Goal: Task Accomplishment & Management: Use online tool/utility

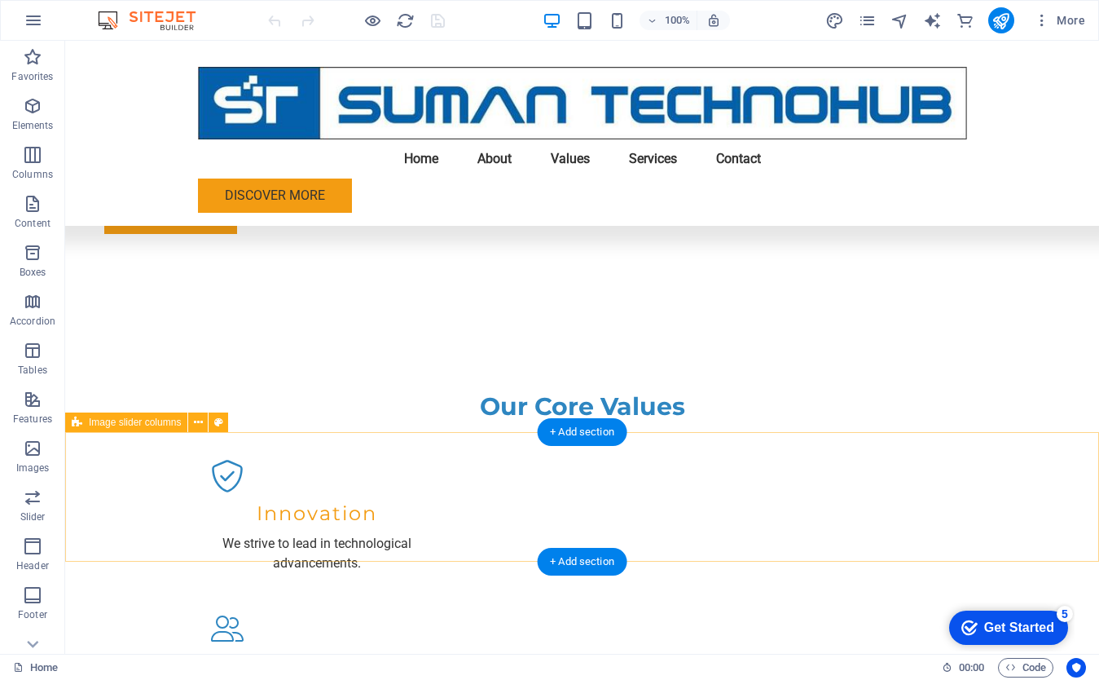
scroll to position [1515, 0]
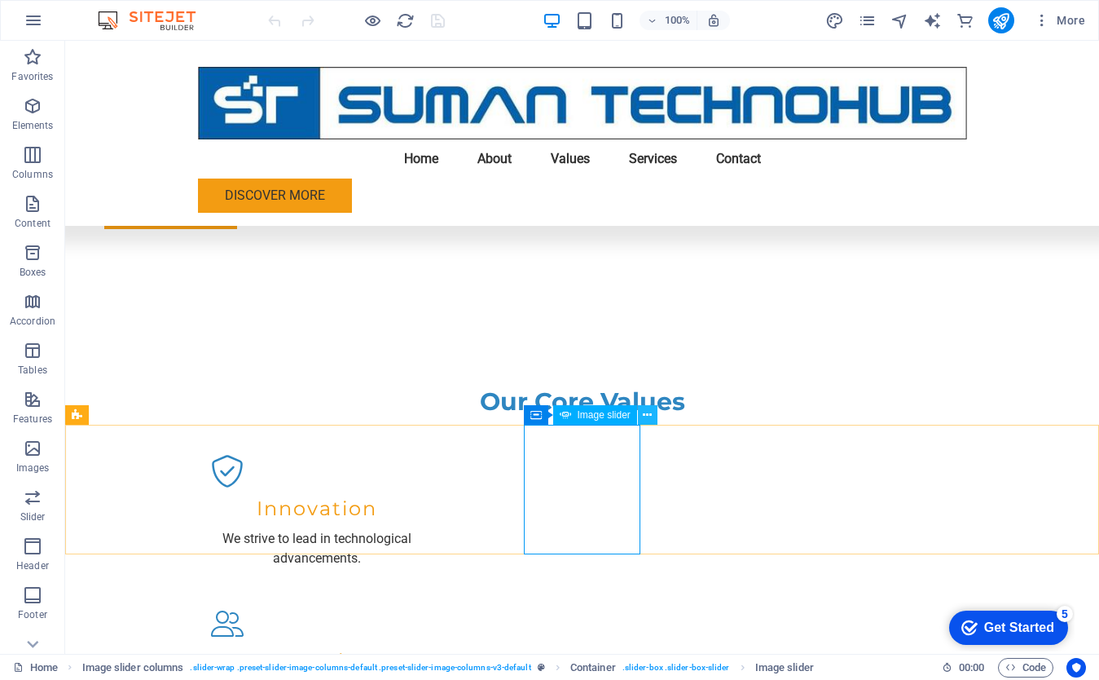
click at [648, 419] on icon at bounding box center [647, 415] width 9 height 17
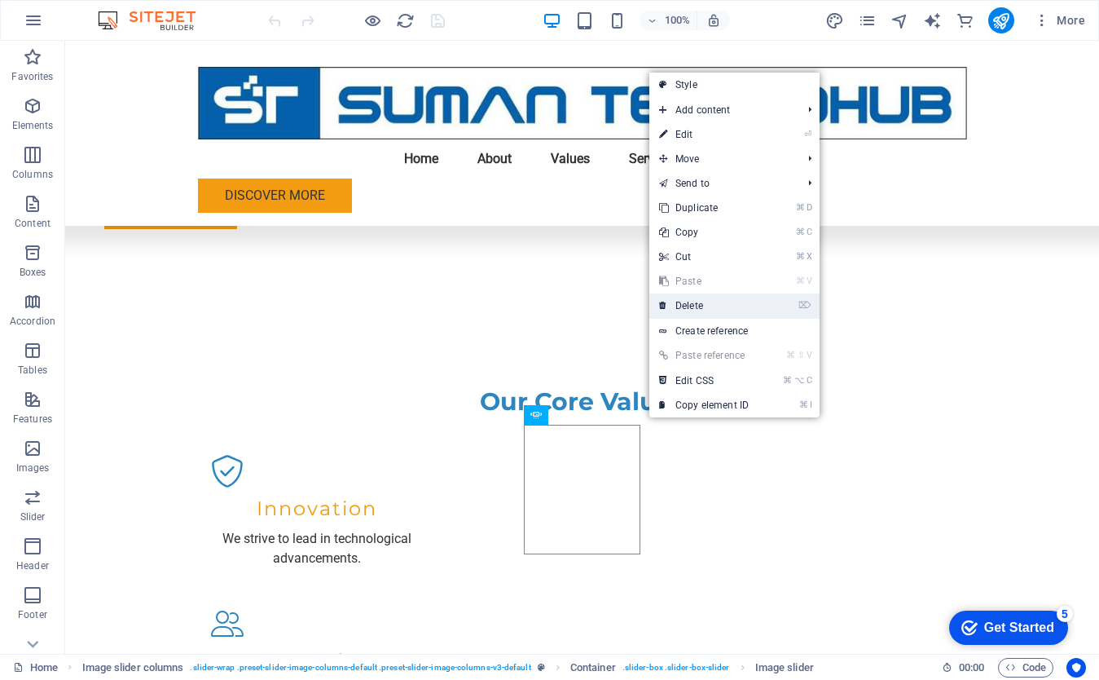
click at [696, 306] on link "⌦ Delete" at bounding box center [704, 305] width 109 height 24
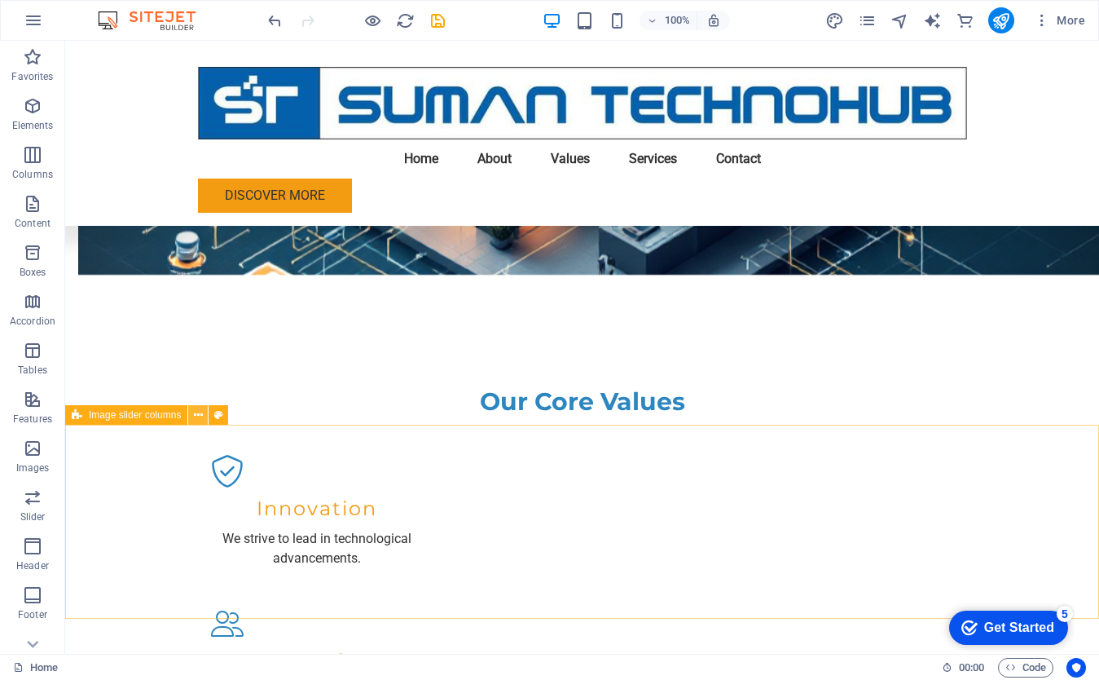
click at [201, 418] on icon at bounding box center [198, 415] width 9 height 17
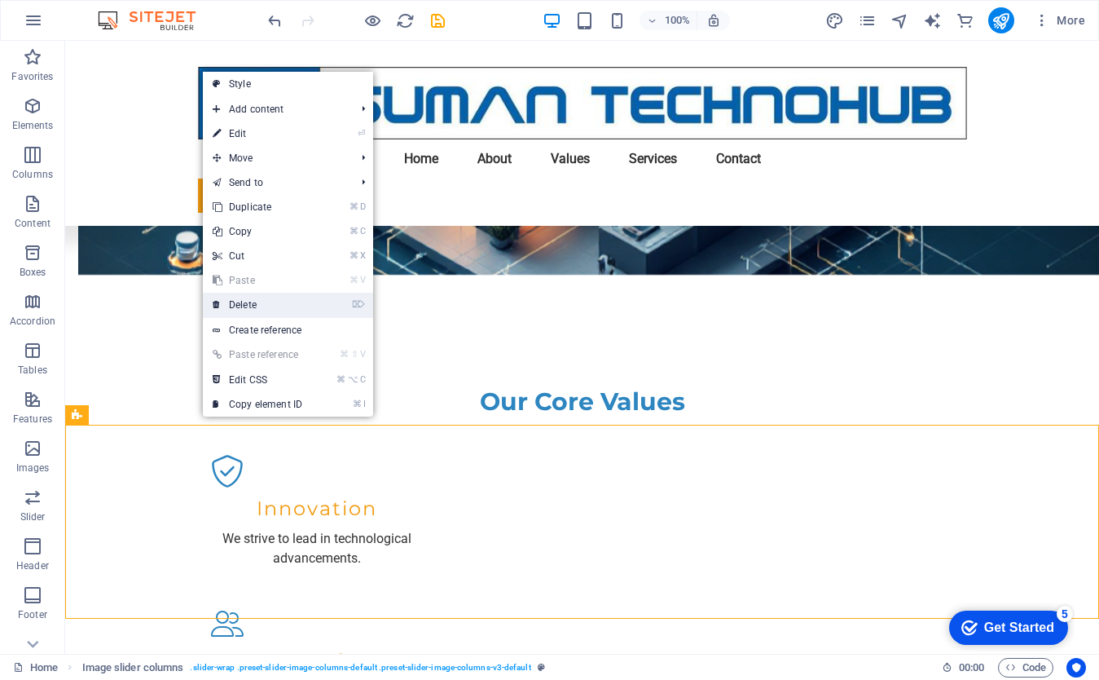
click at [272, 303] on link "⌦ Delete" at bounding box center [257, 305] width 109 height 24
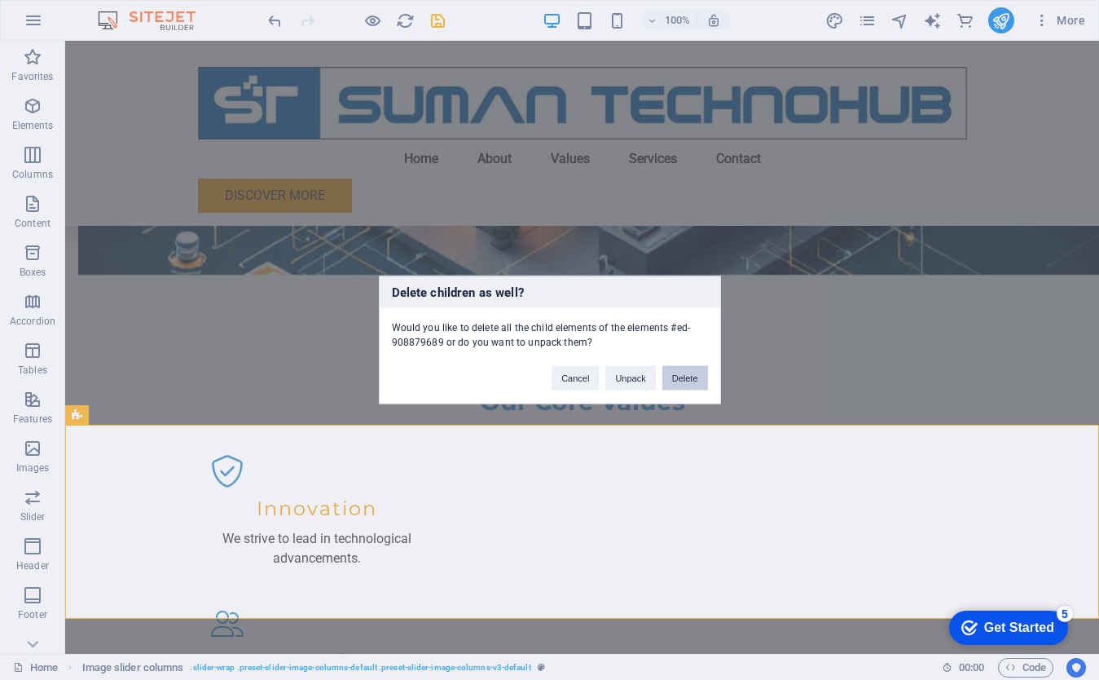
click at [678, 378] on button "Delete" at bounding box center [686, 378] width 46 height 24
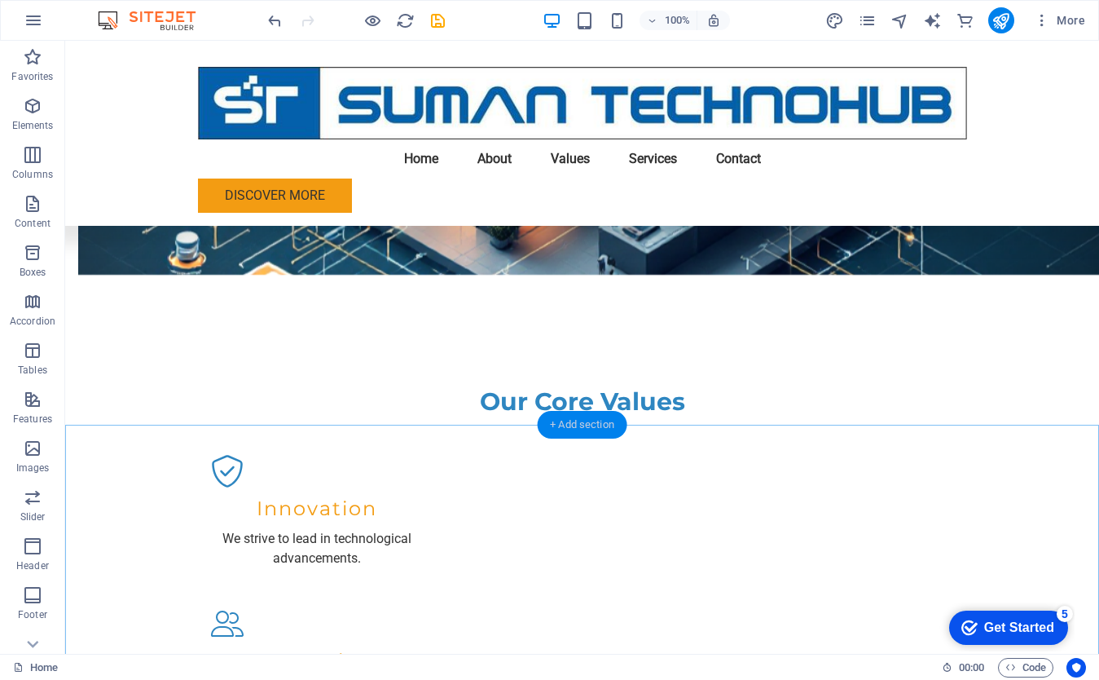
click at [591, 427] on div "+ Add section" at bounding box center [582, 425] width 90 height 28
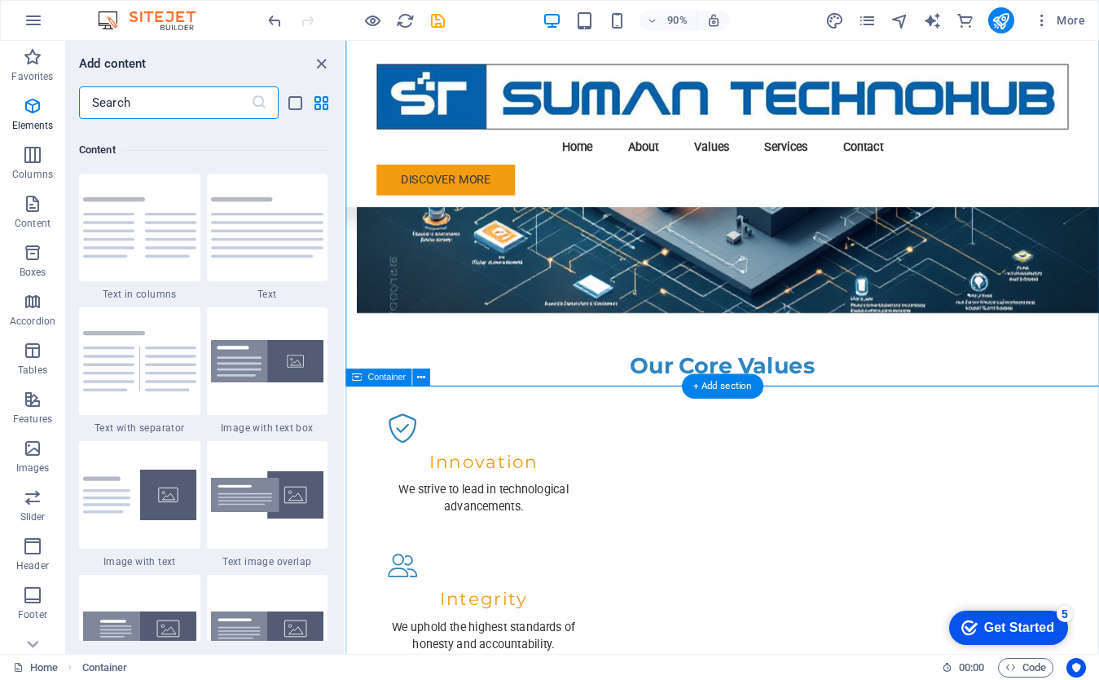
scroll to position [2851, 0]
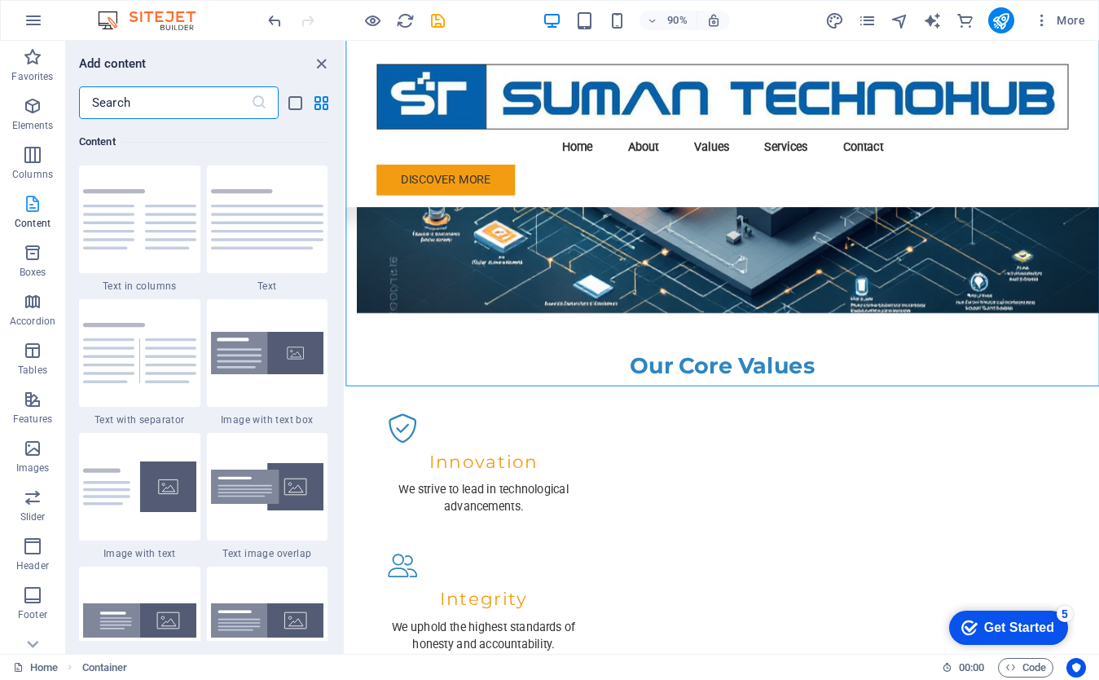
click at [31, 206] on icon "button" at bounding box center [33, 204] width 20 height 20
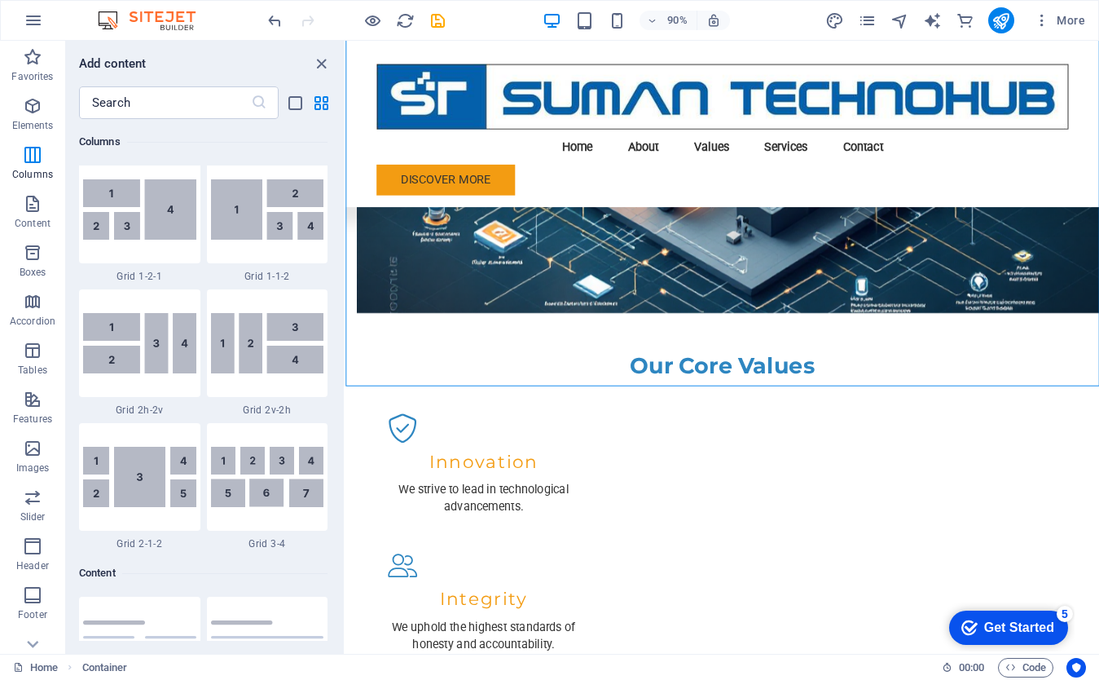
scroll to position [2421, 0]
click at [36, 217] on p "Content" at bounding box center [33, 223] width 36 height 13
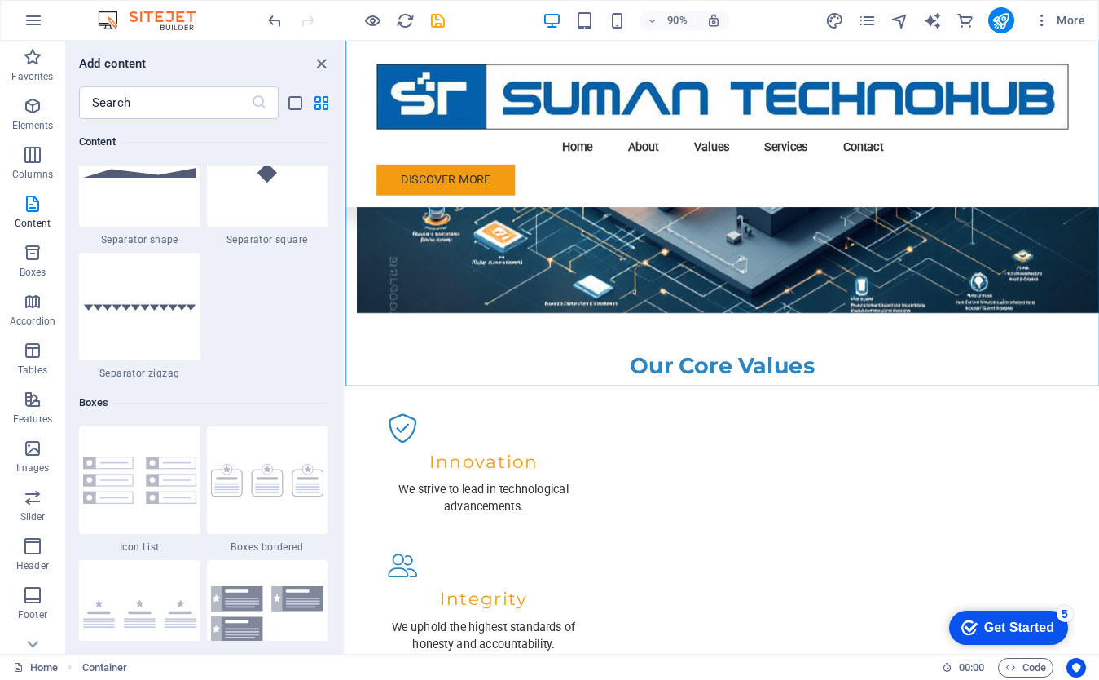
scroll to position [4239, 0]
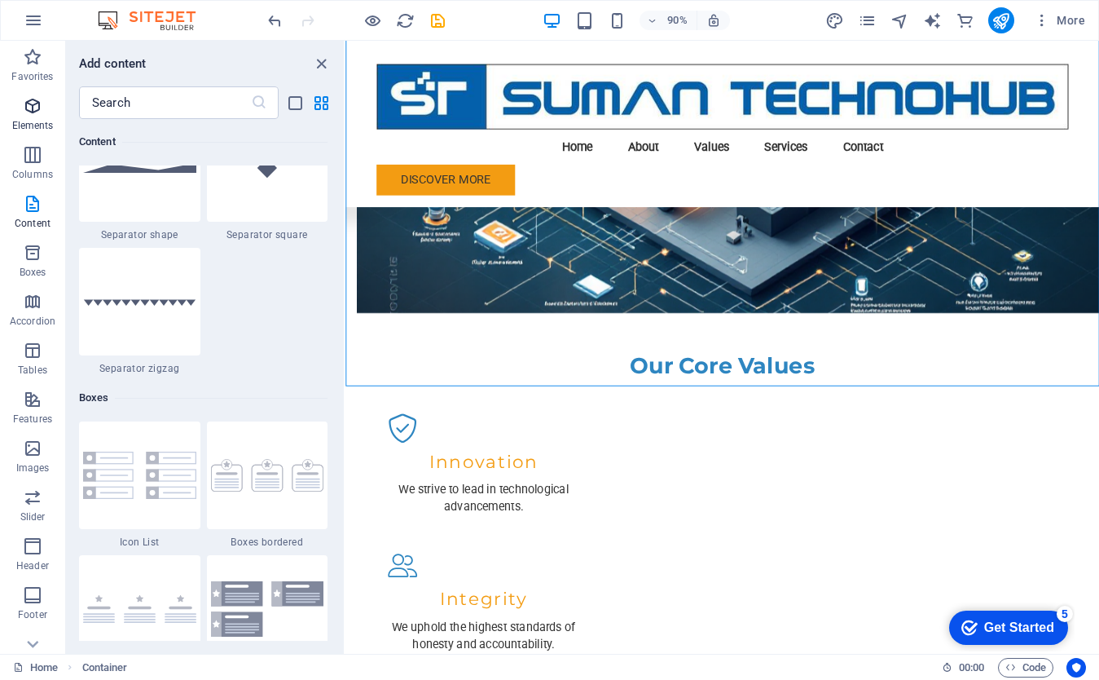
click at [39, 124] on p "Elements" at bounding box center [33, 125] width 42 height 13
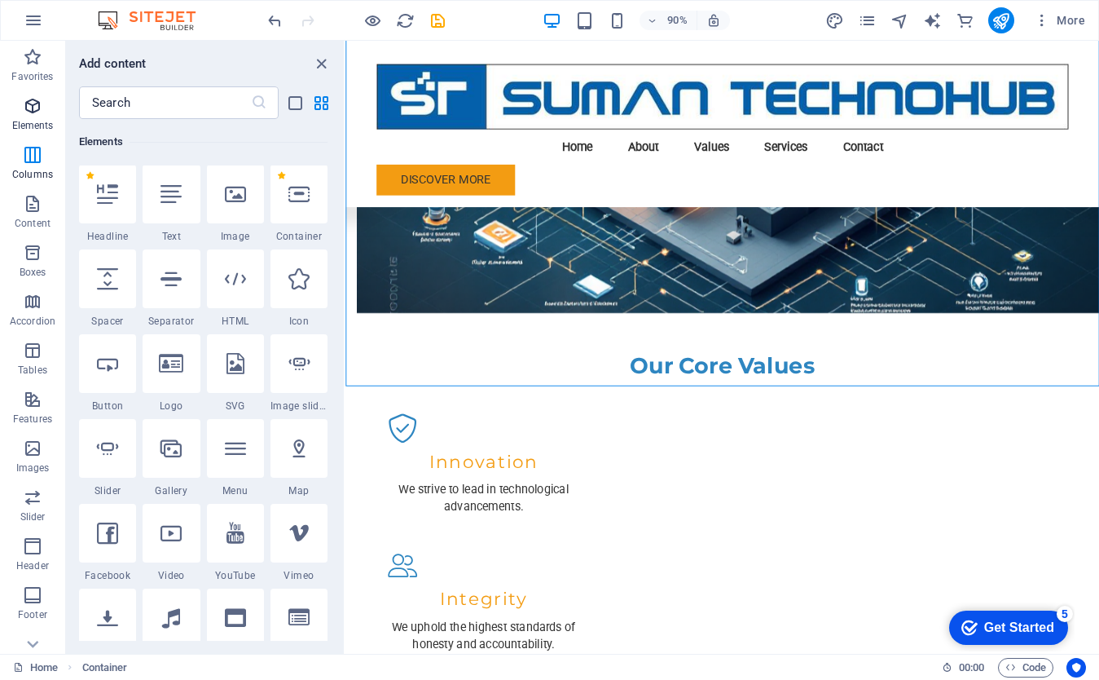
scroll to position [174, 0]
click at [300, 377] on div at bounding box center [299, 364] width 57 height 59
select select "ms"
select select "s"
select select "progressive"
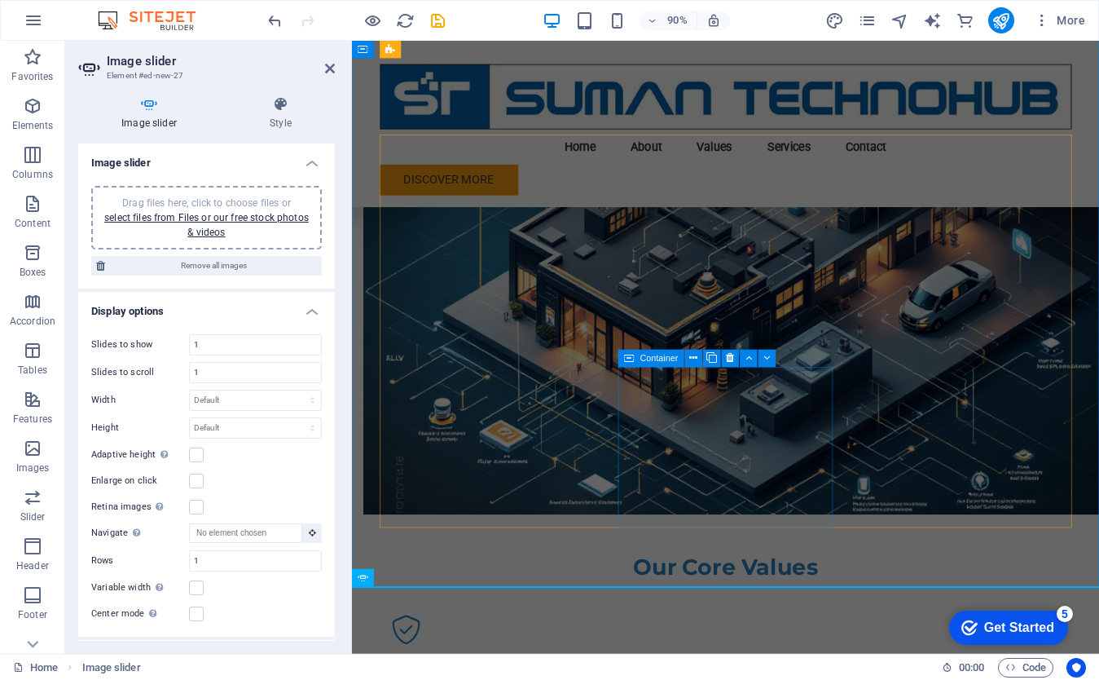
scroll to position [1288, 0]
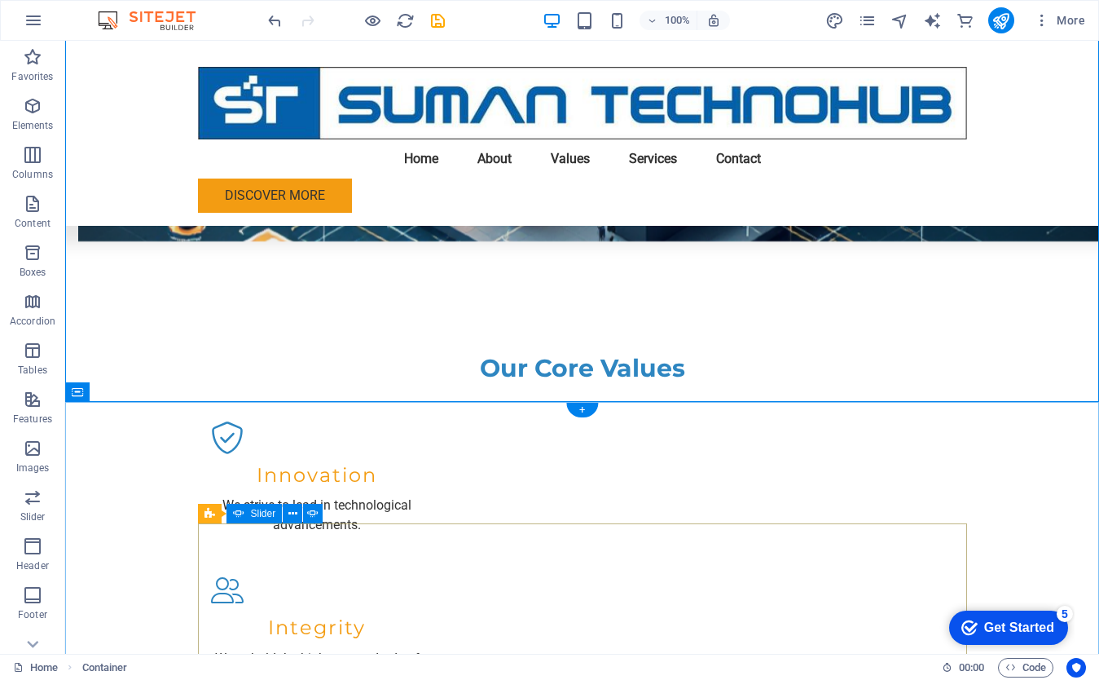
scroll to position [1554, 0]
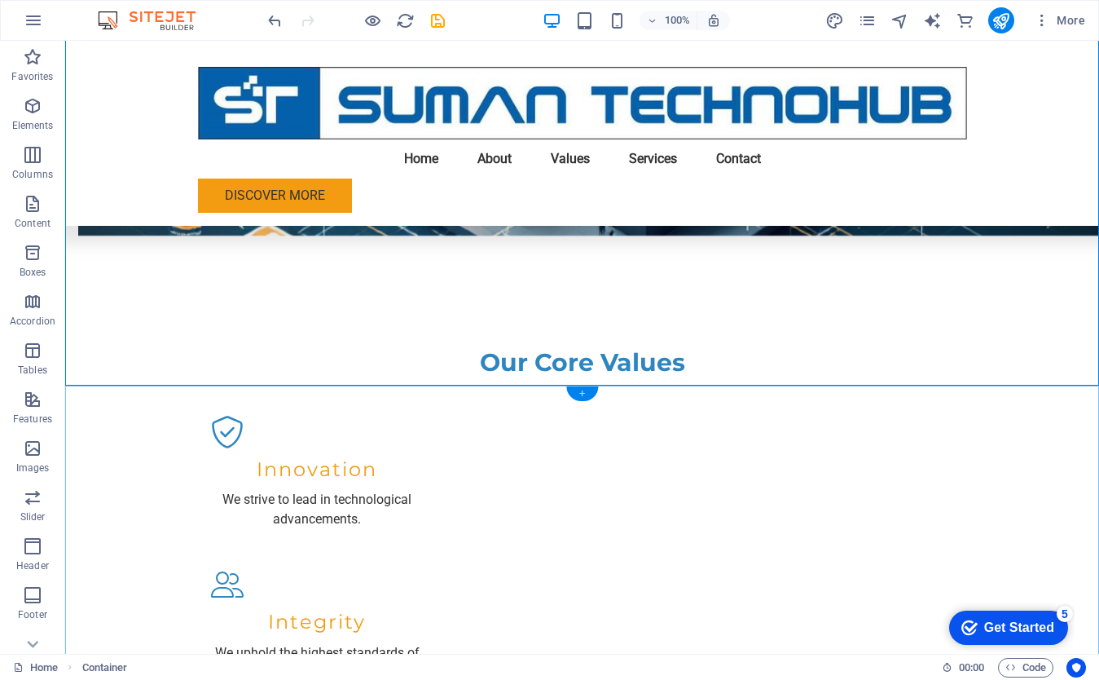
click at [584, 394] on div "+" at bounding box center [582, 393] width 32 height 15
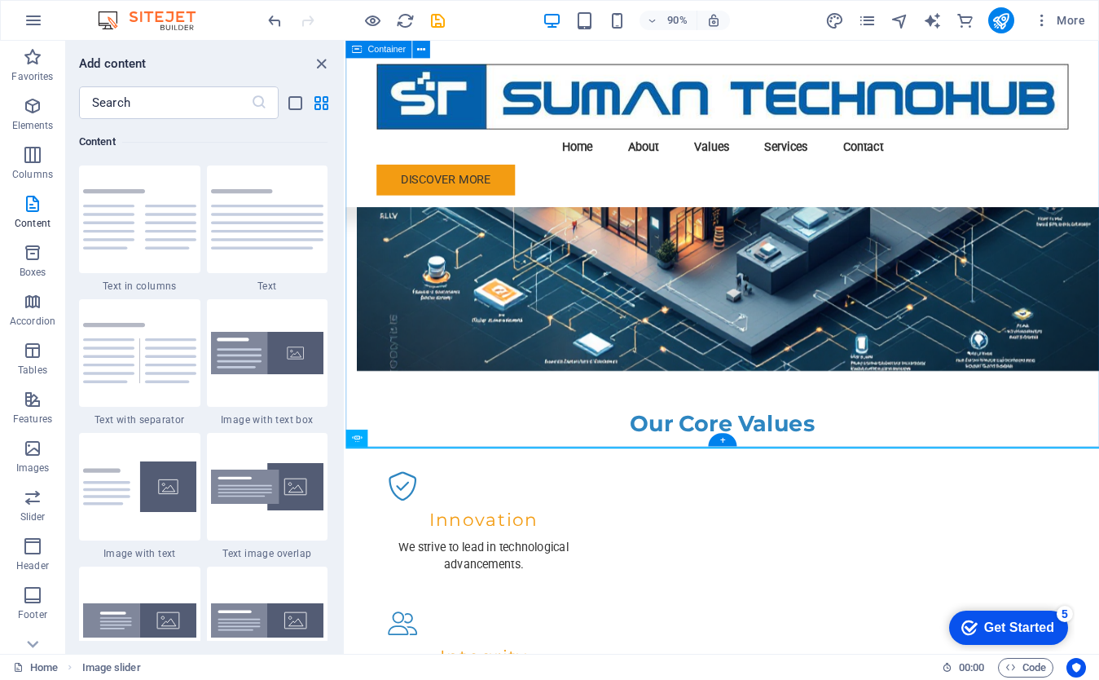
scroll to position [1447, 0]
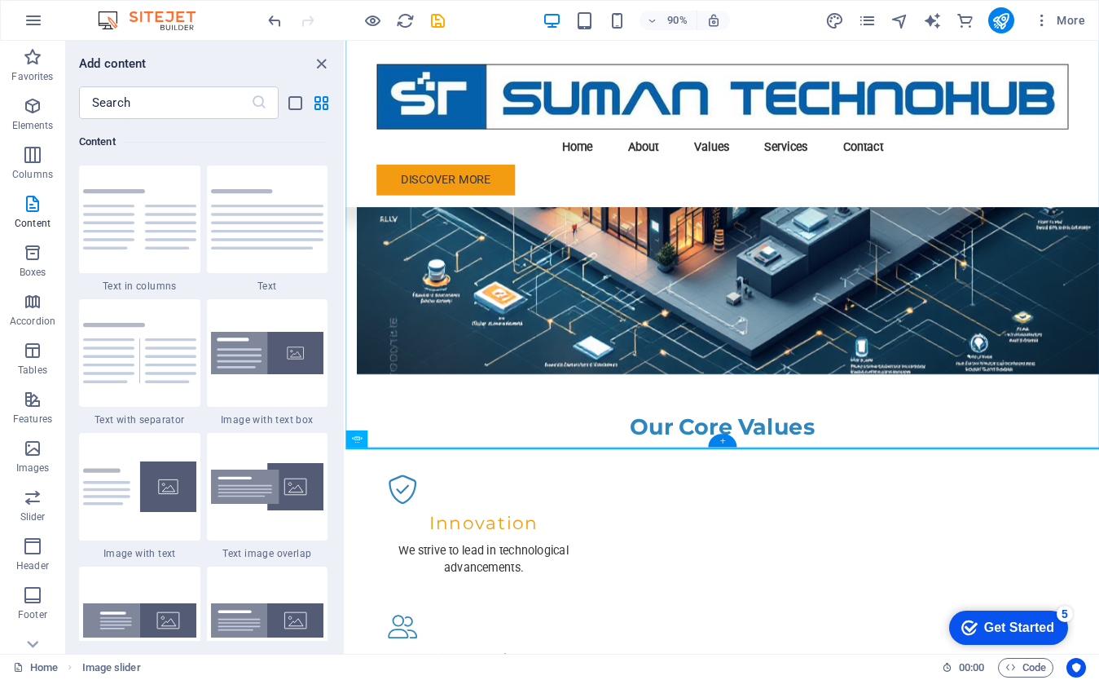
click at [727, 444] on div "+" at bounding box center [722, 440] width 29 height 13
click at [35, 121] on p "Elements" at bounding box center [33, 125] width 42 height 13
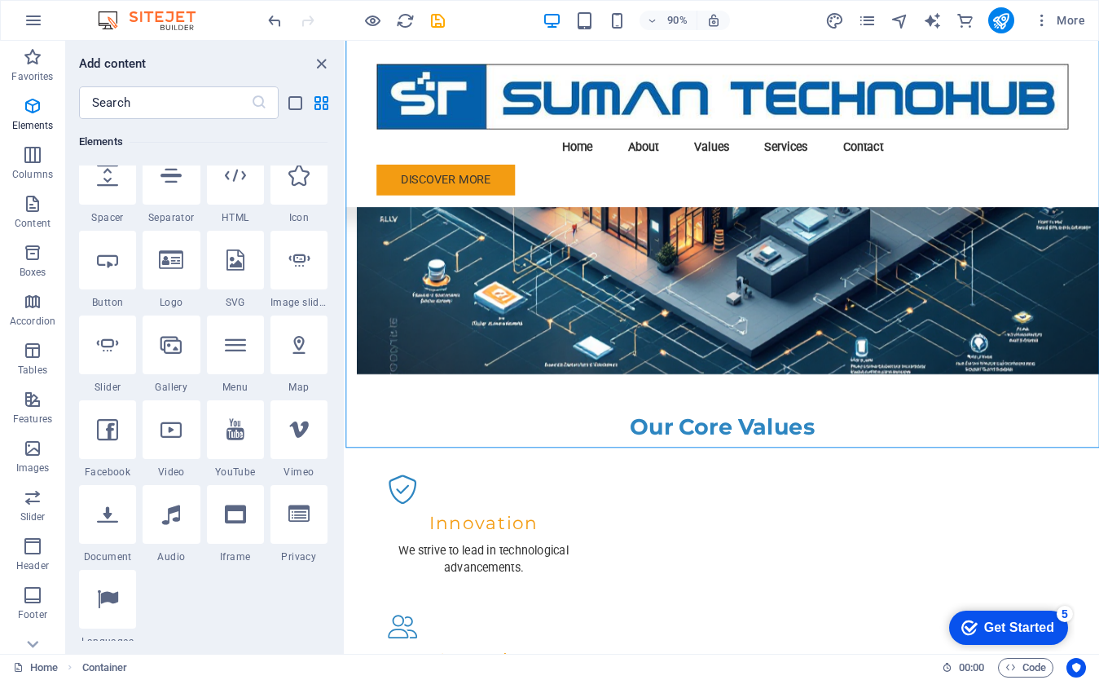
scroll to position [271, 0]
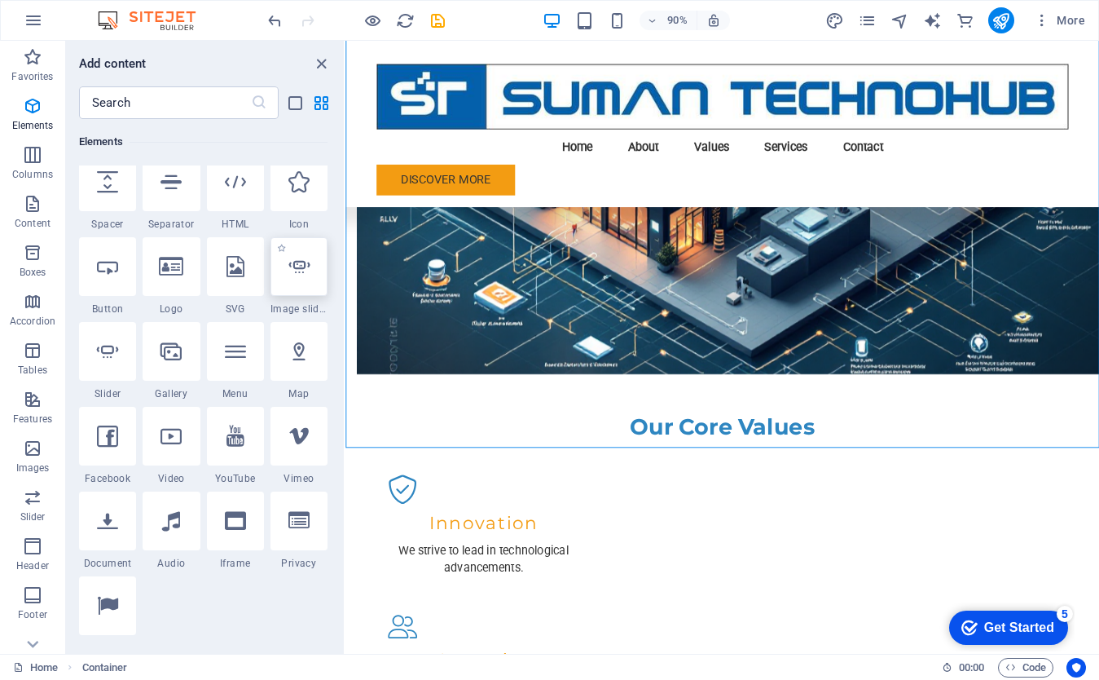
click at [310, 292] on div at bounding box center [299, 266] width 57 height 59
select select "ms"
select select "s"
select select "progressive"
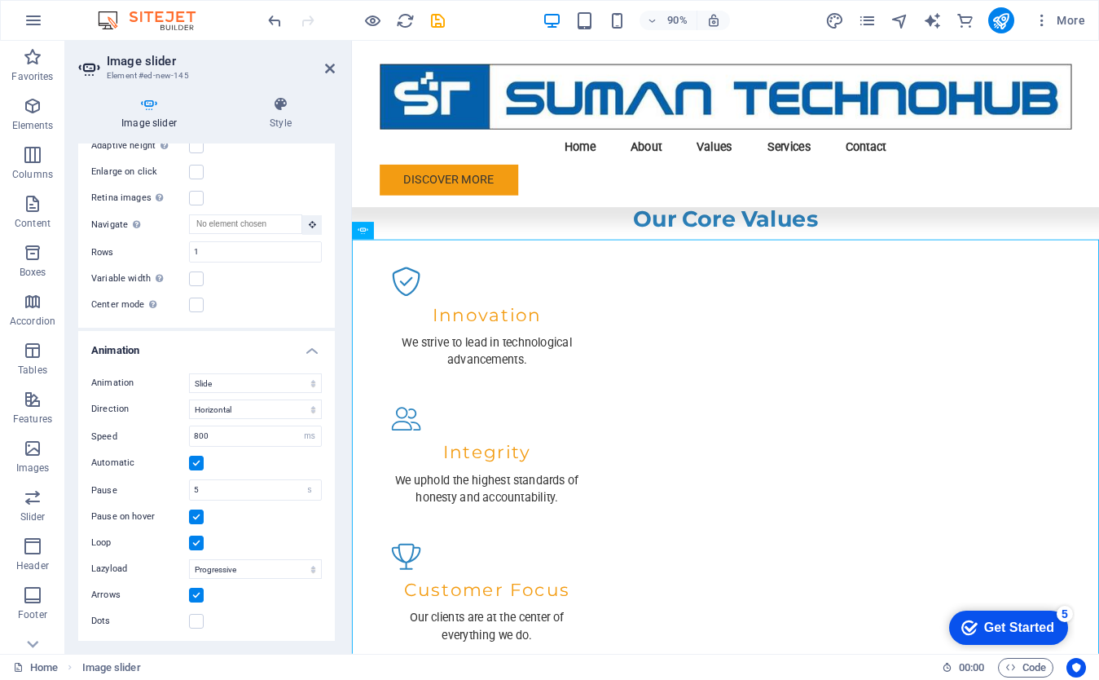
scroll to position [603, 0]
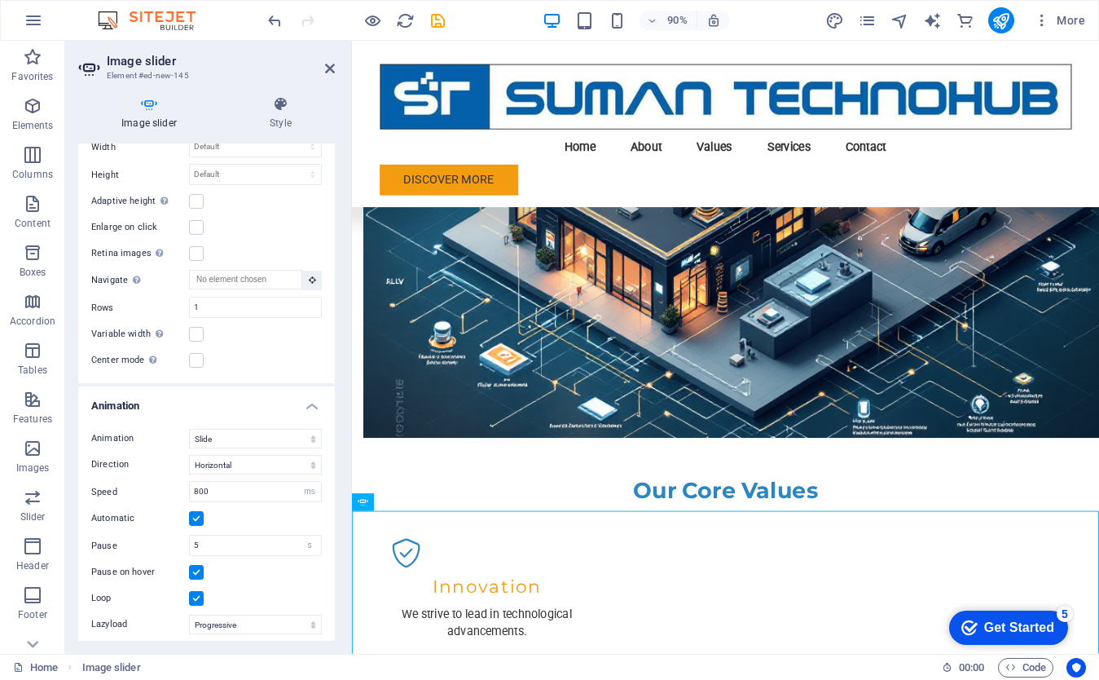
scroll to position [513, 0]
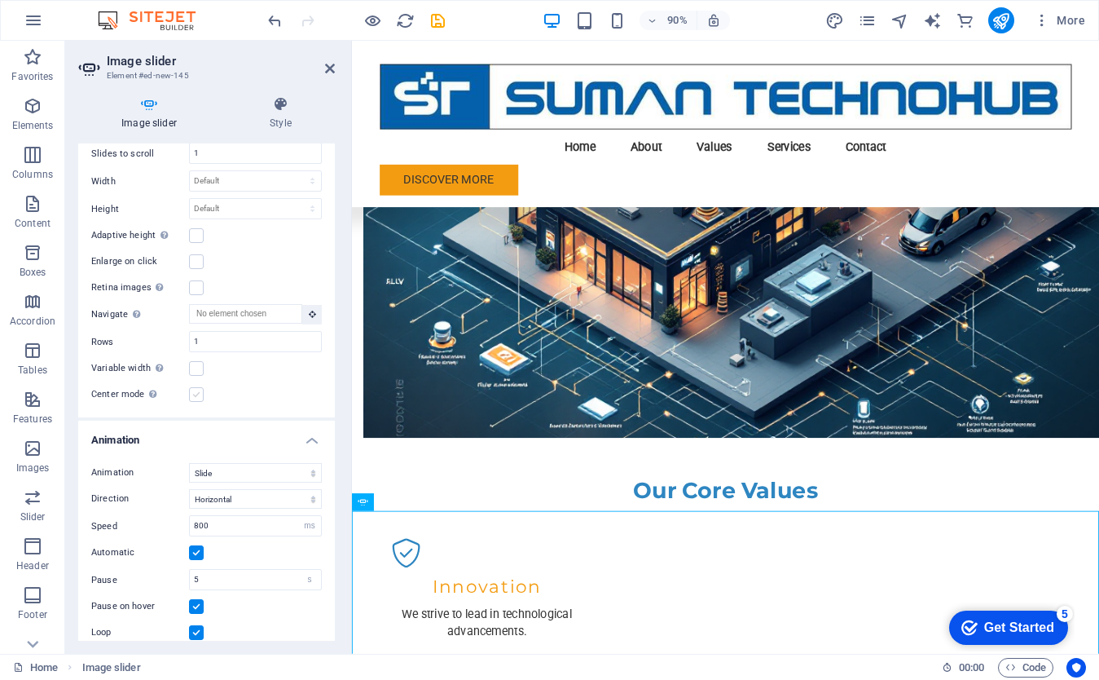
click at [198, 394] on label at bounding box center [196, 394] width 15 height 15
click at [0, 0] on input "Center mode Enables centered view with partial previous/next slide. Use with od…" at bounding box center [0, 0] width 0 height 0
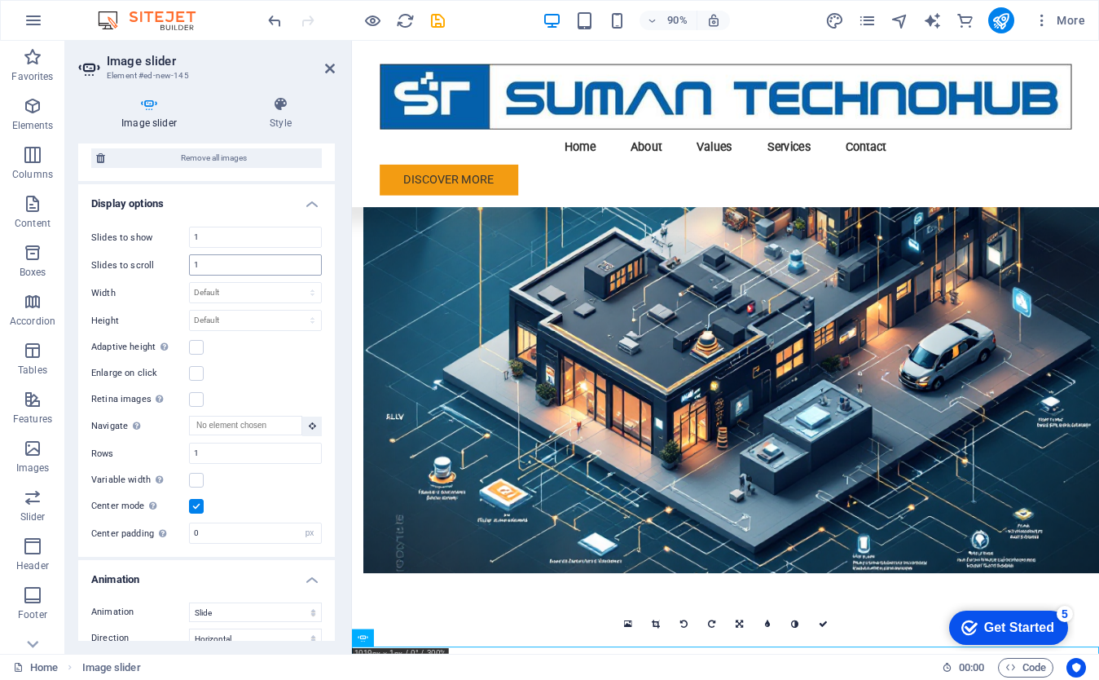
scroll to position [400, 0]
click at [218, 236] on input "1" at bounding box center [255, 239] width 131 height 20
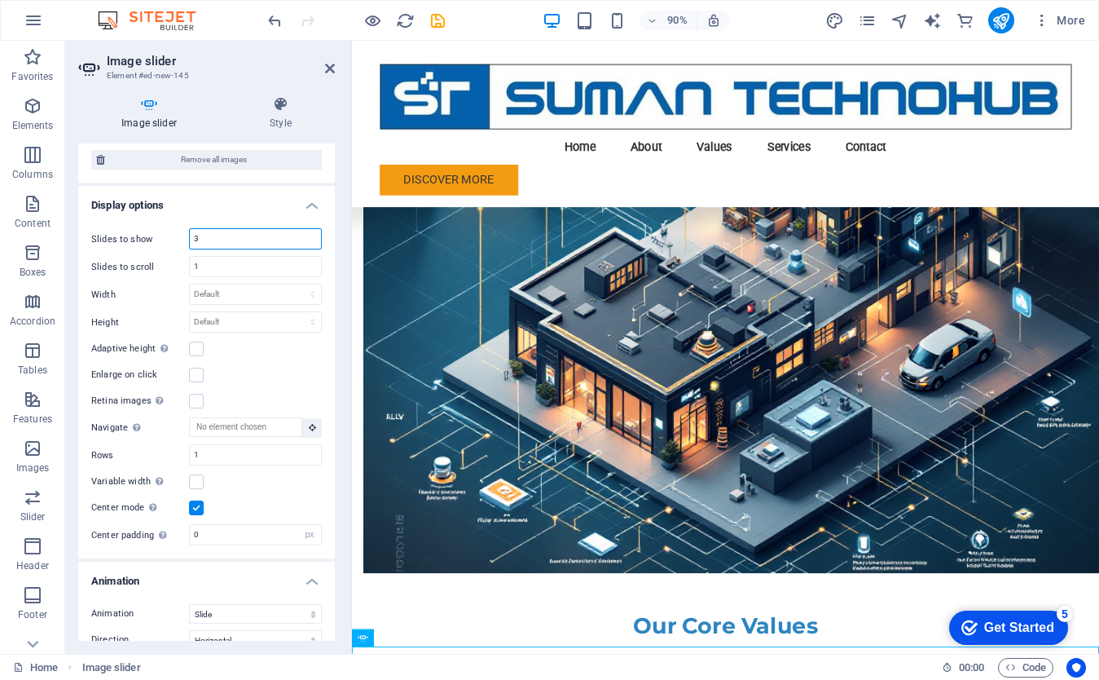
type input "3"
click at [317, 350] on div "Adaptive height Automatically adjust the height for single slide horizontal sli…" at bounding box center [206, 349] width 231 height 20
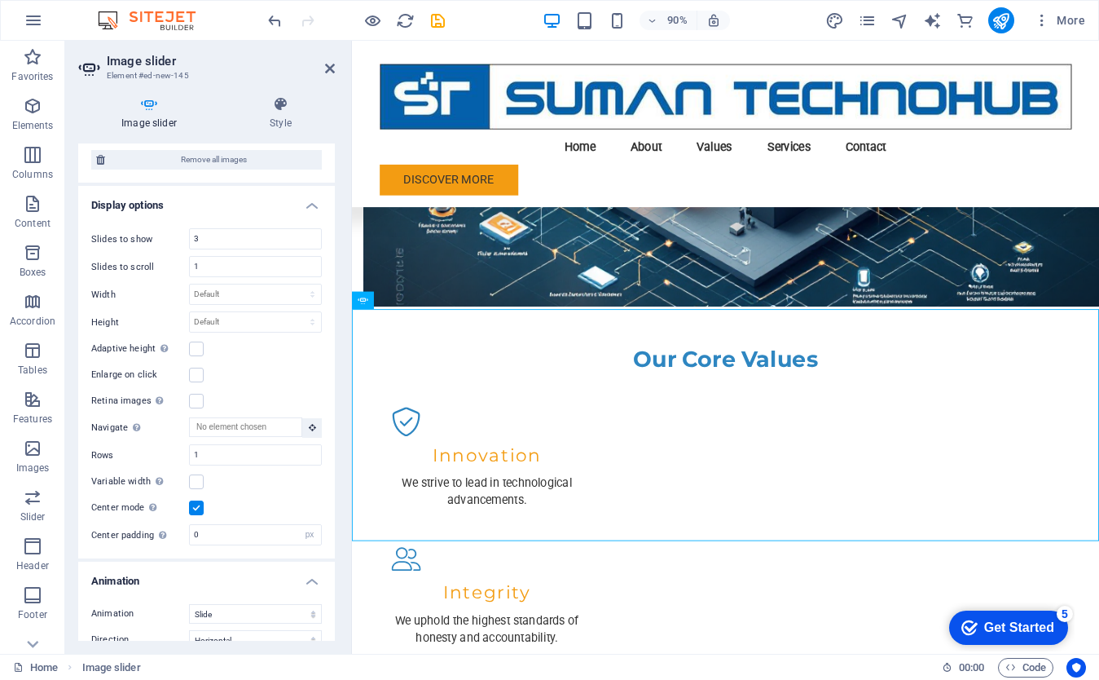
scroll to position [1517, 0]
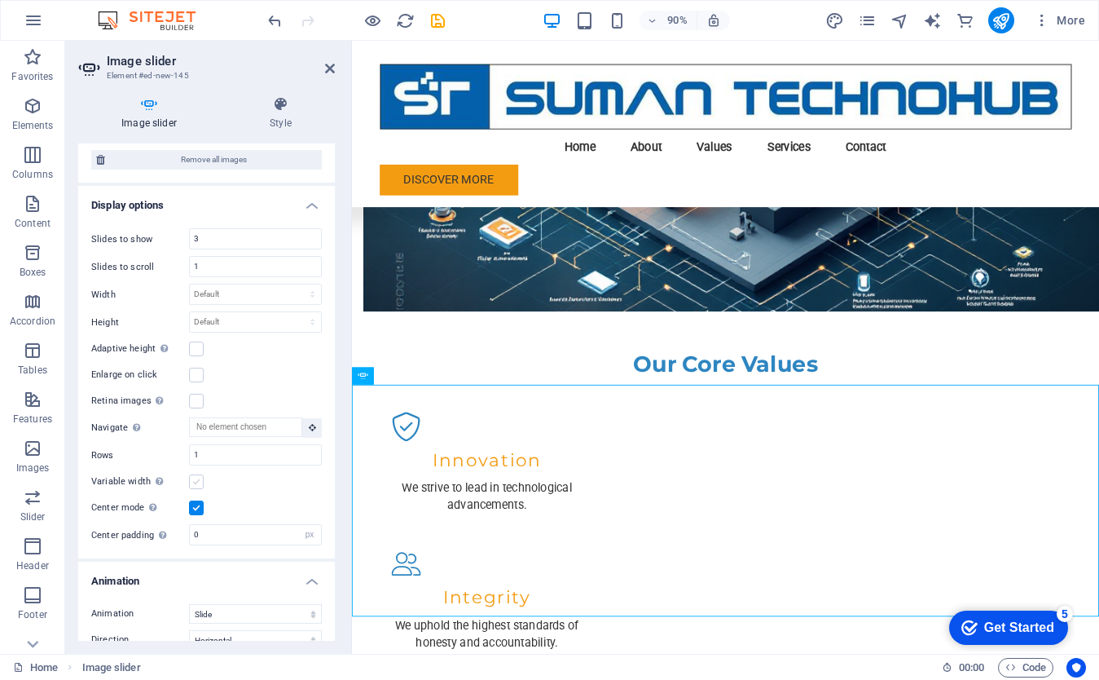
click at [197, 482] on label at bounding box center [196, 481] width 15 height 15
click at [0, 0] on input "Variable width Automatically adjust the width of the visible slide." at bounding box center [0, 0] width 0 height 0
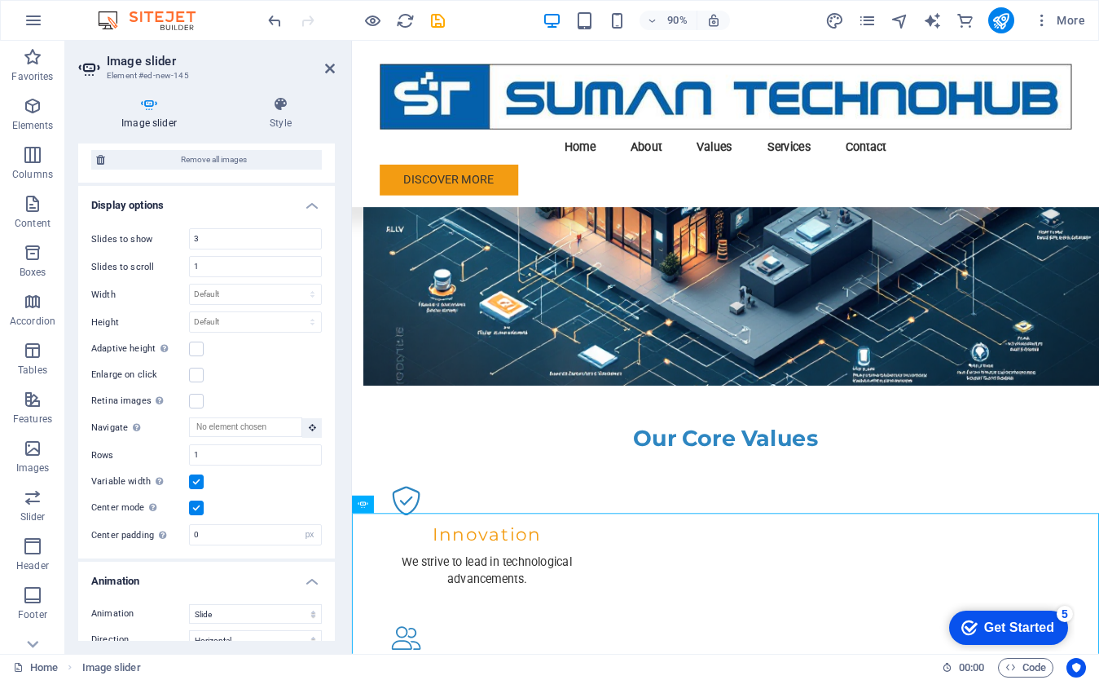
scroll to position [1366, 0]
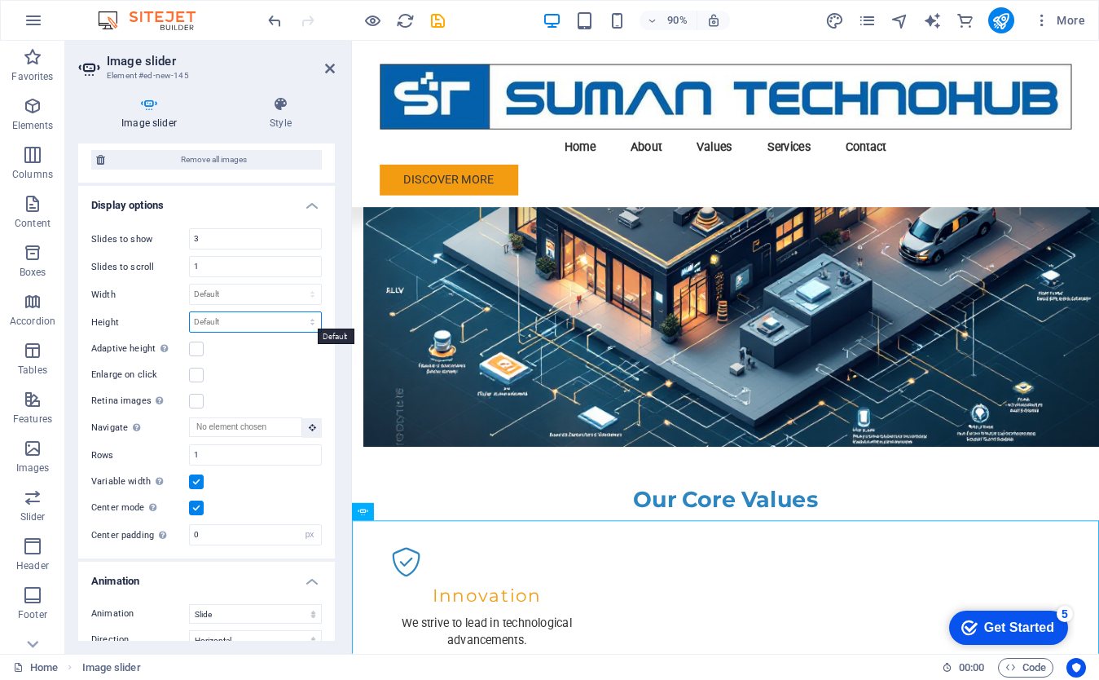
click at [252, 325] on select "Default px rem em vw vh" at bounding box center [255, 322] width 131 height 20
click at [190, 312] on select "Default px rem em vw vh" at bounding box center [255, 322] width 131 height 20
select select "DISABLED_OPTION_VALUE"
click at [239, 324] on select "Default px rem em vw vh" at bounding box center [255, 322] width 131 height 20
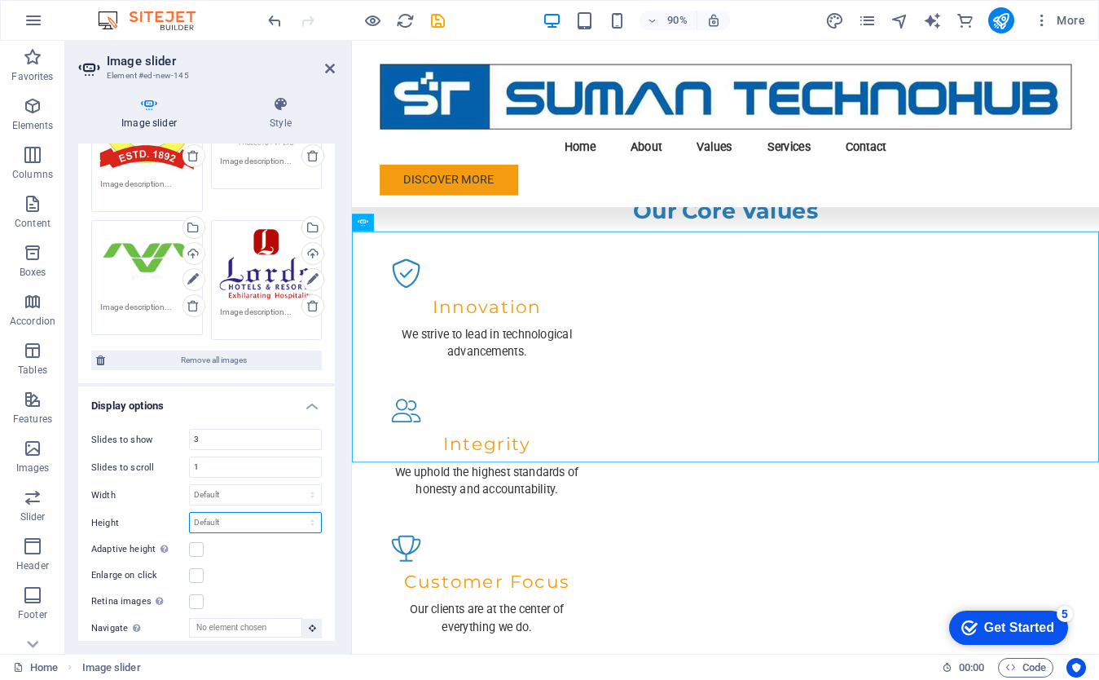
scroll to position [335, 0]
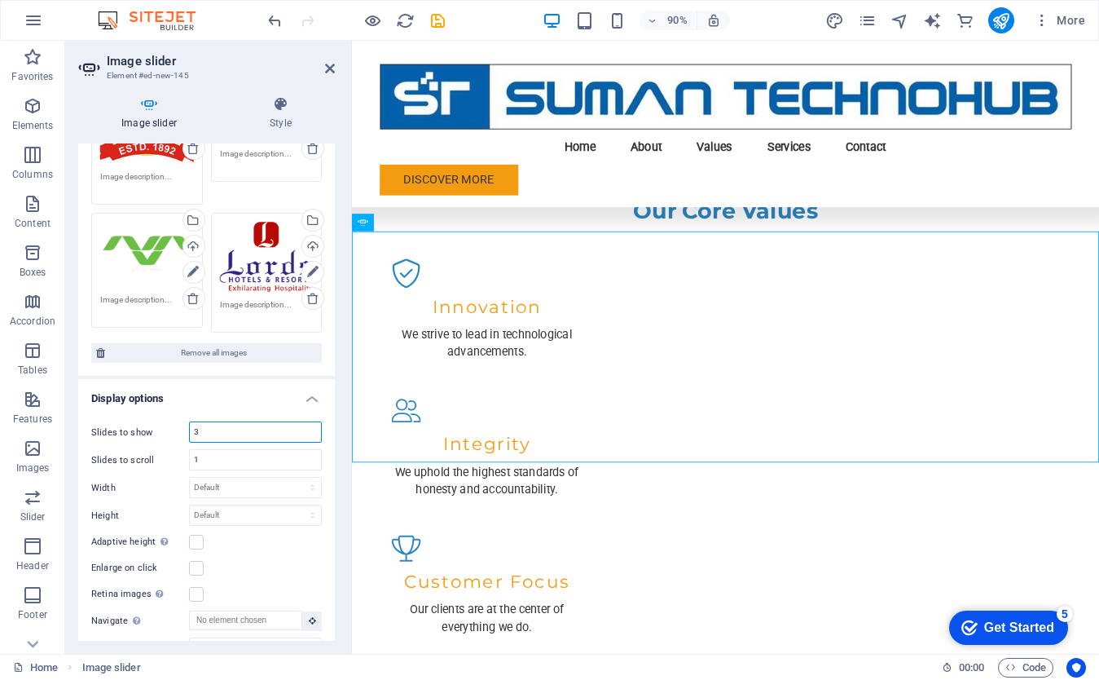
click at [226, 430] on input "3" at bounding box center [255, 432] width 131 height 20
type input "5"
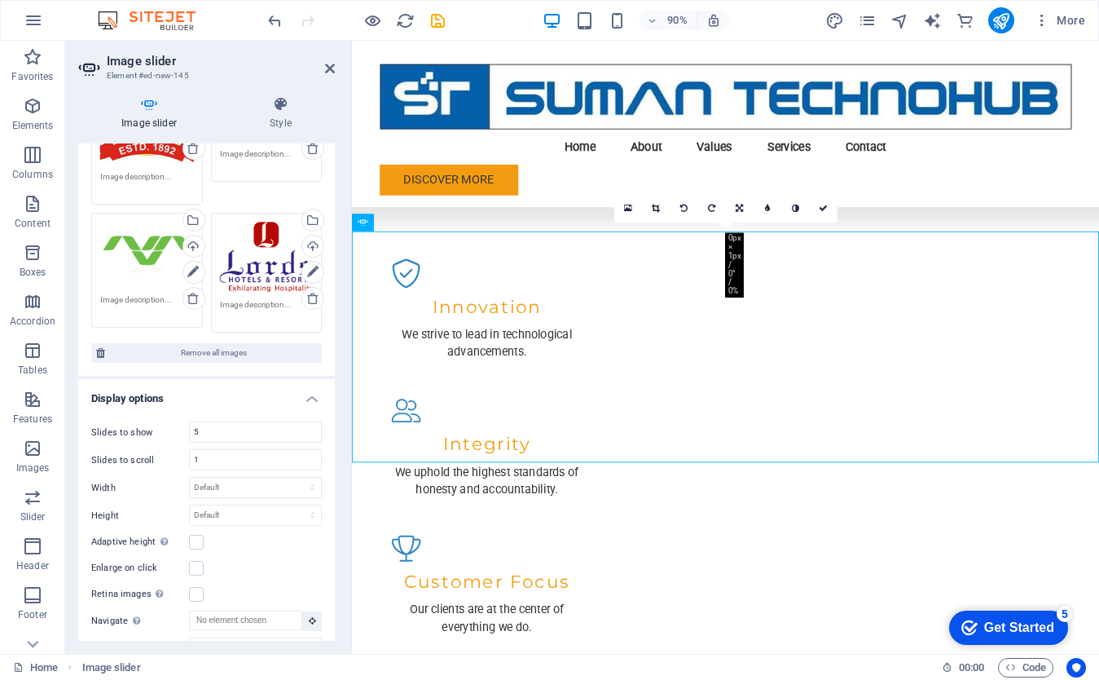
click at [324, 439] on div "Slides to show 5 Slides to scroll 1 Width Default px % rem em vw vh Height Defa…" at bounding box center [206, 579] width 257 height 343
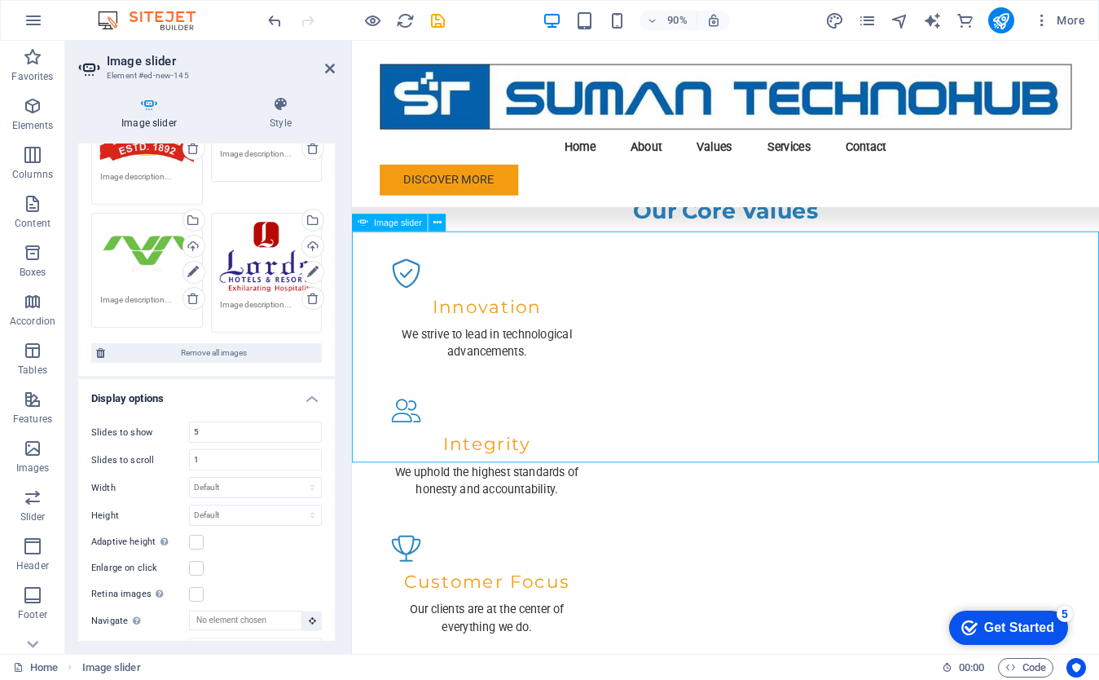
click at [240, 490] on select "Default px % rem em vw vh" at bounding box center [255, 488] width 131 height 20
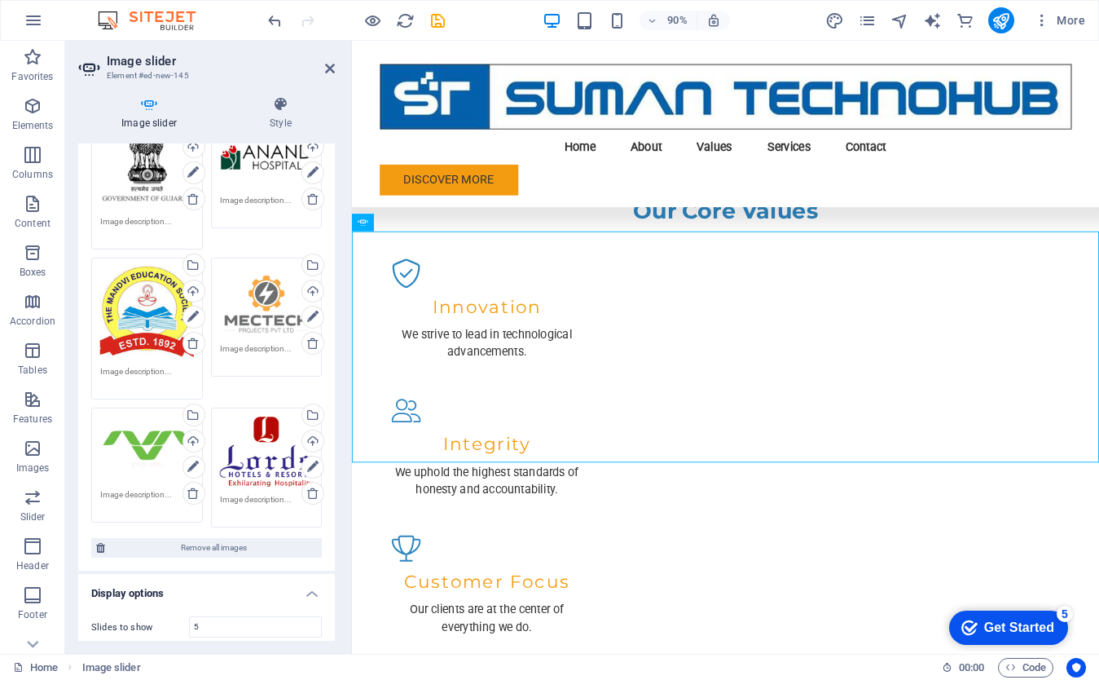
scroll to position [0, 0]
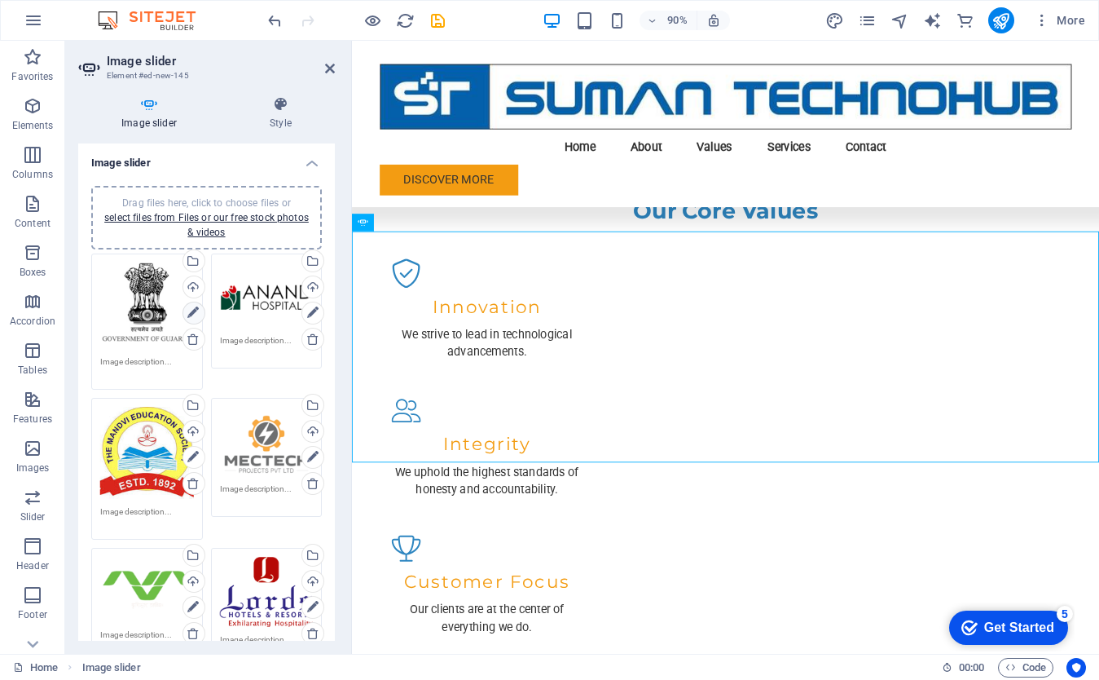
click at [192, 311] on icon at bounding box center [192, 313] width 11 height 20
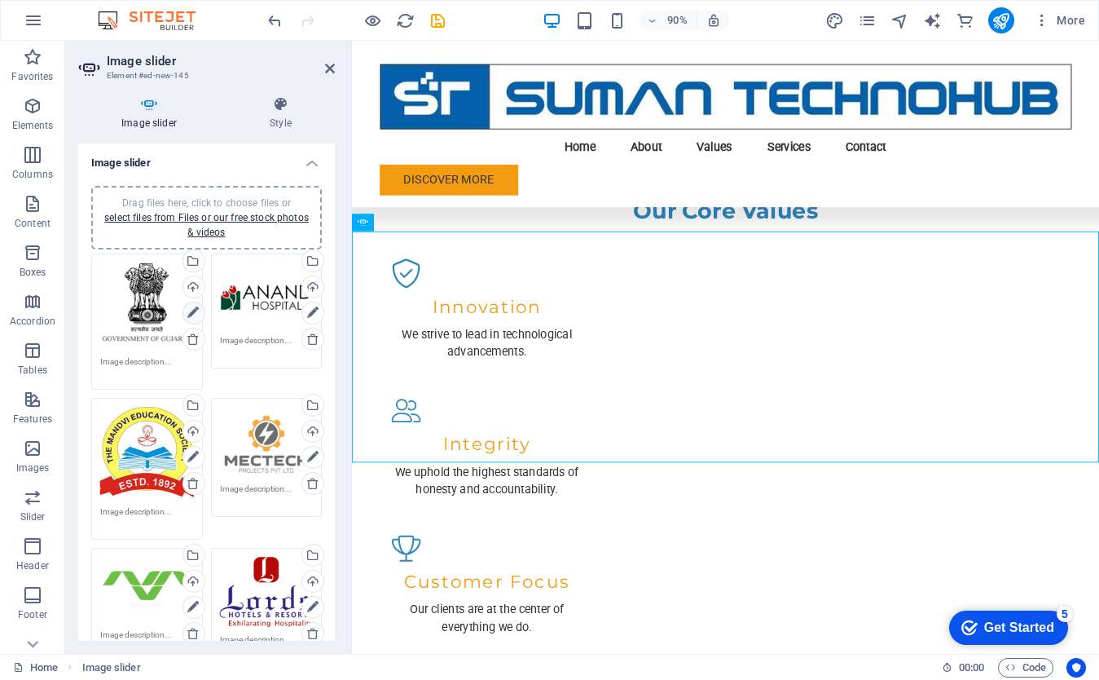
click at [191, 313] on icon at bounding box center [192, 313] width 11 height 20
click at [192, 314] on icon at bounding box center [192, 313] width 11 height 20
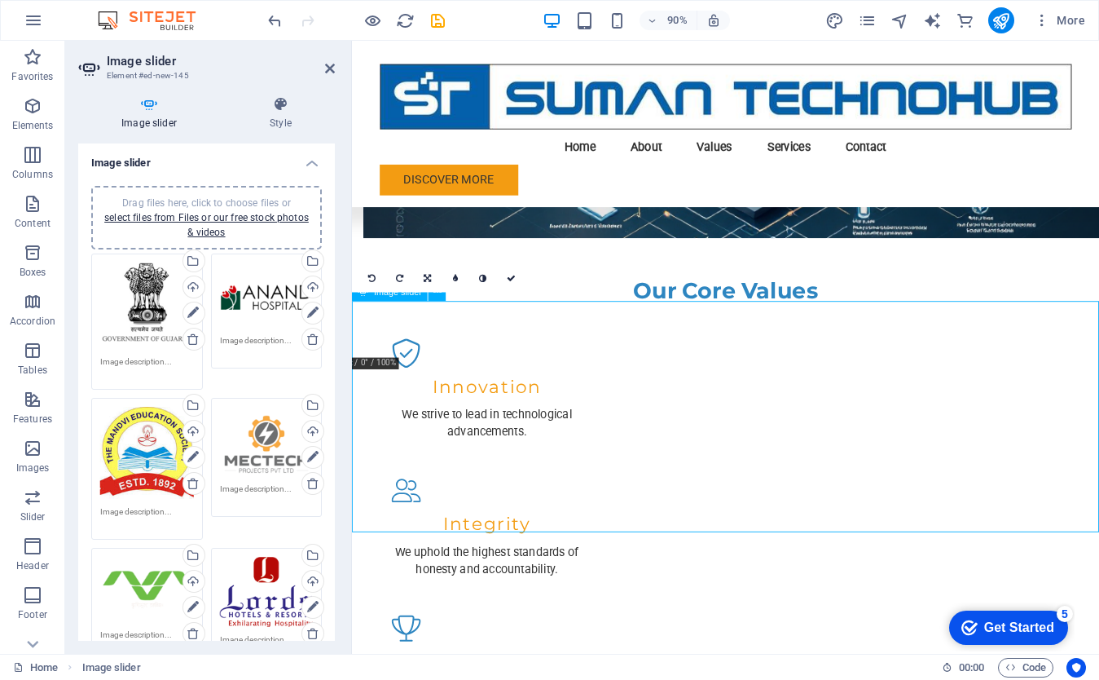
scroll to position [1632, 0]
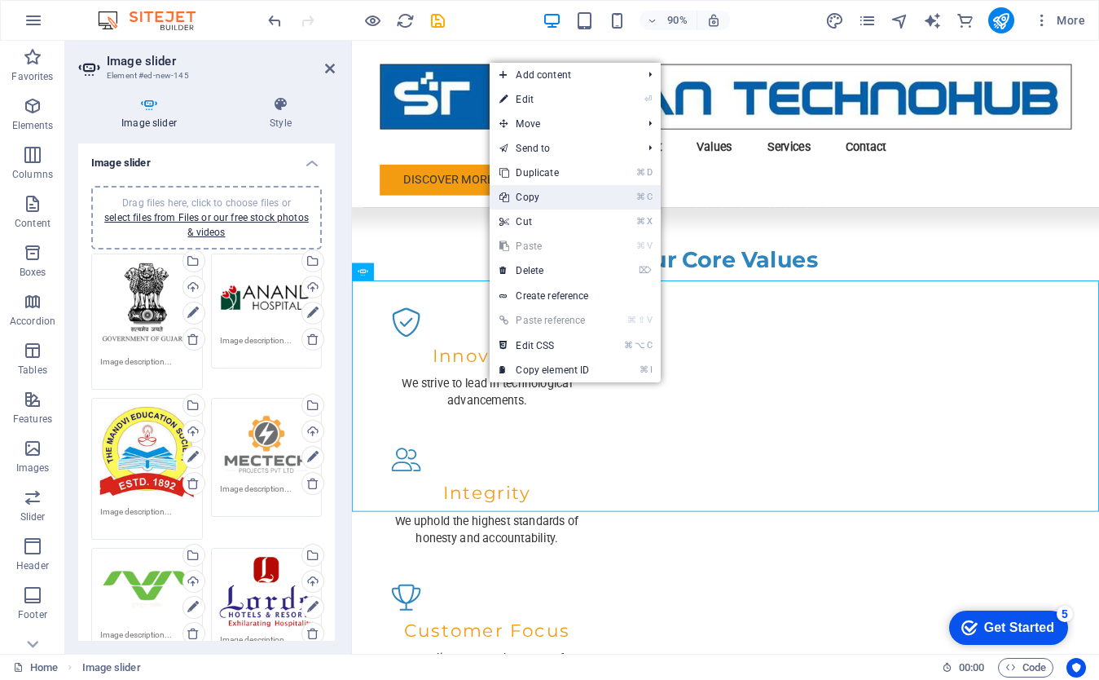
click at [540, 204] on link "⌘ C Copy" at bounding box center [544, 197] width 109 height 24
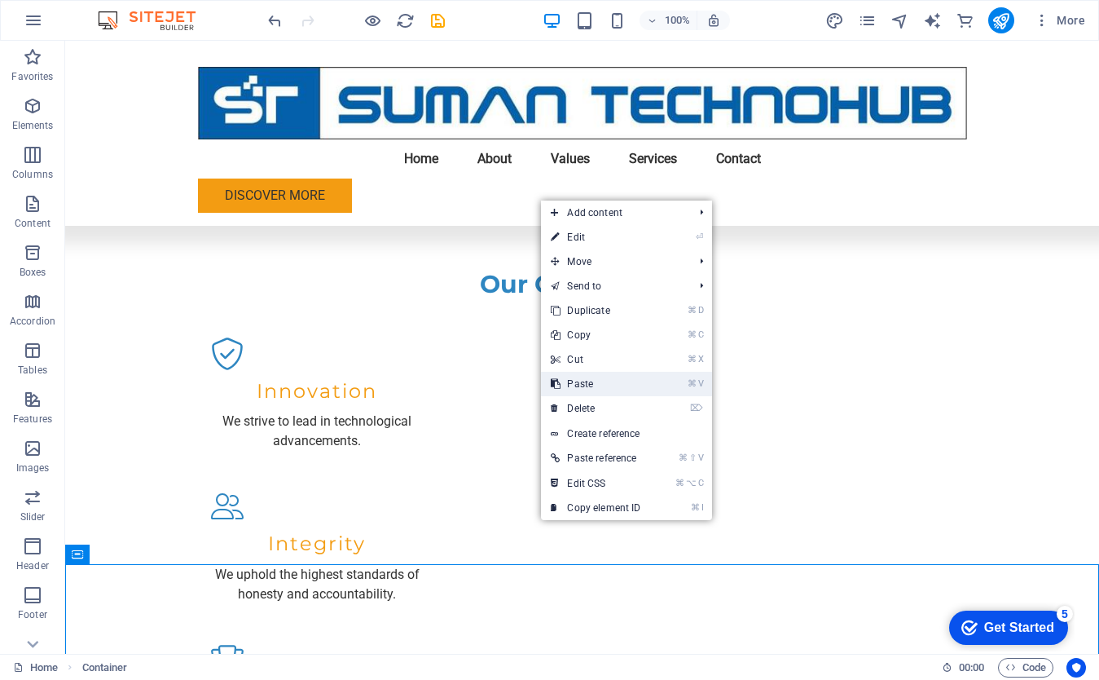
click at [584, 387] on link "⌘ V Paste" at bounding box center [595, 384] width 109 height 24
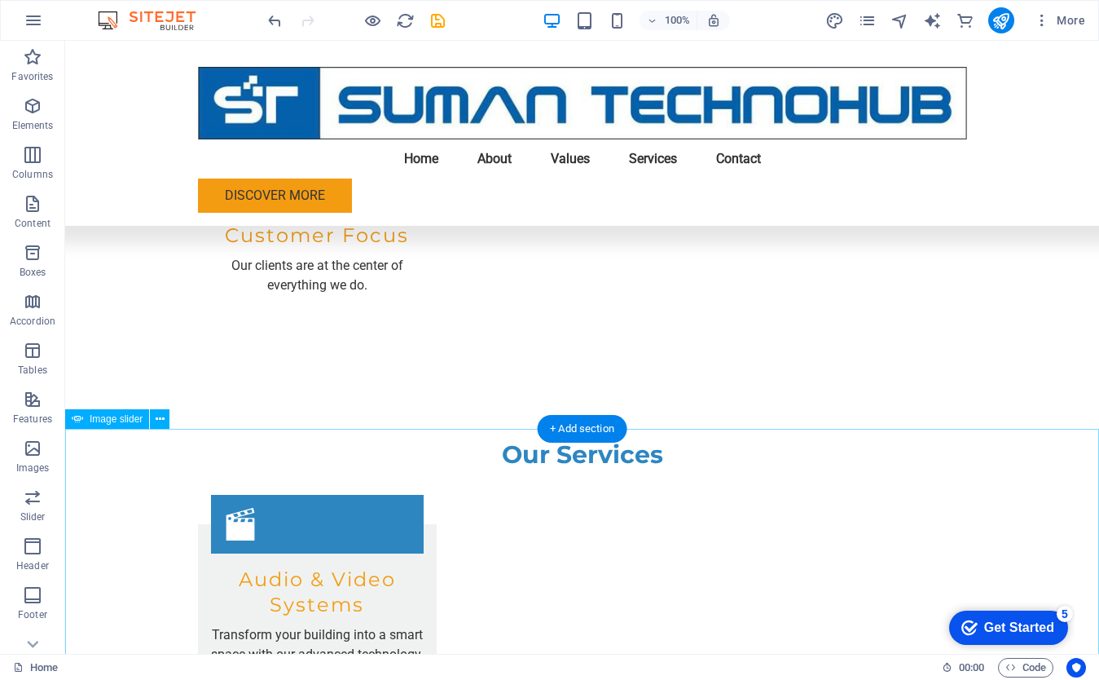
scroll to position [2099, 0]
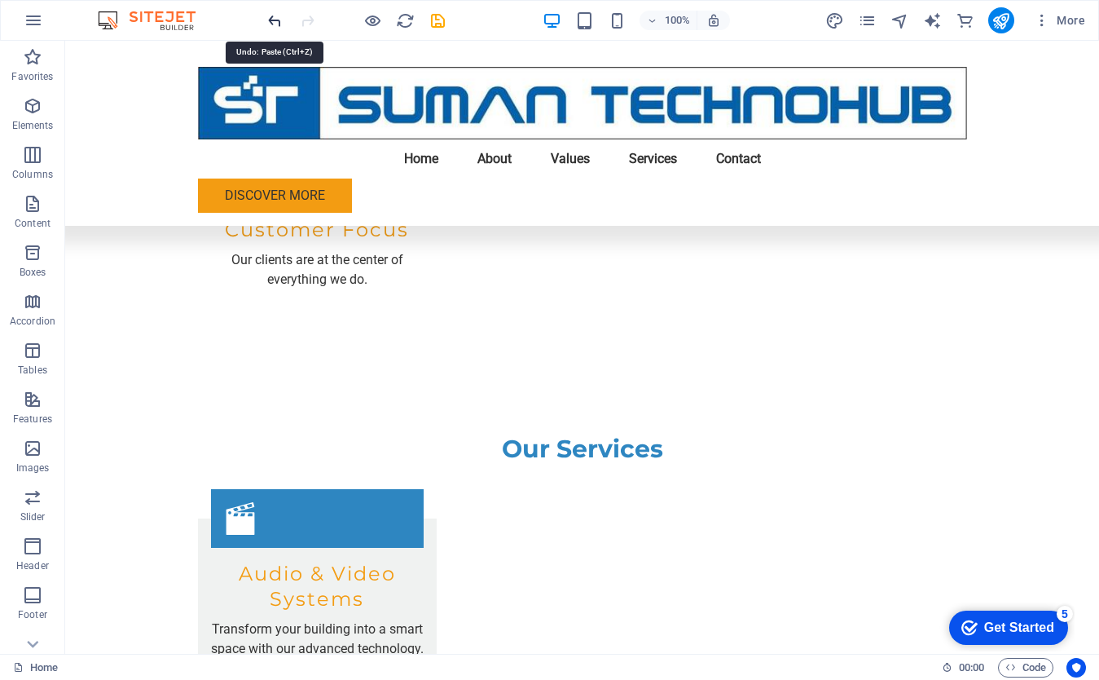
click at [274, 20] on icon "undo" at bounding box center [275, 20] width 19 height 19
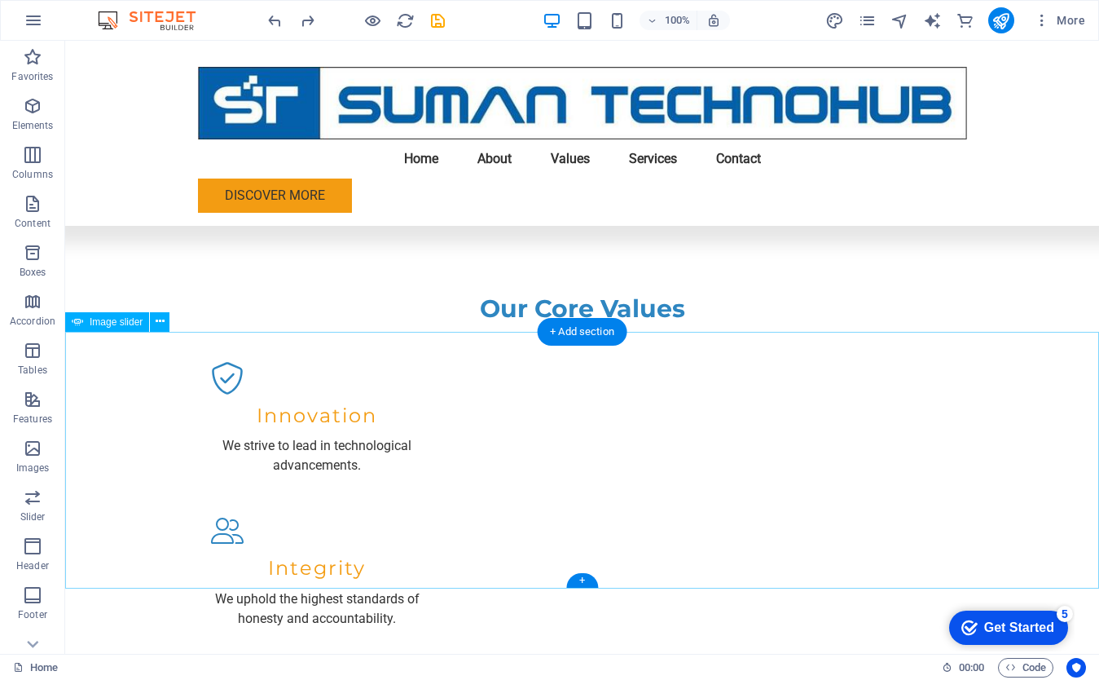
scroll to position [1609, 0]
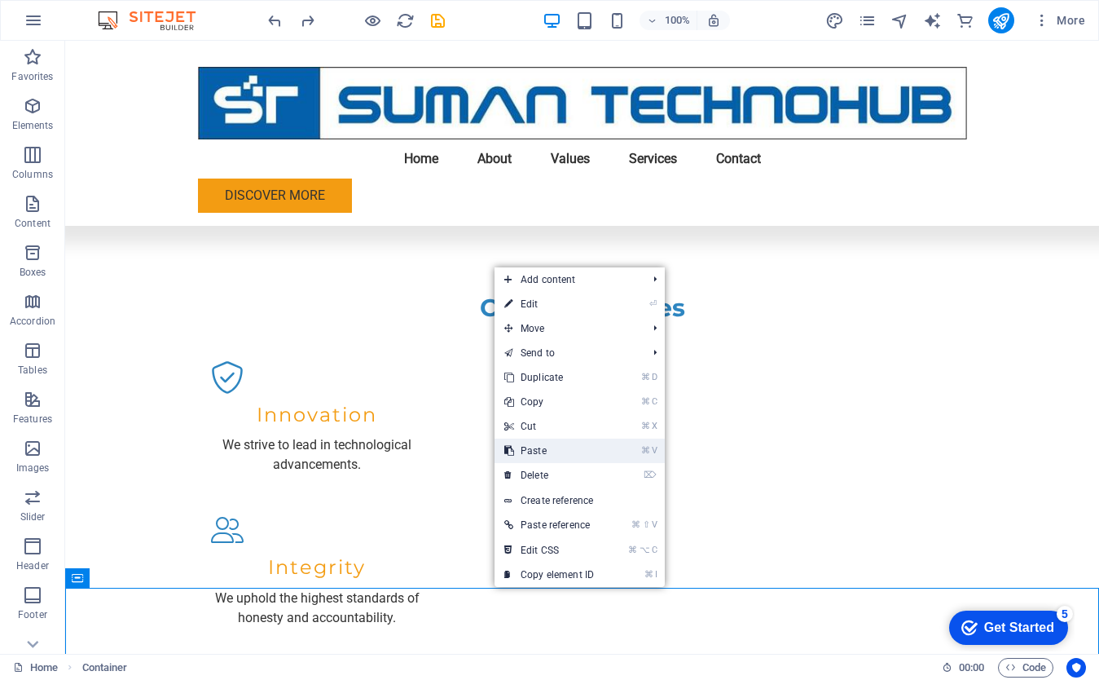
click at [542, 451] on link "⌘ V Paste" at bounding box center [549, 450] width 109 height 24
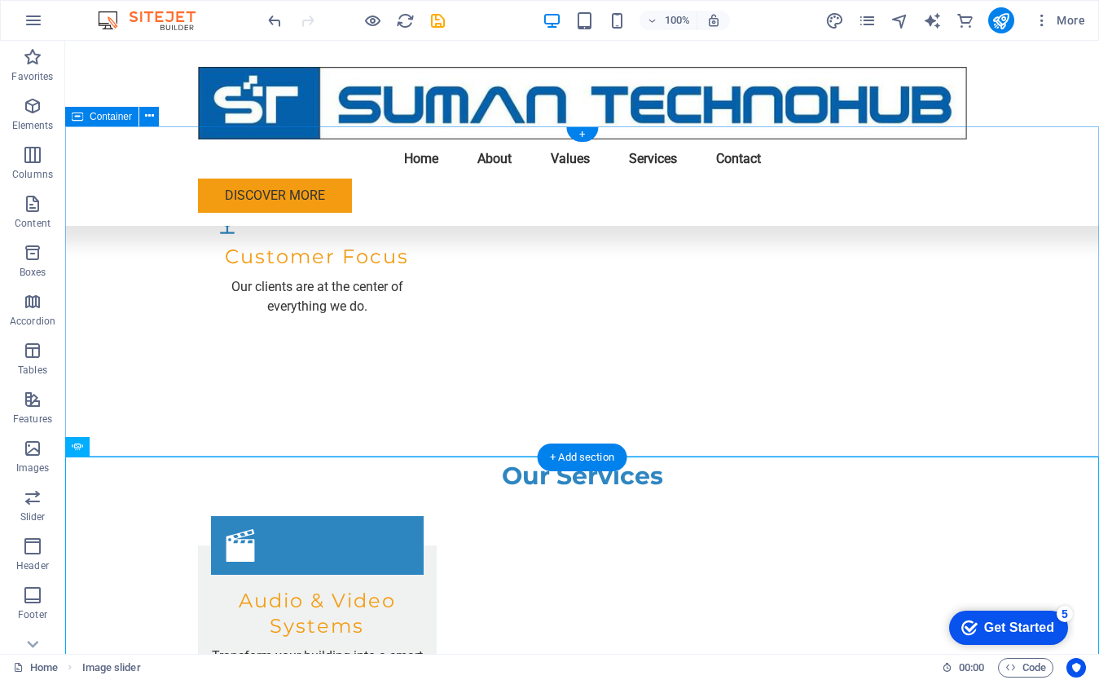
scroll to position [2070, 0]
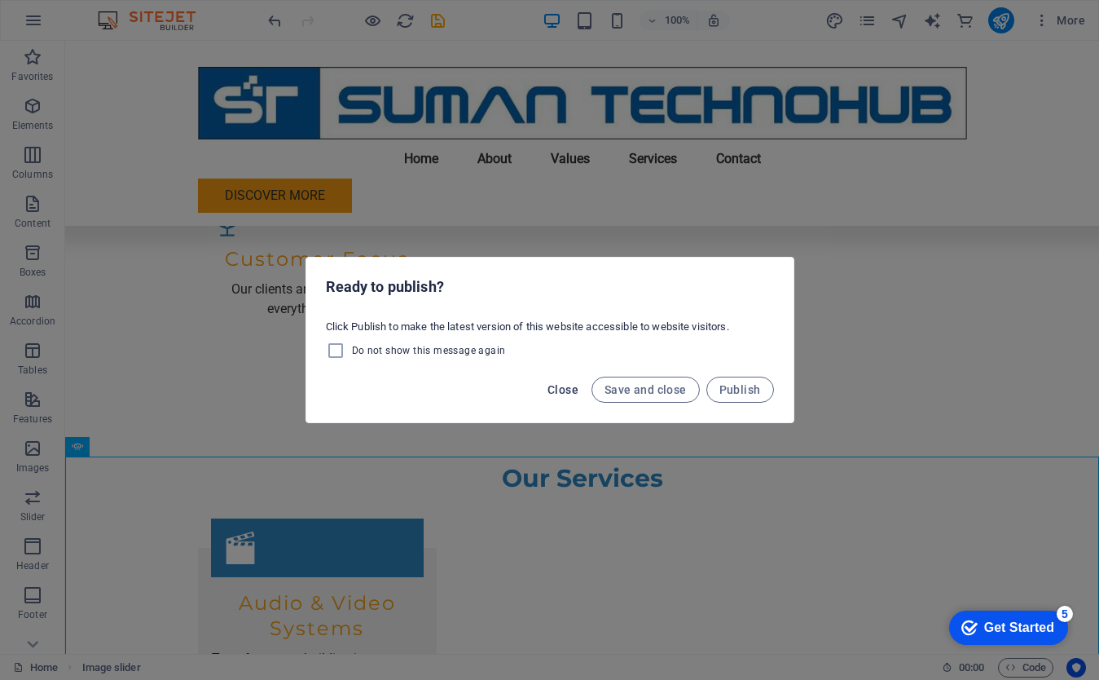
click at [563, 396] on button "Close" at bounding box center [563, 390] width 44 height 26
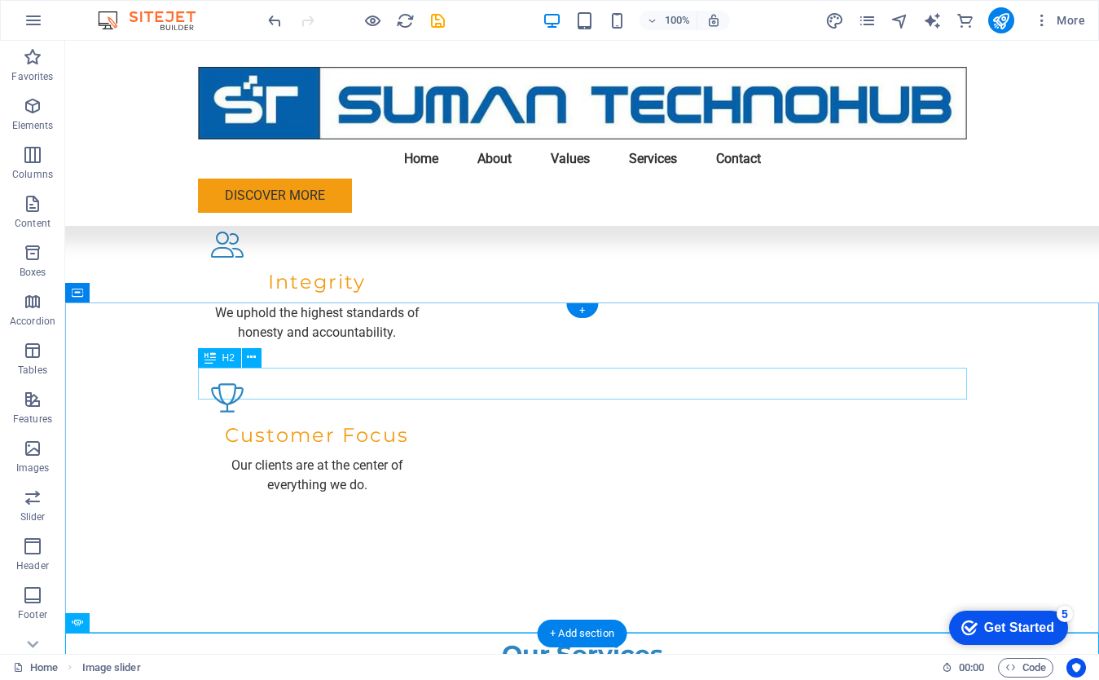
scroll to position [1896, 0]
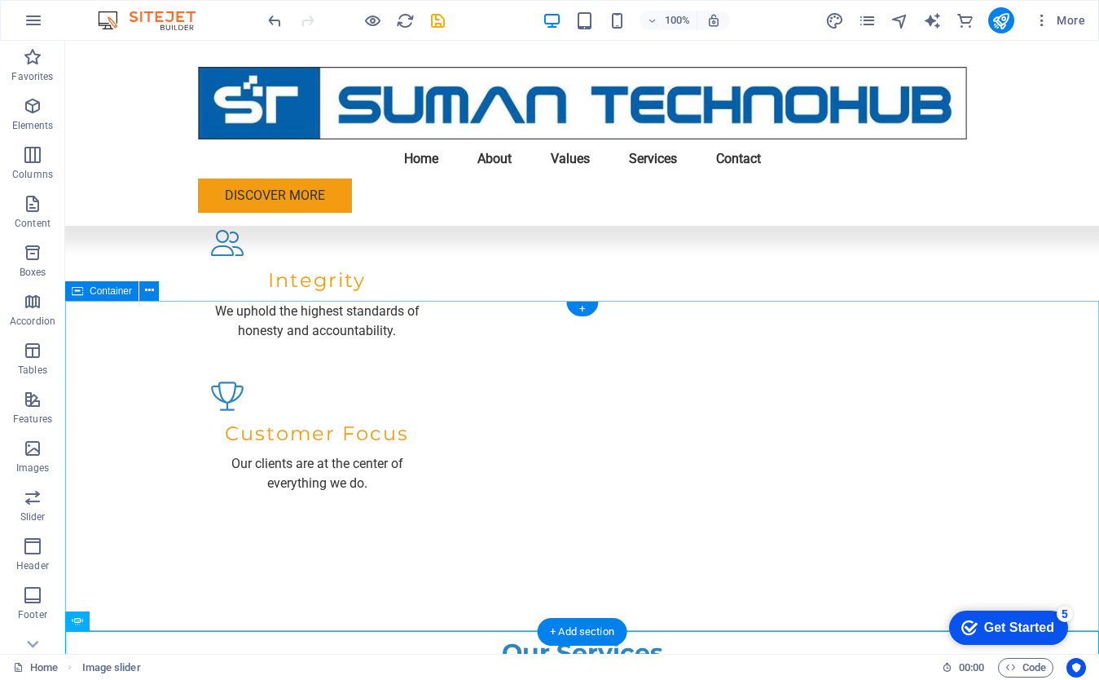
drag, startPoint x: 830, startPoint y: 640, endPoint x: 764, endPoint y: 313, distance: 333.6
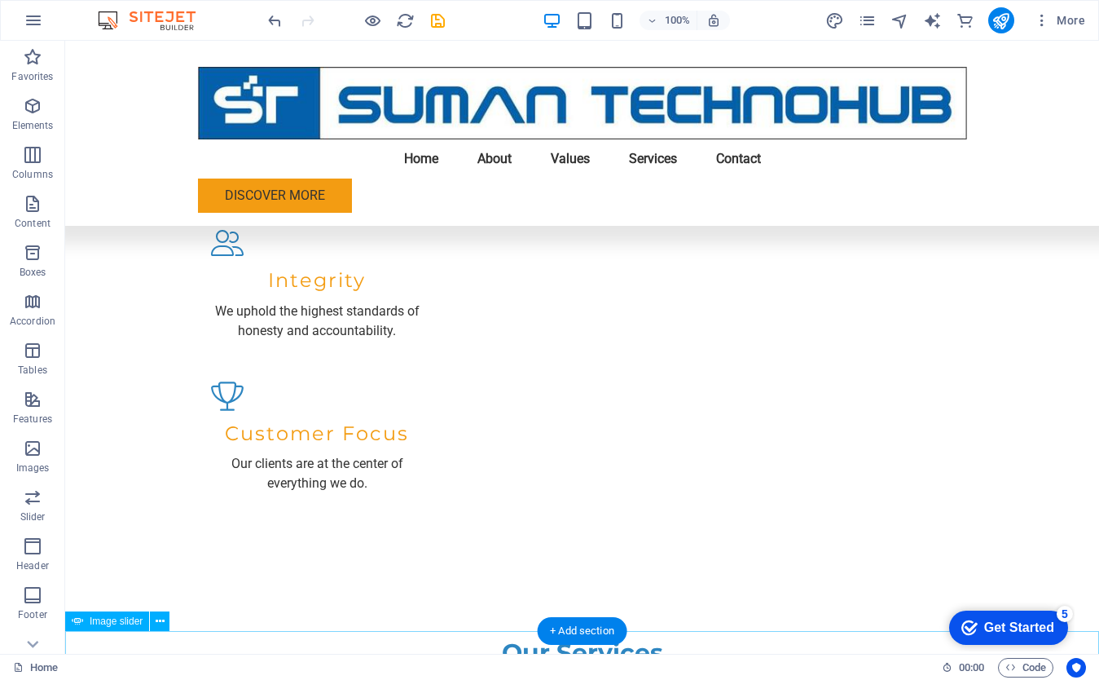
drag, startPoint x: 746, startPoint y: 306, endPoint x: 820, endPoint y: 650, distance: 352.6
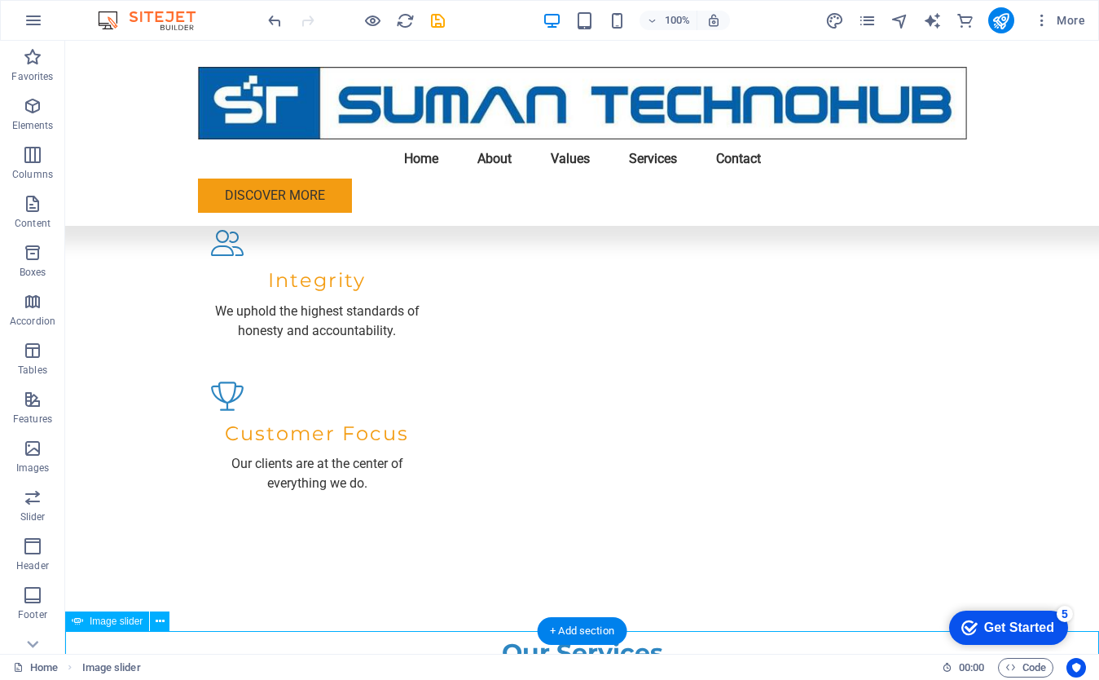
select select "px"
select select "ms"
select select "s"
select select "progressive"
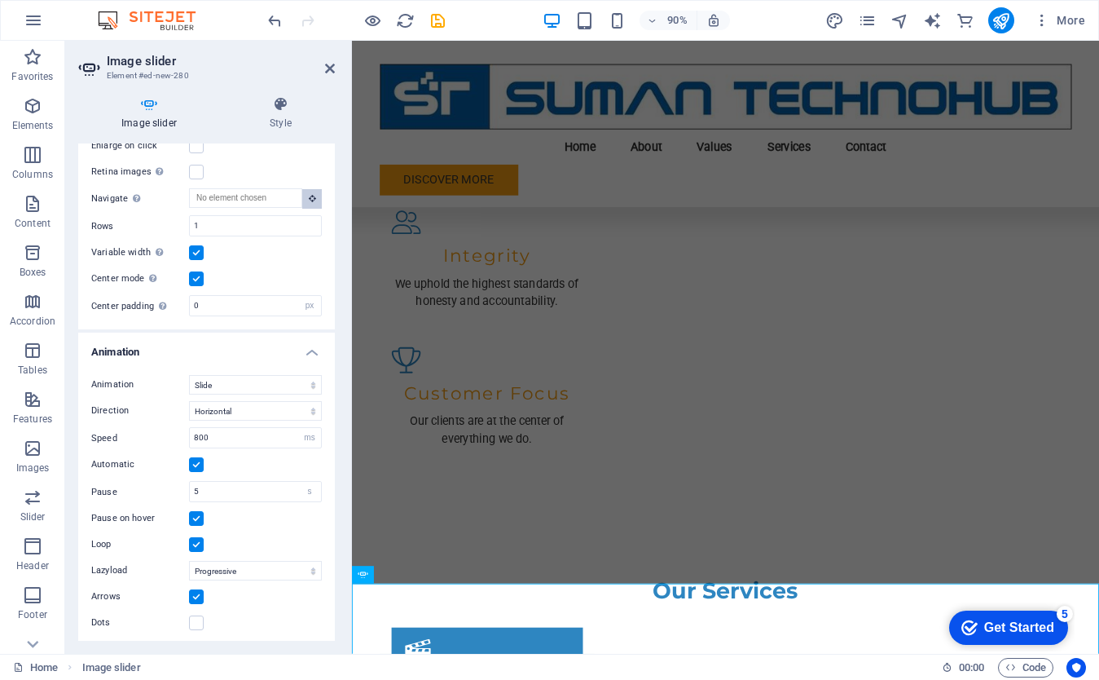
scroll to position [1745, 0]
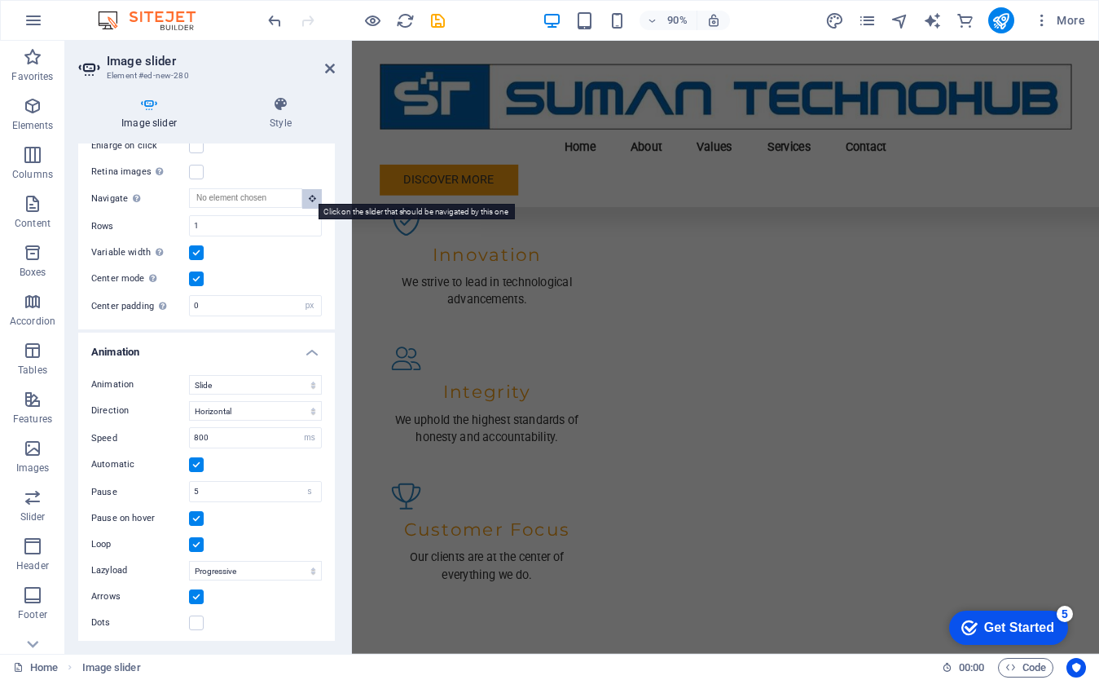
click at [308, 200] on button at bounding box center [312, 199] width 20 height 20
click at [261, 195] on input "Navigate Select another slider to be navigated by this one" at bounding box center [245, 198] width 113 height 20
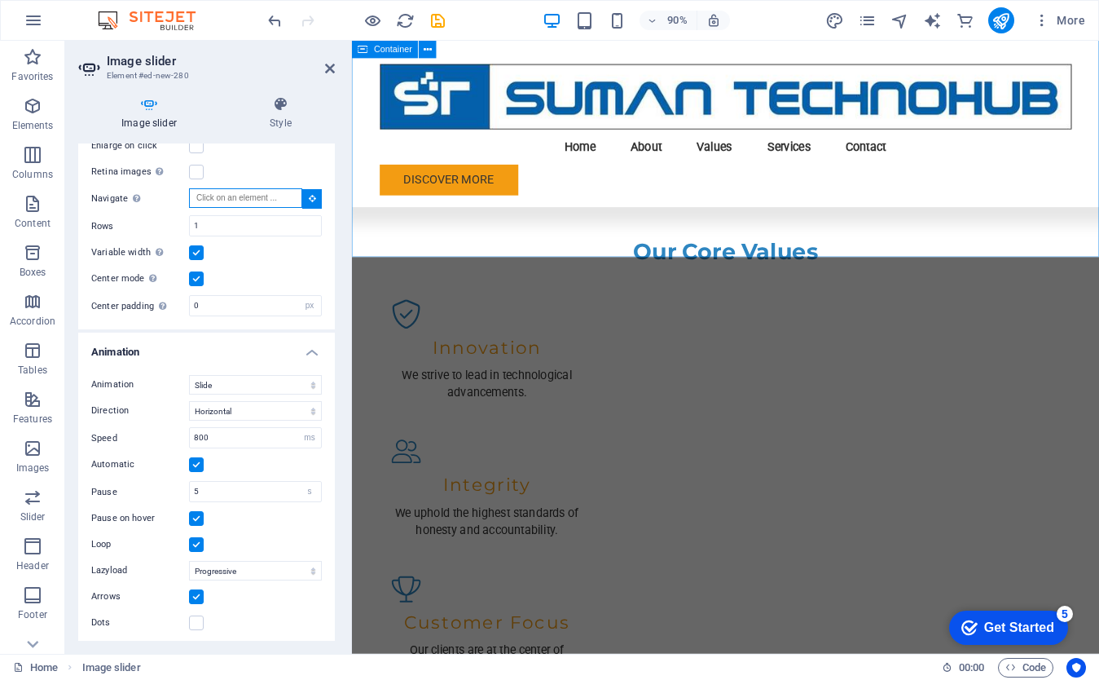
scroll to position [1594, 0]
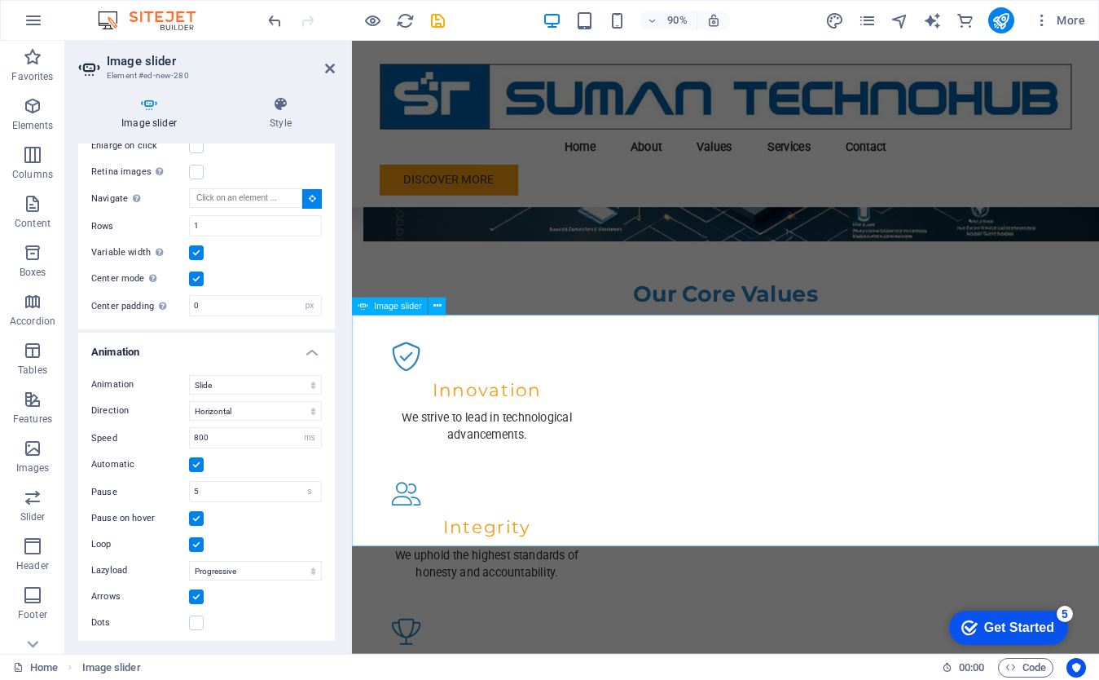
type input "#ed-new-145"
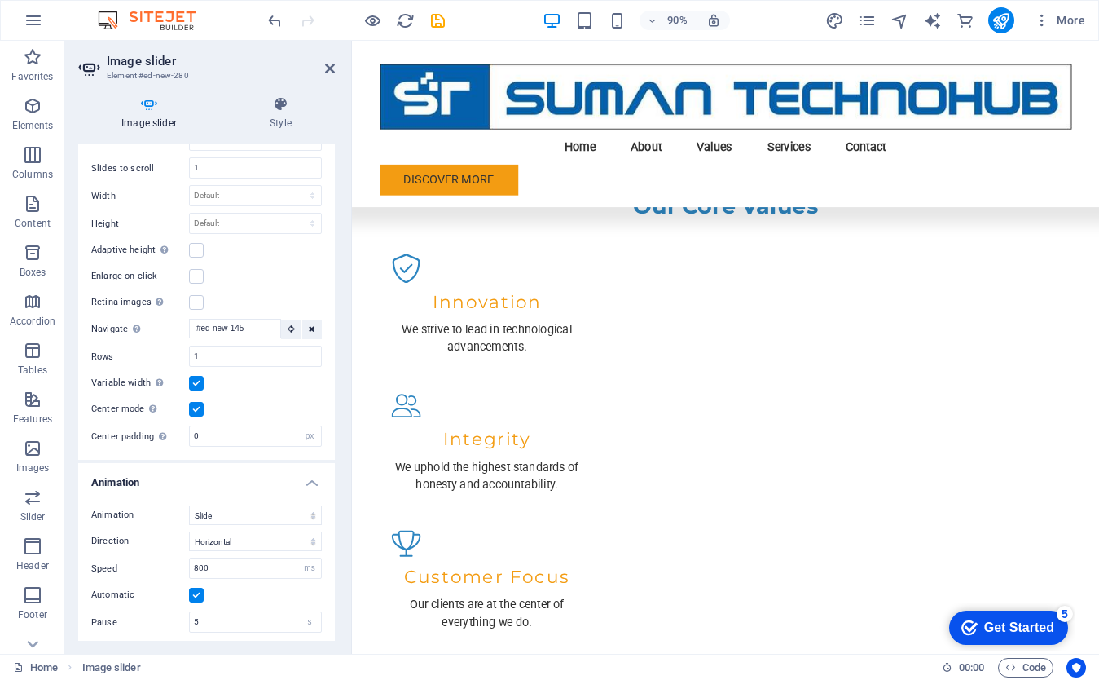
scroll to position [1636, 0]
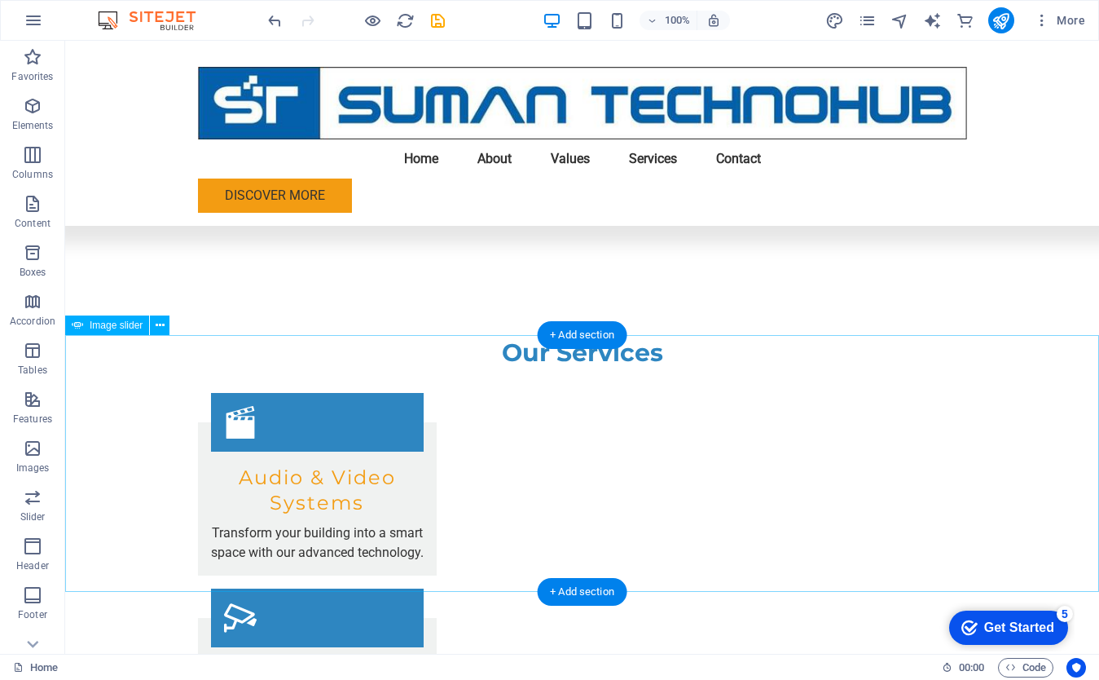
scroll to position [2190, 0]
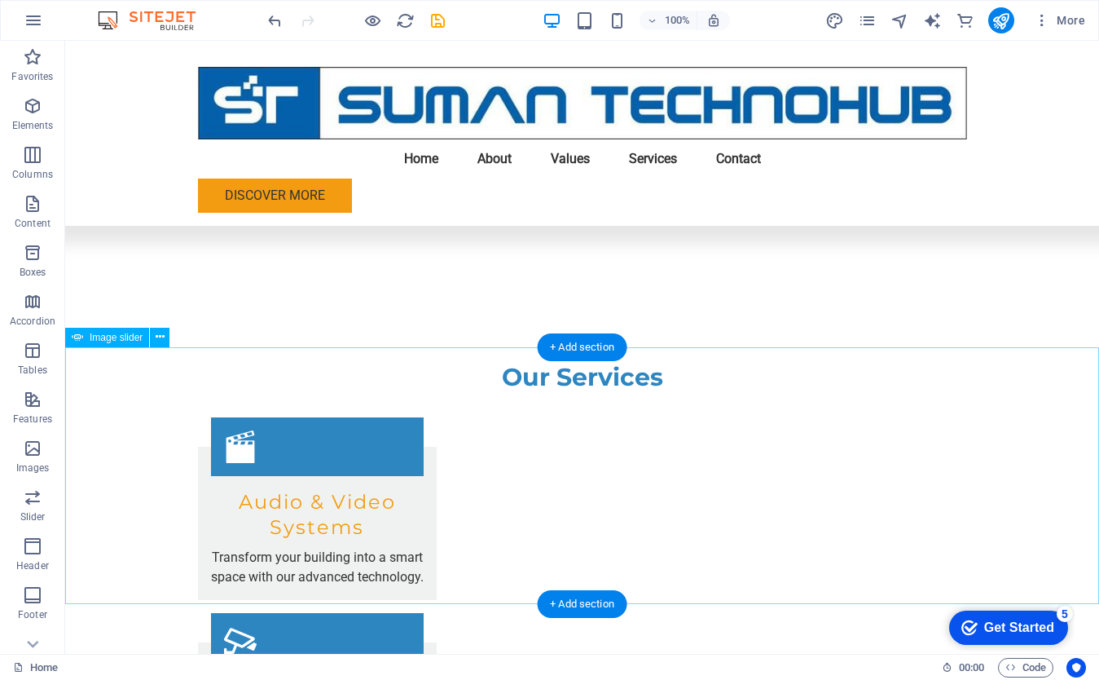
scroll to position [2195, 0]
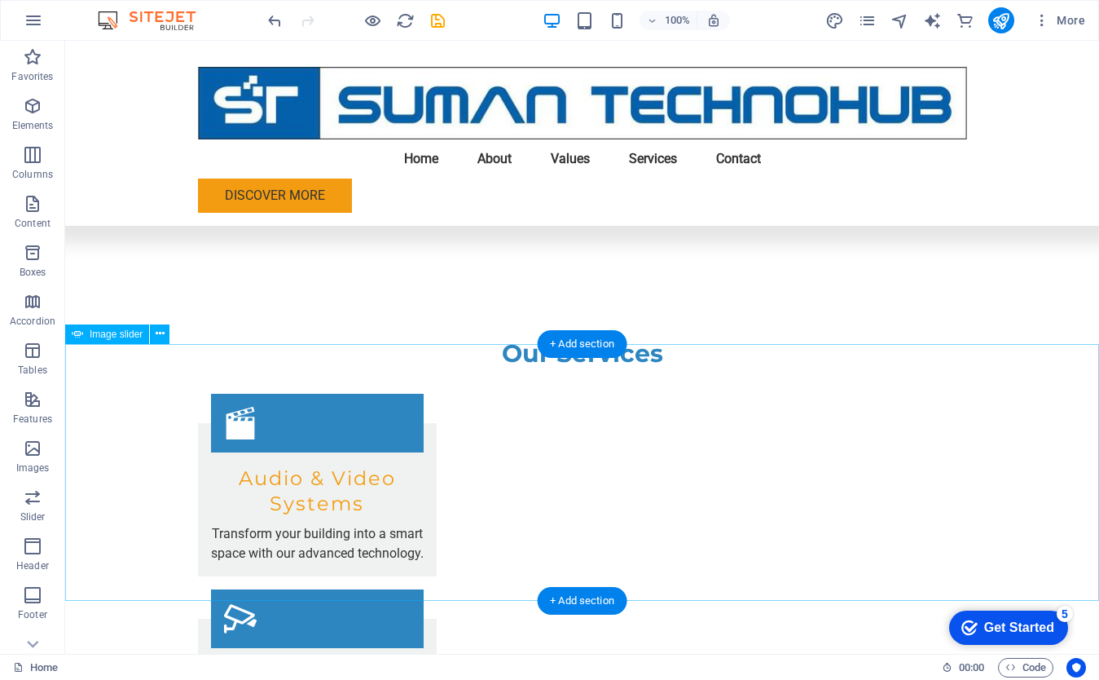
select select "px"
select select "ms"
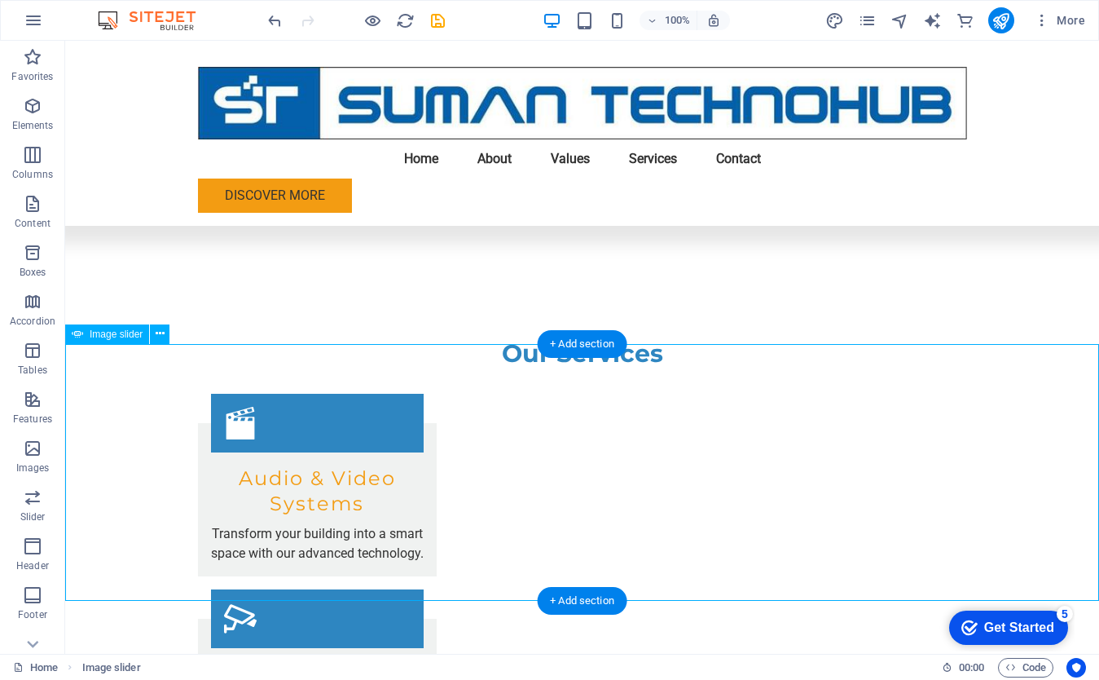
select select "s"
select select "progressive"
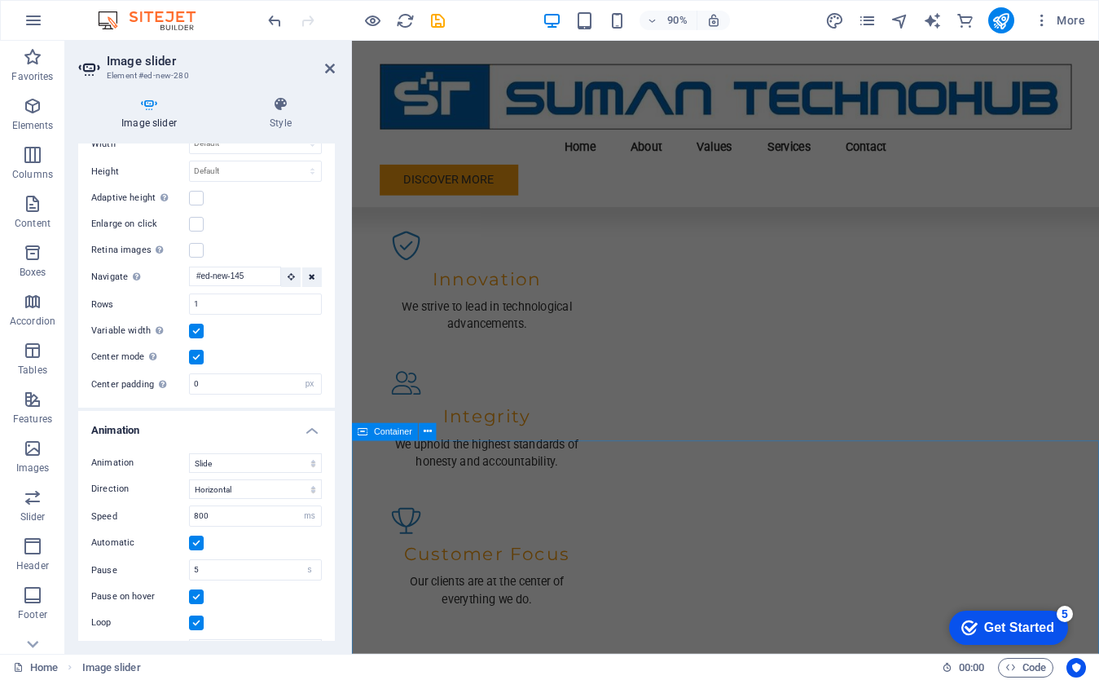
scroll to position [1701, 0]
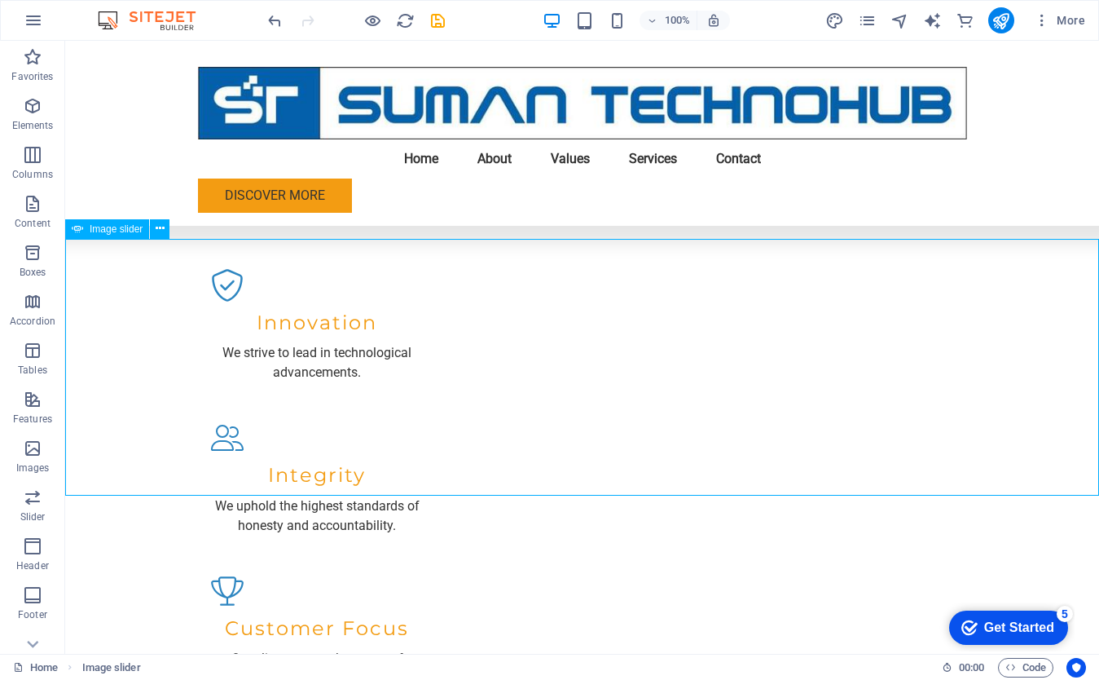
select select "px"
select select "ms"
select select "s"
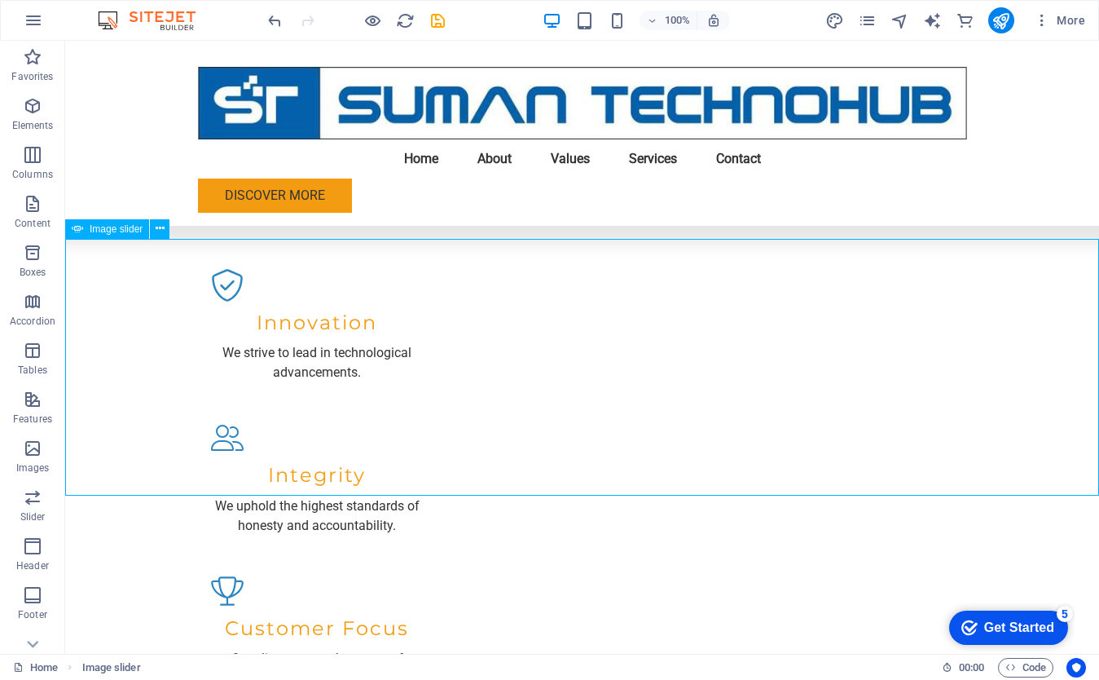
select select "progressive"
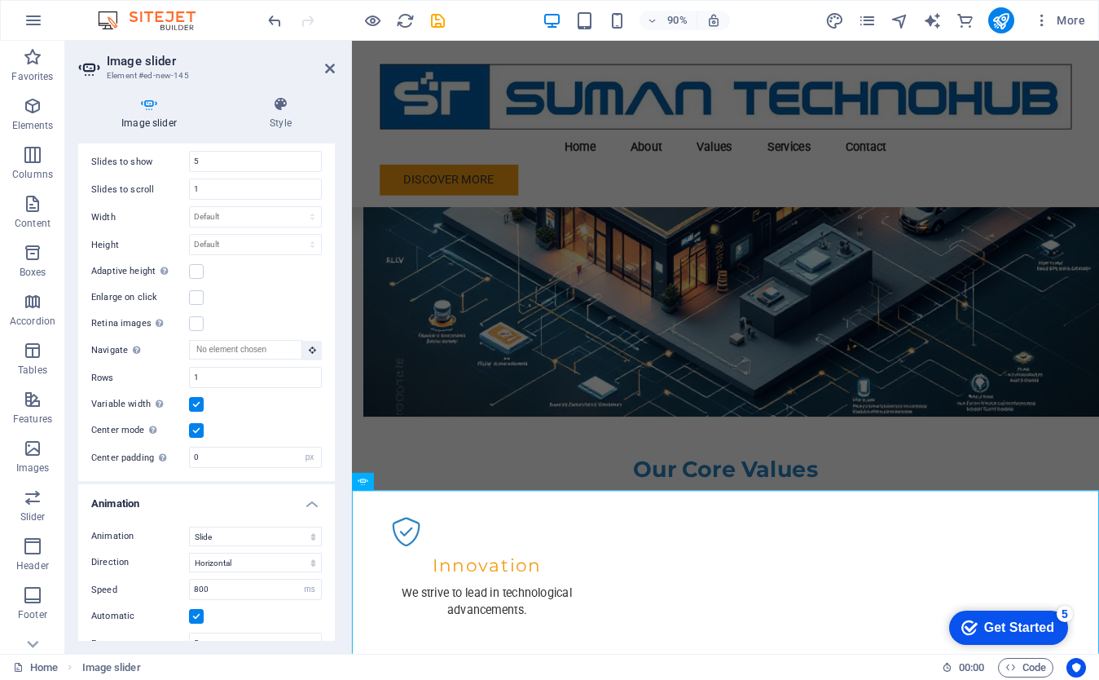
scroll to position [606, 0]
click at [240, 239] on select "Default px rem em vw vh" at bounding box center [255, 245] width 131 height 20
select select "px"
click at [295, 235] on select "Default px rem em vw vh" at bounding box center [255, 245] width 131 height 20
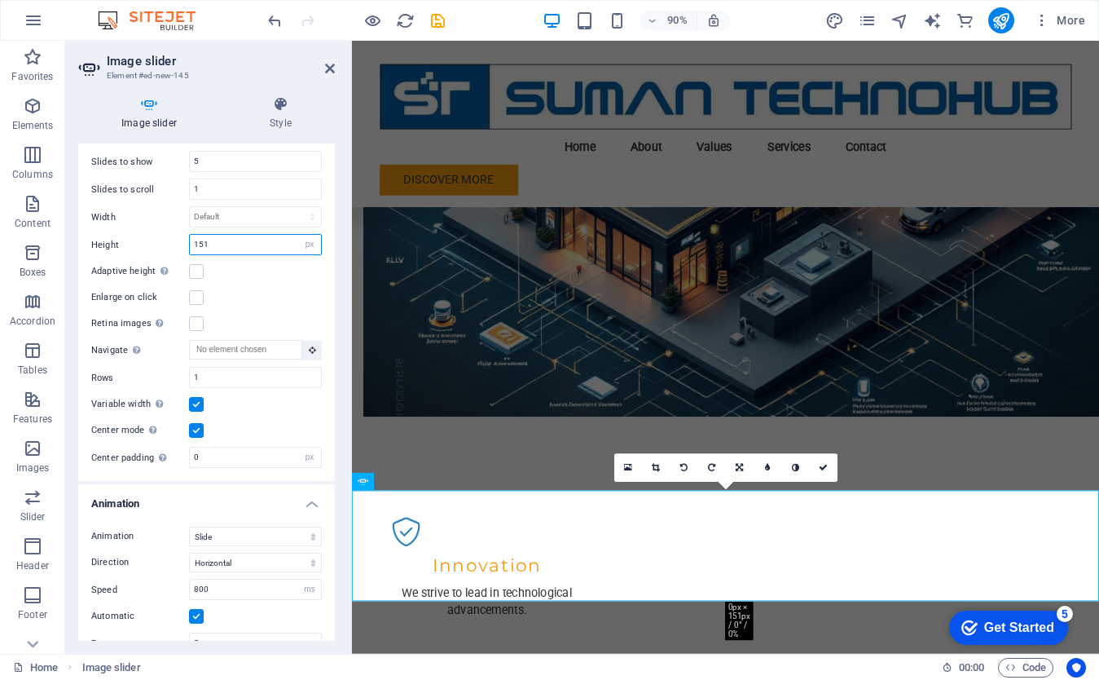
type input "151"
click at [227, 256] on div "Slides to show 5 Slides to scroll 1 Width Default px % rem em vw vh Height 151 …" at bounding box center [206, 309] width 257 height 343
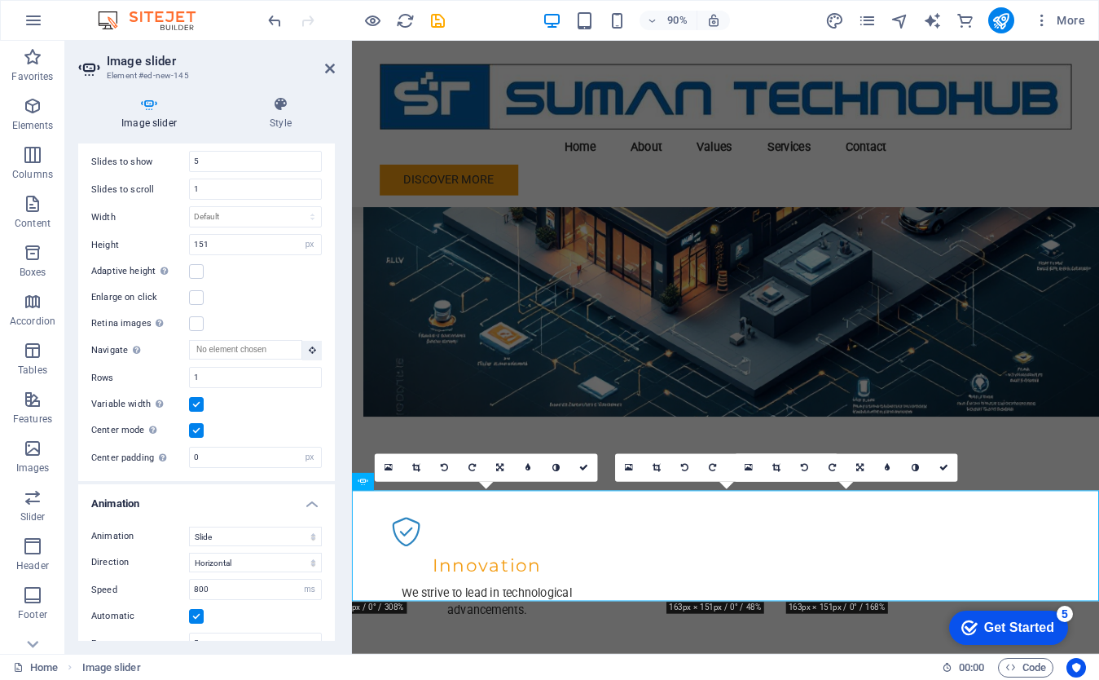
click at [278, 394] on div "Variable width Automatically adjust the width of the visible slide." at bounding box center [206, 404] width 231 height 20
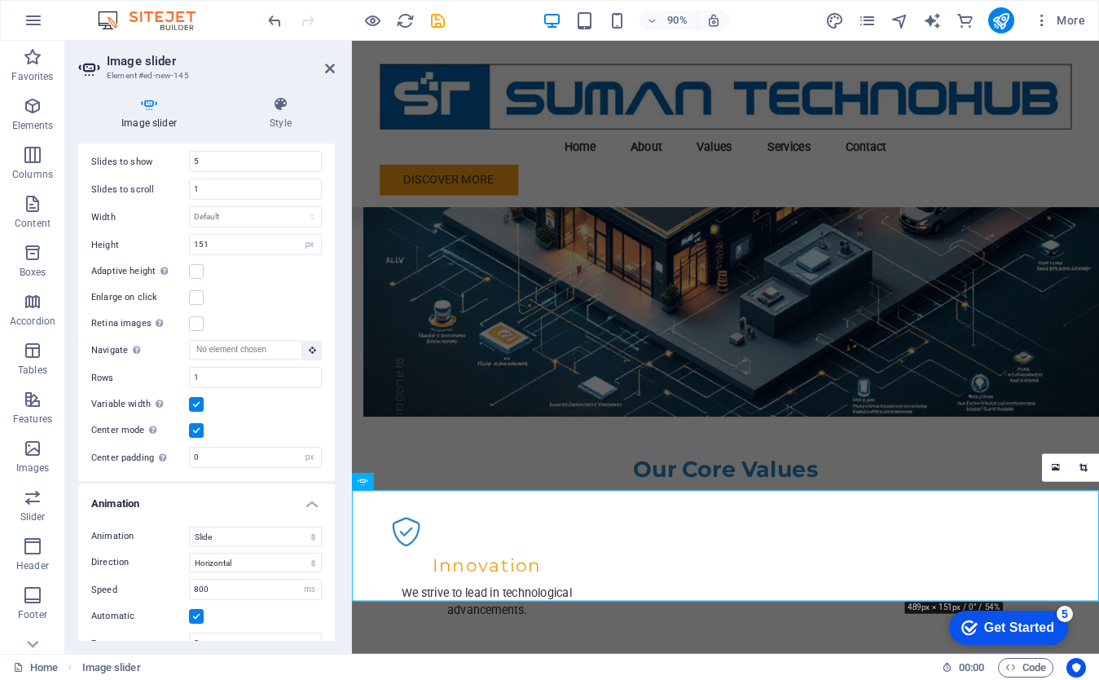
click at [198, 401] on label at bounding box center [196, 404] width 15 height 15
click at [0, 0] on input "Variable width Automatically adjust the width of the visible slide." at bounding box center [0, 0] width 0 height 0
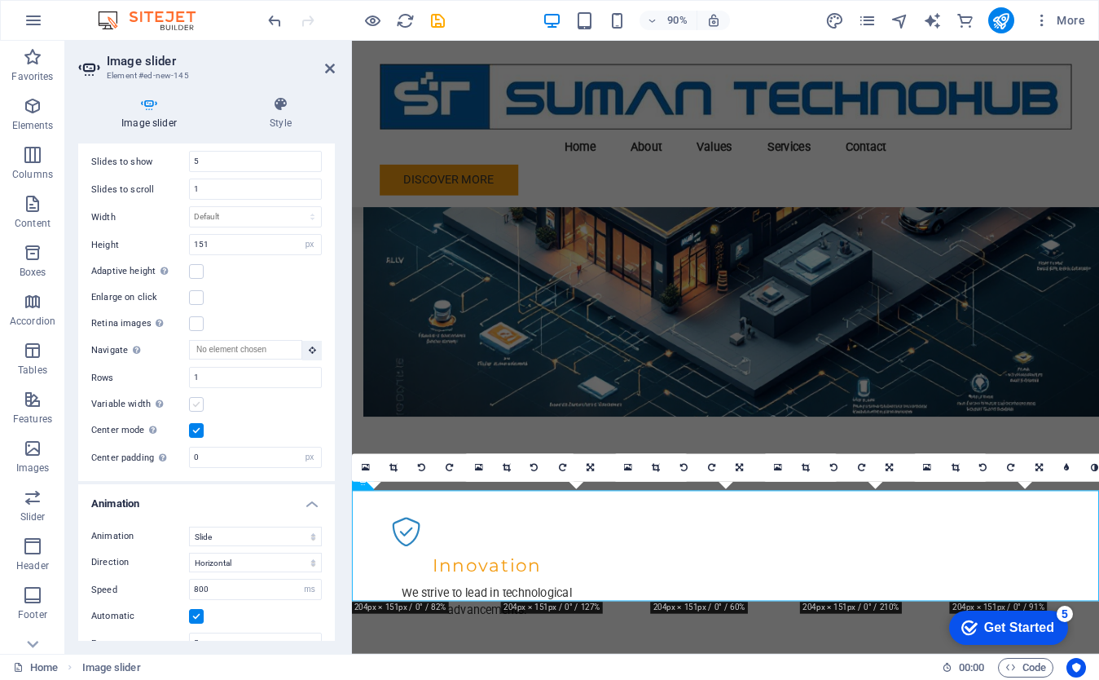
click at [198, 401] on label at bounding box center [196, 404] width 15 height 15
click at [0, 0] on input "Variable width Automatically adjust the width of the visible slide." at bounding box center [0, 0] width 0 height 0
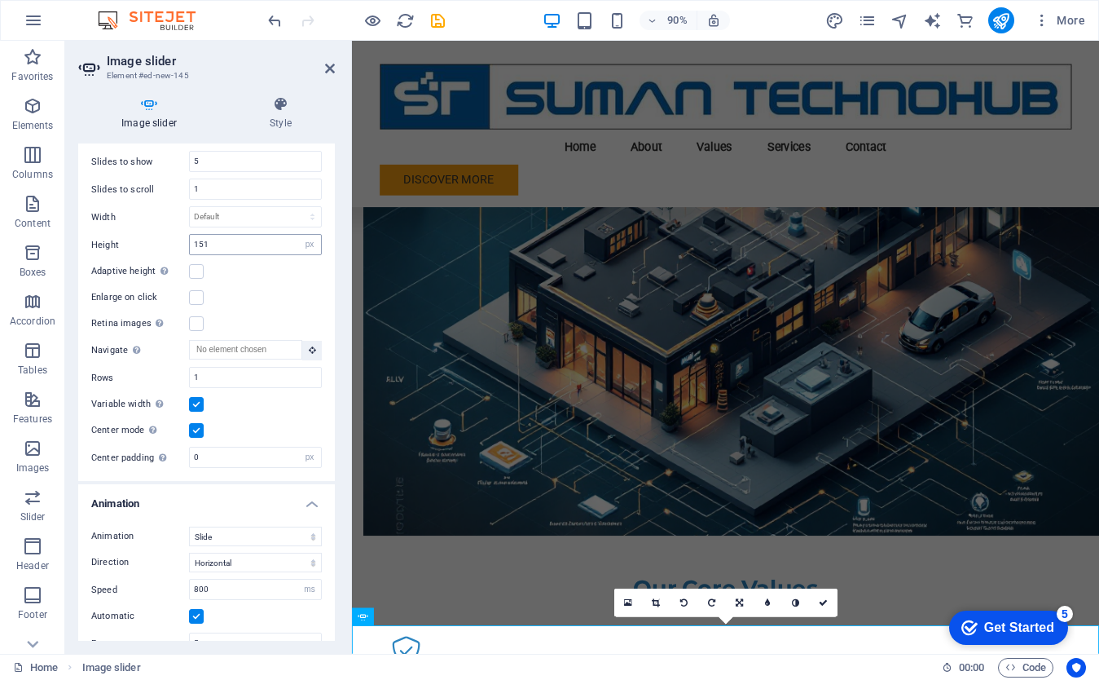
scroll to position [1248, 0]
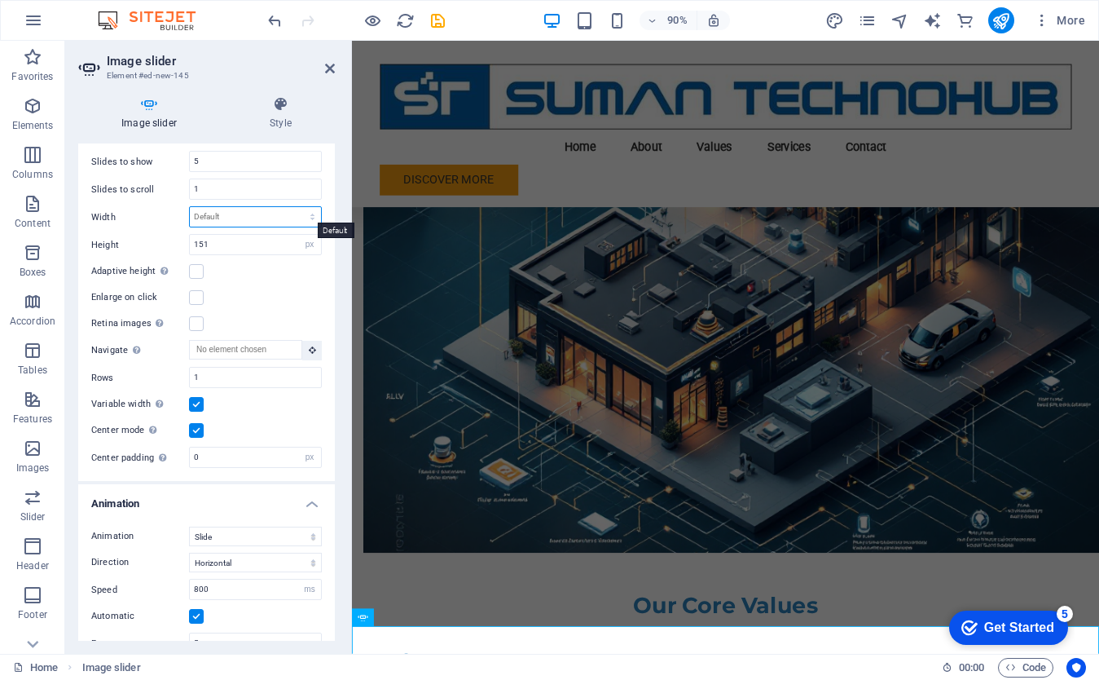
click at [253, 215] on select "Default px % rem em vw vh" at bounding box center [255, 217] width 131 height 20
click at [190, 207] on select "Default px % rem em vw vh" at bounding box center [255, 217] width 131 height 20
select select "DISABLED_OPTION_VALUE"
click at [236, 240] on input "151" at bounding box center [255, 245] width 131 height 20
click at [312, 242] on select "Default px rem em vw vh" at bounding box center [309, 245] width 23 height 20
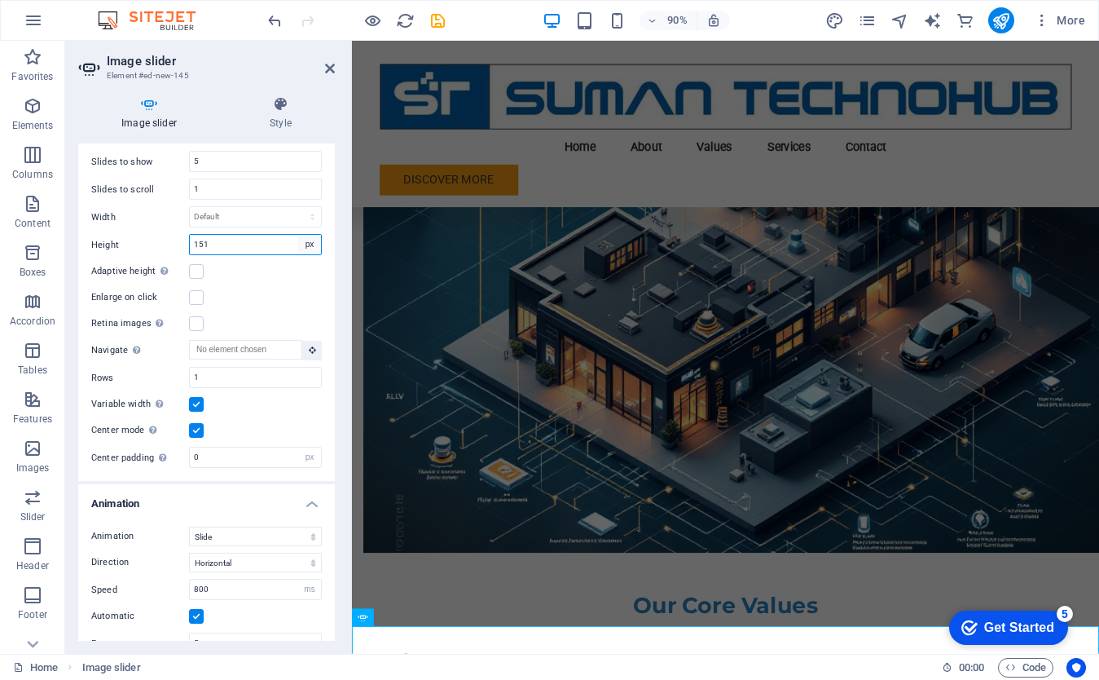
select select "default"
click at [298, 235] on select "Default px rem em vw vh" at bounding box center [309, 245] width 23 height 20
select select "DISABLED_OPTION_VALUE"
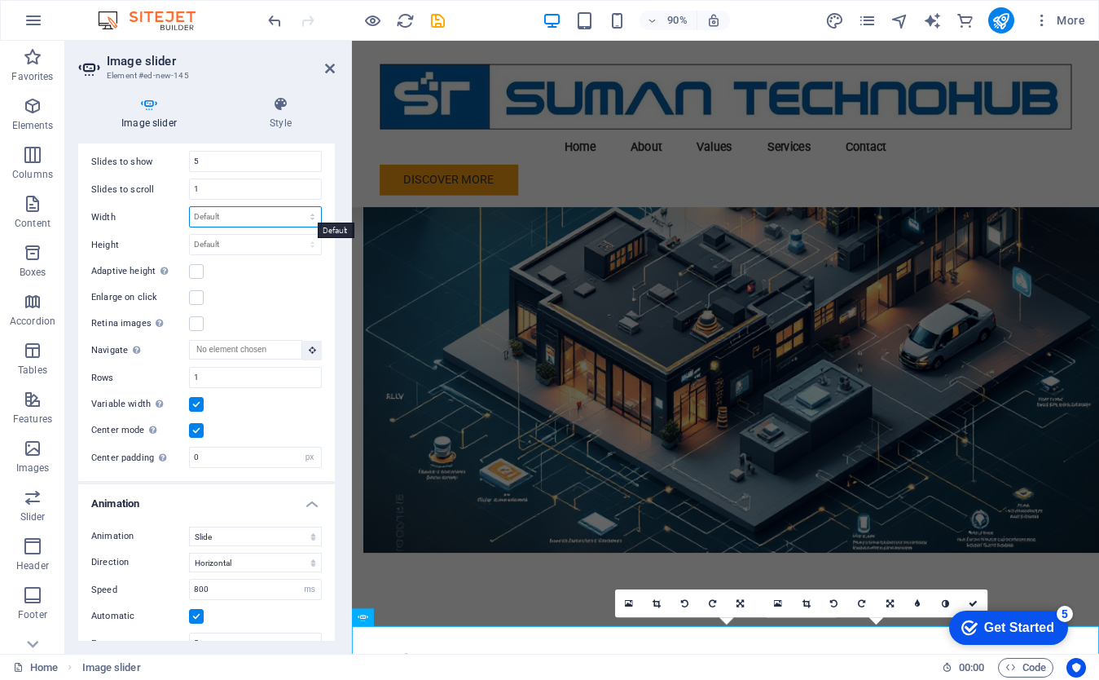
click at [244, 212] on select "Default px % rem em vw vh" at bounding box center [255, 217] width 131 height 20
select select "px"
click at [295, 207] on select "Default px % rem em vw vh" at bounding box center [255, 217] width 131 height 20
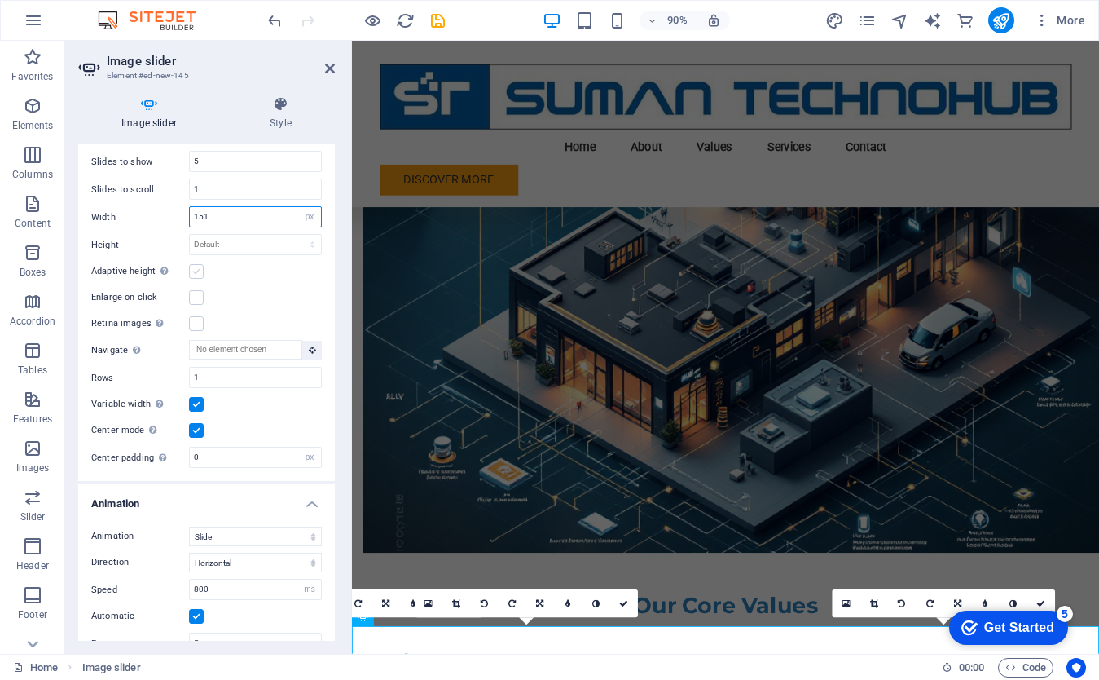
type input "151"
click at [198, 268] on label at bounding box center [196, 271] width 15 height 15
click at [0, 0] on input "Adaptive height Automatically adjust the height for single slide horizontal sli…" at bounding box center [0, 0] width 0 height 0
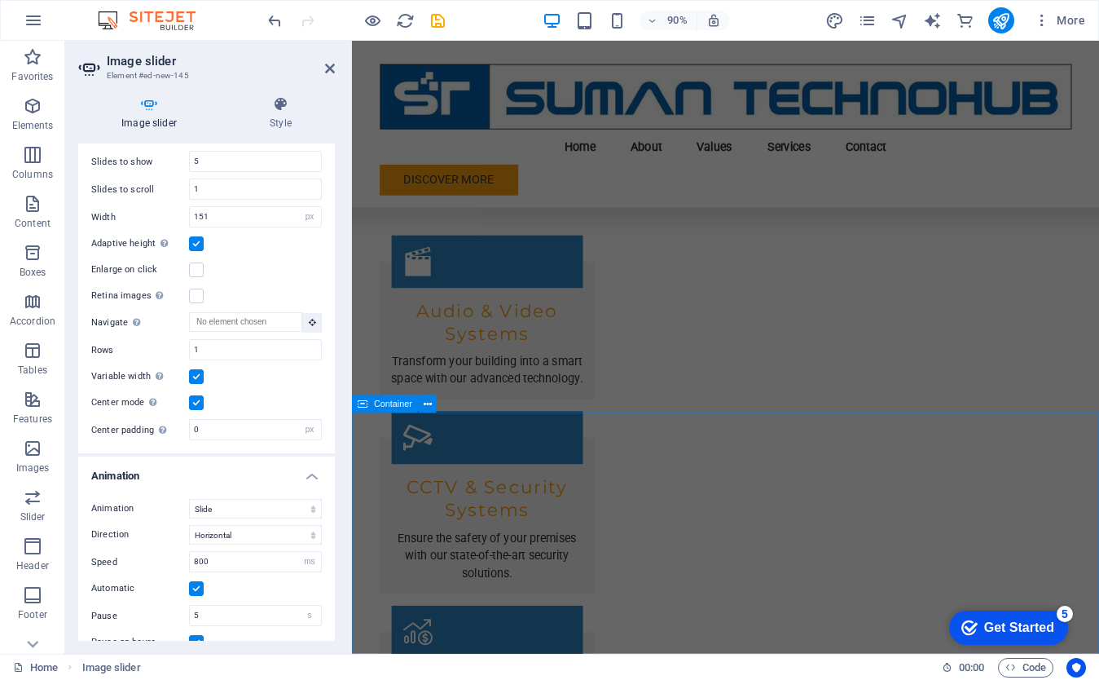
scroll to position [2335, 0]
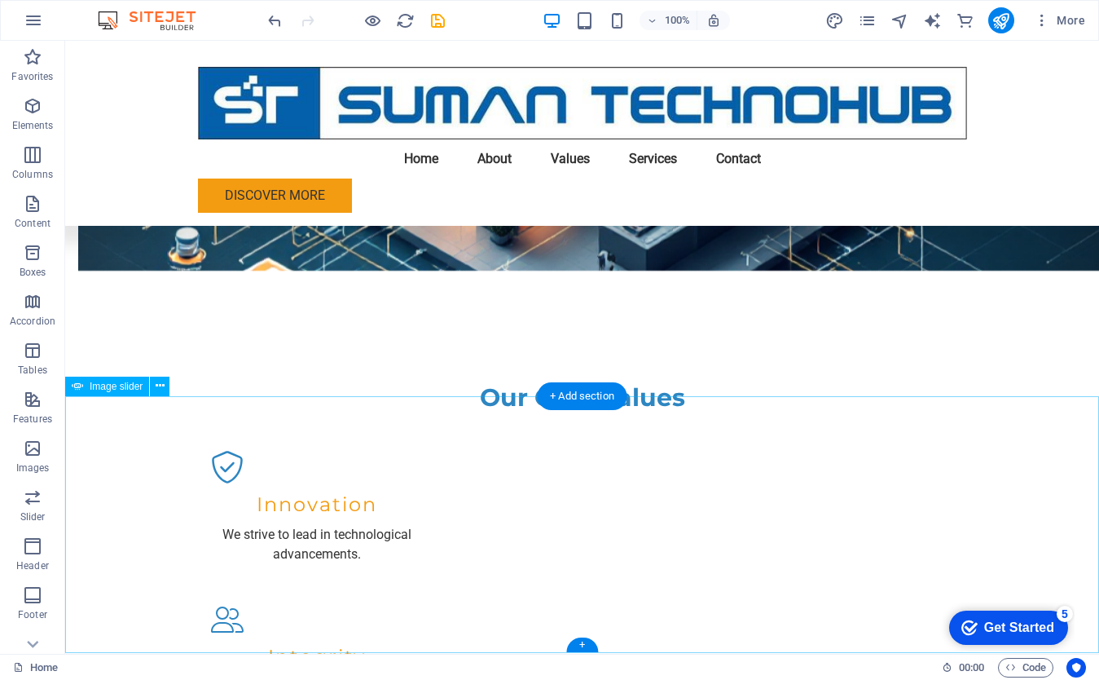
scroll to position [1607, 0]
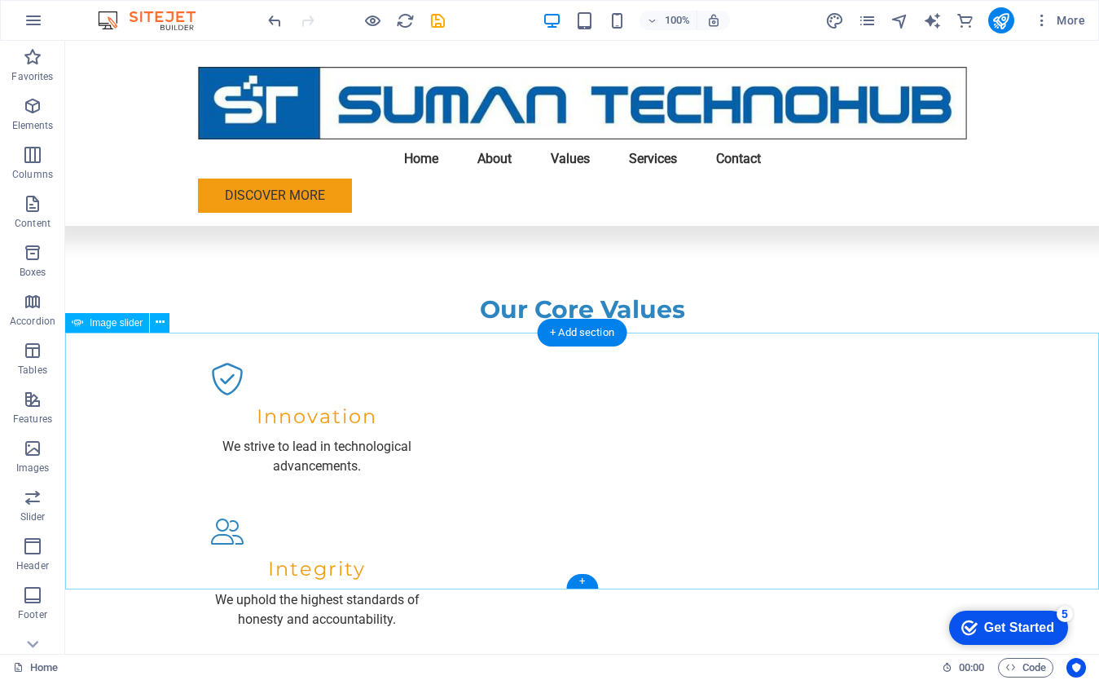
select select "px"
select select "ms"
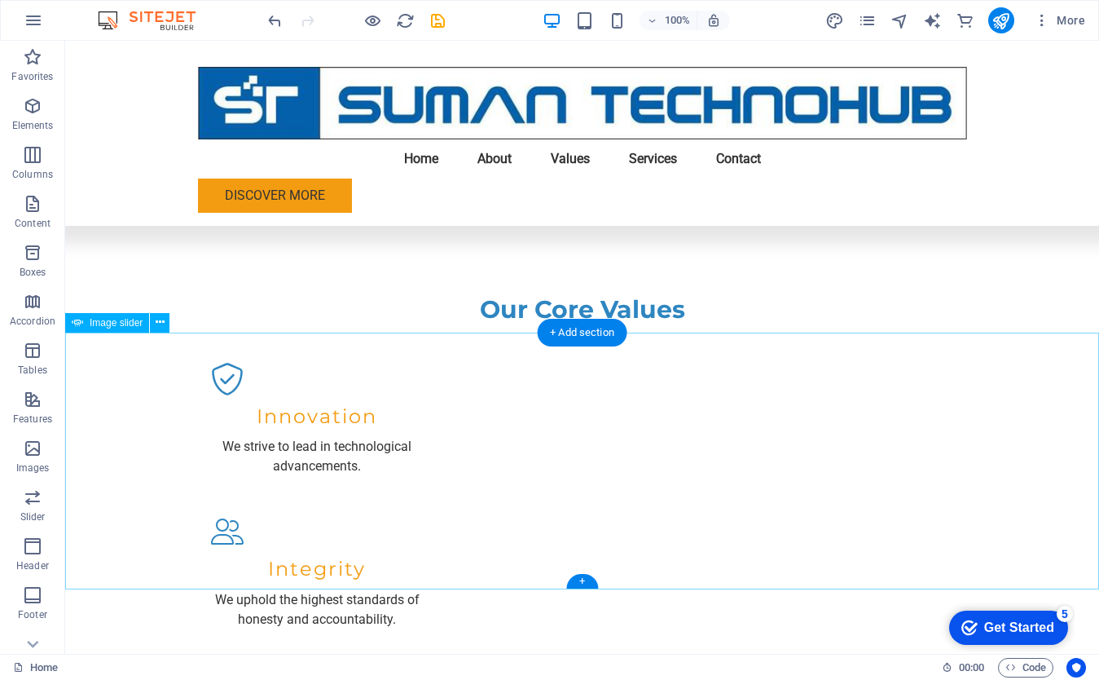
select select "s"
select select "progressive"
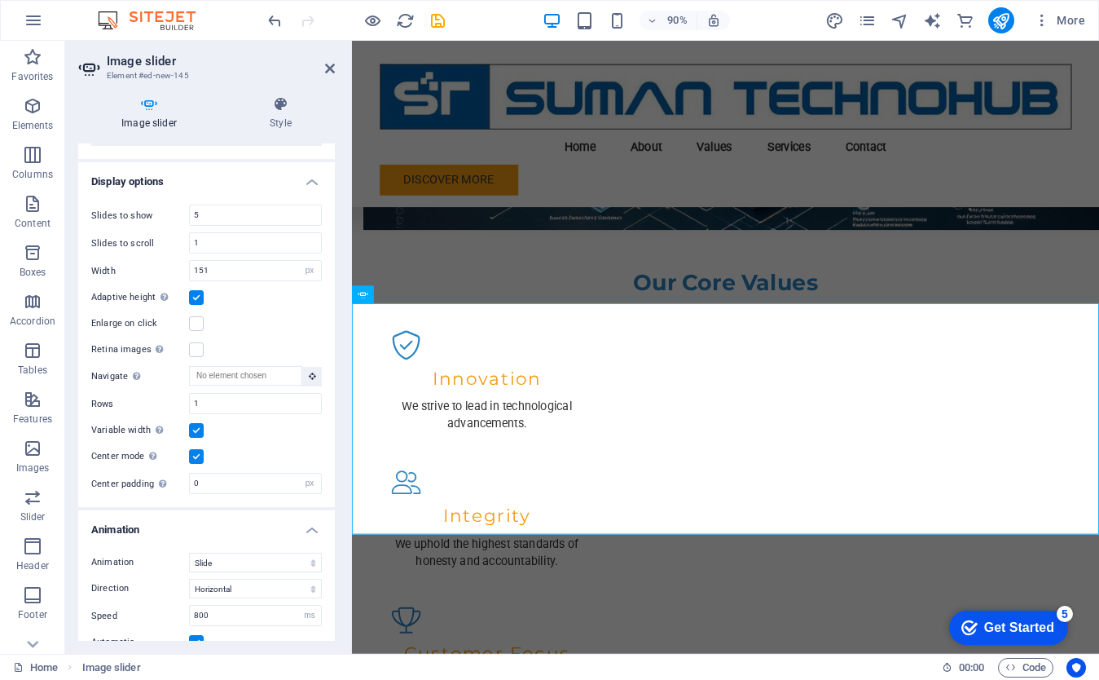
scroll to position [541, 0]
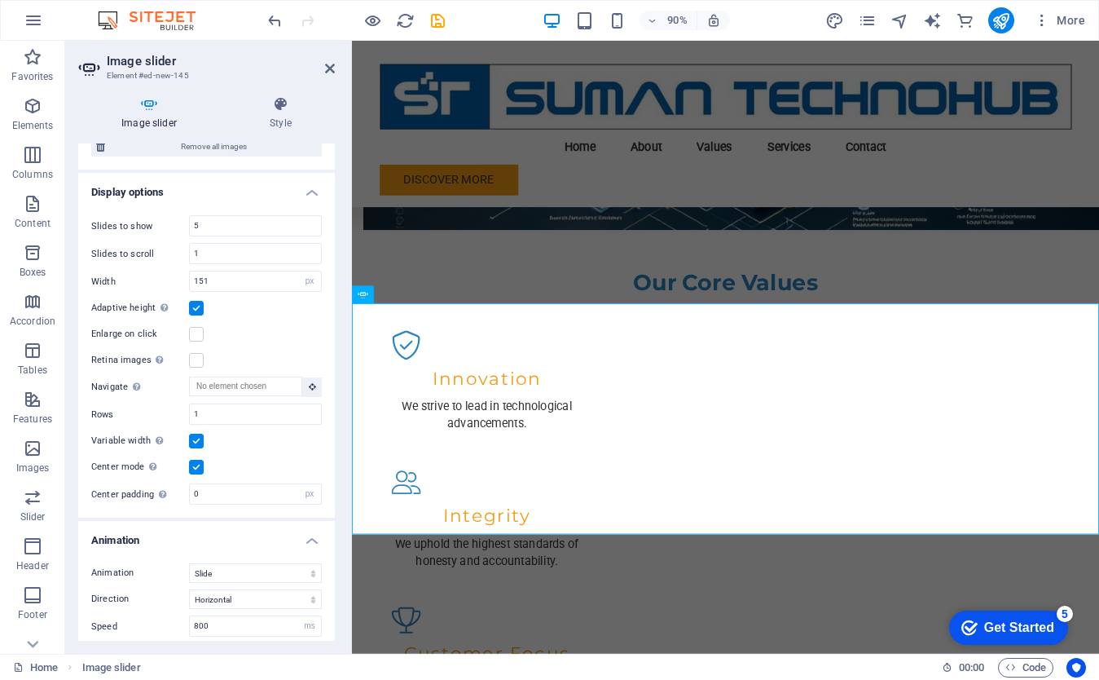
click at [193, 304] on label at bounding box center [196, 308] width 15 height 15
click at [0, 0] on input "Adaptive height Automatically adjust the height for single slide horizontal sli…" at bounding box center [0, 0] width 0 height 0
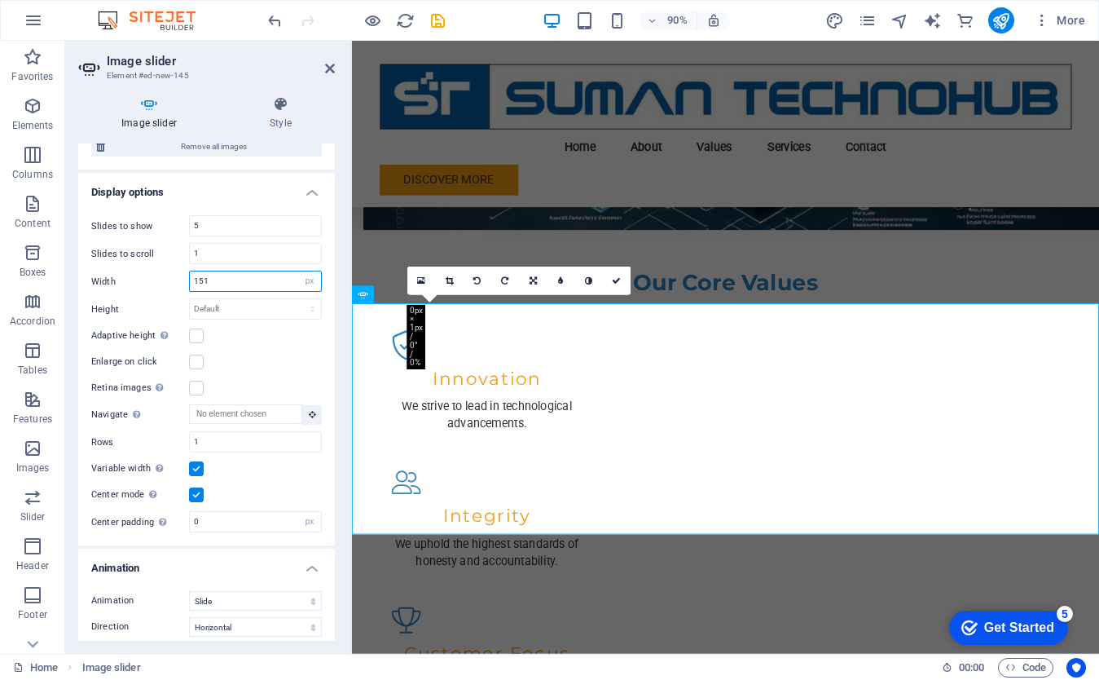
click at [267, 280] on input "151" at bounding box center [255, 281] width 131 height 20
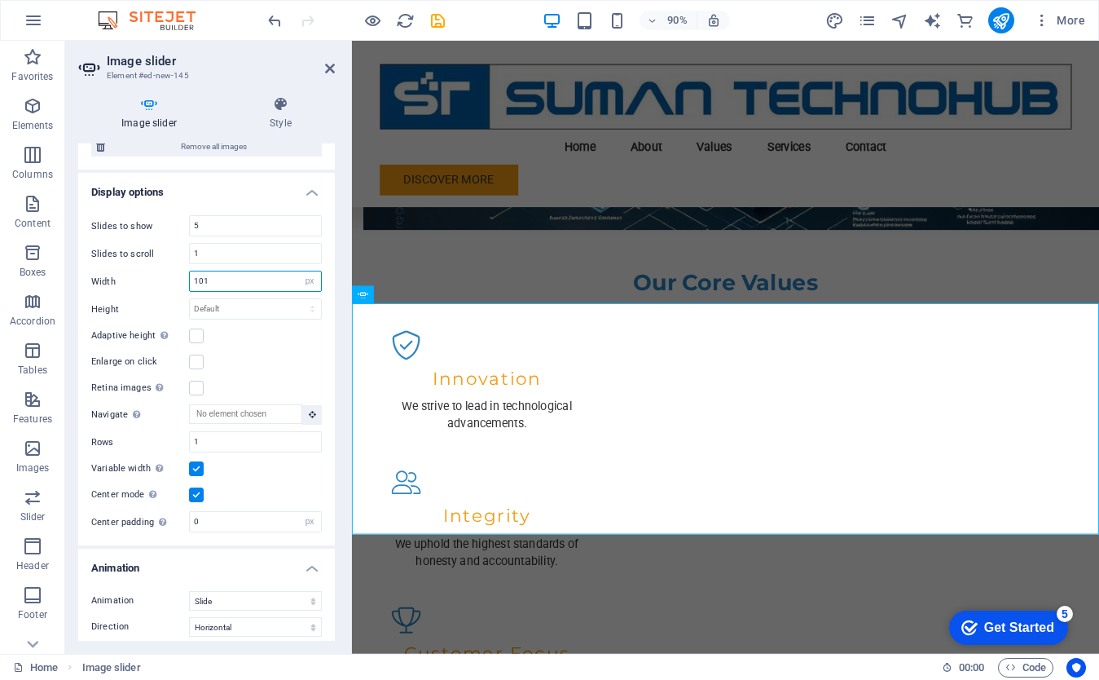
type input "101"
click at [299, 326] on div "Adaptive height Automatically adjust the height for single slide horizontal sli…" at bounding box center [206, 336] width 231 height 20
click at [198, 333] on label at bounding box center [196, 335] width 15 height 15
click at [0, 0] on input "Adaptive height Automatically adjust the height for single slide horizontal sli…" at bounding box center [0, 0] width 0 height 0
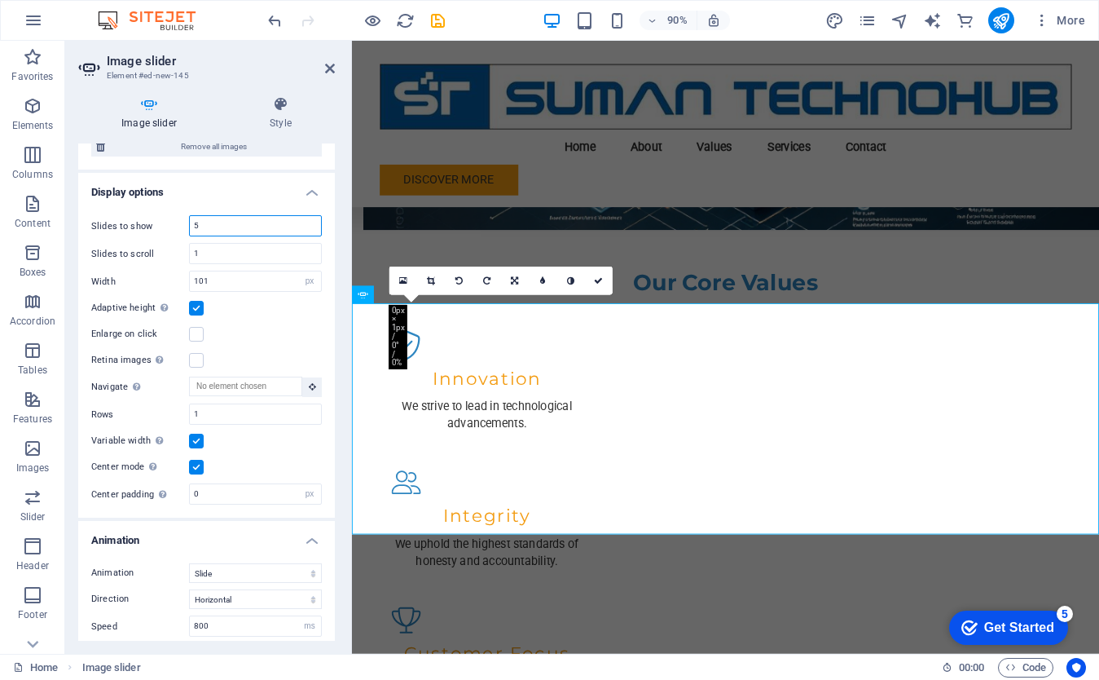
click at [227, 222] on input "5" at bounding box center [255, 226] width 131 height 20
type input "3"
click at [324, 236] on div "Slides to show 3 Slides to scroll 1 Width 101 Default px % rem em vw vh Height …" at bounding box center [206, 359] width 257 height 315
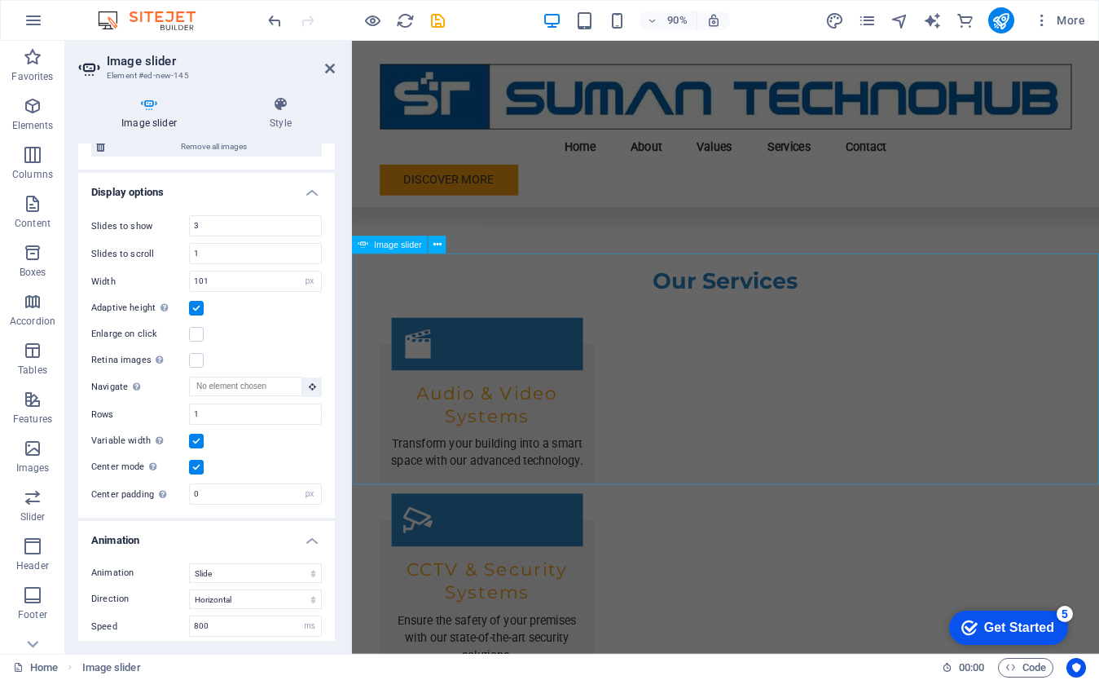
scroll to position [2249, 0]
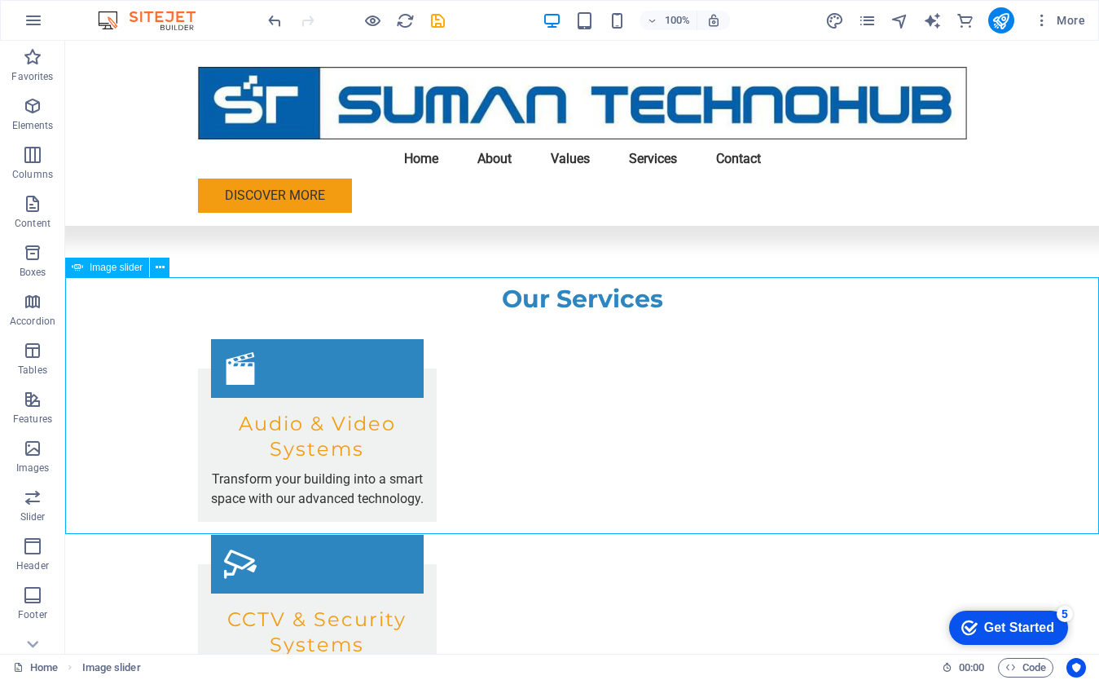
select select "px"
select select "ms"
select select "s"
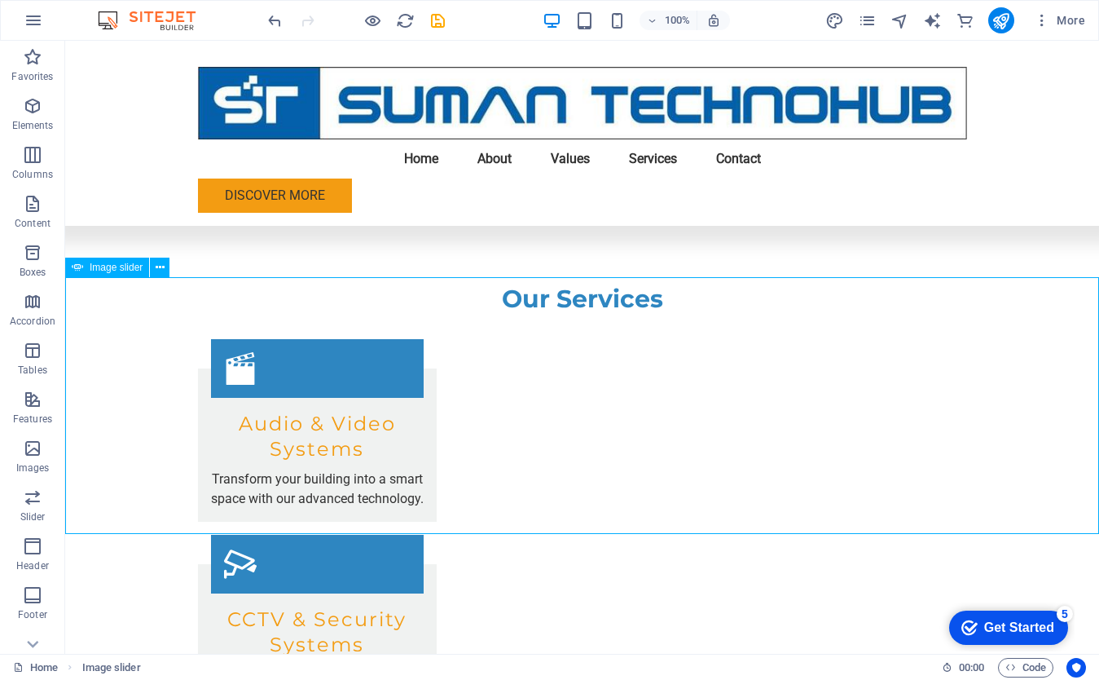
select select "progressive"
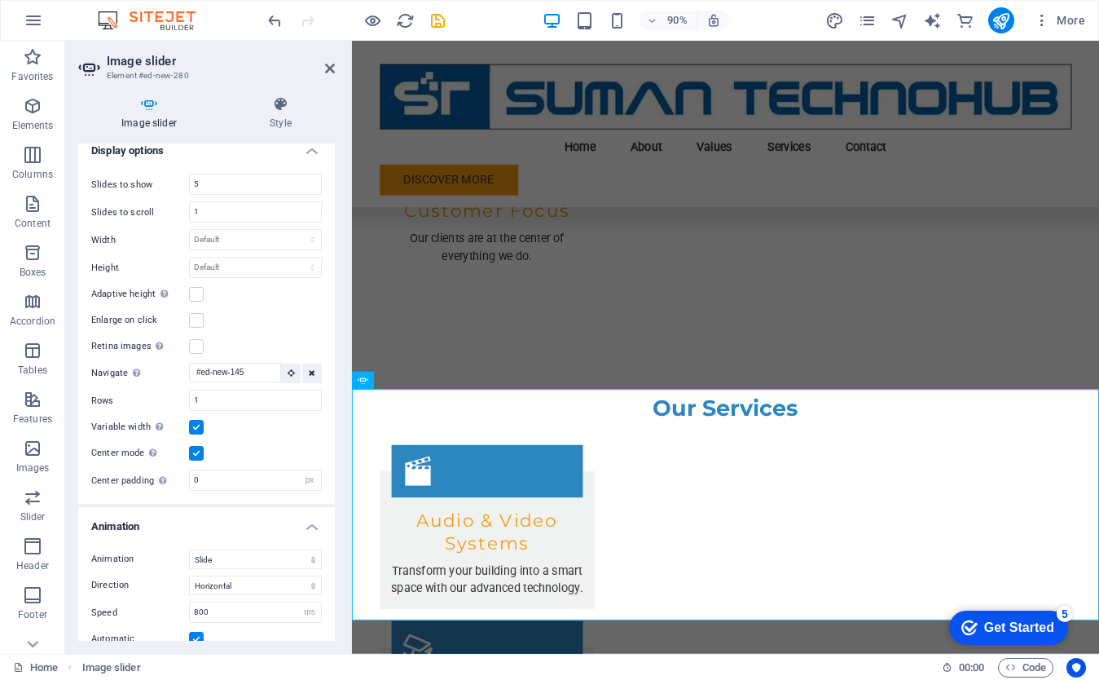
scroll to position [584, 0]
click at [201, 179] on input "5" at bounding box center [255, 184] width 131 height 20
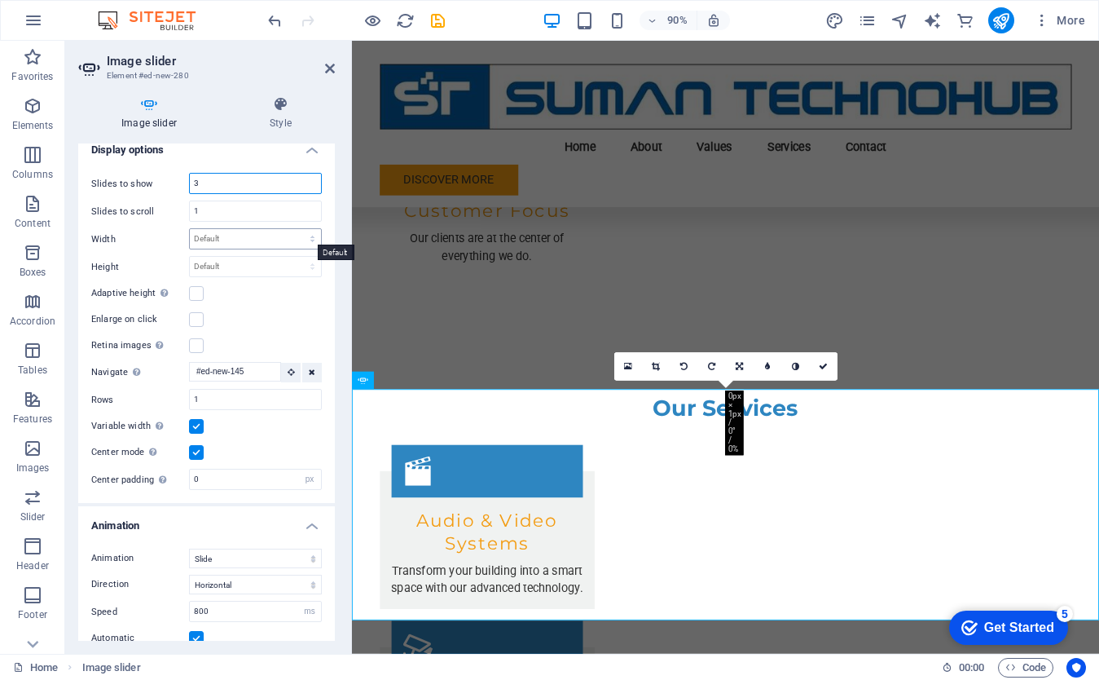
type input "3"
click at [223, 236] on select "Default px % rem em vw vh" at bounding box center [255, 239] width 131 height 20
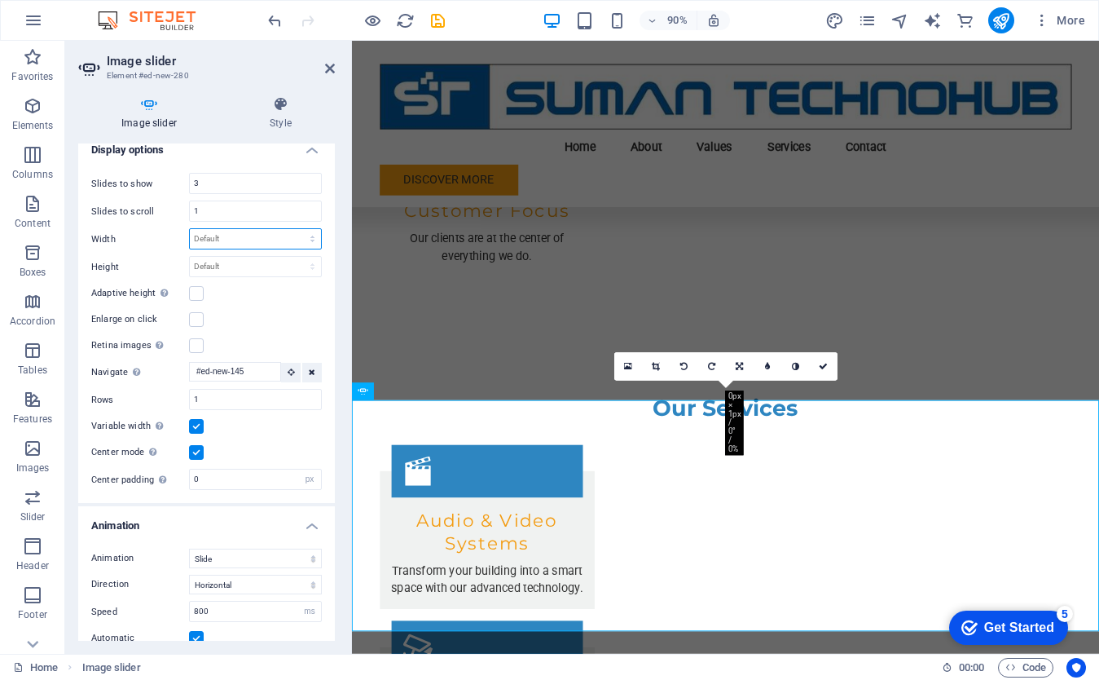
select select "px"
click at [295, 229] on select "Default px % rem em vw vh" at bounding box center [255, 239] width 131 height 20
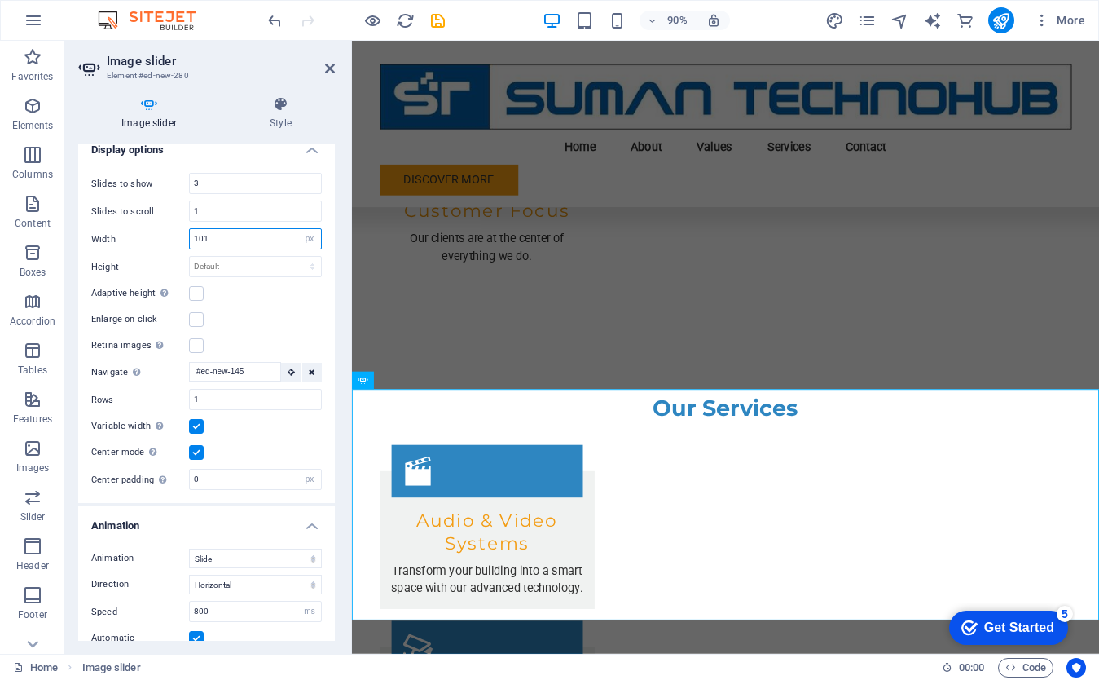
type input "101"
click at [266, 284] on div "Adaptive height Automatically adjust the height for single slide horizontal sli…" at bounding box center [206, 294] width 231 height 20
click at [199, 293] on label at bounding box center [196, 293] width 15 height 15
click at [0, 0] on input "Adaptive height Automatically adjust the height for single slide horizontal sli…" at bounding box center [0, 0] width 0 height 0
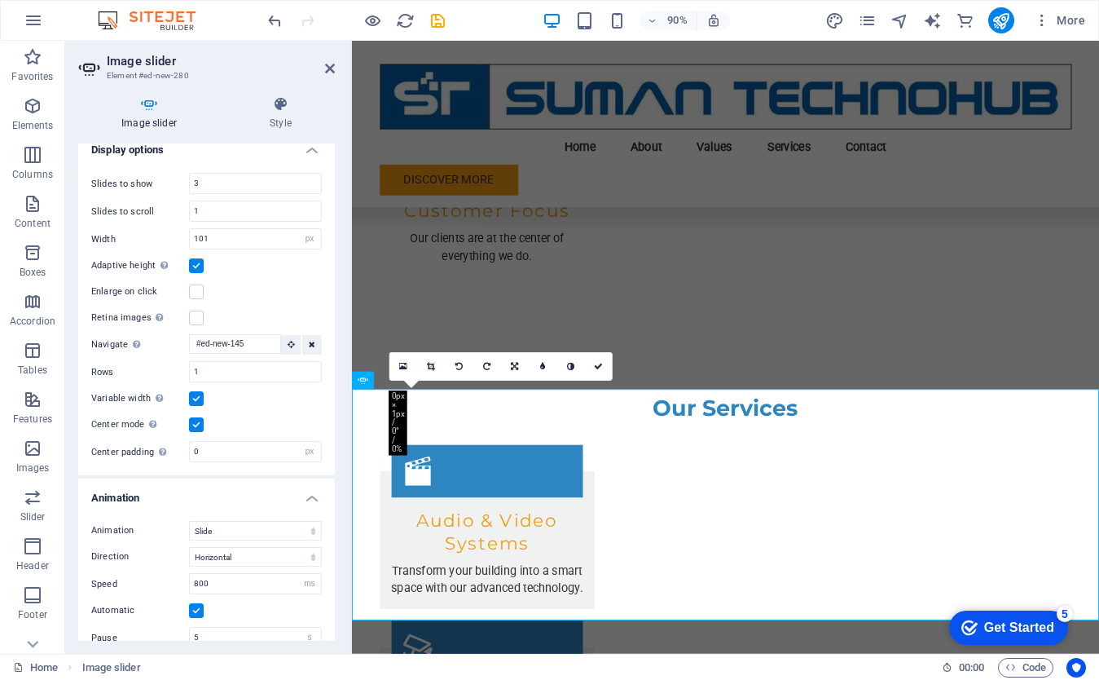
click at [198, 263] on label at bounding box center [196, 265] width 15 height 15
click at [0, 0] on input "Adaptive height Automatically adjust the height for single slide horizontal sli…" at bounding box center [0, 0] width 0 height 0
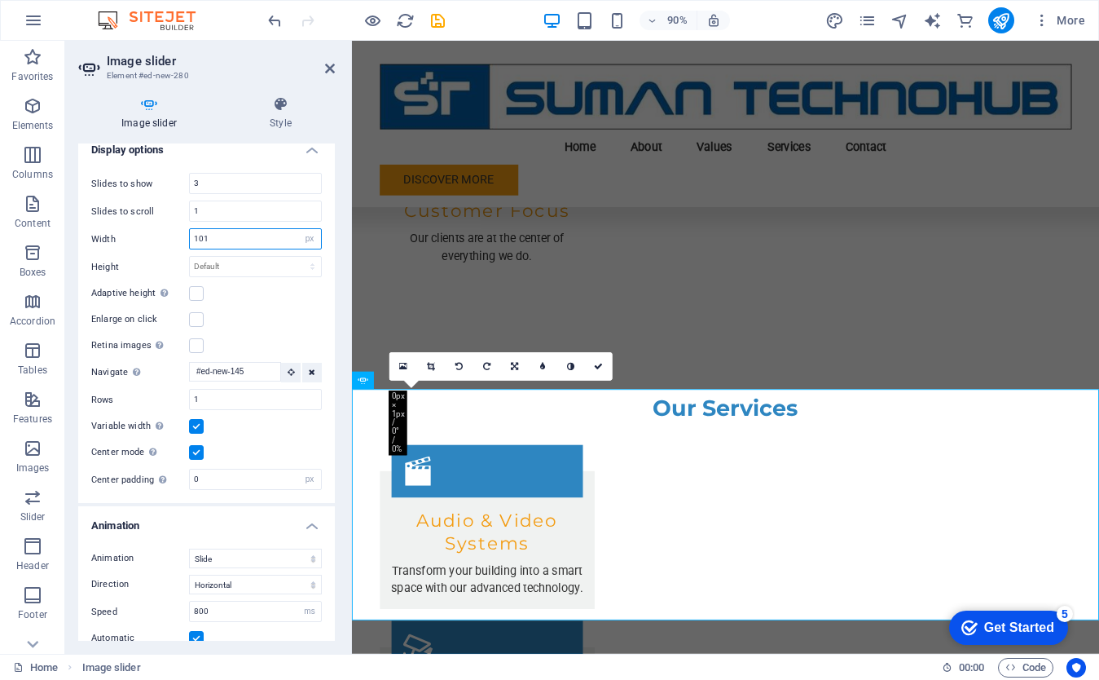
click at [241, 243] on input "101" at bounding box center [255, 239] width 131 height 20
click at [306, 236] on select "Default px % rem em vw vh" at bounding box center [309, 239] width 23 height 20
select select "default"
click at [298, 229] on select "Default px % rem em vw vh" at bounding box center [309, 239] width 23 height 20
select select "DISABLED_OPTION_VALUE"
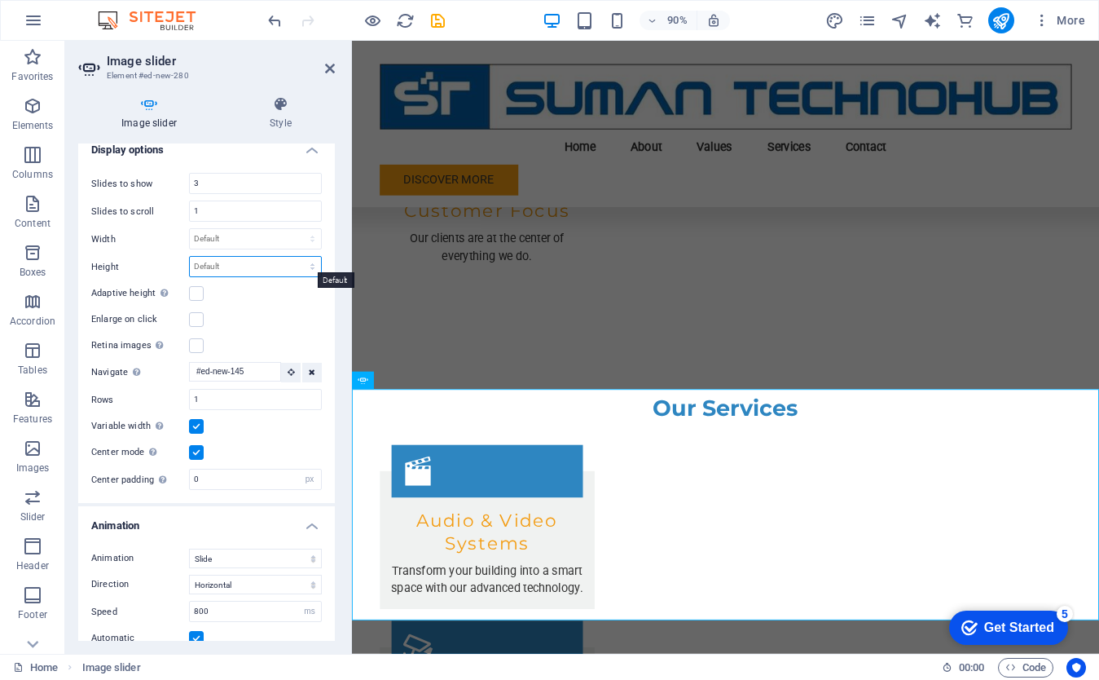
click at [276, 264] on select "Default px rem em vw vh" at bounding box center [255, 267] width 131 height 20
select select "px"
click at [295, 257] on select "Default px rem em vw vh" at bounding box center [255, 267] width 131 height 20
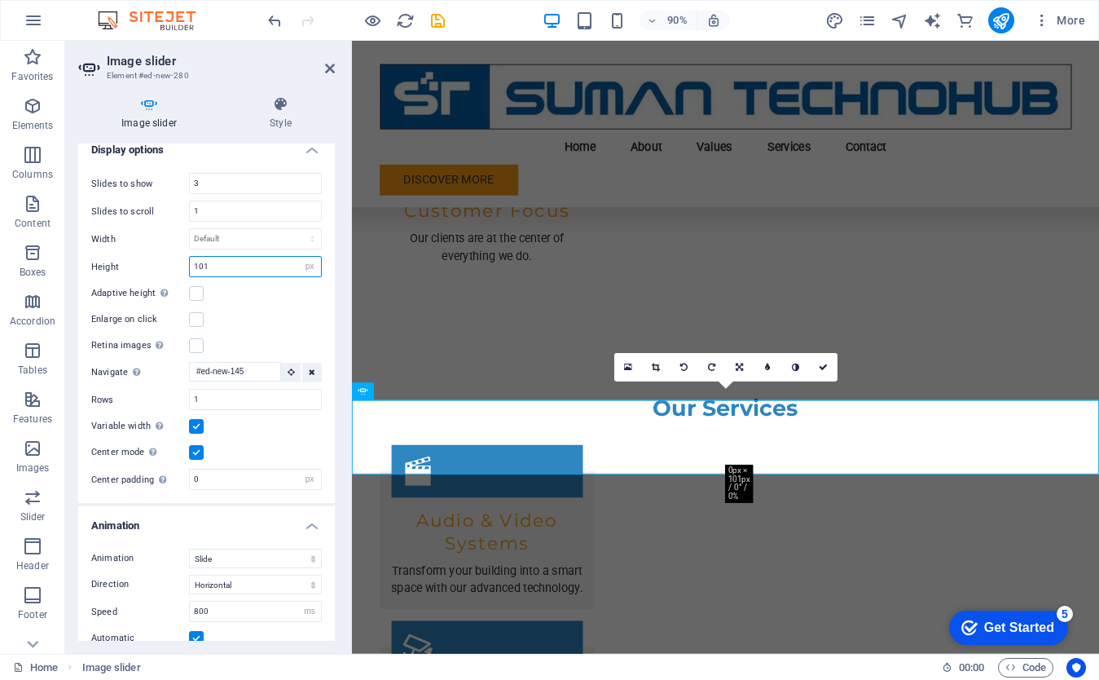
type input "101"
click at [298, 284] on div "Adaptive height Automatically adjust the height for single slide horizontal sli…" at bounding box center [206, 294] width 231 height 20
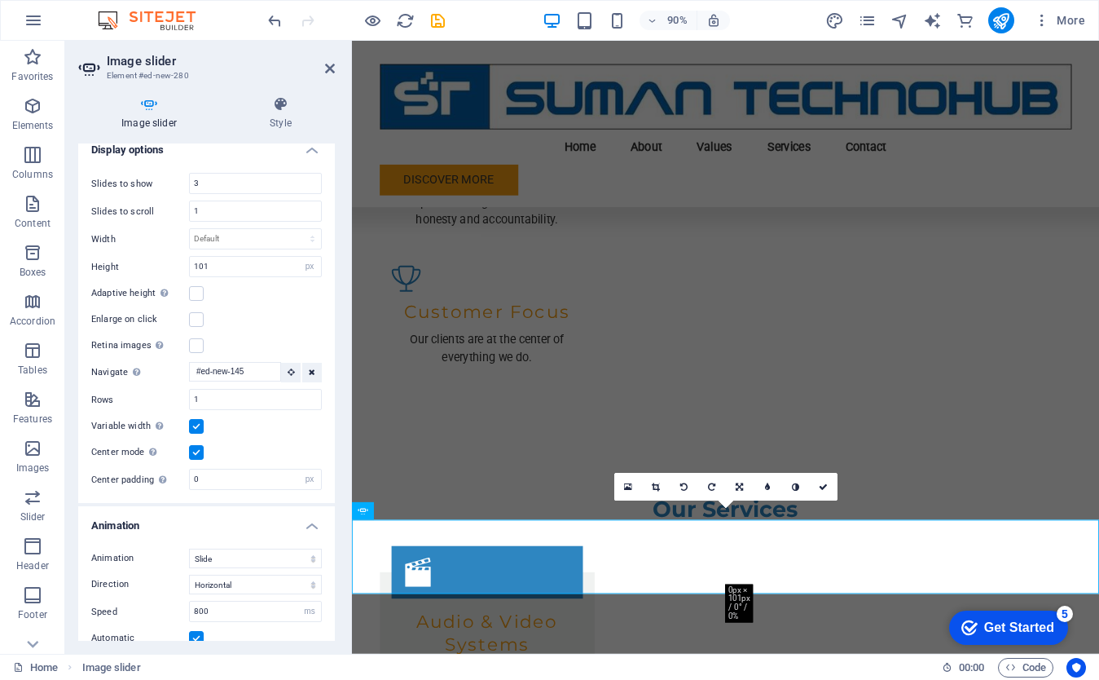
scroll to position [1948, 0]
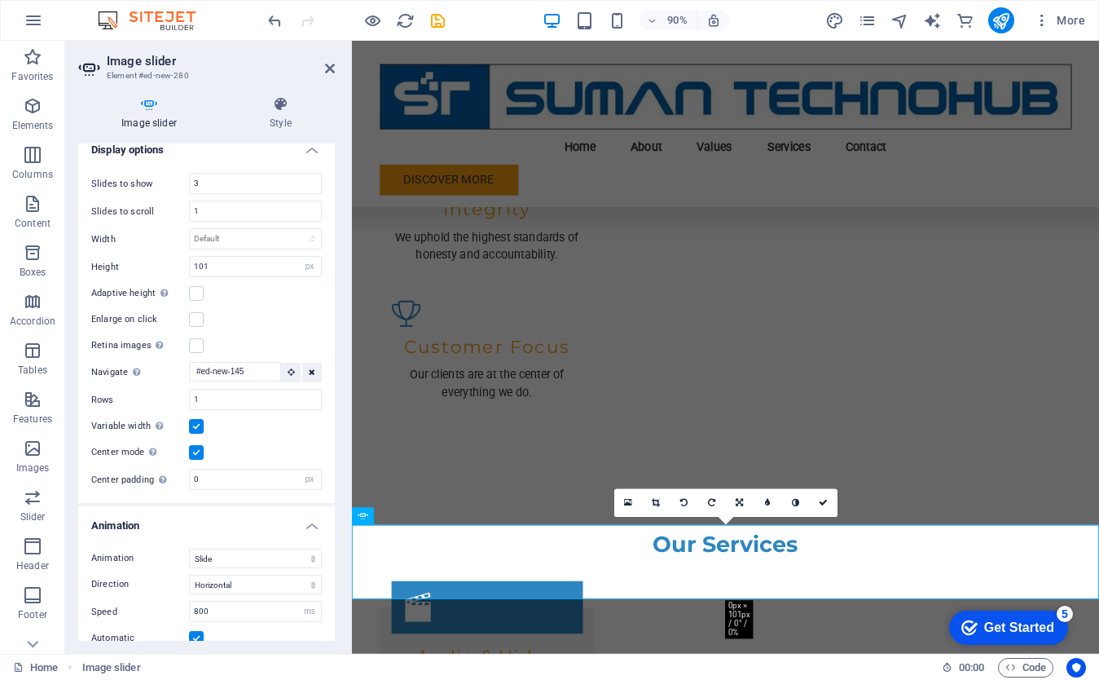
click at [269, 426] on div "Variable width Automatically adjust the width of the visible slide." at bounding box center [206, 426] width 231 height 20
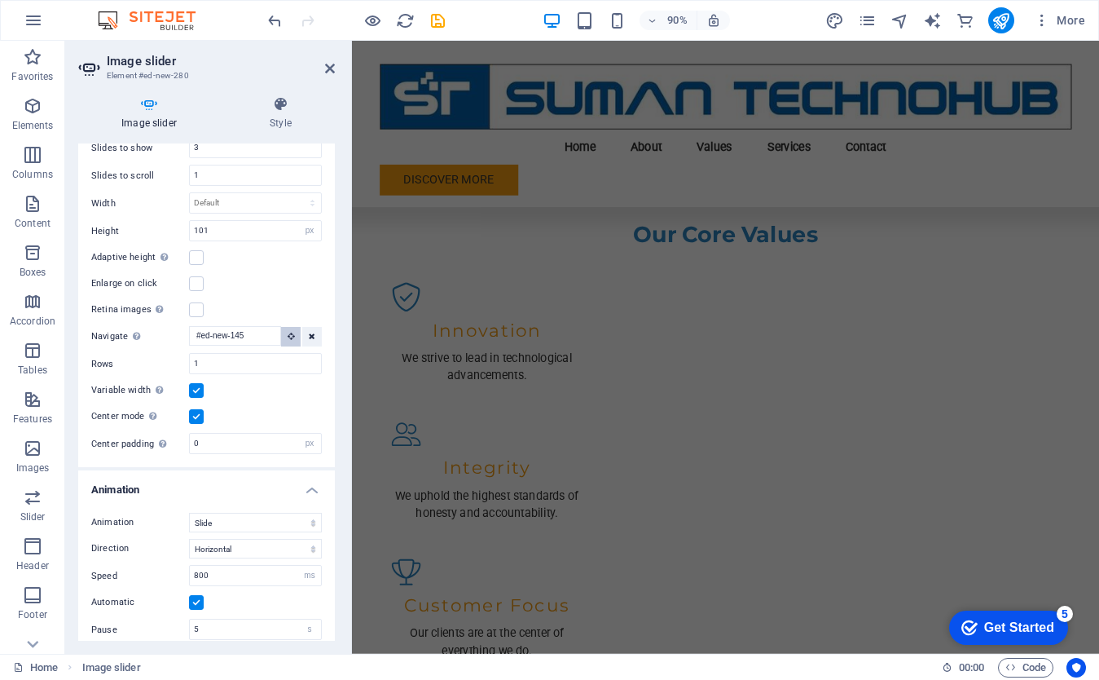
scroll to position [1646, 0]
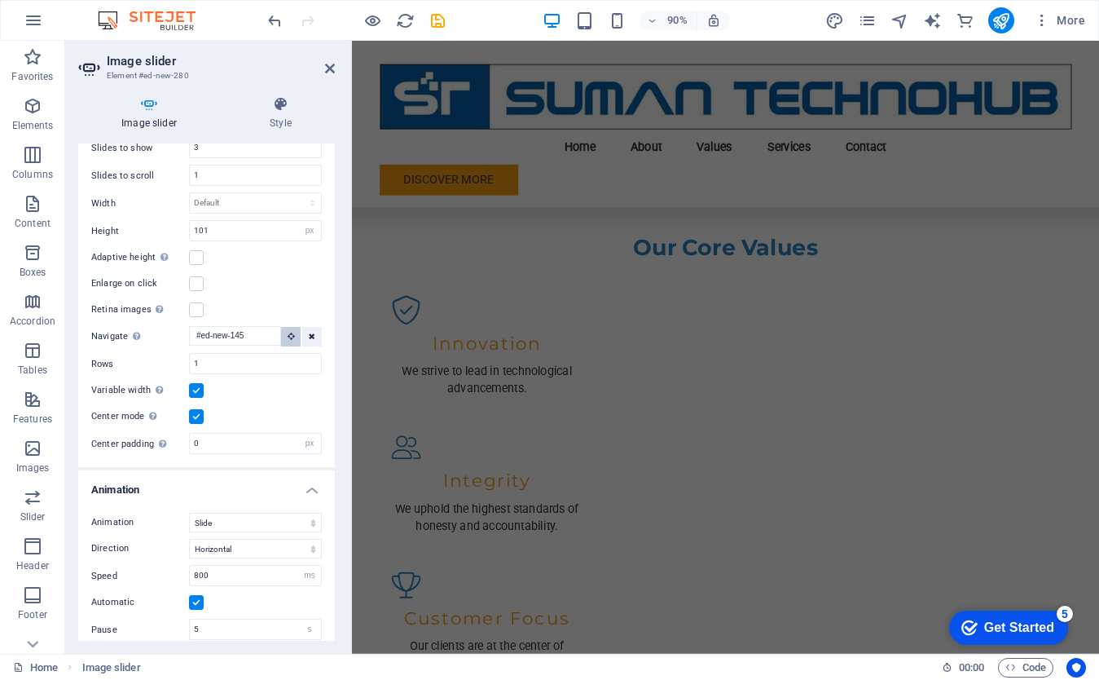
click at [288, 333] on icon at bounding box center [291, 336] width 7 height 8
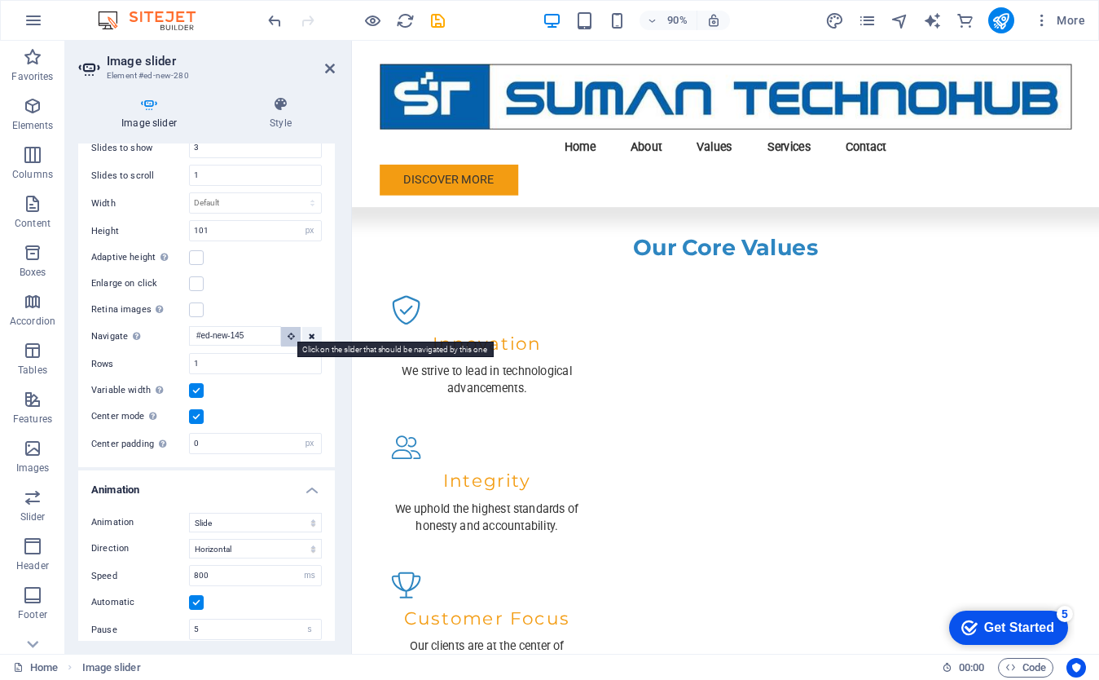
click at [289, 335] on icon at bounding box center [291, 336] width 7 height 8
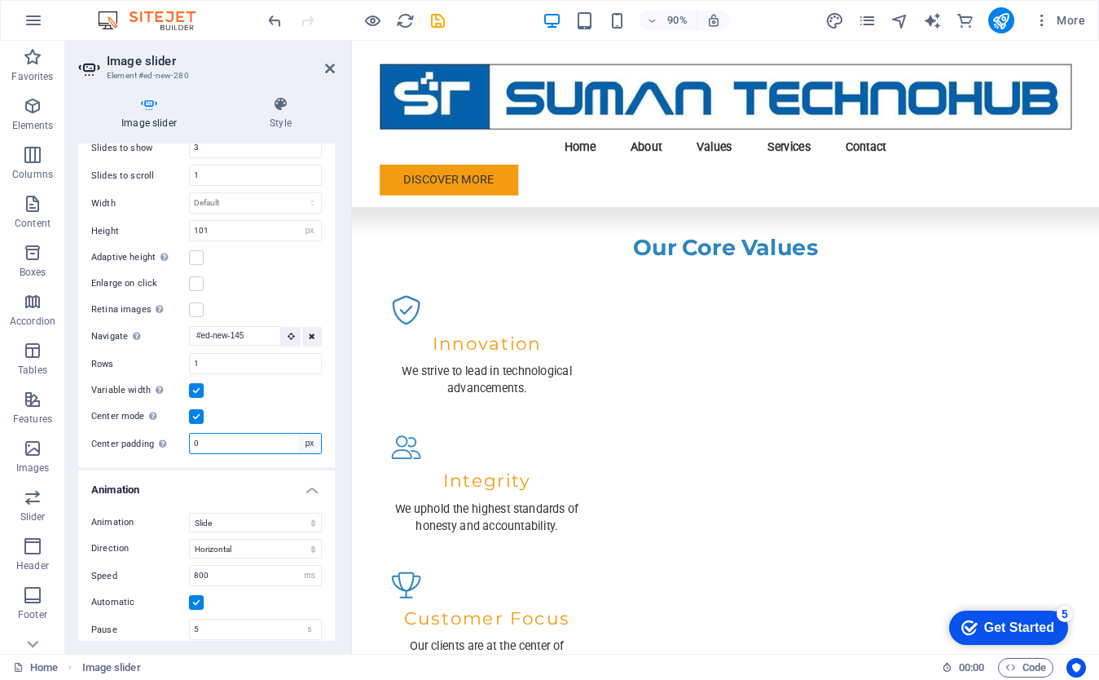
click at [310, 441] on select "px %" at bounding box center [309, 444] width 23 height 20
click at [298, 434] on select "px %" at bounding box center [309, 444] width 23 height 20
click at [220, 437] on input "0" at bounding box center [255, 444] width 131 height 20
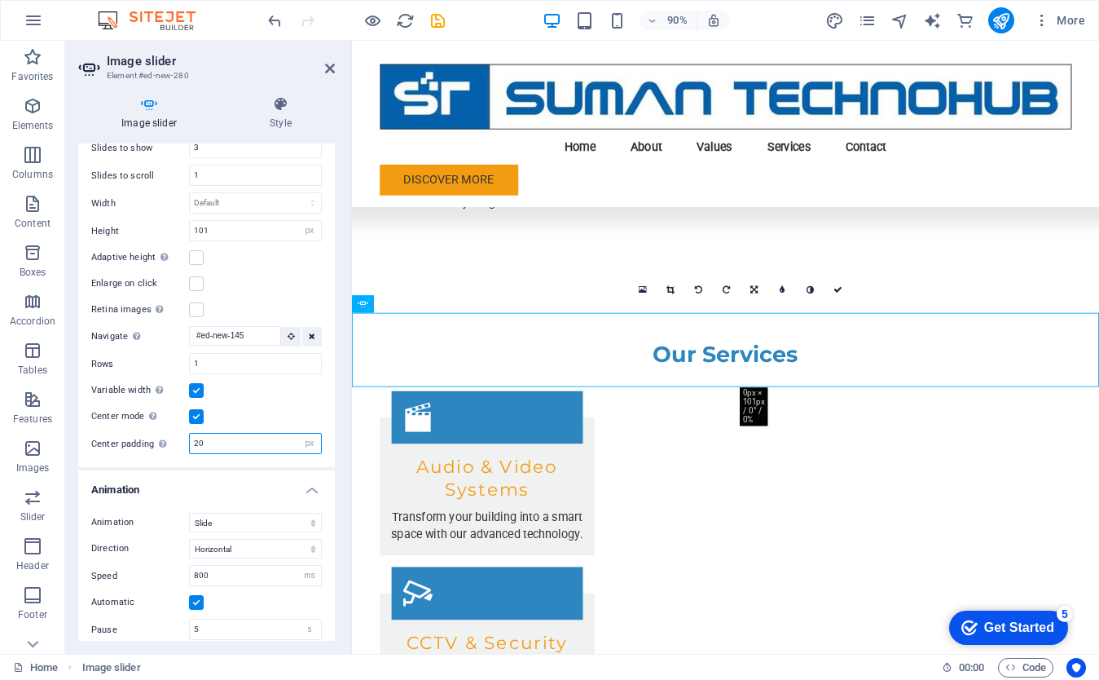
scroll to position [2187, 0]
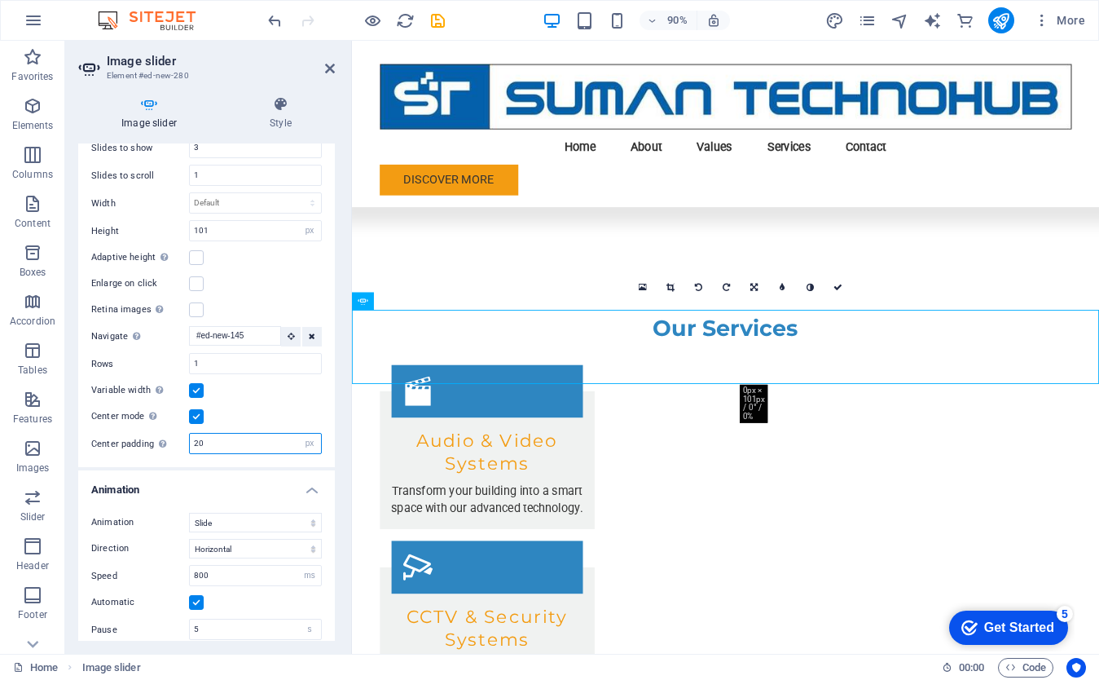
type input "2"
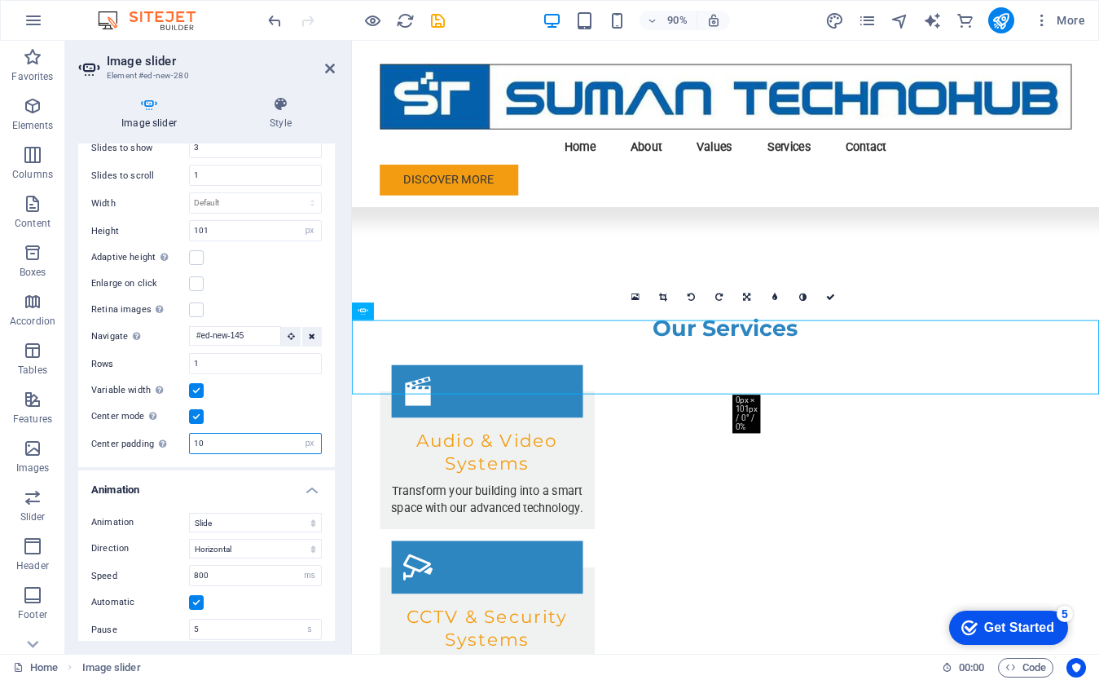
type input "10"
click at [268, 460] on div "Slides to show 3 Slides to scroll 1 Width Default px % rem em vw vh Height 101 …" at bounding box center [206, 295] width 257 height 343
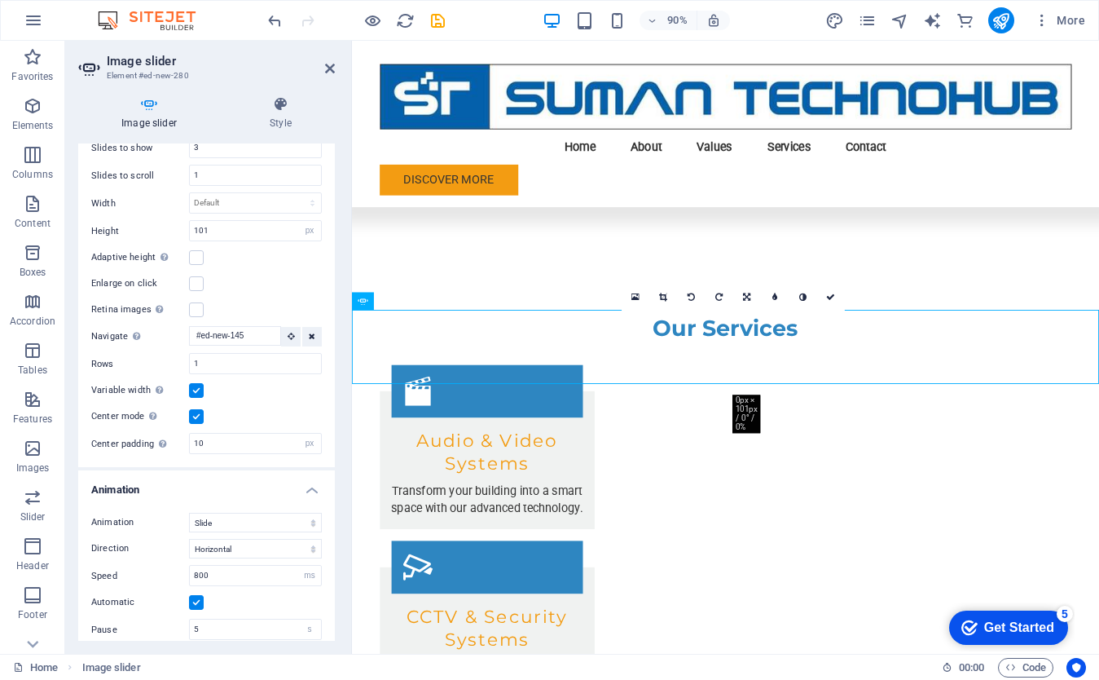
click at [196, 385] on label at bounding box center [196, 390] width 15 height 15
click at [0, 0] on input "Variable width Automatically adjust the width of the visible slide." at bounding box center [0, 0] width 0 height 0
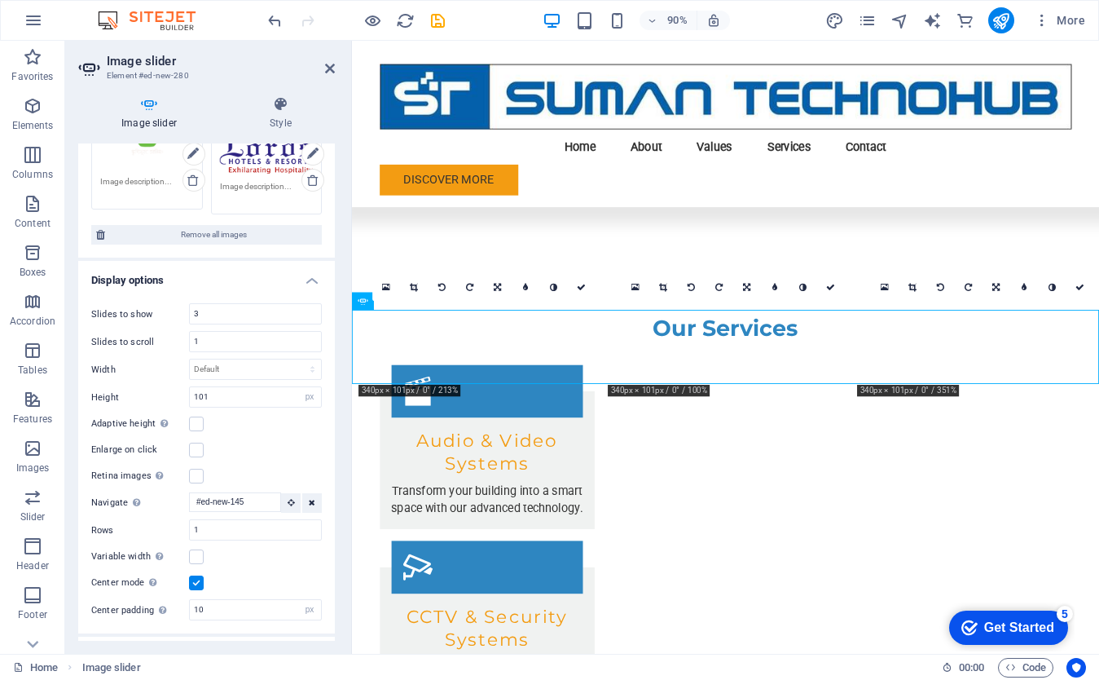
scroll to position [447, 0]
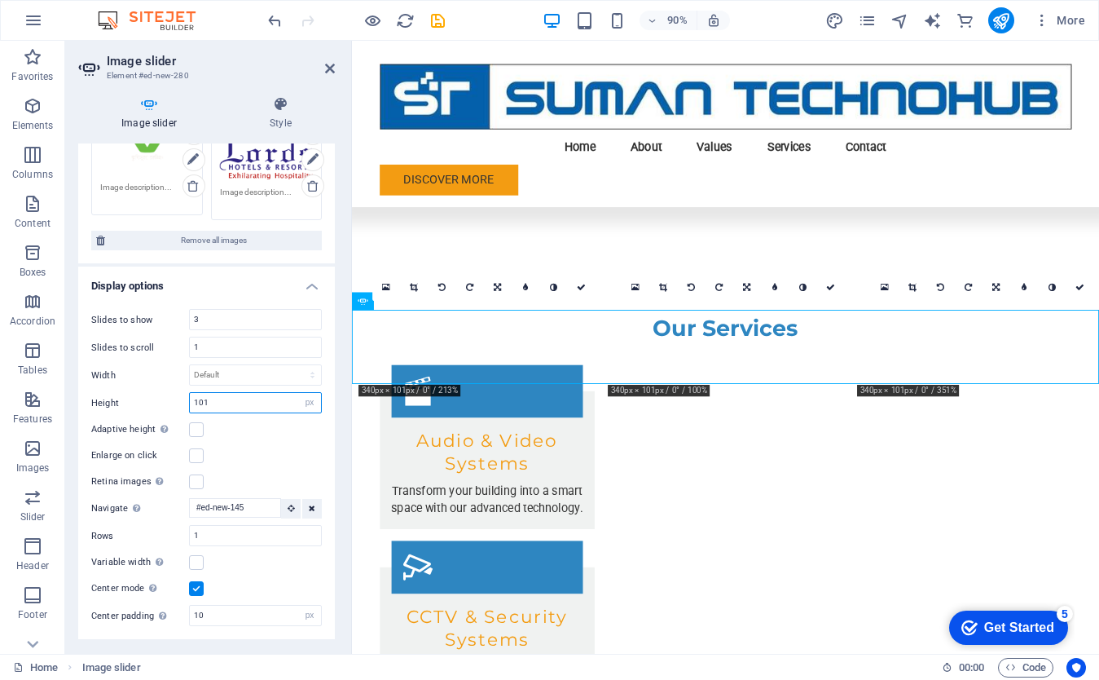
click at [225, 394] on input "101" at bounding box center [255, 403] width 131 height 20
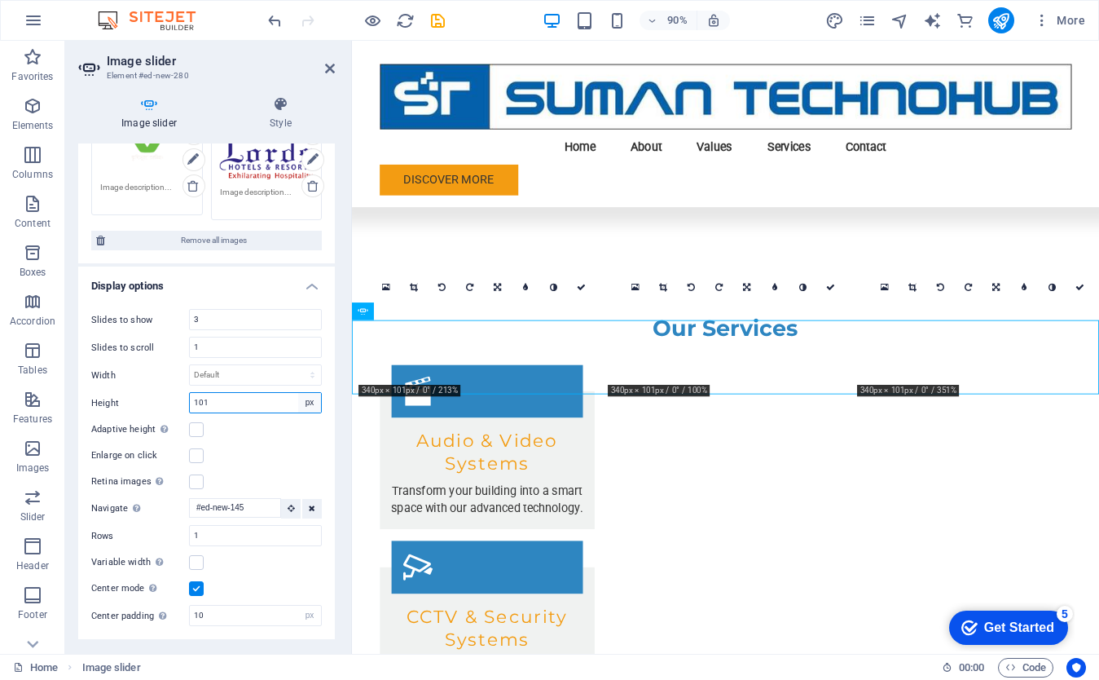
click at [302, 399] on select "Default px rem em vw vh" at bounding box center [309, 403] width 23 height 20
select select "default"
click at [298, 393] on select "Default px rem em vw vh" at bounding box center [309, 403] width 23 height 20
select select "DISABLED_OPTION_VALUE"
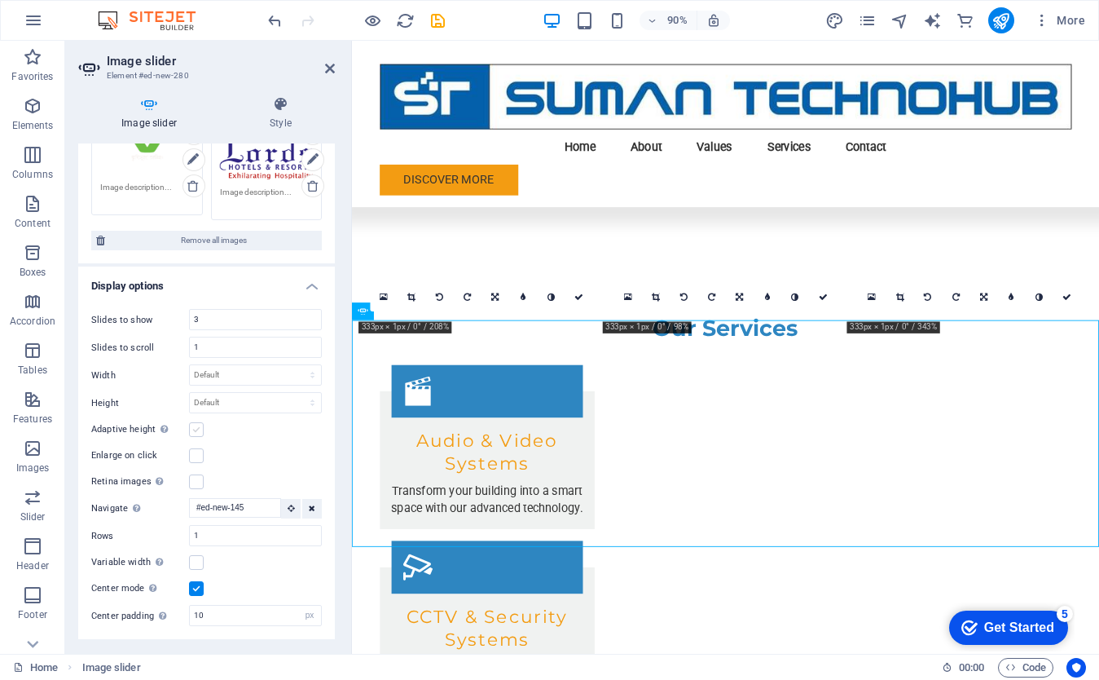
click at [198, 427] on label at bounding box center [196, 429] width 15 height 15
click at [0, 0] on input "Adaptive height Automatically adjust the height for single slide horizontal sli…" at bounding box center [0, 0] width 0 height 0
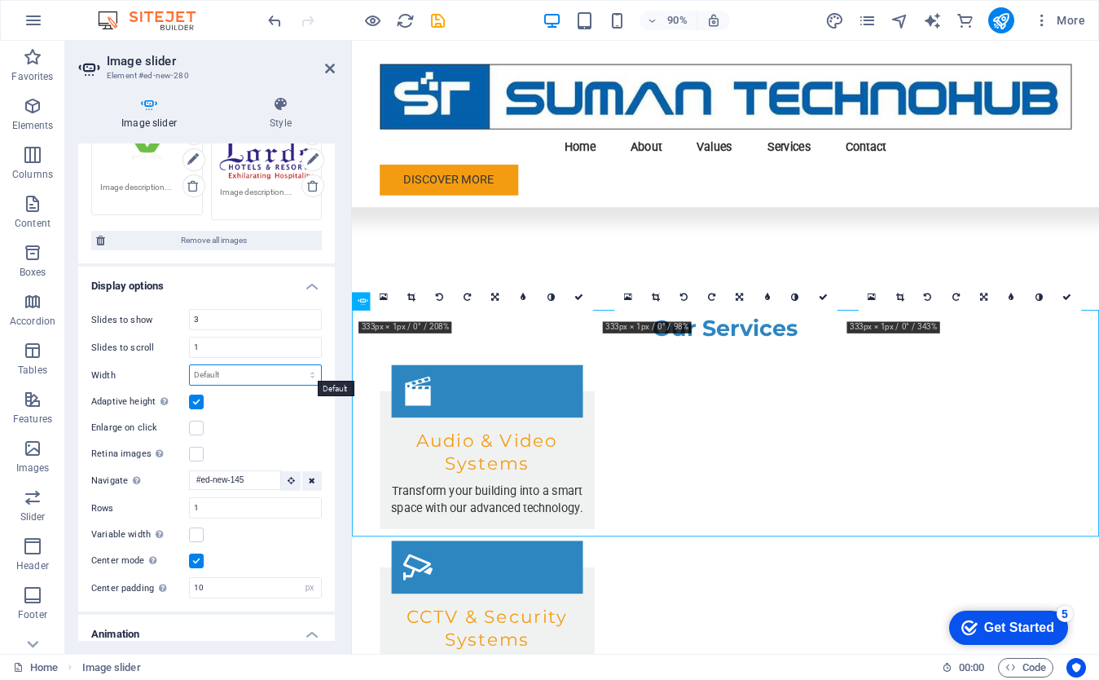
click at [227, 371] on select "Default px % rem em vw vh" at bounding box center [255, 375] width 131 height 20
select select "px"
click at [295, 365] on select "Default px % rem em vw vh" at bounding box center [255, 375] width 131 height 20
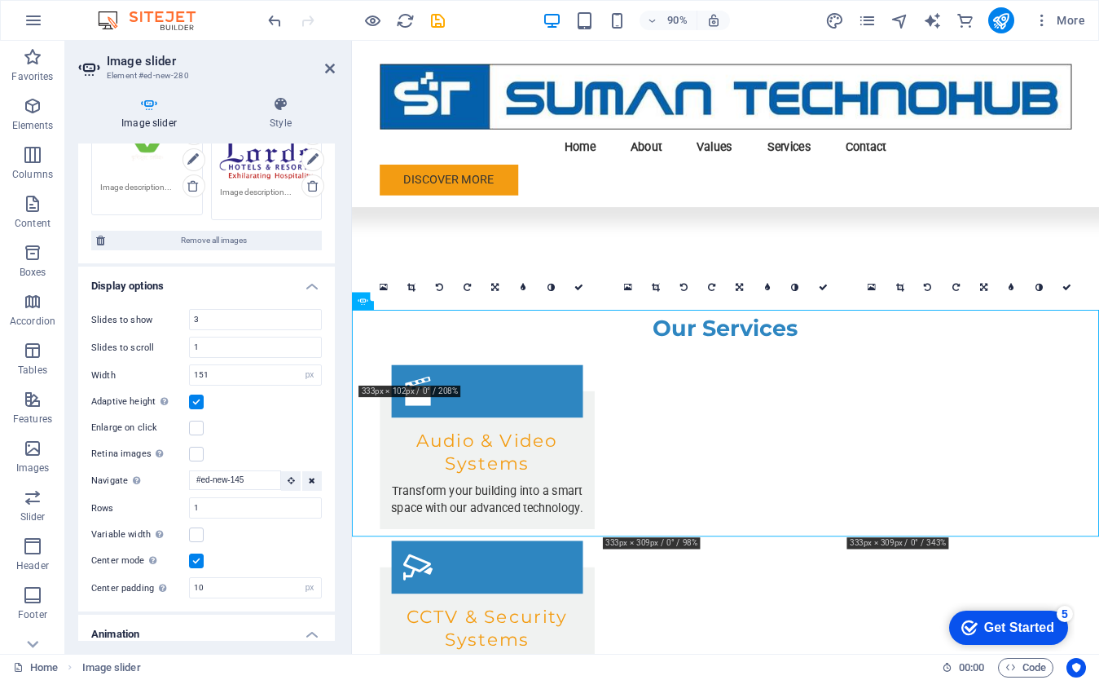
click at [241, 392] on div "Adaptive height Automatically adjust the height for single slide horizontal sli…" at bounding box center [206, 402] width 231 height 20
click at [231, 374] on input "151" at bounding box center [255, 375] width 131 height 20
type input "1"
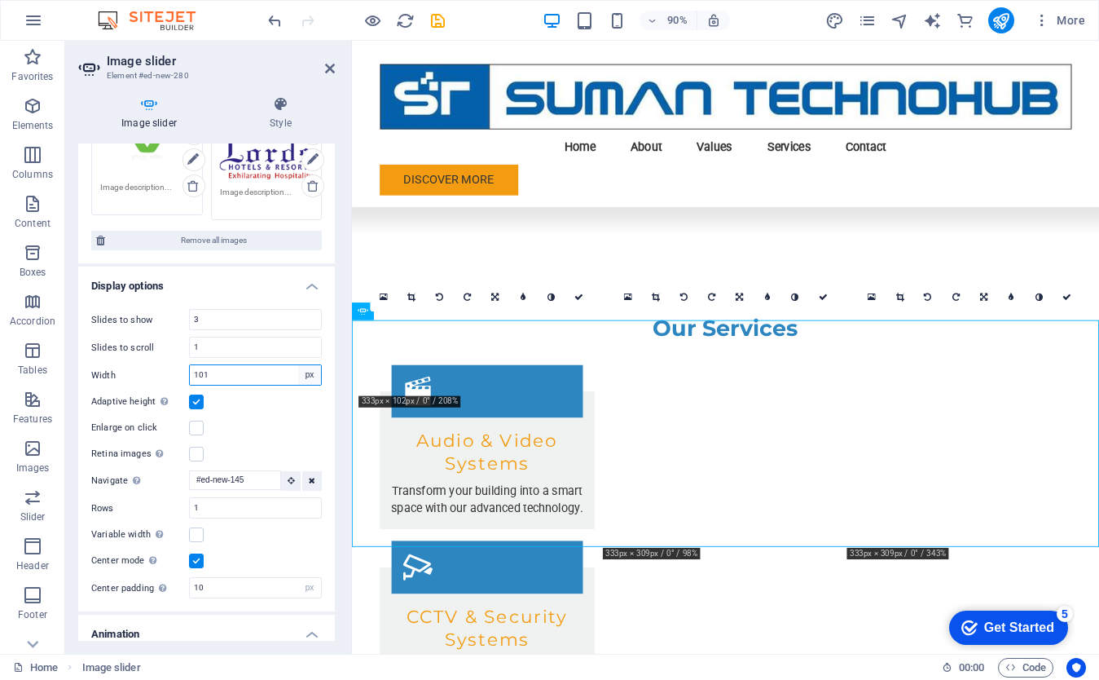
type input "101"
click at [306, 369] on select "Default px % rem em vw vh" at bounding box center [309, 375] width 23 height 20
select select "default"
click at [298, 365] on select "Default px % rem em vw vh" at bounding box center [309, 375] width 23 height 20
select select "DISABLED_OPTION_VALUE"
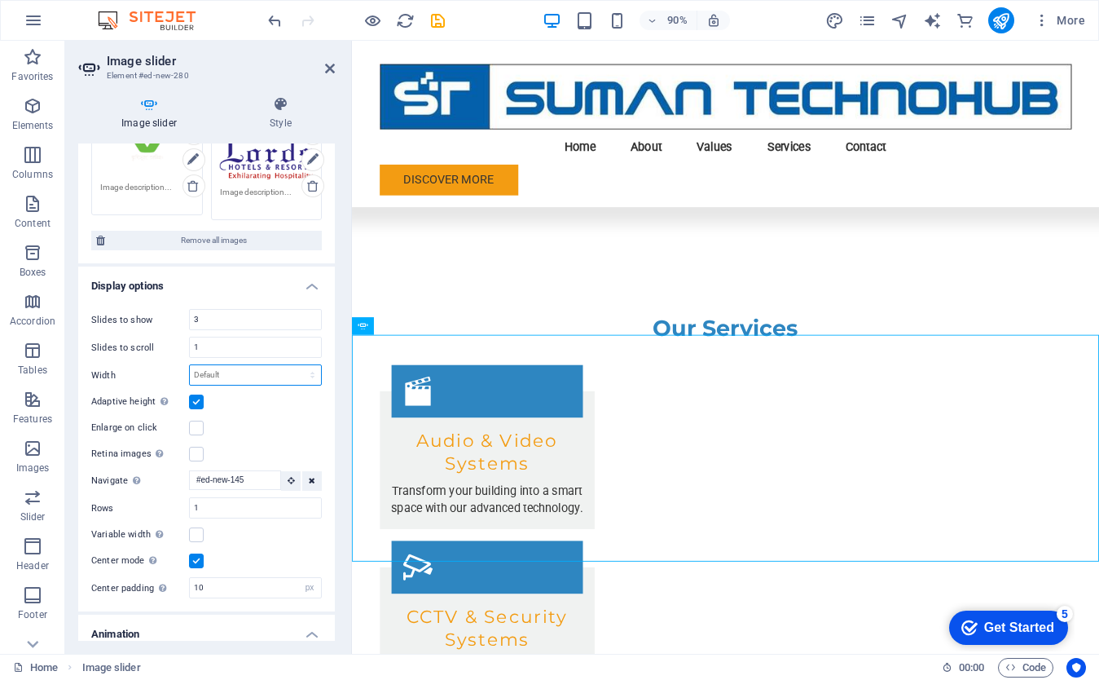
scroll to position [2037, 0]
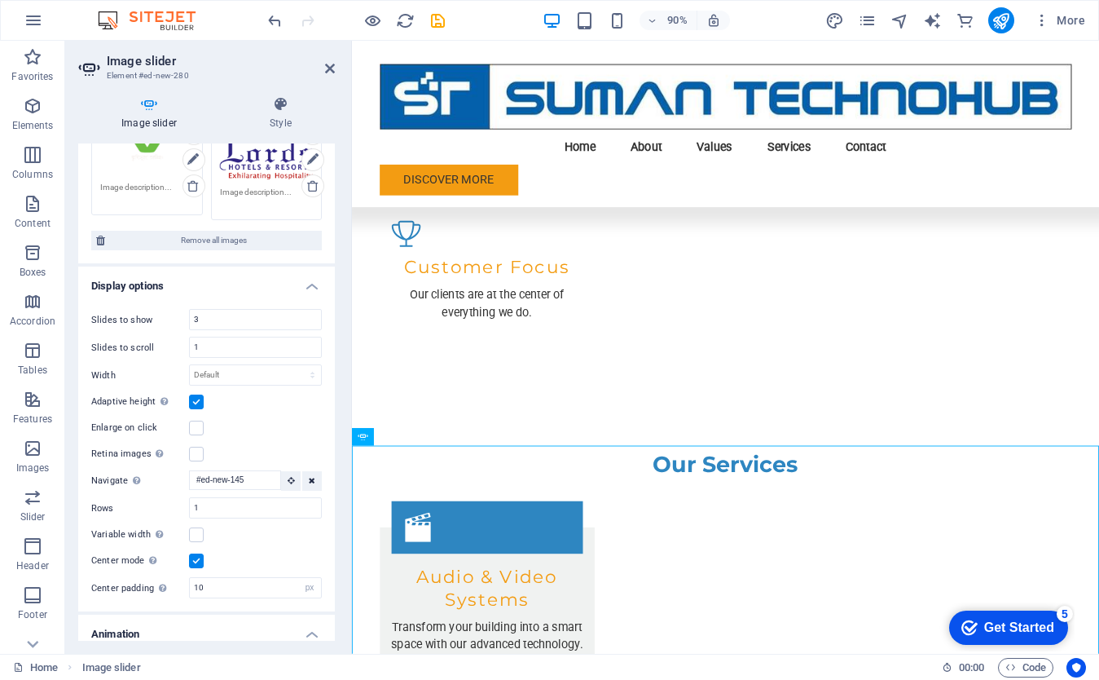
click at [197, 403] on label at bounding box center [196, 401] width 15 height 15
click at [0, 0] on input "Adaptive height Automatically adjust the height for single slide horizontal sli…" at bounding box center [0, 0] width 0 height 0
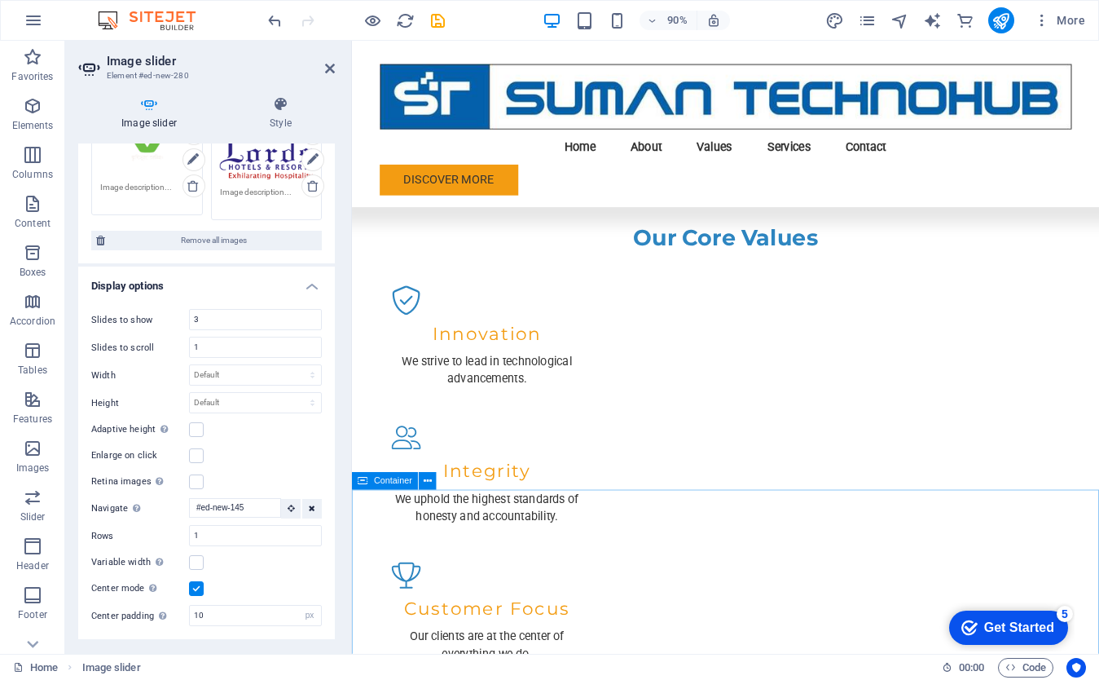
scroll to position [1654, 0]
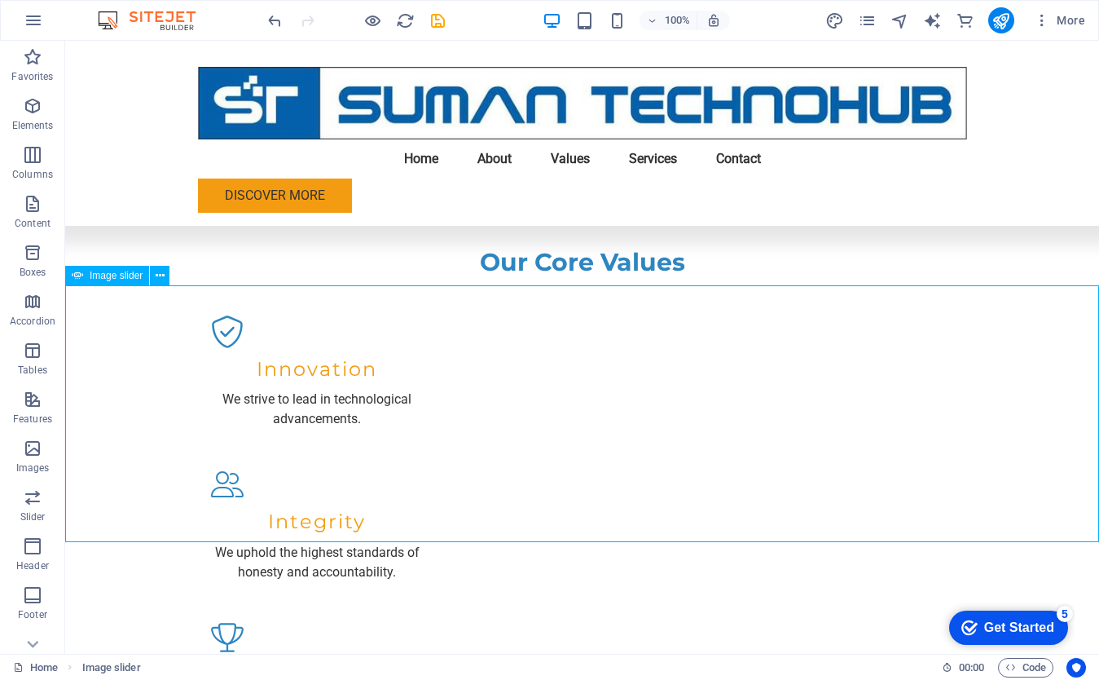
select select "px"
select select "ms"
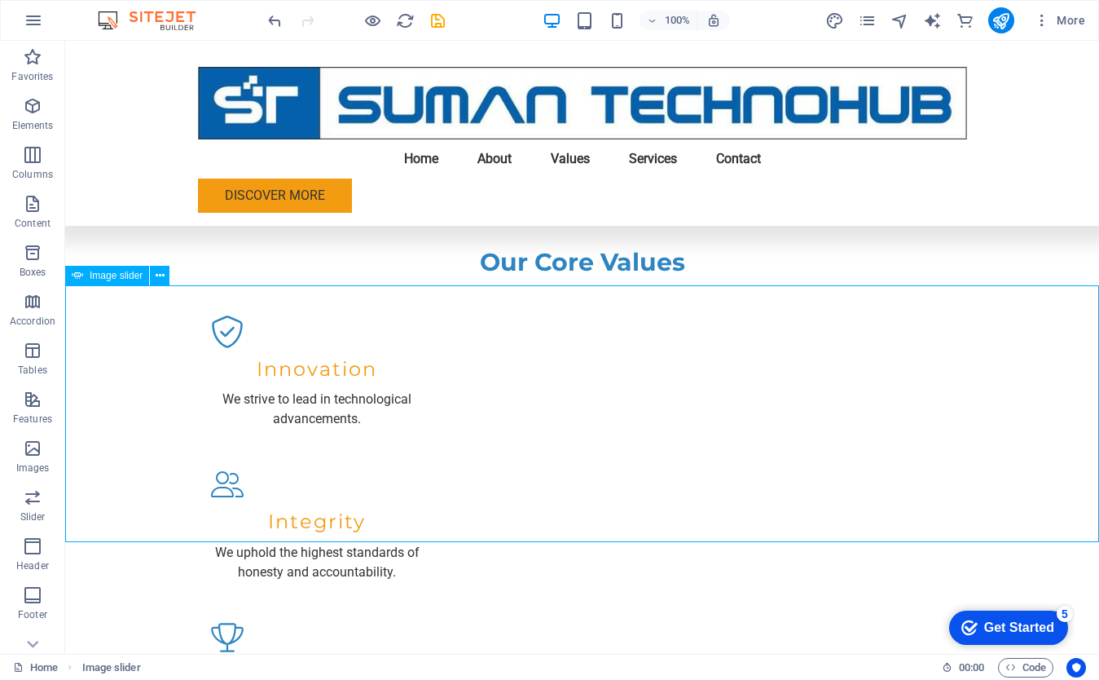
select select "s"
select select "progressive"
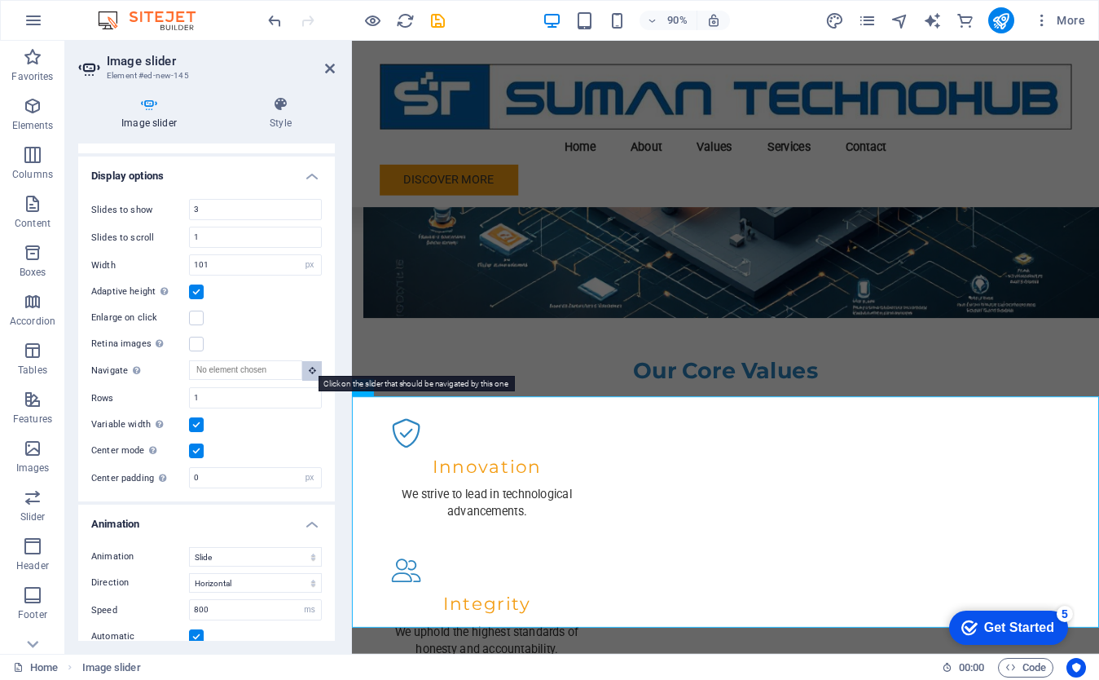
scroll to position [1504, 0]
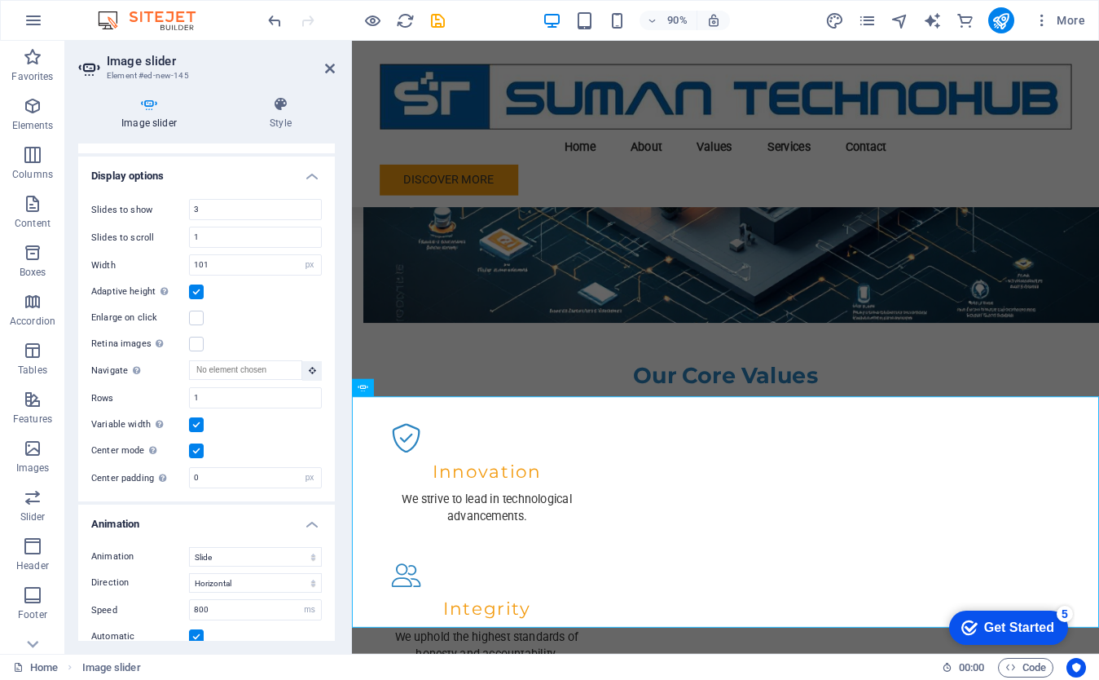
click at [192, 286] on label at bounding box center [196, 291] width 15 height 15
click at [0, 0] on input "Adaptive height Automatically adjust the height for single slide horizontal sli…" at bounding box center [0, 0] width 0 height 0
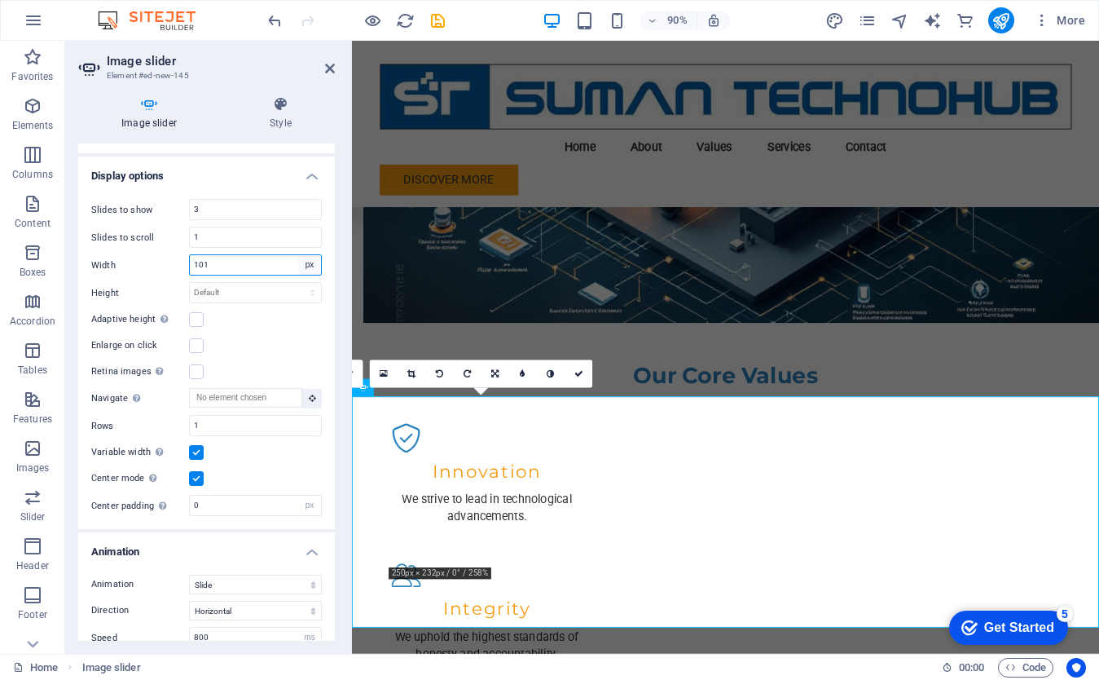
click at [308, 262] on select "Default px % rem em vw vh" at bounding box center [309, 265] width 23 height 20
select select "default"
click at [298, 255] on select "Default px % rem em vw vh" at bounding box center [309, 265] width 23 height 20
select select "DISABLED_OPTION_VALUE"
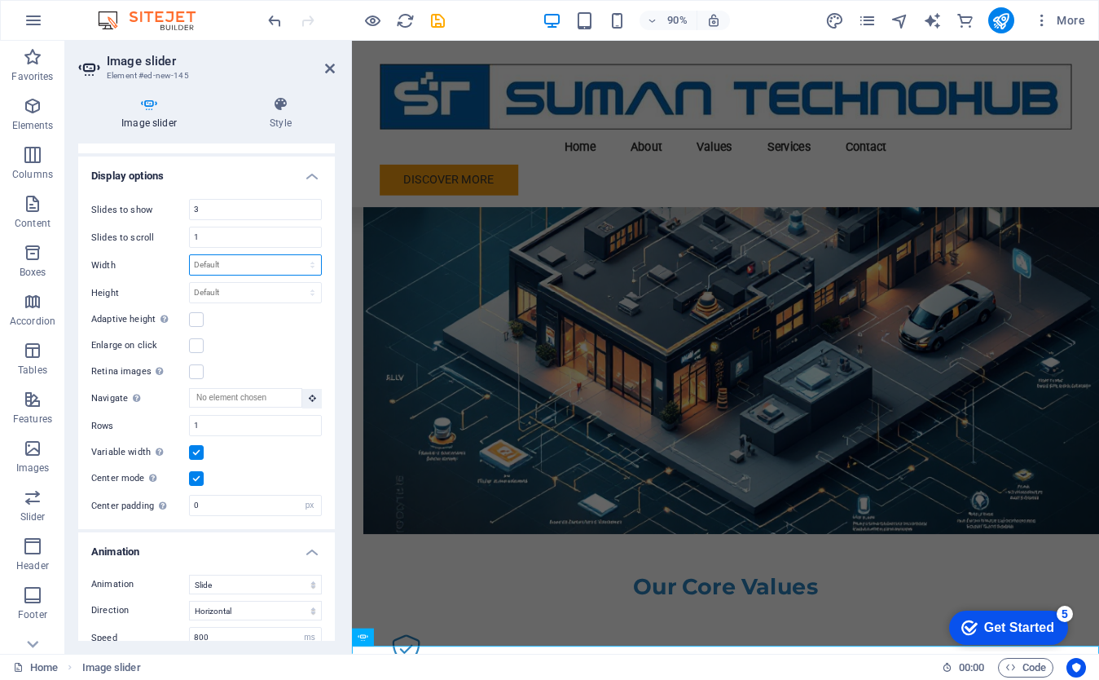
scroll to position [1202, 0]
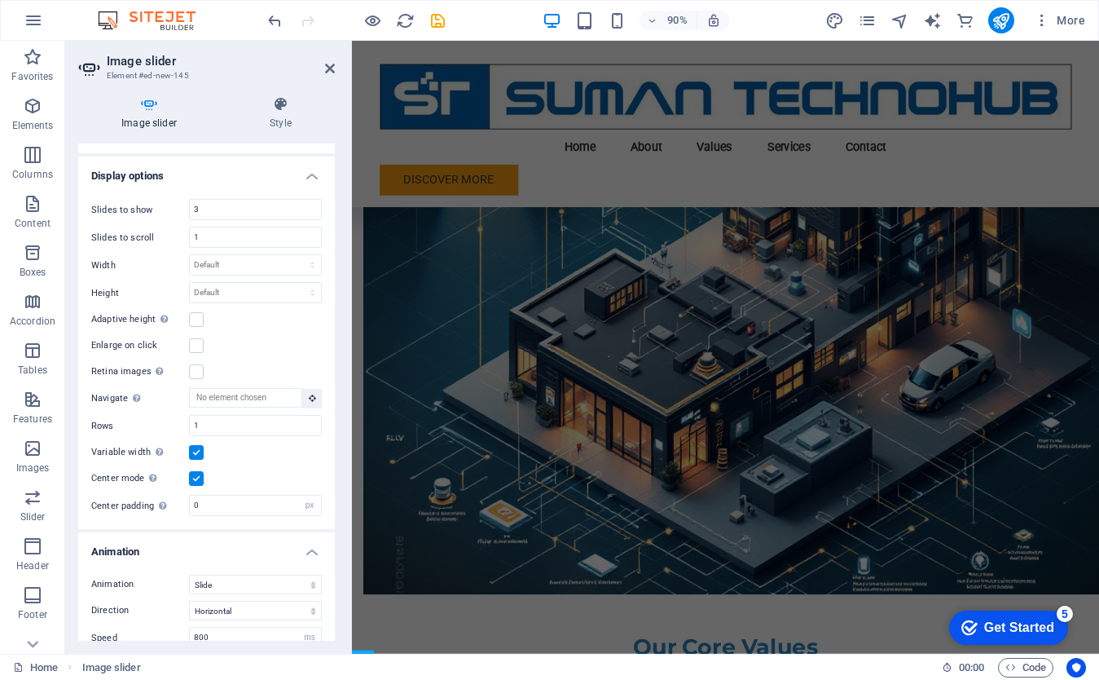
click at [192, 447] on label at bounding box center [196, 452] width 15 height 15
click at [0, 0] on input "Variable width Automatically adjust the width of the visible slide." at bounding box center [0, 0] width 0 height 0
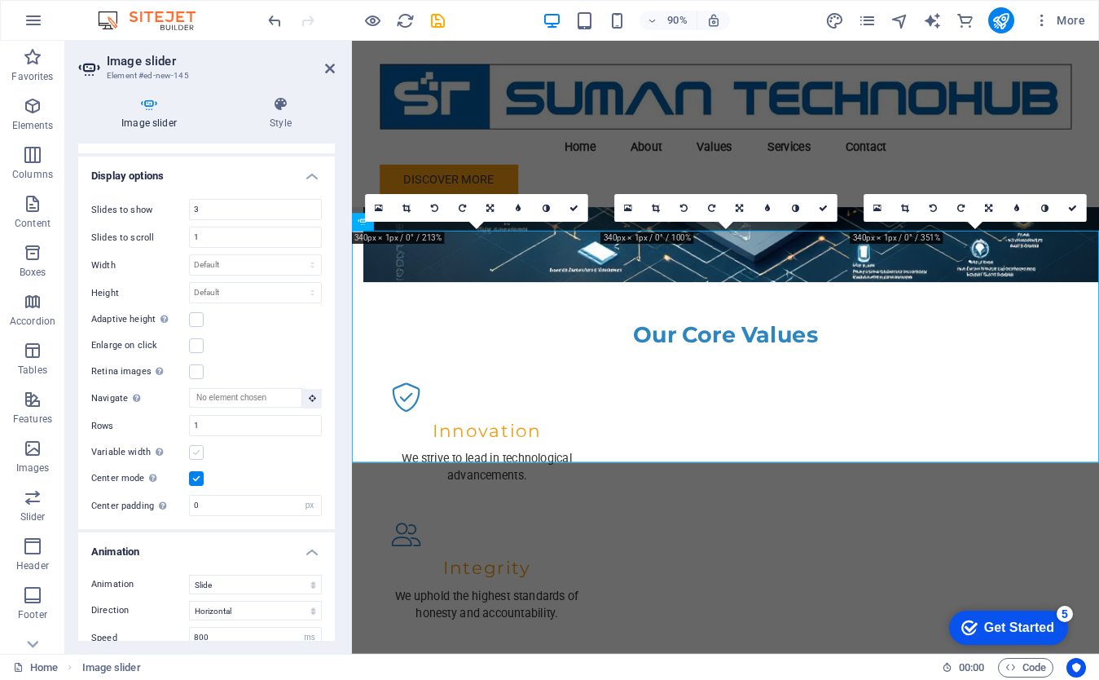
scroll to position [1688, 0]
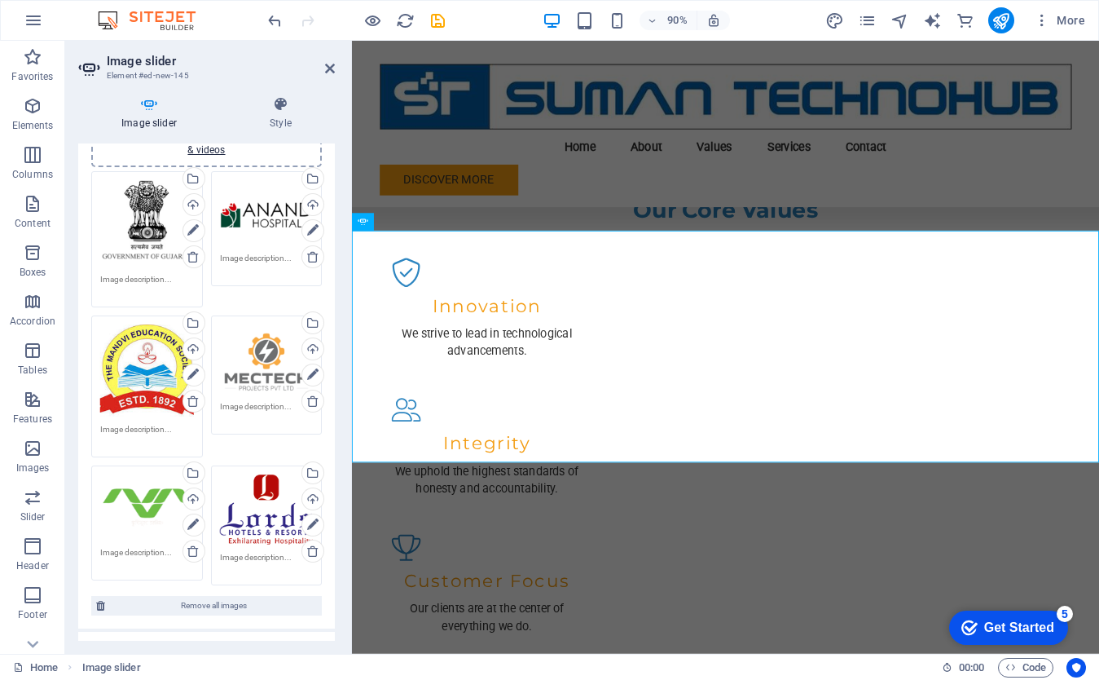
scroll to position [0, 0]
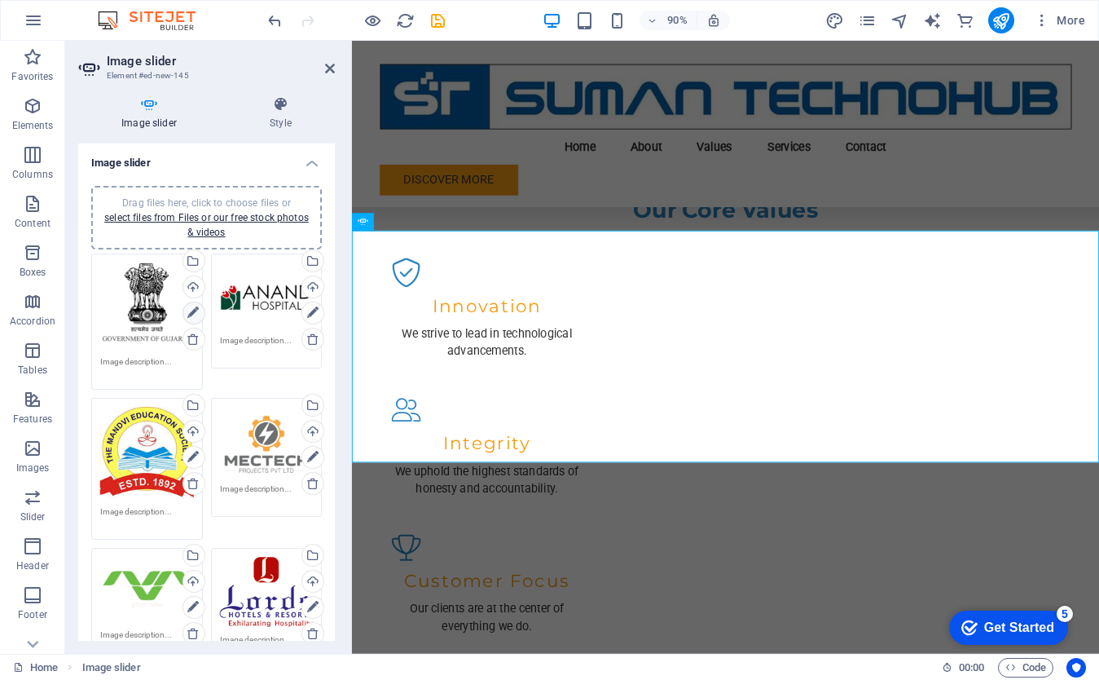
click at [188, 315] on icon at bounding box center [192, 313] width 11 height 20
click at [143, 308] on div "Drag files here, click to choose files or select files from Files or our free s…" at bounding box center [147, 305] width 94 height 86
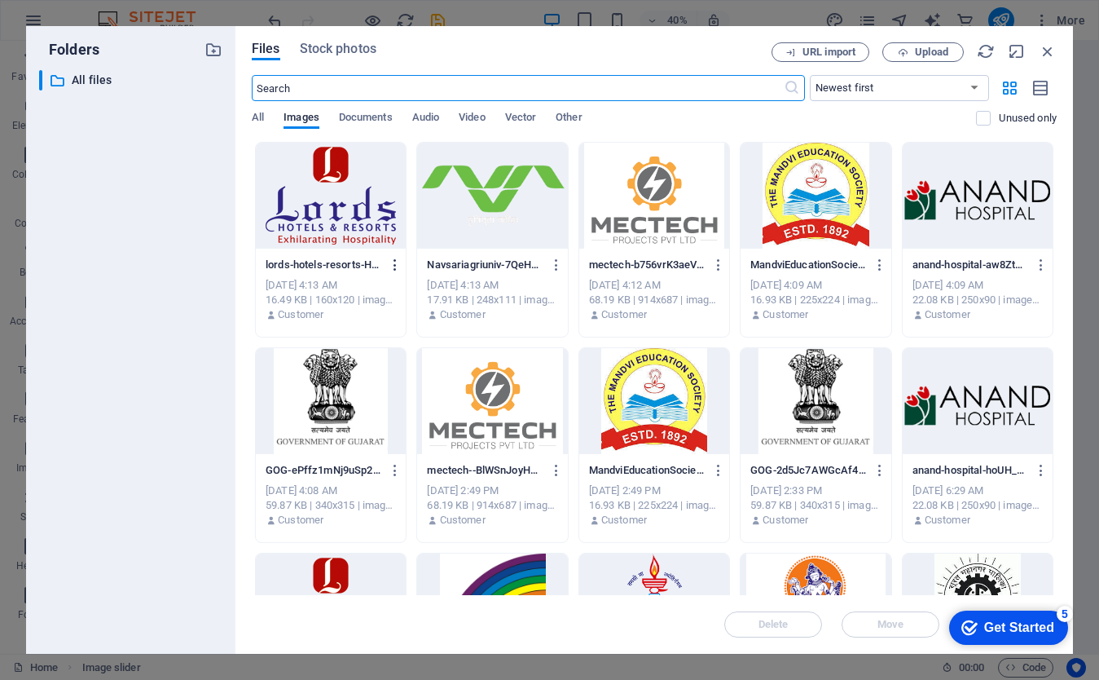
click at [395, 266] on icon "button" at bounding box center [395, 265] width 15 height 15
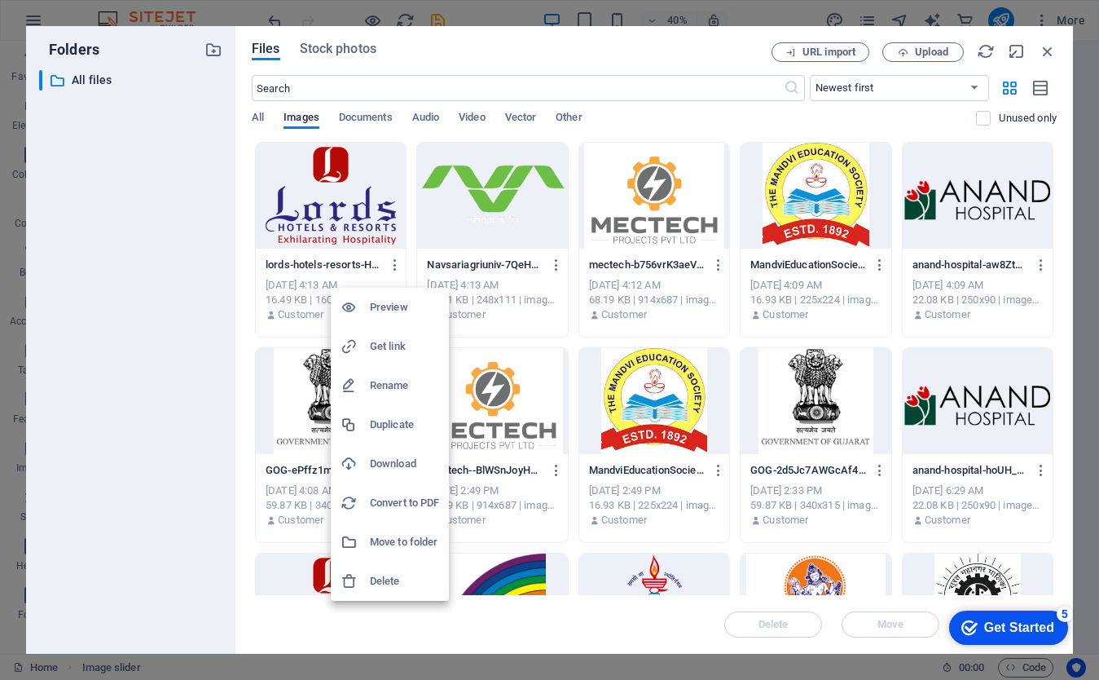
click at [409, 243] on div at bounding box center [549, 340] width 1099 height 680
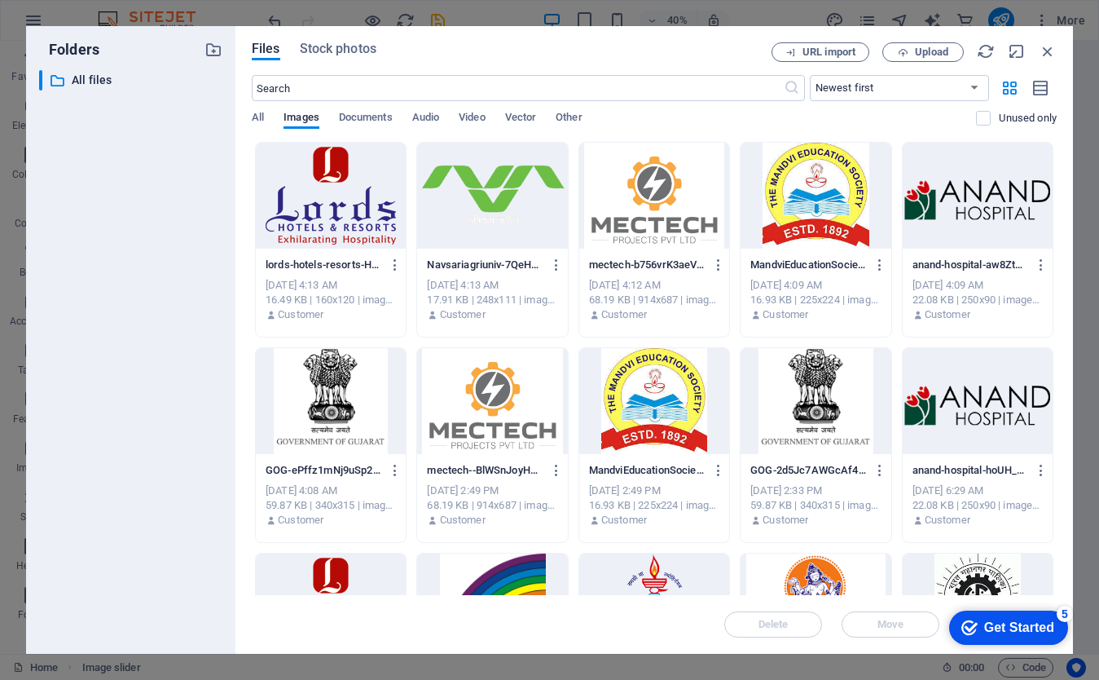
click at [345, 193] on div at bounding box center [331, 196] width 150 height 106
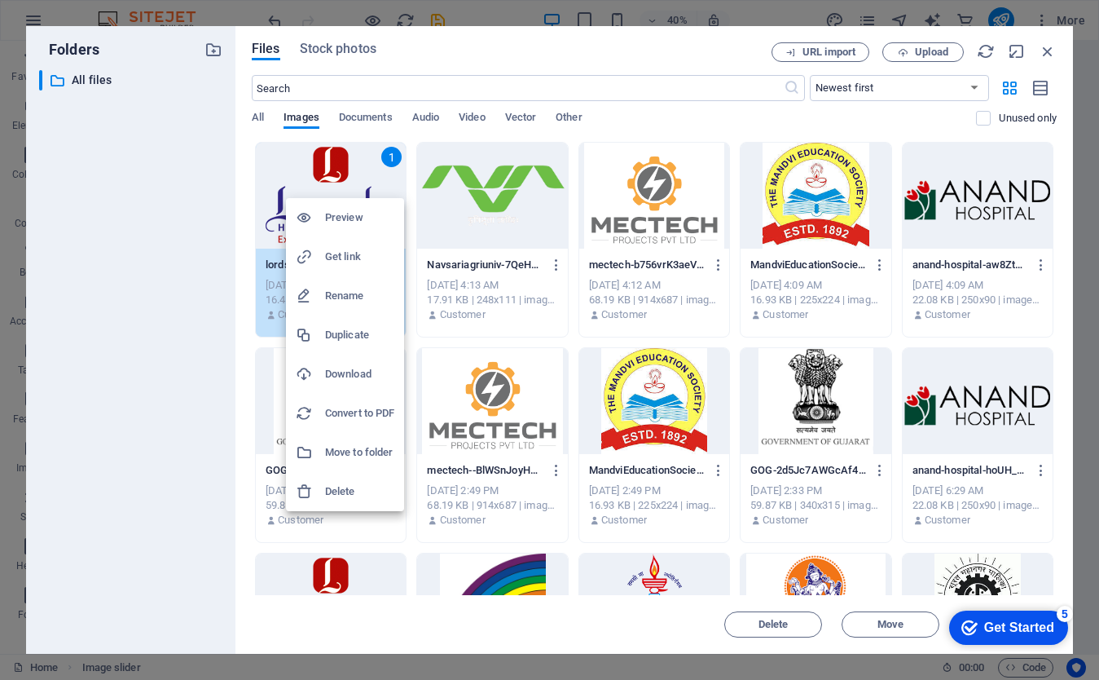
click at [324, 222] on div at bounding box center [310, 217] width 29 height 16
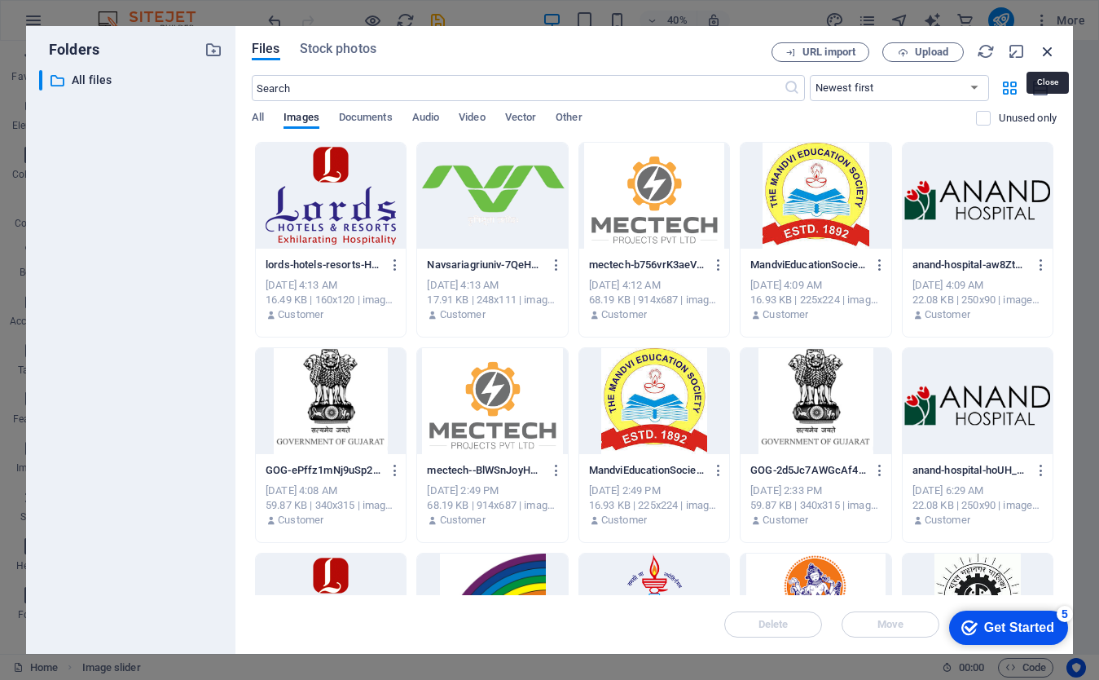
click at [1052, 51] on icon "button" at bounding box center [1048, 51] width 18 height 18
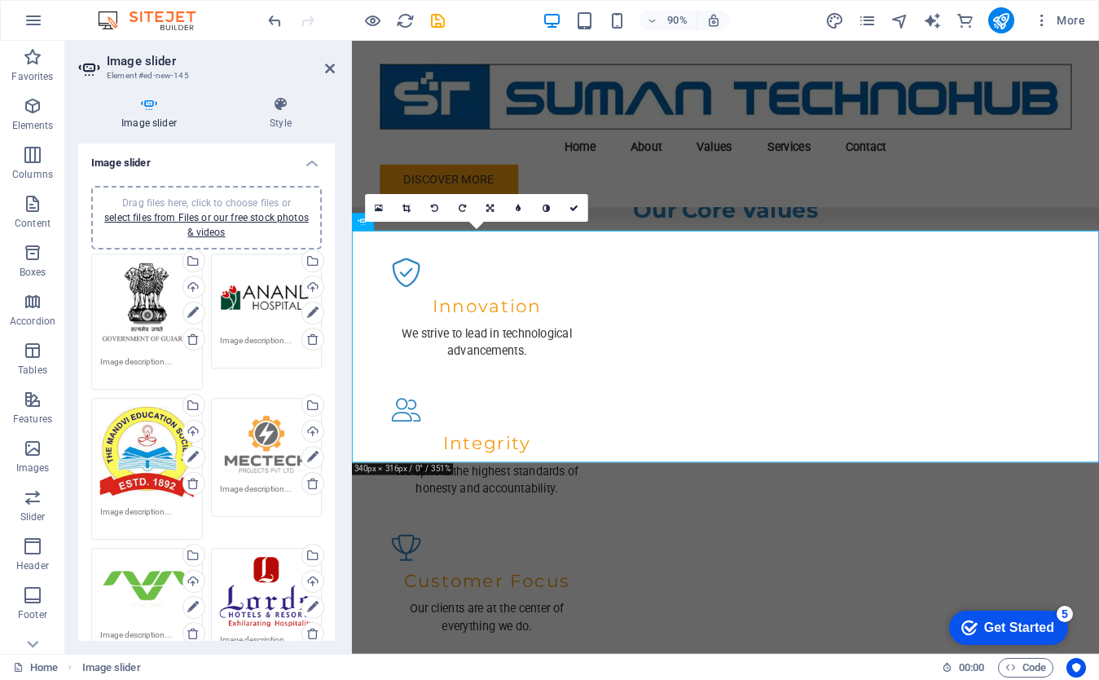
click at [368, 222] on div "16:10 16:9 4:3 1:1 1:2 0" at bounding box center [476, 208] width 223 height 28
click at [366, 222] on div "16:10 16:9 4:3 1:1 1:2 0" at bounding box center [476, 208] width 223 height 28
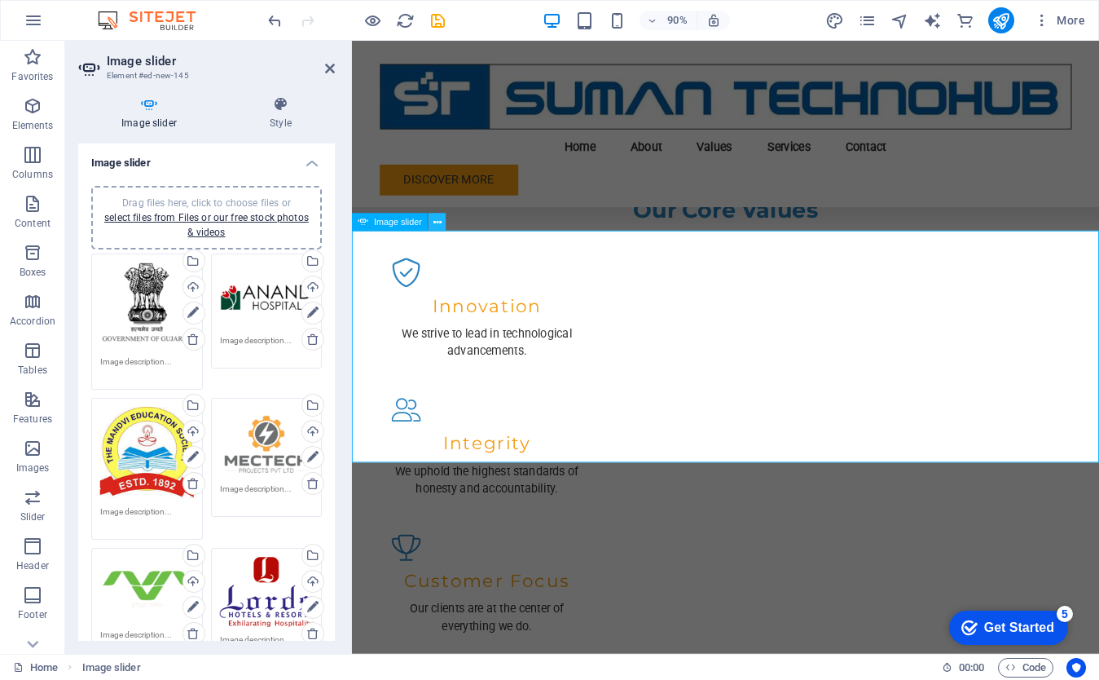
click at [436, 223] on icon at bounding box center [438, 221] width 8 height 15
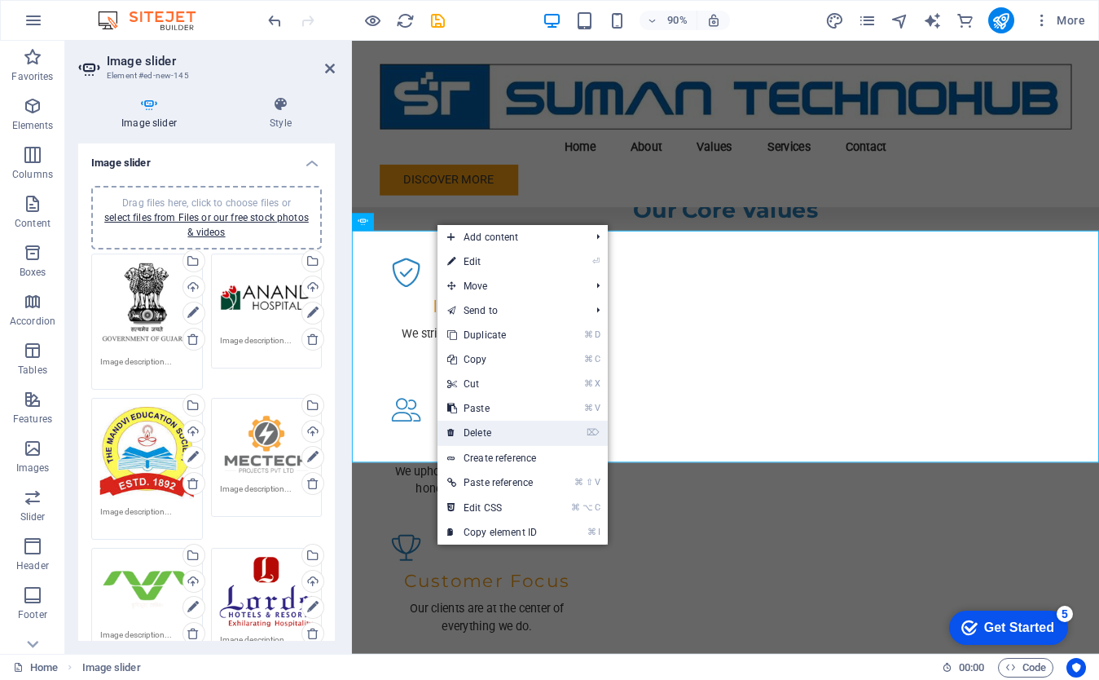
click at [472, 430] on link "⌦ Delete" at bounding box center [492, 433] width 109 height 24
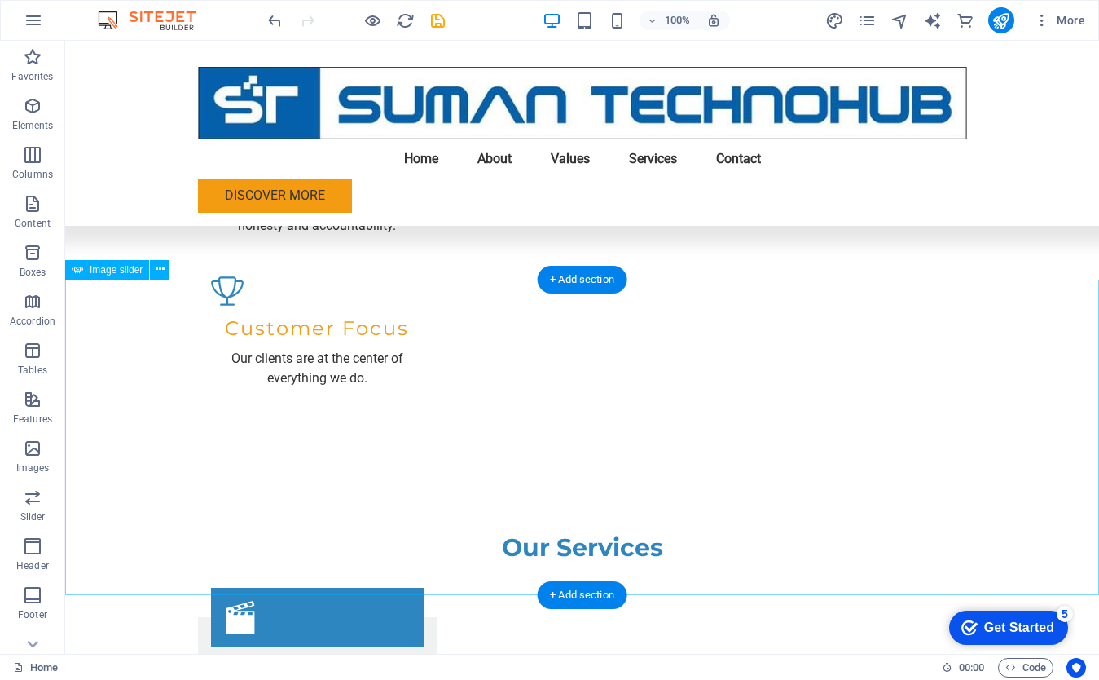
scroll to position [1981, 0]
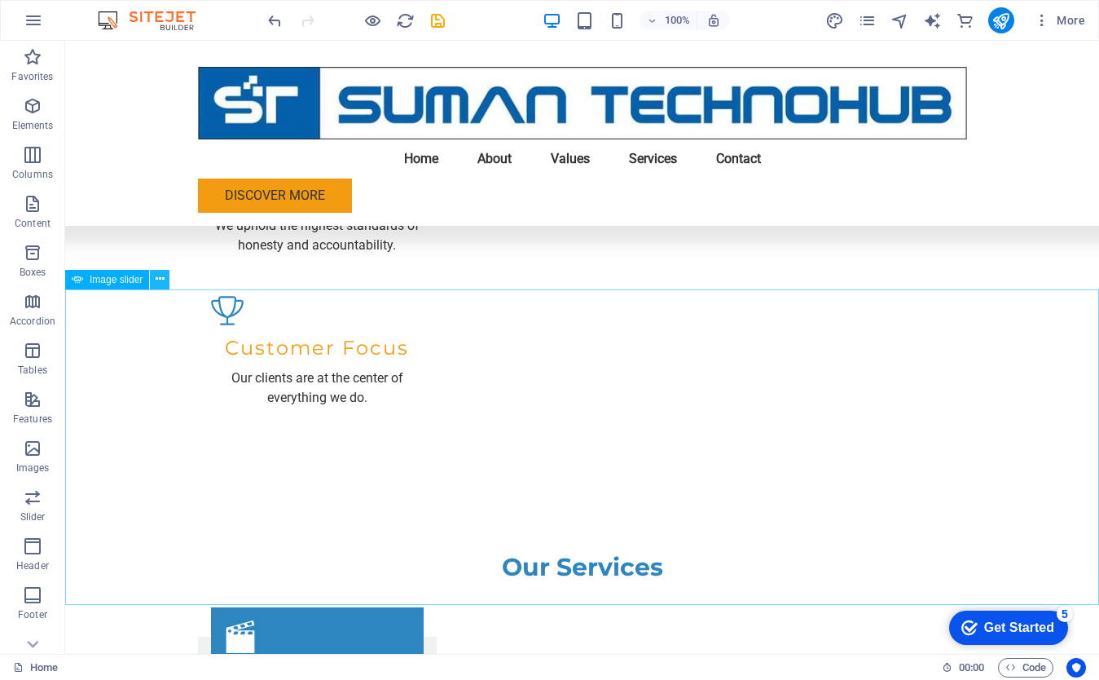
click at [159, 280] on icon at bounding box center [160, 279] width 9 height 17
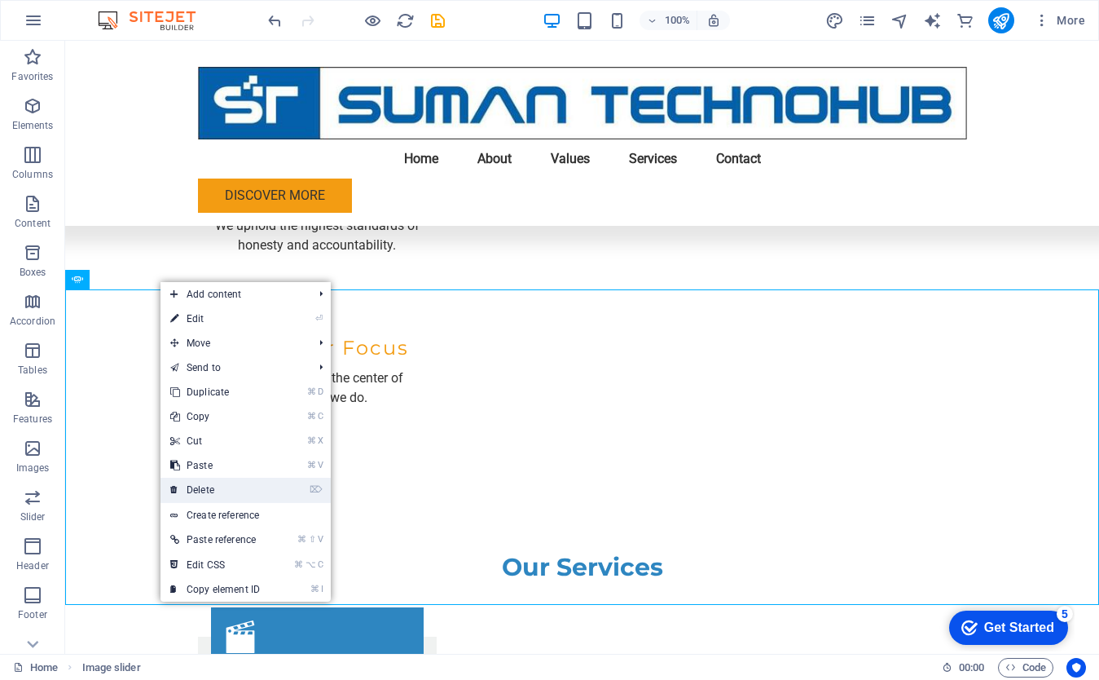
click at [225, 488] on link "⌦ Delete" at bounding box center [215, 490] width 109 height 24
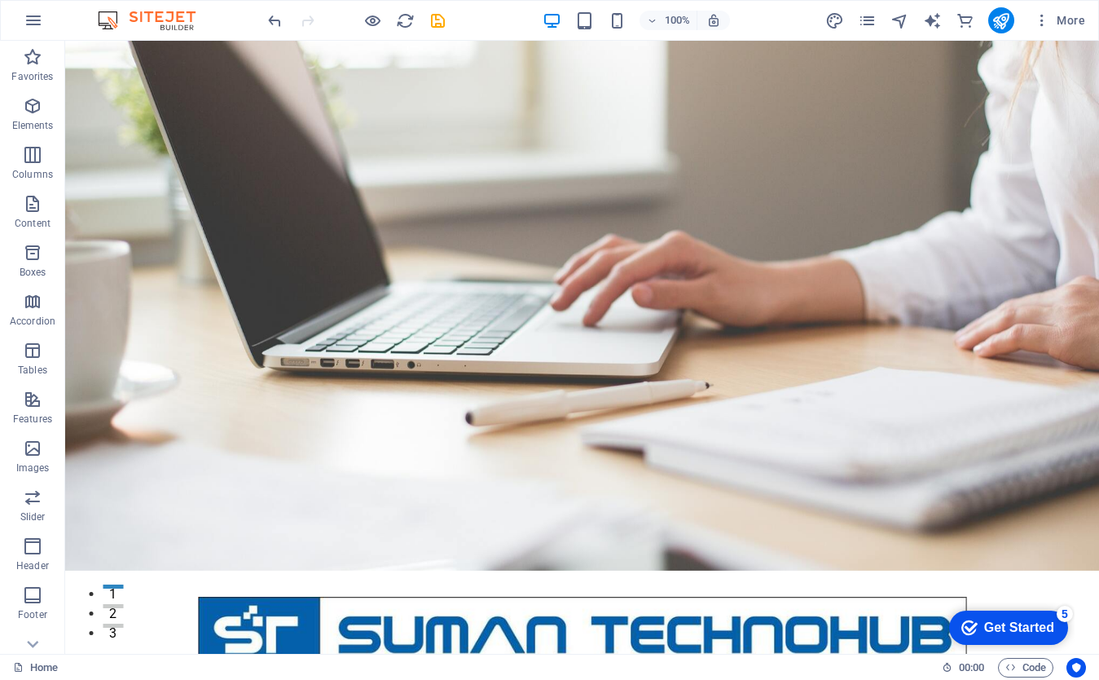
scroll to position [25, 0]
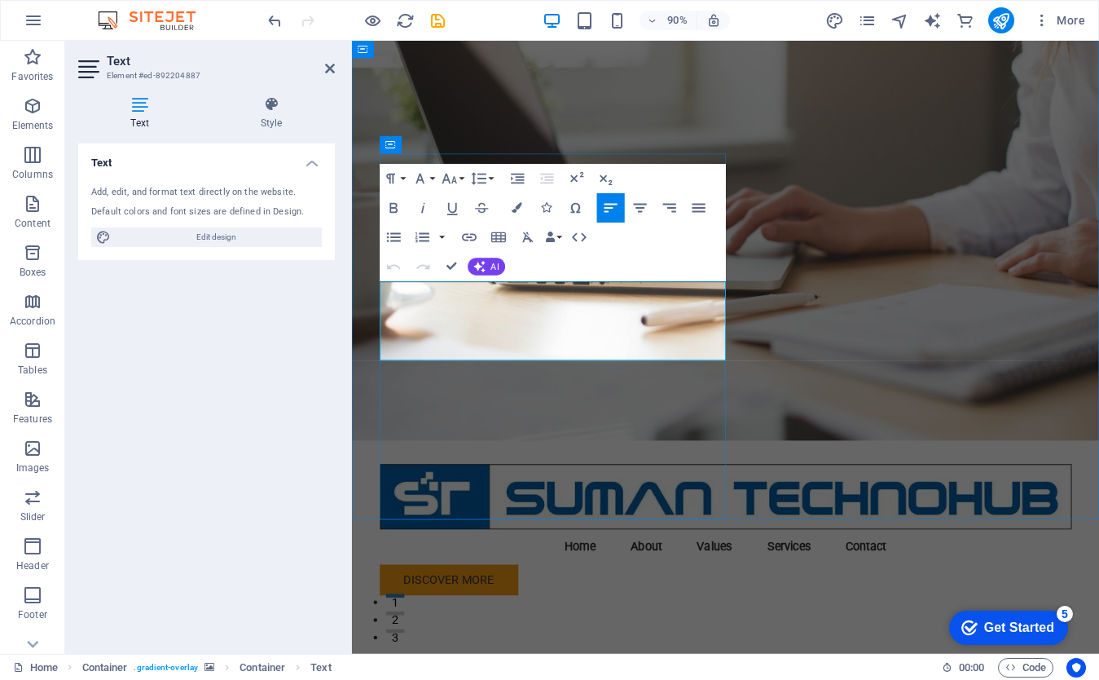
click at [302, 455] on div "Text Add, edit, and format text directly on the website. Default colors and fon…" at bounding box center [206, 391] width 257 height 497
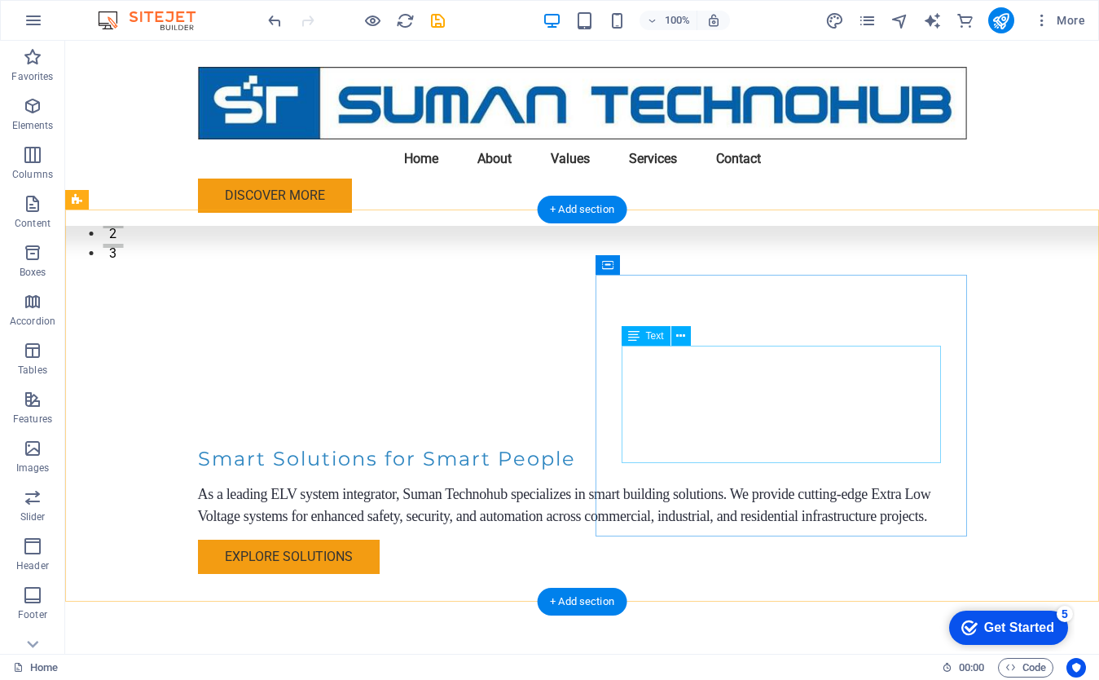
scroll to position [389, 0]
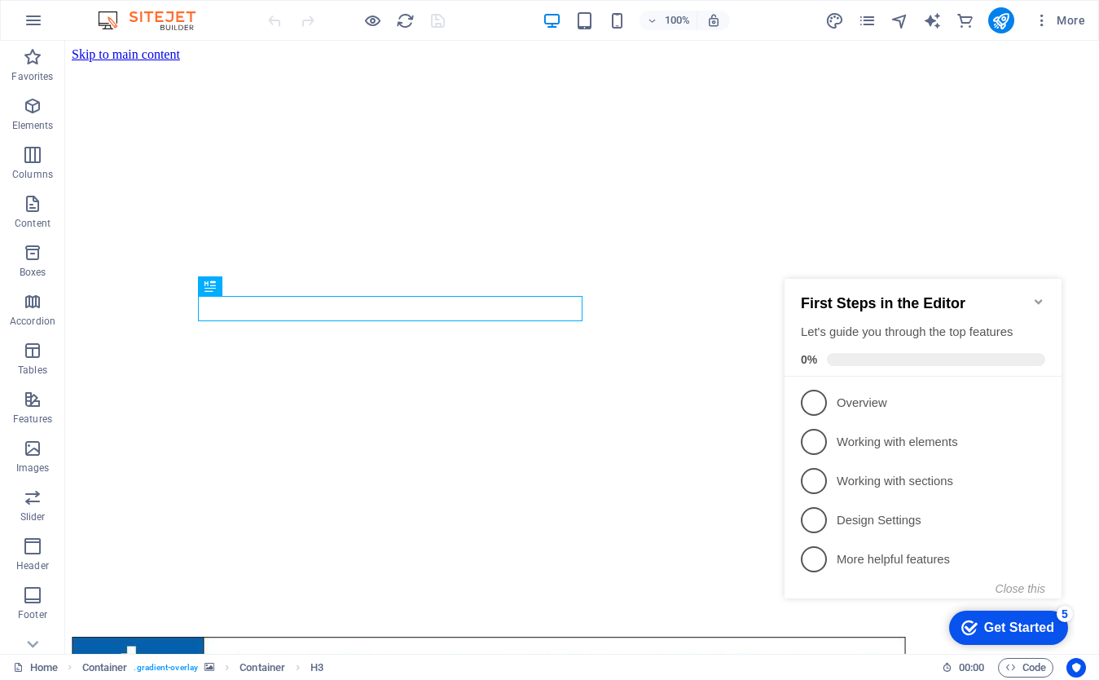
click at [1041, 299] on icon "Minimize checklist" at bounding box center [1038, 301] width 7 height 5
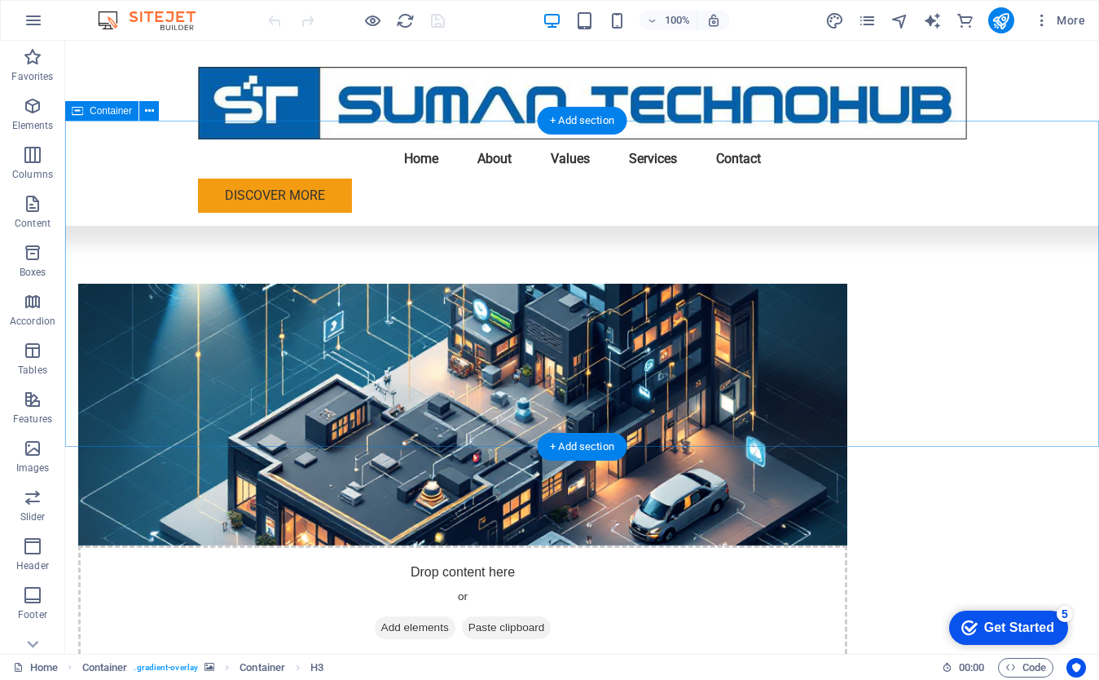
scroll to position [909, 0]
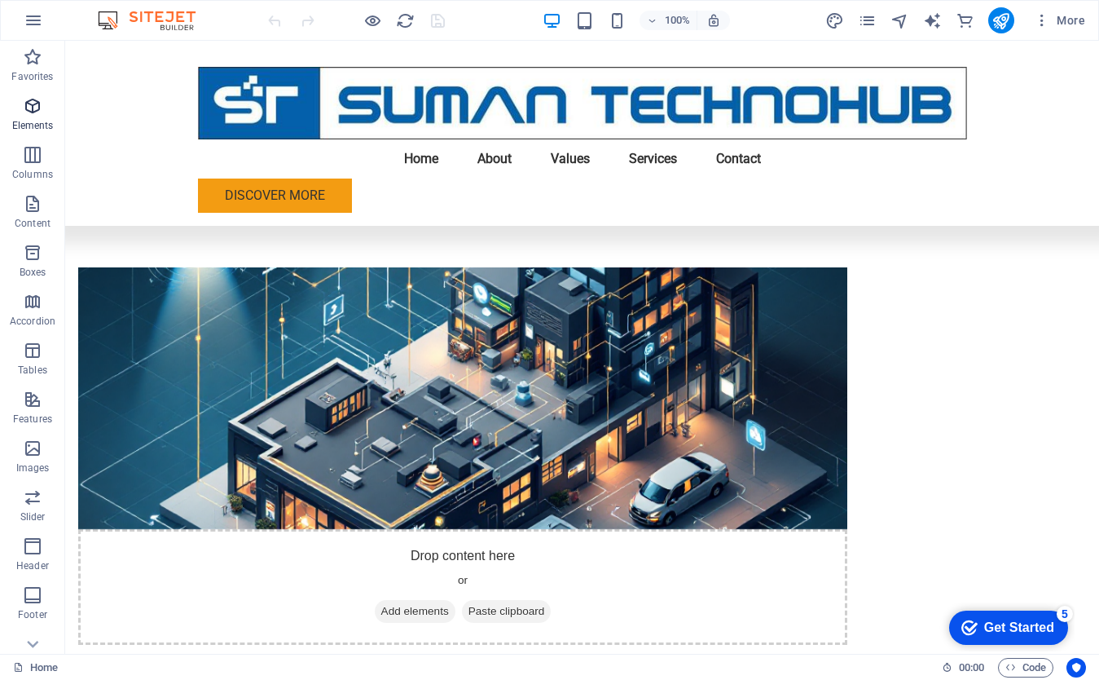
click at [32, 108] on icon "button" at bounding box center [33, 106] width 20 height 20
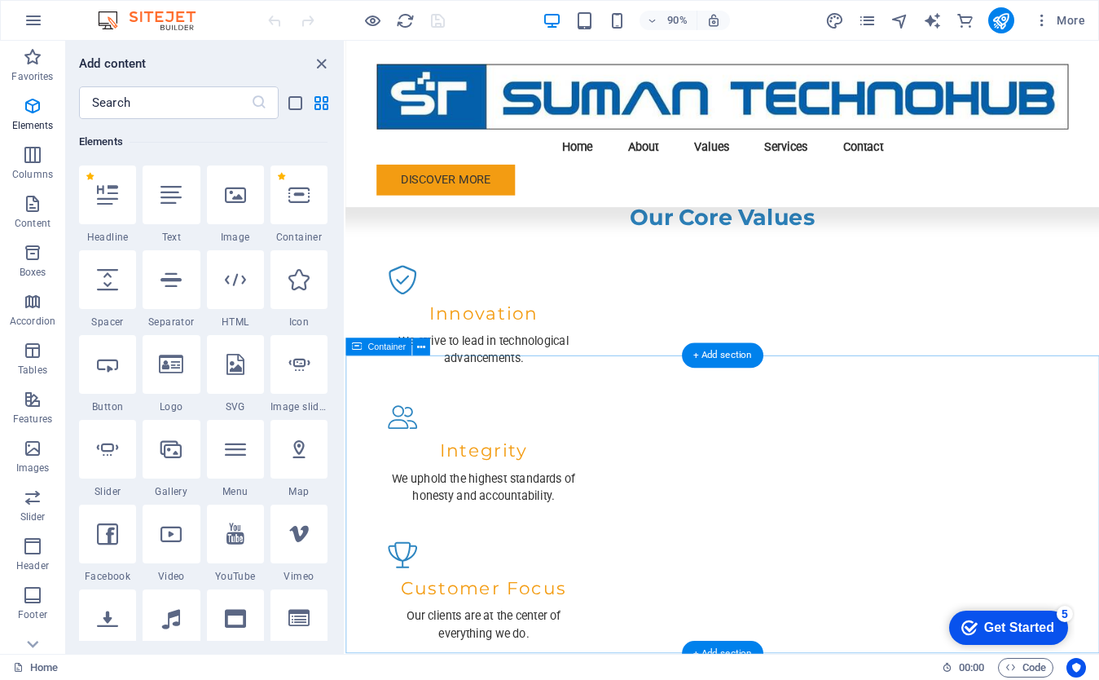
scroll to position [1683, 0]
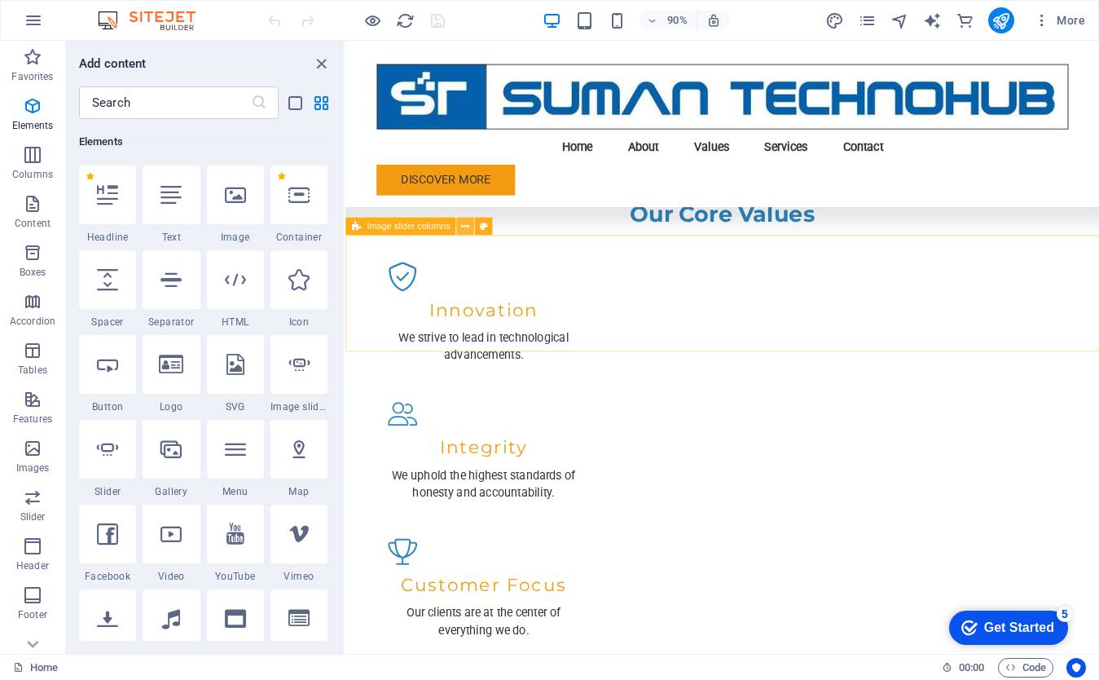
click at [466, 230] on icon at bounding box center [465, 226] width 8 height 15
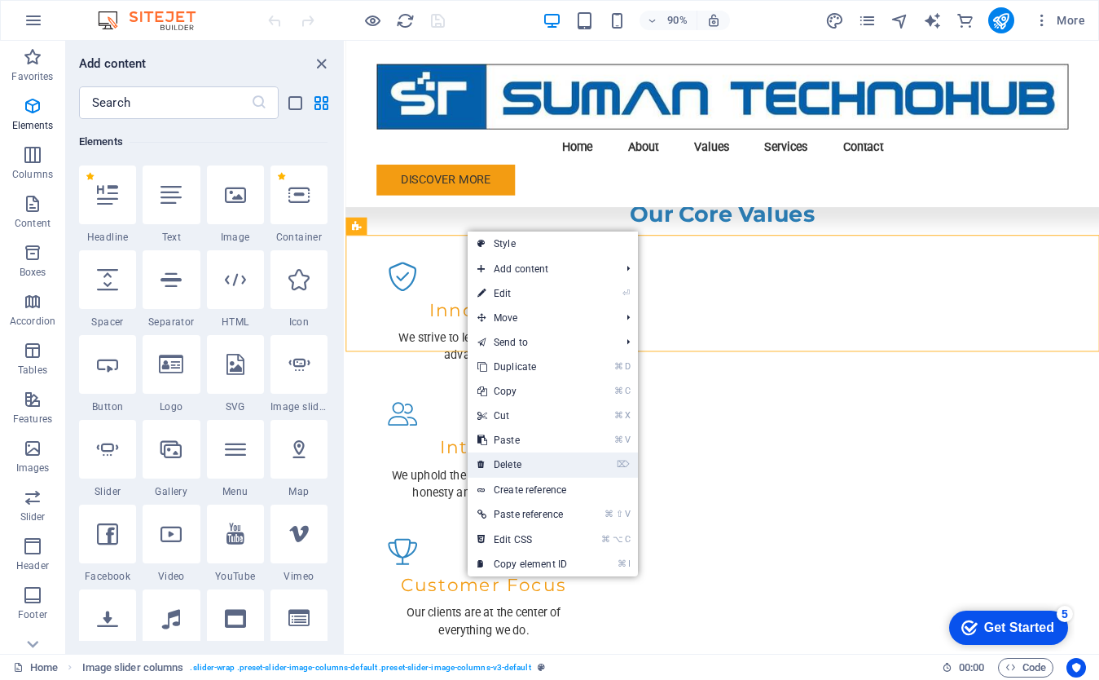
click at [522, 463] on link "⌦ Delete" at bounding box center [522, 464] width 109 height 24
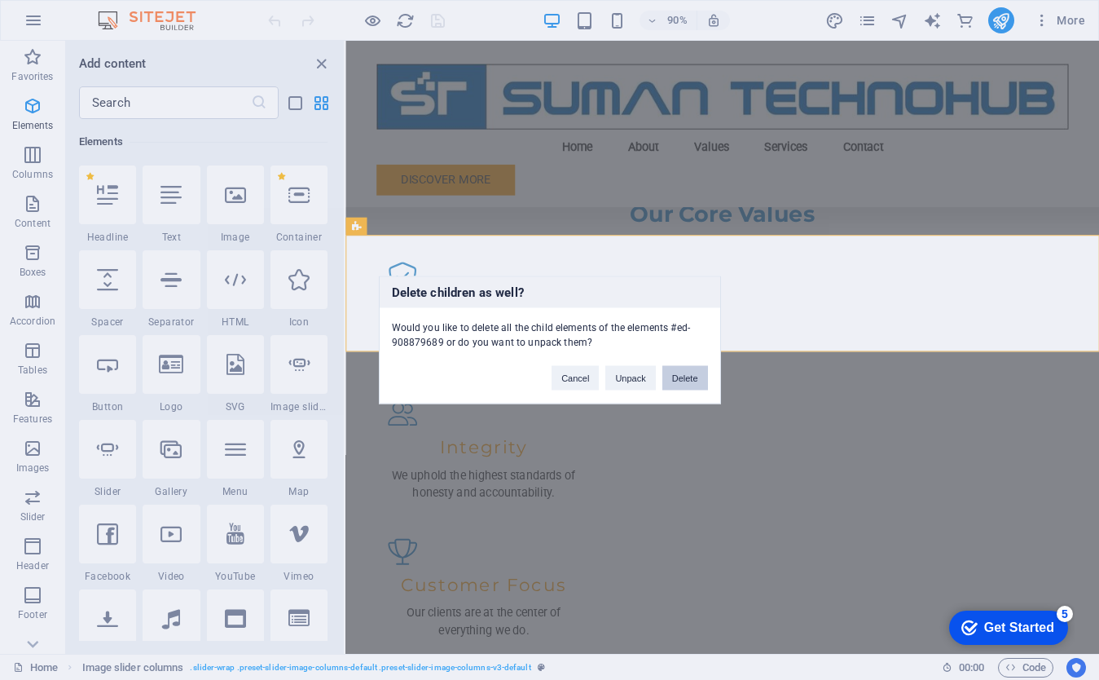
click at [678, 381] on button "Delete" at bounding box center [686, 378] width 46 height 24
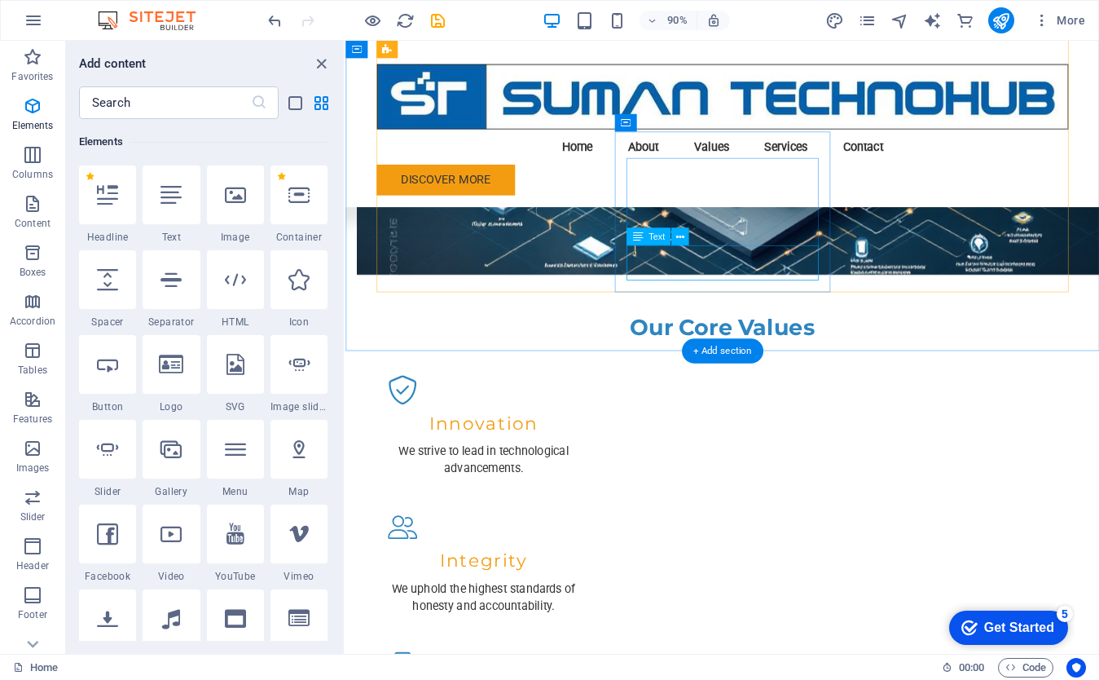
scroll to position [1554, 0]
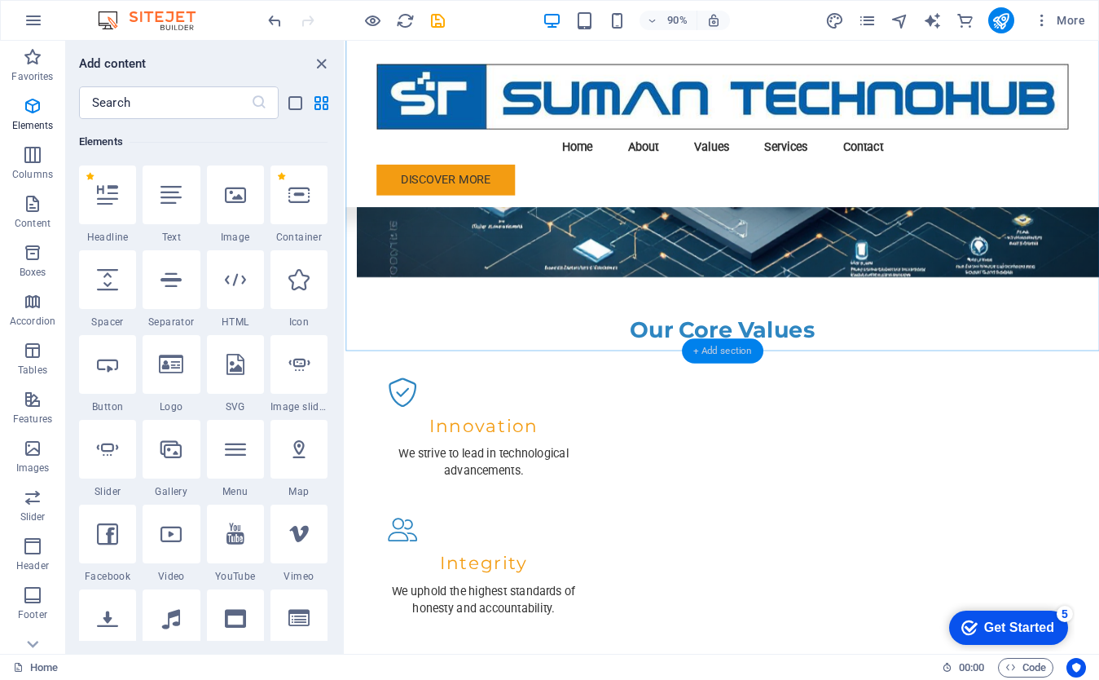
click at [698, 350] on div "+ Add section" at bounding box center [722, 351] width 81 height 25
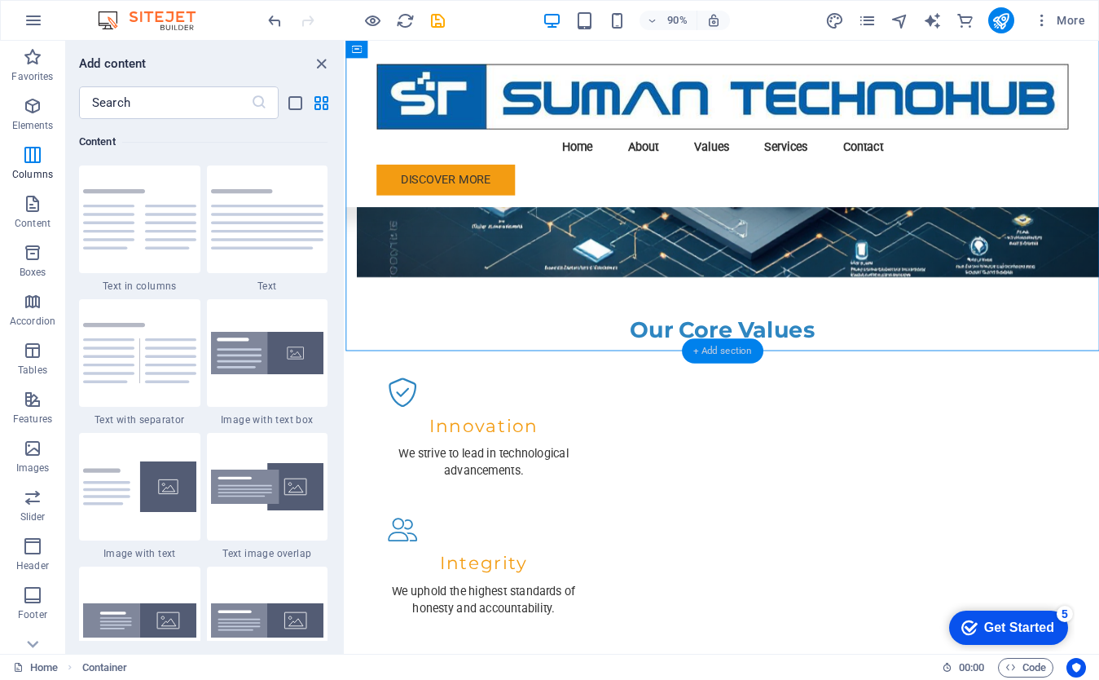
scroll to position [2851, 0]
click at [34, 108] on icon "button" at bounding box center [33, 106] width 20 height 20
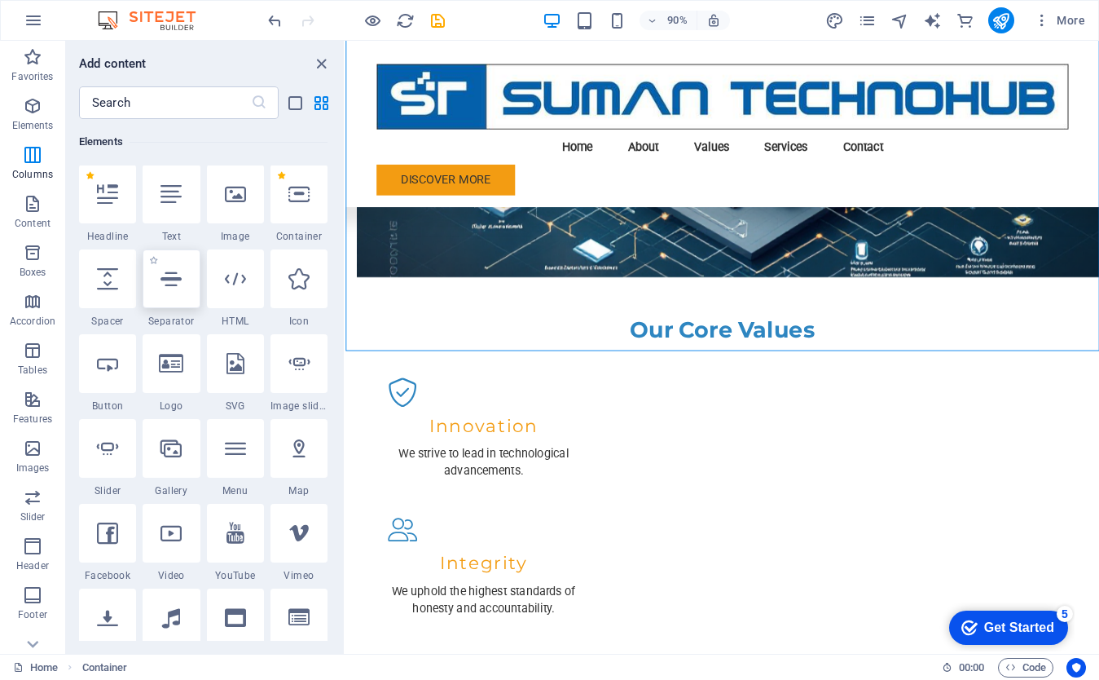
scroll to position [174, 0]
click at [297, 380] on div at bounding box center [299, 364] width 57 height 59
select select "ms"
select select "s"
select select "progressive"
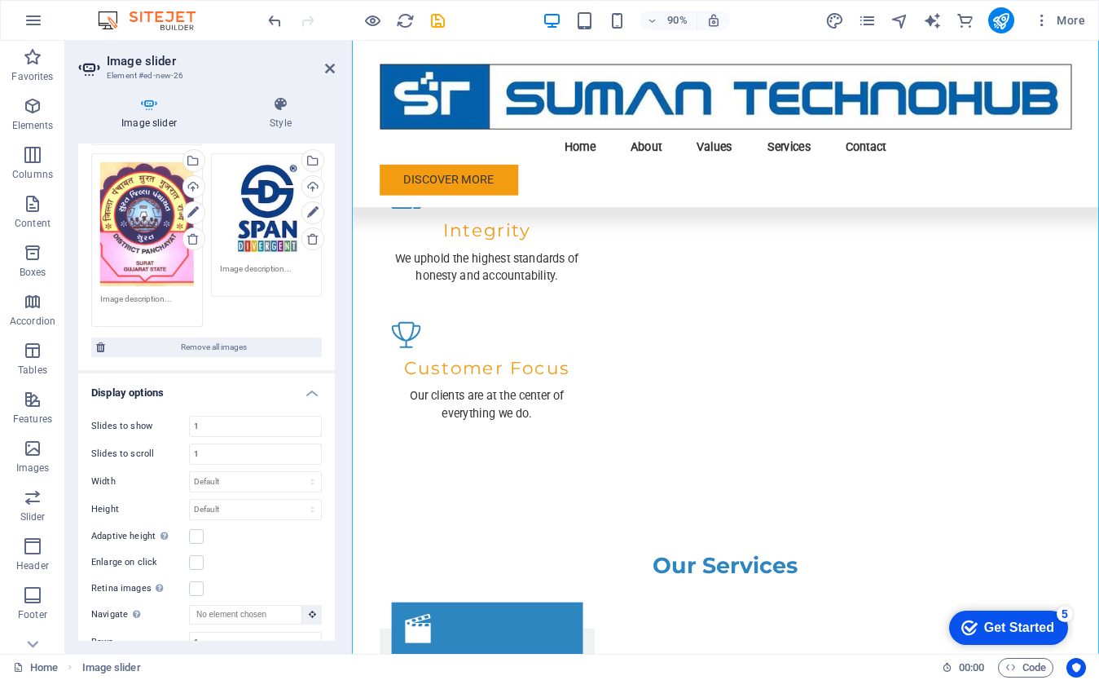
scroll to position [484, 0]
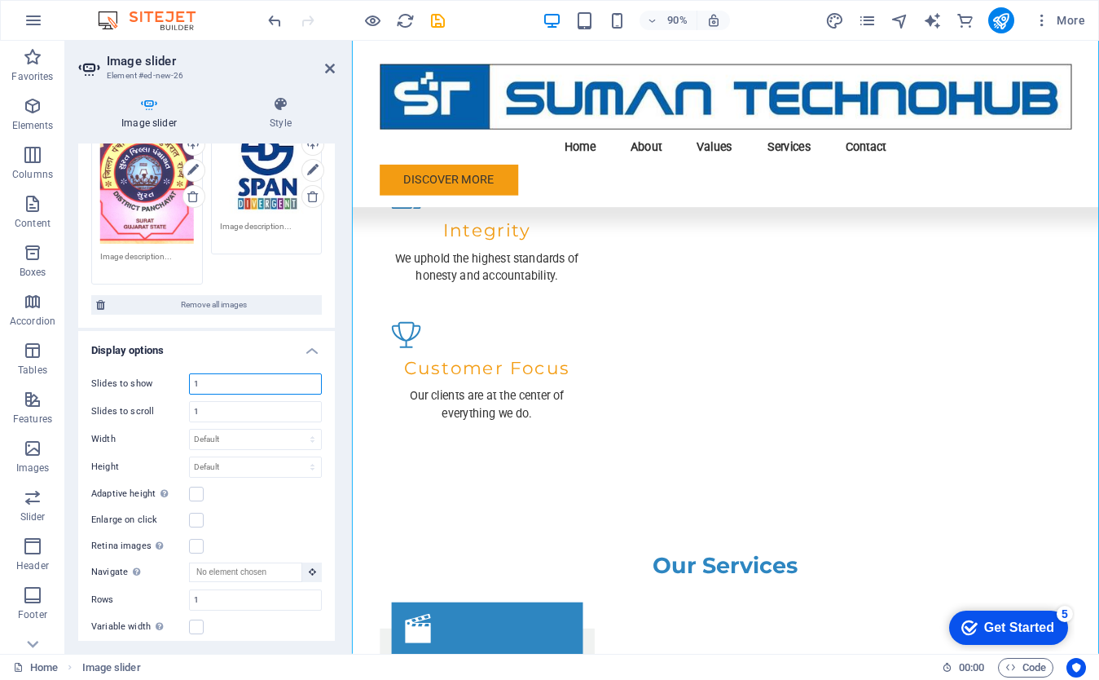
click at [218, 381] on input "1" at bounding box center [255, 384] width 131 height 20
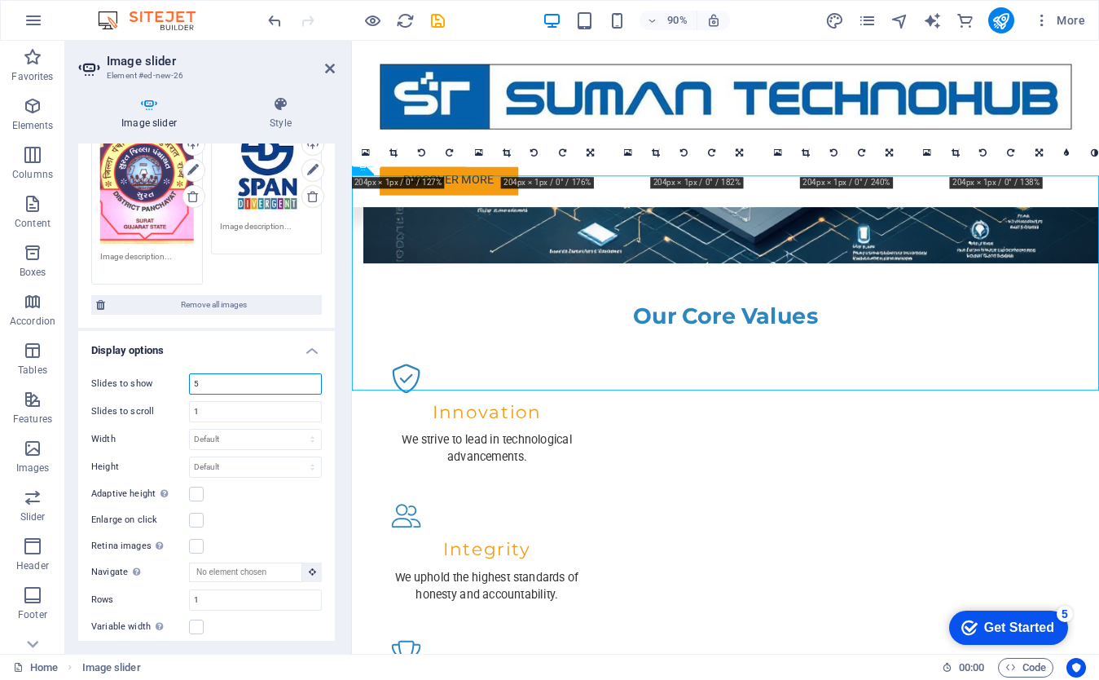
scroll to position [1678, 0]
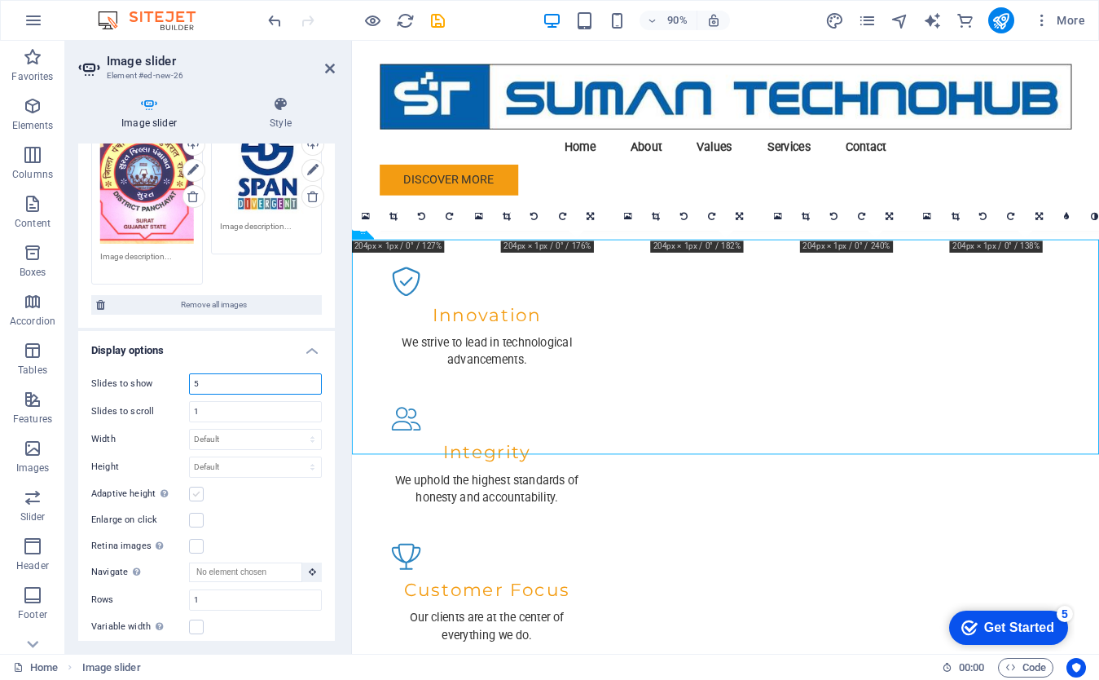
type input "5"
click at [196, 491] on label at bounding box center [196, 494] width 15 height 15
click at [0, 0] on input "Adaptive height Automatically adjust the height for single slide horizontal sli…" at bounding box center [0, 0] width 0 height 0
click at [195, 462] on label at bounding box center [196, 466] width 15 height 15
click at [0, 0] on input "Adaptive height Automatically adjust the height for single slide horizontal sli…" at bounding box center [0, 0] width 0 height 0
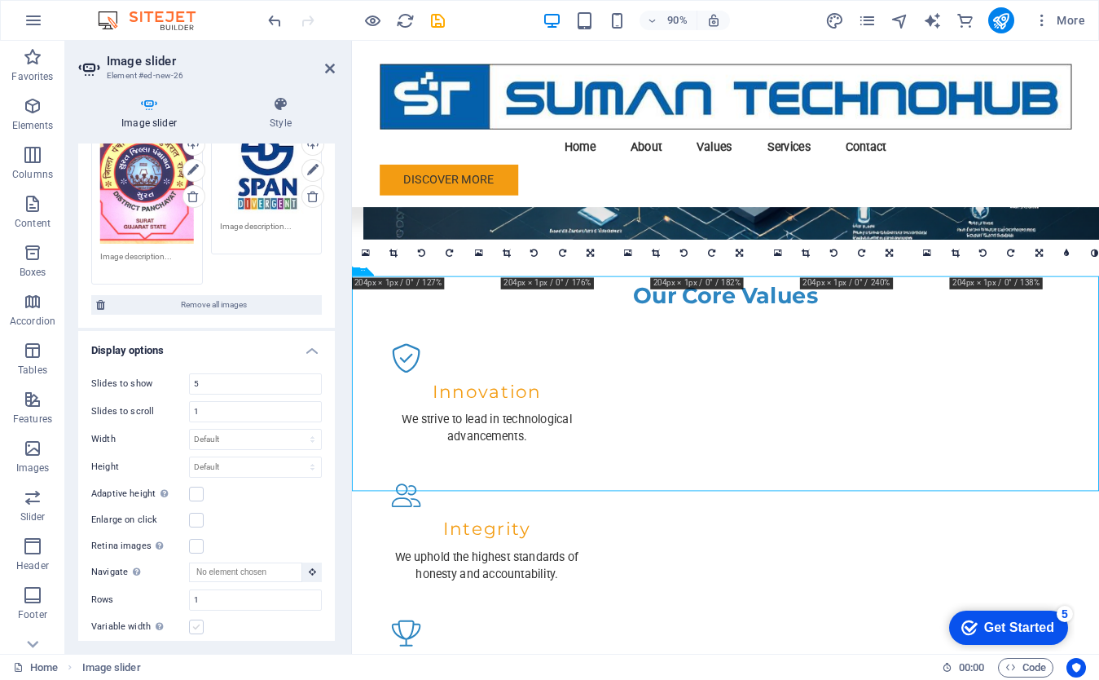
scroll to position [1527, 0]
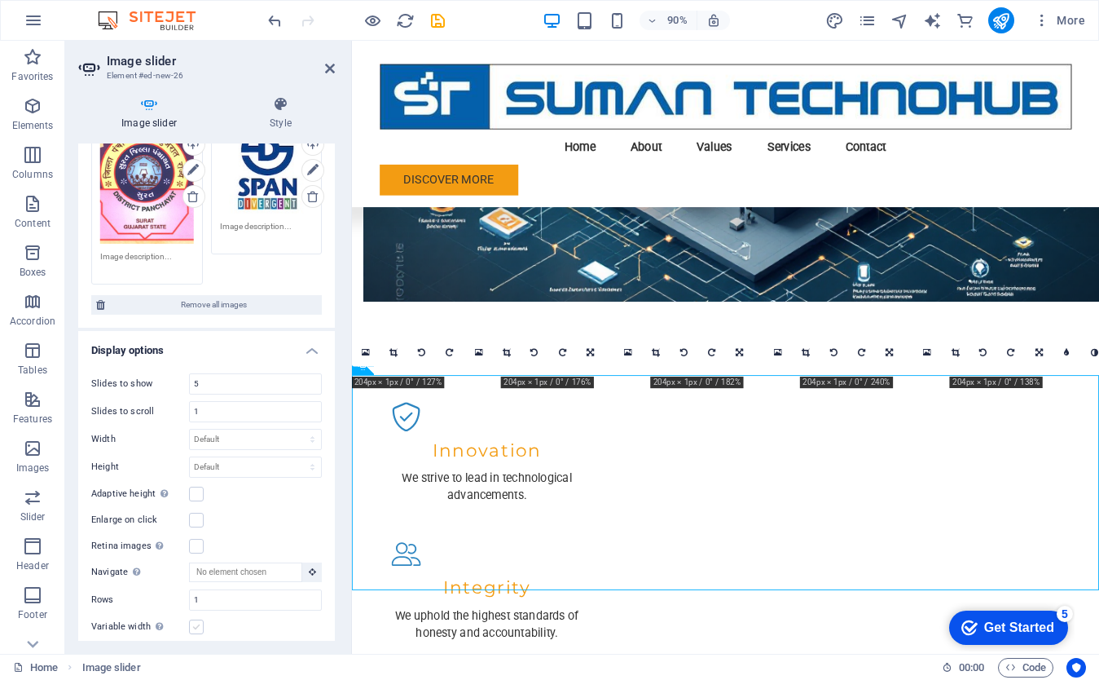
click at [199, 621] on label at bounding box center [196, 626] width 15 height 15
click at [0, 0] on input "Variable width Automatically adjust the width of the visible slide." at bounding box center [0, 0] width 0 height 0
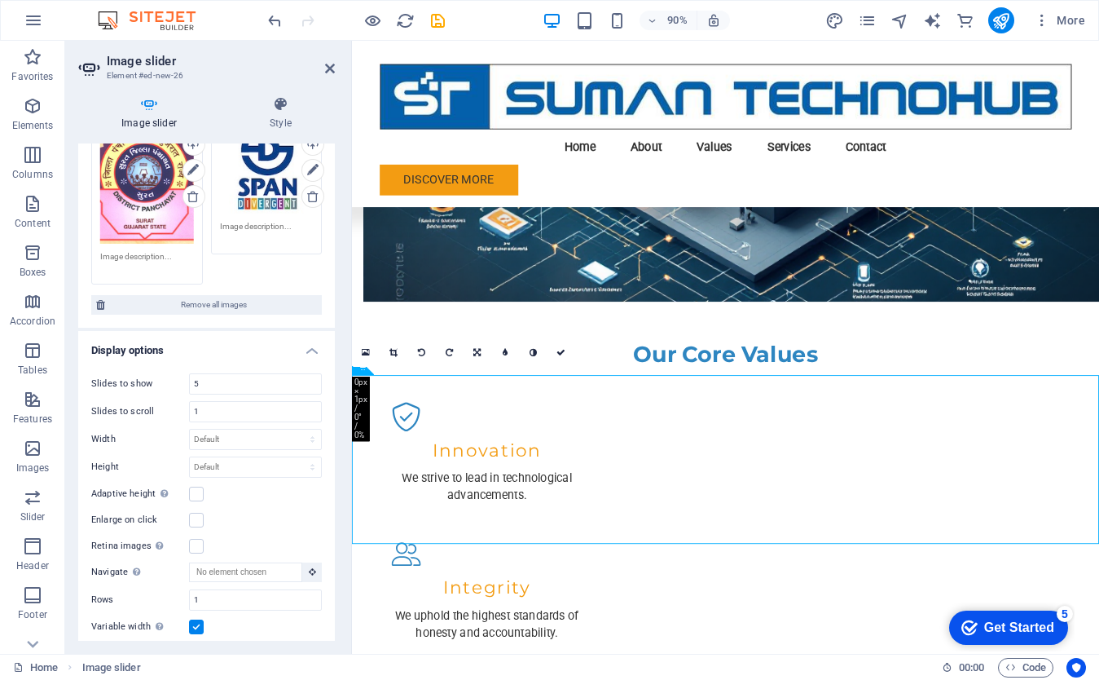
click at [199, 621] on label at bounding box center [196, 626] width 15 height 15
click at [0, 0] on input "Variable width Automatically adjust the width of the visible slide." at bounding box center [0, 0] width 0 height 0
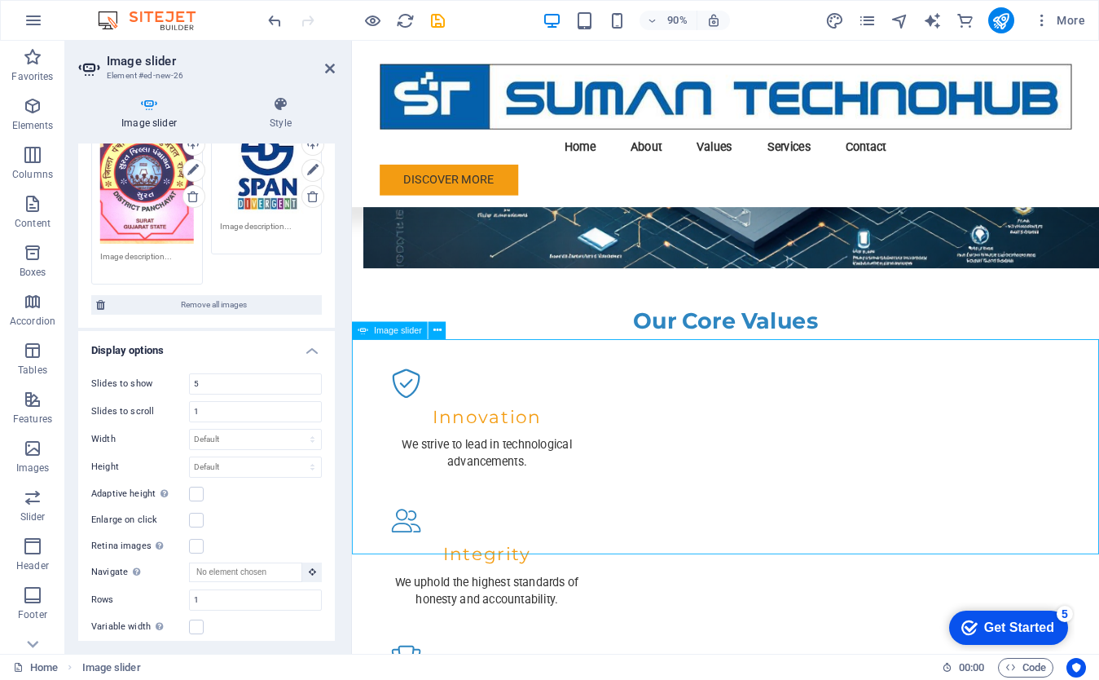
scroll to position [1567, 0]
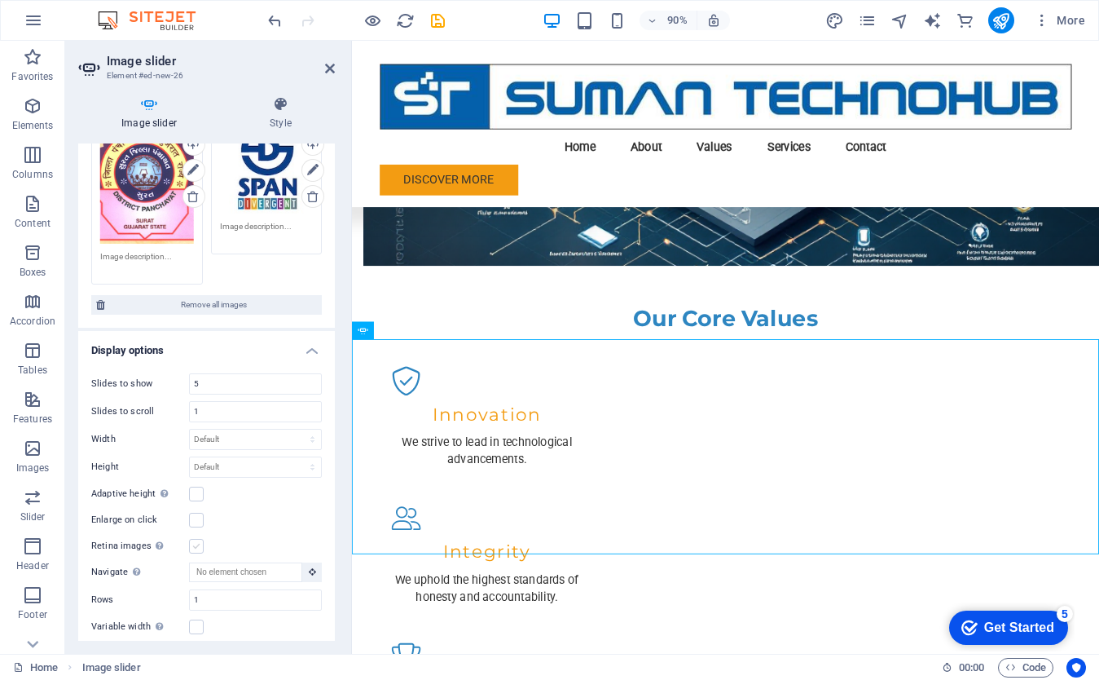
click at [196, 541] on label at bounding box center [196, 546] width 15 height 15
click at [0, 0] on input "Retina images Automatically load retina image and smartphone optimized sizes." at bounding box center [0, 0] width 0 height 0
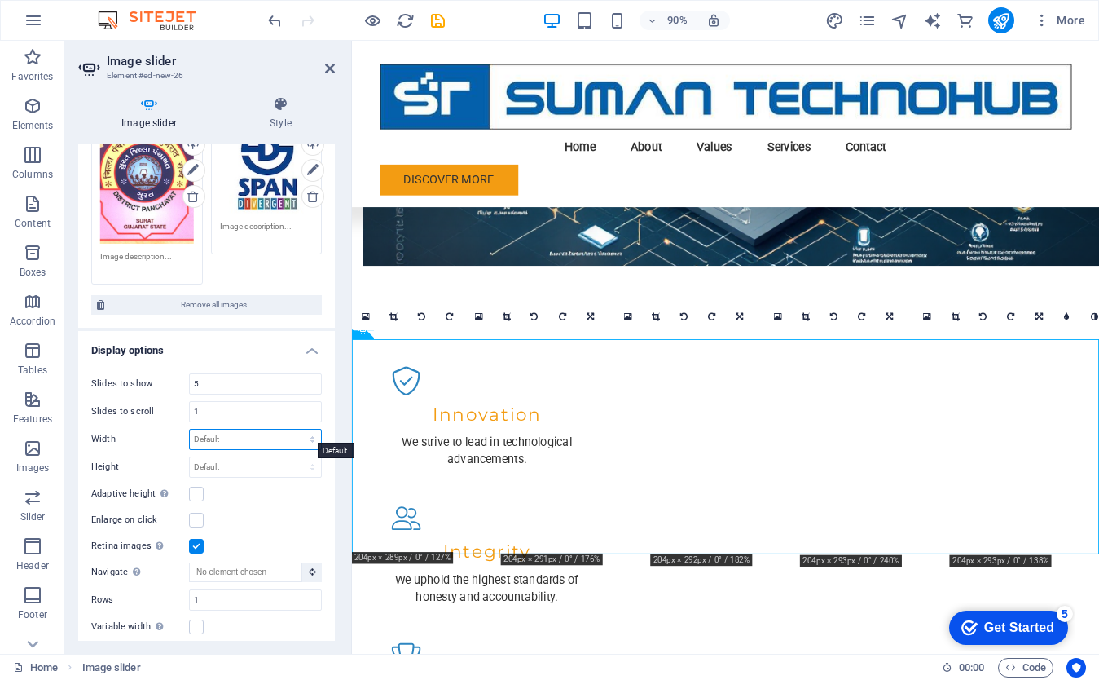
click at [252, 433] on select "Default px % rem em vw vh" at bounding box center [255, 439] width 131 height 20
select select "px"
click at [295, 429] on select "Default px % rem em vw vh" at bounding box center [255, 439] width 131 height 20
type input "1"
type input "2"
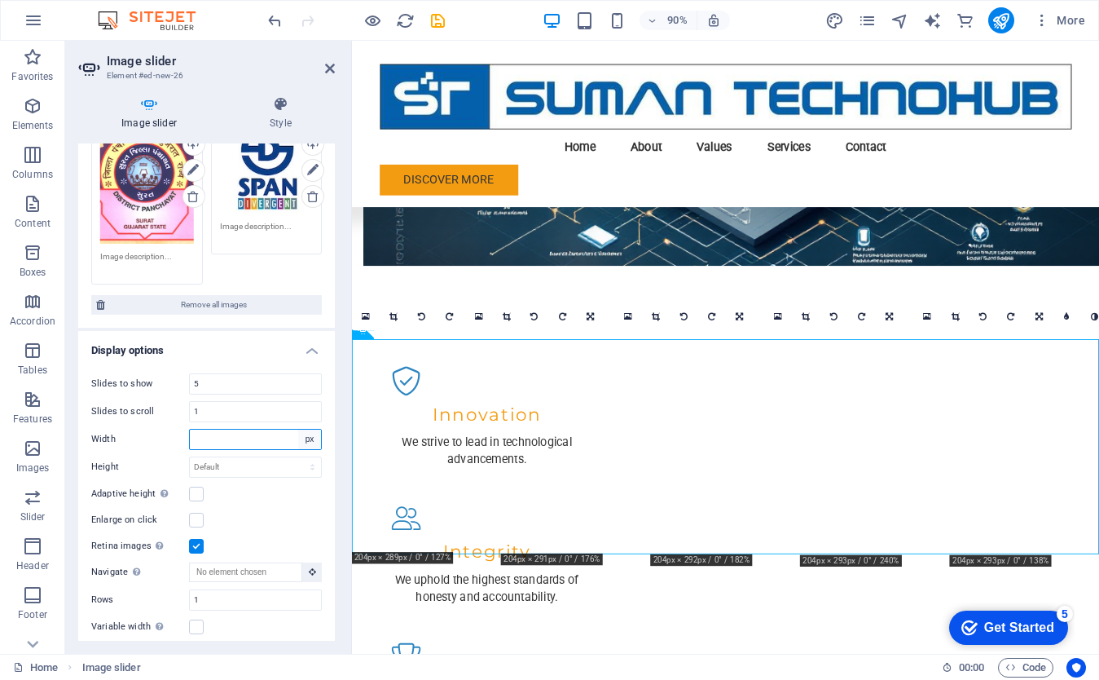
click at [305, 437] on select "Default px % rem em vw vh" at bounding box center [309, 439] width 23 height 20
click at [298, 429] on select "Default px % rem em vw vh" at bounding box center [309, 439] width 23 height 20
select select "DISABLED_OPTION_VALUE"
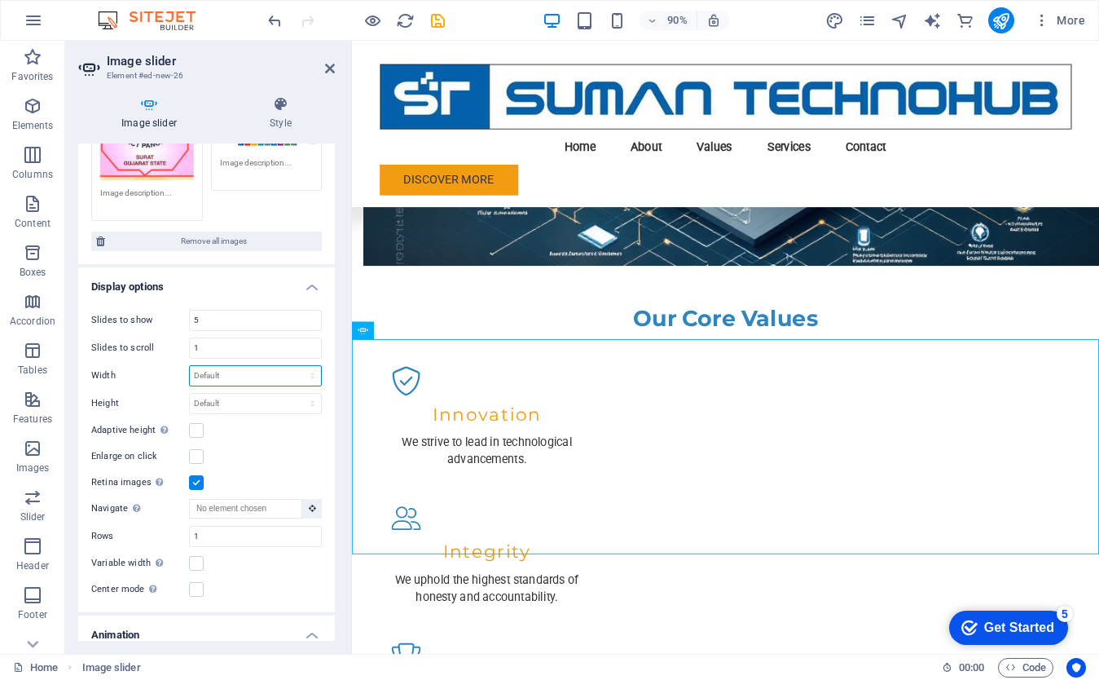
scroll to position [560, 0]
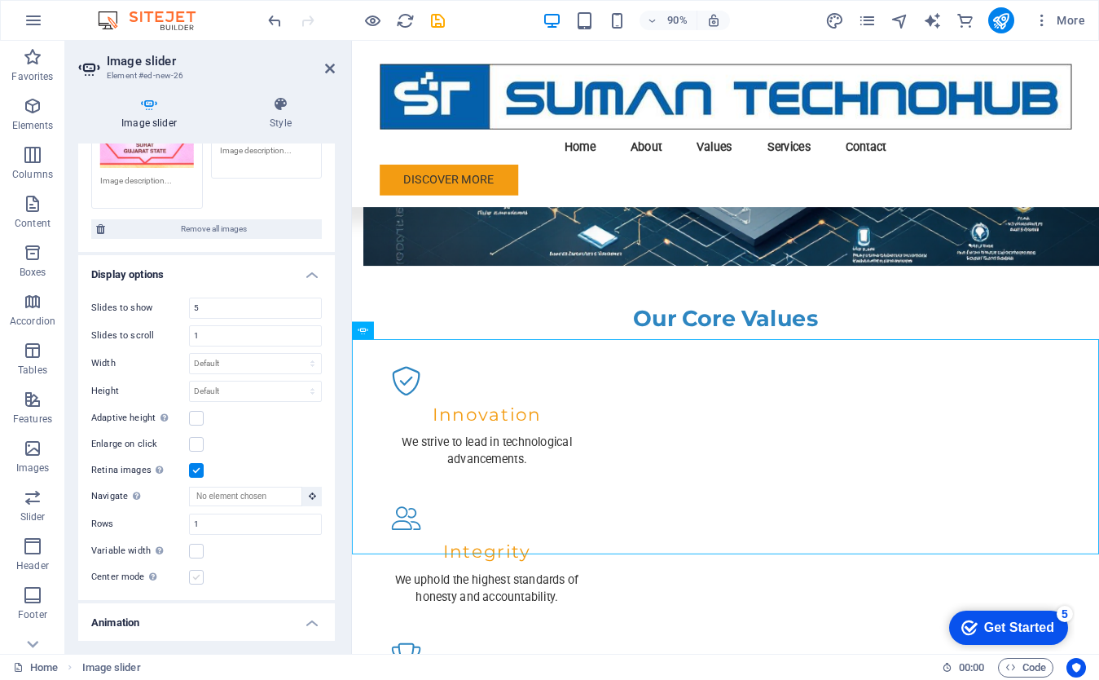
click at [196, 573] on label at bounding box center [196, 577] width 15 height 15
click at [0, 0] on input "Center mode Enables centered view with partial previous/next slide. Use with od…" at bounding box center [0, 0] width 0 height 0
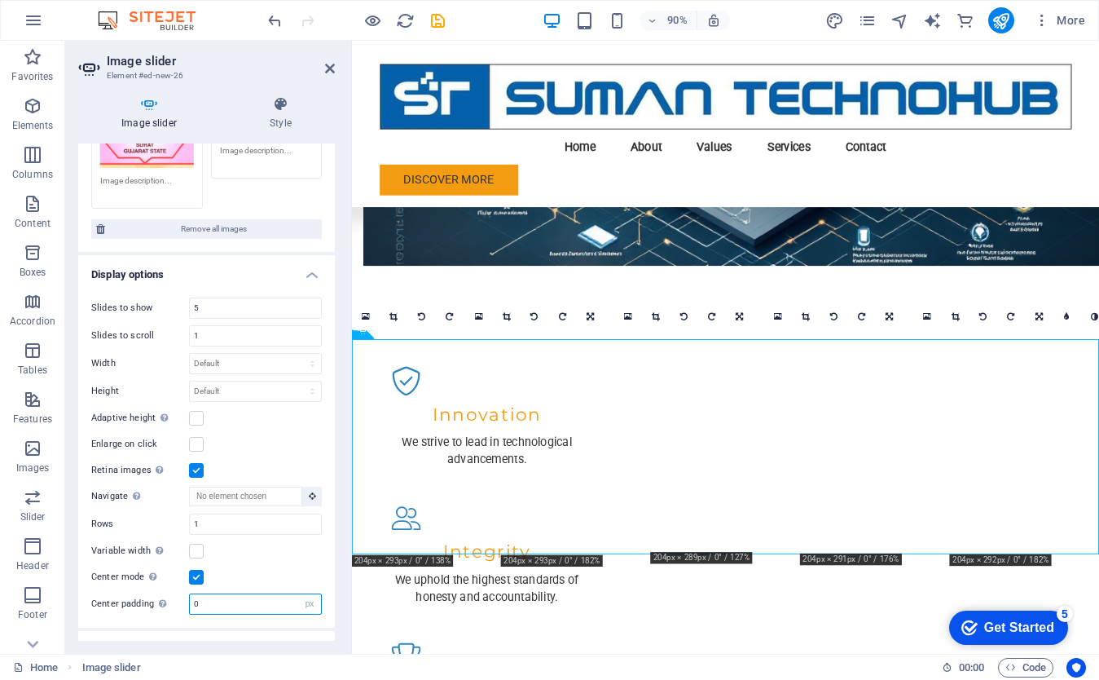
click at [262, 601] on input "0" at bounding box center [255, 604] width 131 height 20
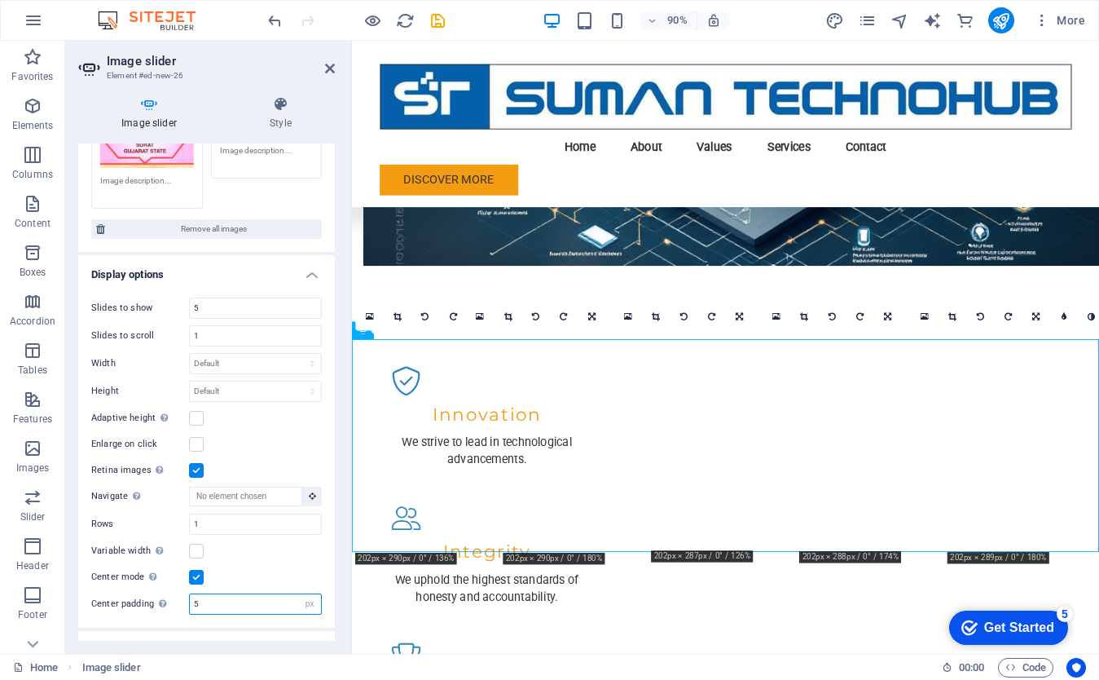
type input "5"
click at [272, 579] on div "Center mode Enables centered view with partial previous/next slide. Use with od…" at bounding box center [206, 577] width 231 height 20
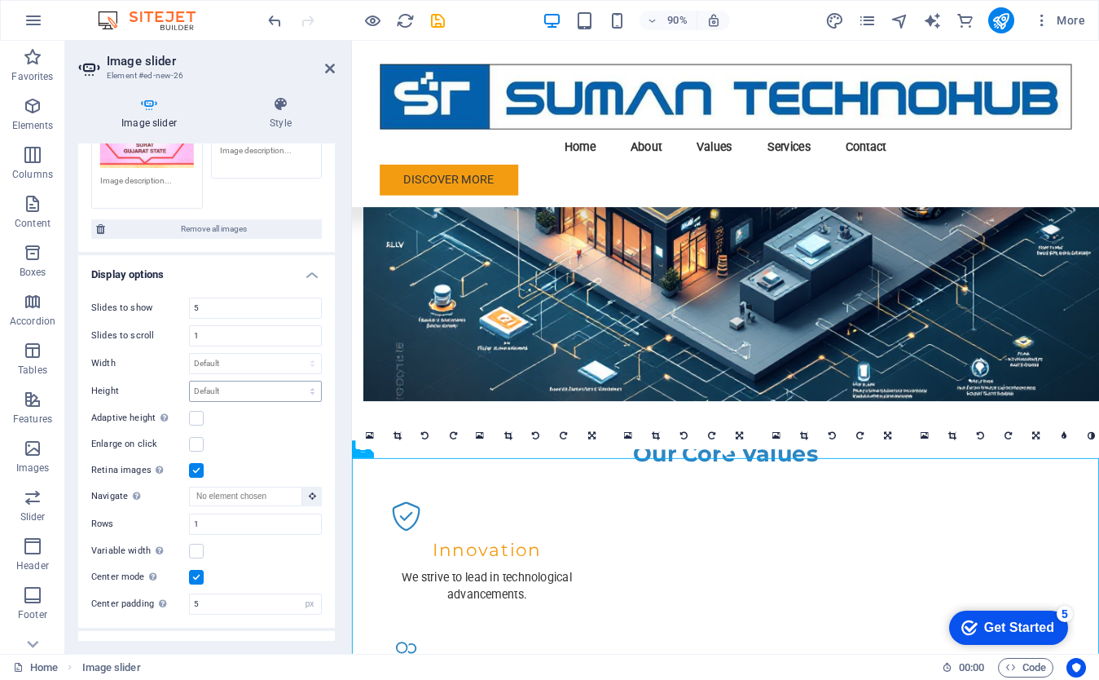
scroll to position [1416, 0]
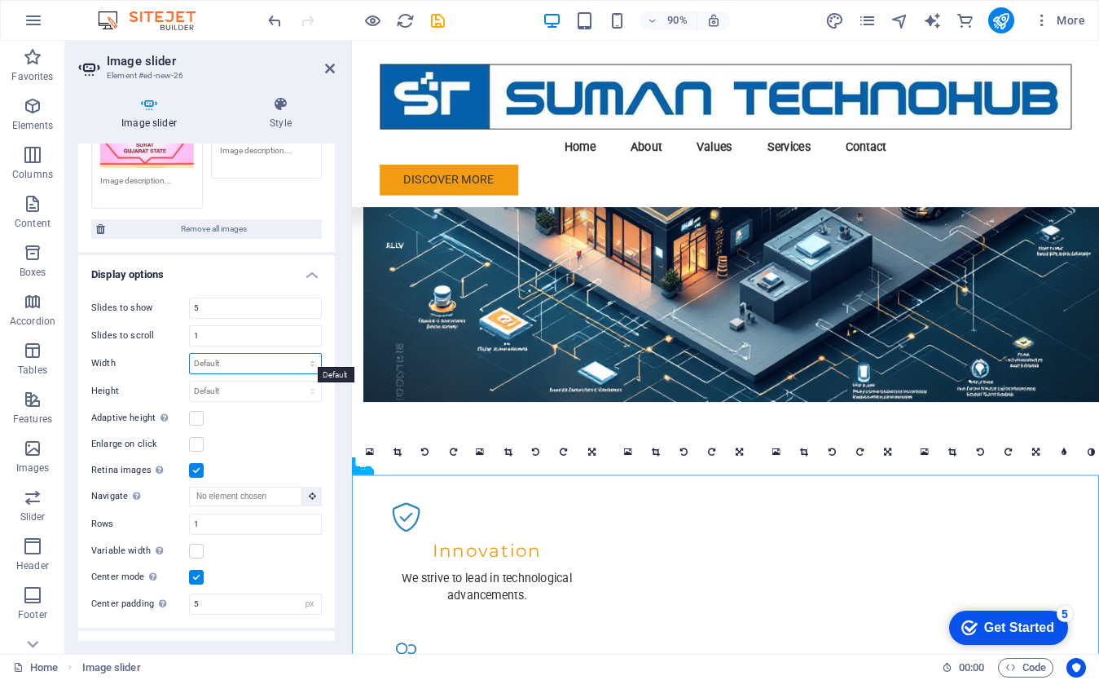
click at [244, 355] on select "Default px % rem em vw vh" at bounding box center [255, 364] width 131 height 20
click at [190, 354] on select "Default px % rem em vw vh" at bounding box center [255, 364] width 131 height 20
select select "DISABLED_OPTION_VALUE"
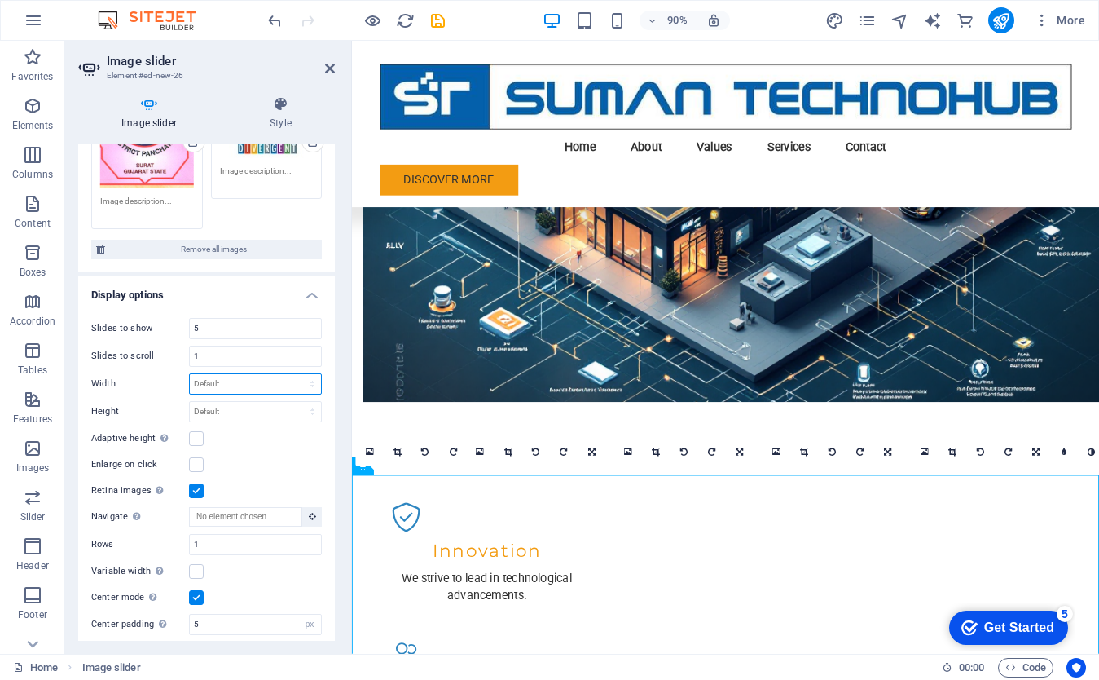
scroll to position [536, 0]
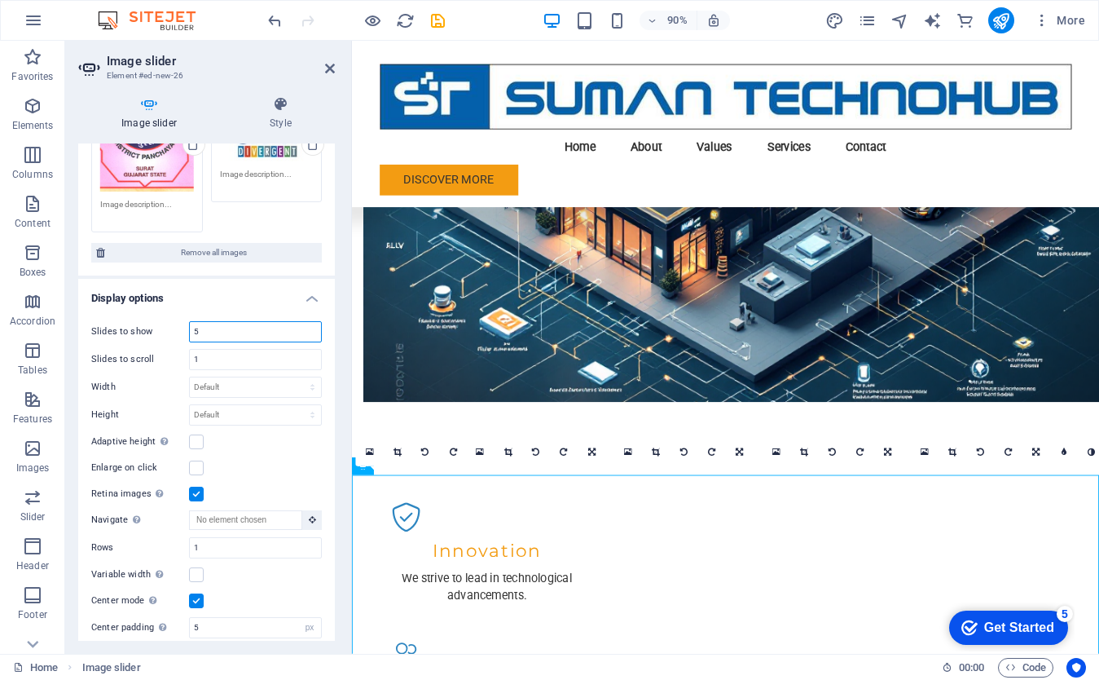
click at [205, 323] on input "5" at bounding box center [255, 332] width 131 height 20
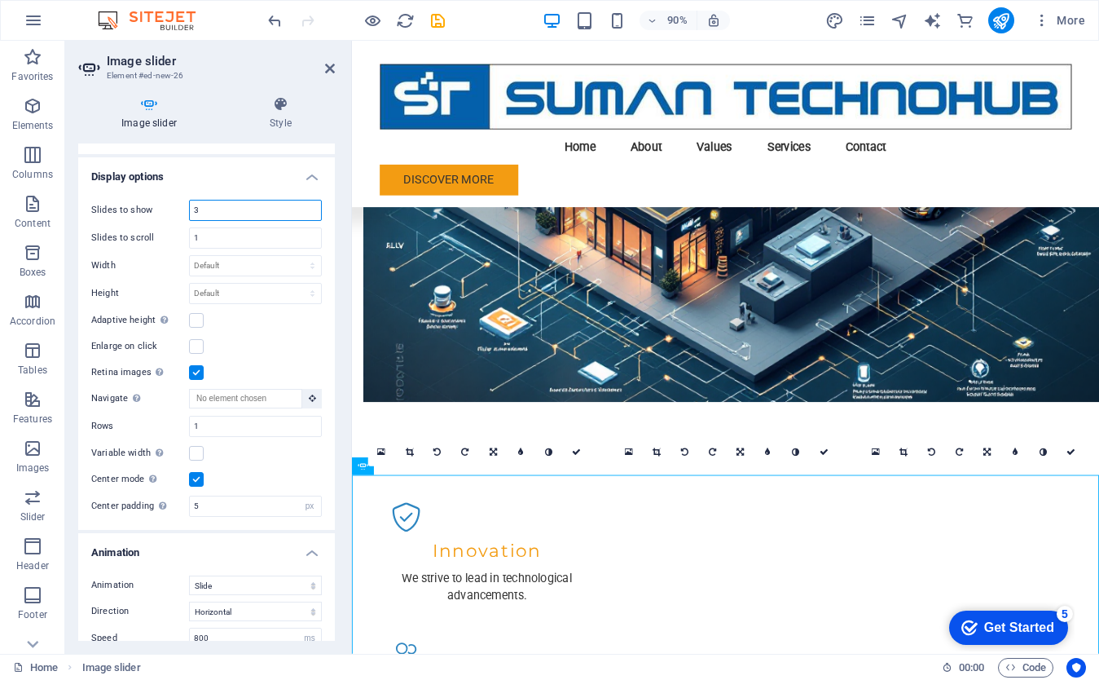
scroll to position [1266, 0]
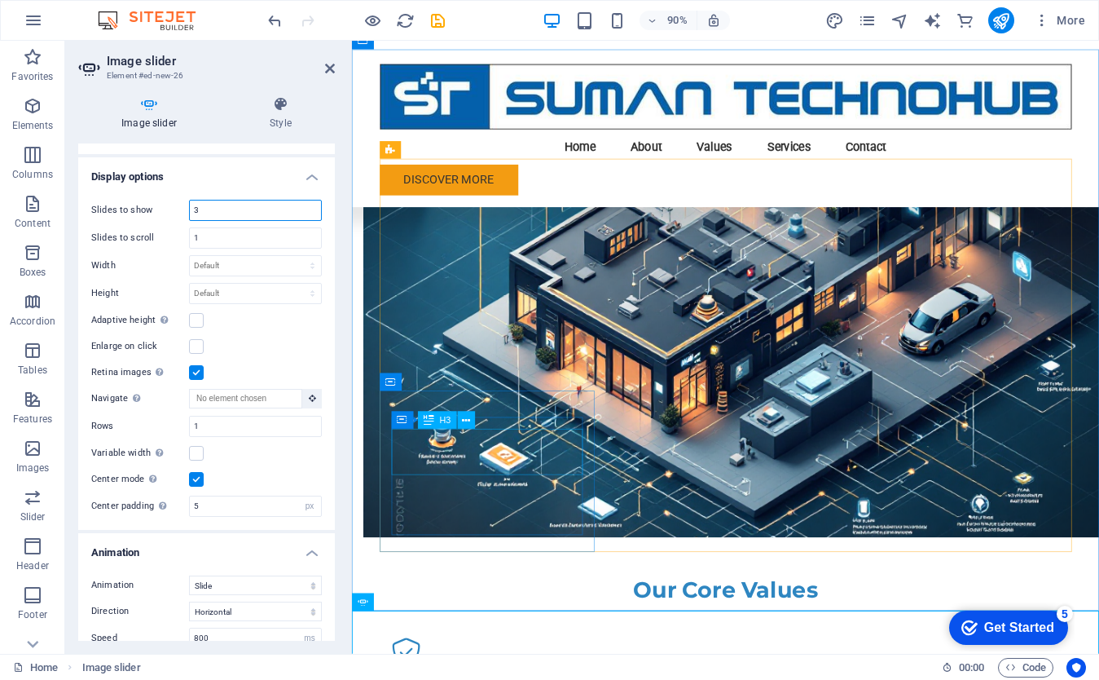
type input "3"
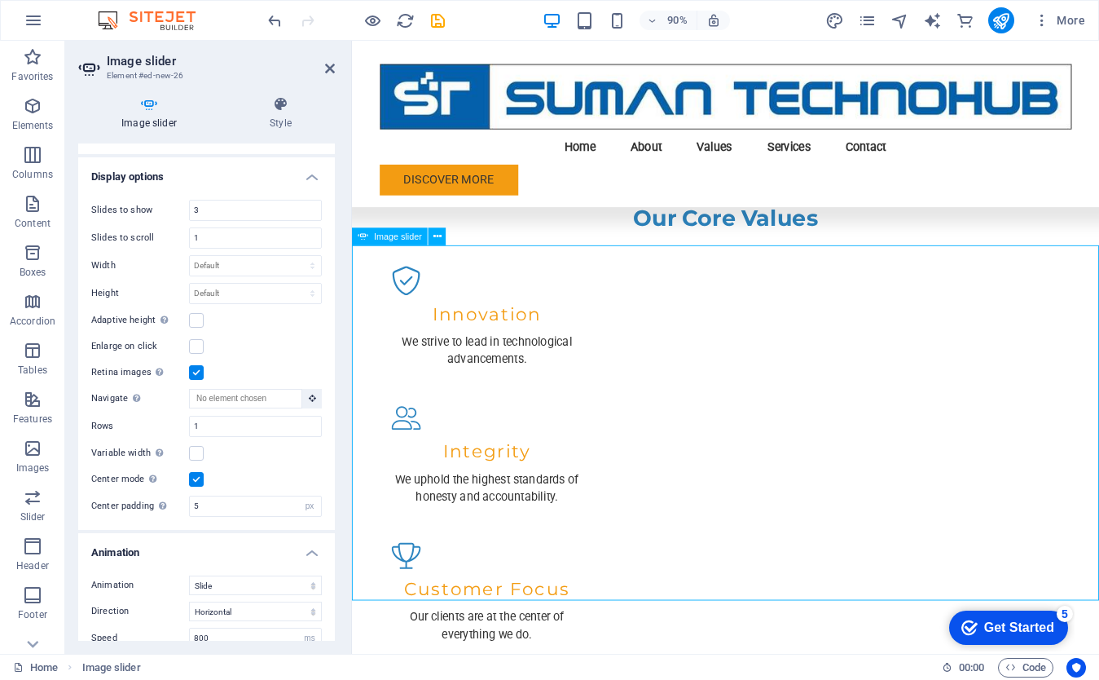
scroll to position [1682, 0]
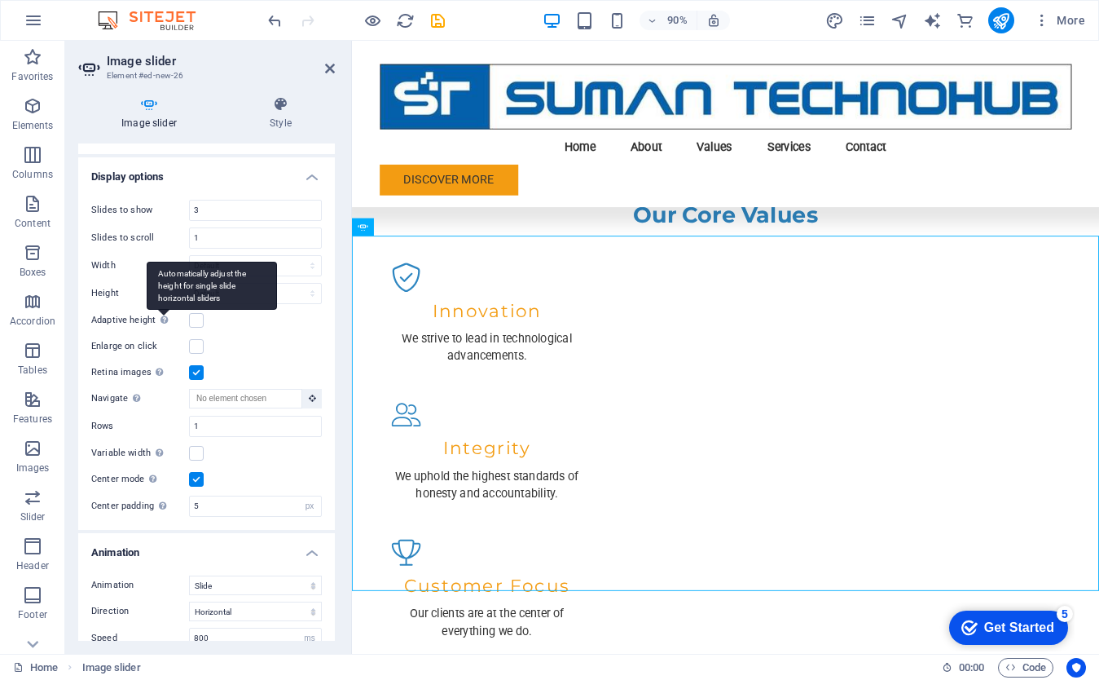
click at [163, 310] on div "Automatically adjust the height for single slide horizontal sliders" at bounding box center [212, 286] width 130 height 49
click at [0, 0] on input "Adaptive height Automatically adjust the height for single slide horizontal sli…" at bounding box center [0, 0] width 0 height 0
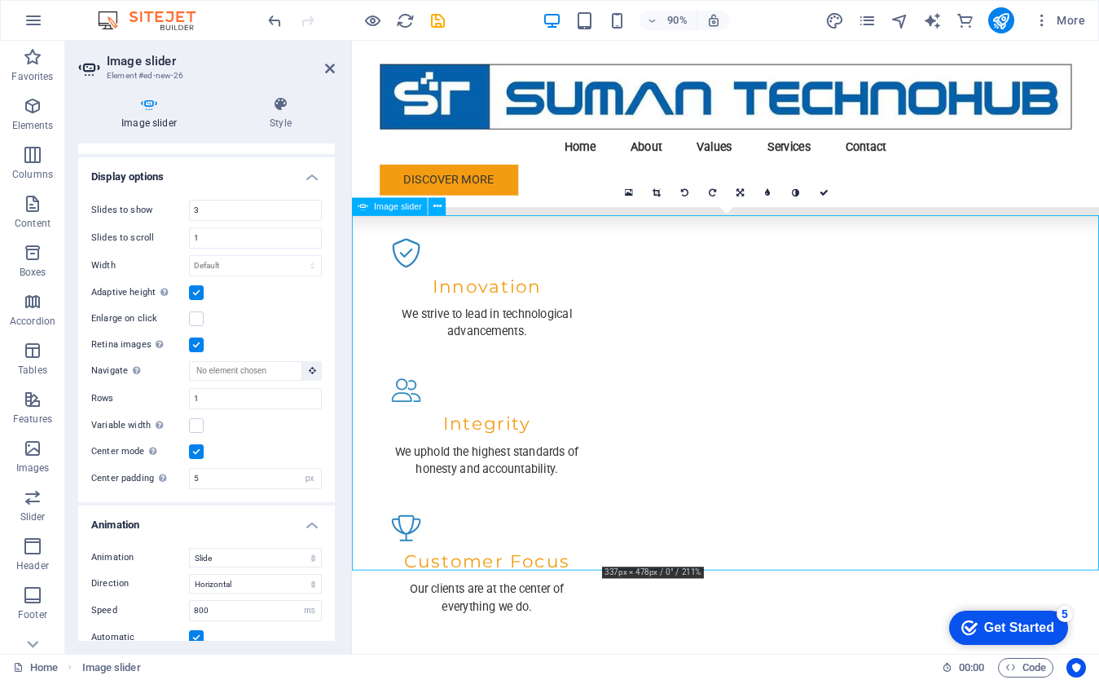
scroll to position [1735, 0]
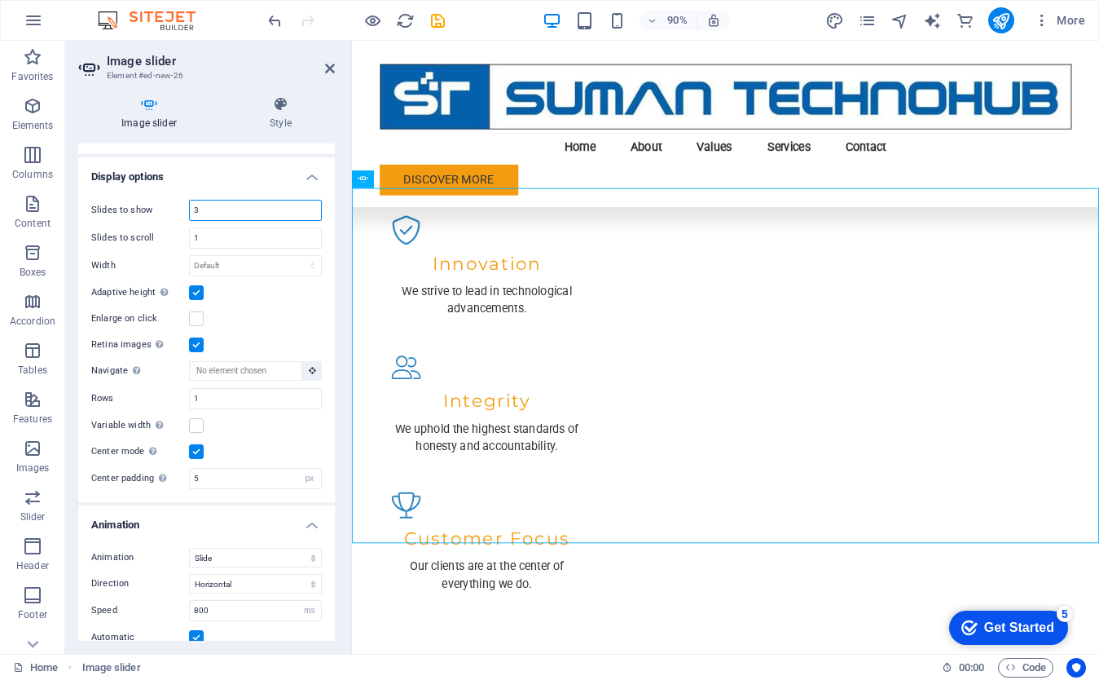
click at [201, 202] on input "3" at bounding box center [255, 210] width 131 height 20
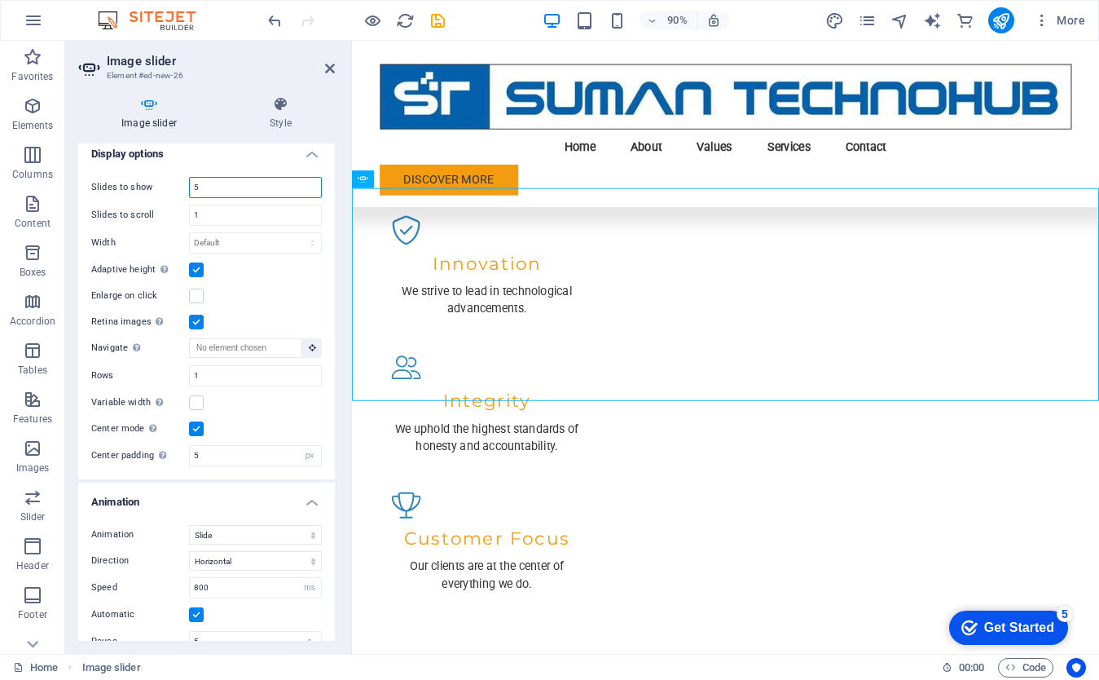
scroll to position [680, 0]
type input "5"
click at [309, 236] on select "Default px % rem em vw vh" at bounding box center [255, 244] width 131 height 20
select select "px"
click at [295, 234] on select "Default px % rem em vw vh" at bounding box center [255, 244] width 131 height 20
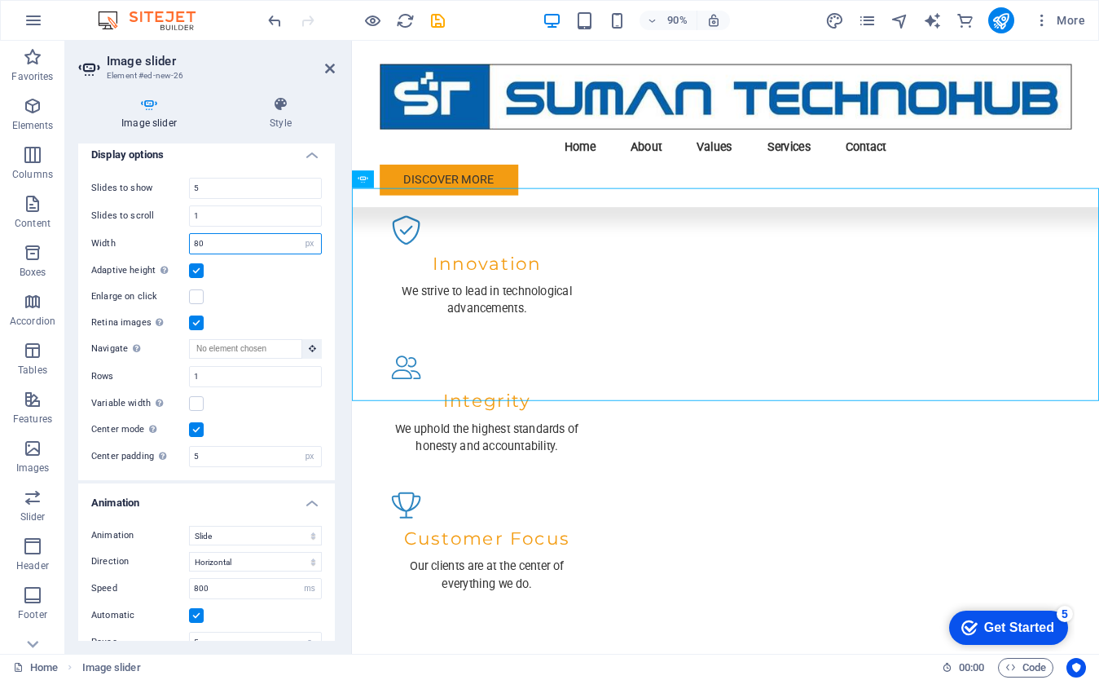
type input "8"
click at [307, 240] on select "Default px % rem em vw vh" at bounding box center [309, 244] width 23 height 20
click at [298, 234] on select "Default px % rem em vw vh" at bounding box center [309, 244] width 23 height 20
select select "DISABLED_OPTION_VALUE"
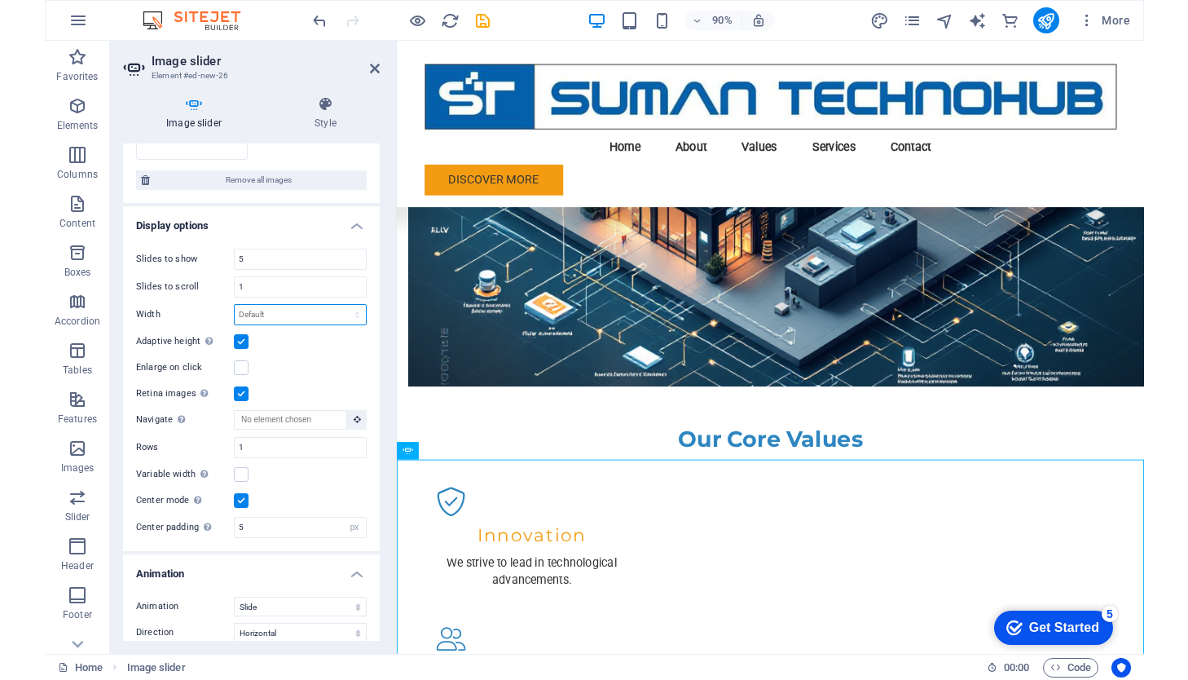
scroll to position [599, 0]
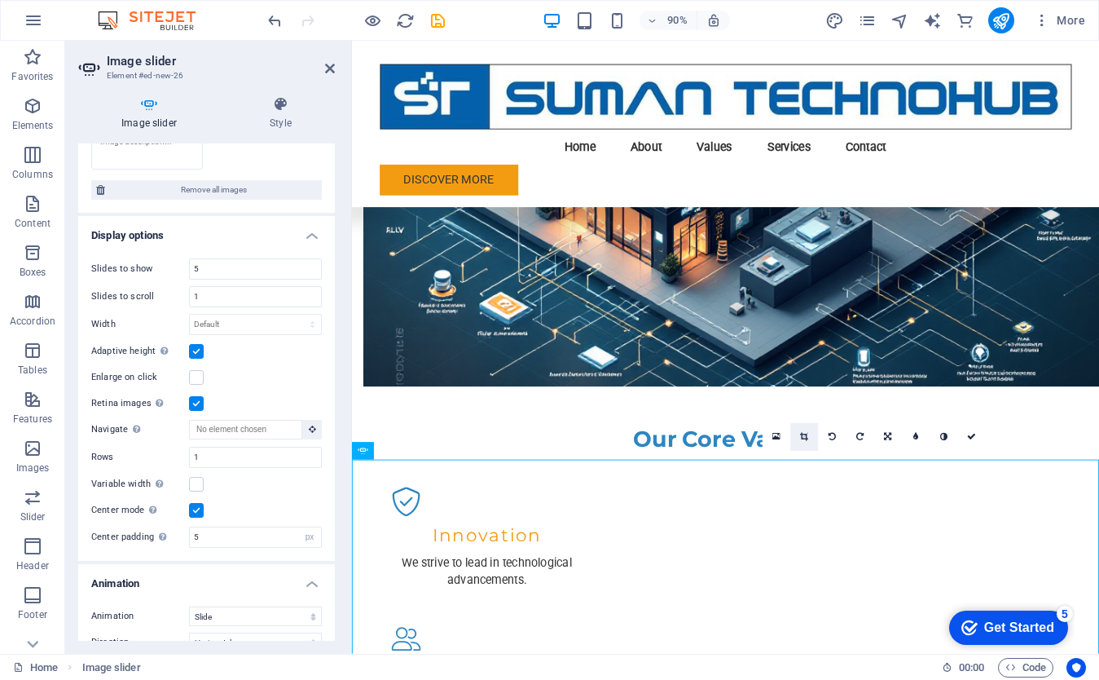
click at [804, 438] on icon at bounding box center [804, 436] width 8 height 9
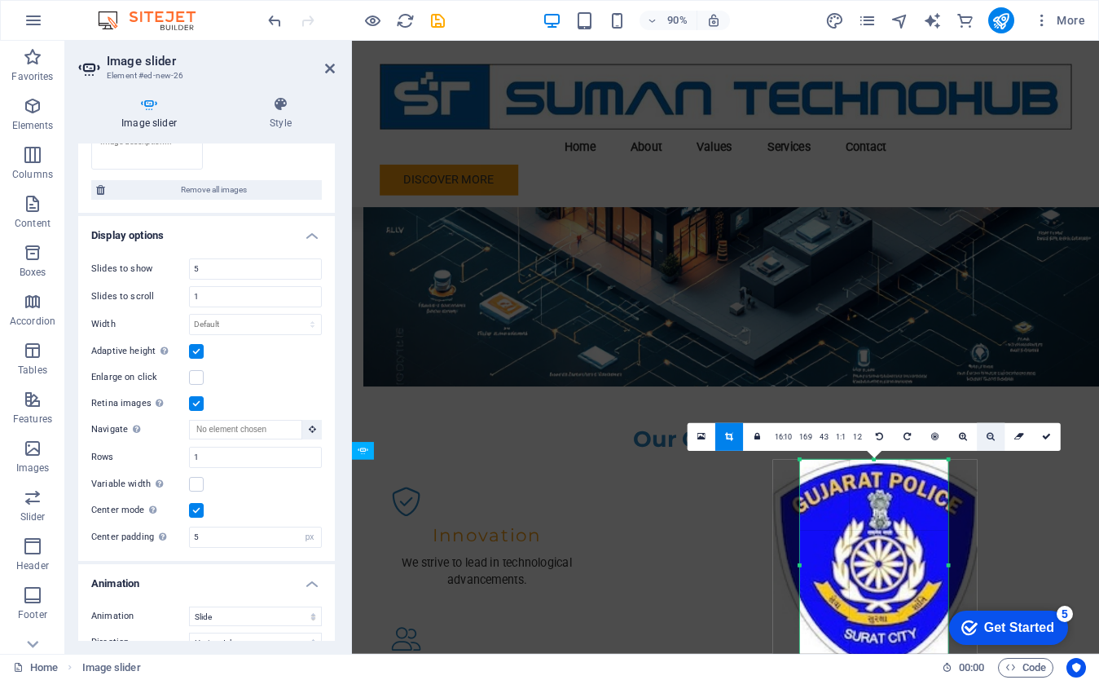
click at [990, 437] on icon at bounding box center [991, 436] width 8 height 9
click at [989, 438] on icon at bounding box center [991, 436] width 8 height 9
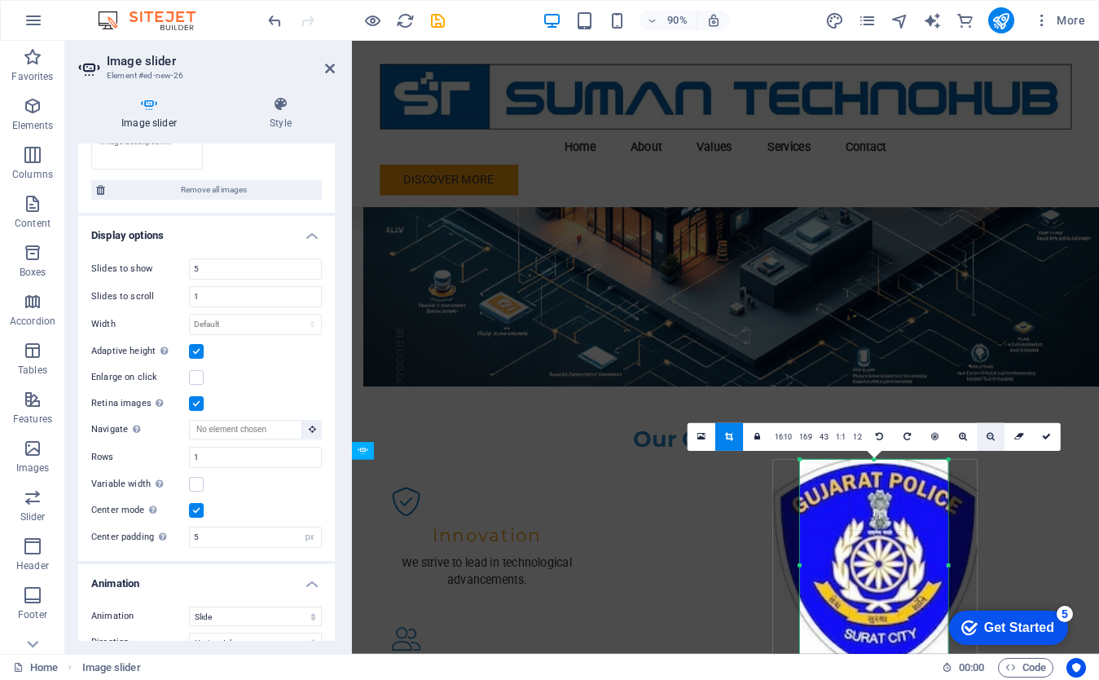
click at [989, 438] on icon at bounding box center [991, 436] width 8 height 9
click at [730, 437] on icon at bounding box center [729, 436] width 8 height 9
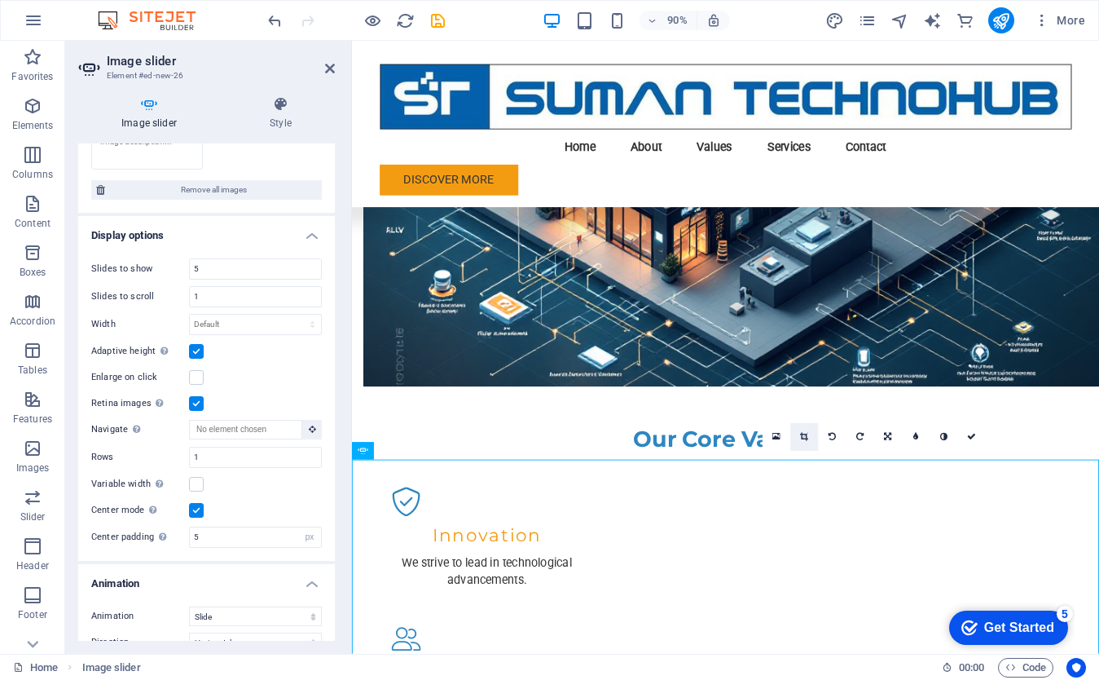
click at [802, 440] on icon at bounding box center [804, 436] width 8 height 9
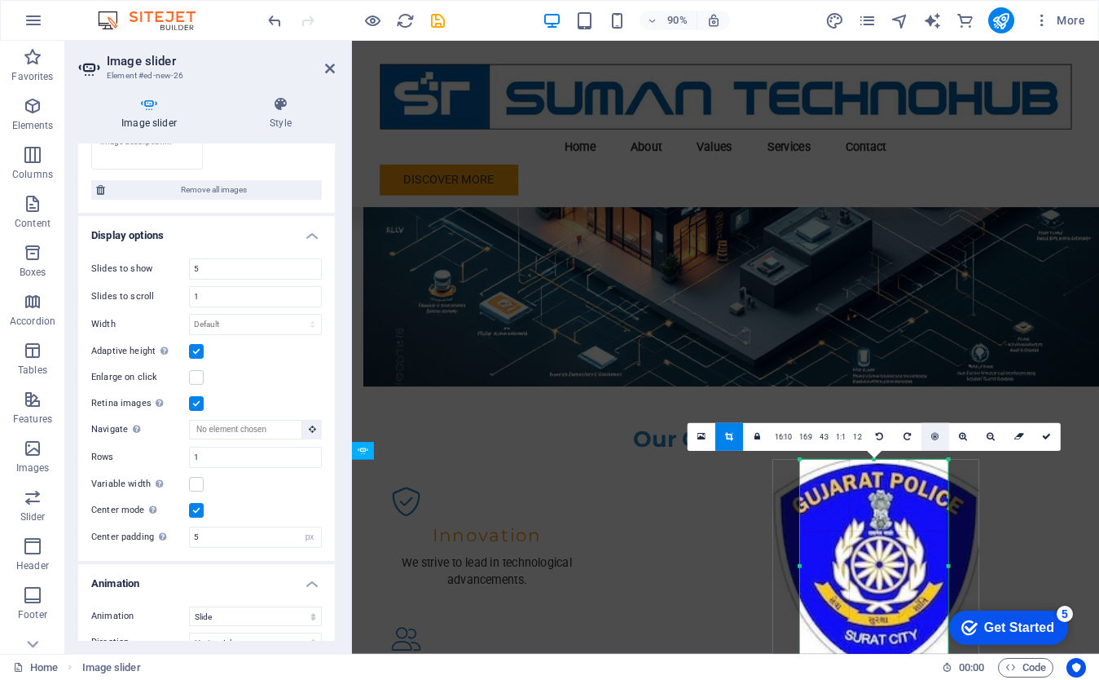
click at [936, 439] on icon at bounding box center [934, 436] width 7 height 9
click at [987, 438] on icon at bounding box center [991, 436] width 8 height 9
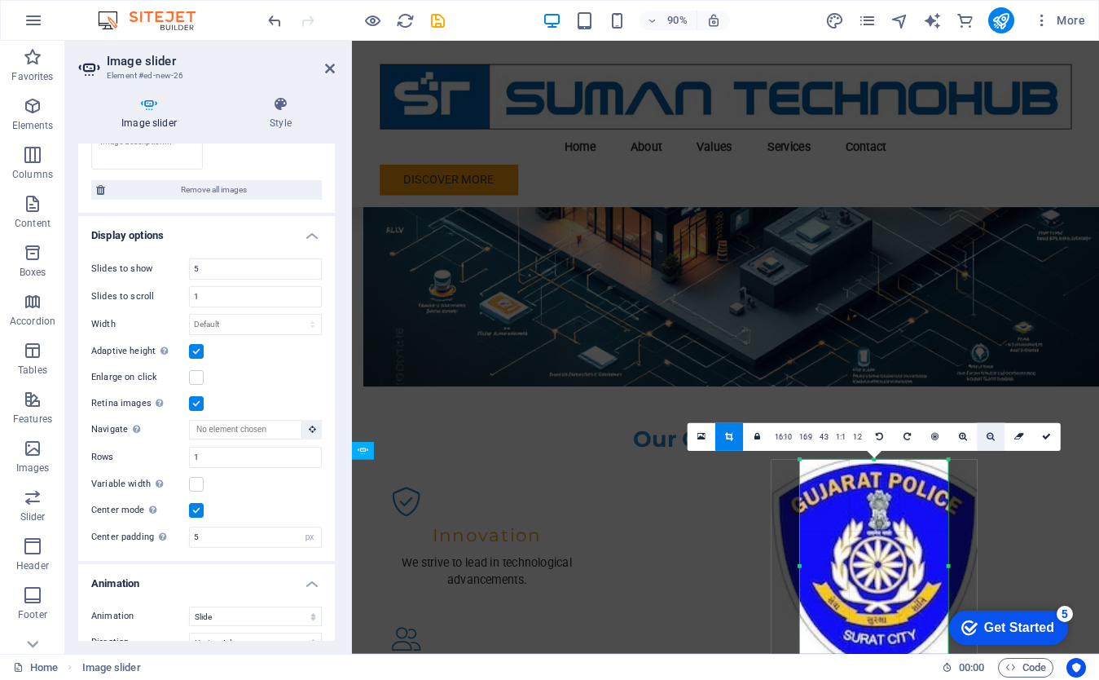
click at [987, 438] on icon at bounding box center [991, 436] width 8 height 9
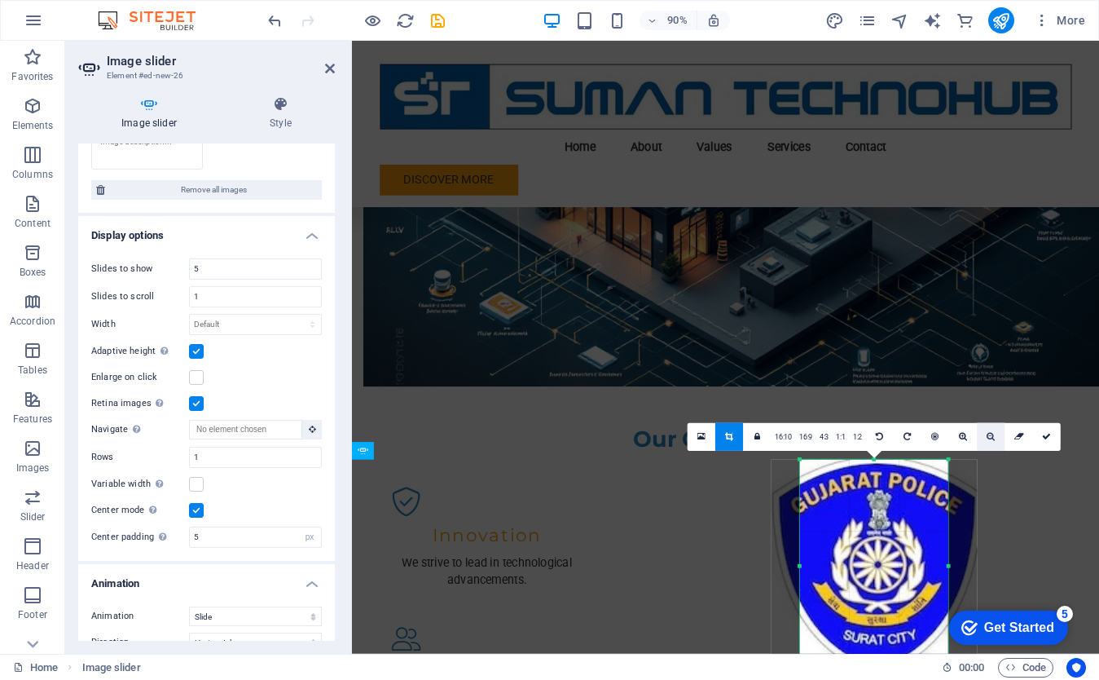
click at [987, 438] on icon at bounding box center [991, 436] width 8 height 9
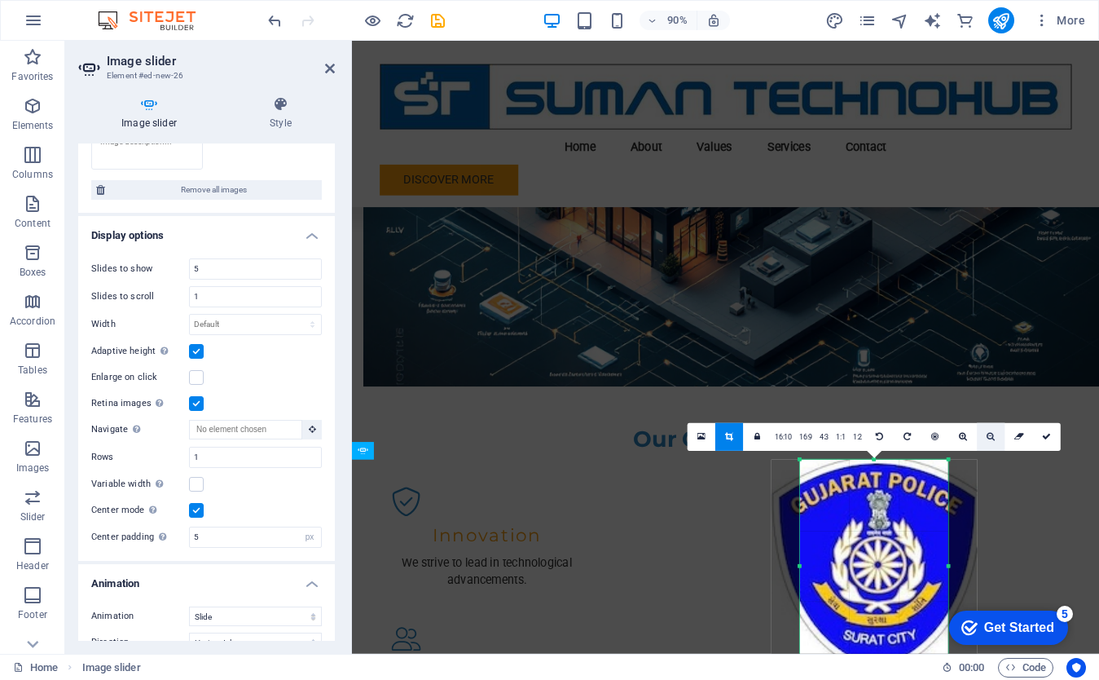
click at [987, 438] on icon at bounding box center [991, 436] width 8 height 9
click at [1017, 435] on icon at bounding box center [1020, 436] width 10 height 9
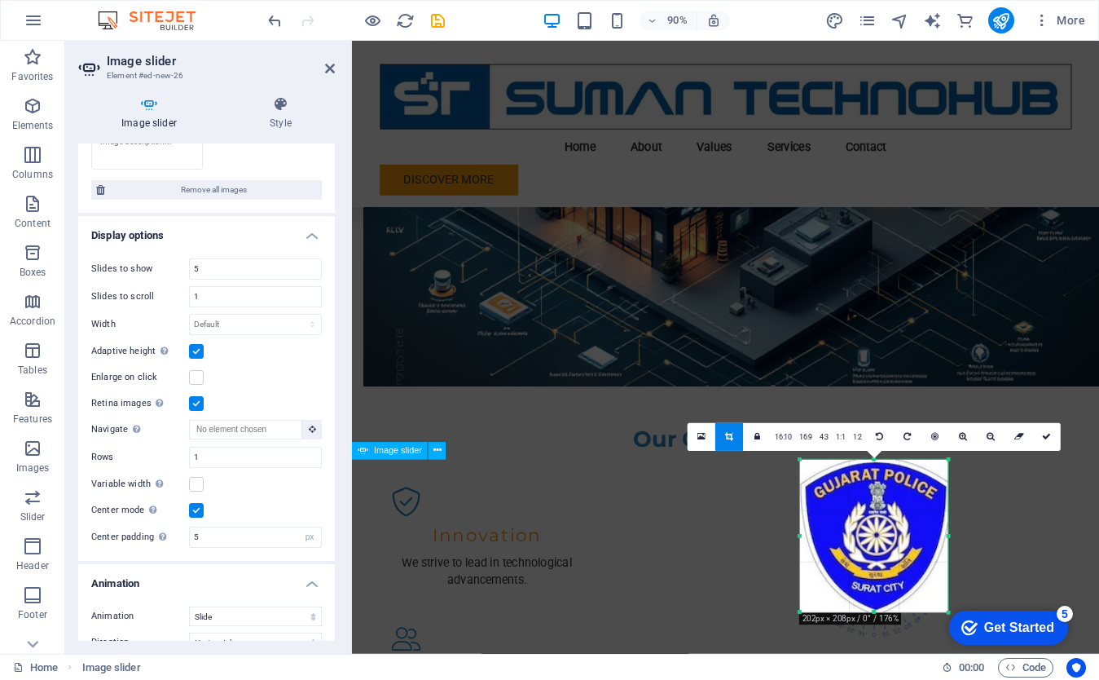
click at [1044, 434] on icon at bounding box center [1046, 436] width 9 height 9
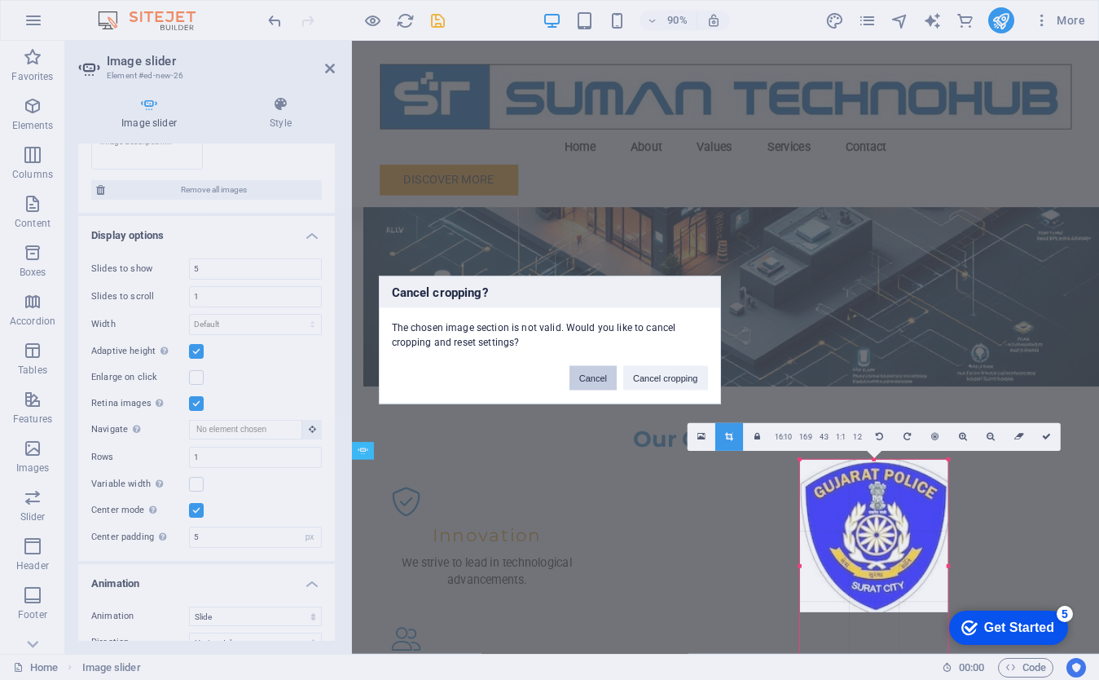
click at [601, 385] on button "Cancel" at bounding box center [593, 378] width 47 height 24
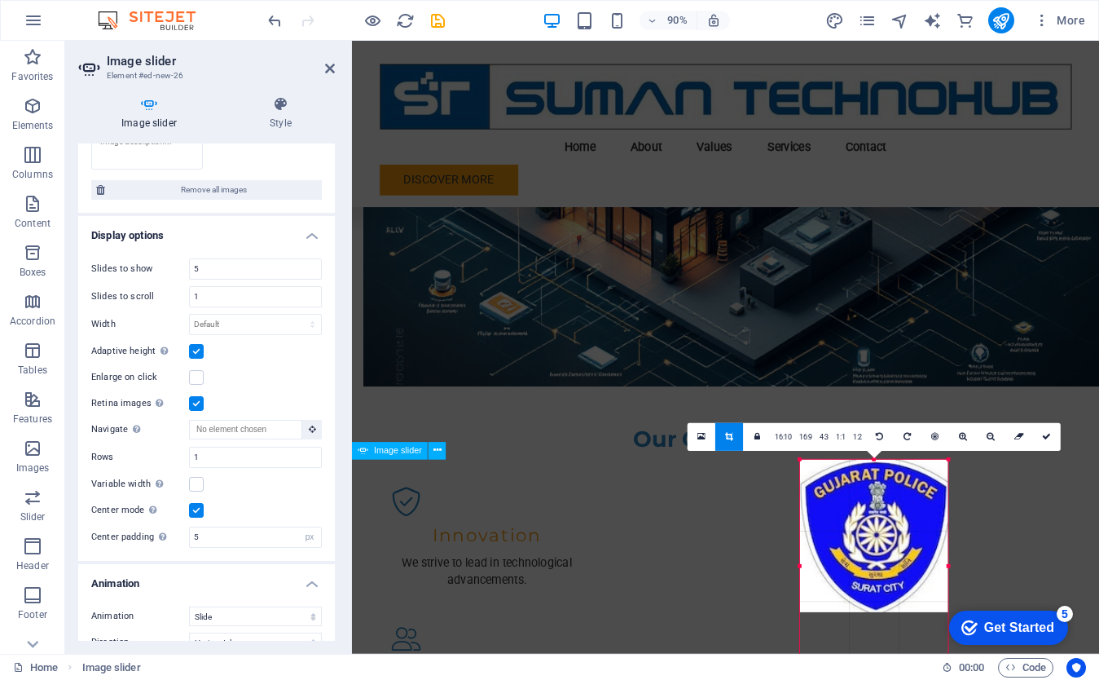
click at [1043, 434] on icon at bounding box center [1046, 436] width 9 height 9
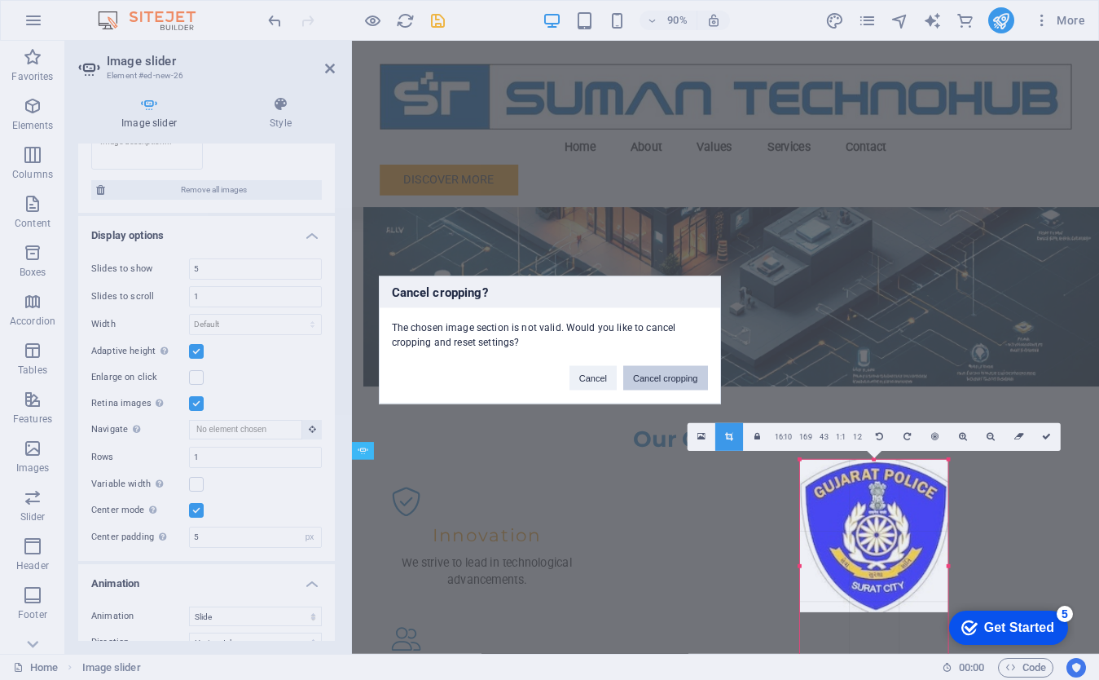
click at [669, 377] on button "Cancel cropping" at bounding box center [665, 378] width 85 height 24
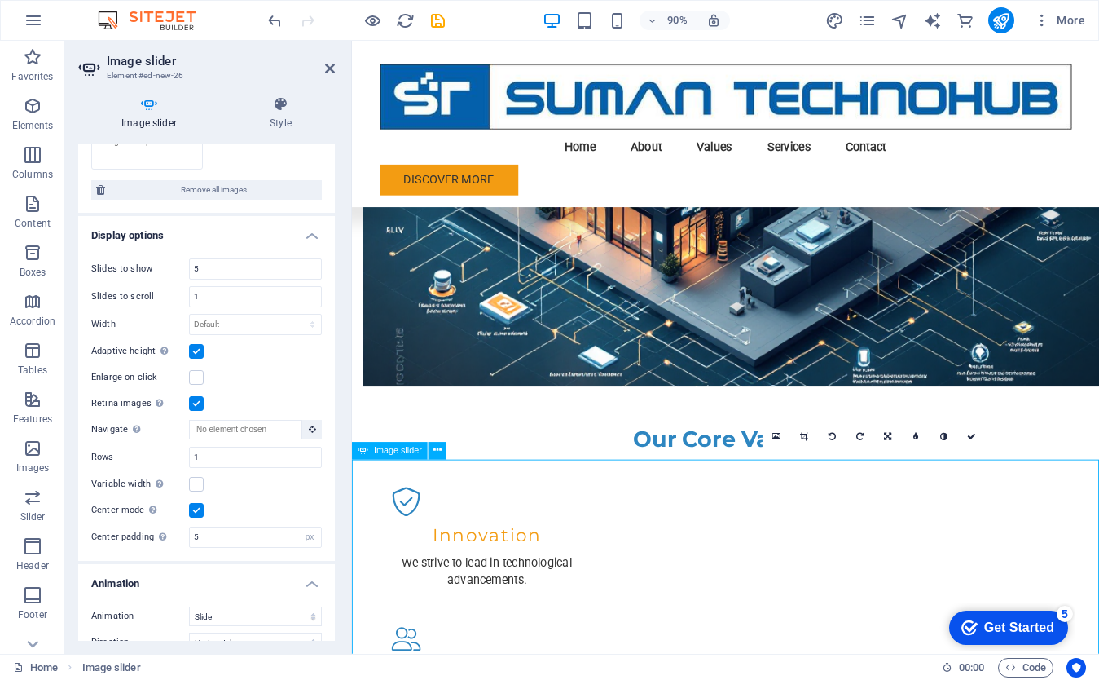
click at [803, 437] on icon at bounding box center [804, 436] width 8 height 9
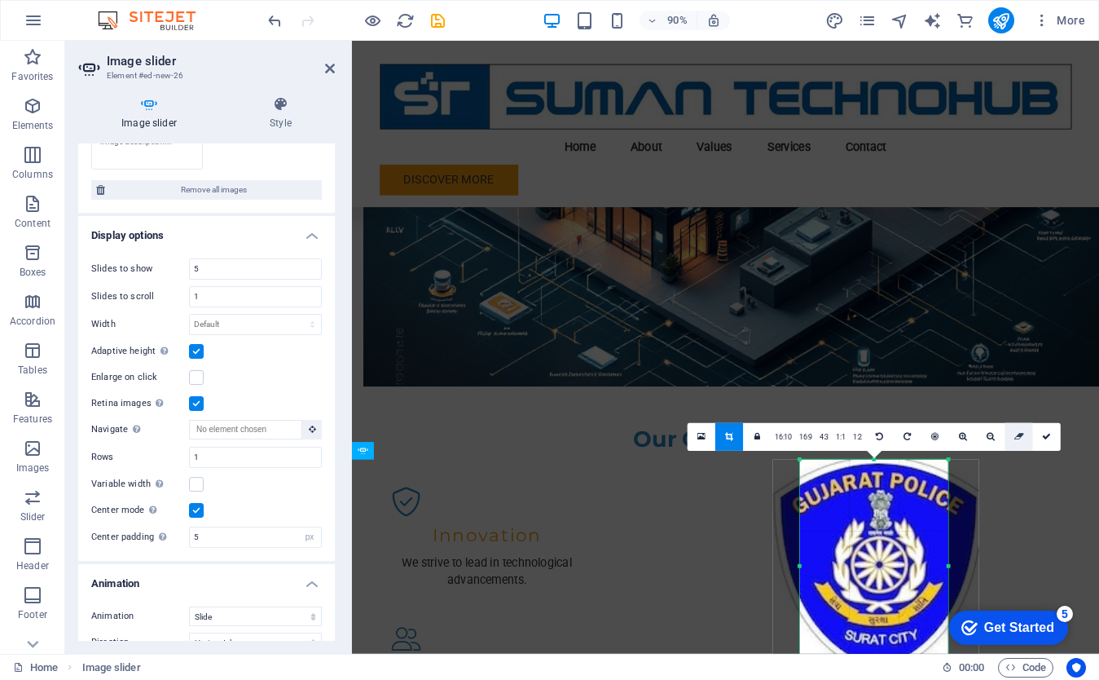
click at [1019, 435] on icon at bounding box center [1020, 436] width 10 height 9
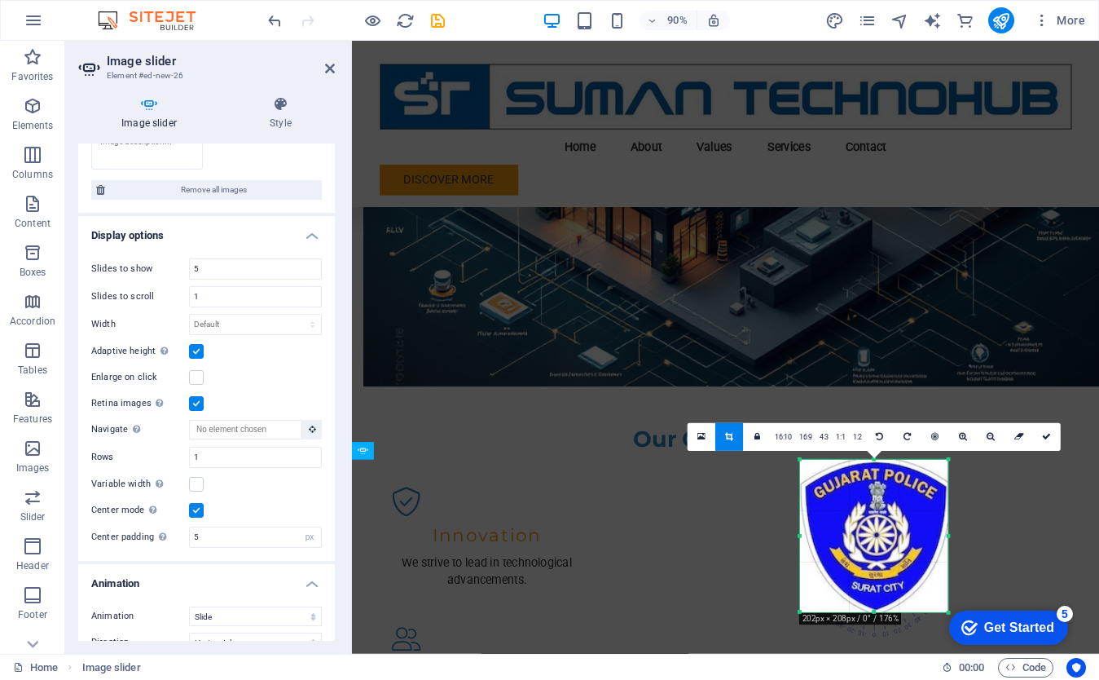
click at [897, 515] on div at bounding box center [874, 536] width 148 height 152
click at [1042, 438] on icon at bounding box center [1046, 436] width 9 height 9
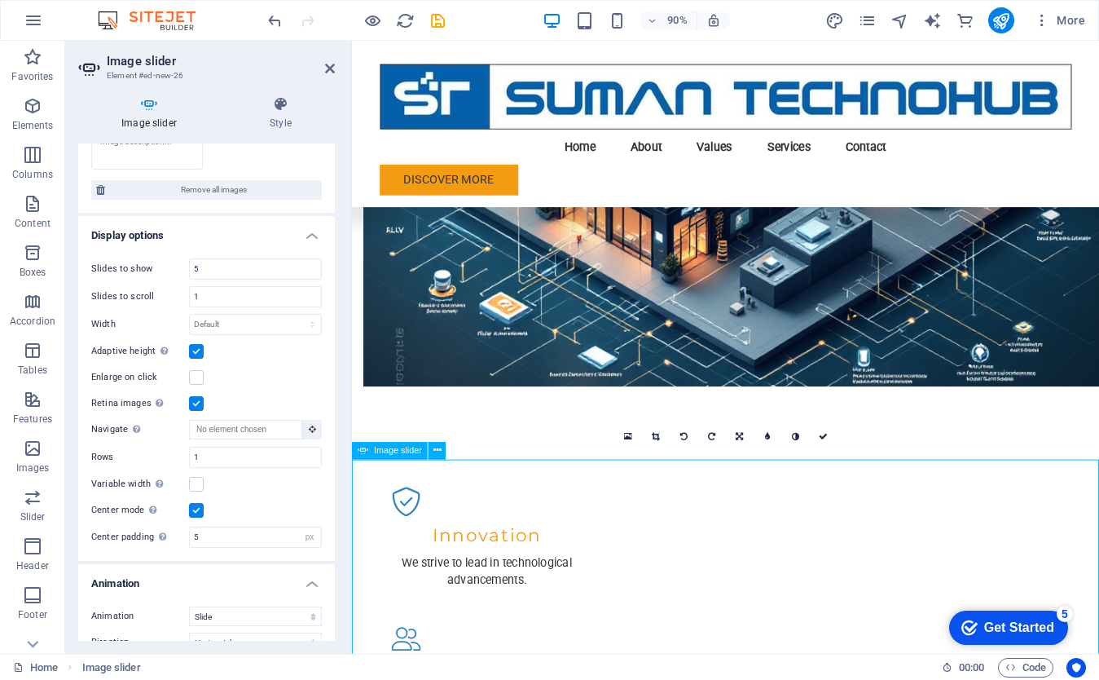
click at [659, 438] on icon at bounding box center [656, 436] width 8 height 9
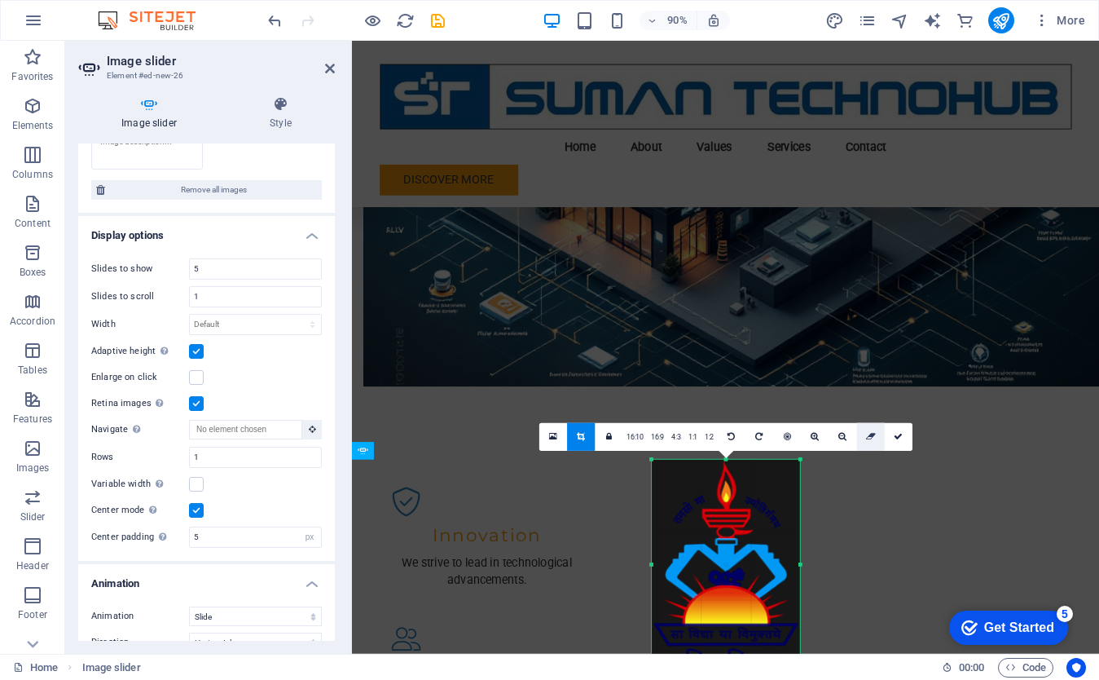
click at [870, 436] on icon at bounding box center [871, 436] width 10 height 9
click at [902, 437] on icon at bounding box center [898, 436] width 9 height 9
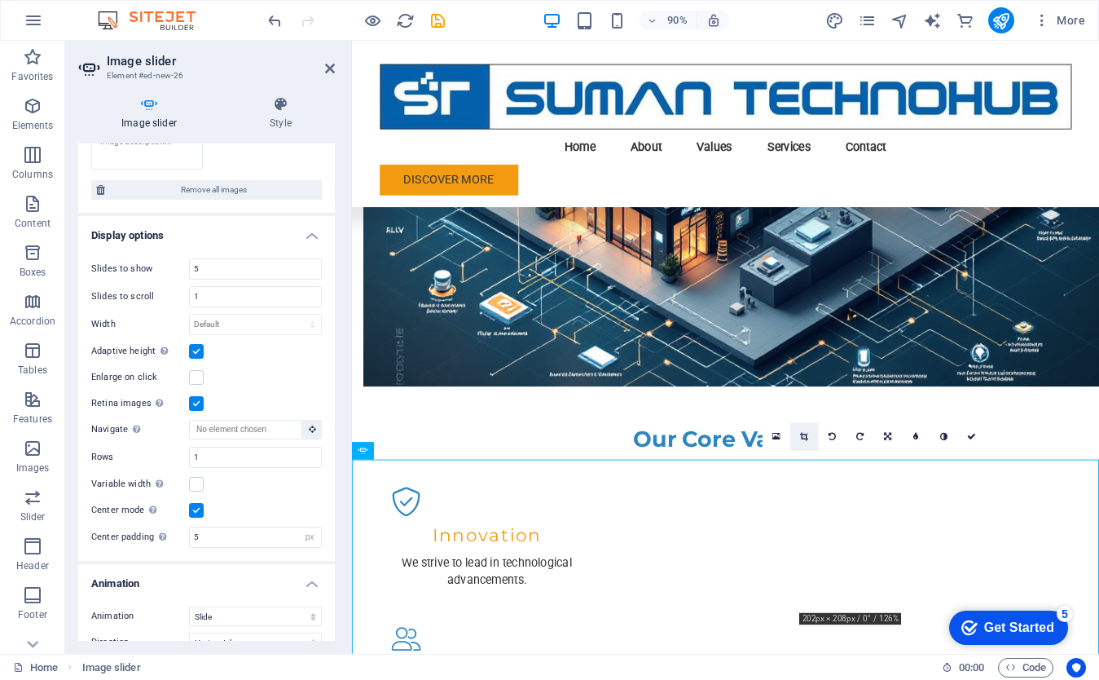
click at [802, 437] on icon at bounding box center [804, 436] width 8 height 9
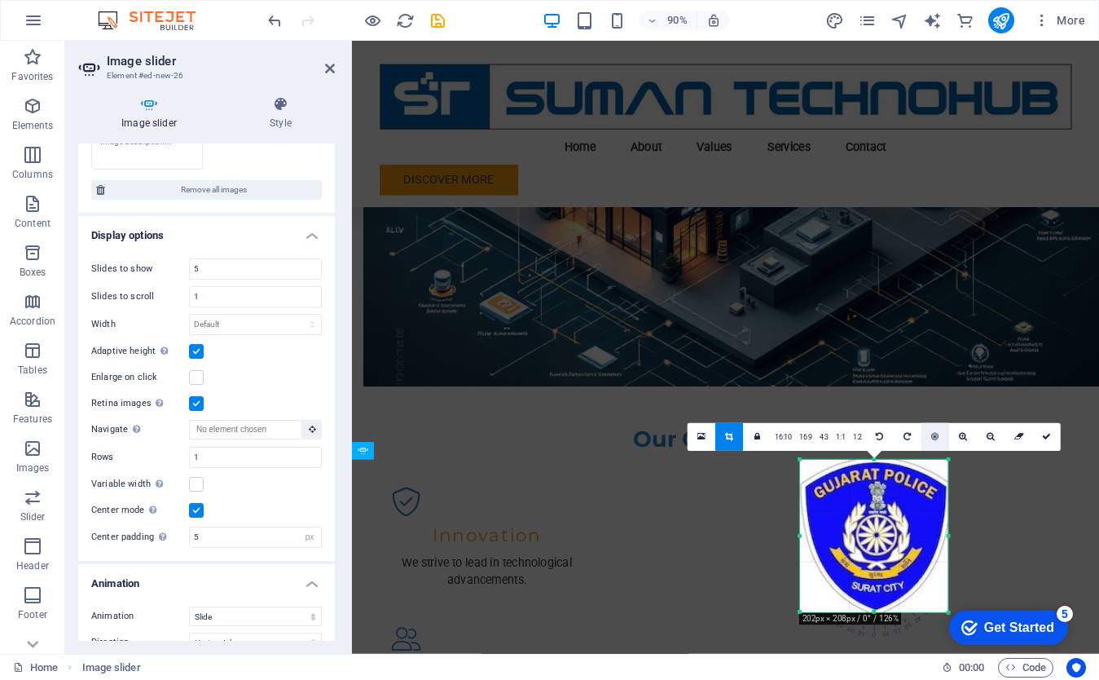
click at [936, 438] on icon at bounding box center [934, 436] width 7 height 9
click at [1046, 436] on icon at bounding box center [1046, 436] width 9 height 9
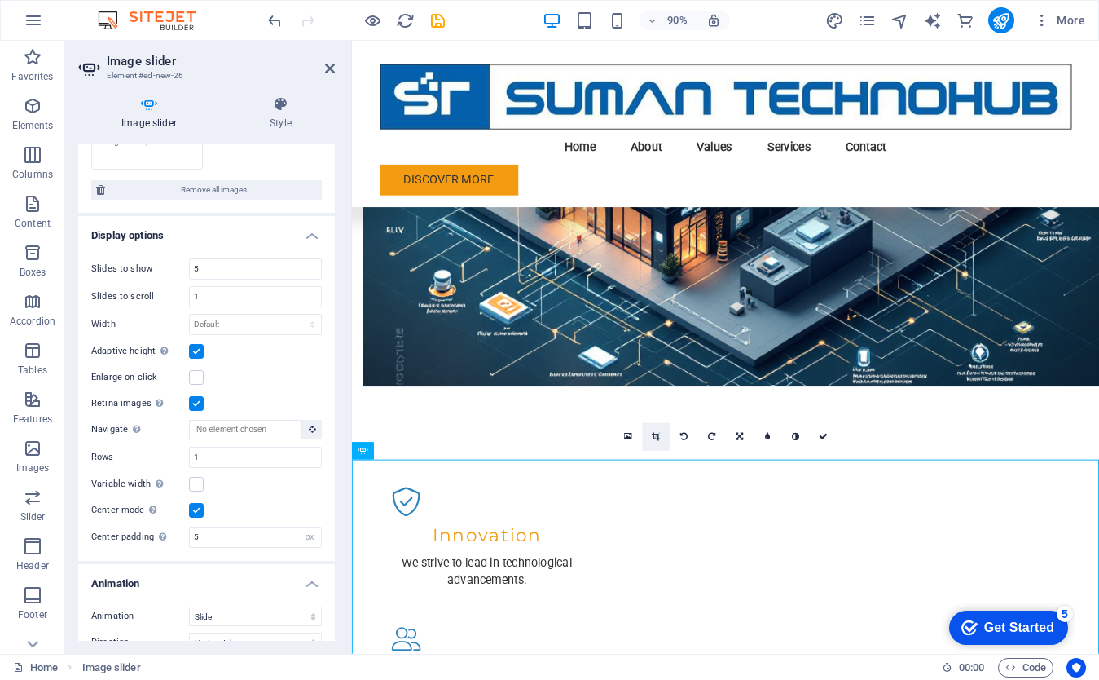
click at [660, 433] on icon at bounding box center [656, 436] width 8 height 9
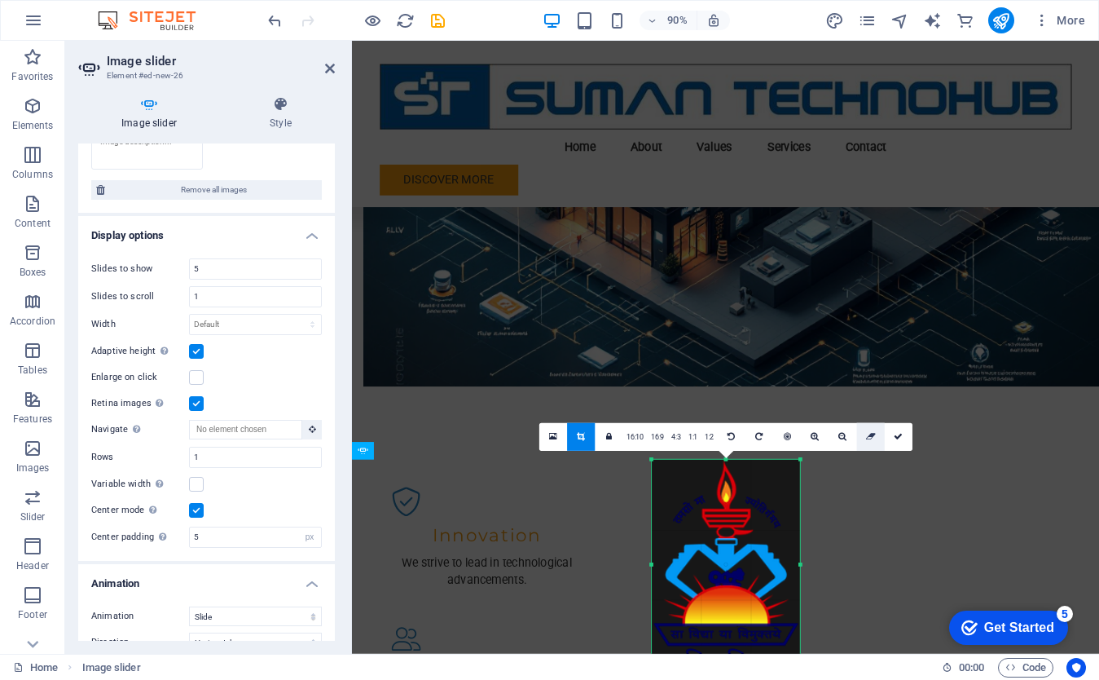
click at [870, 436] on icon at bounding box center [871, 436] width 10 height 9
click at [896, 438] on icon at bounding box center [898, 436] width 9 height 9
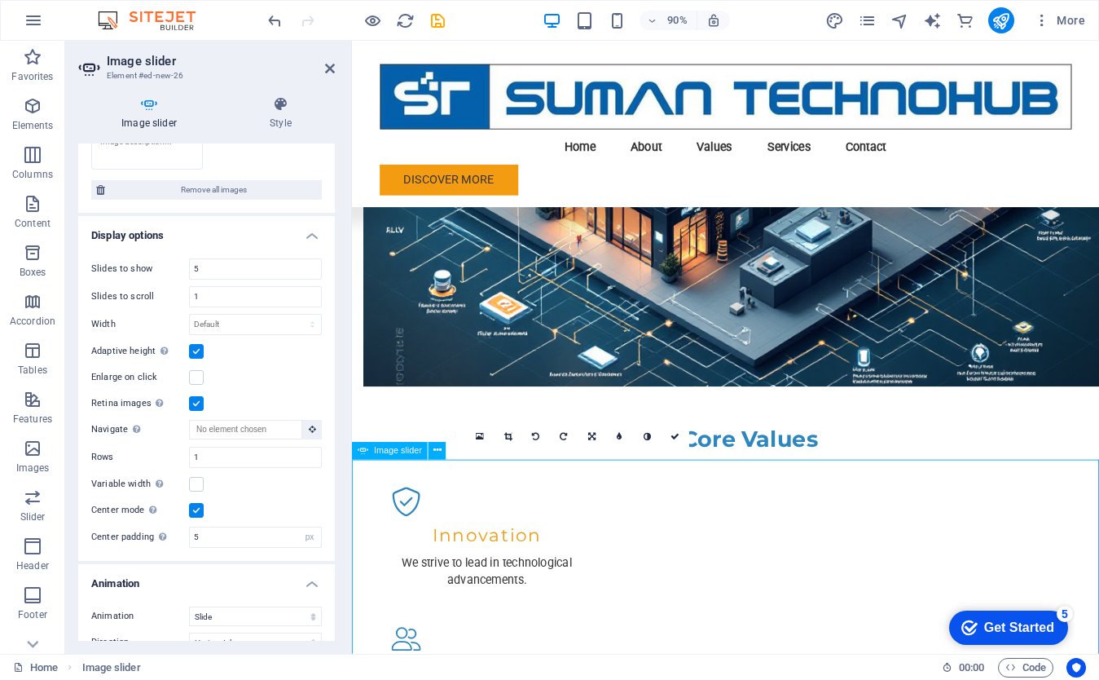
click at [397, 434] on icon at bounding box center [398, 436] width 8 height 9
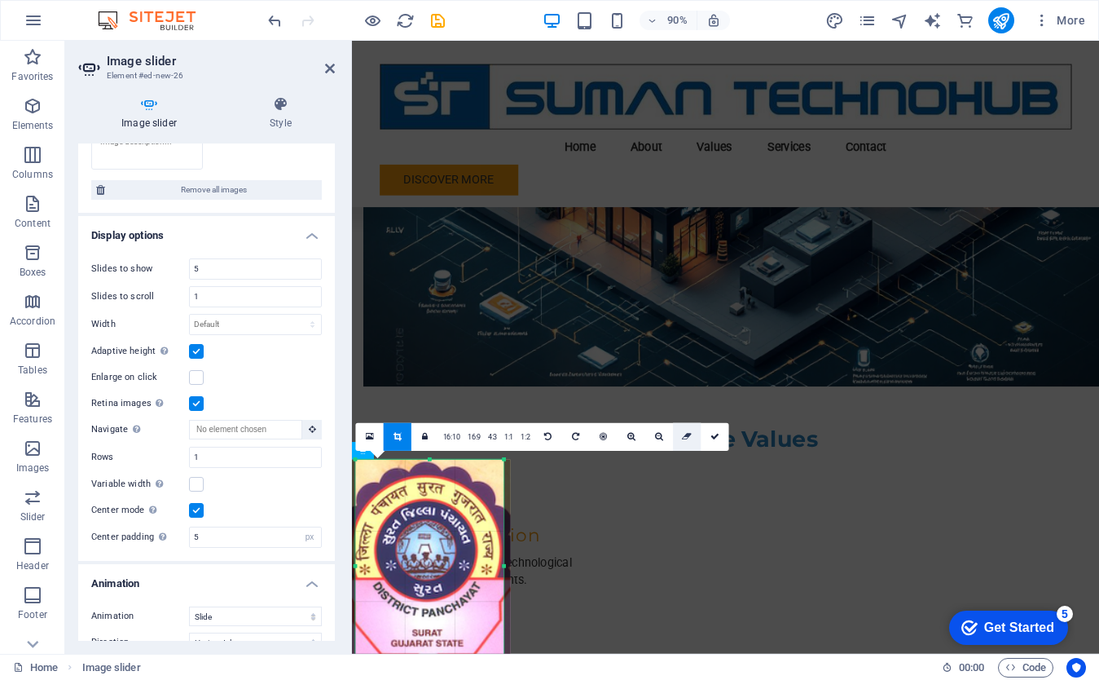
click at [682, 438] on icon at bounding box center [687, 436] width 10 height 9
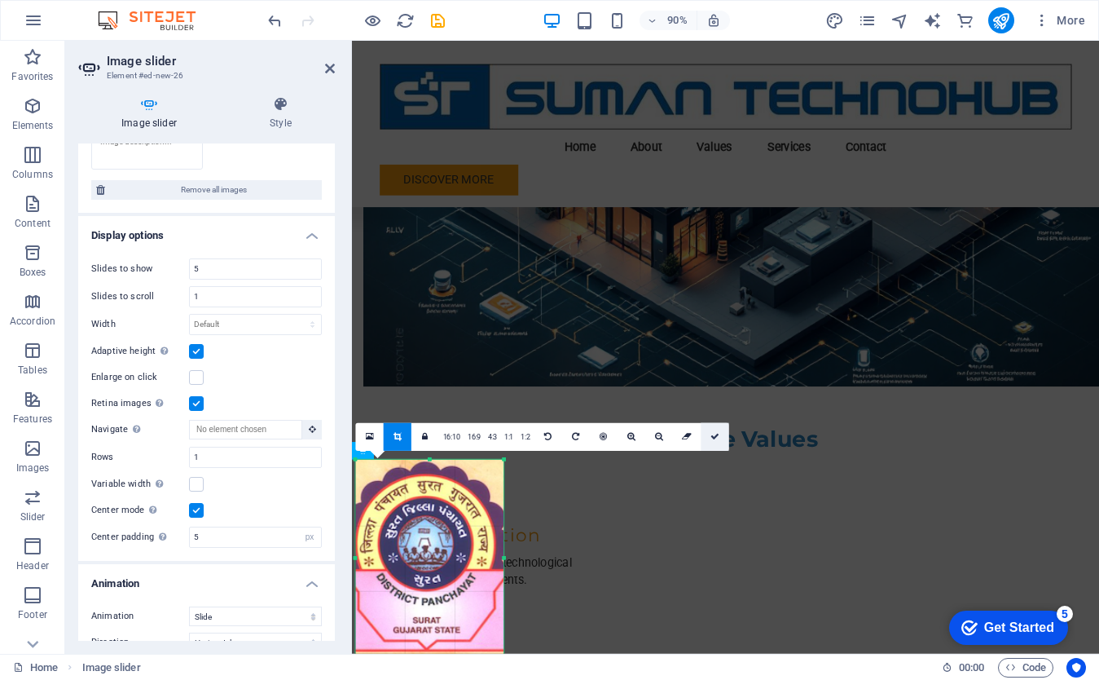
click at [715, 438] on icon at bounding box center [715, 436] width 9 height 9
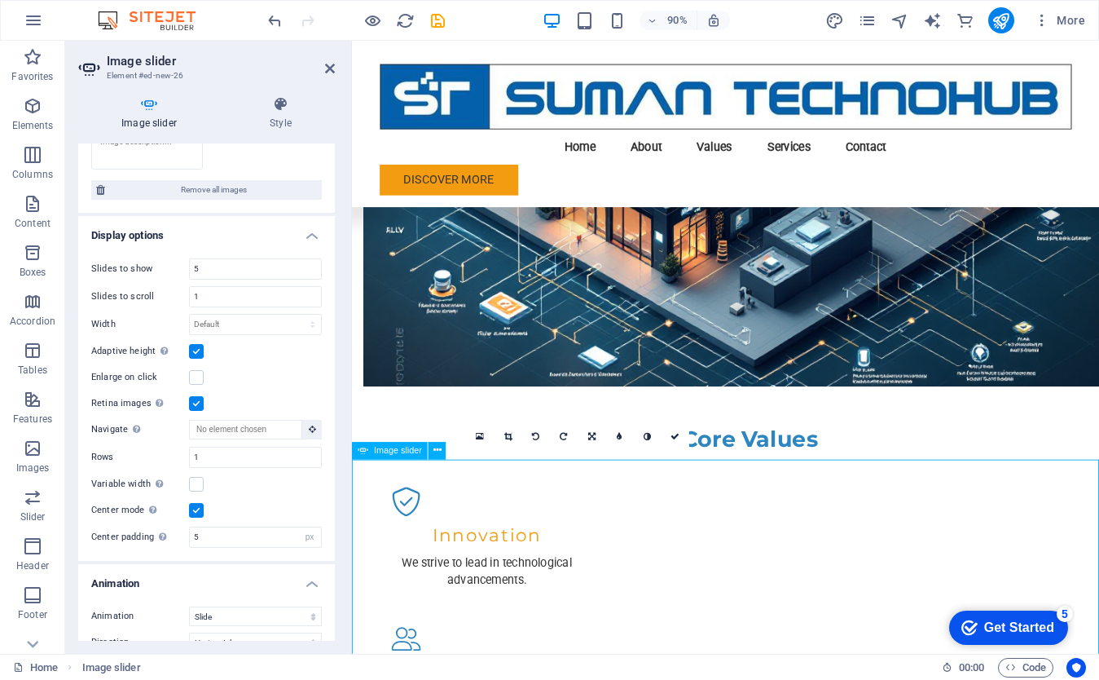
click at [507, 436] on icon at bounding box center [508, 436] width 8 height 9
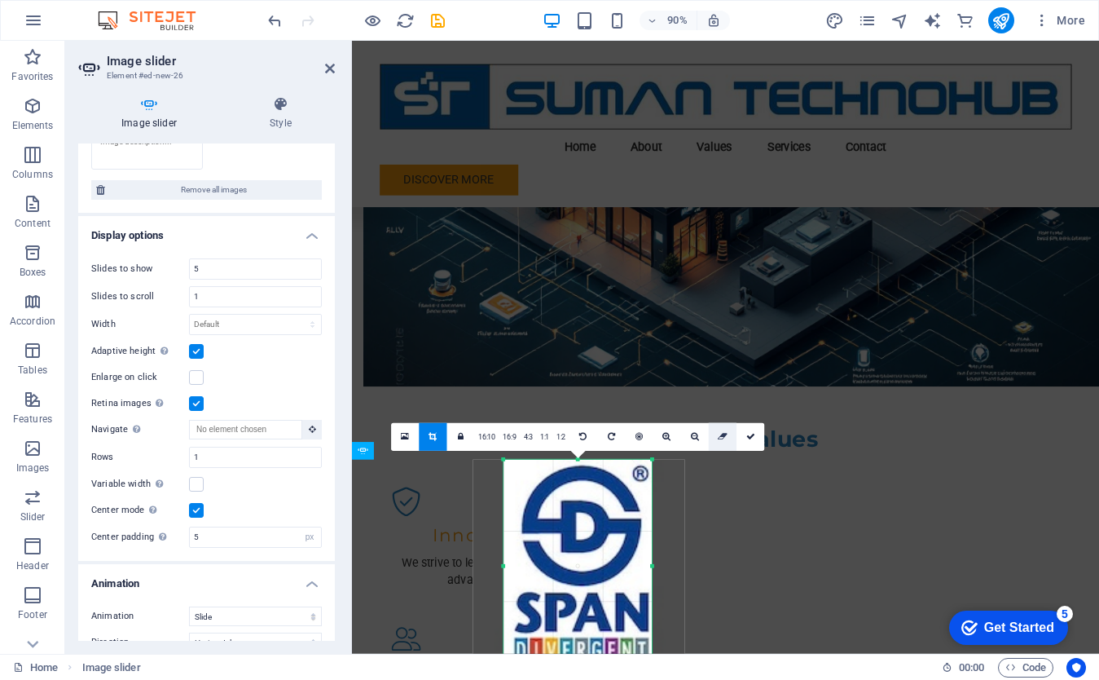
click at [720, 433] on icon at bounding box center [723, 436] width 10 height 9
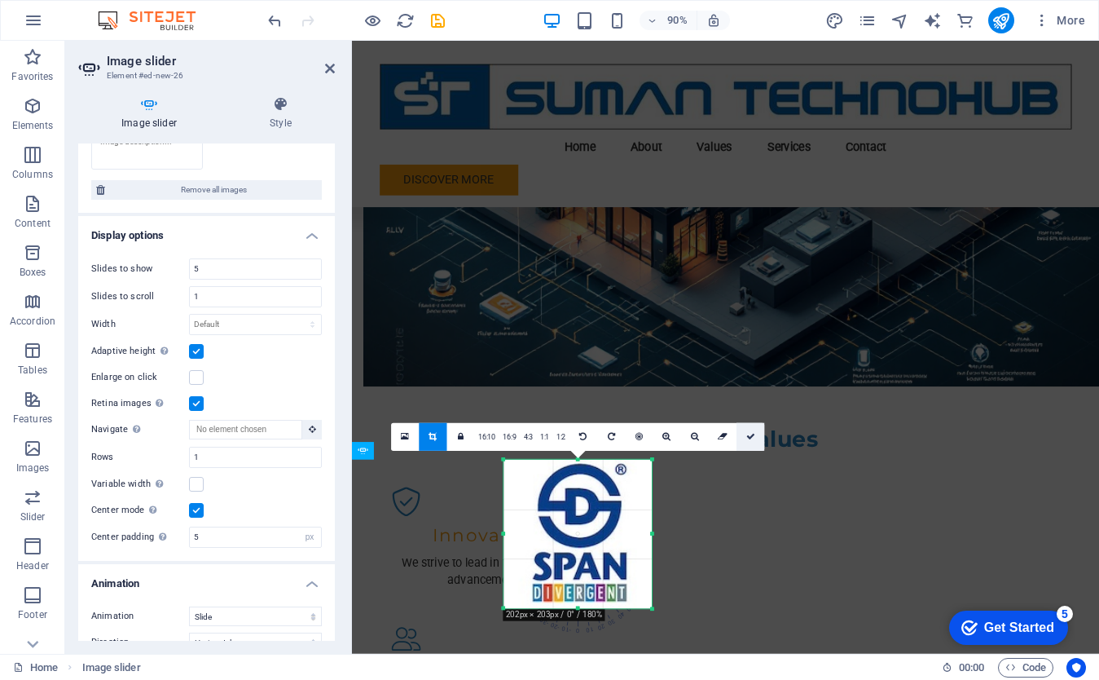
click at [750, 438] on icon at bounding box center [750, 436] width 9 height 9
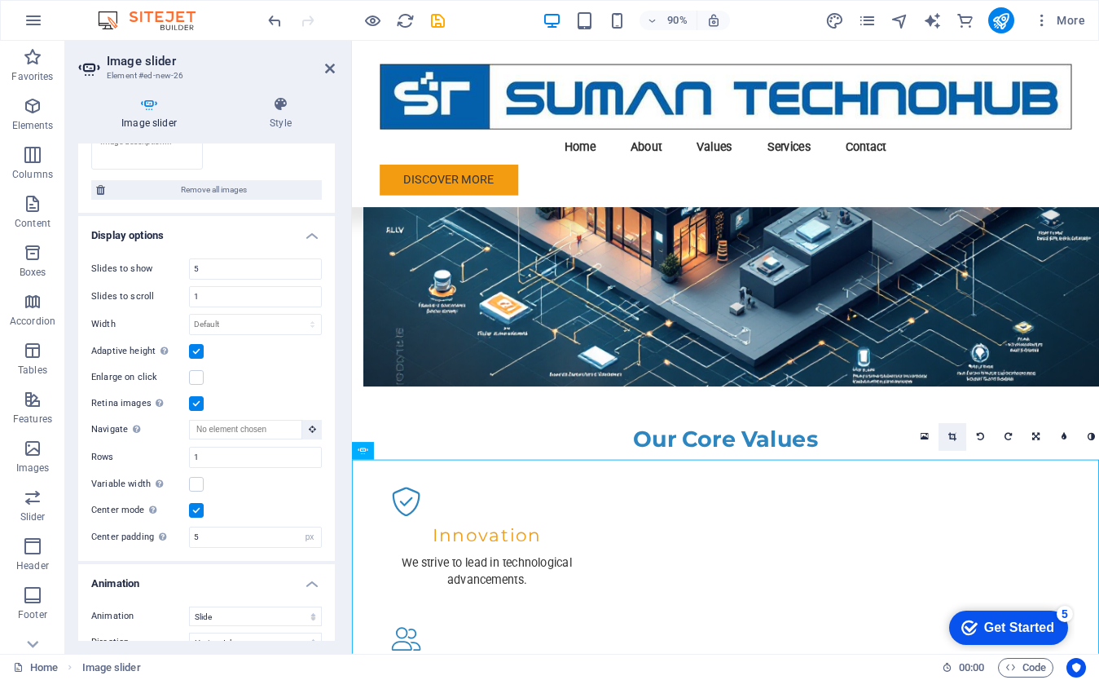
click at [951, 435] on icon at bounding box center [953, 436] width 8 height 9
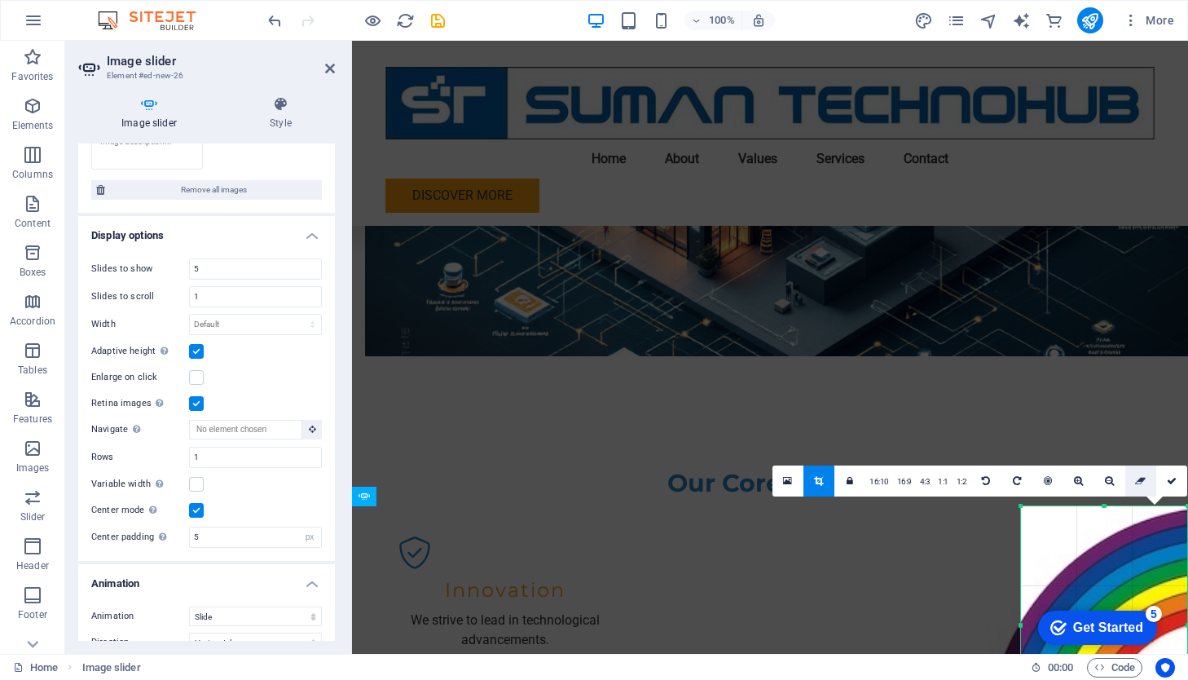
click at [1099, 482] on icon at bounding box center [1140, 481] width 11 height 10
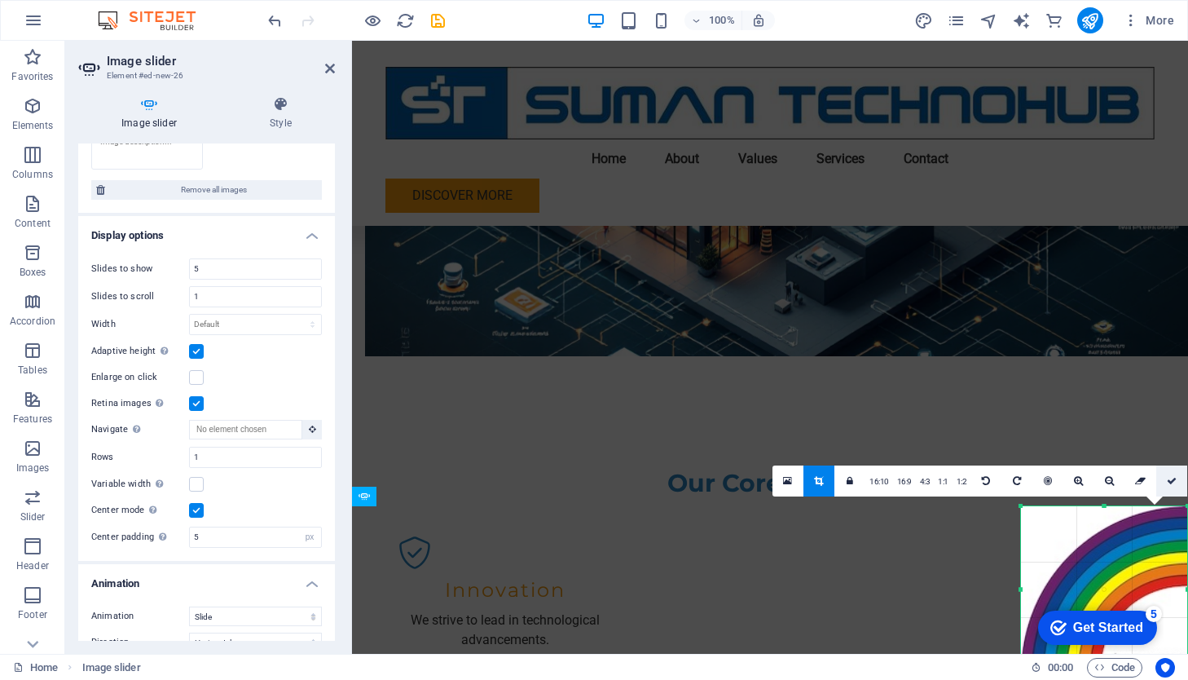
click at [1099, 485] on link at bounding box center [1171, 480] width 31 height 31
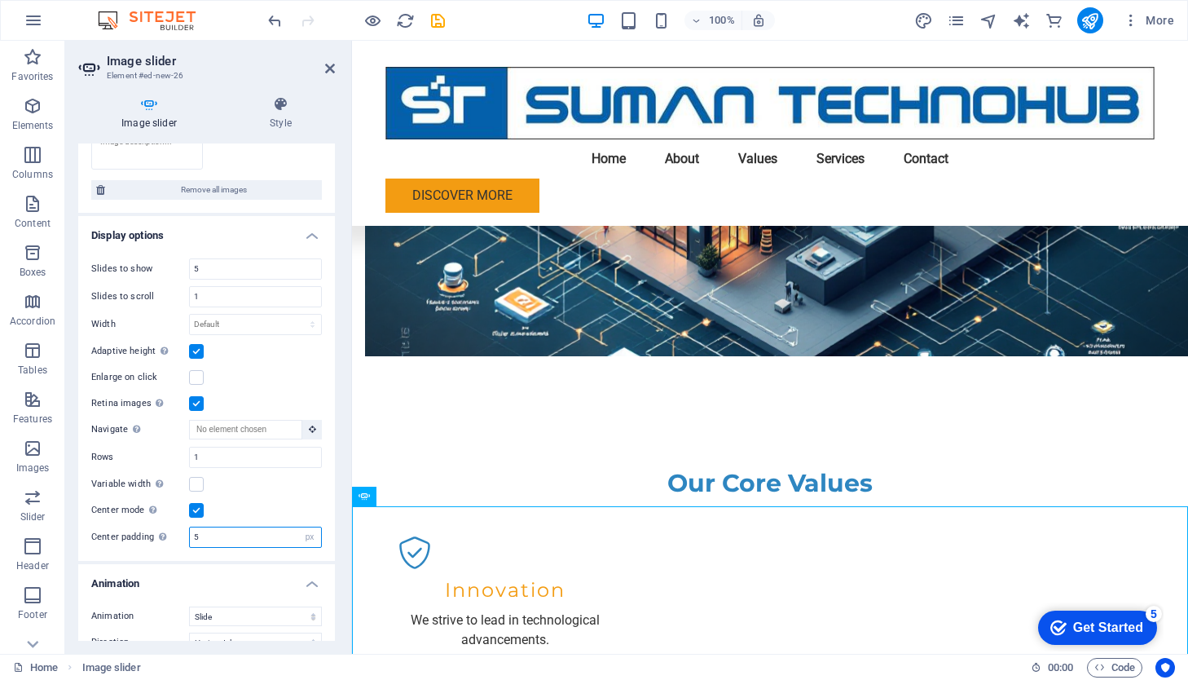
click at [232, 533] on input "5" at bounding box center [255, 537] width 131 height 20
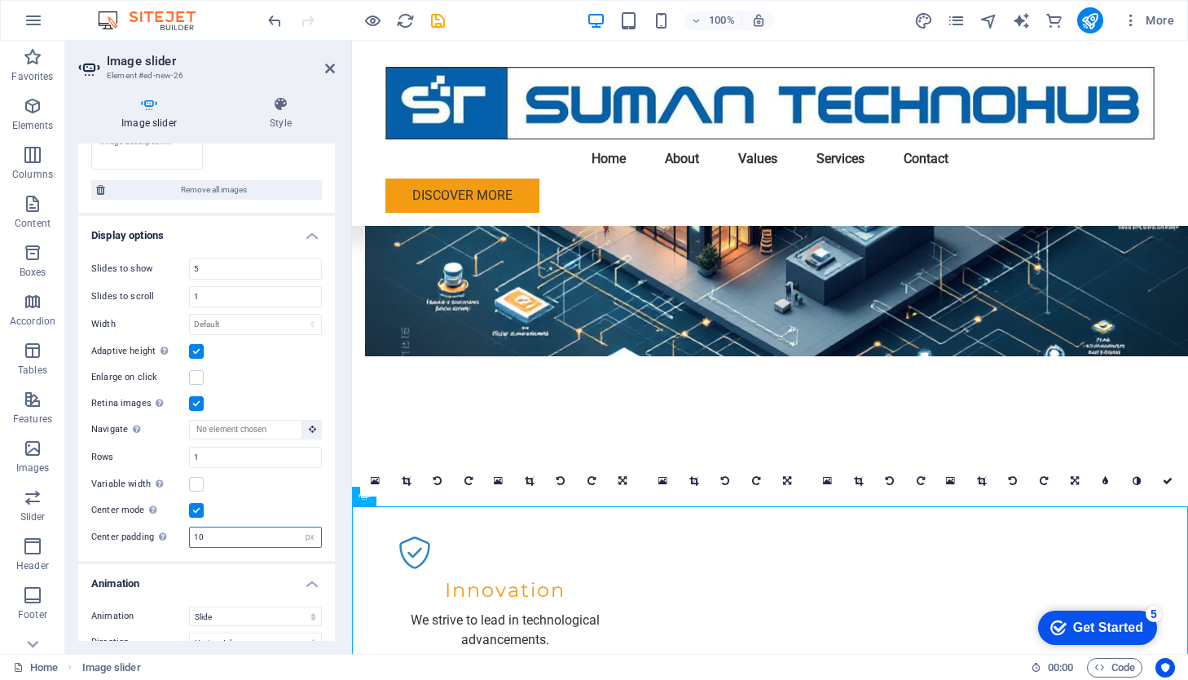
type input "10"
click at [234, 513] on div "Center mode Enables centered view with partial previous/next slide. Use with od…" at bounding box center [206, 510] width 231 height 20
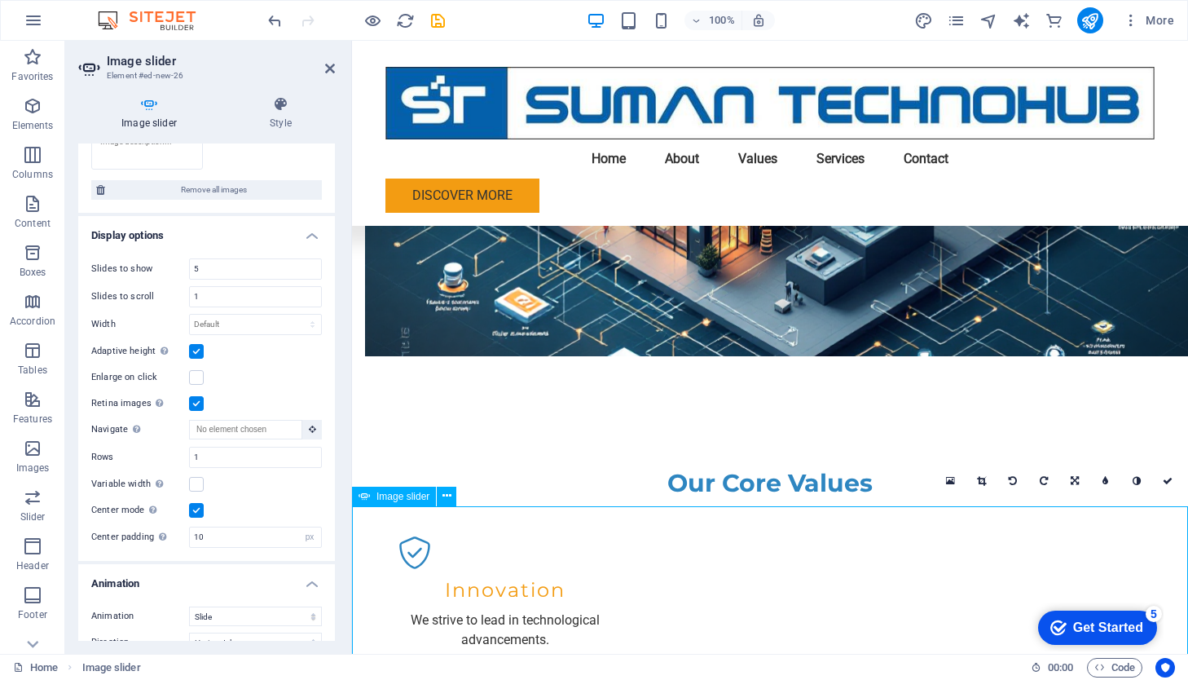
click at [984, 485] on icon at bounding box center [981, 481] width 9 height 10
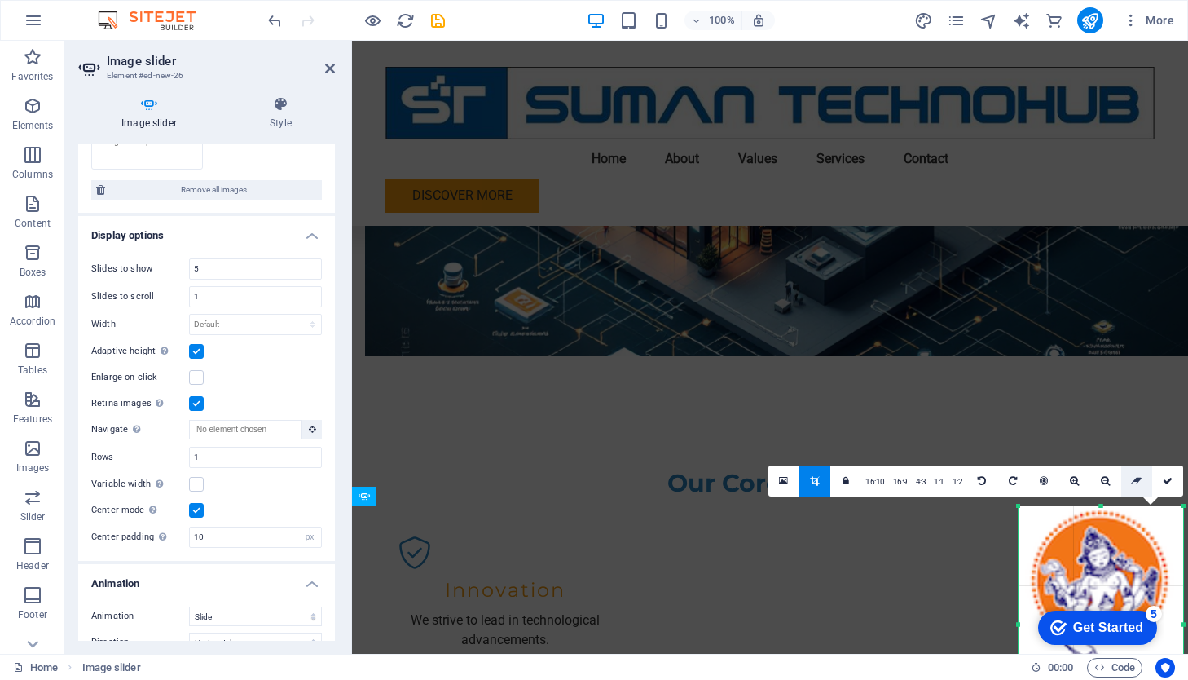
click at [1099, 481] on icon at bounding box center [1136, 481] width 11 height 10
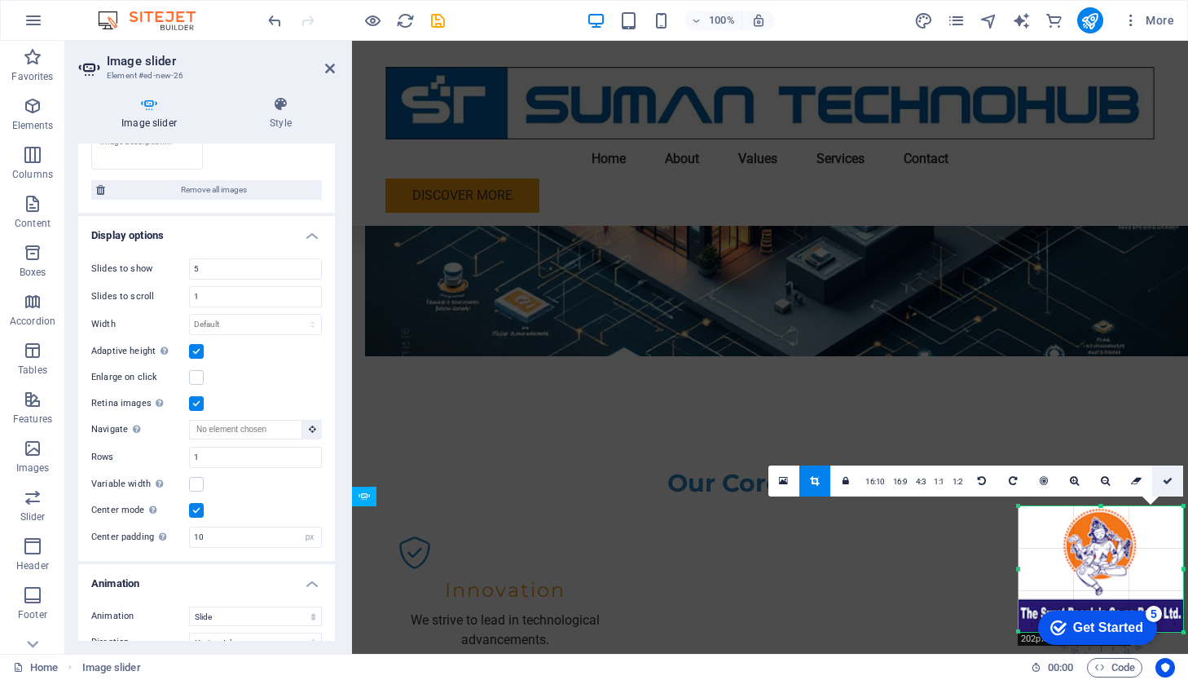
click at [1099, 486] on link at bounding box center [1167, 480] width 31 height 31
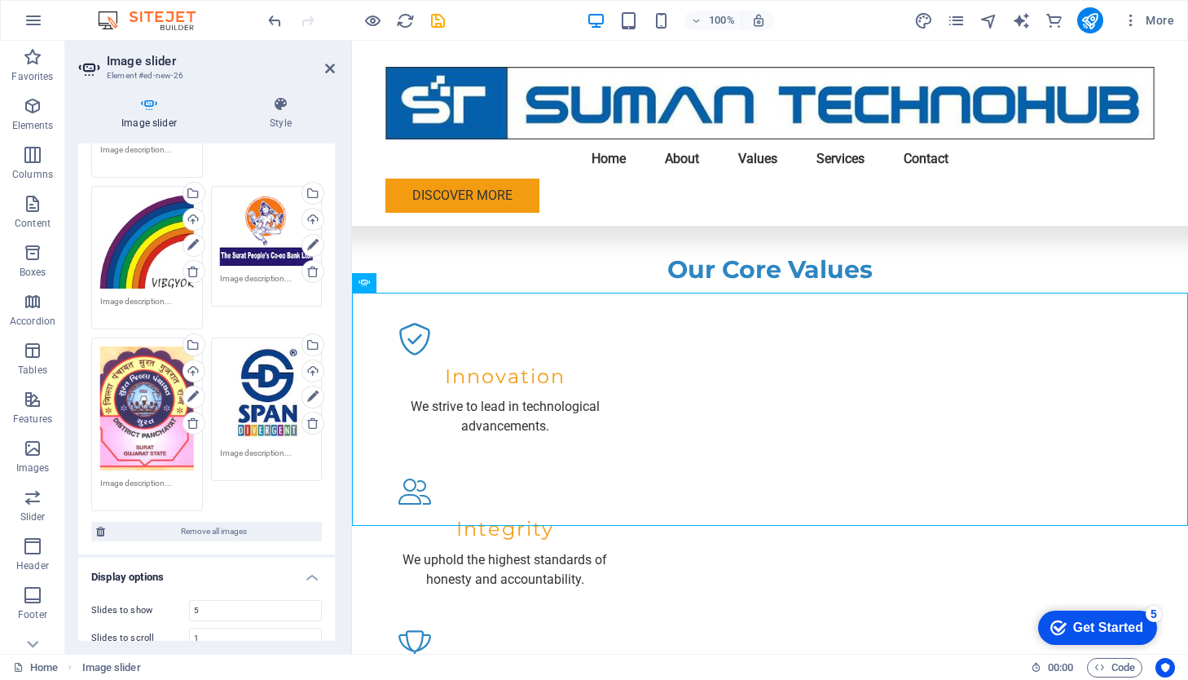
scroll to position [0, 0]
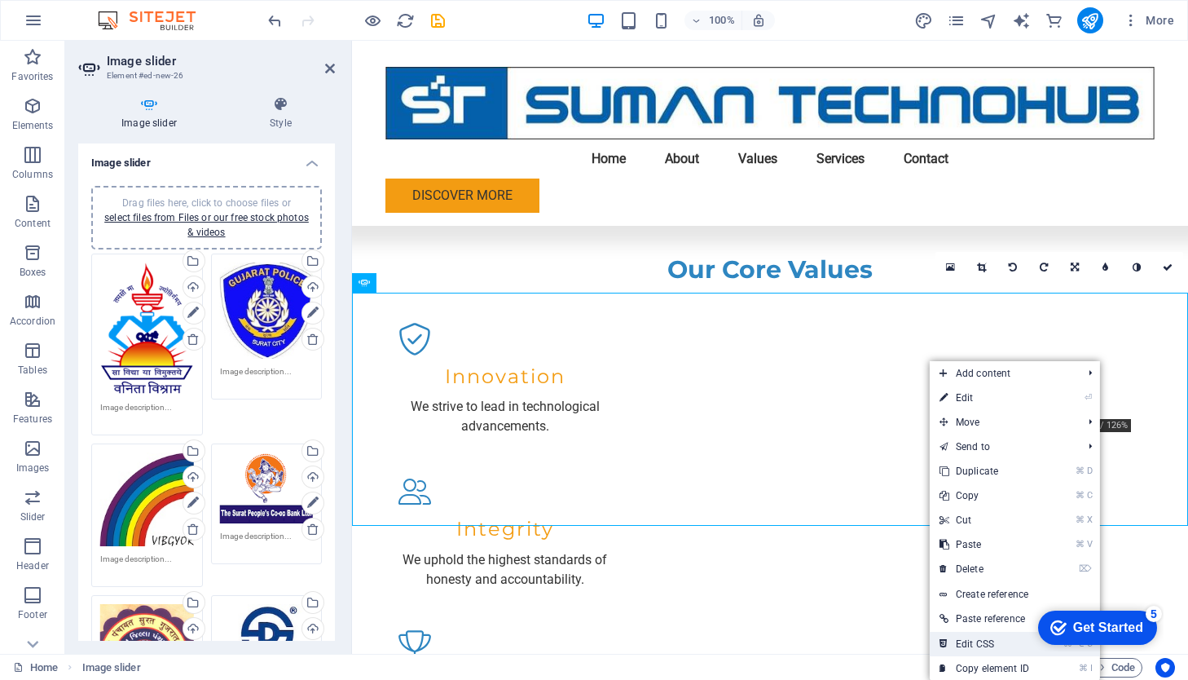
click at [994, 645] on link "⌘ ⌥ C Edit CSS" at bounding box center [984, 644] width 109 height 24
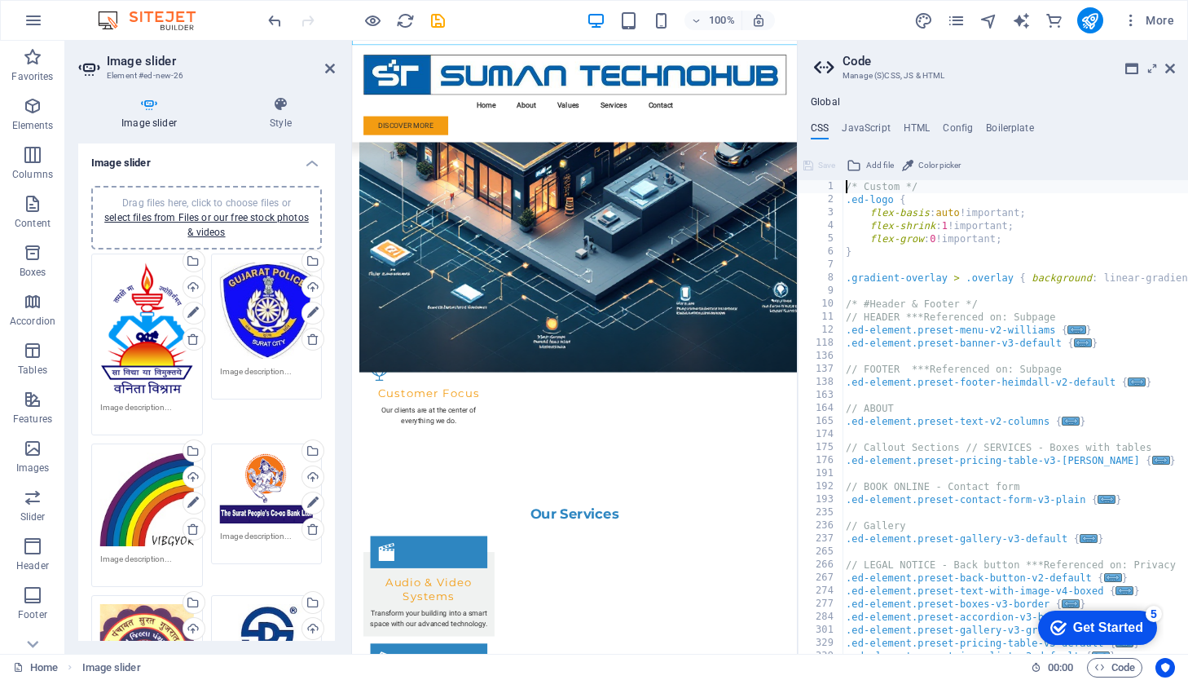
scroll to position [2116, 0]
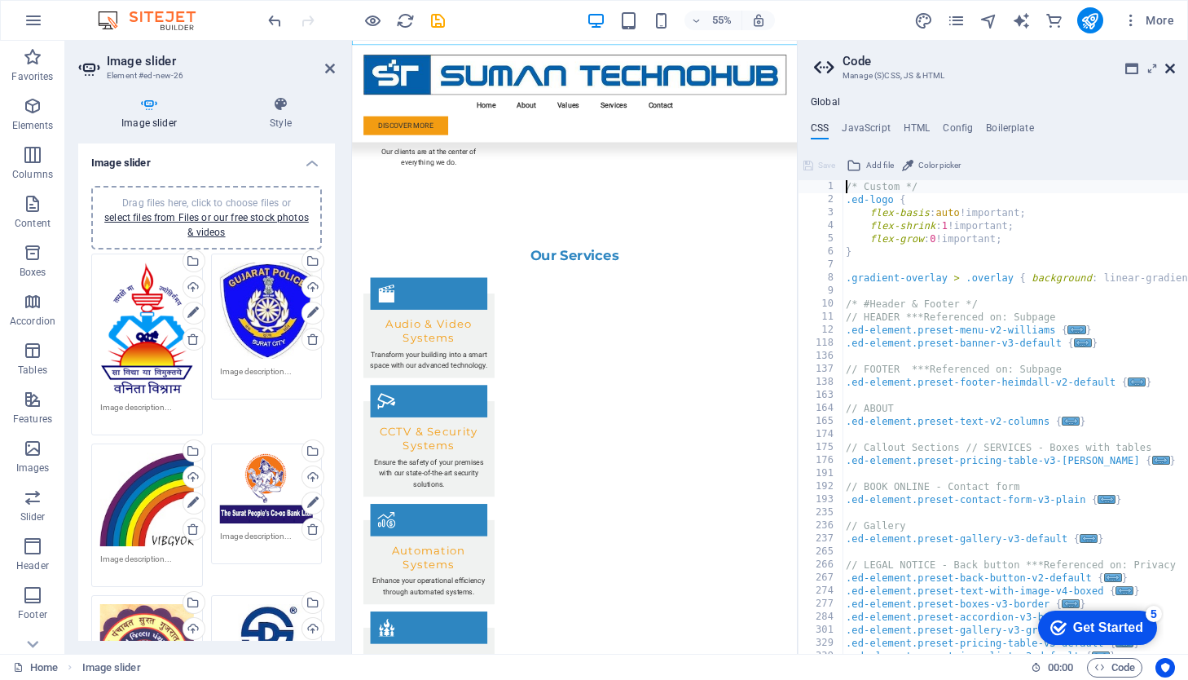
click at [1099, 68] on icon at bounding box center [1170, 68] width 10 height 13
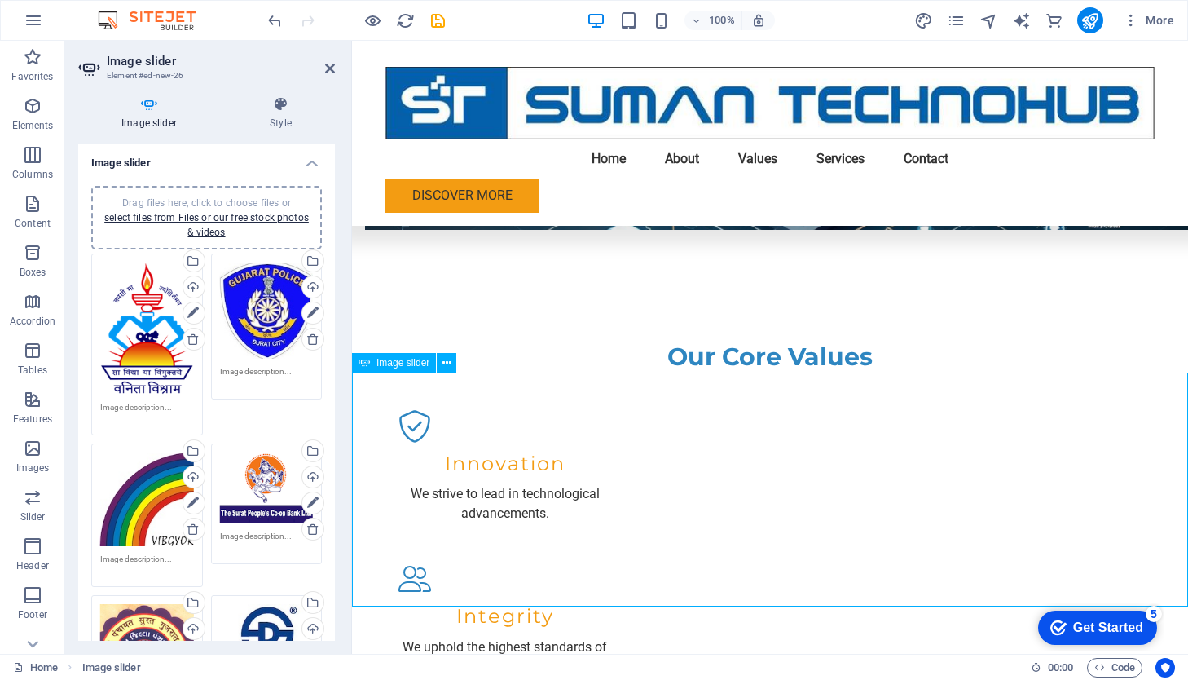
scroll to position [1557, 0]
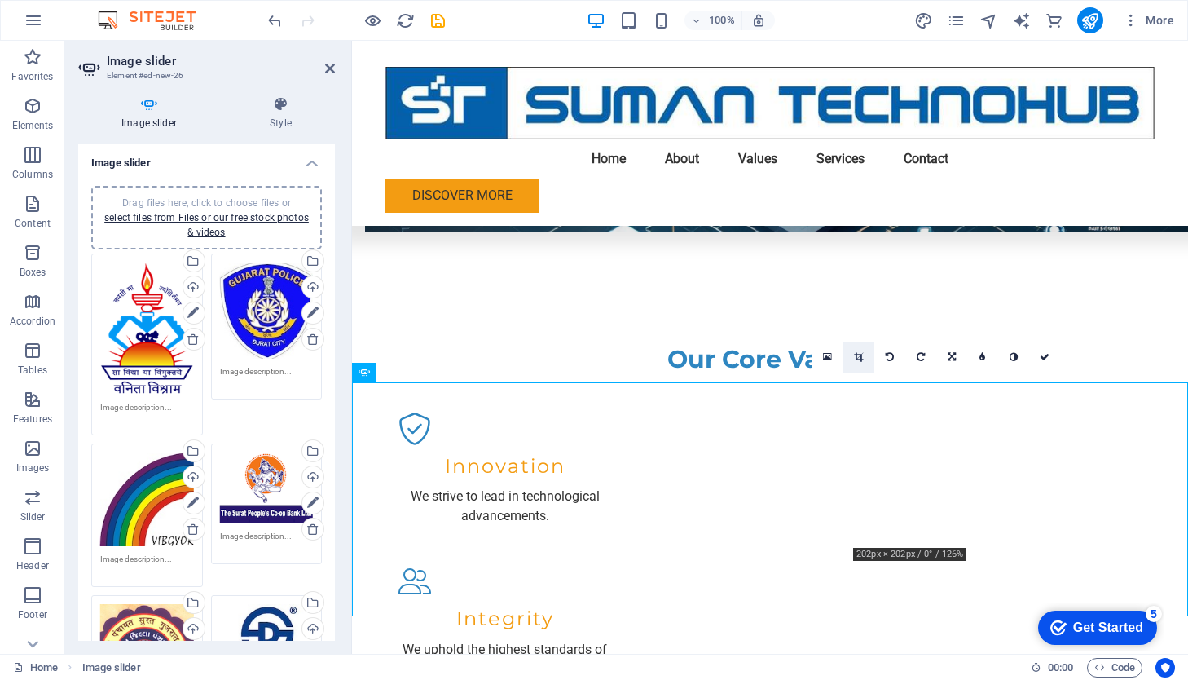
click at [851, 349] on link at bounding box center [858, 356] width 31 height 31
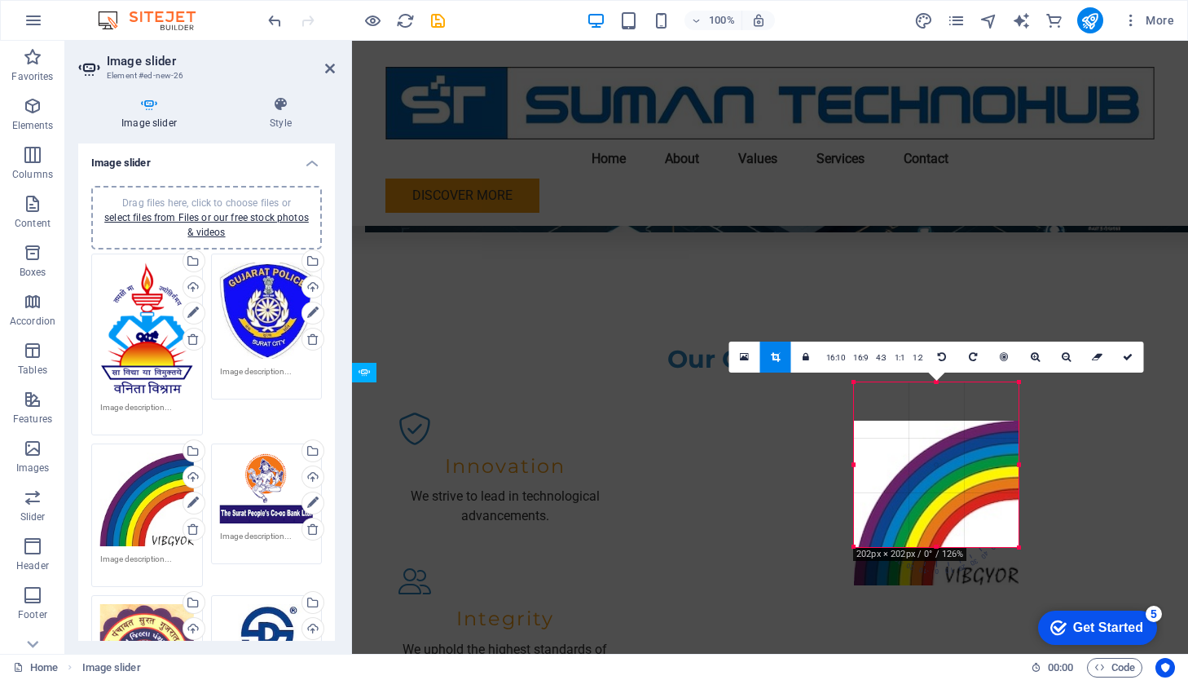
drag, startPoint x: 933, startPoint y: 449, endPoint x: 931, endPoint y: 487, distance: 38.4
click at [931, 487] on div at bounding box center [936, 503] width 165 height 165
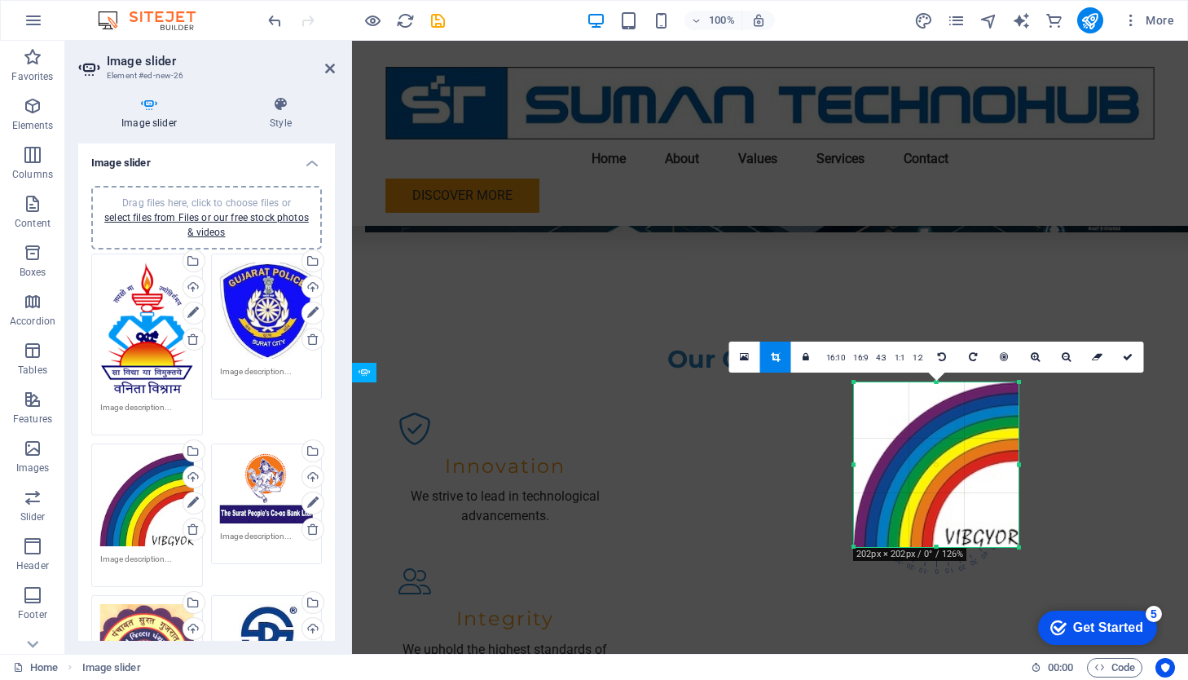
click at [931, 487] on div at bounding box center [936, 464] width 165 height 165
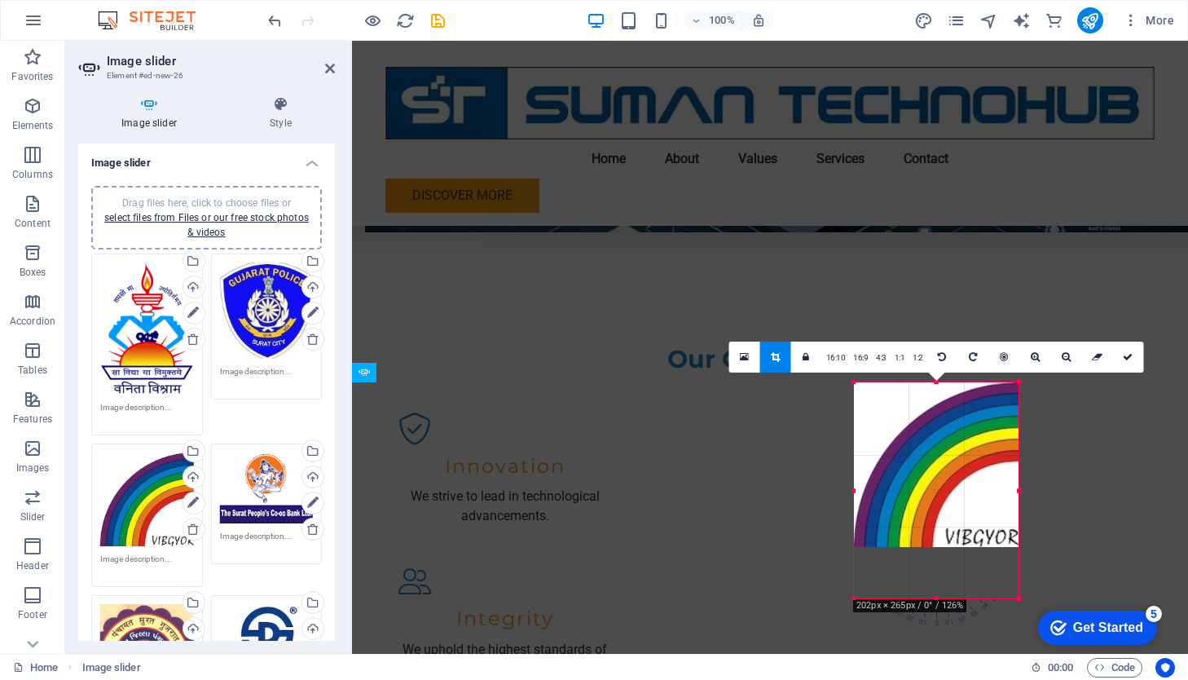
drag, startPoint x: 936, startPoint y: 544, endPoint x: 934, endPoint y: 596, distance: 51.4
click at [934, 596] on div at bounding box center [936, 599] width 165 height 6
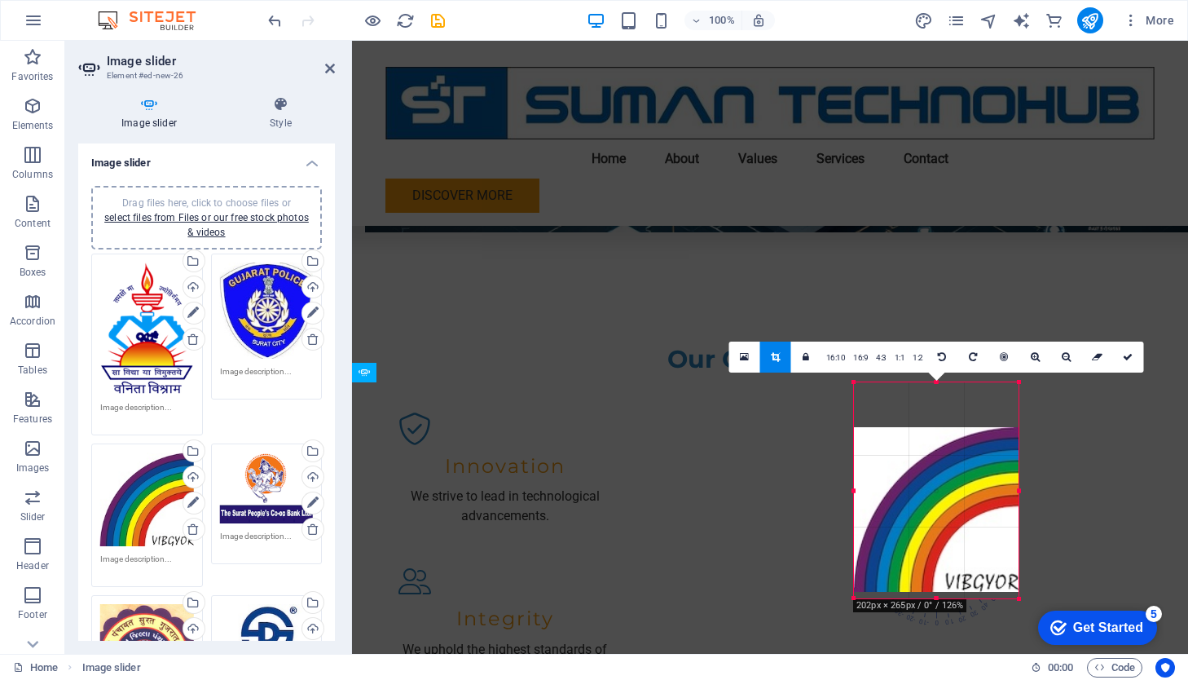
drag, startPoint x: 949, startPoint y: 436, endPoint x: 949, endPoint y: 481, distance: 44.8
click at [949, 481] on div at bounding box center [936, 509] width 165 height 165
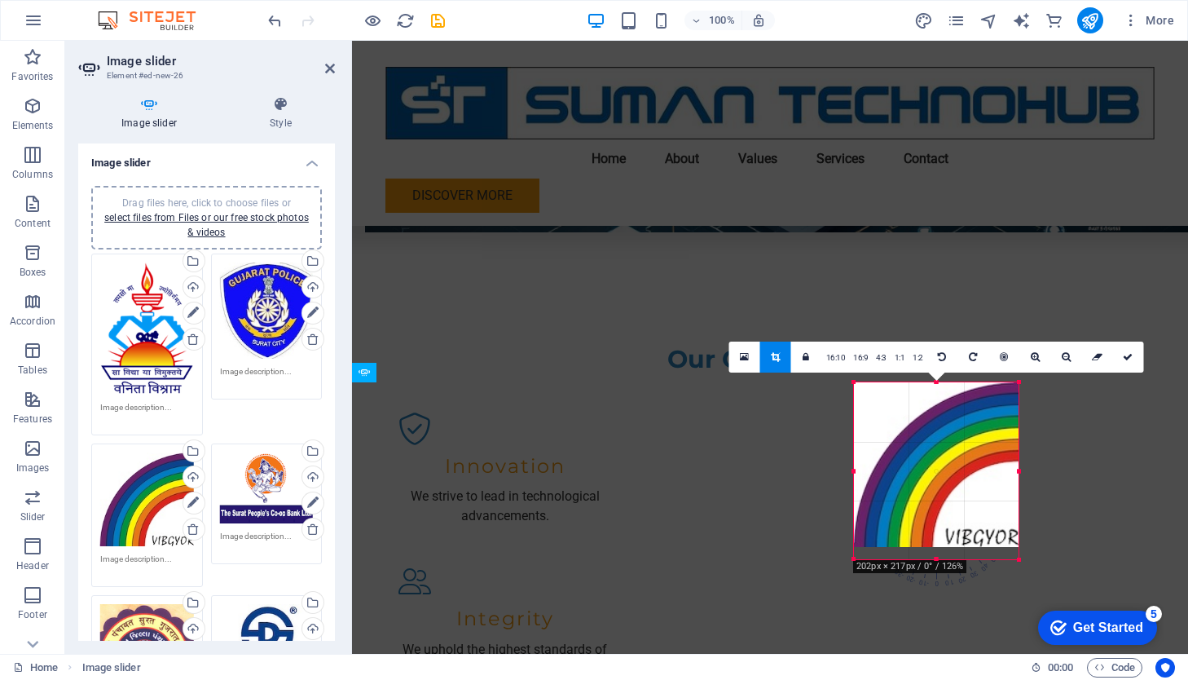
drag, startPoint x: 937, startPoint y: 384, endPoint x: 938, endPoint y: 423, distance: 39.1
click at [938, 423] on div "180 170 160 150 140 130 120 110 100 90 80 70 60 50 40 30 20 10 0 -10 -20 -30 -4…" at bounding box center [936, 470] width 165 height 177
drag, startPoint x: 940, startPoint y: 544, endPoint x: 934, endPoint y: 592, distance: 49.2
click at [934, 592] on div "180 170 160 150 140 130 120 110 100 90 80 70 60 50 40 30 20 10 0 -10 -20 -30 -4…" at bounding box center [936, 489] width 165 height 214
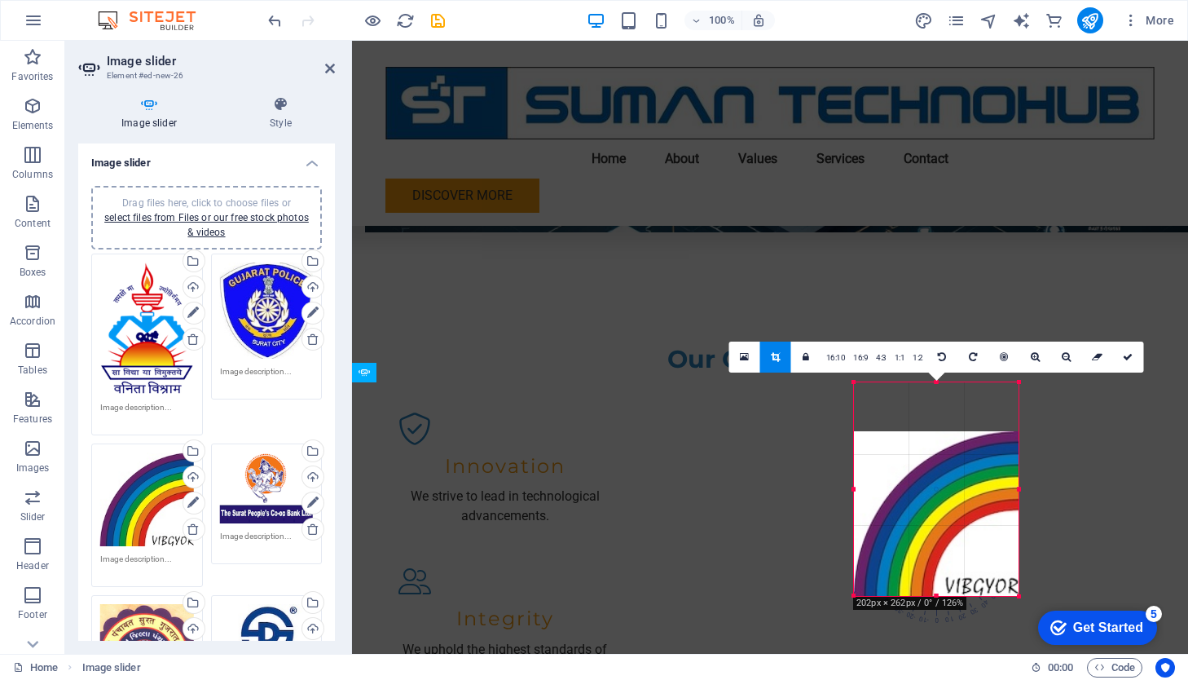
drag, startPoint x: 931, startPoint y: 502, endPoint x: 932, endPoint y: 552, distance: 49.7
click at [932, 552] on div at bounding box center [936, 513] width 165 height 165
click at [1099, 355] on icon at bounding box center [1128, 357] width 10 height 10
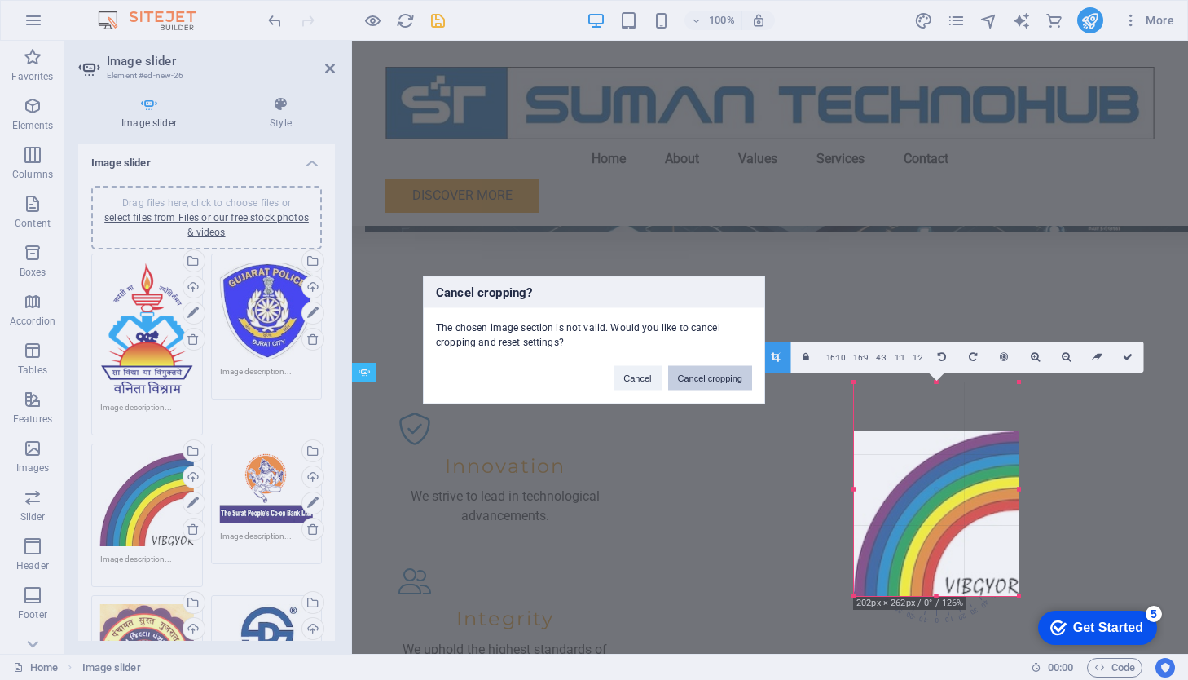
click at [723, 379] on button "Cancel cropping" at bounding box center [710, 378] width 85 height 24
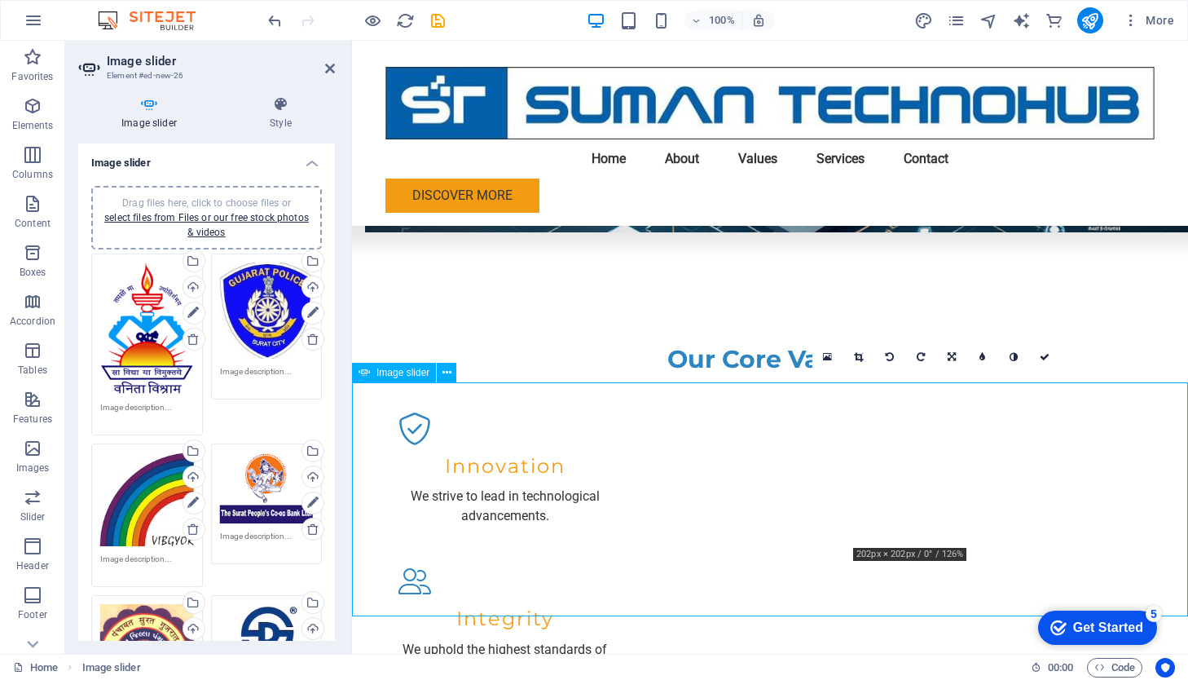
click at [860, 358] on icon at bounding box center [858, 357] width 9 height 10
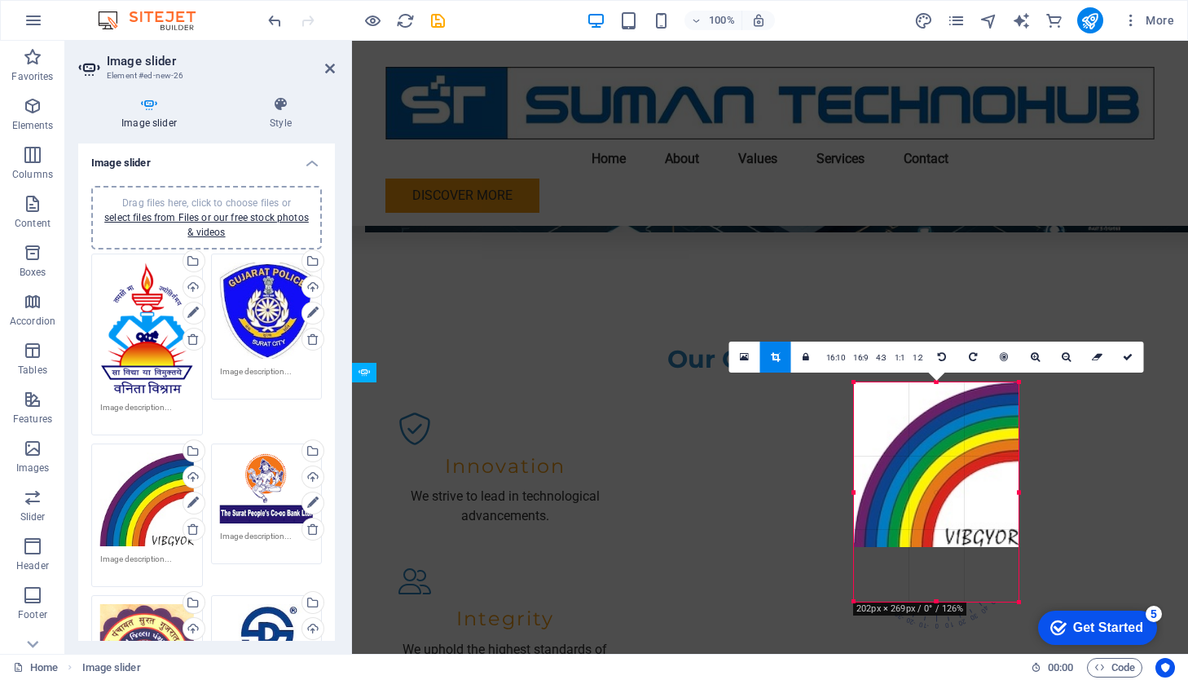
drag, startPoint x: 936, startPoint y: 548, endPoint x: 939, endPoint y: 602, distance: 54.7
click at [939, 602] on div at bounding box center [936, 602] width 165 height 6
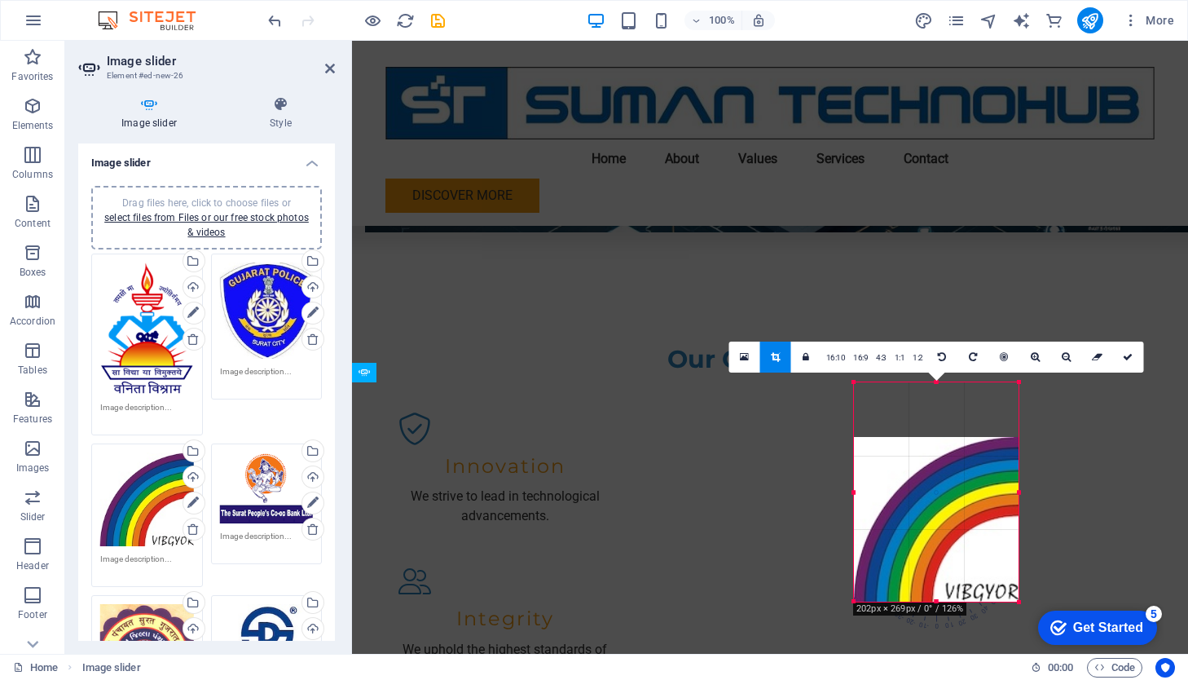
drag, startPoint x: 935, startPoint y: 503, endPoint x: 936, endPoint y: 553, distance: 50.6
click at [936, 553] on div at bounding box center [936, 519] width 165 height 165
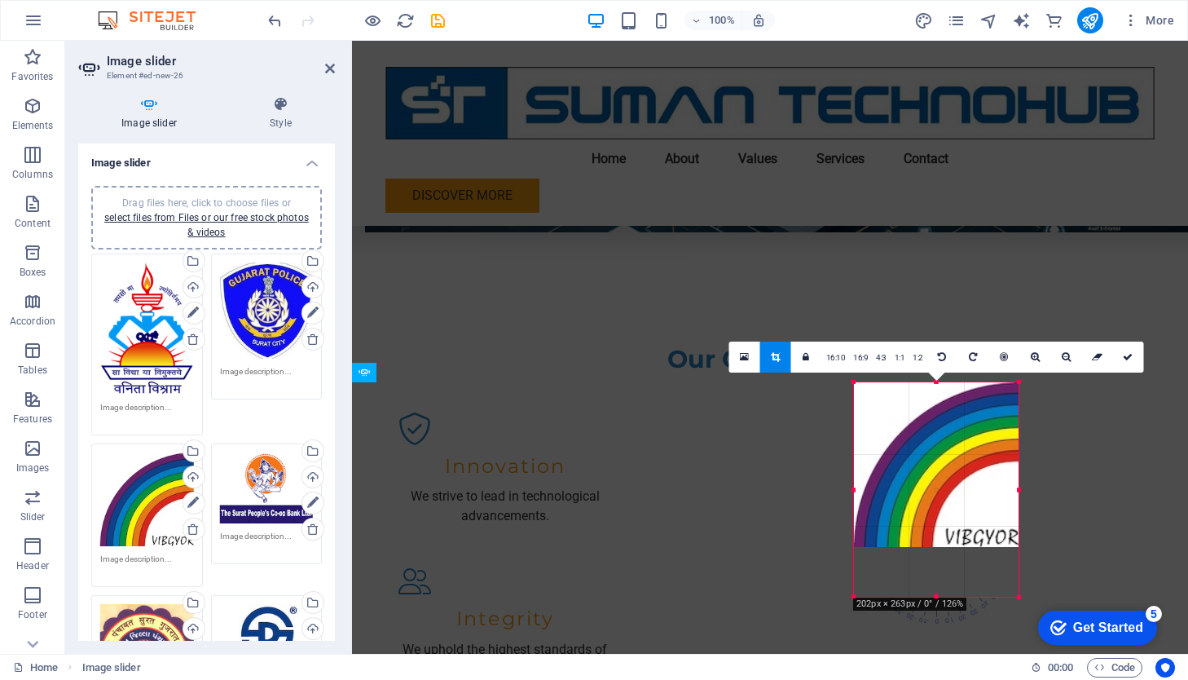
drag, startPoint x: 938, startPoint y: 381, endPoint x: 924, endPoint y: 385, distance: 14.4
click at [924, 385] on div "180 170 160 150 140 130 120 110 100 90 80 70 60 50 40 30 20 10 0 -10 -20 -30 -4…" at bounding box center [936, 489] width 165 height 214
drag, startPoint x: 936, startPoint y: 544, endPoint x: 936, endPoint y: 592, distance: 47.3
click at [936, 592] on div at bounding box center [936, 595] width 165 height 6
click at [943, 491] on div at bounding box center [936, 464] width 165 height 165
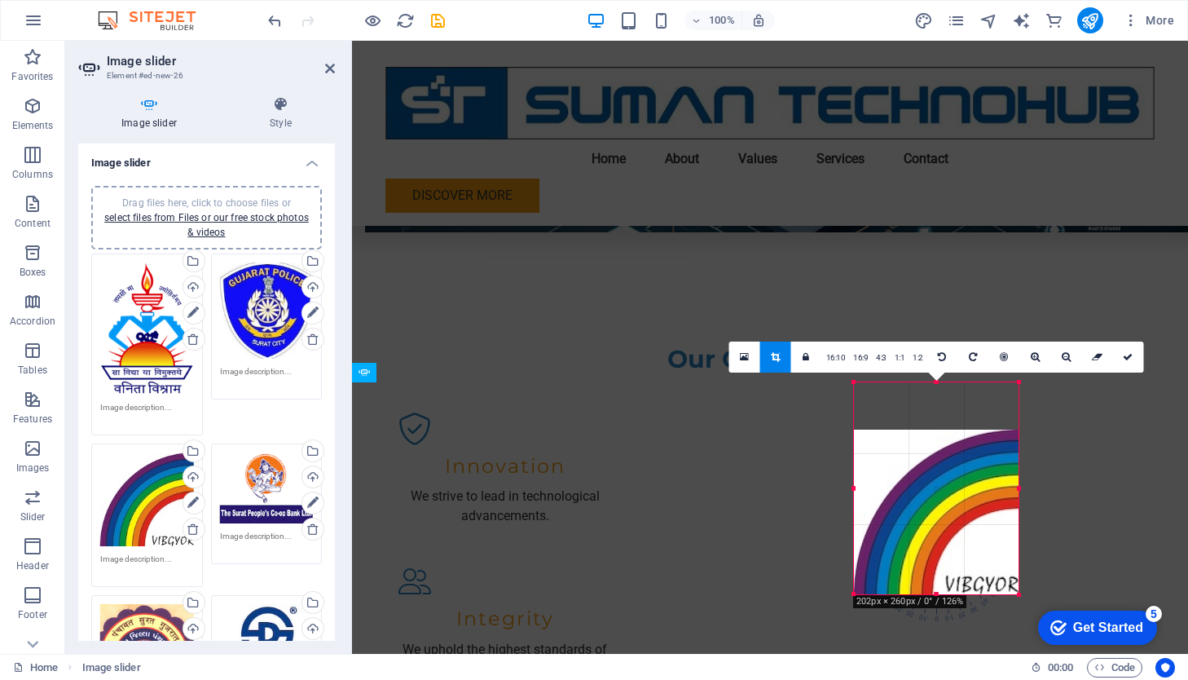
drag, startPoint x: 943, startPoint y: 491, endPoint x: 945, endPoint y: 535, distance: 44.9
click at [945, 535] on div at bounding box center [936, 511] width 165 height 165
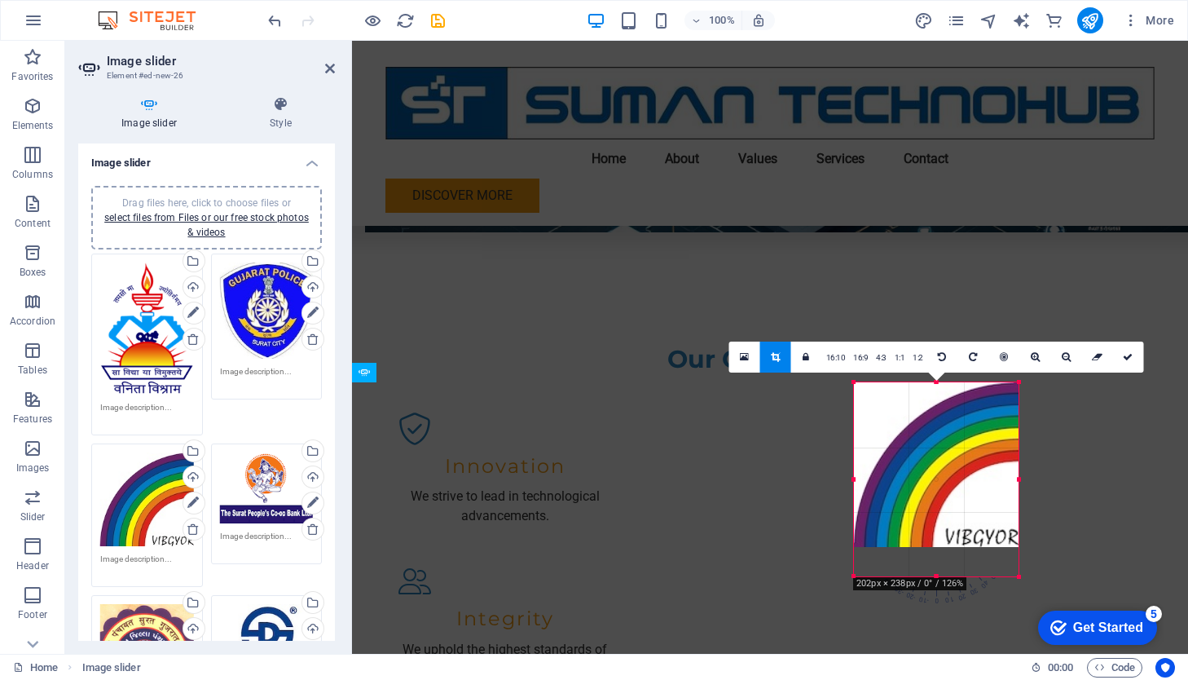
drag, startPoint x: 937, startPoint y: 381, endPoint x: 938, endPoint y: 399, distance: 17.9
click at [938, 399] on div "180 170 160 150 140 130 120 110 100 90 80 70 60 50 40 30 20 10 0 -10 -20 -30 -4…" at bounding box center [936, 479] width 165 height 194
drag, startPoint x: 937, startPoint y: 546, endPoint x: 940, endPoint y: 652, distance: 106.0
click at [940, 652] on div at bounding box center [936, 653] width 165 height 6
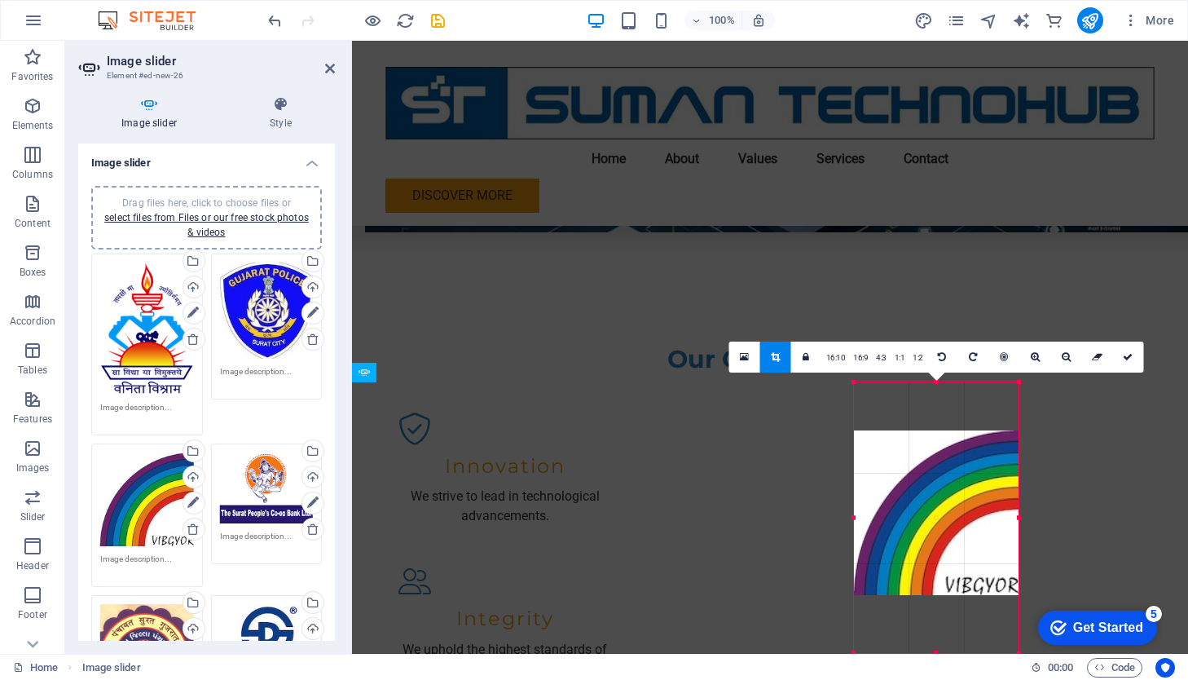
drag, startPoint x: 925, startPoint y: 477, endPoint x: 922, endPoint y: 525, distance: 48.2
click at [922, 525] on div at bounding box center [936, 512] width 165 height 165
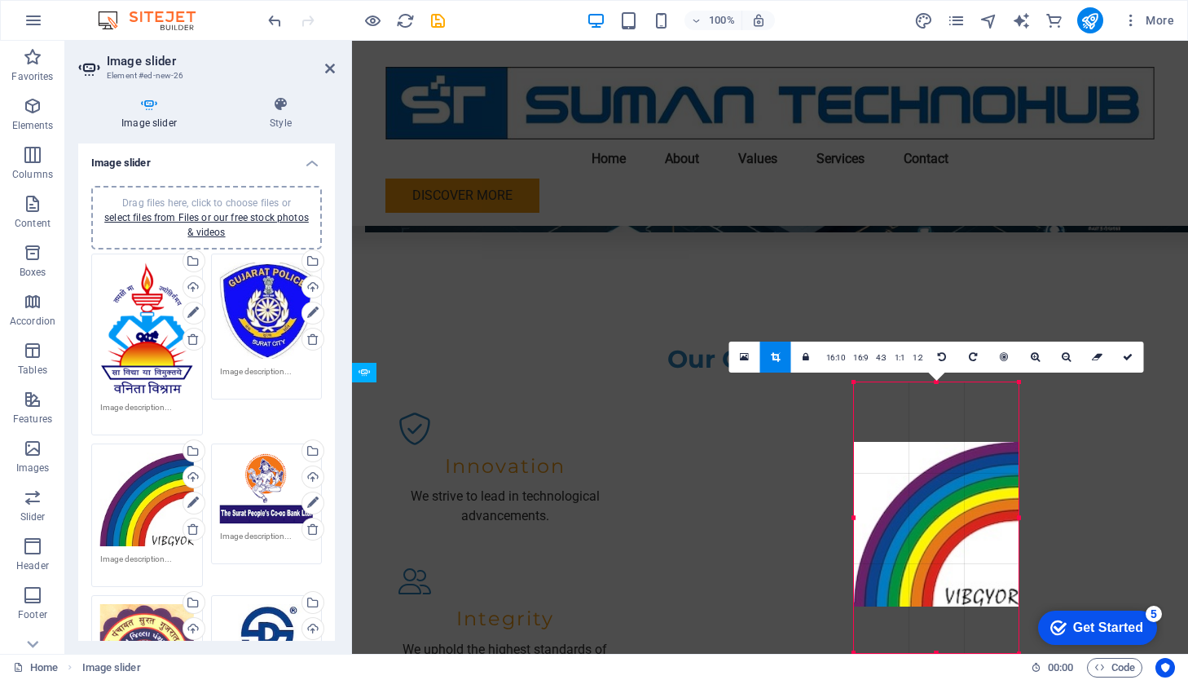
drag, startPoint x: 922, startPoint y: 525, endPoint x: 923, endPoint y: 478, distance: 46.5
click at [923, 478] on div at bounding box center [936, 524] width 165 height 165
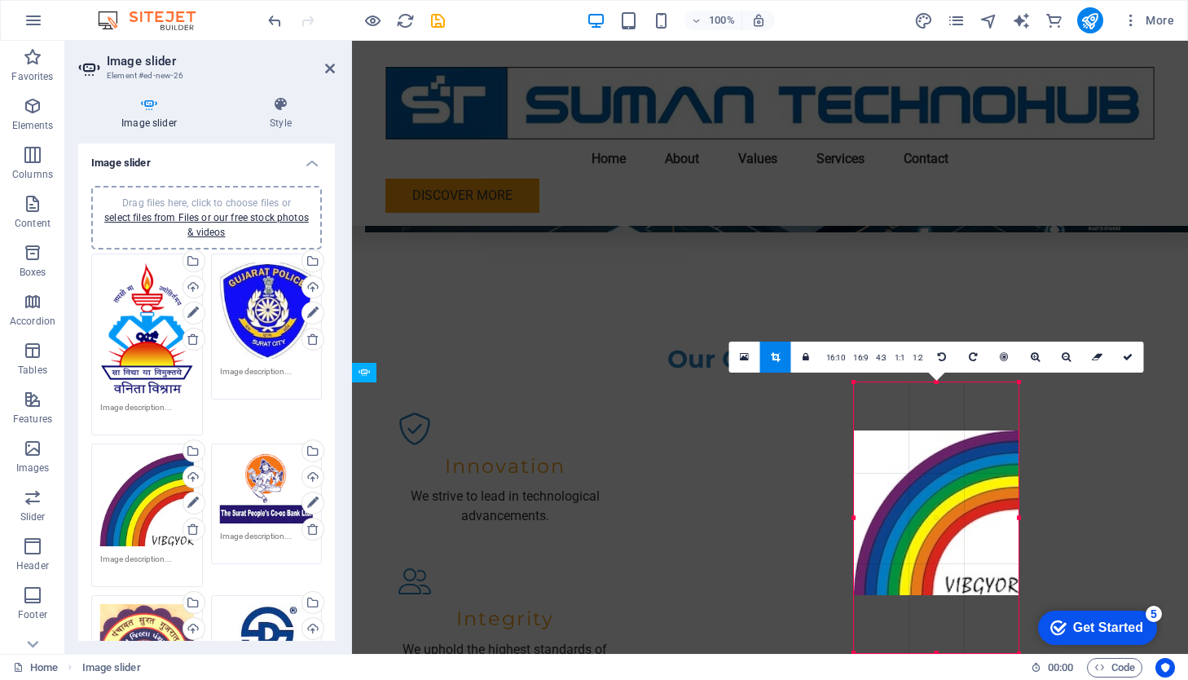
drag, startPoint x: 935, startPoint y: 650, endPoint x: 936, endPoint y: 592, distance: 57.9
click at [936, 592] on div at bounding box center [936, 512] width 165 height 165
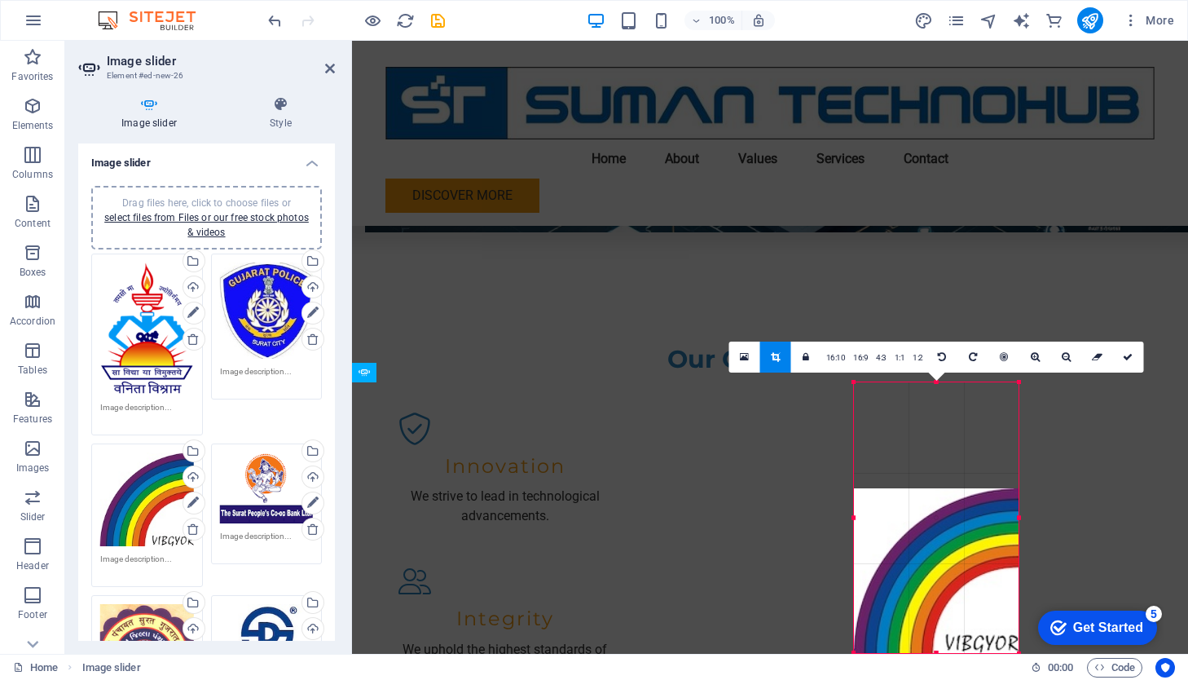
click at [937, 650] on div at bounding box center [936, 653] width 165 height 6
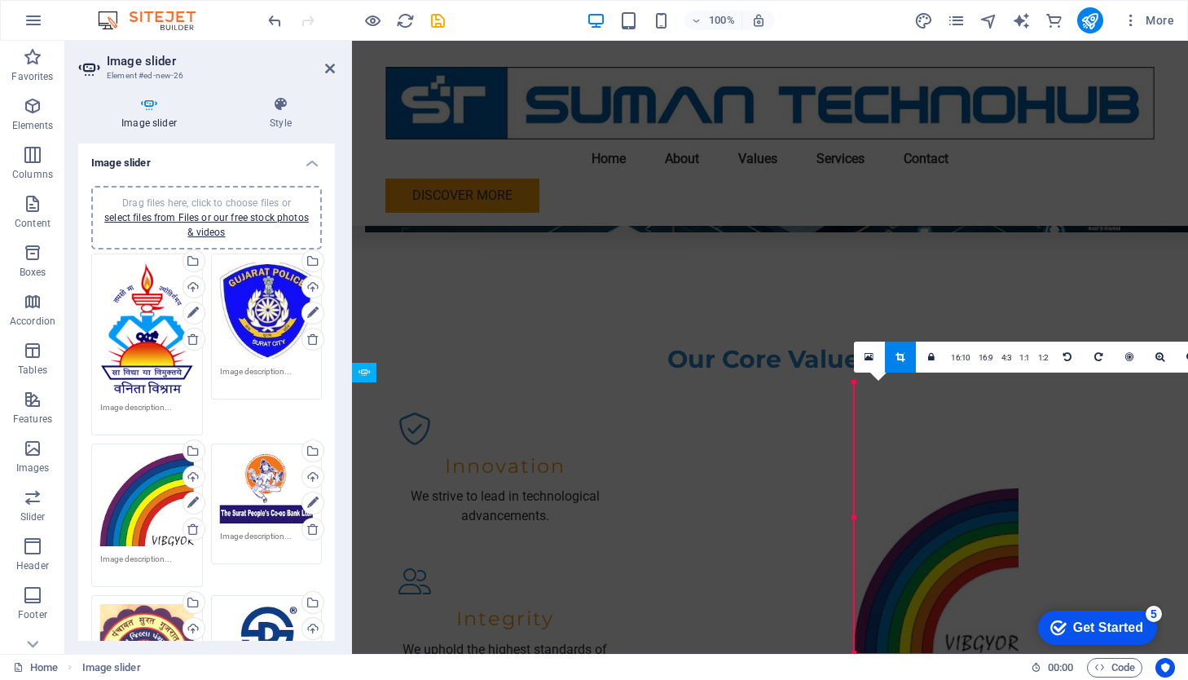
click at [927, 567] on div at bounding box center [936, 570] width 165 height 165
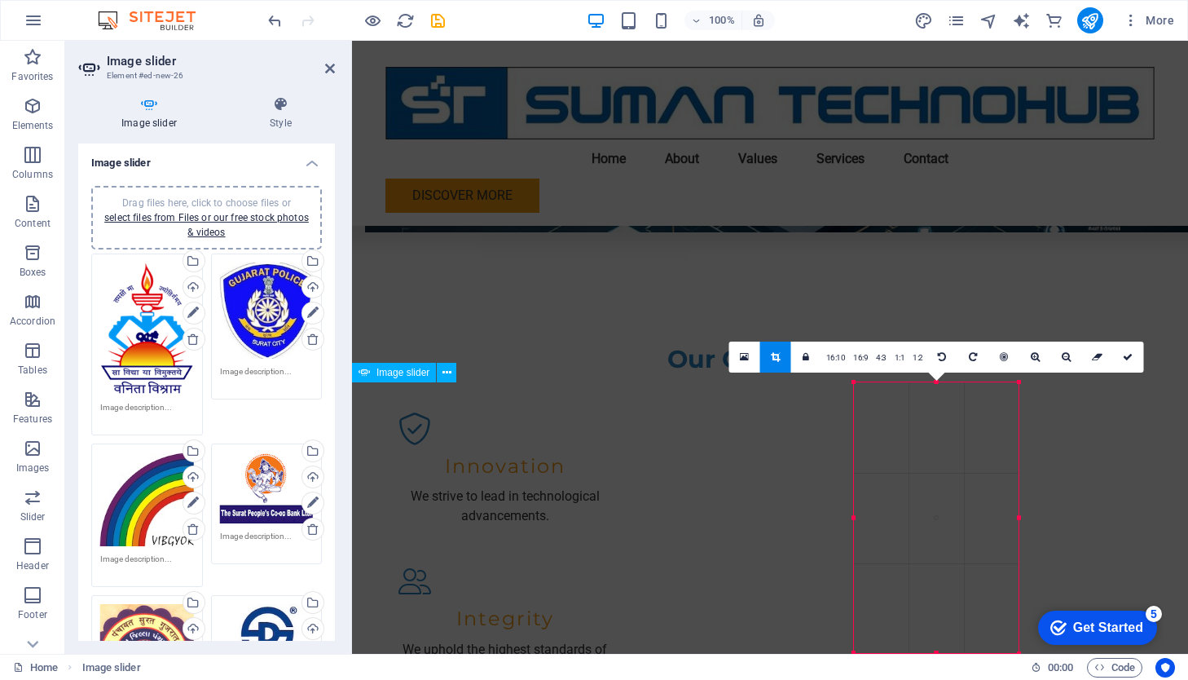
click at [275, 23] on icon "undo" at bounding box center [275, 20] width 19 height 19
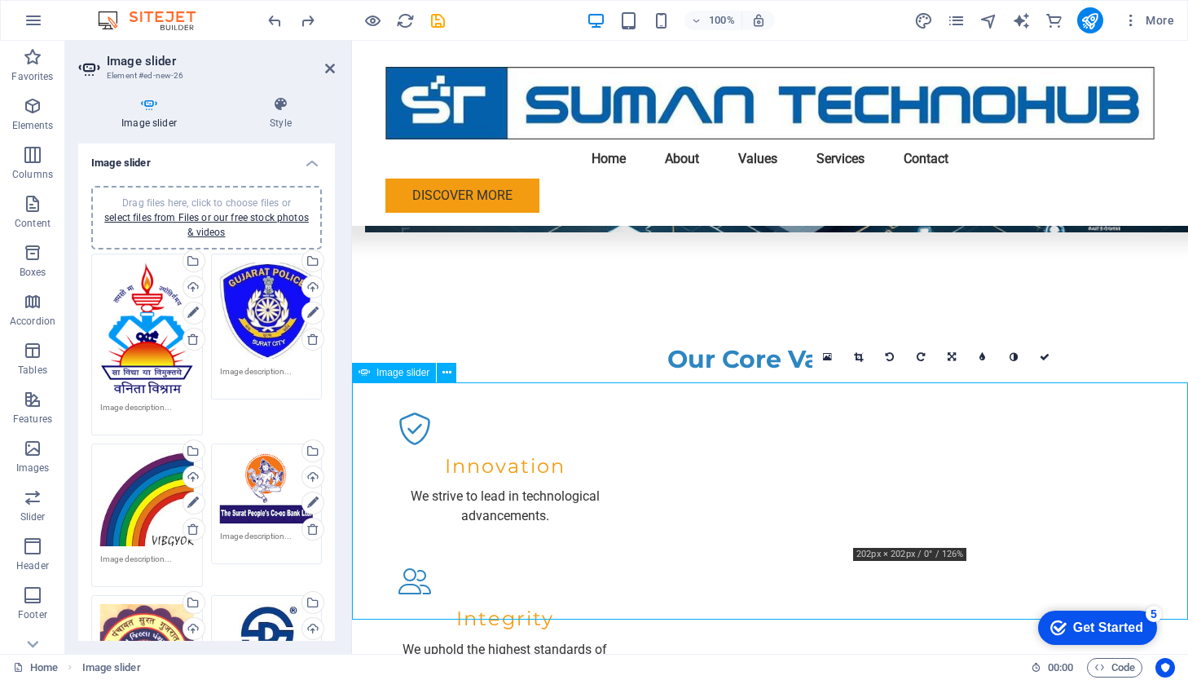
click at [859, 359] on icon at bounding box center [858, 357] width 9 height 10
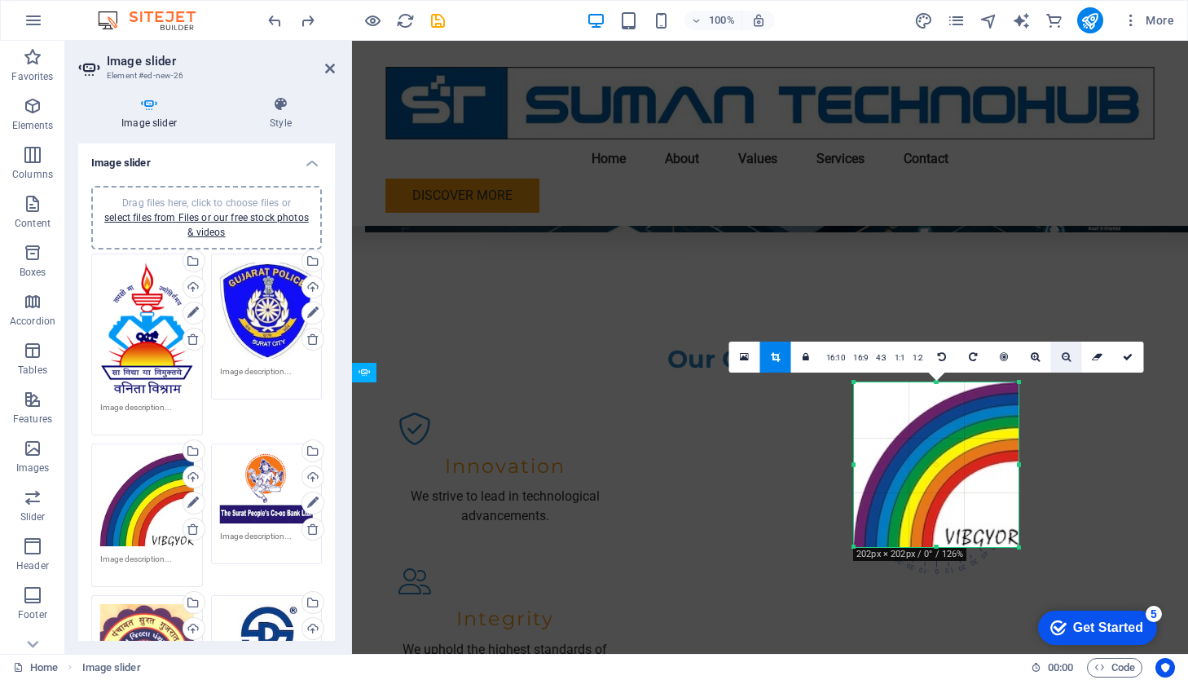
click at [1062, 359] on icon at bounding box center [1066, 357] width 9 height 10
click at [1033, 360] on icon at bounding box center [1035, 357] width 9 height 10
click at [1064, 360] on icon at bounding box center [1066, 357] width 9 height 10
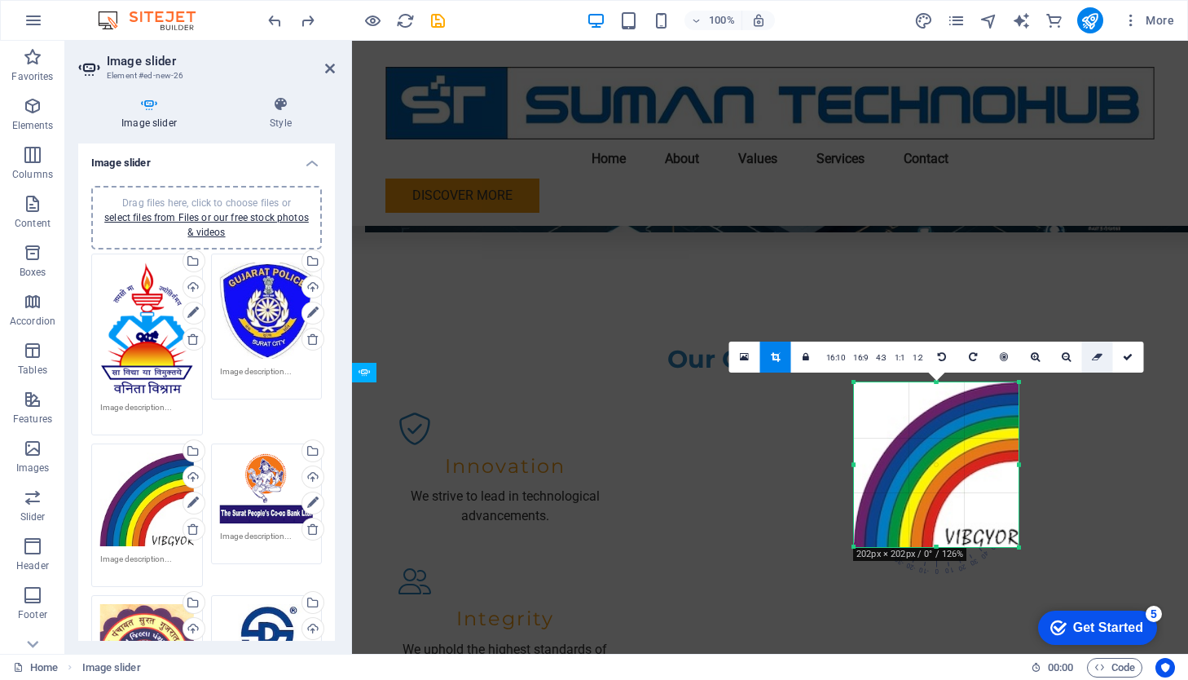
click at [1094, 358] on icon at bounding box center [1097, 357] width 11 height 10
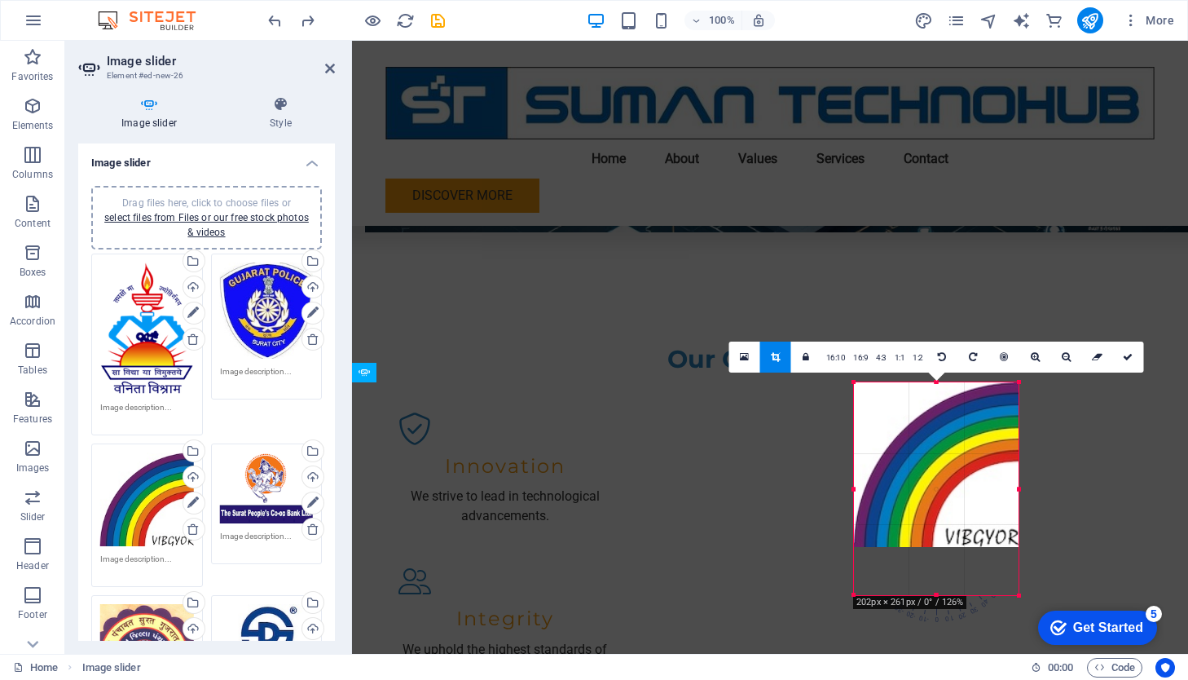
drag, startPoint x: 935, startPoint y: 548, endPoint x: 929, endPoint y: 597, distance: 48.4
click at [929, 597] on div at bounding box center [936, 595] width 165 height 6
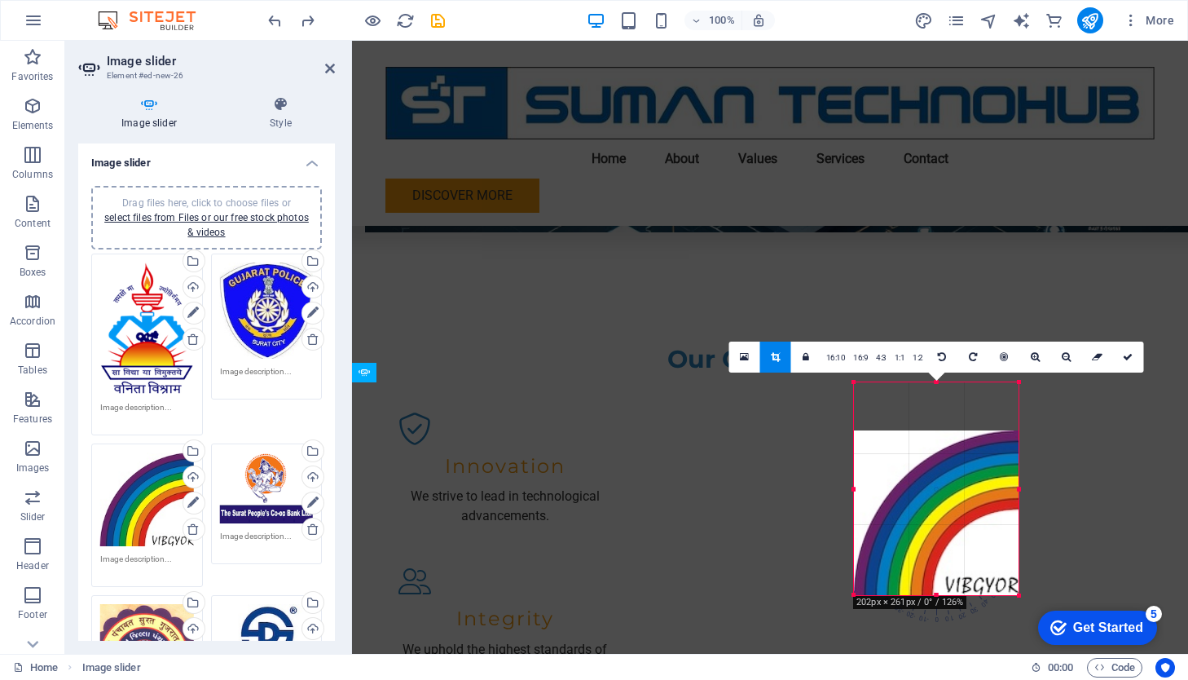
drag, startPoint x: 945, startPoint y: 504, endPoint x: 947, endPoint y: 548, distance: 44.1
click at [947, 548] on div at bounding box center [936, 512] width 165 height 165
click at [1096, 355] on icon at bounding box center [1097, 357] width 11 height 10
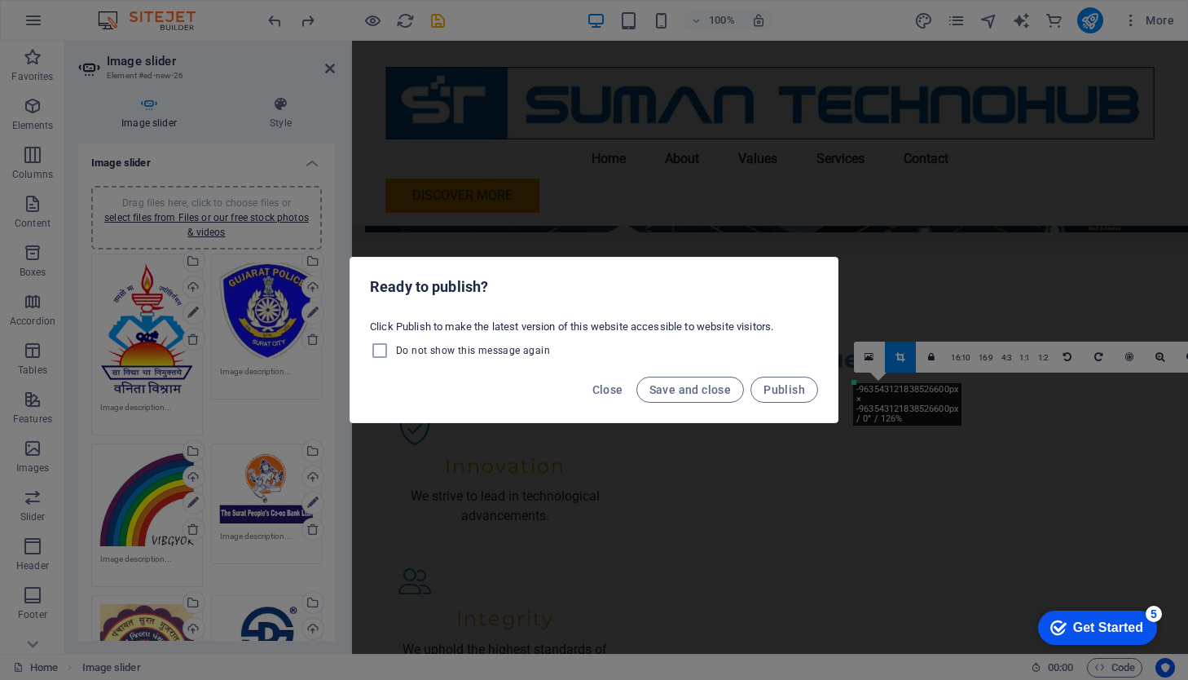
click at [702, 487] on div "Ready to publish? Click Publish to make the latest version of this website acce…" at bounding box center [594, 340] width 1188 height 680
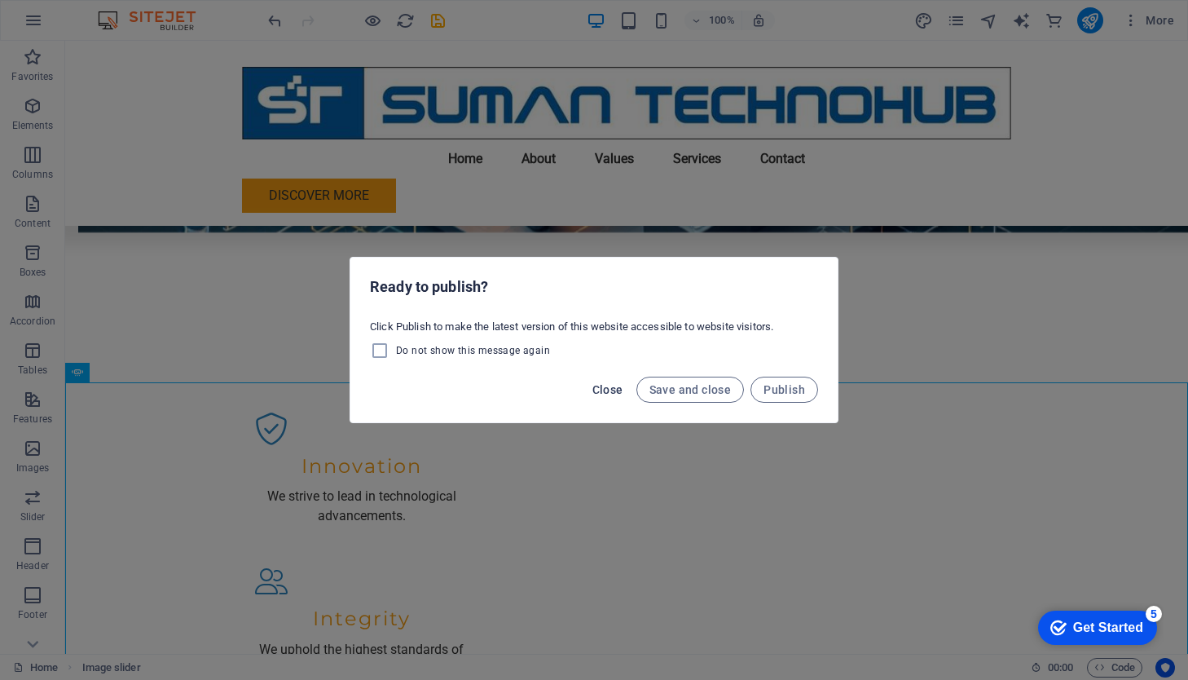
click at [606, 385] on span "Close" at bounding box center [607, 389] width 31 height 13
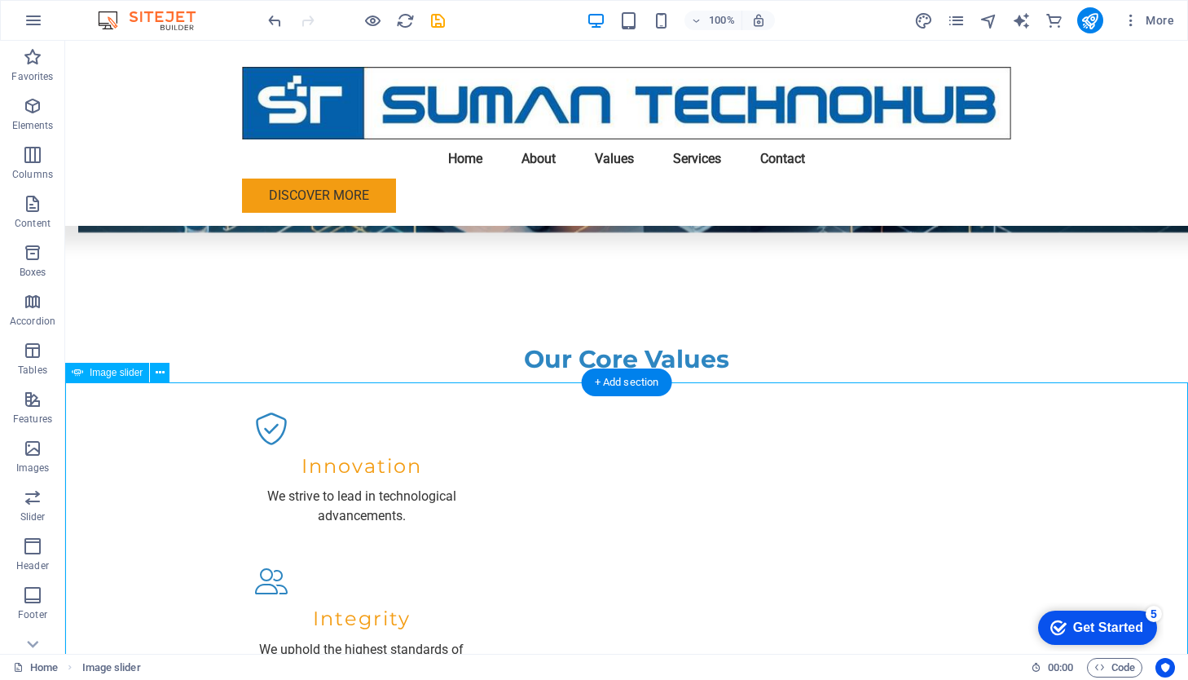
select select "px"
select select "ms"
select select "s"
select select "progressive"
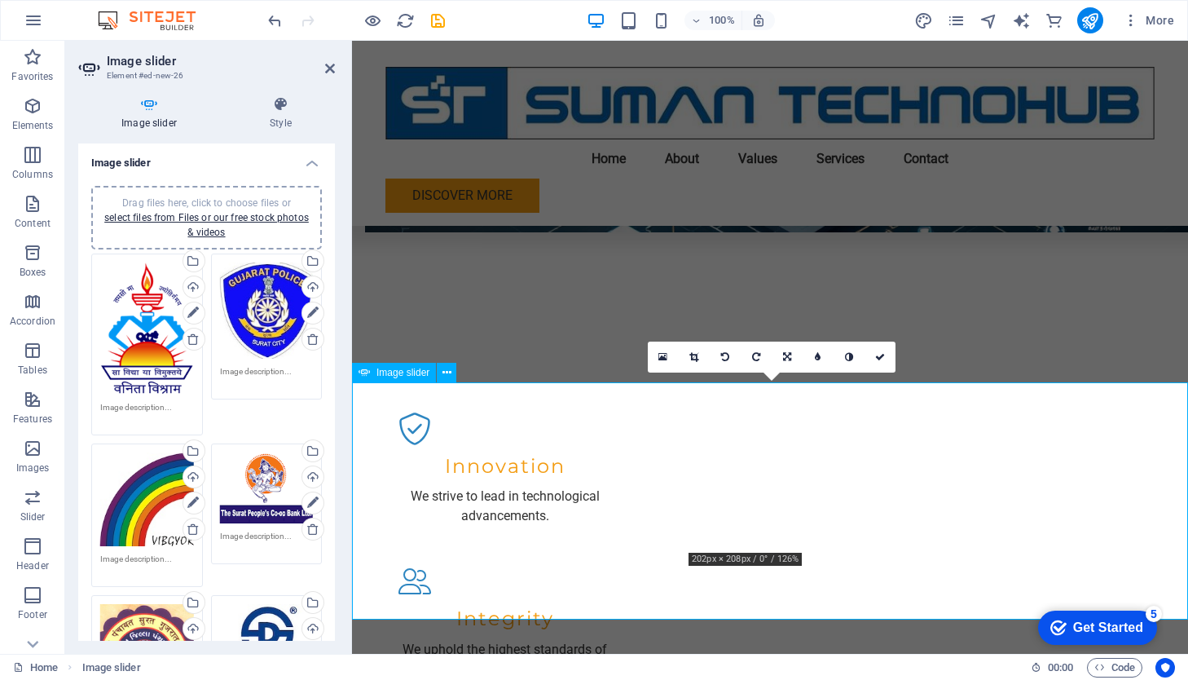
click at [695, 355] on icon at bounding box center [693, 357] width 9 height 10
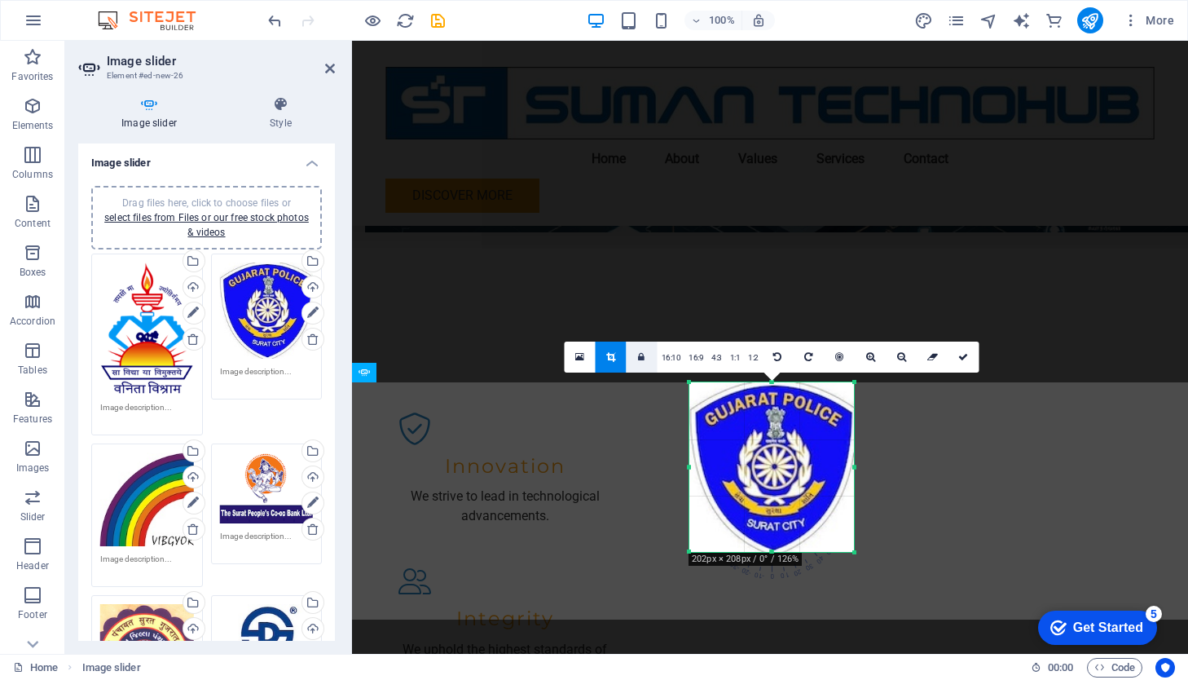
click at [646, 358] on link at bounding box center [642, 356] width 31 height 31
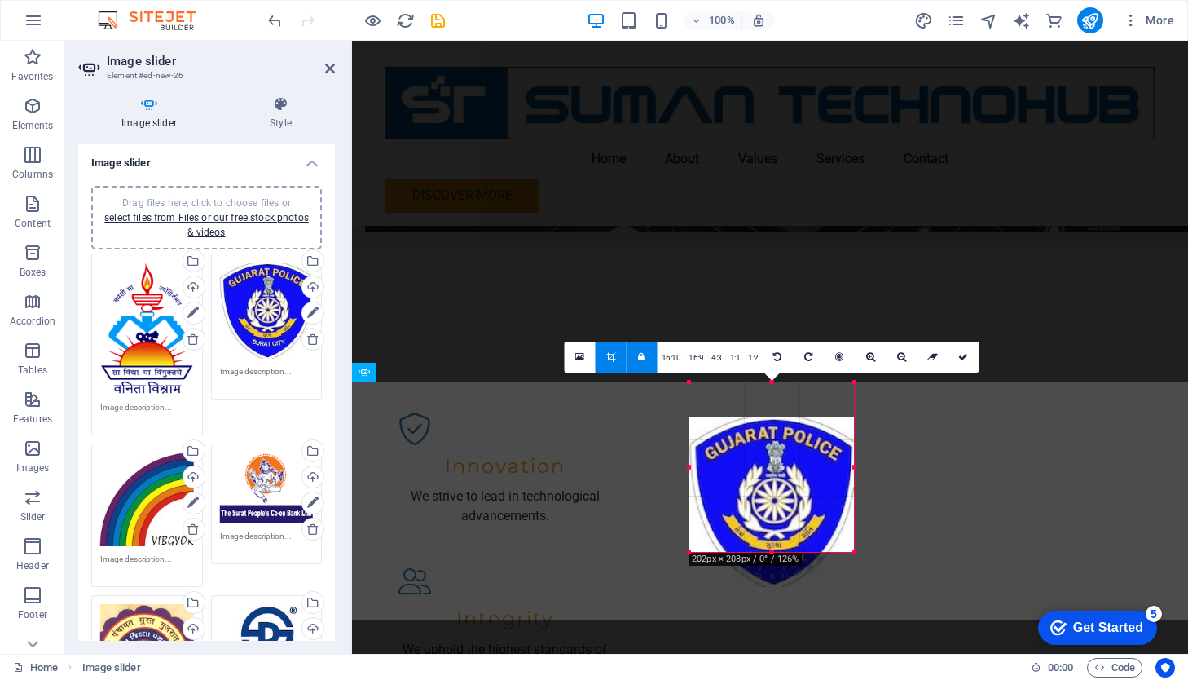
drag, startPoint x: 773, startPoint y: 491, endPoint x: 775, endPoint y: 526, distance: 34.3
click at [775, 526] on div at bounding box center [771, 501] width 165 height 170
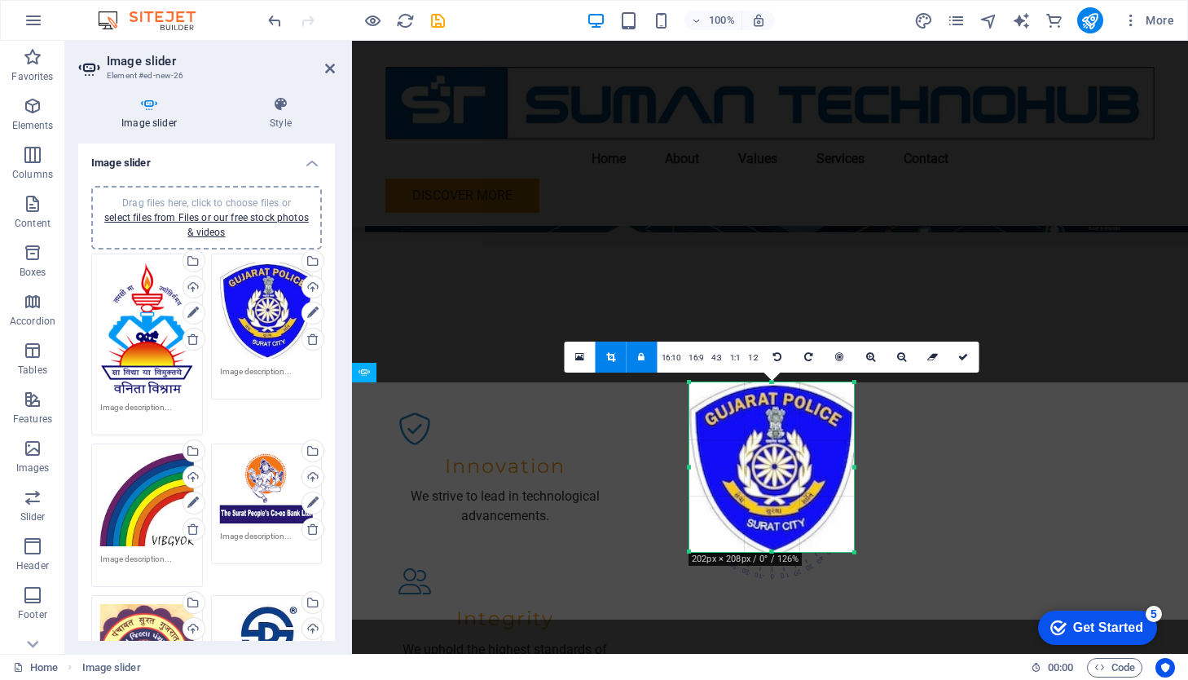
click at [775, 526] on div at bounding box center [771, 467] width 165 height 170
click at [764, 551] on div at bounding box center [769, 552] width 160 height 6
click at [839, 496] on div at bounding box center [771, 467] width 165 height 170
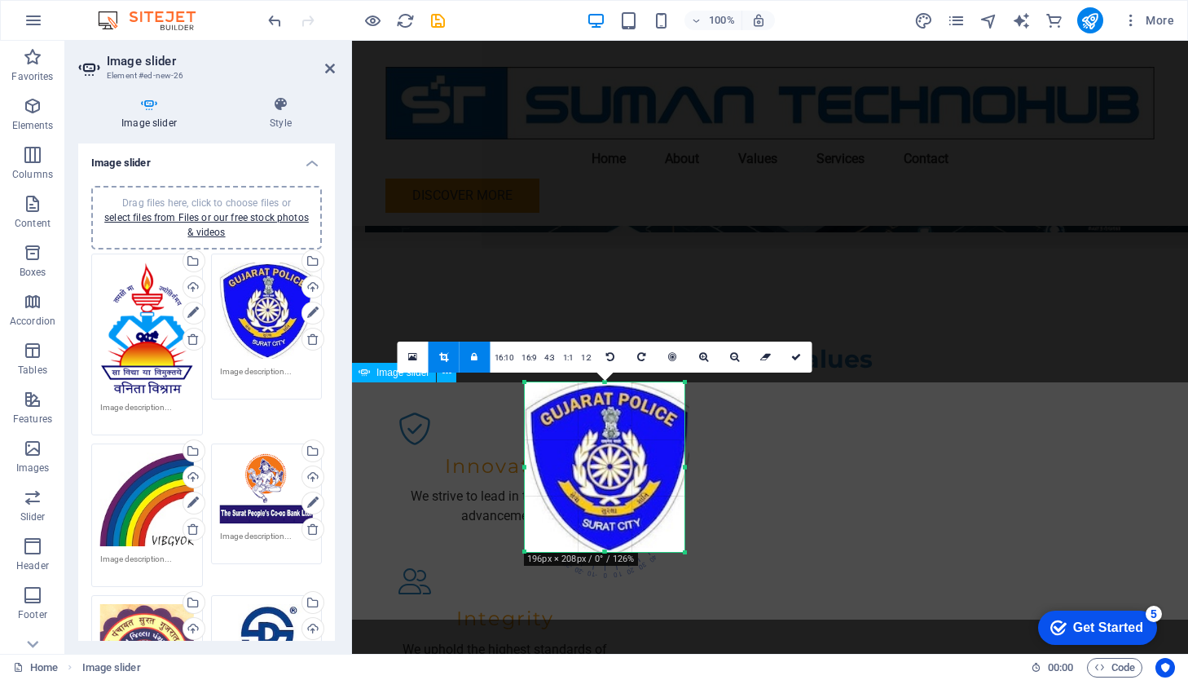
click at [795, 357] on icon at bounding box center [796, 357] width 10 height 10
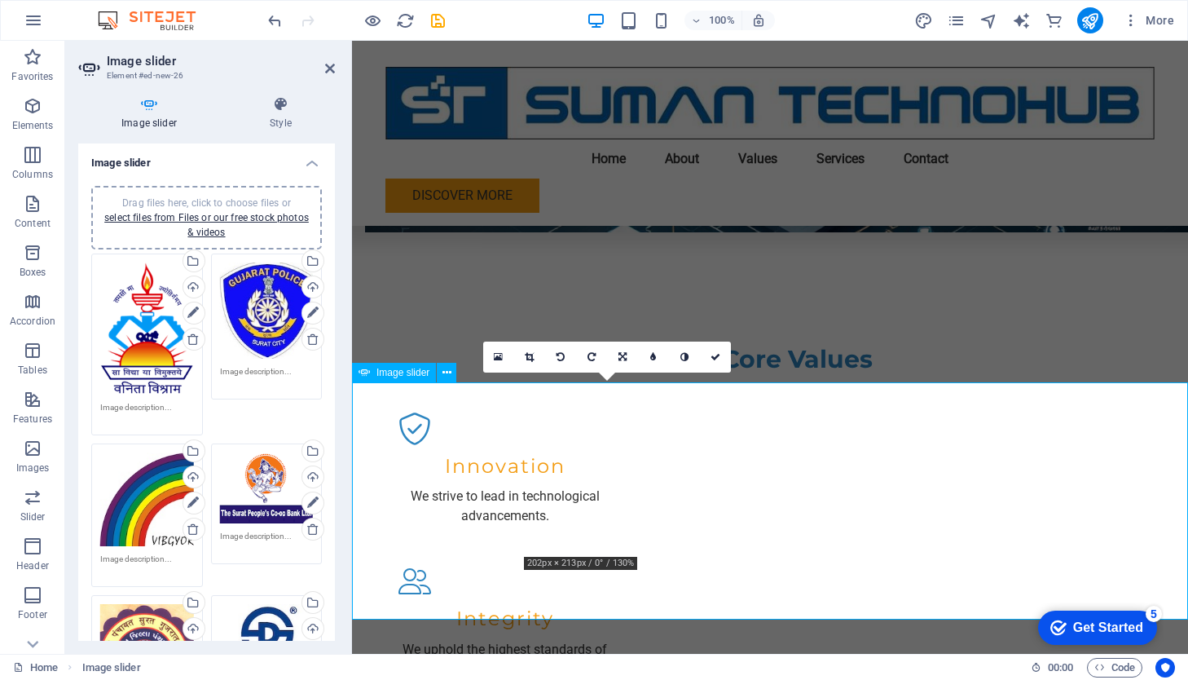
click at [530, 357] on icon at bounding box center [529, 357] width 9 height 10
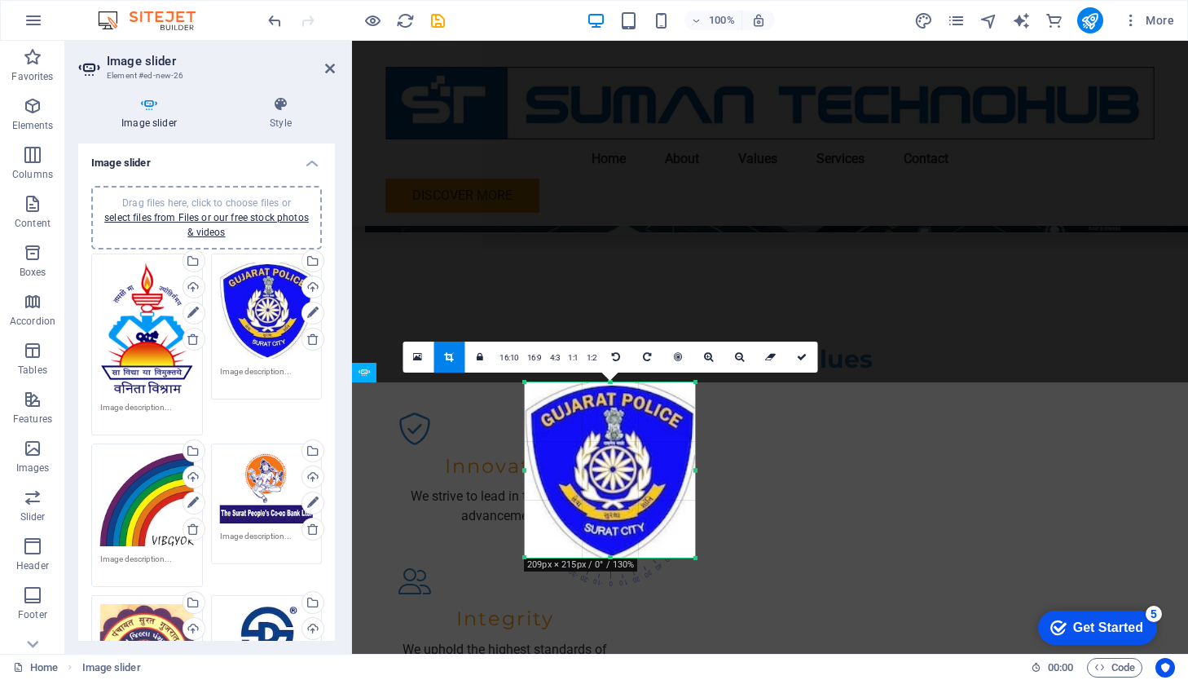
click at [697, 472] on div at bounding box center [696, 469] width 6 height 175
click at [700, 471] on div at bounding box center [610, 470] width 203 height 208
click at [651, 451] on div at bounding box center [610, 470] width 170 height 176
click at [771, 359] on icon at bounding box center [770, 357] width 11 height 10
click at [799, 360] on icon at bounding box center [802, 357] width 10 height 10
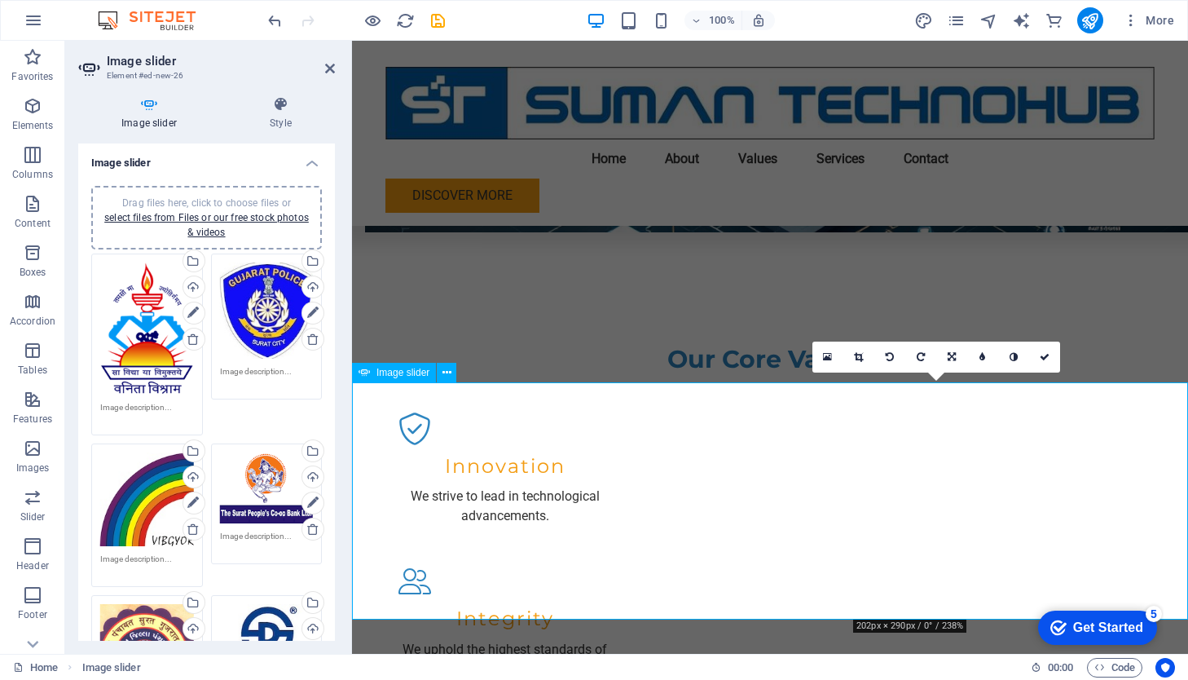
click at [860, 356] on icon at bounding box center [858, 357] width 9 height 10
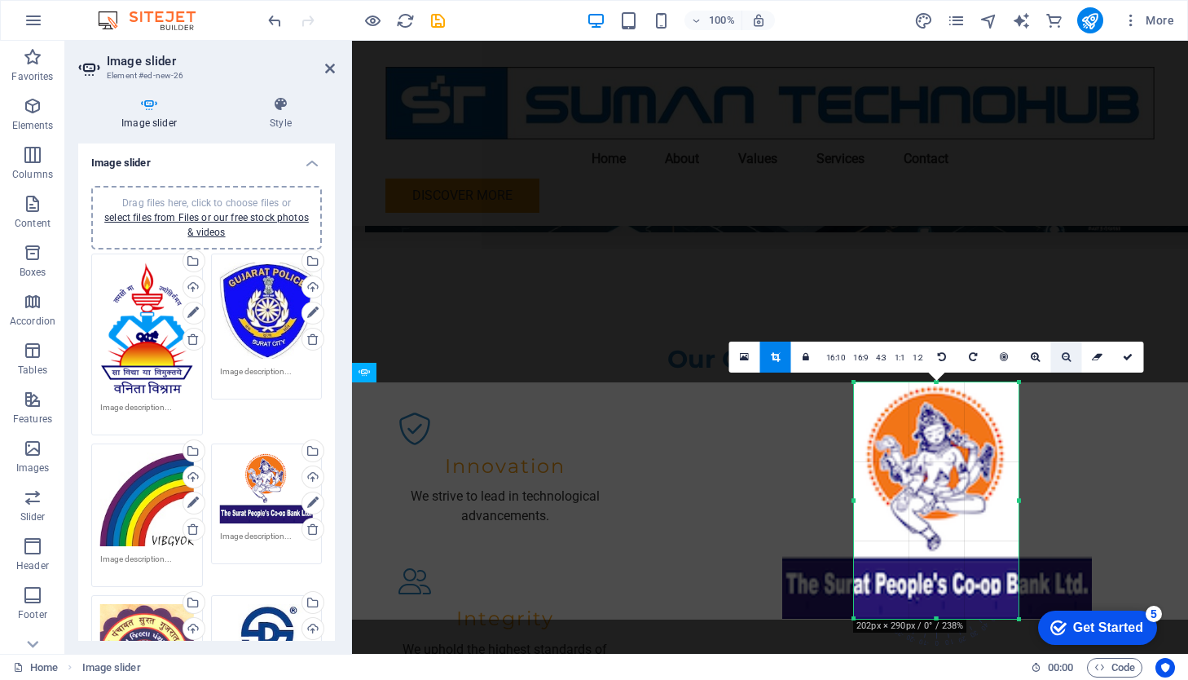
click at [1066, 355] on icon at bounding box center [1066, 357] width 9 height 10
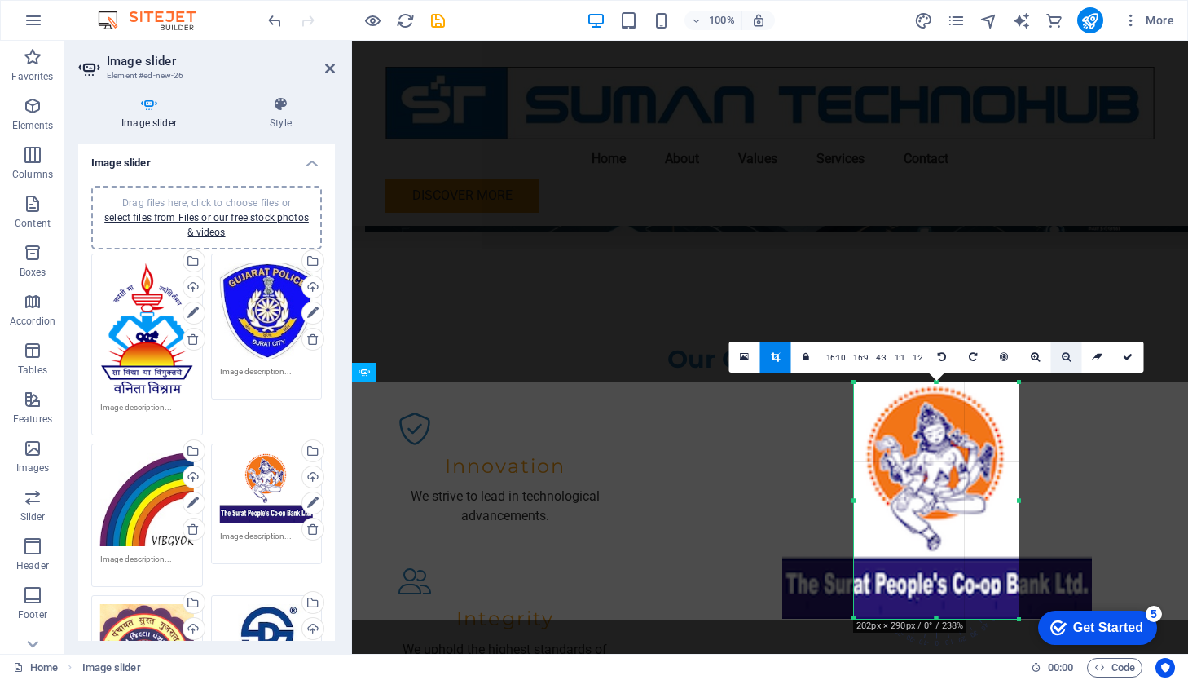
click at [1066, 355] on icon at bounding box center [1066, 357] width 9 height 10
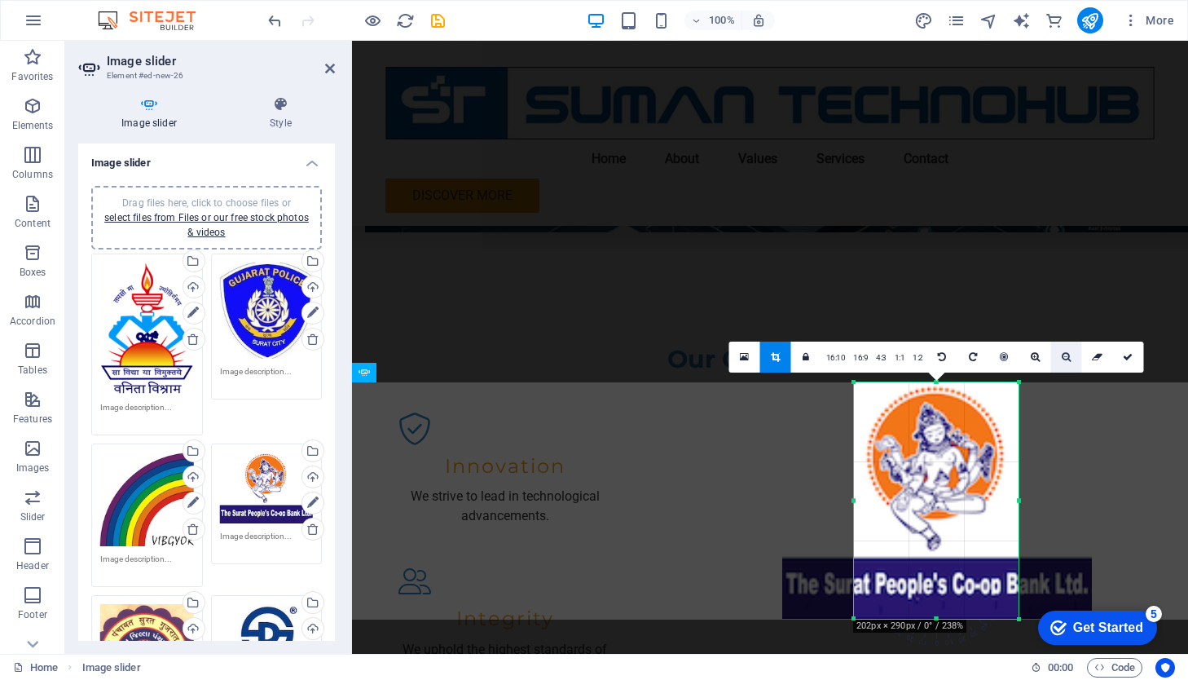
click at [1066, 355] on icon at bounding box center [1066, 357] width 9 height 10
click at [1096, 357] on icon at bounding box center [1097, 357] width 11 height 10
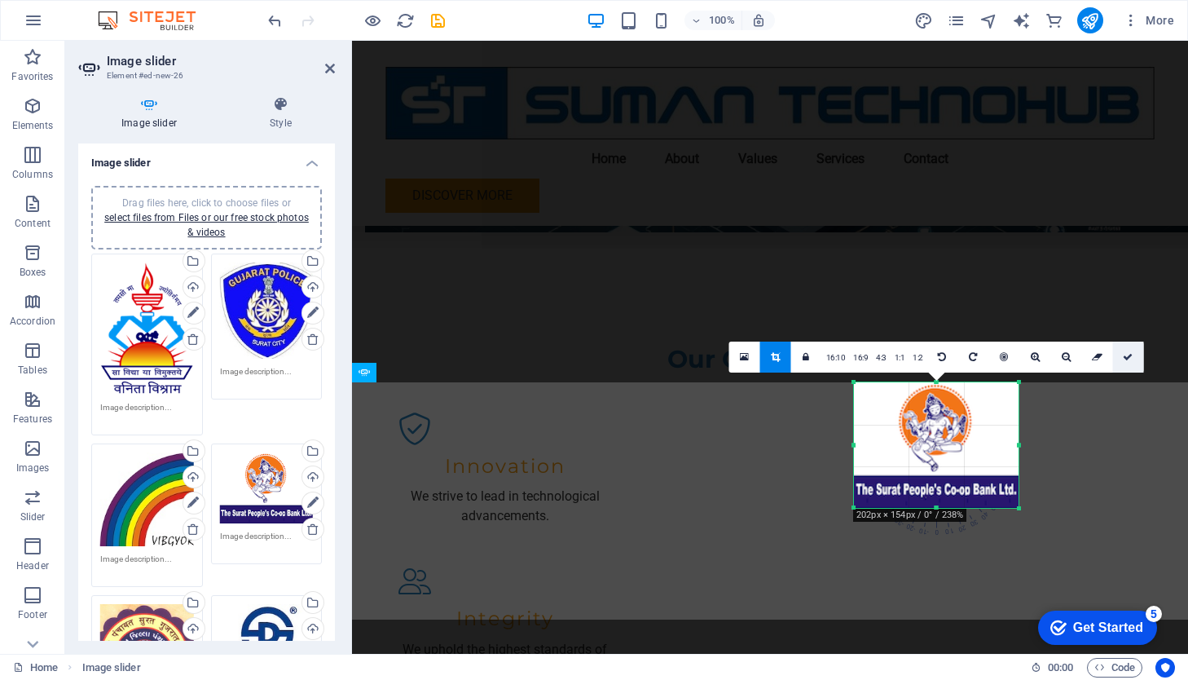
click at [1099, 356] on icon at bounding box center [1128, 357] width 10 height 10
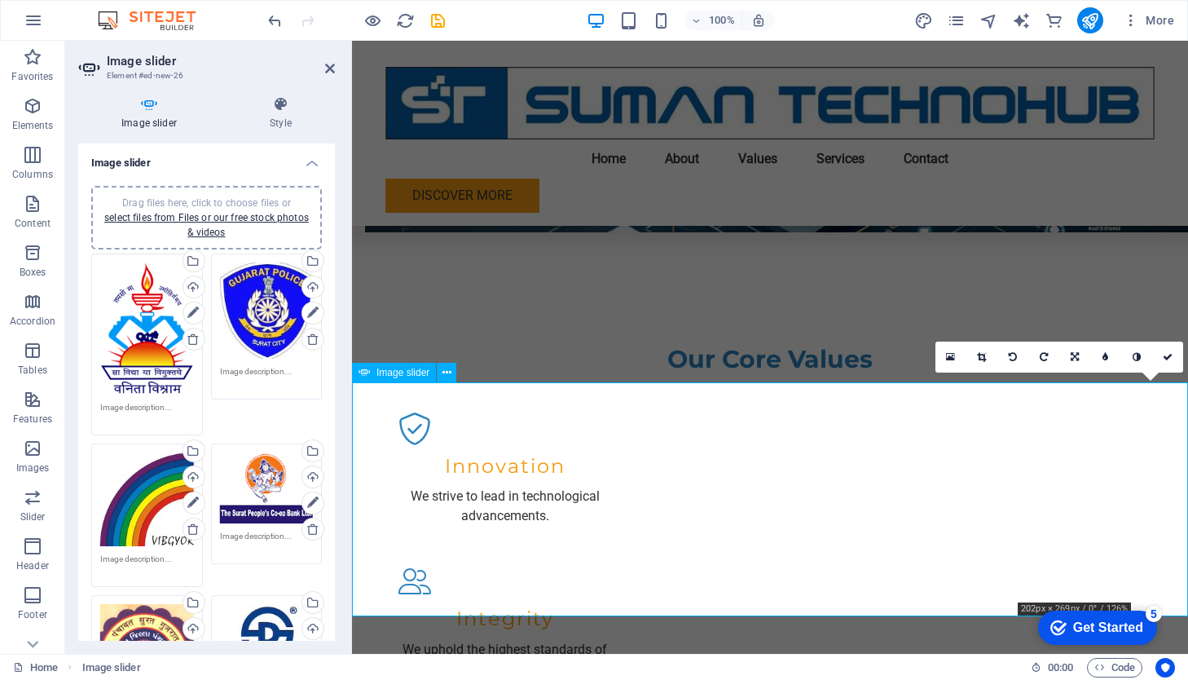
click at [984, 357] on icon at bounding box center [981, 357] width 9 height 10
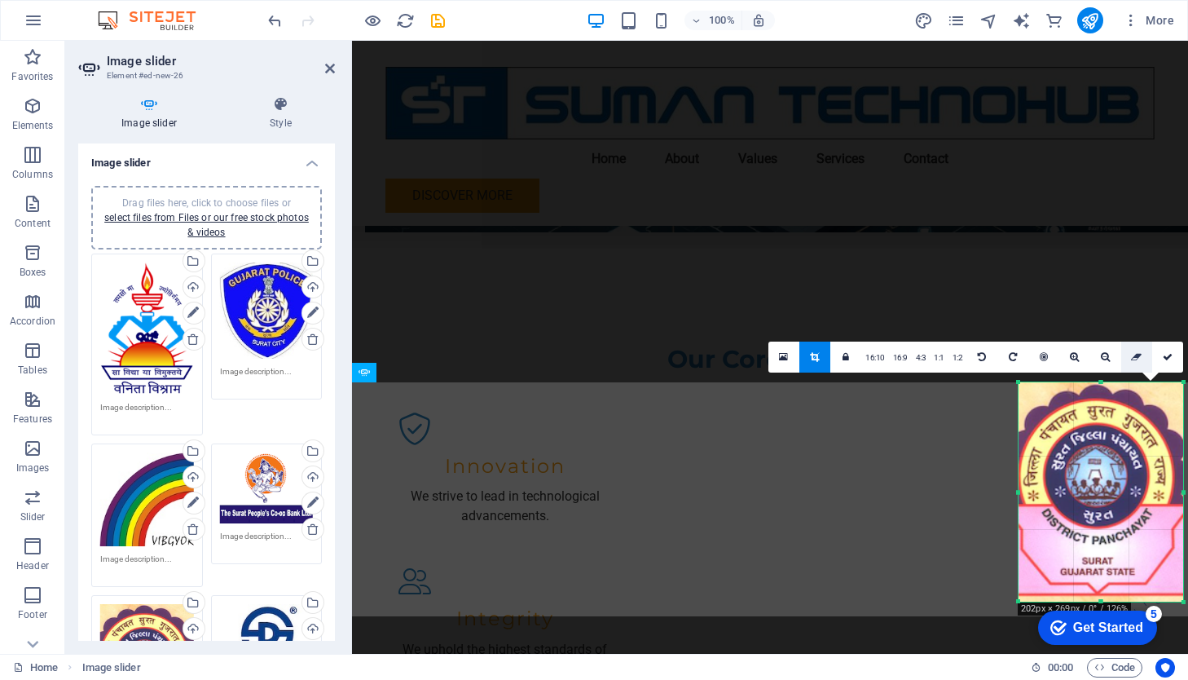
click at [1099, 358] on icon at bounding box center [1136, 357] width 11 height 10
click at [1099, 353] on icon at bounding box center [1168, 357] width 10 height 10
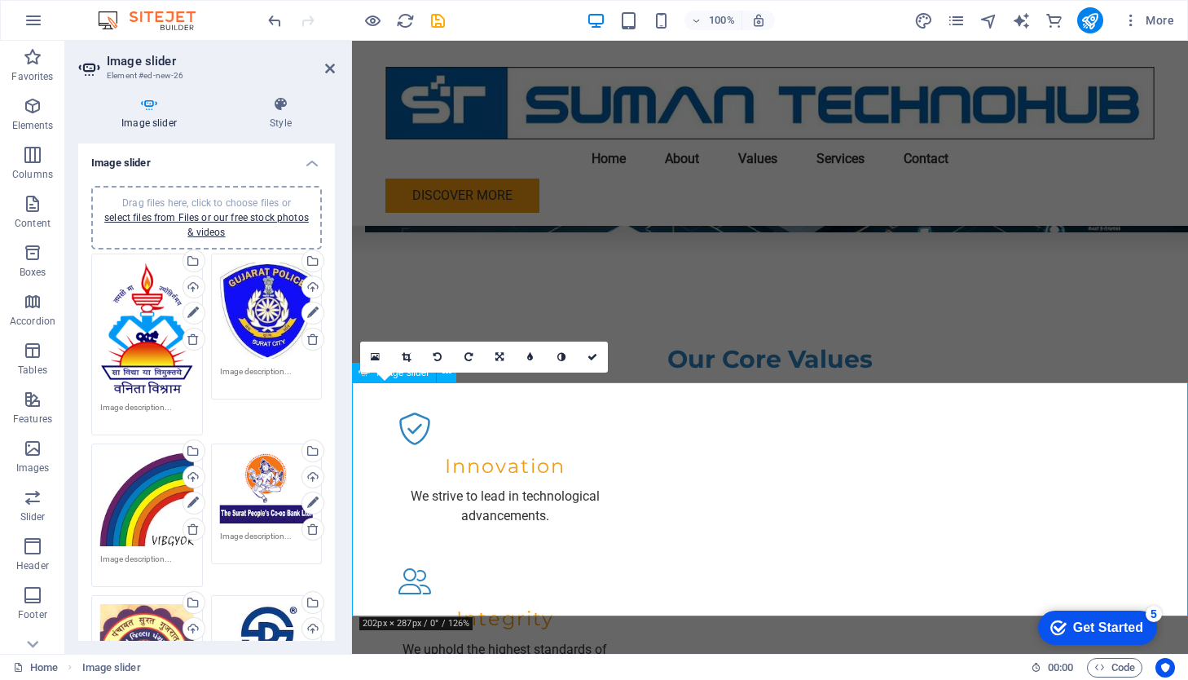
click at [406, 358] on icon at bounding box center [406, 357] width 9 height 10
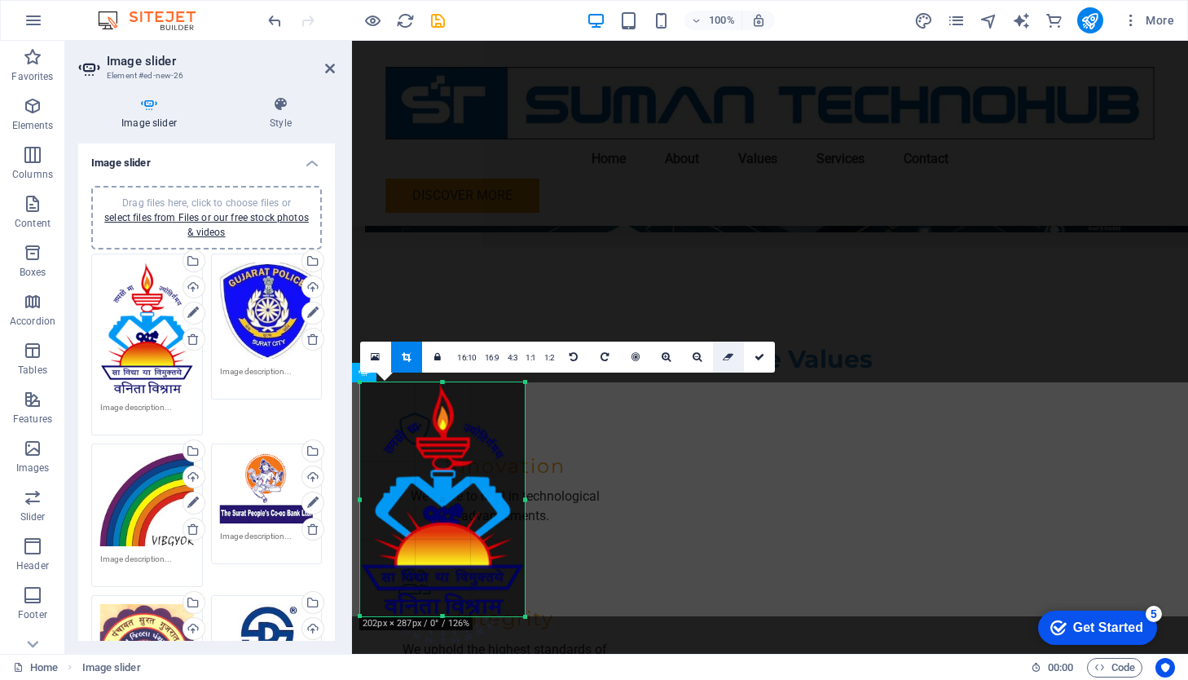
click at [727, 357] on icon at bounding box center [728, 357] width 11 height 10
click at [759, 355] on icon at bounding box center [760, 357] width 10 height 10
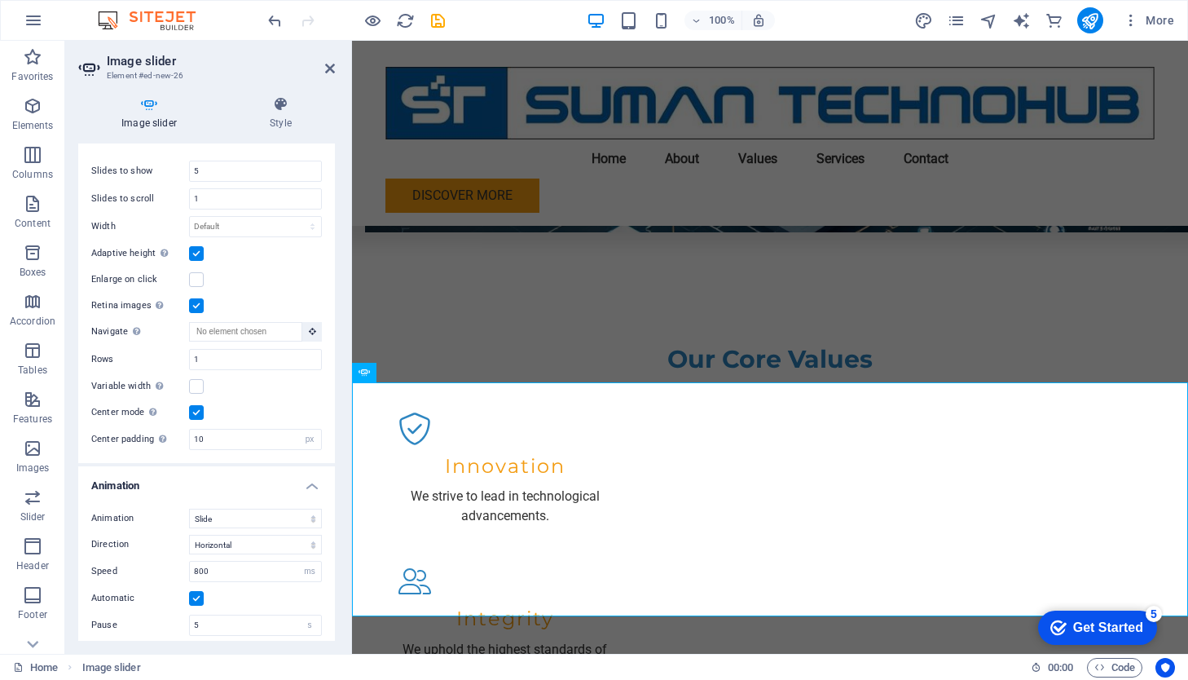
scroll to position [829, 0]
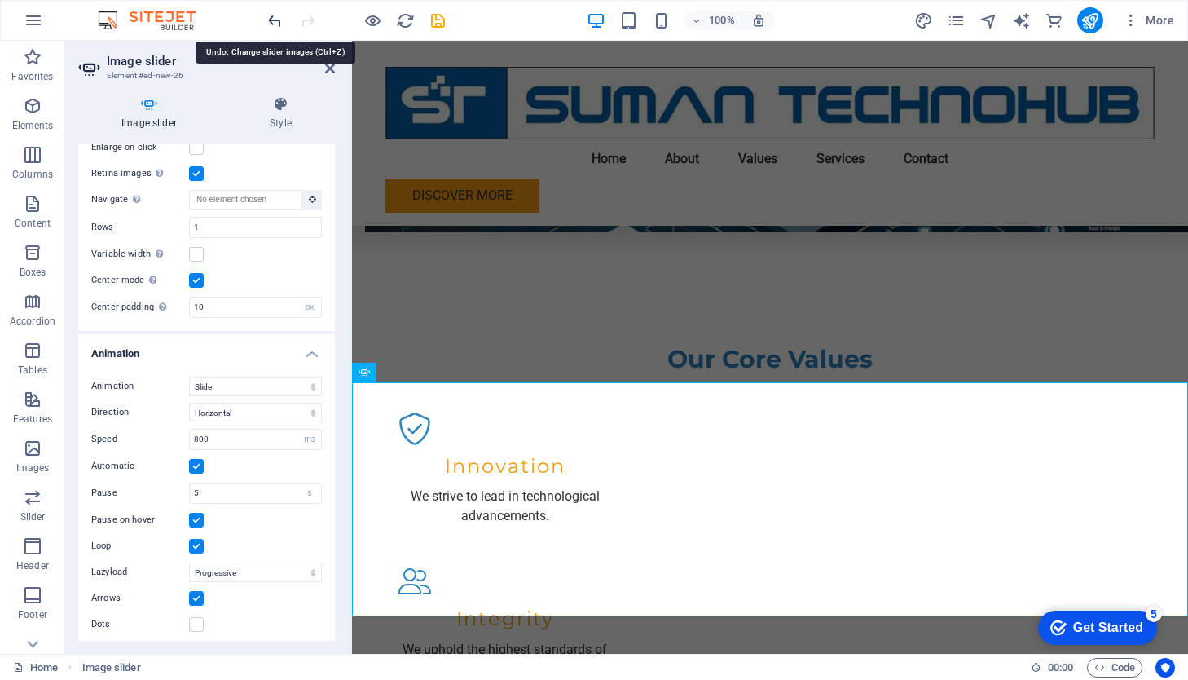
click at [274, 21] on icon "undo" at bounding box center [275, 20] width 19 height 19
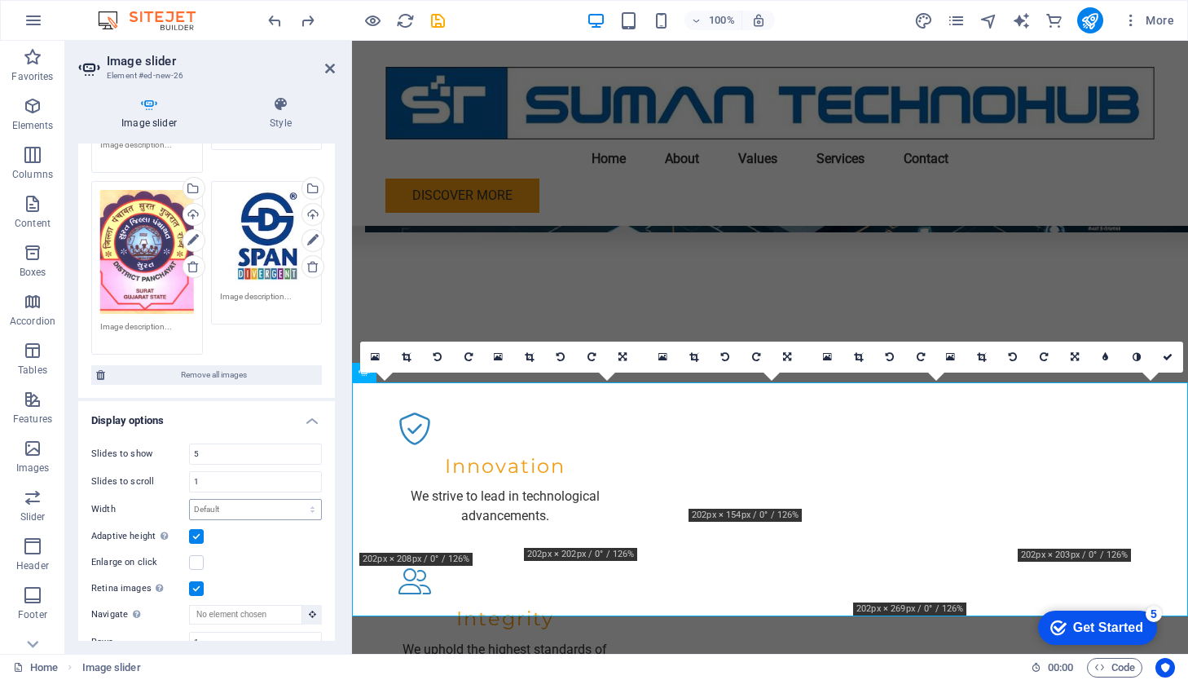
scroll to position [418, 0]
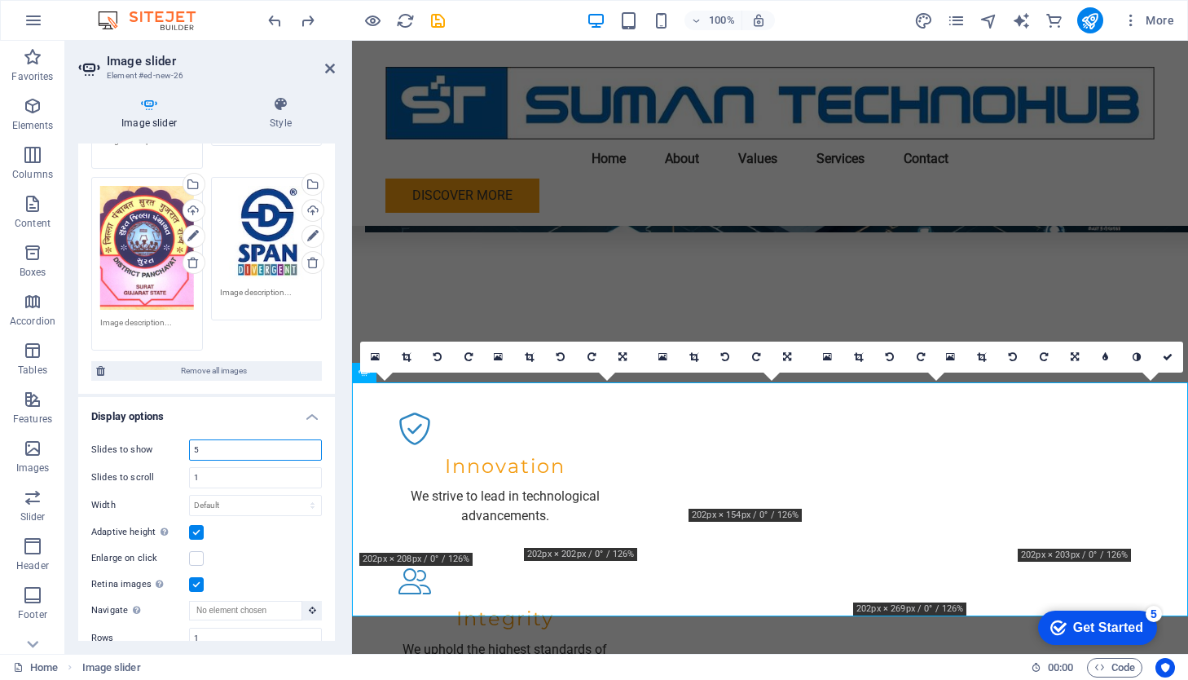
click at [213, 446] on input "5" at bounding box center [255, 450] width 131 height 20
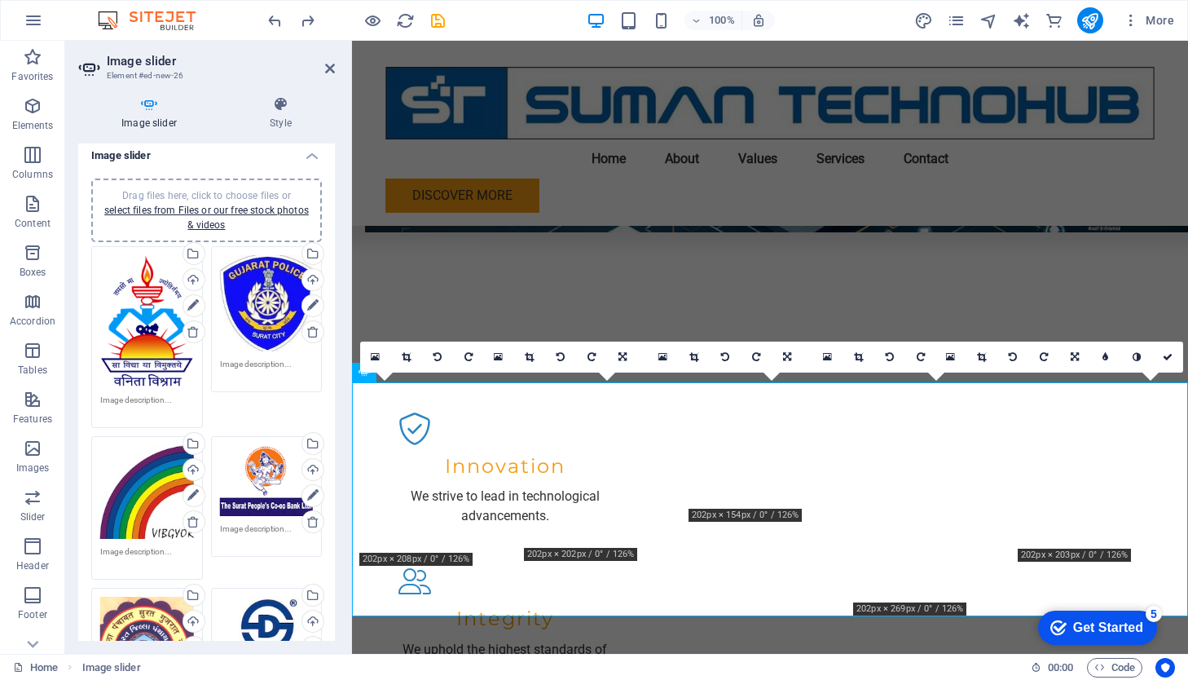
scroll to position [0, 0]
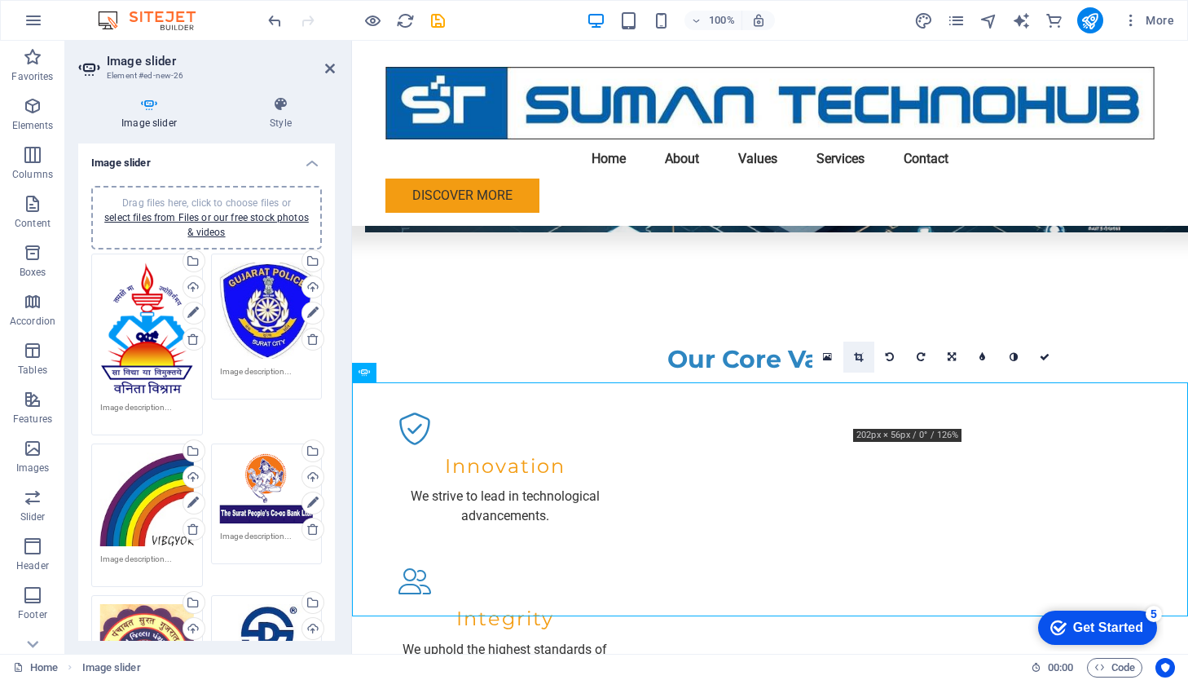
click at [860, 354] on icon at bounding box center [858, 357] width 9 height 10
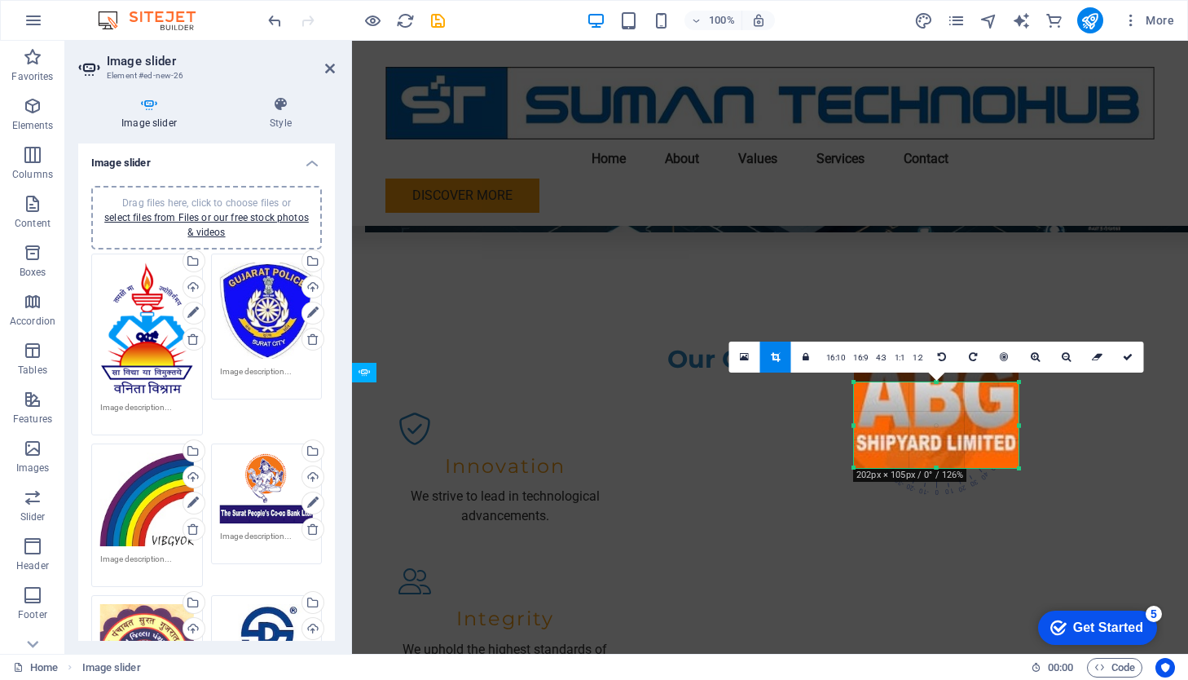
drag, startPoint x: 936, startPoint y: 427, endPoint x: 945, endPoint y: 471, distance: 44.8
click at [945, 468] on div "180 170 160 150 140 130 120 110 100 90 80 70 60 50 40 30 20 10 0 -10 -20 -30 -4…" at bounding box center [936, 425] width 165 height 86
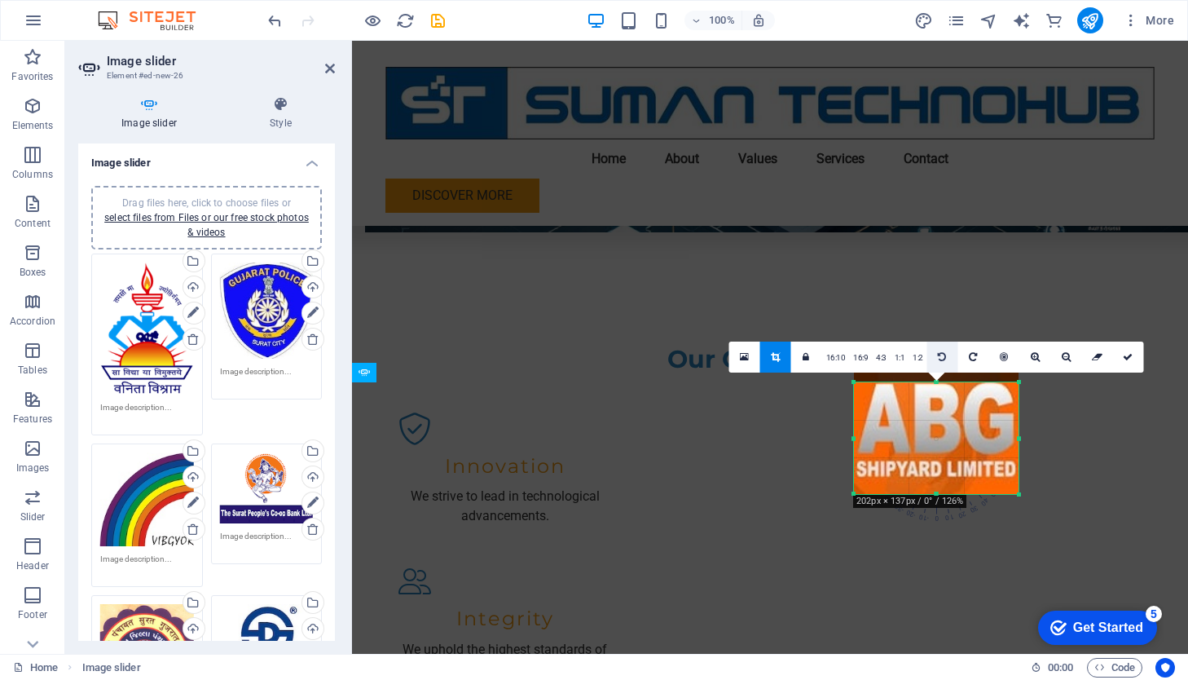
drag, startPoint x: 937, startPoint y: 382, endPoint x: 934, endPoint y: 356, distance: 26.3
click at [934, 382] on div "180 170 160 150 140 130 120 110 100 90 80 70 60 50 40 30 20 10 0 -10 -20 -30 -4…" at bounding box center [936, 438] width 165 height 112
click at [1097, 357] on icon at bounding box center [1097, 357] width 11 height 10
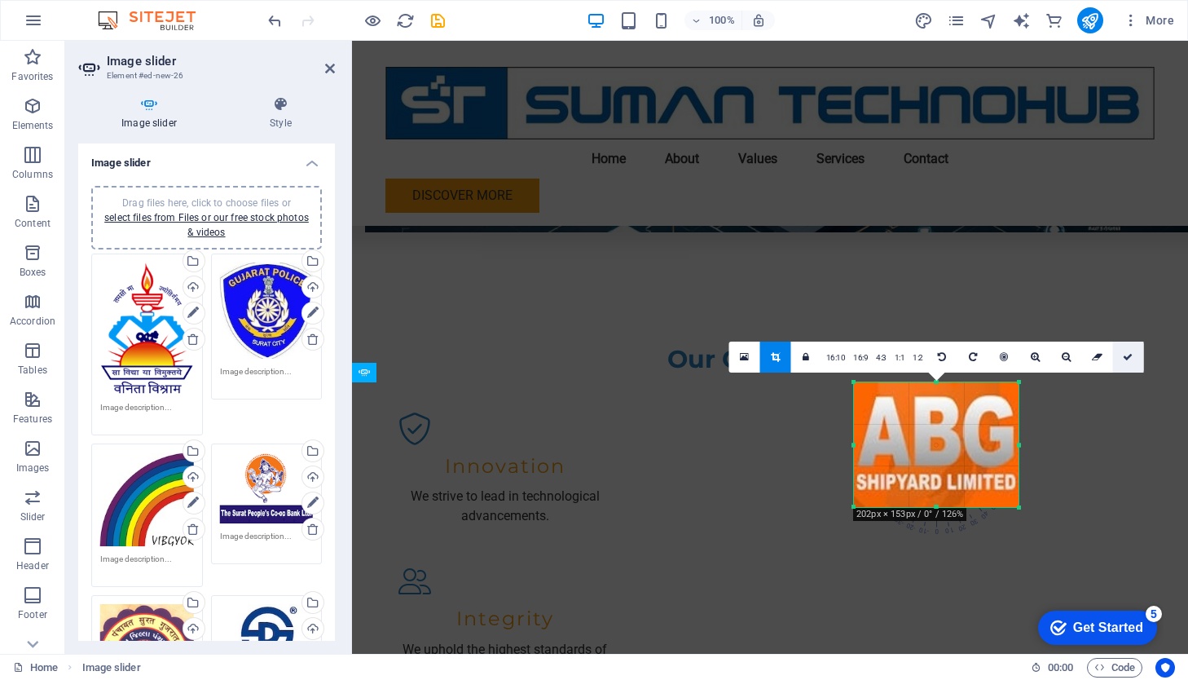
click at [1099, 356] on icon at bounding box center [1128, 357] width 10 height 10
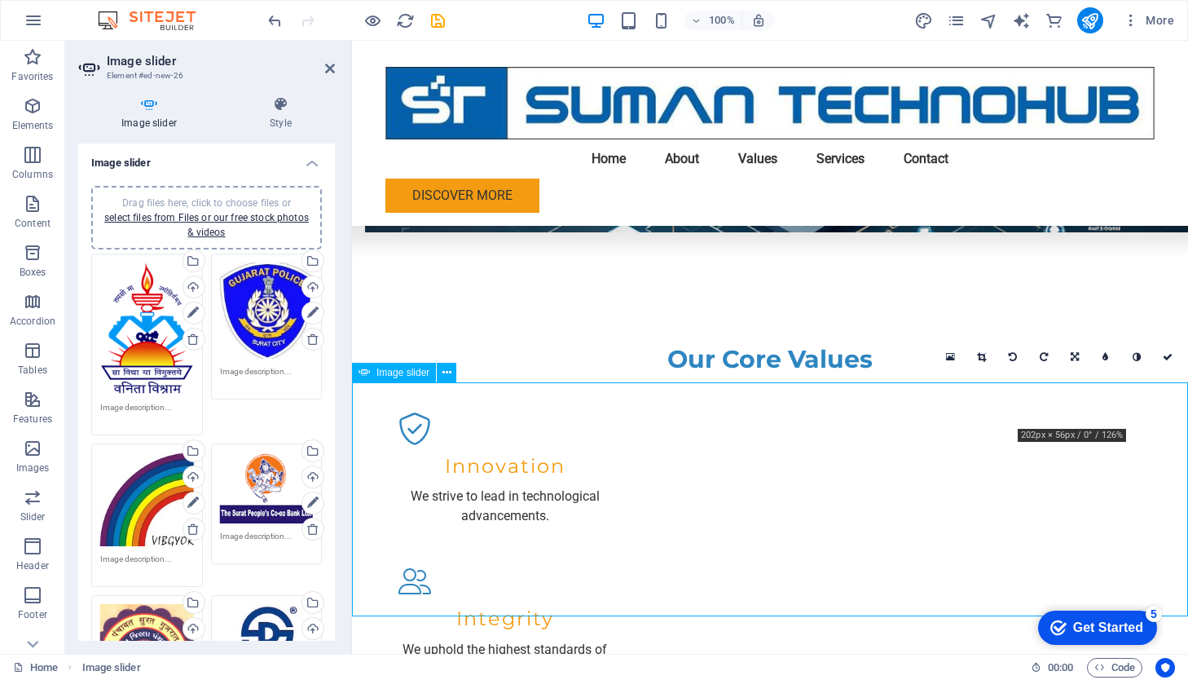
click at [987, 355] on link at bounding box center [982, 356] width 31 height 31
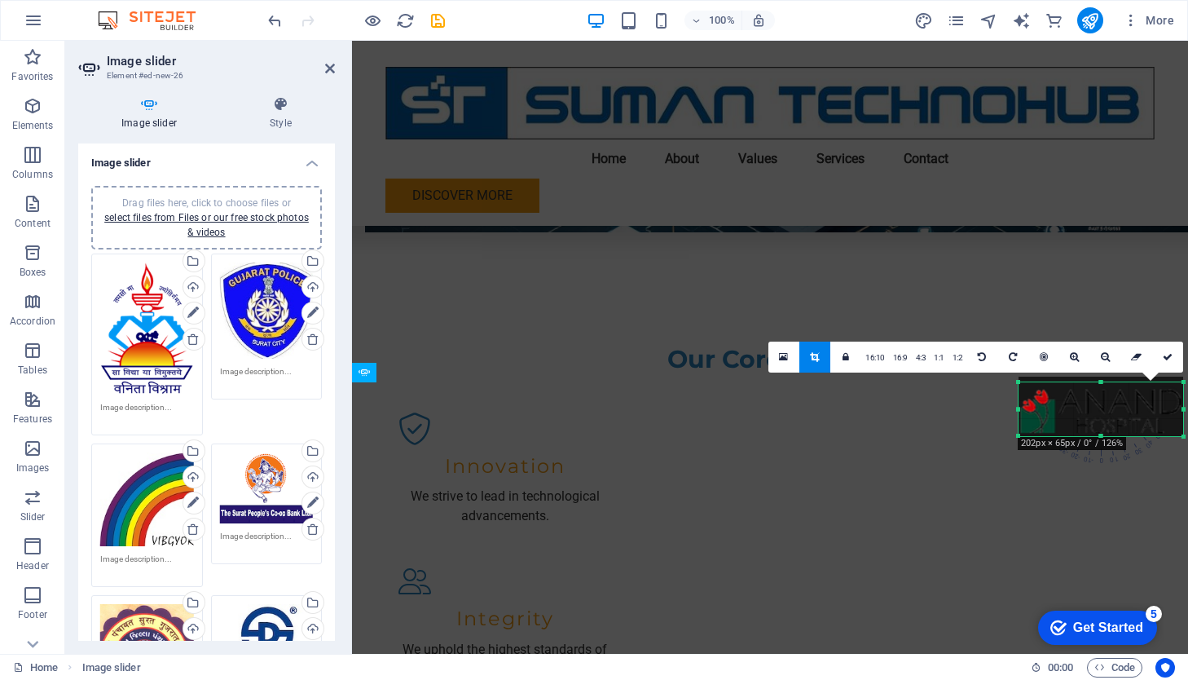
click at [1099, 436] on div at bounding box center [1101, 437] width 165 height 6
click at [1099, 354] on icon at bounding box center [1136, 357] width 11 height 10
click at [1099, 355] on icon at bounding box center [1168, 357] width 10 height 10
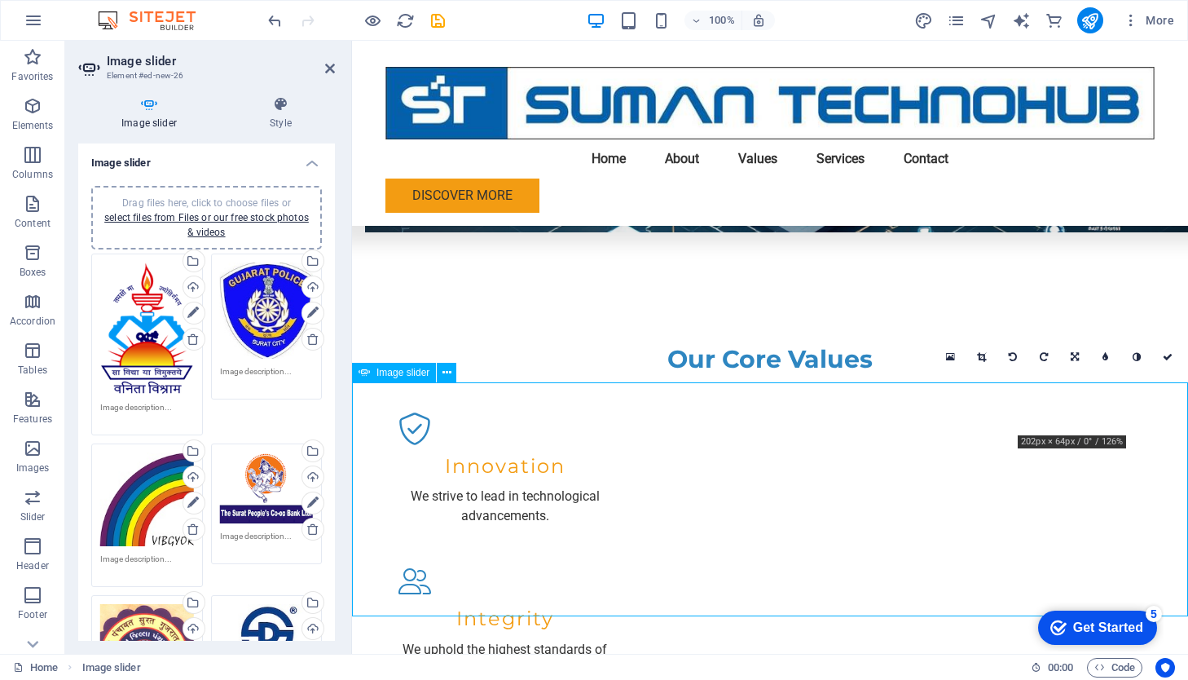
click at [986, 356] on icon at bounding box center [981, 357] width 9 height 10
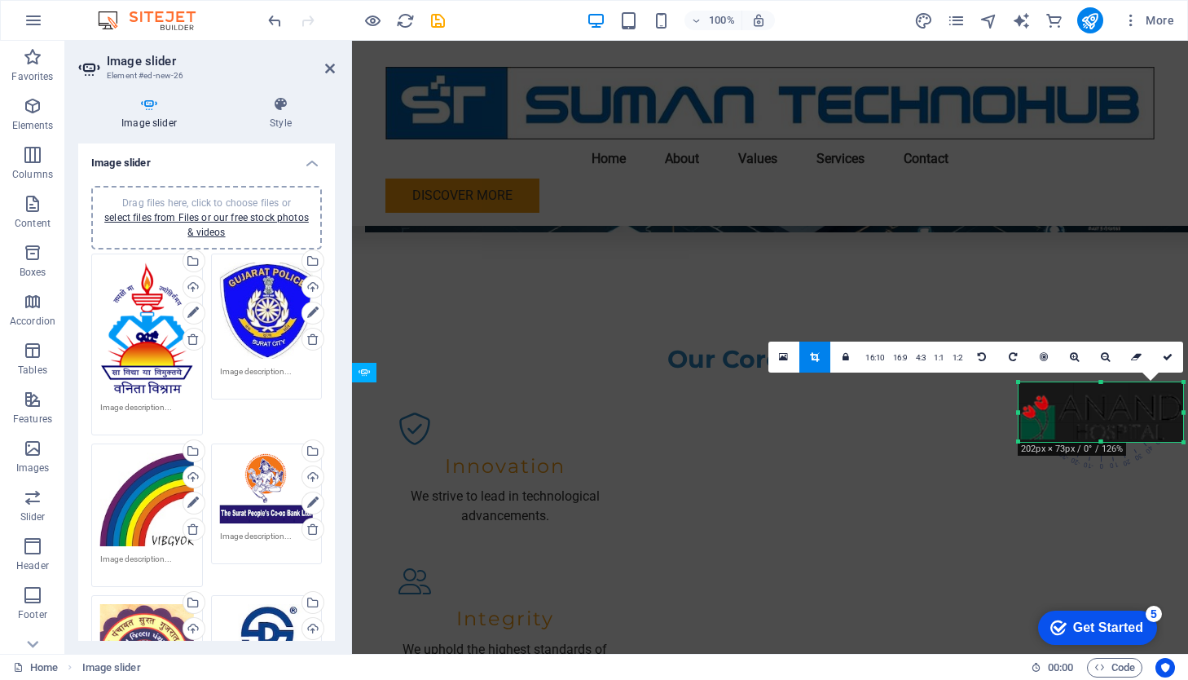
drag, startPoint x: 1101, startPoint y: 433, endPoint x: 1103, endPoint y: 443, distance: 9.9
click at [1099, 443] on div at bounding box center [1101, 442] width 165 height 6
click at [1099, 358] on link at bounding box center [1136, 356] width 31 height 31
click at [1099, 354] on icon at bounding box center [1168, 357] width 10 height 10
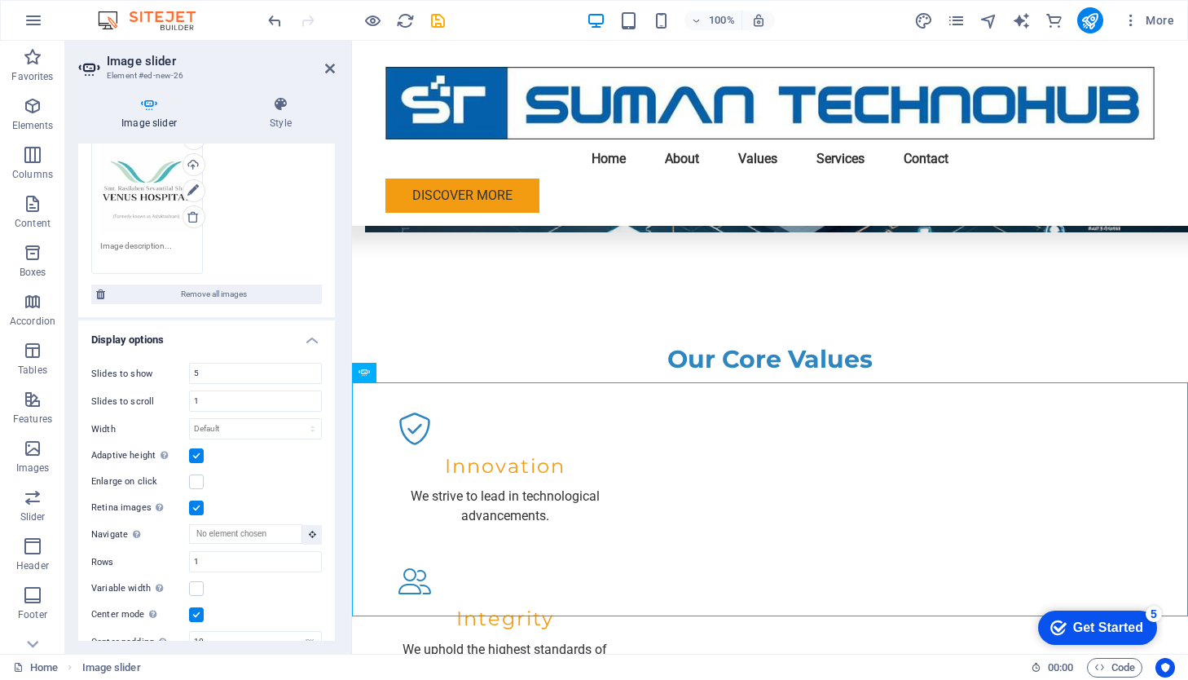
scroll to position [786, 0]
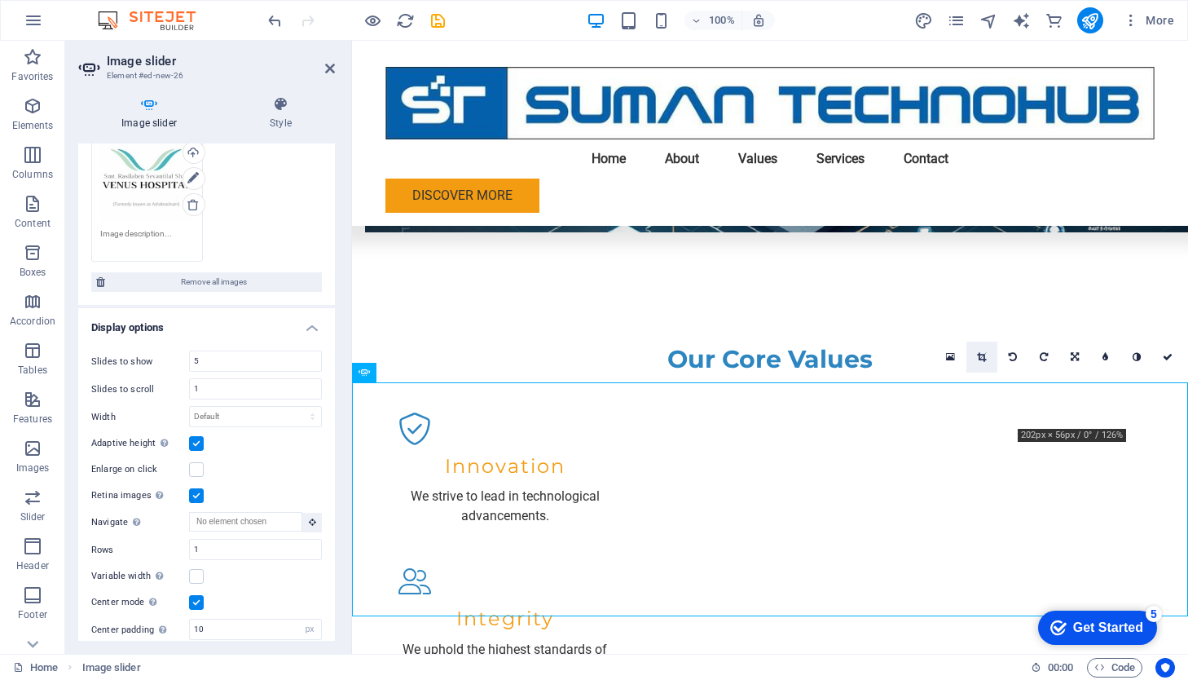
click at [985, 356] on icon at bounding box center [981, 357] width 9 height 10
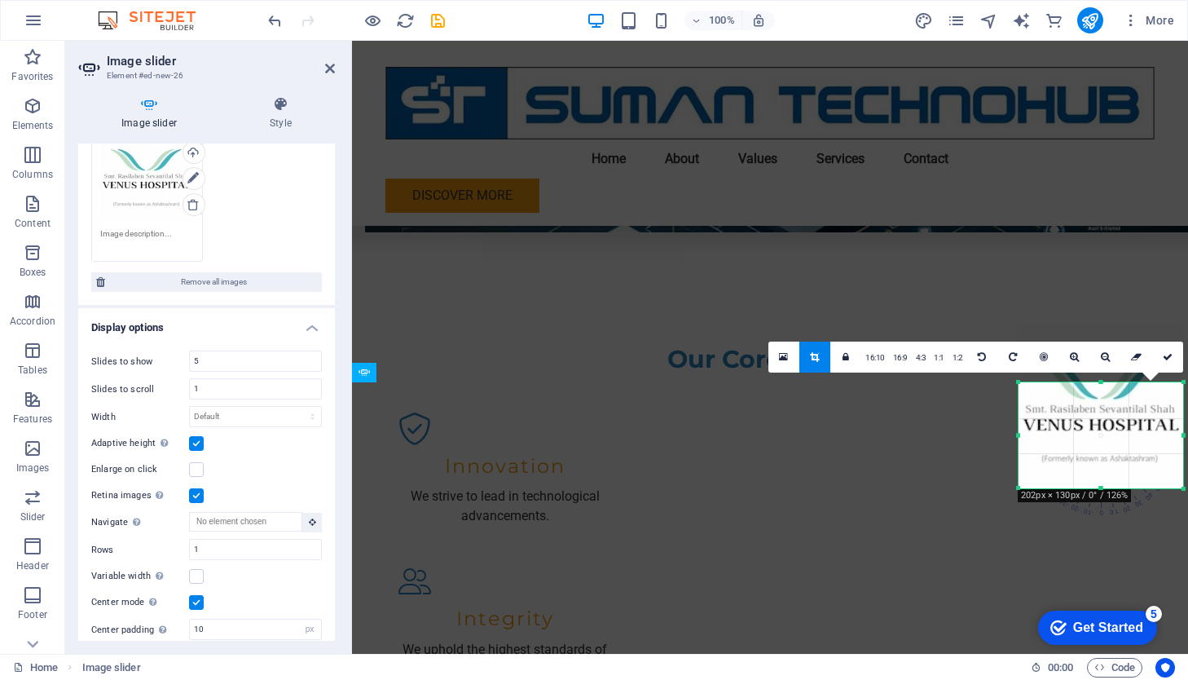
drag, startPoint x: 1103, startPoint y: 427, endPoint x: 1111, endPoint y: 491, distance: 64.1
click at [1099, 491] on div at bounding box center [1101, 489] width 165 height 6
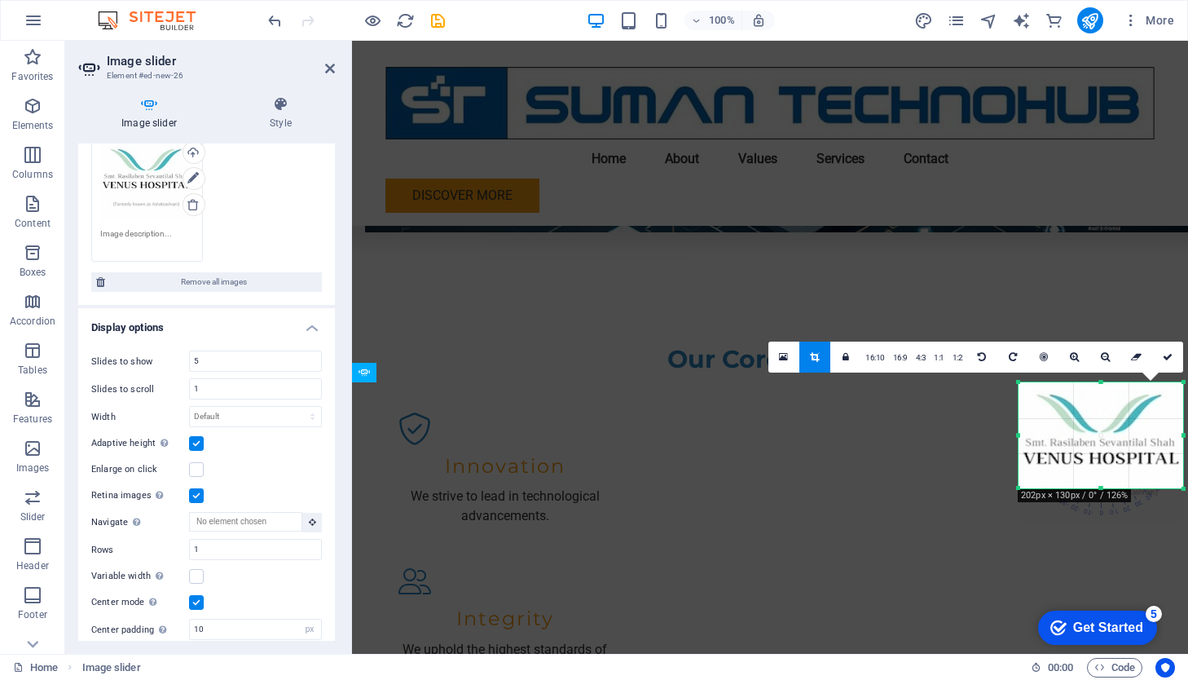
drag, startPoint x: 1100, startPoint y: 433, endPoint x: 1103, endPoint y: 466, distance: 33.5
click at [1099, 466] on div at bounding box center [1101, 439] width 165 height 165
drag, startPoint x: 1100, startPoint y: 486, endPoint x: 1104, endPoint y: 522, distance: 36.9
click at [1099, 522] on div at bounding box center [1101, 522] width 165 height 6
click at [1087, 457] on div at bounding box center [1101, 439] width 165 height 165
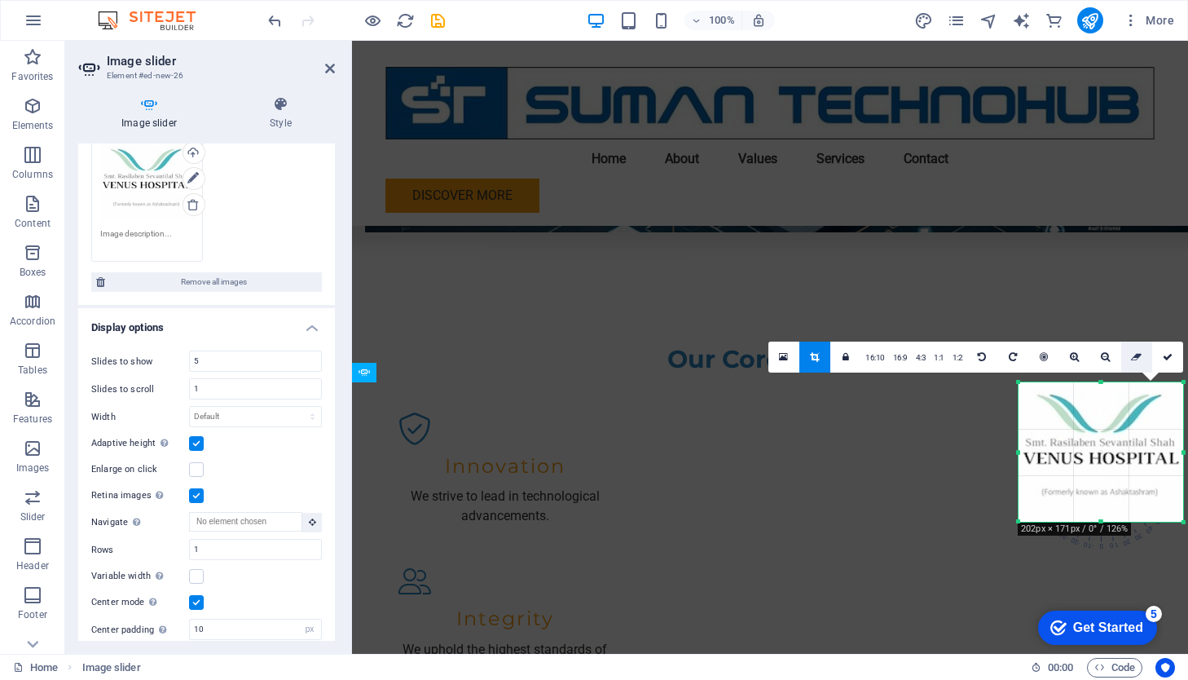
click at [1099, 355] on icon at bounding box center [1136, 357] width 11 height 10
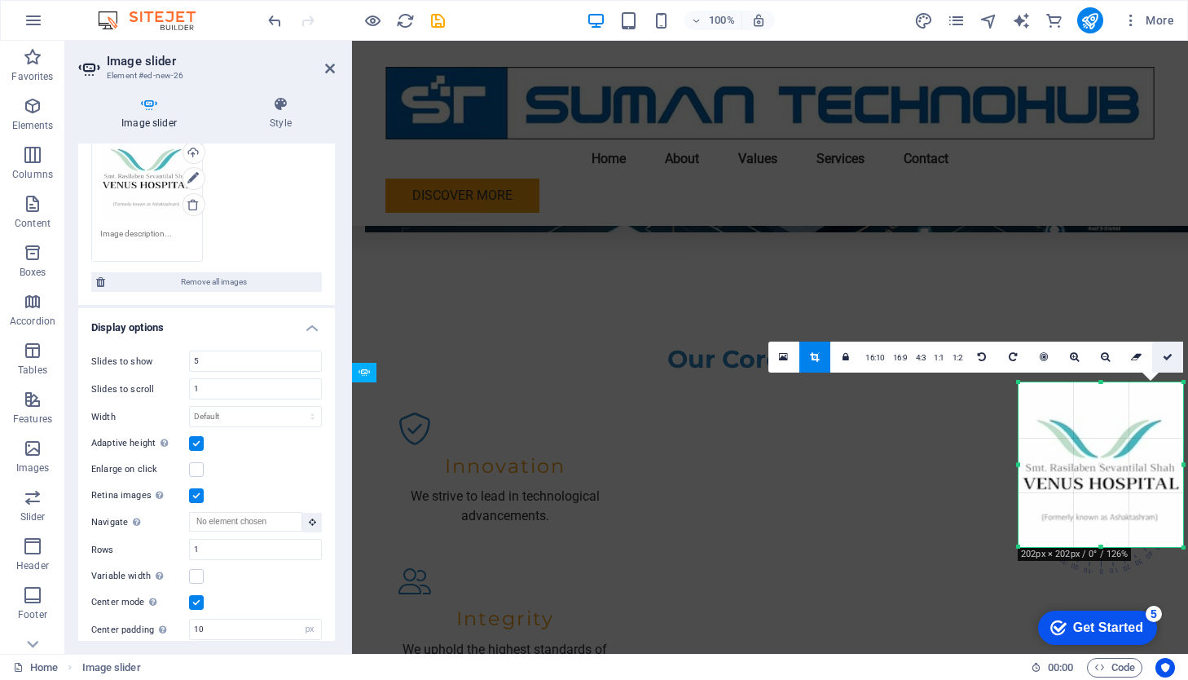
click at [1099, 356] on icon at bounding box center [1168, 357] width 10 height 10
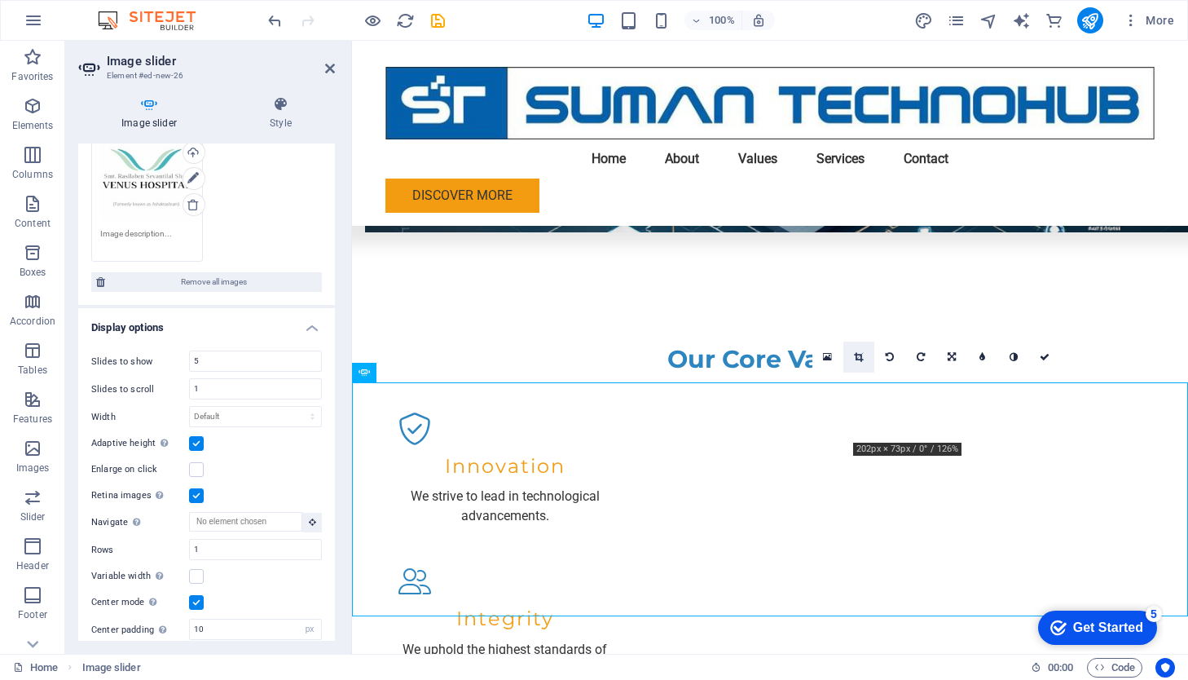
click at [861, 358] on icon at bounding box center [858, 357] width 9 height 10
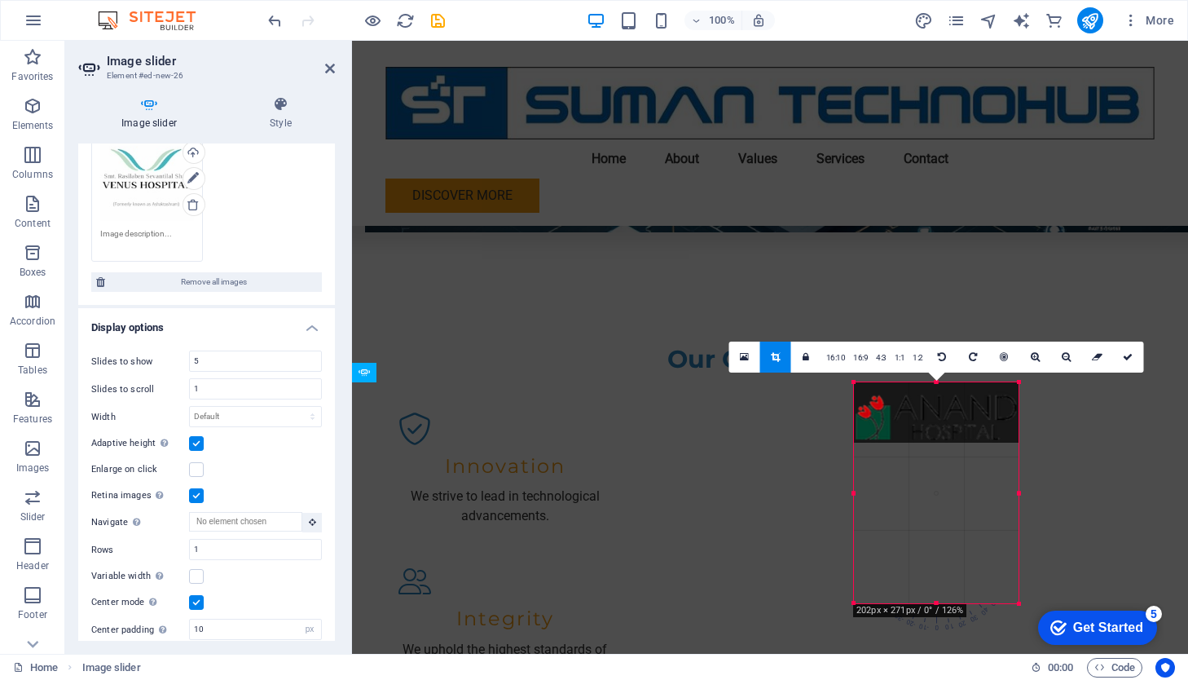
drag, startPoint x: 937, startPoint y: 440, endPoint x: 942, endPoint y: 601, distance: 161.4
click at [942, 601] on div at bounding box center [936, 604] width 165 height 6
click at [1099, 356] on icon at bounding box center [1097, 357] width 11 height 10
drag, startPoint x: 938, startPoint y: 441, endPoint x: 947, endPoint y: 598, distance: 157.5
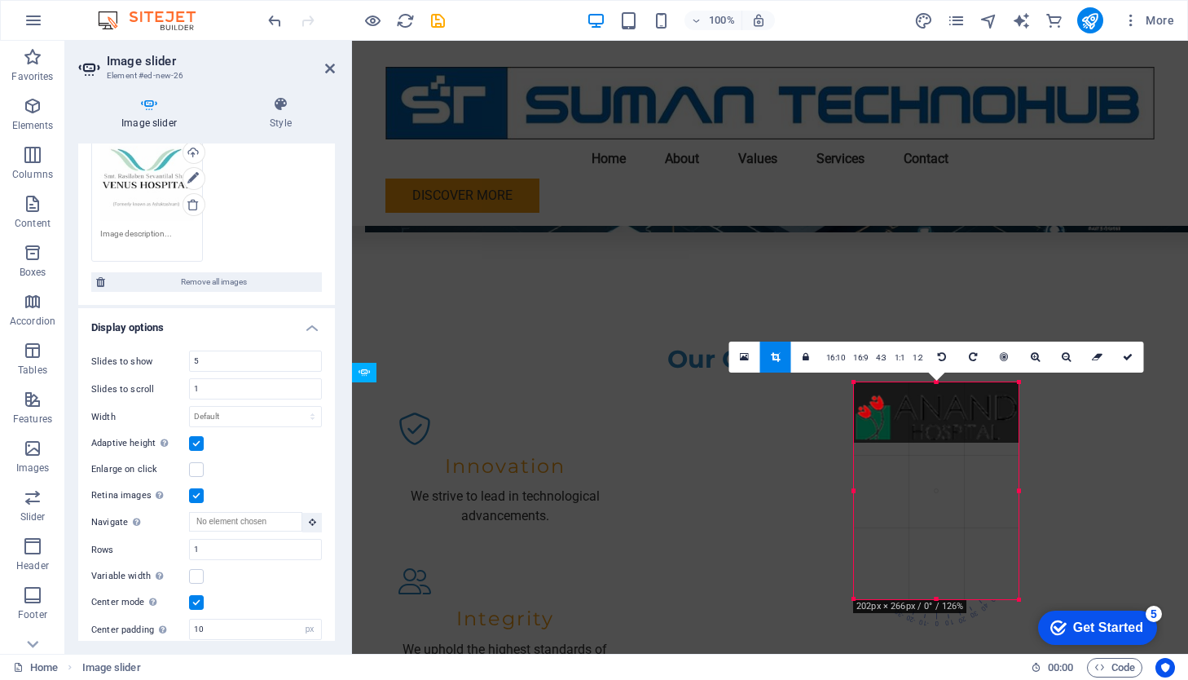
click at [947, 598] on div at bounding box center [936, 600] width 165 height 6
click at [1094, 358] on icon at bounding box center [1097, 357] width 11 height 10
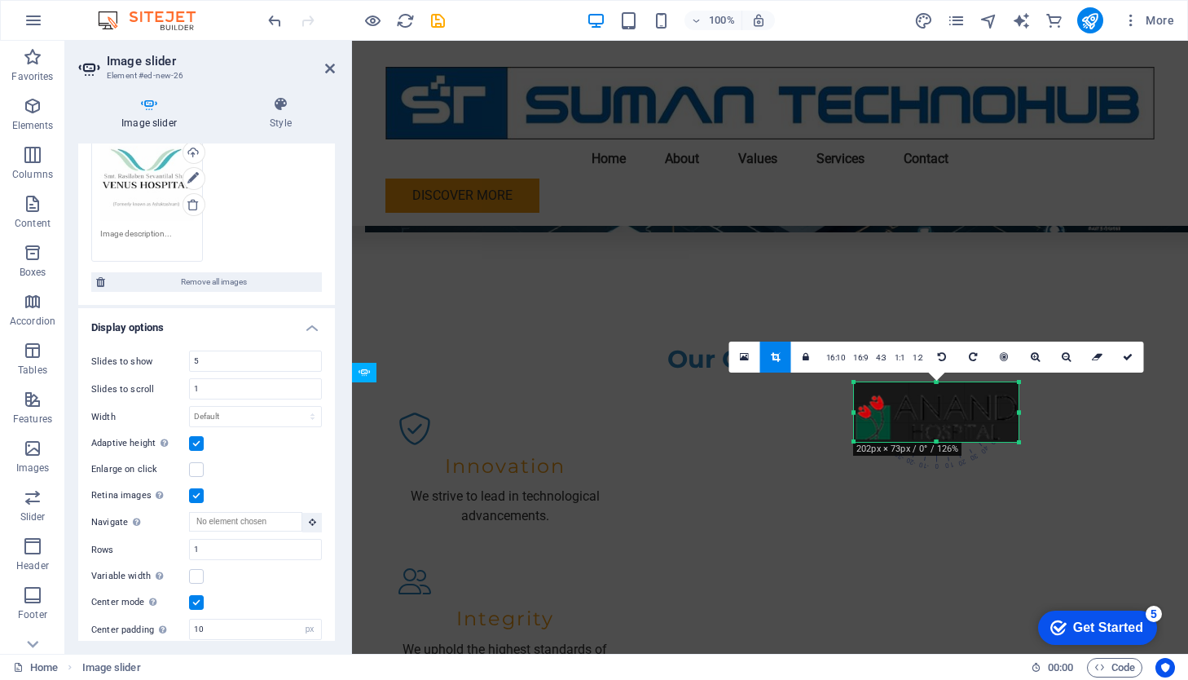
click at [935, 443] on div at bounding box center [936, 442] width 165 height 6
click at [804, 355] on icon at bounding box center [806, 357] width 7 height 10
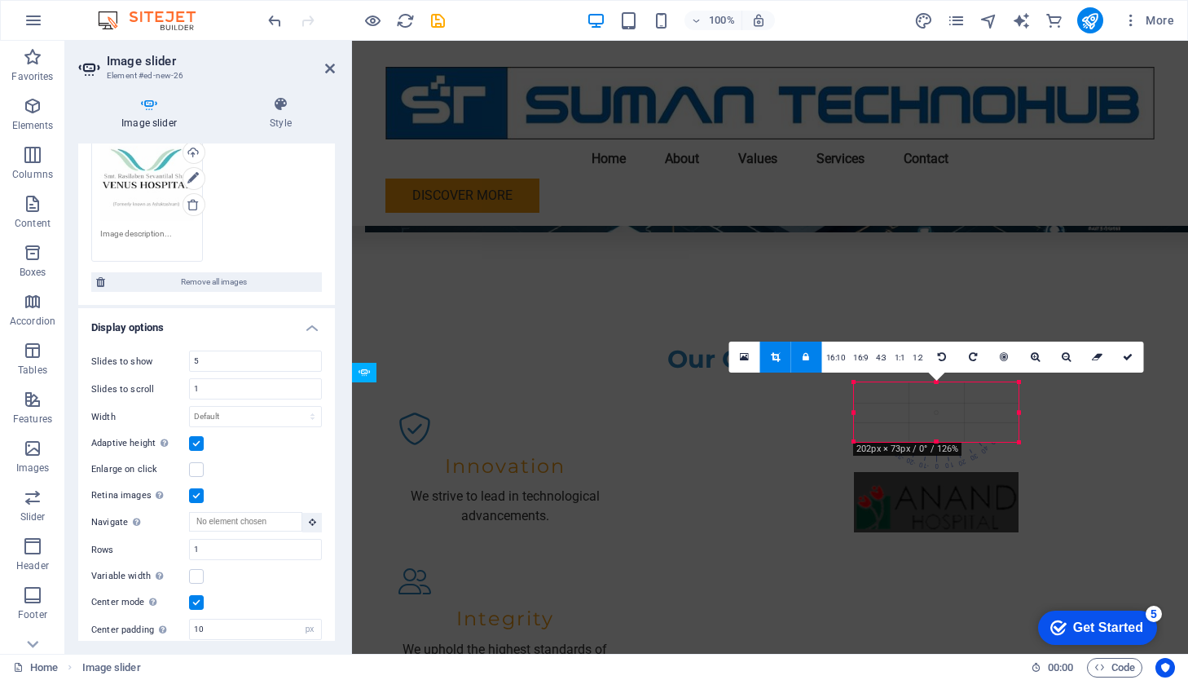
drag, startPoint x: 934, startPoint y: 421, endPoint x: 934, endPoint y: 510, distance: 89.6
click at [934, 510] on div at bounding box center [936, 501] width 165 height 59
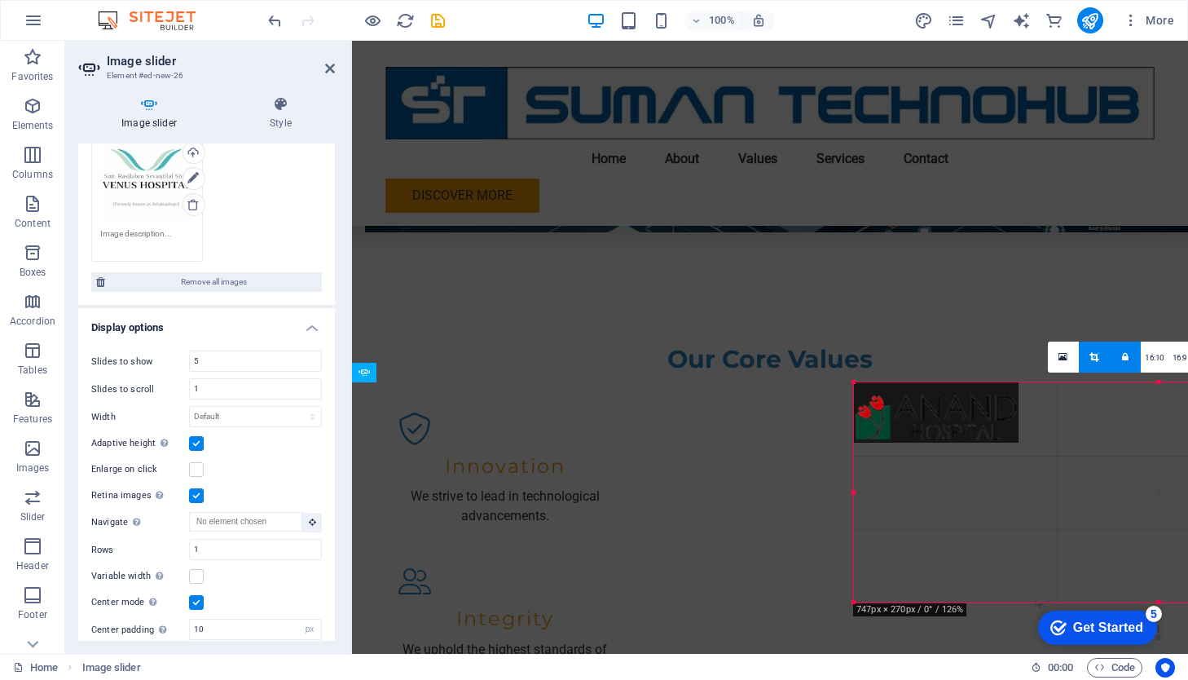
drag, startPoint x: 936, startPoint y: 441, endPoint x: 936, endPoint y: 601, distance: 160.5
click at [936, 601] on div at bounding box center [1158, 603] width 609 height 6
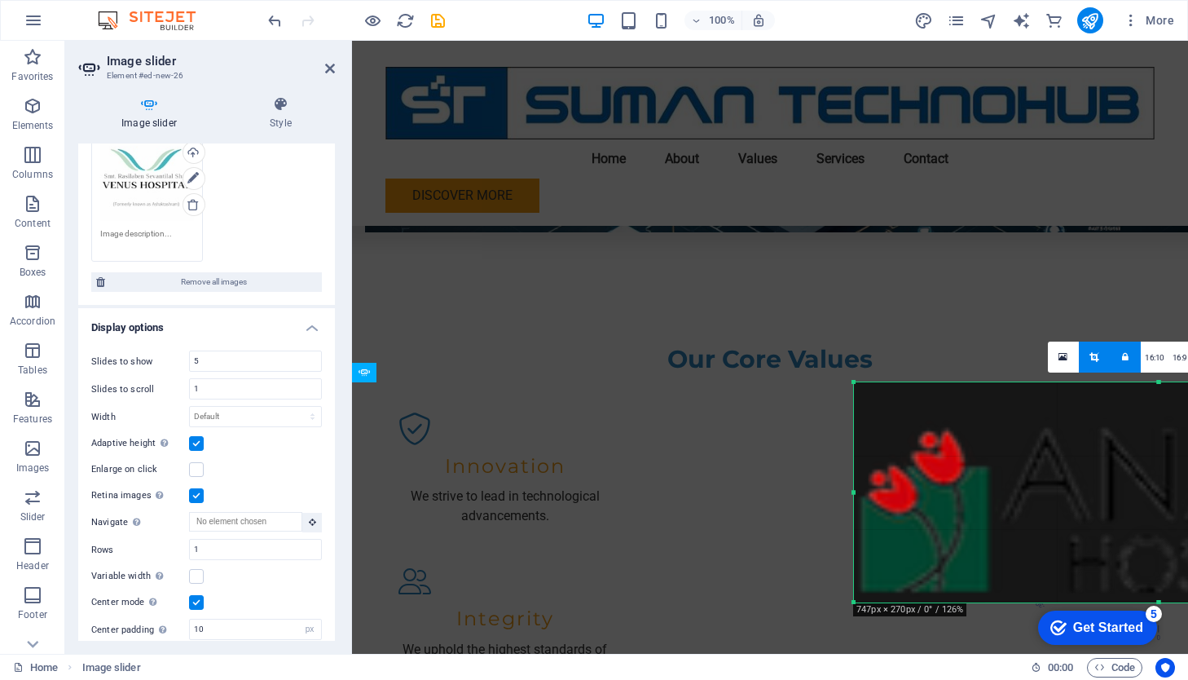
click at [1099, 355] on icon at bounding box center [1125, 357] width 7 height 10
click at [275, 24] on icon "undo" at bounding box center [275, 20] width 19 height 19
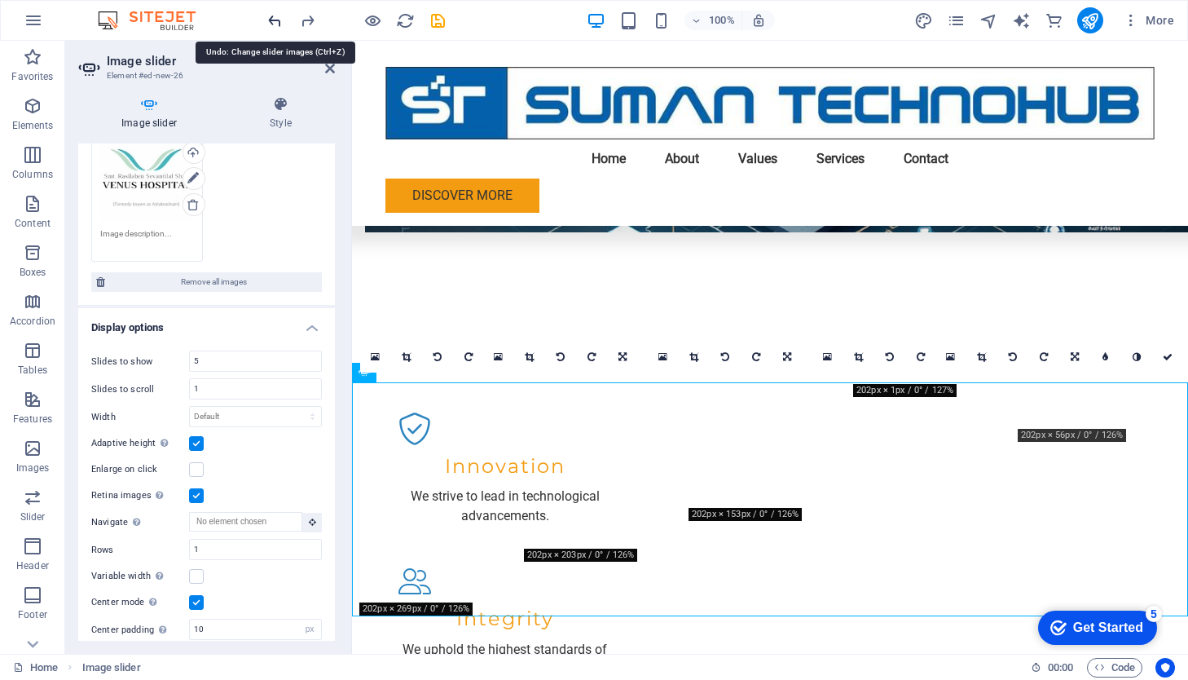
click at [275, 24] on icon "undo" at bounding box center [275, 20] width 19 height 19
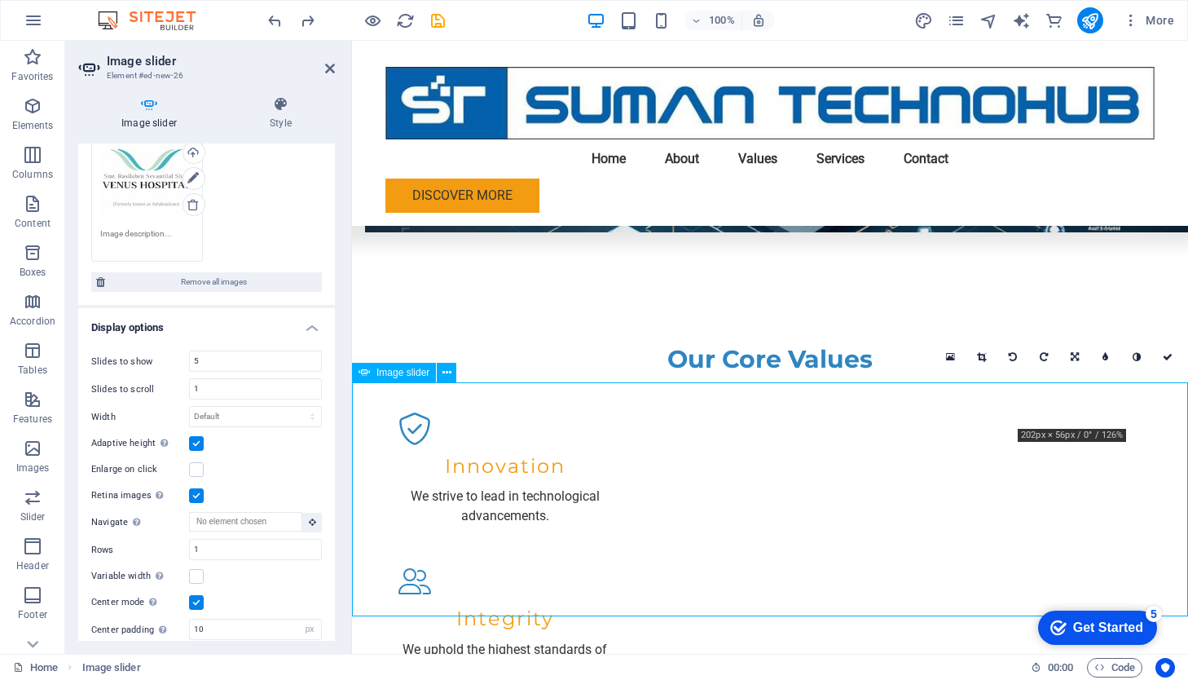
click at [986, 357] on icon at bounding box center [981, 357] width 9 height 10
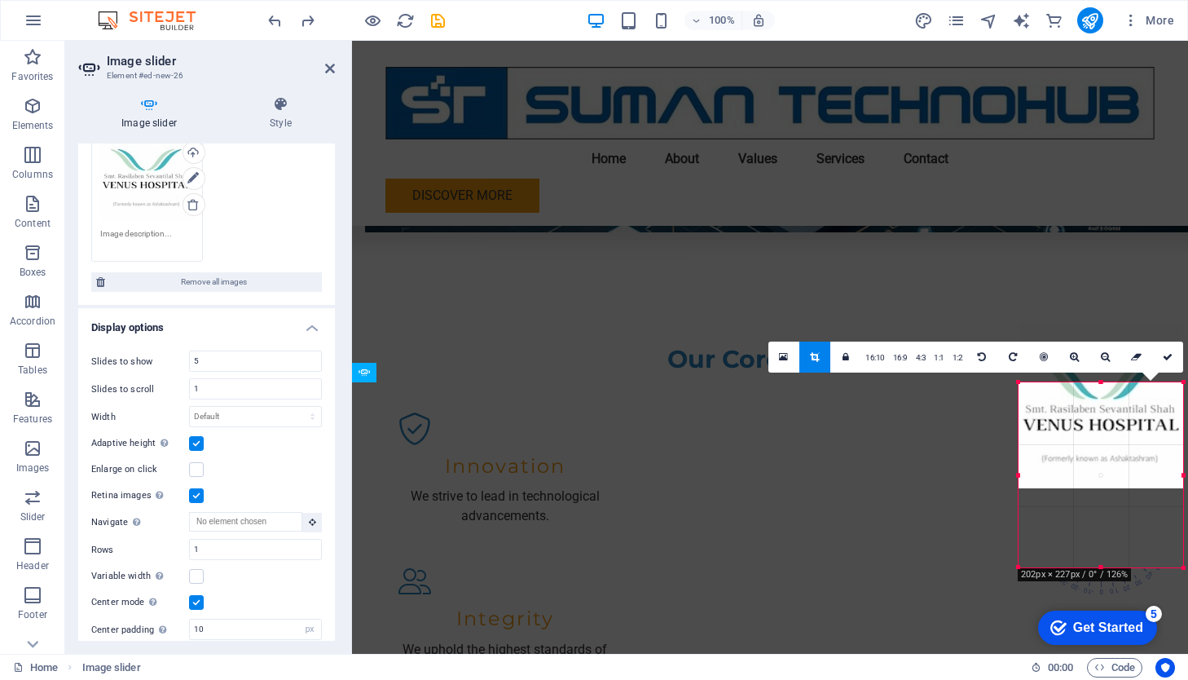
drag, startPoint x: 1104, startPoint y: 425, endPoint x: 1113, endPoint y: 565, distance: 139.6
click at [1099, 565] on div at bounding box center [1101, 568] width 165 height 6
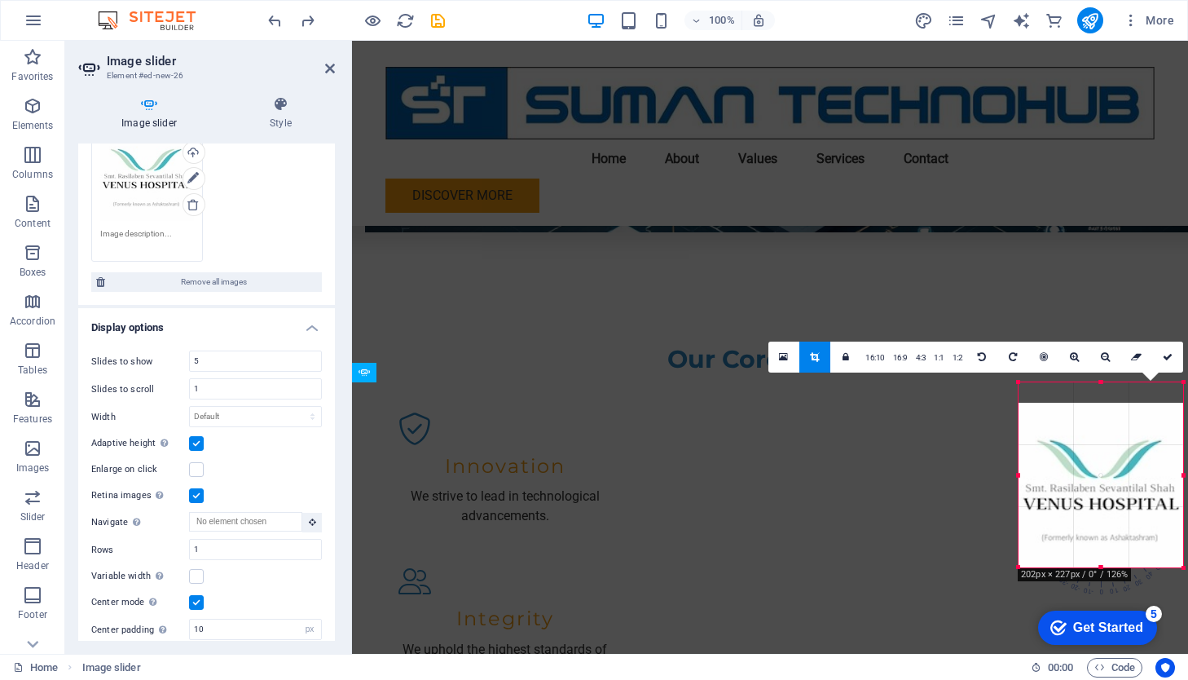
drag, startPoint x: 1091, startPoint y: 447, endPoint x: 1094, endPoint y: 527, distance: 80.7
click at [1094, 527] on div at bounding box center [1101, 485] width 165 height 165
click at [1099, 359] on icon at bounding box center [1136, 357] width 11 height 10
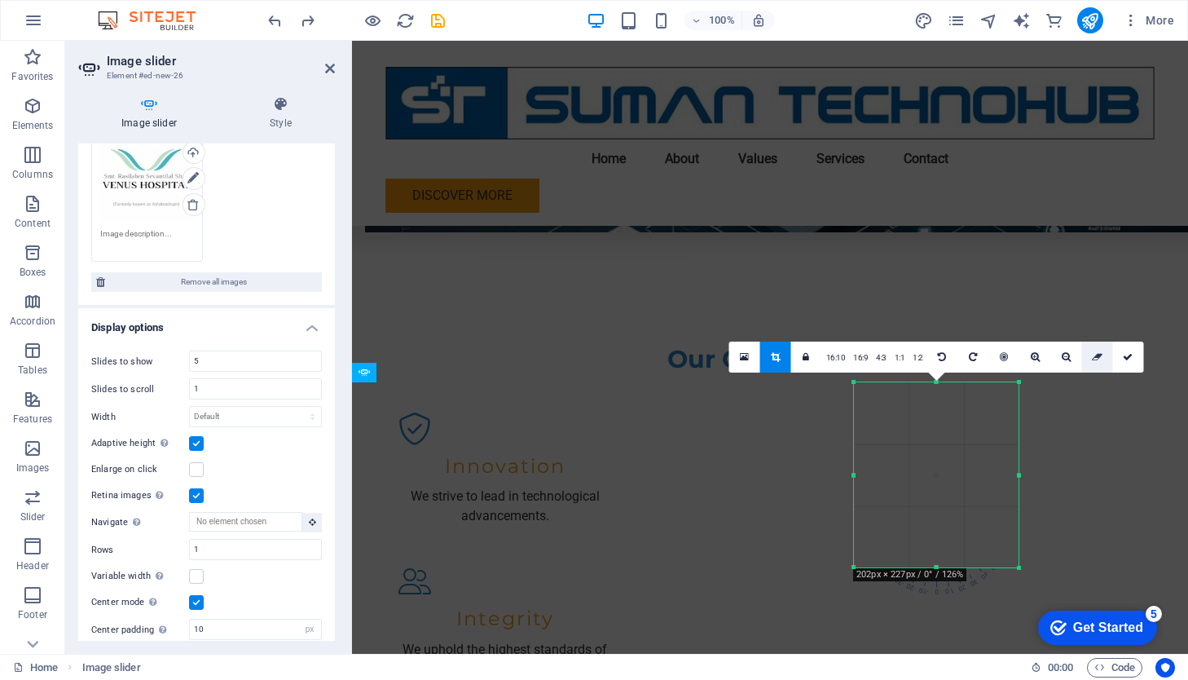
click at [1097, 357] on icon at bounding box center [1097, 357] width 11 height 10
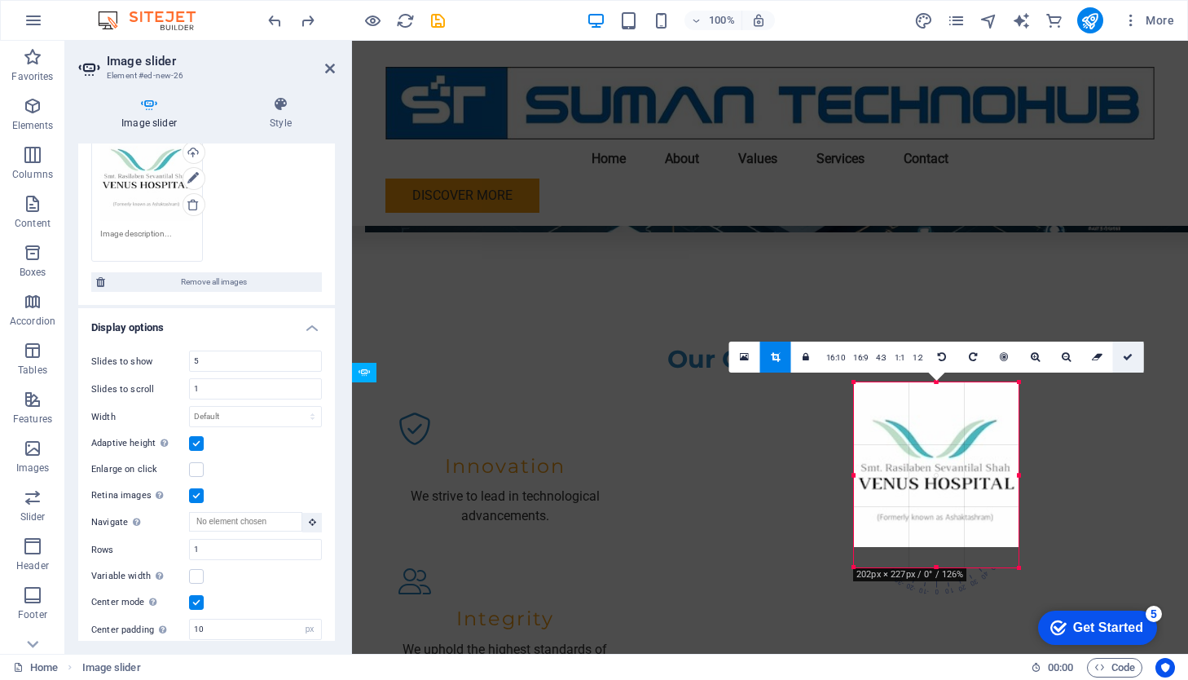
click at [1099, 355] on icon at bounding box center [1128, 357] width 10 height 10
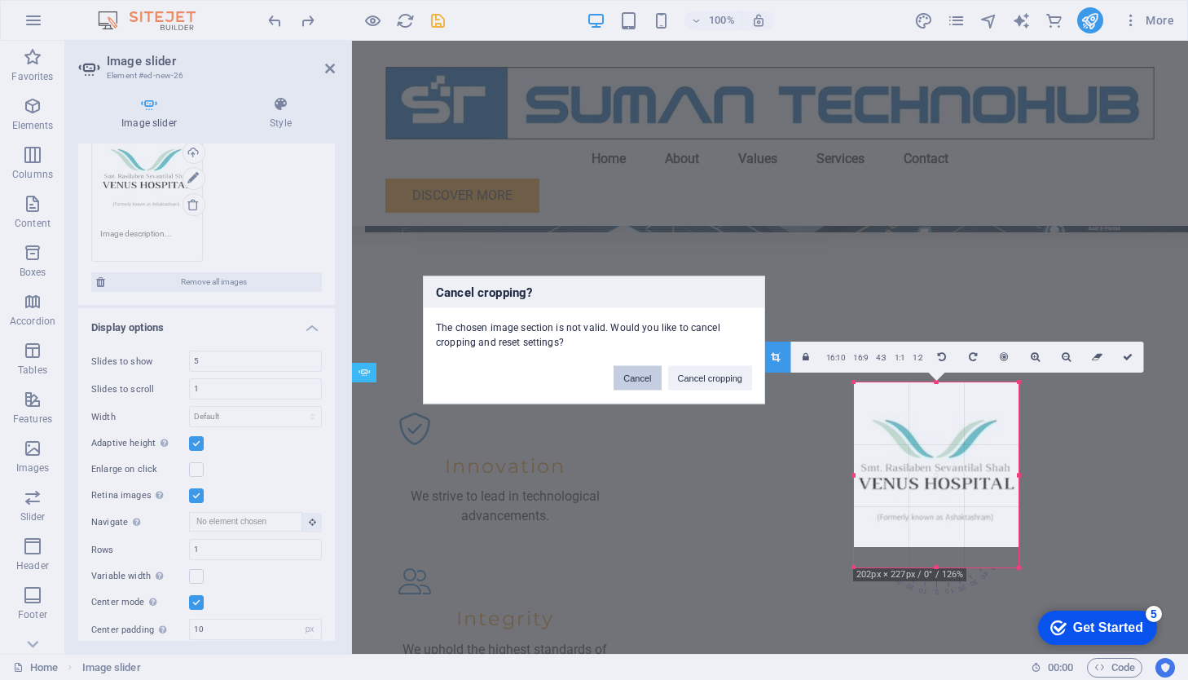
click at [632, 381] on button "Cancel" at bounding box center [637, 378] width 47 height 24
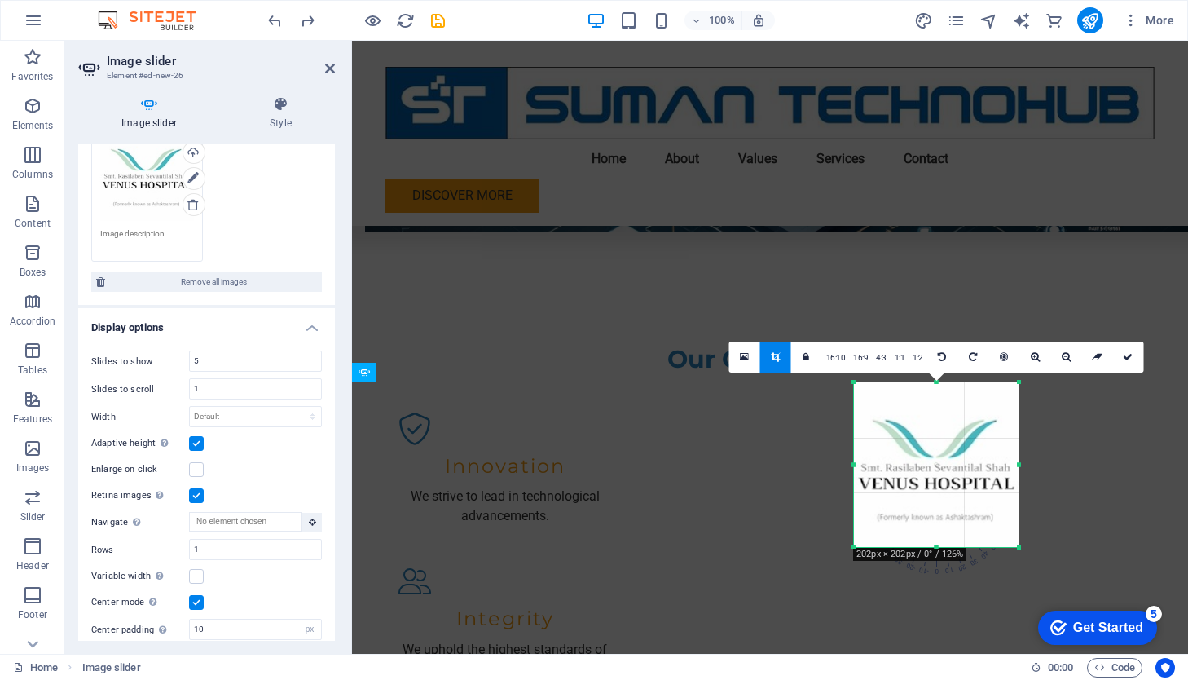
drag, startPoint x: 585, startPoint y: 523, endPoint x: 933, endPoint y: 546, distance: 348.7
click at [933, 546] on div at bounding box center [936, 547] width 165 height 6
click at [1099, 358] on icon at bounding box center [1128, 357] width 10 height 10
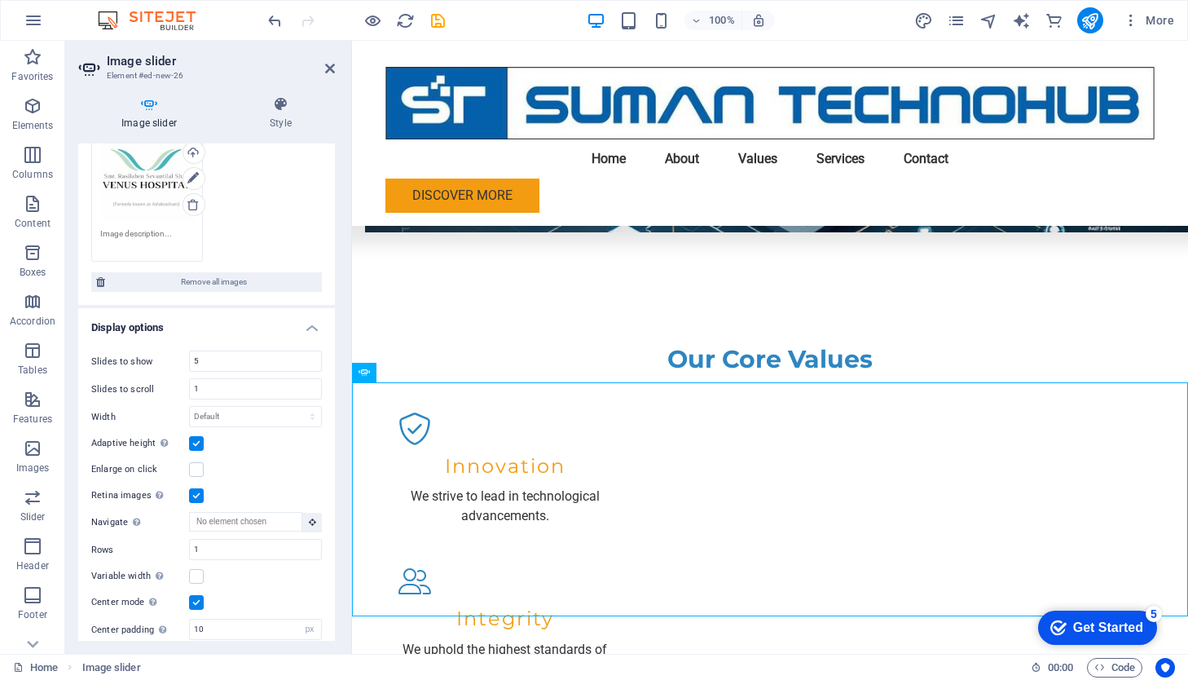
click at [196, 595] on label at bounding box center [196, 602] width 15 height 15
click at [0, 0] on input "Center mode Enables centered view with partial previous/next slide. Use with od…" at bounding box center [0, 0] width 0 height 0
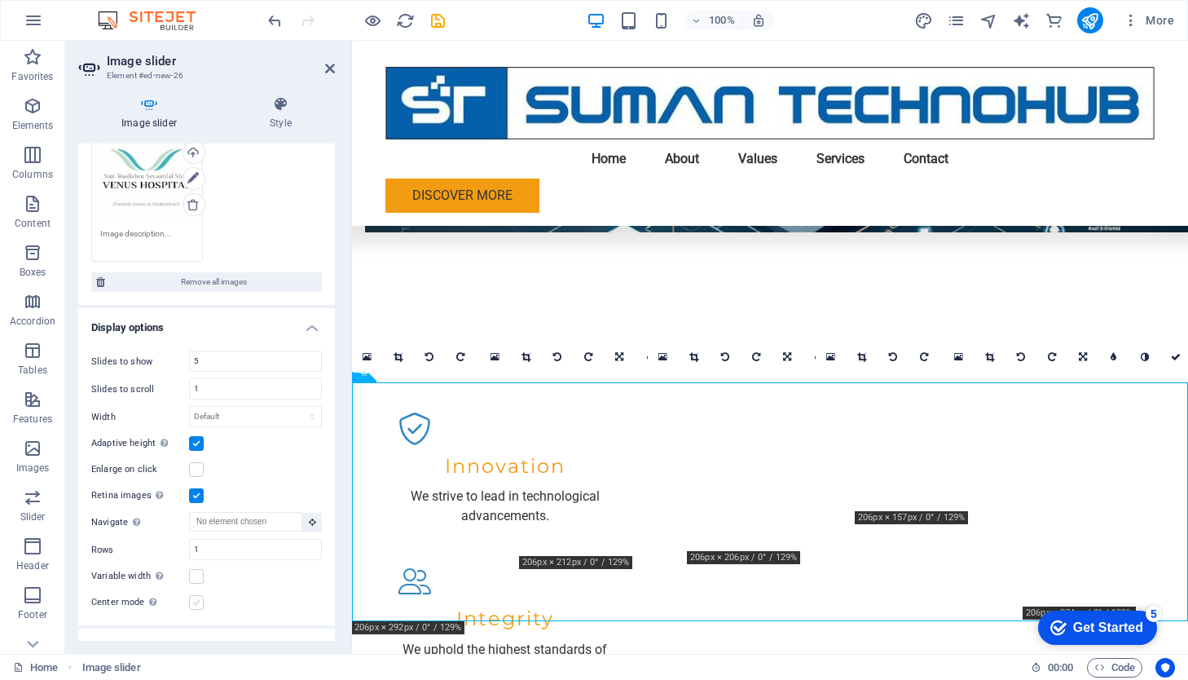
click at [198, 598] on label at bounding box center [196, 602] width 15 height 15
click at [0, 0] on input "Center mode Enables centered view with partial previous/next slide. Use with od…" at bounding box center [0, 0] width 0 height 0
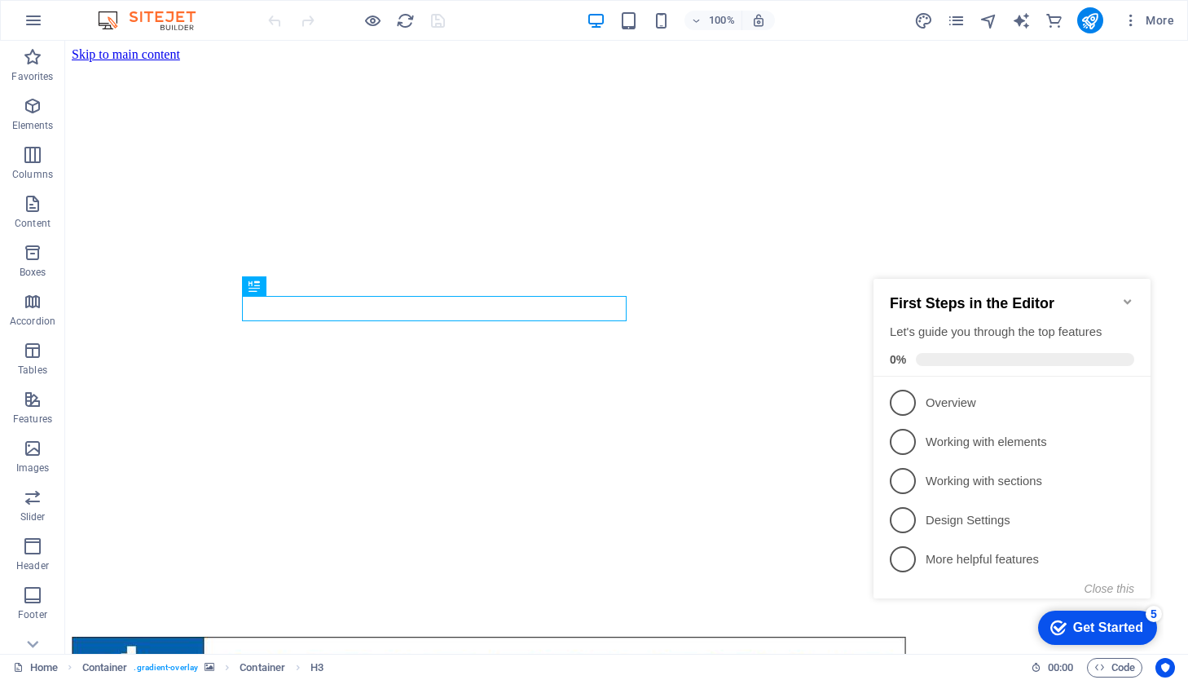
click at [1127, 295] on icon "Minimize checklist" at bounding box center [1127, 301] width 13 height 13
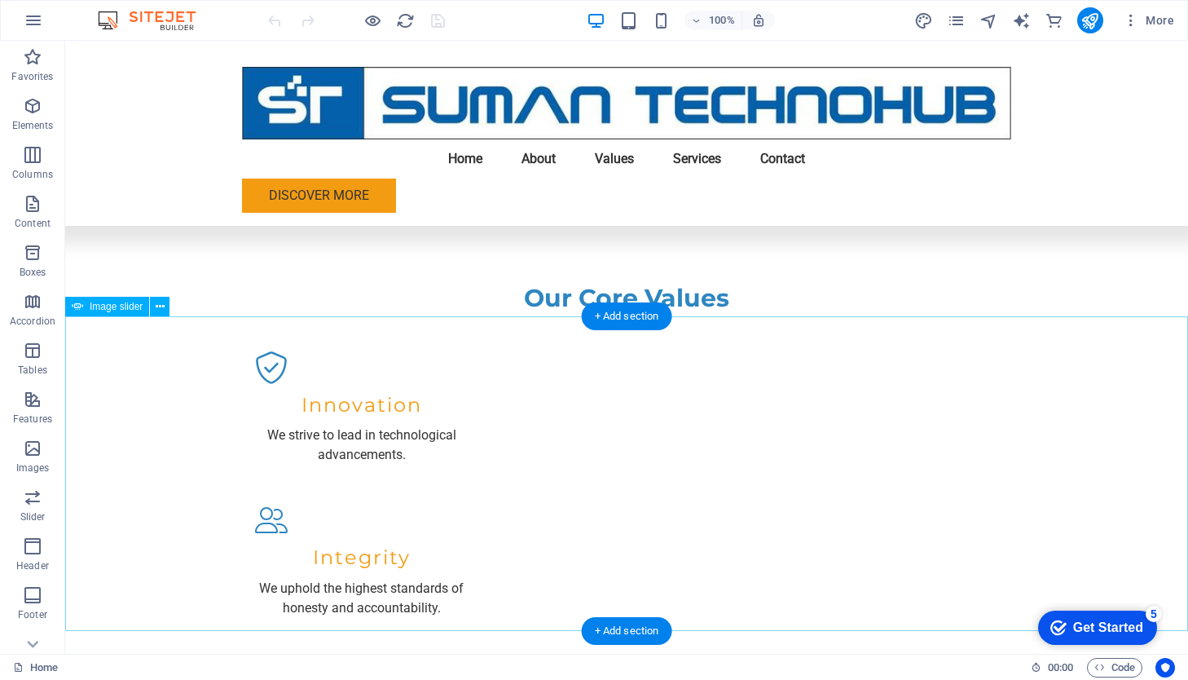
scroll to position [1617, 0]
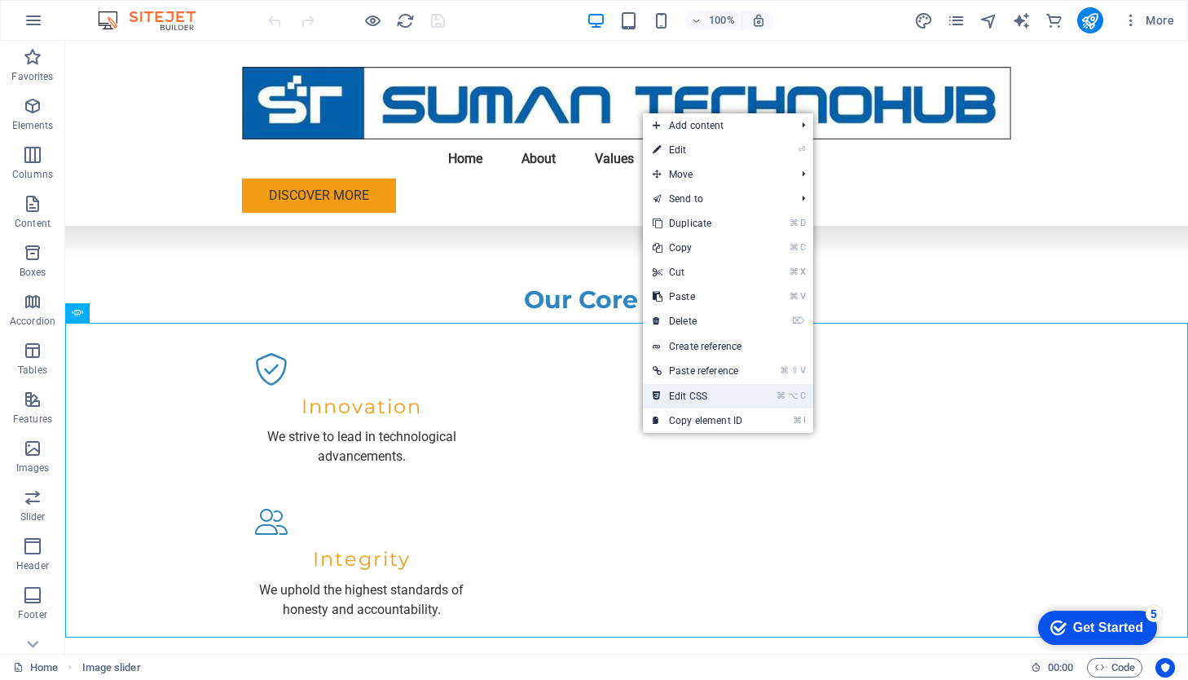
click at [685, 393] on link "⌘ ⌥ C Edit CSS" at bounding box center [697, 396] width 109 height 24
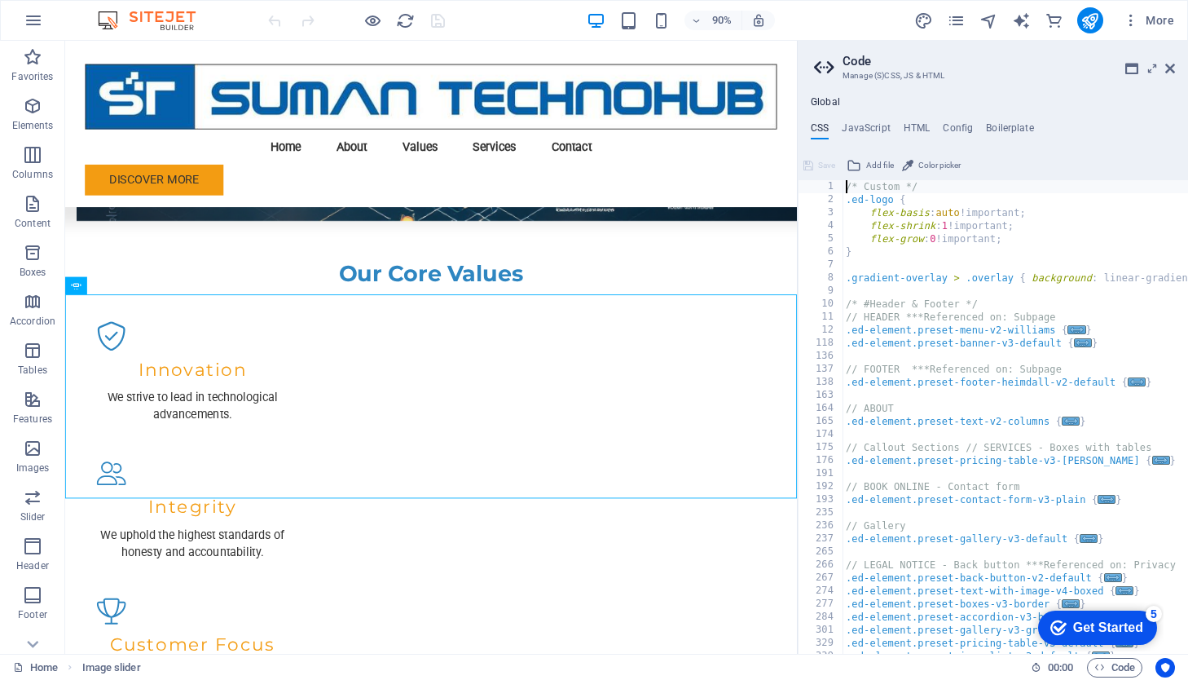
scroll to position [0, 0]
type input "d"
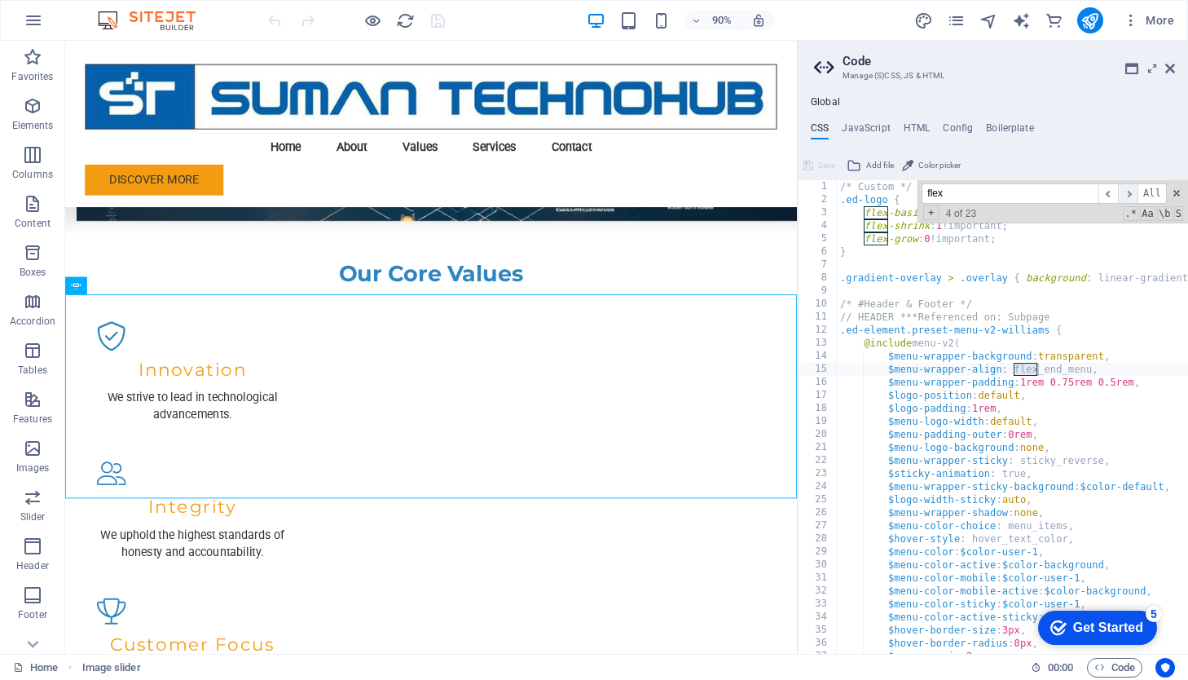
type input "flex"
click at [1129, 196] on span "​" at bounding box center [1128, 193] width 20 height 20
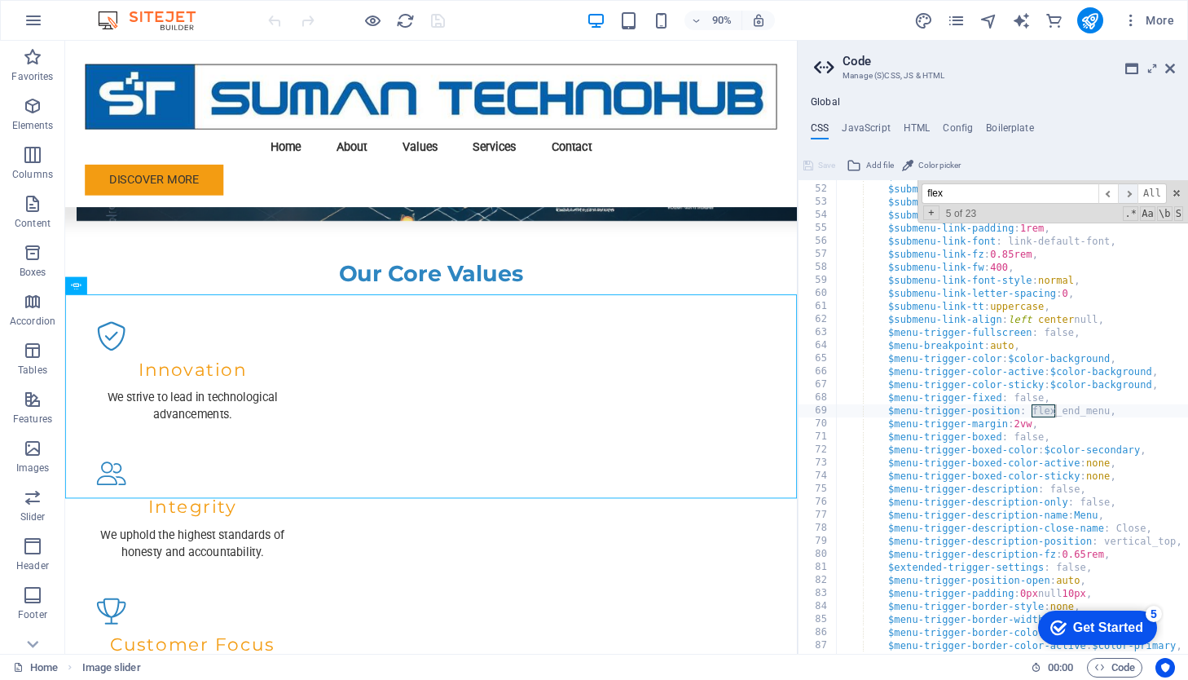
click at [1129, 196] on span "​" at bounding box center [1128, 193] width 20 height 20
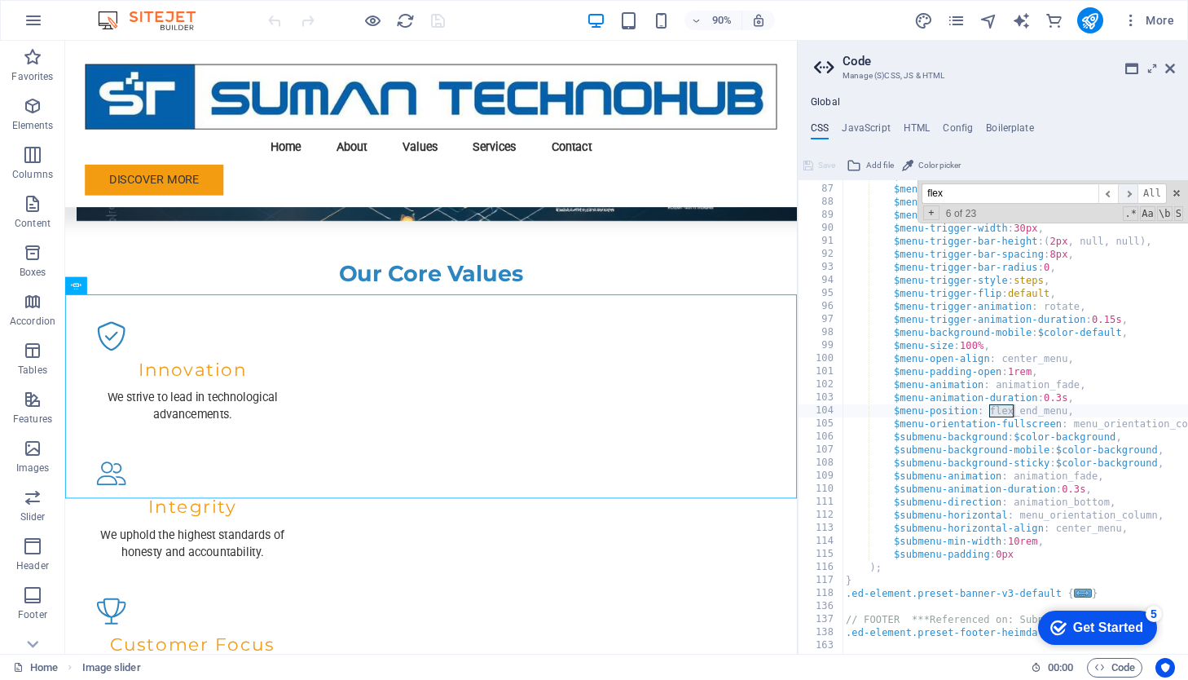
scroll to position [1119, 0]
click at [1129, 196] on span "​" at bounding box center [1128, 193] width 20 height 20
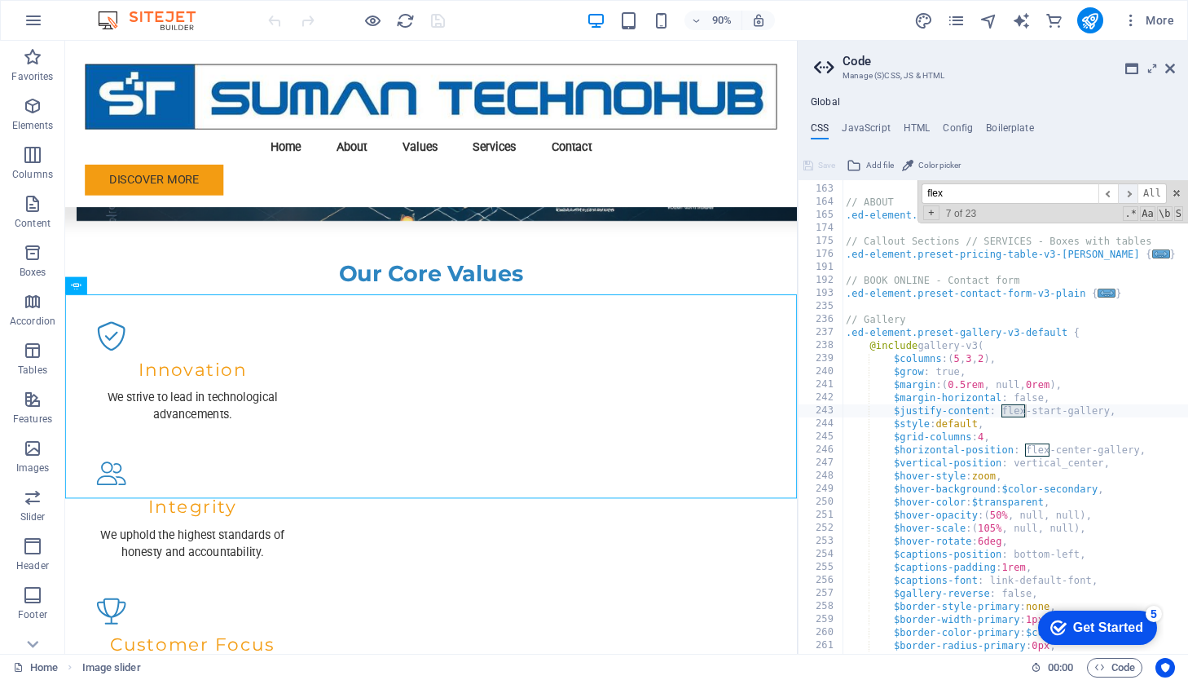
scroll to position [1575, 0]
click at [1107, 195] on span "​" at bounding box center [1109, 193] width 20 height 20
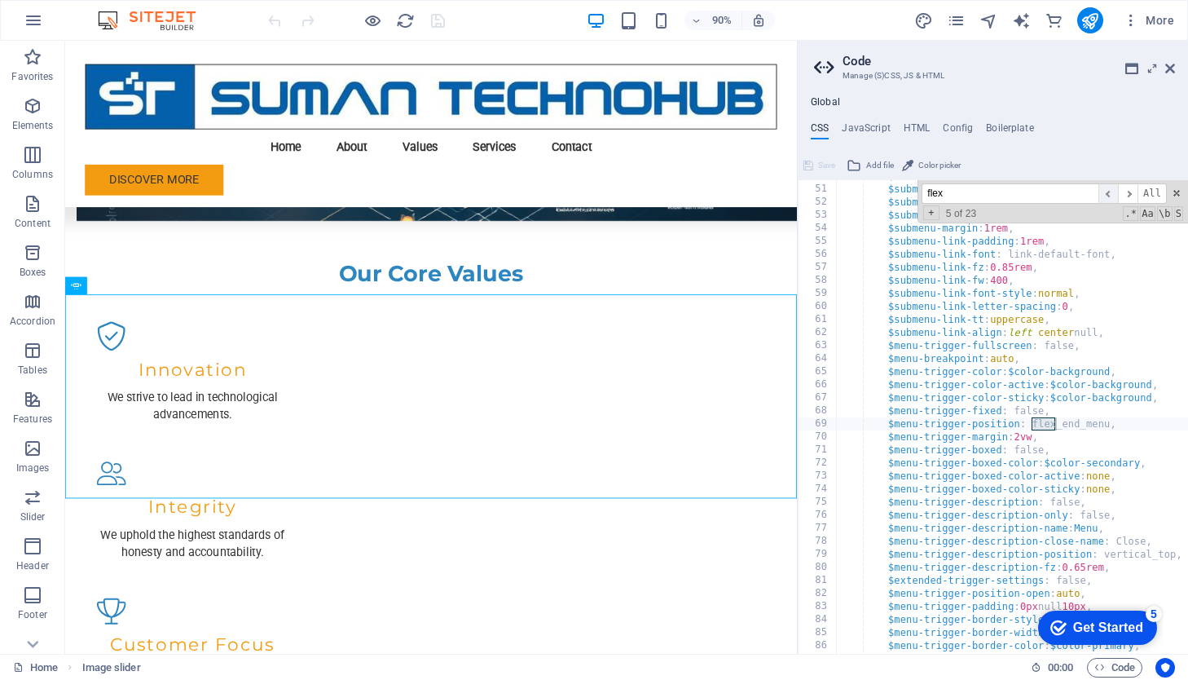
scroll to position [650, 0]
click at [1107, 195] on span "​" at bounding box center [1109, 193] width 20 height 20
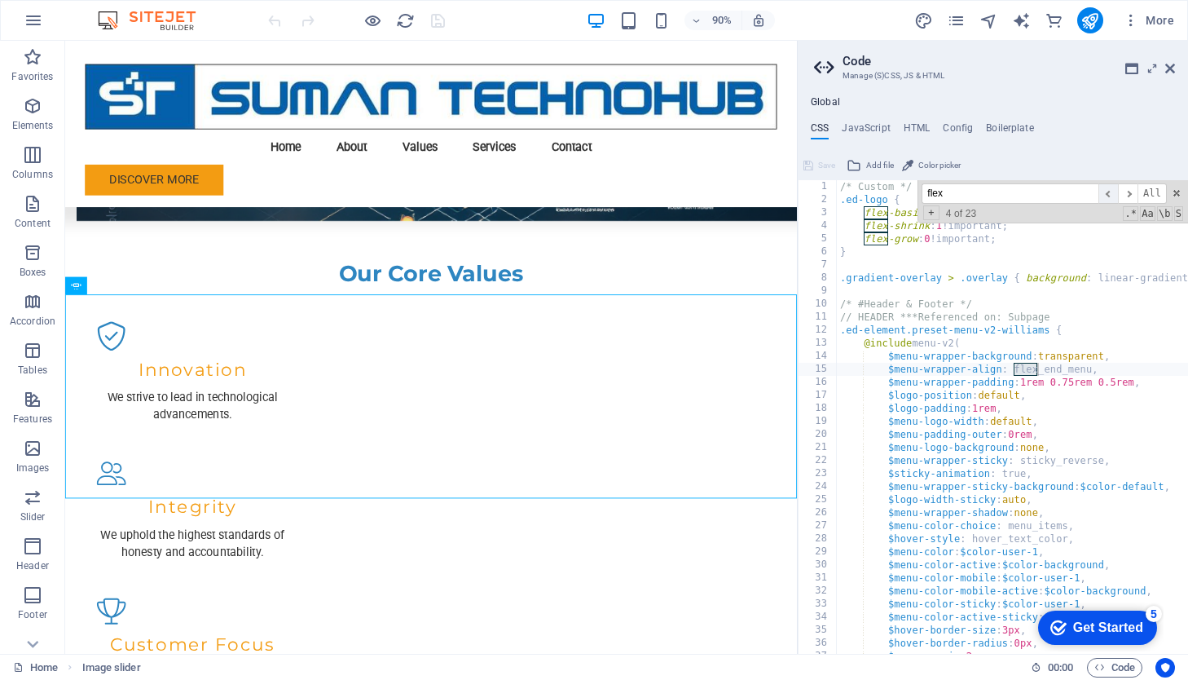
click at [1107, 195] on span "​" at bounding box center [1109, 193] width 20 height 20
click at [1130, 194] on span "​" at bounding box center [1128, 193] width 20 height 20
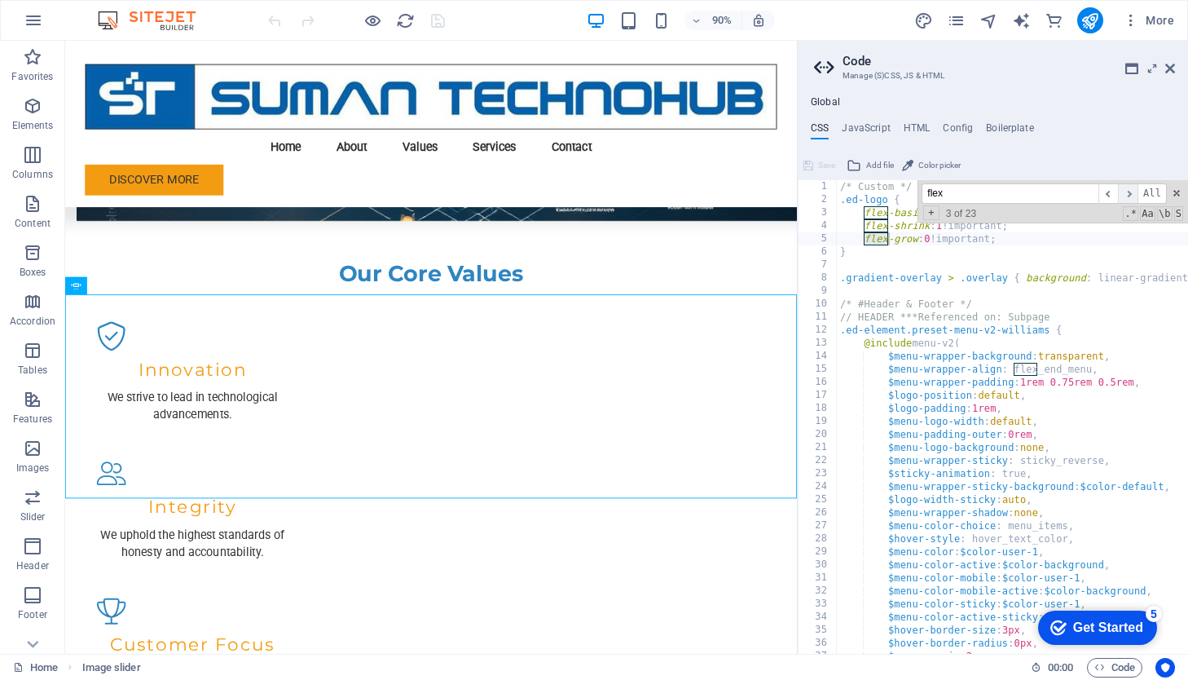
click at [1130, 192] on span "​" at bounding box center [1128, 193] width 20 height 20
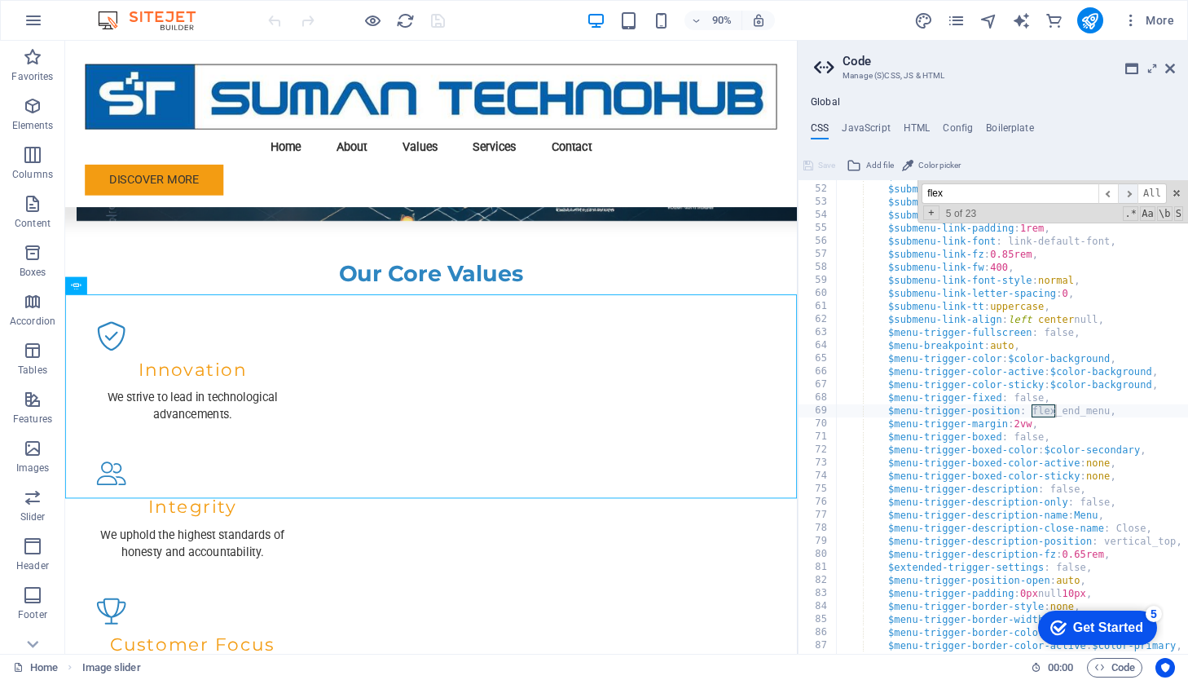
scroll to position [663, 0]
click at [1130, 192] on span "​" at bounding box center [1128, 193] width 20 height 20
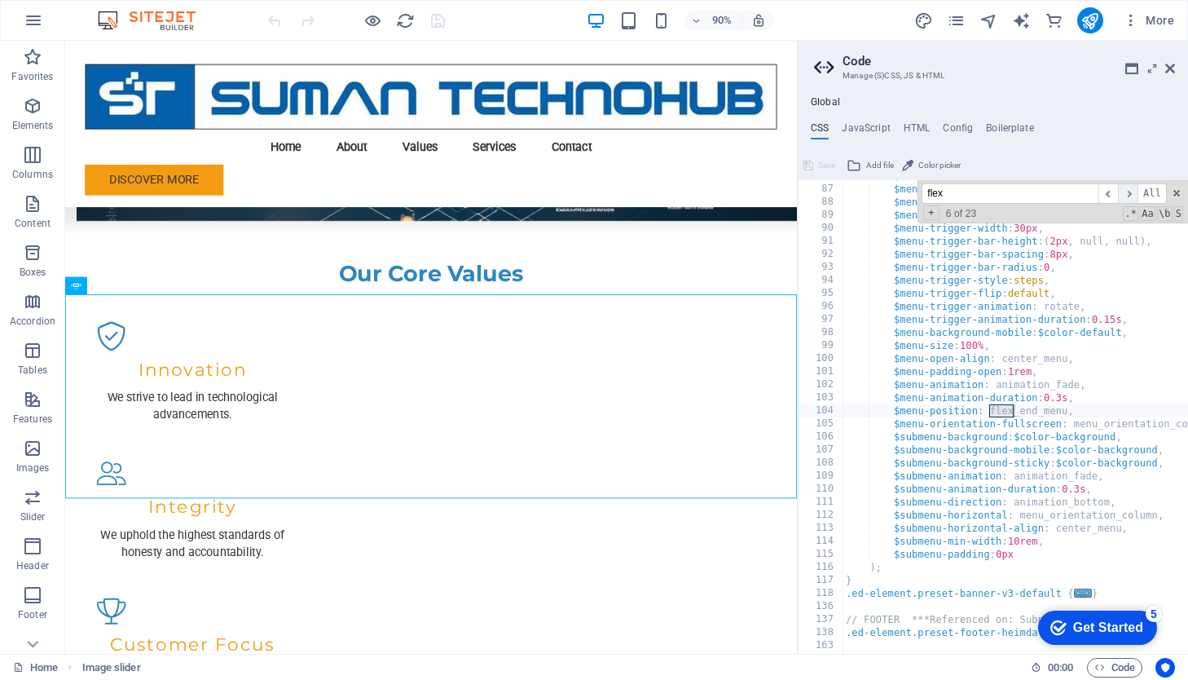
click at [1130, 192] on span "​" at bounding box center [1128, 193] width 20 height 20
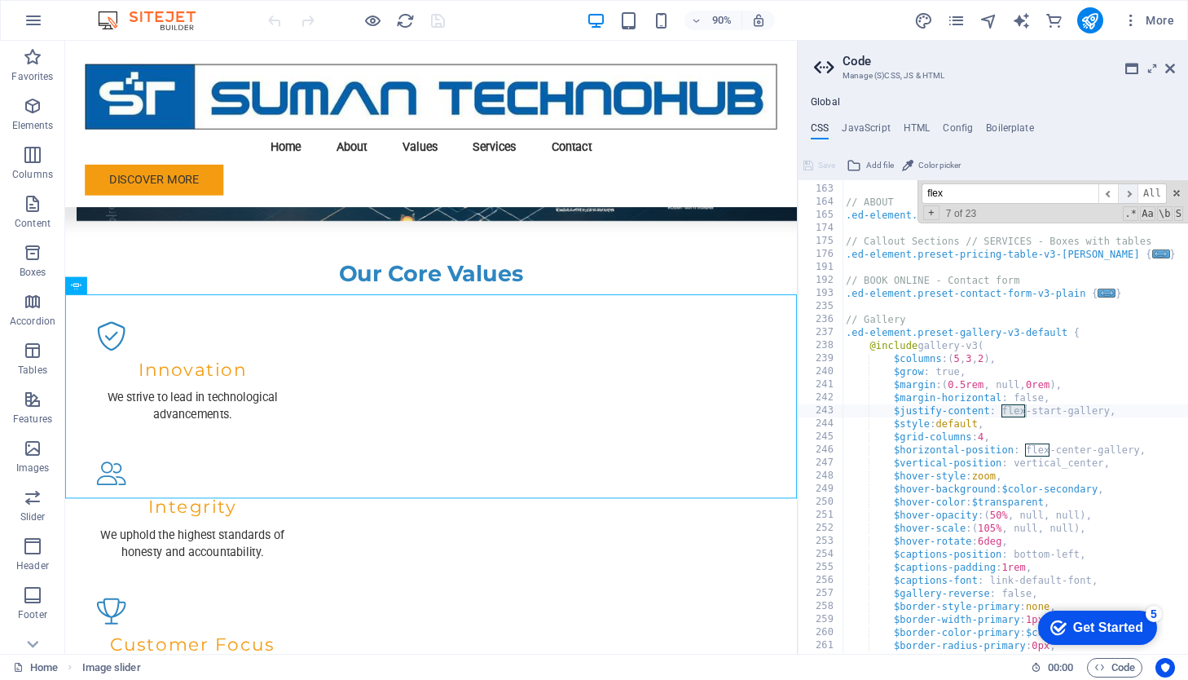
click at [1130, 192] on span "​" at bounding box center [1128, 193] width 20 height 20
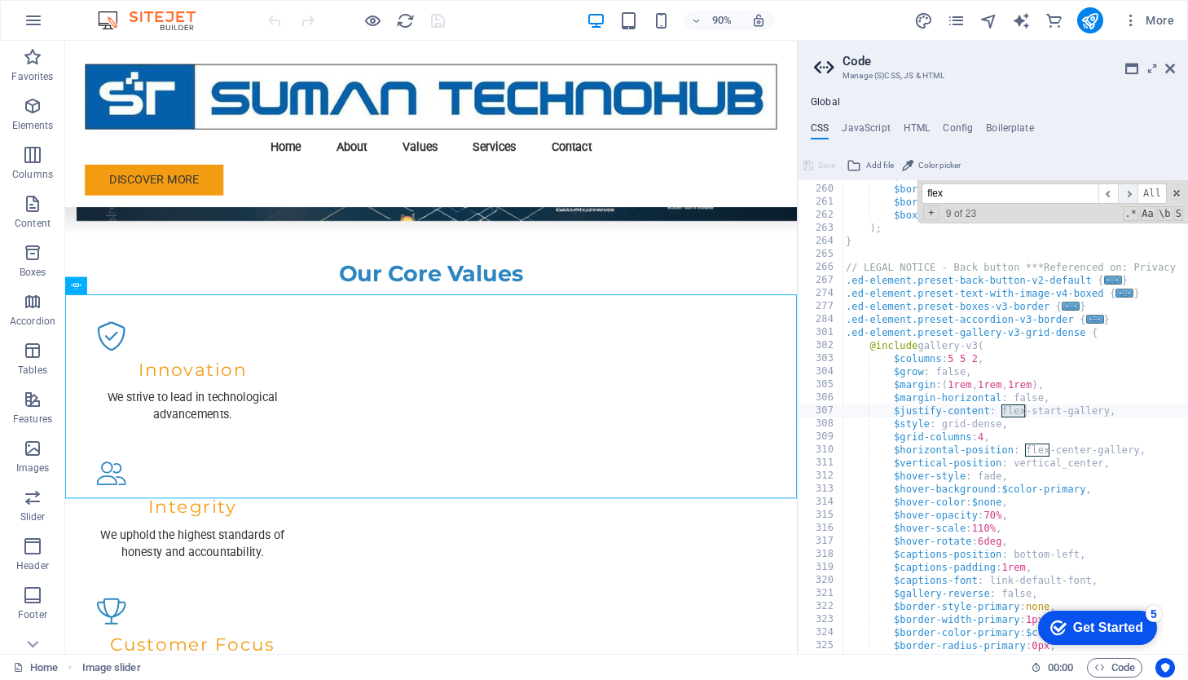
click at [1130, 192] on span "​" at bounding box center [1128, 193] width 20 height 20
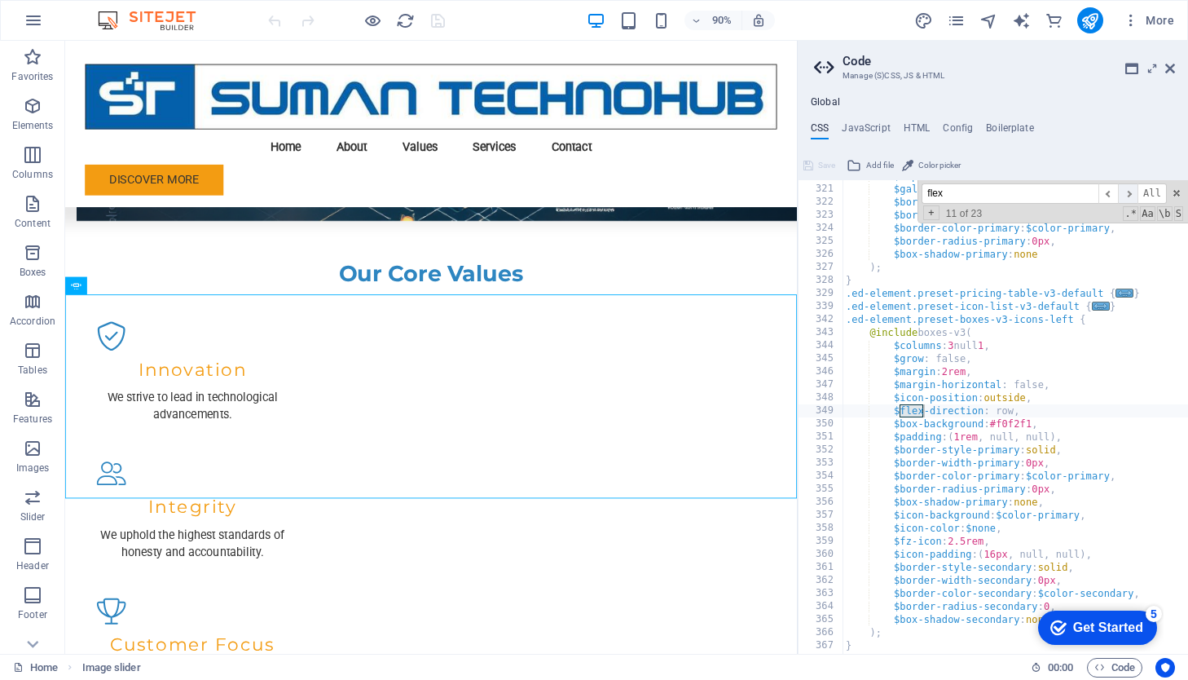
scroll to position [2423, 0]
click at [1130, 192] on span "​" at bounding box center [1128, 193] width 20 height 20
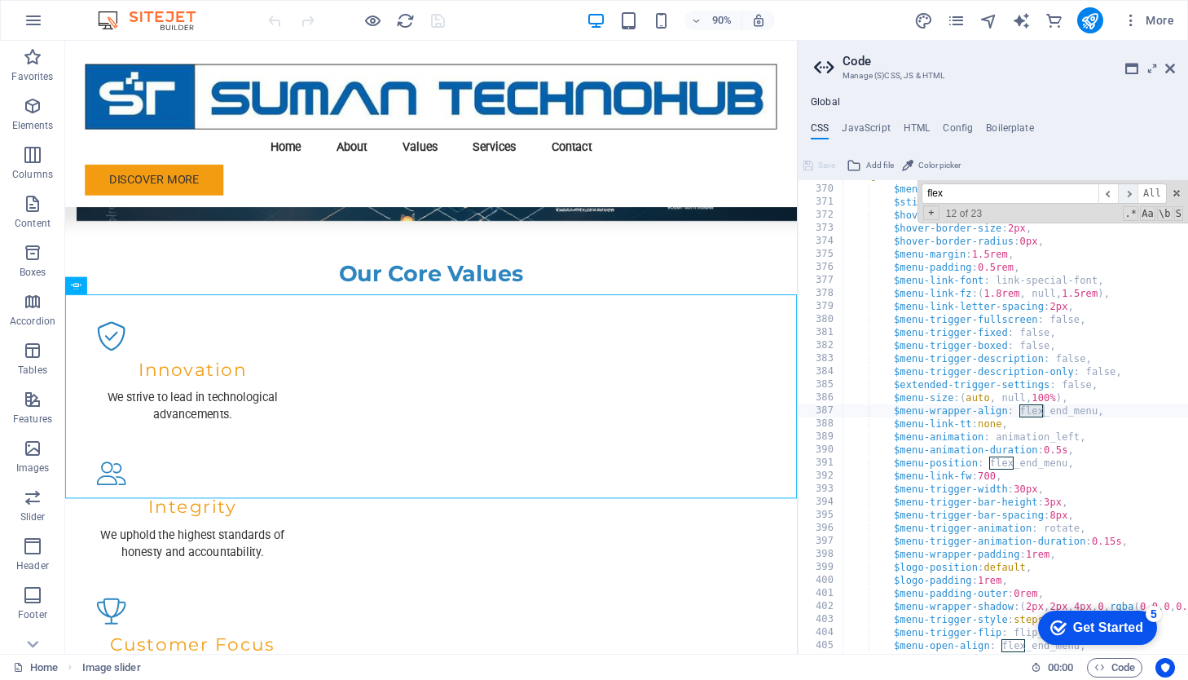
scroll to position [2918, 0]
click at [1130, 192] on span "​" at bounding box center [1128, 193] width 20 height 20
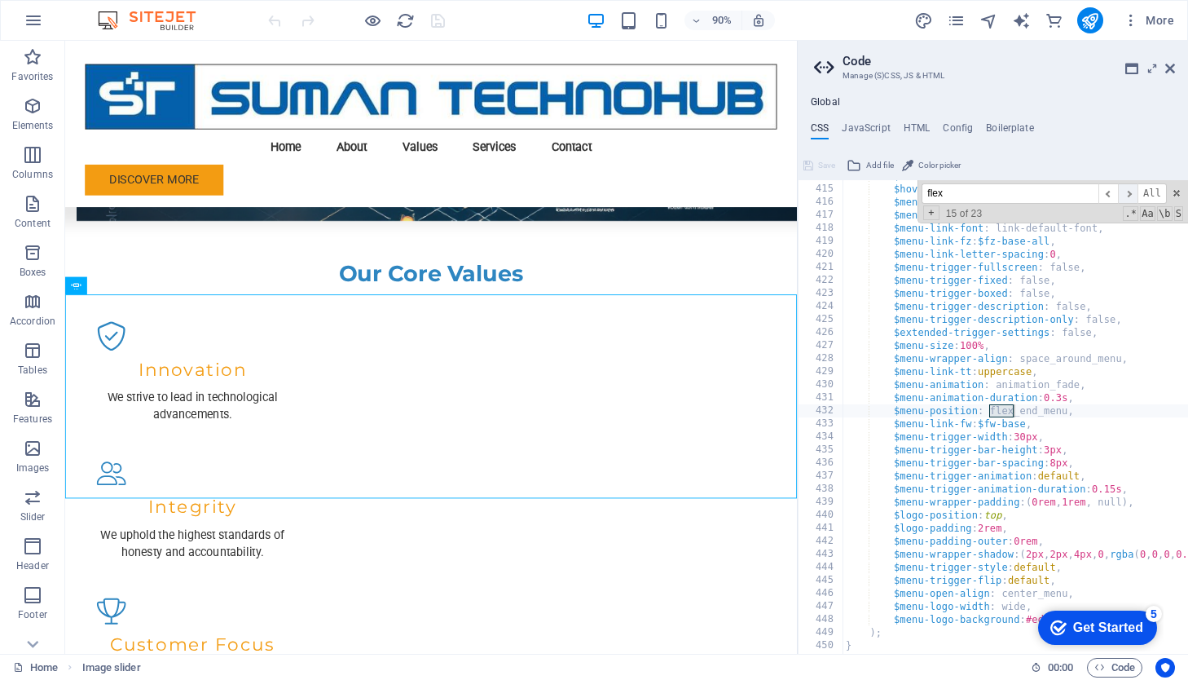
scroll to position [3505, 0]
click at [1130, 192] on span "​" at bounding box center [1128, 193] width 20 height 20
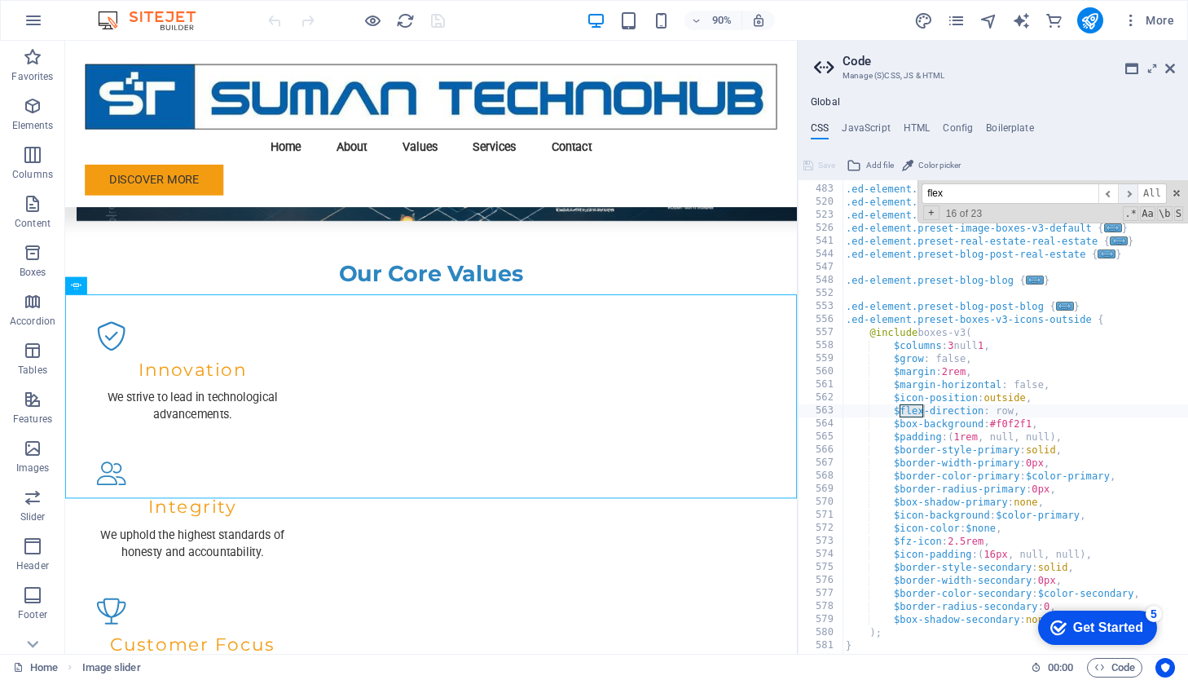
scroll to position [4053, 0]
click at [1130, 192] on span "​" at bounding box center [1128, 193] width 20 height 20
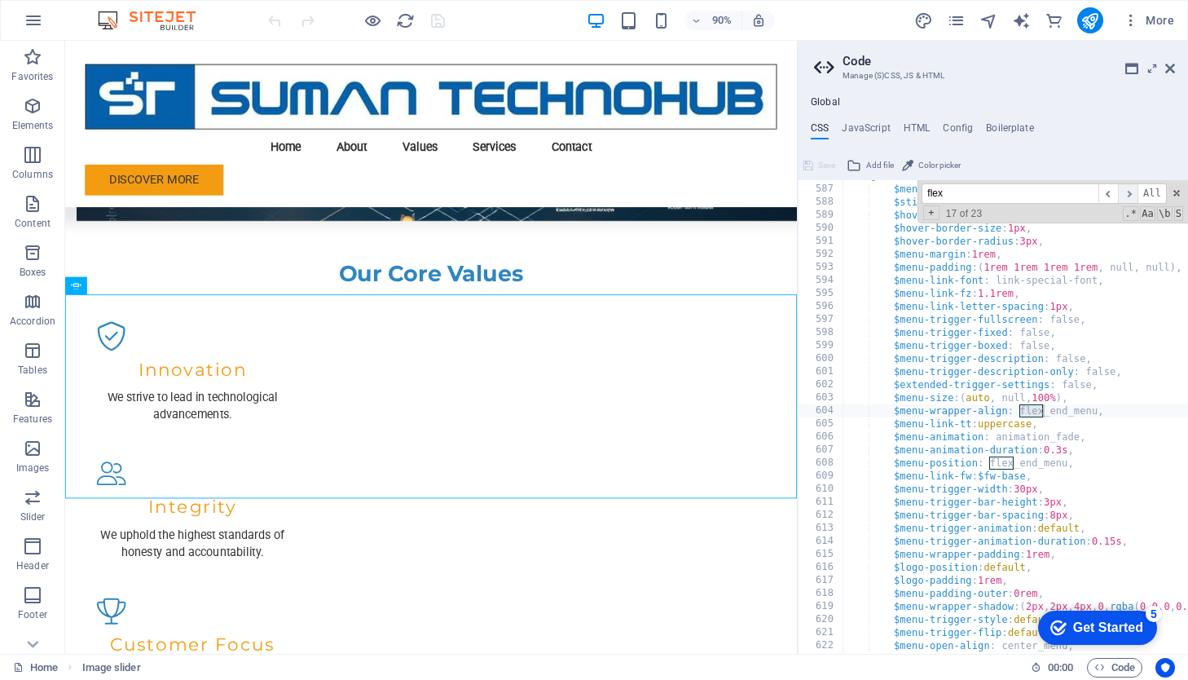
click at [1130, 192] on span "​" at bounding box center [1128, 193] width 20 height 20
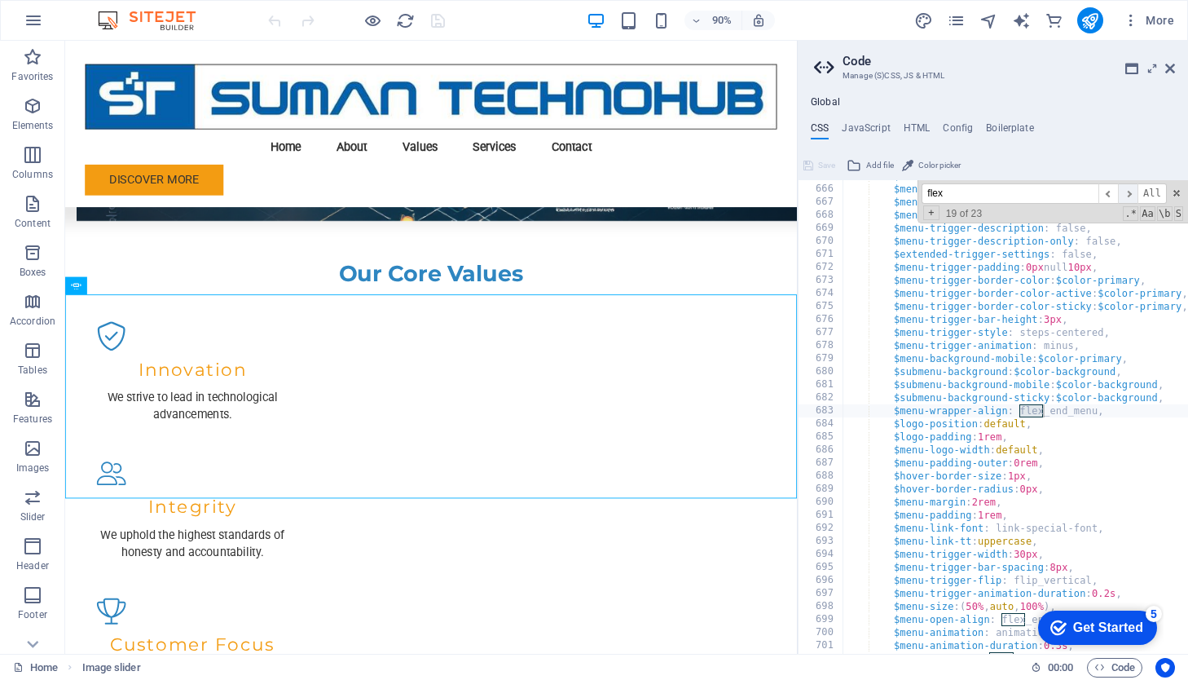
click at [1130, 192] on span "​" at bounding box center [1128, 193] width 20 height 20
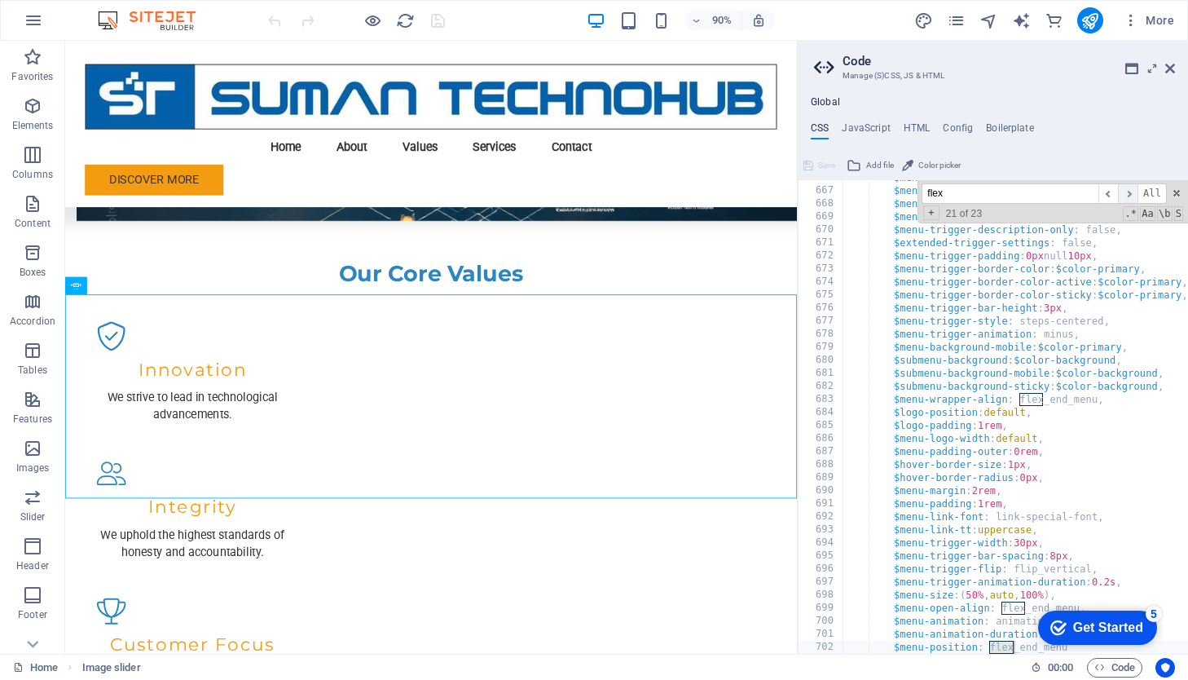
click at [1130, 192] on span "​" at bounding box center [1128, 193] width 20 height 20
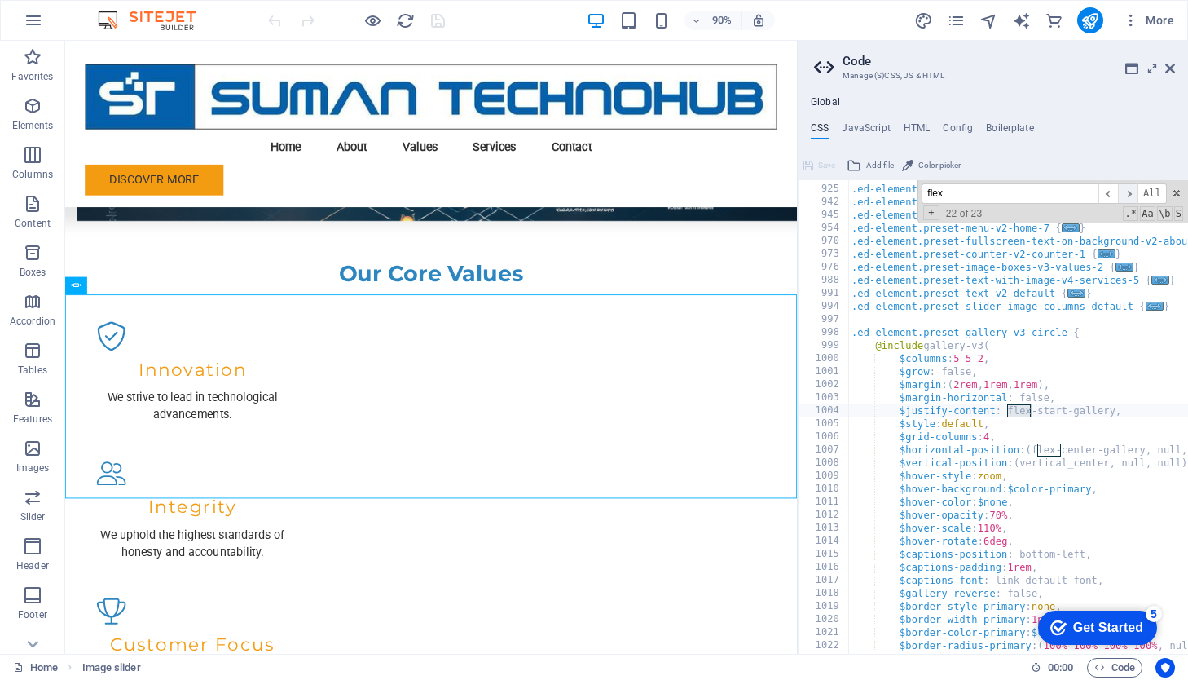
scroll to position [6308, 0]
click at [1130, 192] on span "​" at bounding box center [1128, 193] width 20 height 20
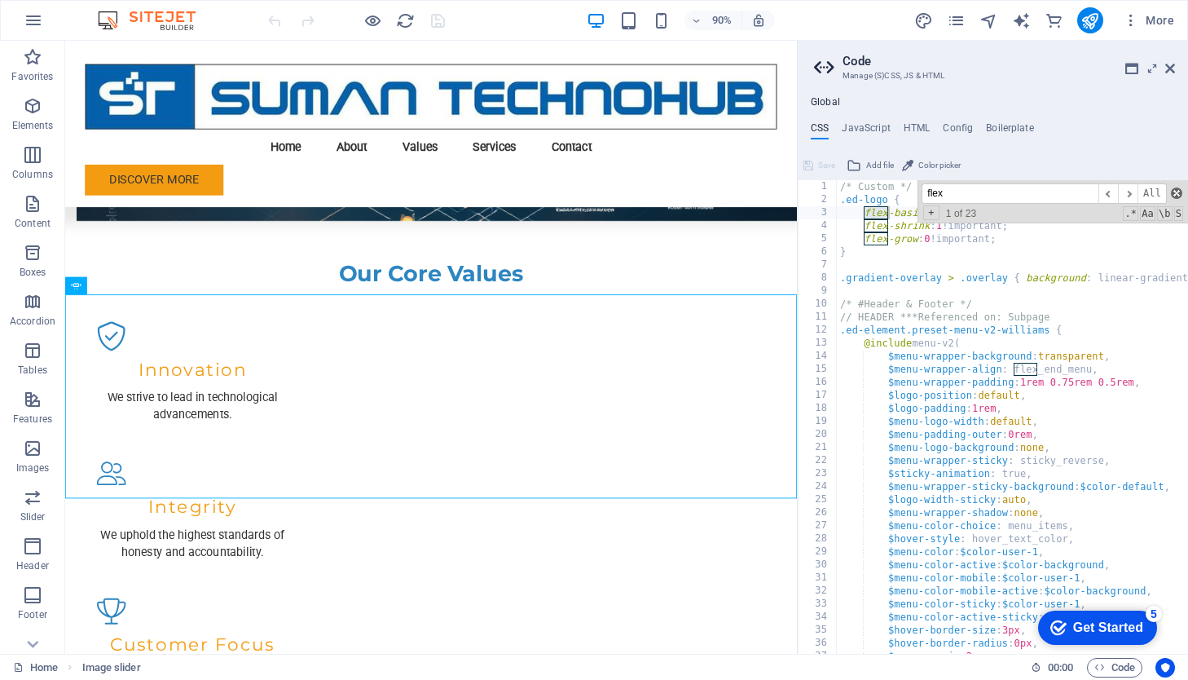
click at [1174, 195] on span at bounding box center [1176, 192] width 11 height 11
type textarea "flex-basis: auto!important;"
click at [953, 214] on div "/* Custom */ .ed-logo { flex-basis : auto !important; flex-shrink : 1 !importan…" at bounding box center [1202, 430] width 730 height 500
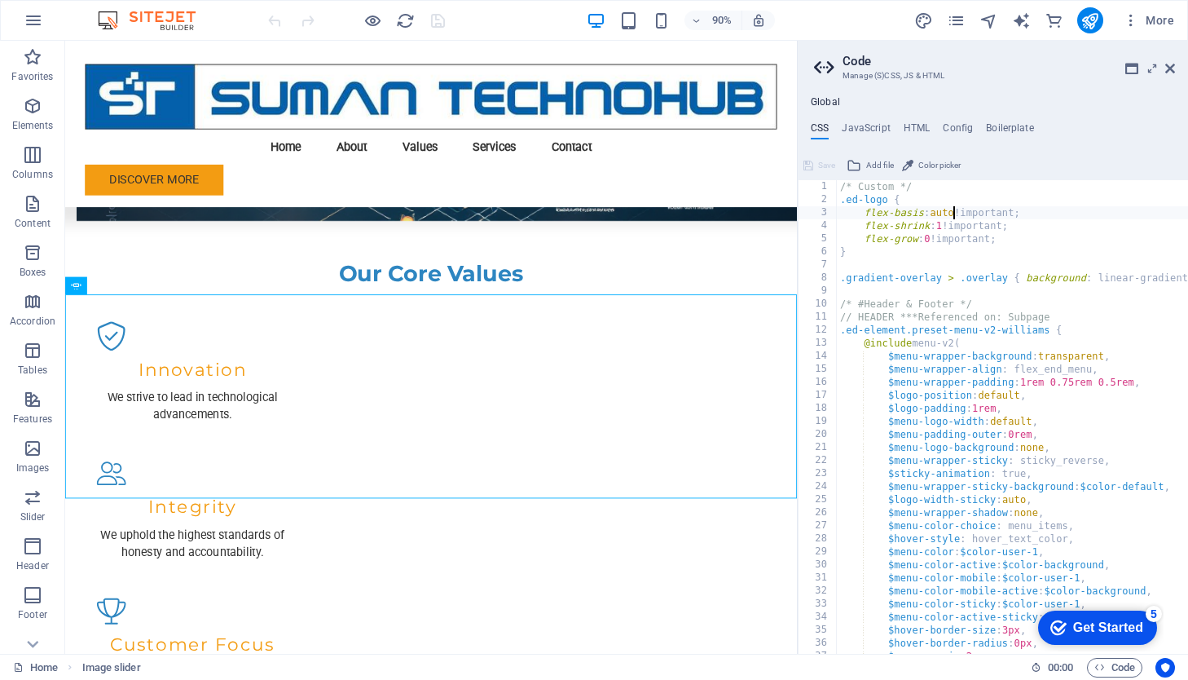
click at [961, 216] on div "/* Custom */ .ed-logo { flex-basis : auto !important; flex-shrink : 1 !importan…" at bounding box center [1202, 430] width 730 height 500
click at [1167, 68] on icon at bounding box center [1170, 68] width 10 height 13
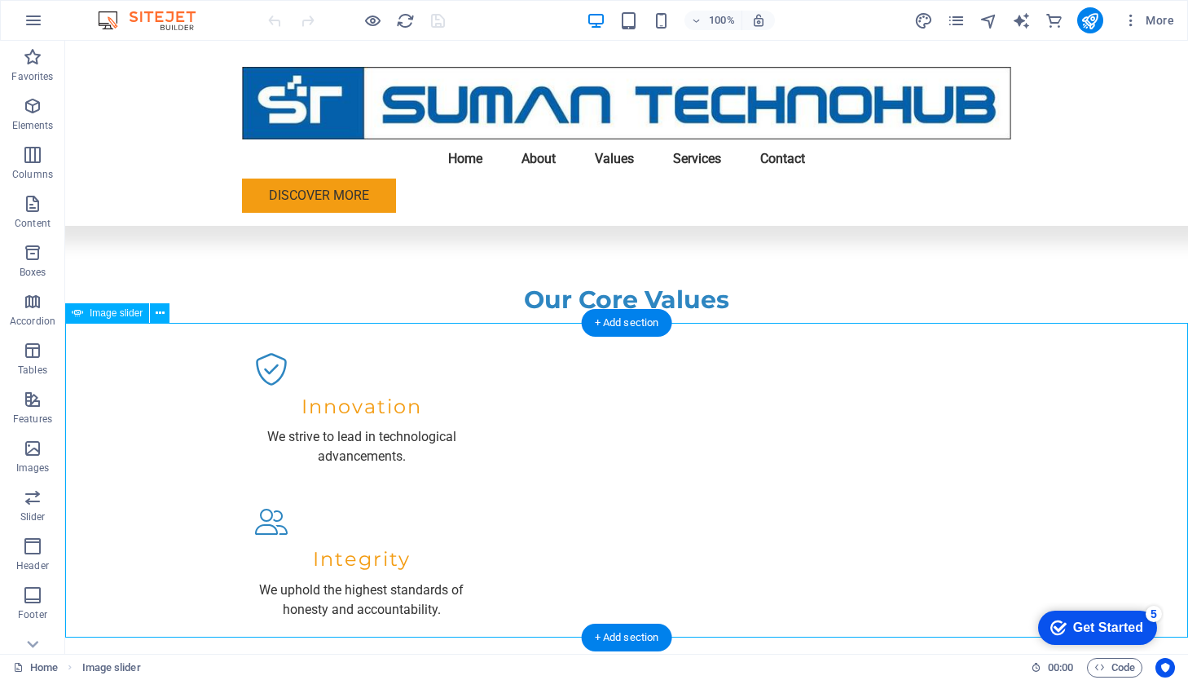
select select "px"
select select "ms"
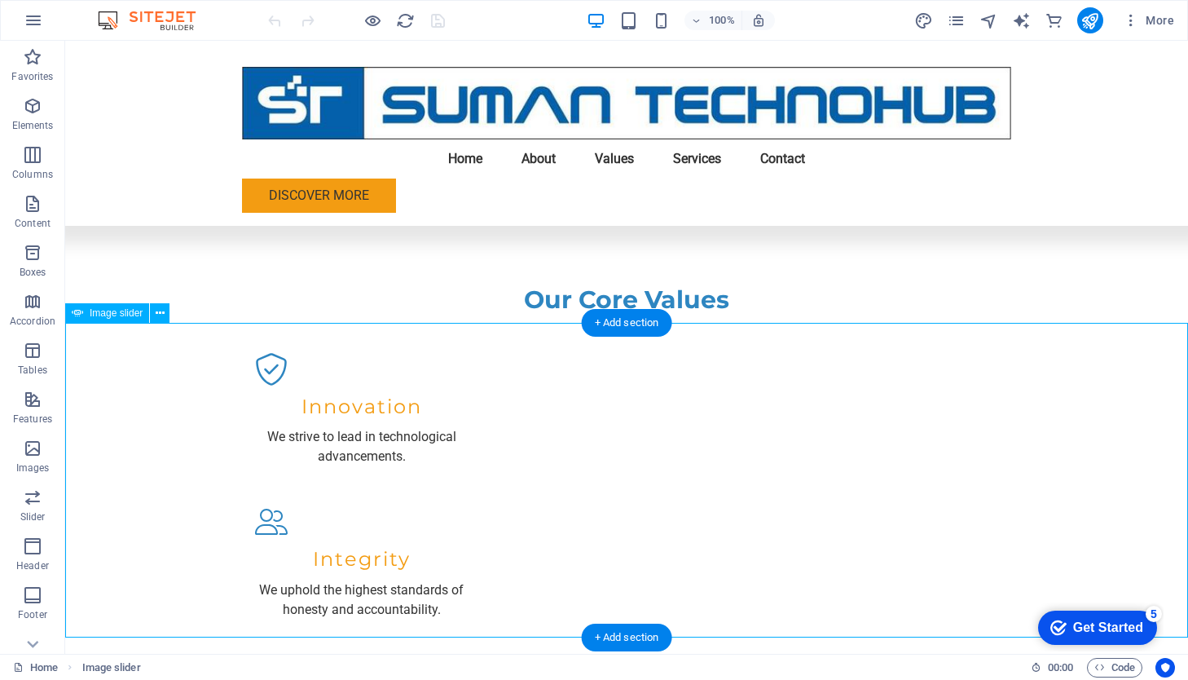
select select "s"
select select "progressive"
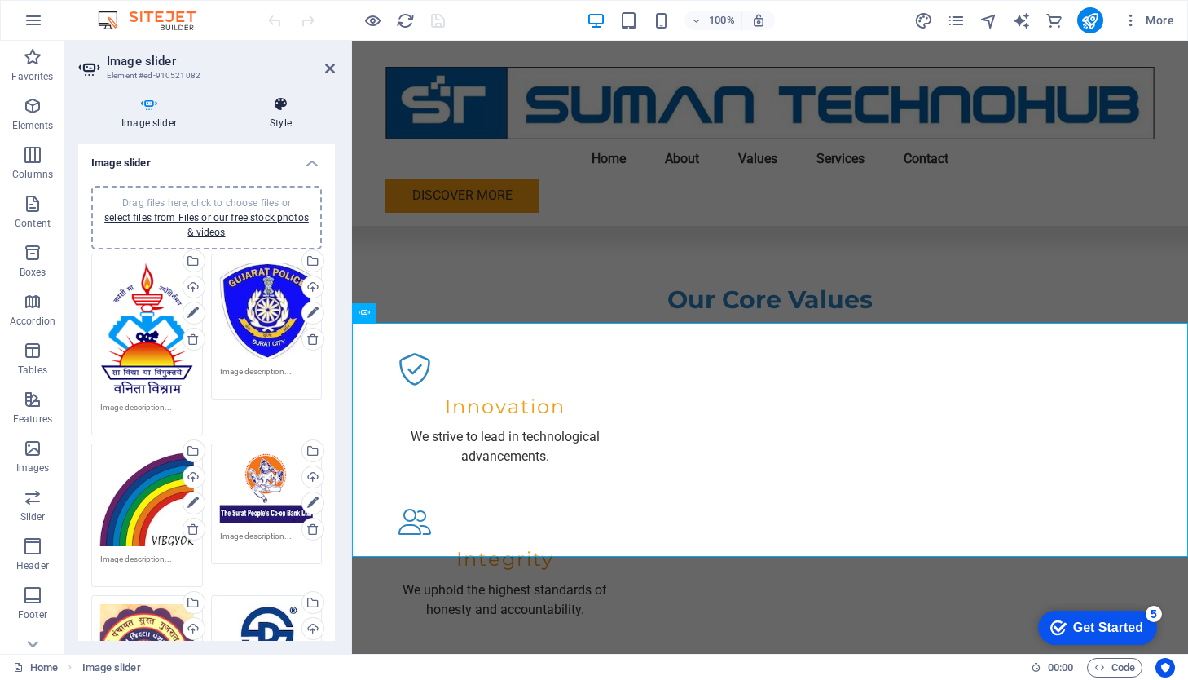
click at [285, 119] on h4 "Style" at bounding box center [281, 113] width 108 height 34
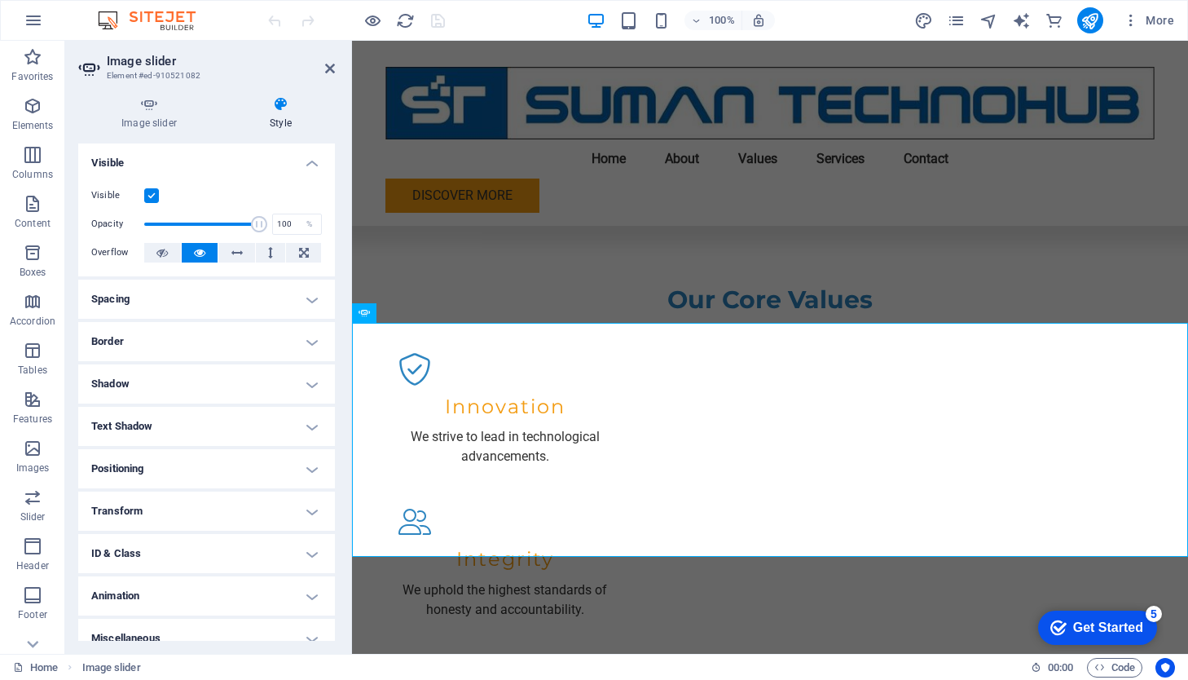
click at [309, 302] on h4 "Spacing" at bounding box center [206, 299] width 257 height 39
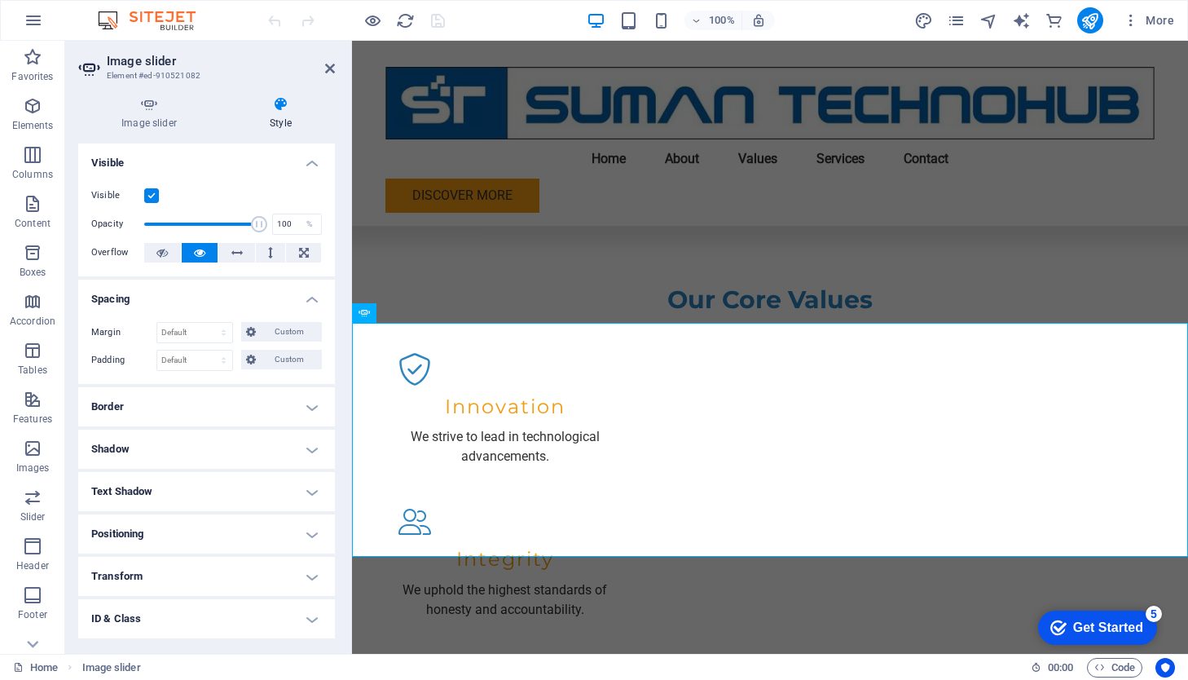
click at [309, 302] on h4 "Spacing" at bounding box center [206, 294] width 257 height 29
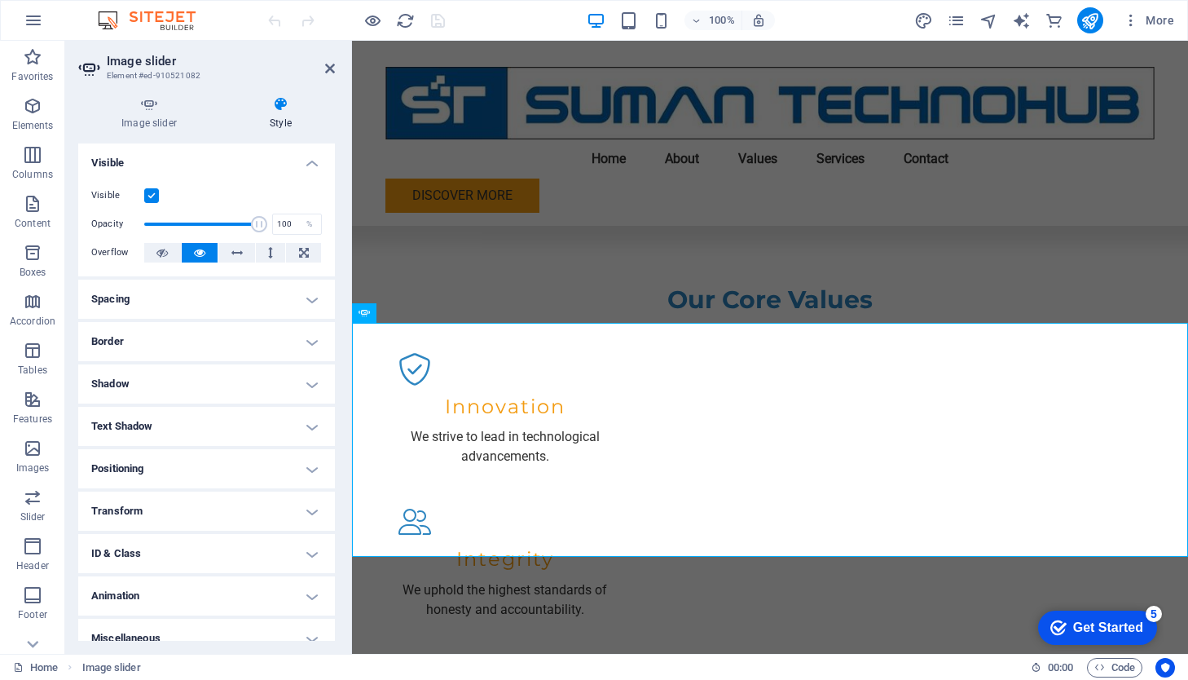
click at [309, 302] on h4 "Spacing" at bounding box center [206, 299] width 257 height 39
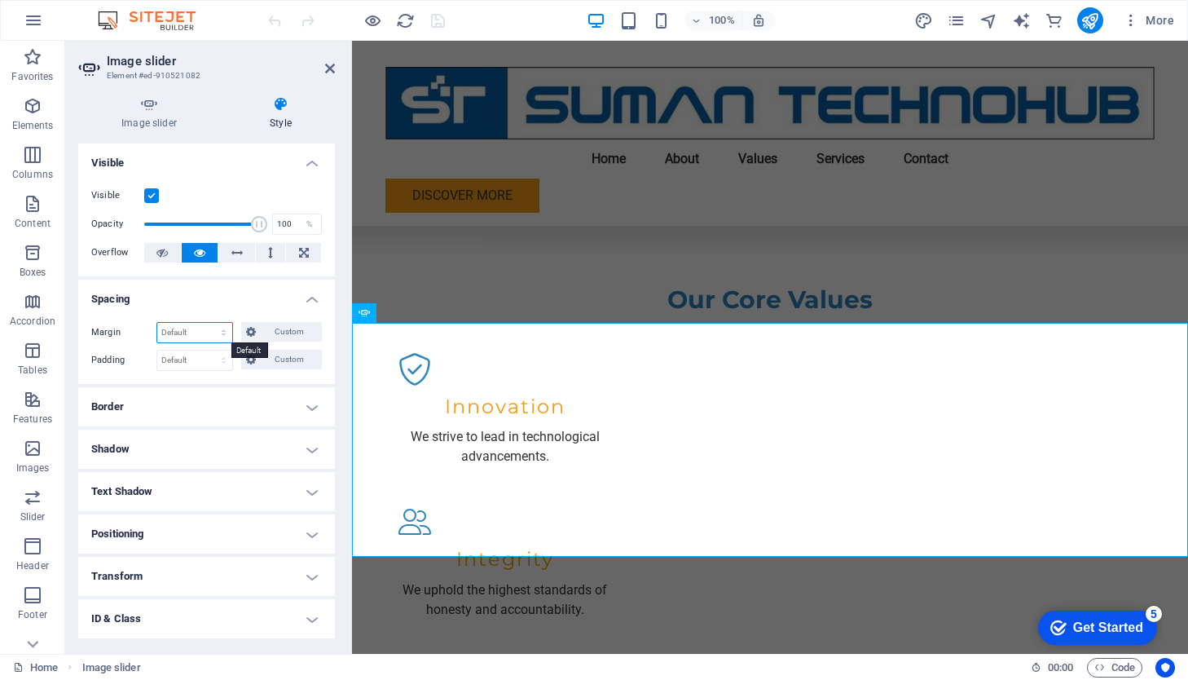
click at [221, 337] on select "Default auto px % rem vw vh Custom" at bounding box center [194, 333] width 75 height 20
click at [157, 323] on select "Default auto px % rem vw vh Custom" at bounding box center [194, 333] width 75 height 20
select select "DISABLED_OPTION_VALUE"
click at [221, 359] on select "Default px rem % vh vw Custom" at bounding box center [194, 360] width 75 height 20
select select "px"
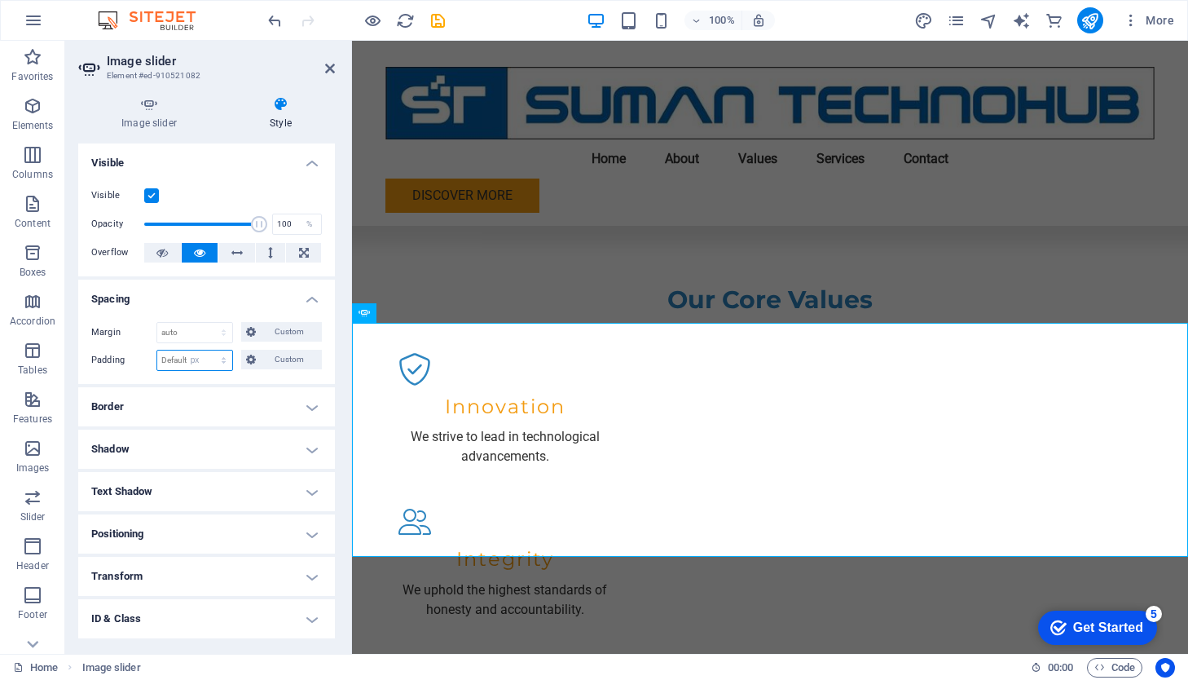
click at [208, 350] on select "Default px rem % vh vw Custom" at bounding box center [194, 360] width 75 height 20
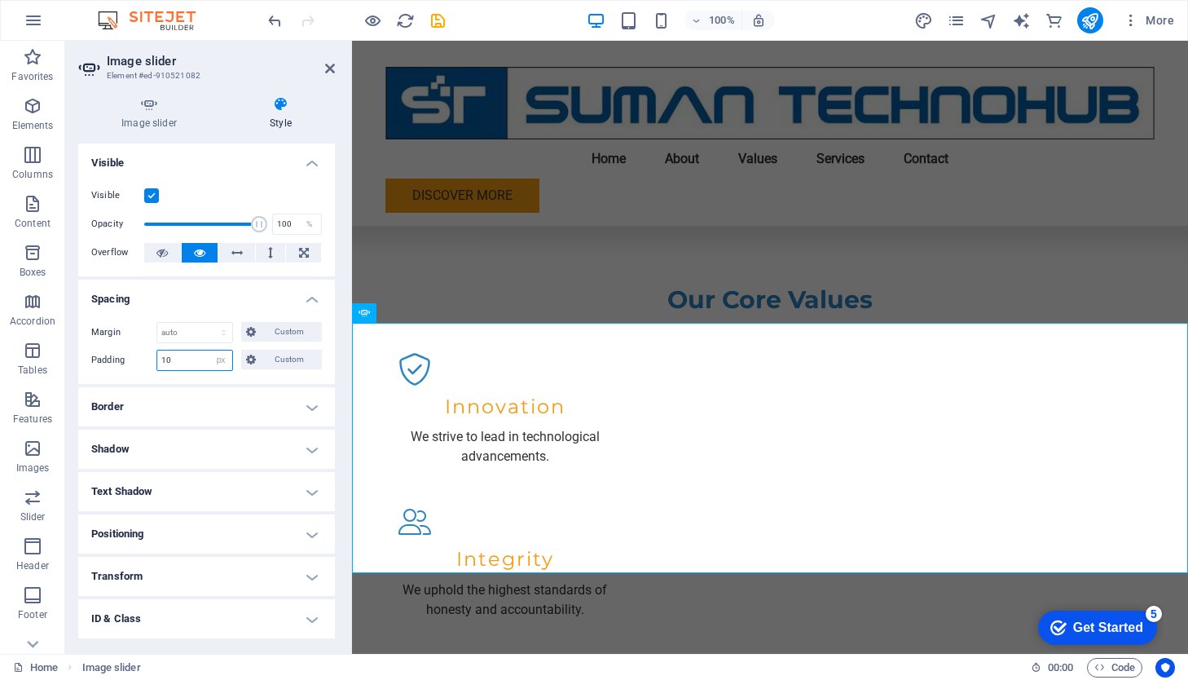
type input "10"
click at [229, 412] on h4 "Border" at bounding box center [206, 406] width 257 height 39
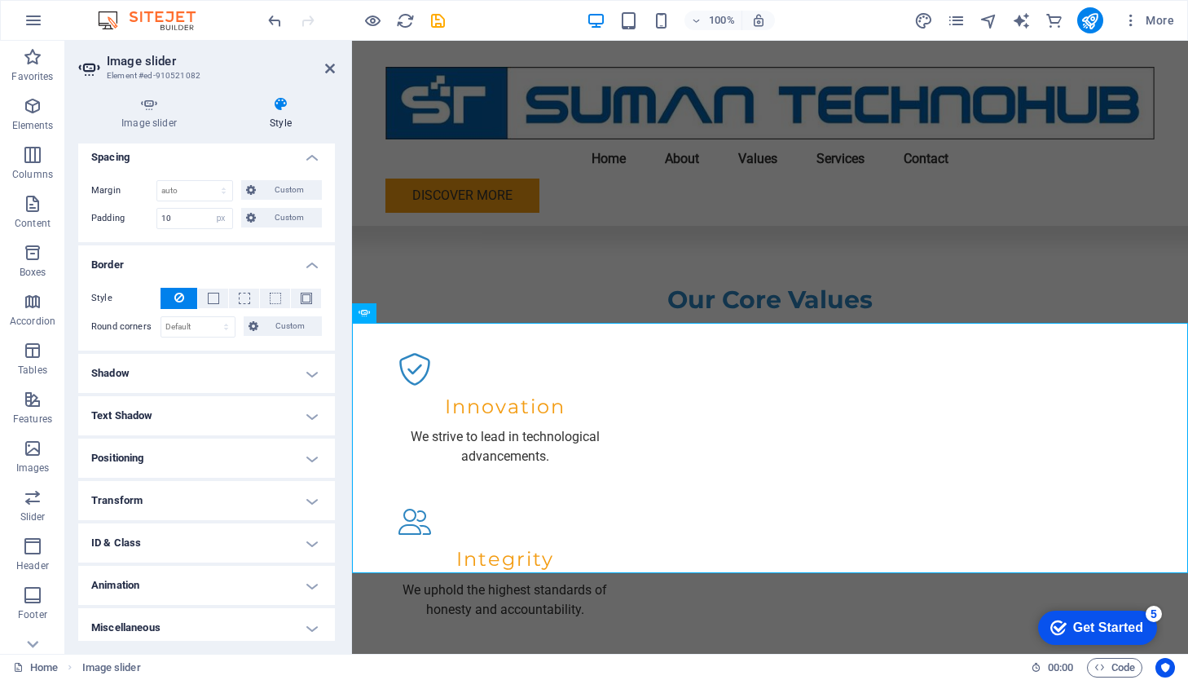
scroll to position [148, 0]
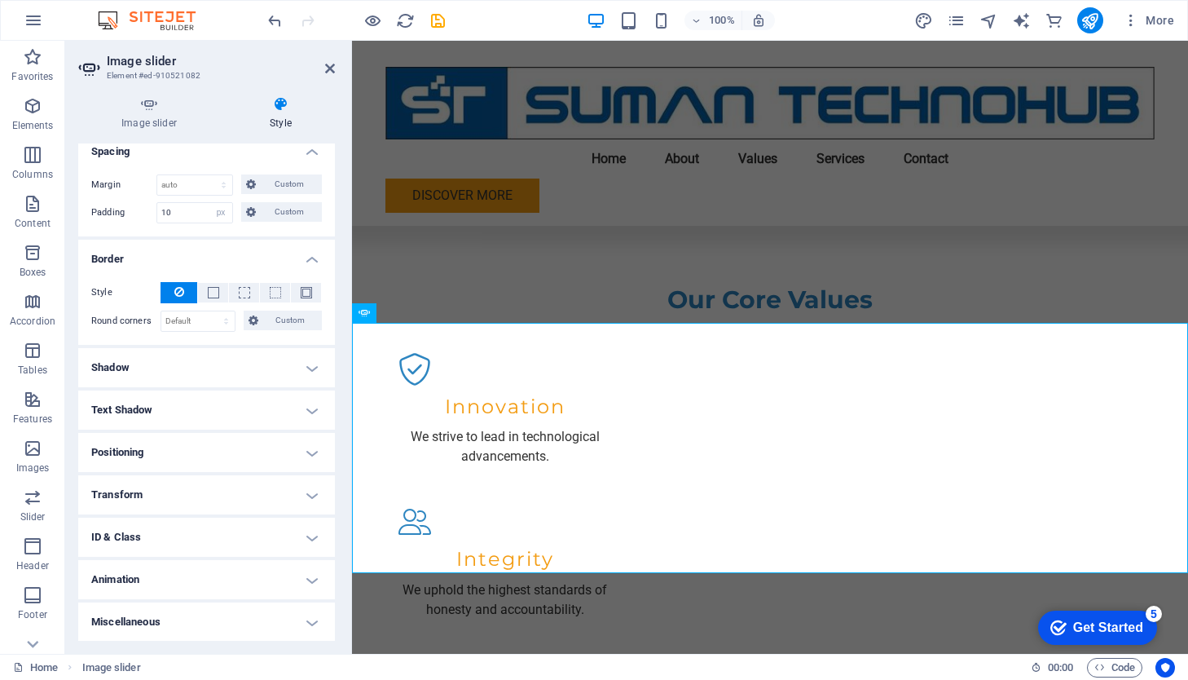
click at [310, 448] on h4 "Positioning" at bounding box center [206, 452] width 257 height 39
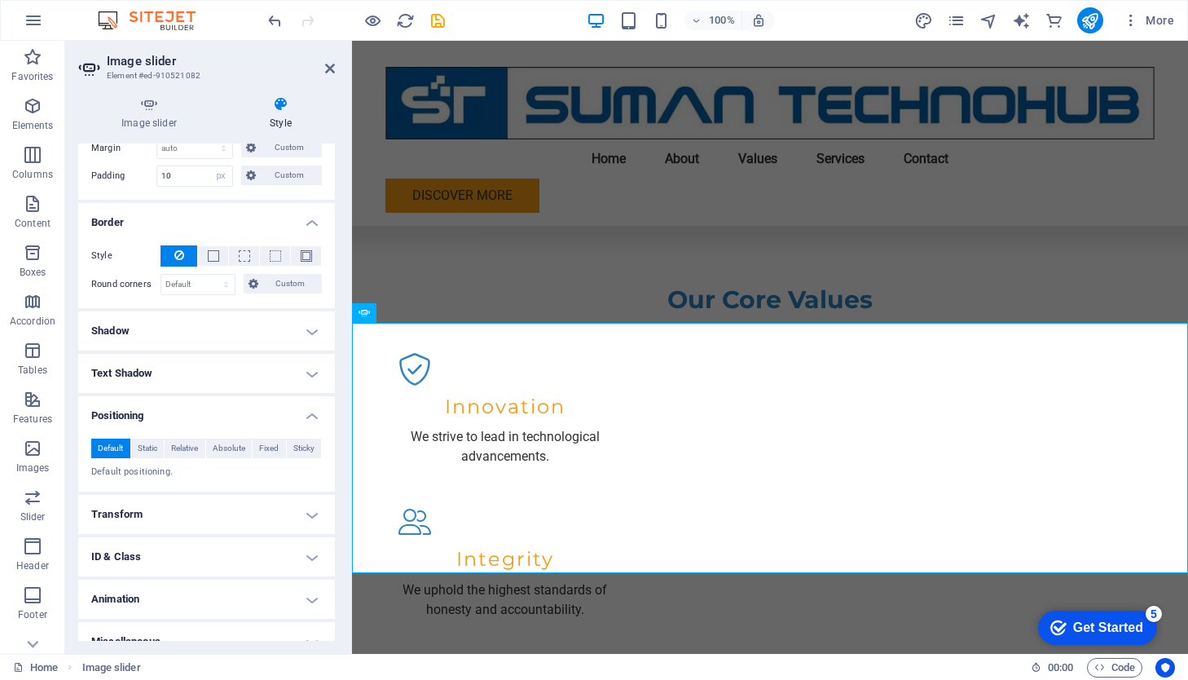
scroll to position [204, 0]
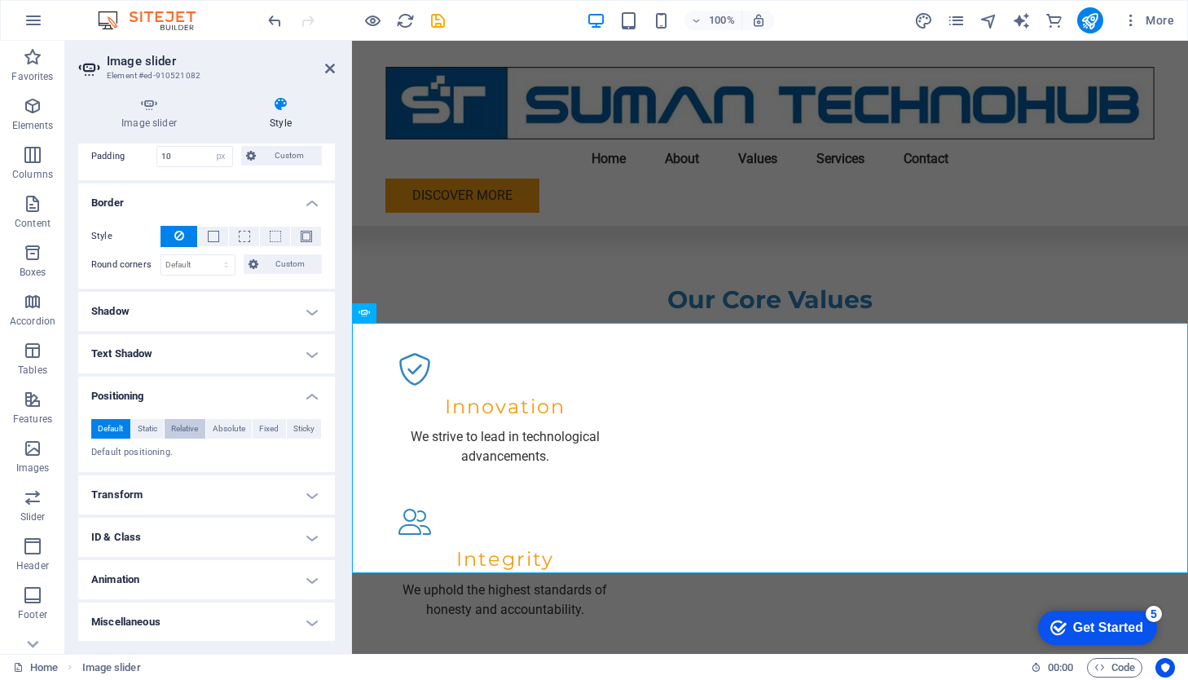
click at [182, 428] on span "Relative" at bounding box center [184, 429] width 27 height 20
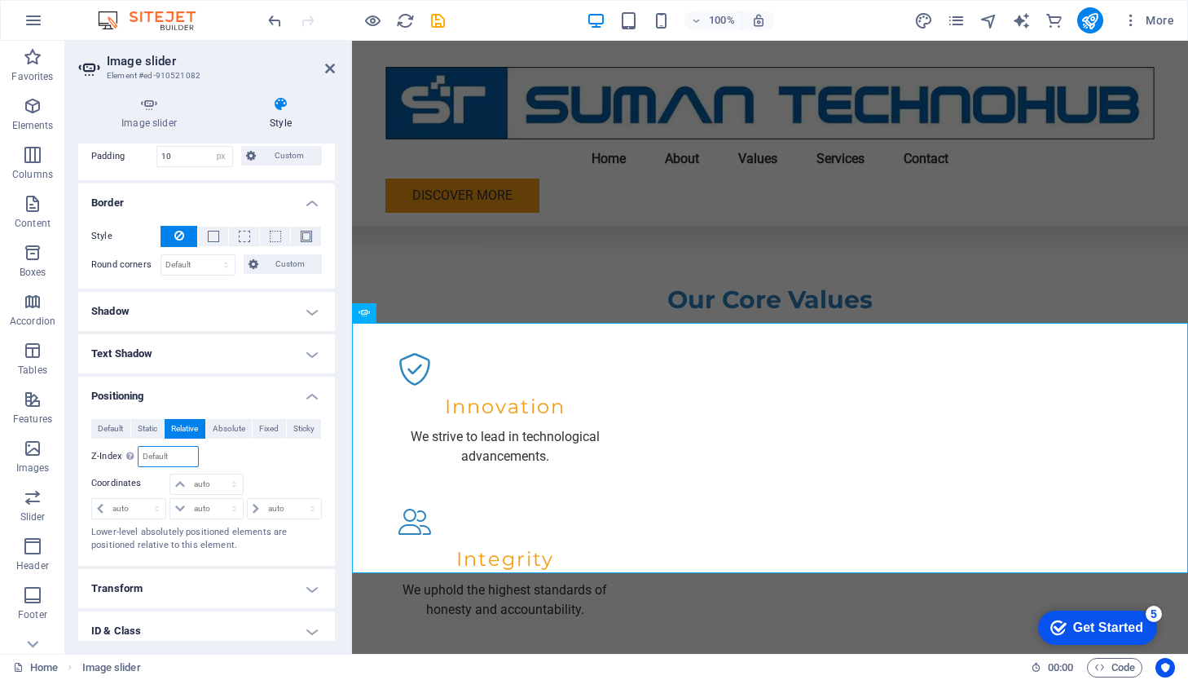
click at [181, 458] on input "number" at bounding box center [168, 457] width 59 height 20
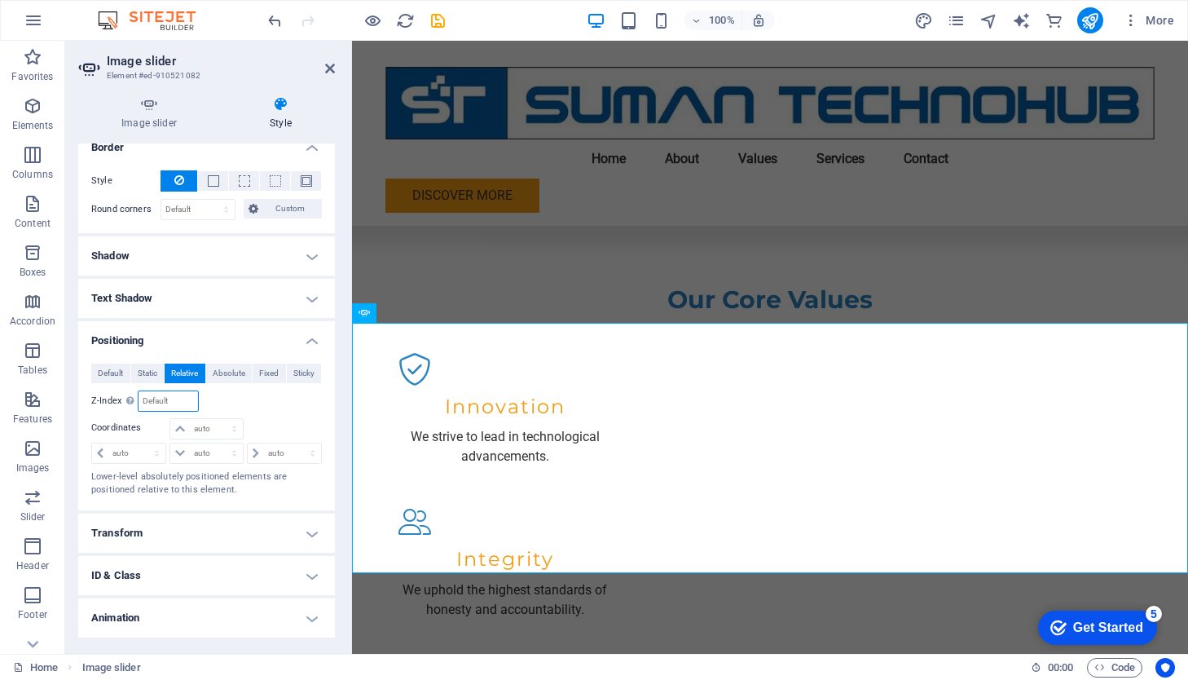
scroll to position [297, 0]
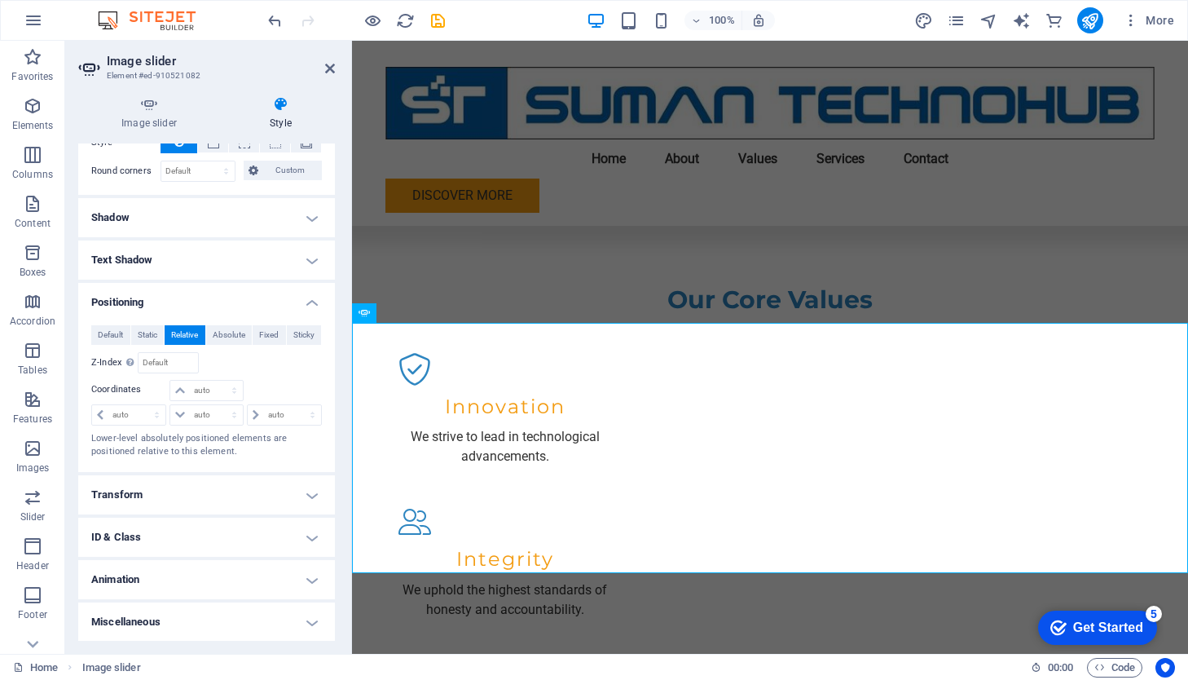
click at [310, 496] on h4 "Transform" at bounding box center [206, 494] width 257 height 39
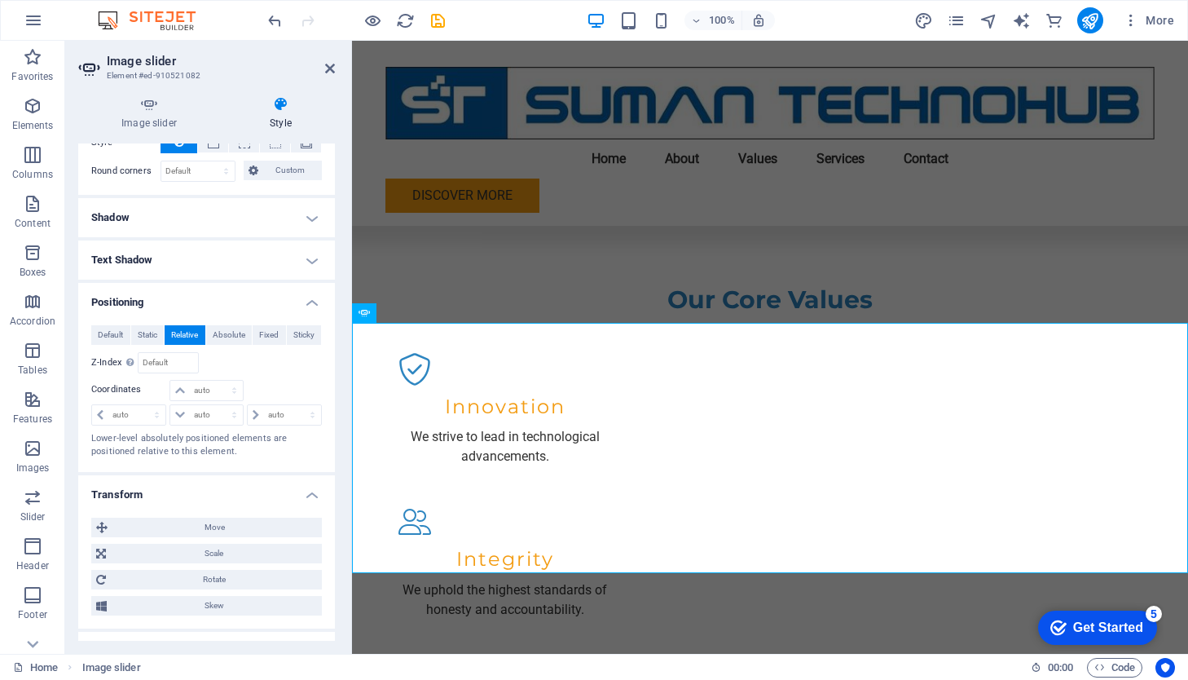
click at [310, 496] on h4 "Transform" at bounding box center [206, 489] width 257 height 29
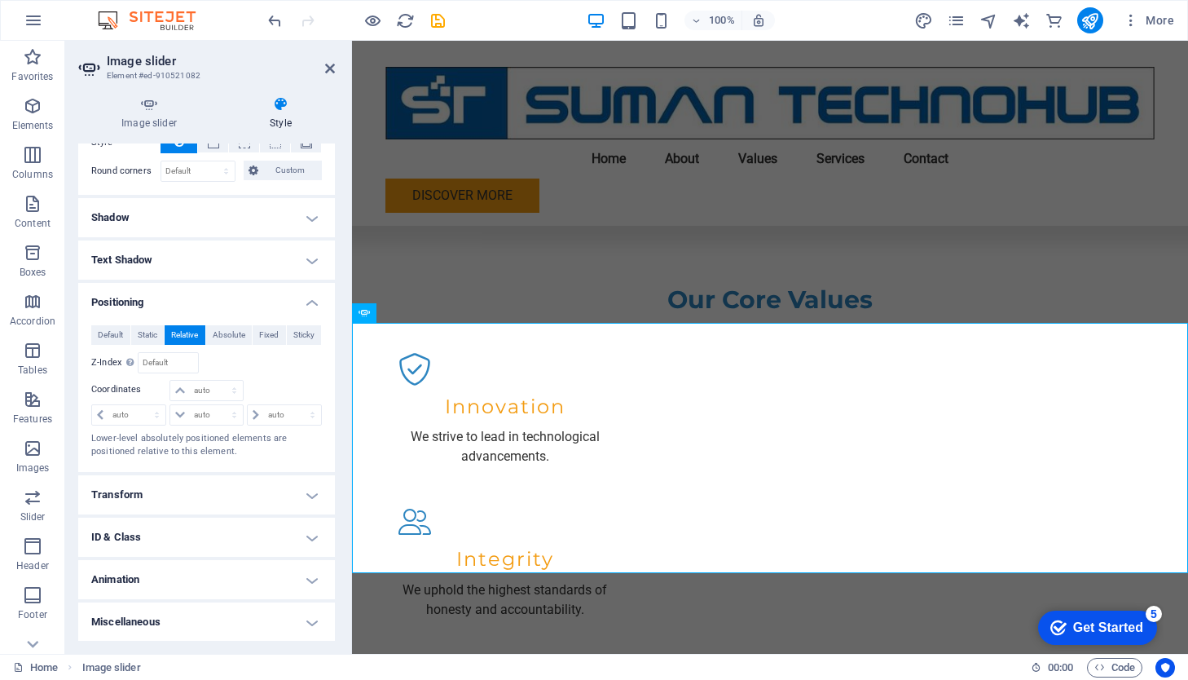
click at [311, 539] on h4 "ID & Class" at bounding box center [206, 536] width 257 height 39
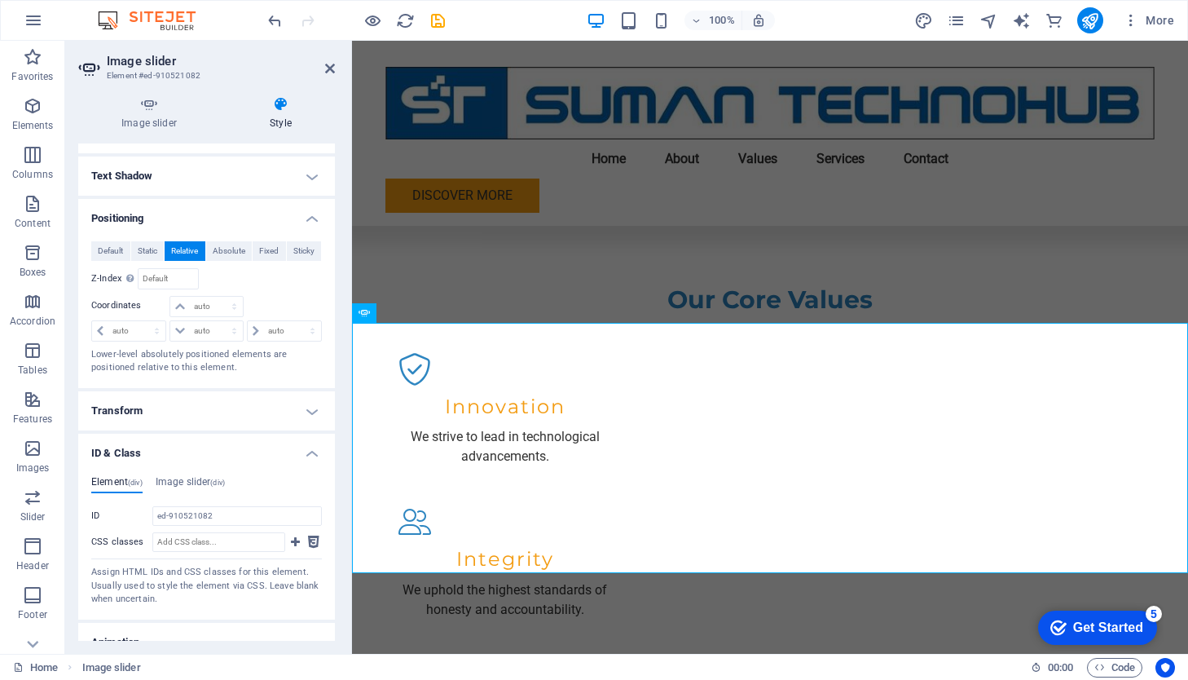
scroll to position [444, 0]
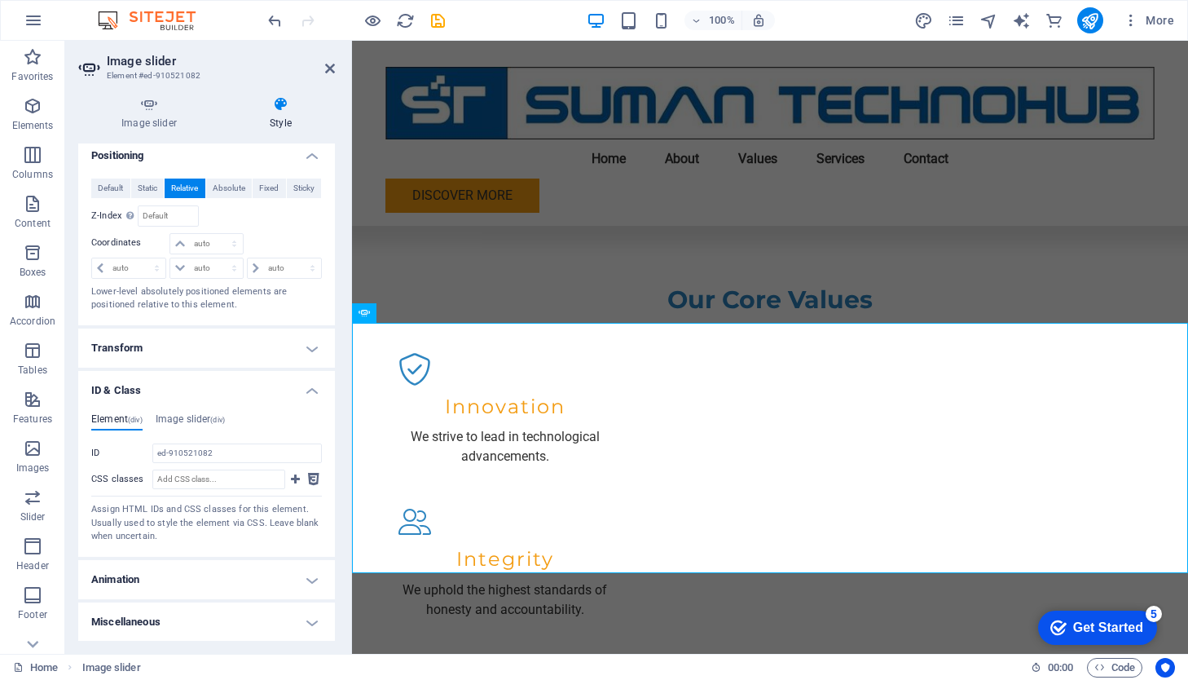
click at [311, 578] on h4 "Animation" at bounding box center [206, 579] width 257 height 39
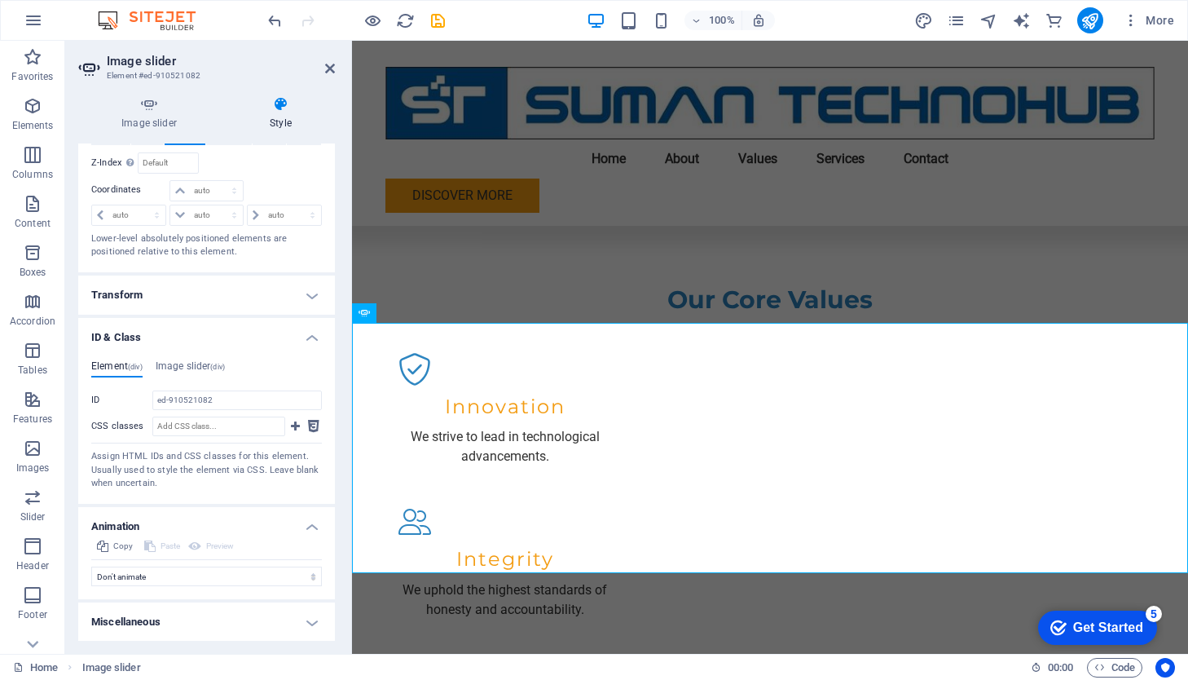
click at [308, 622] on h4 "Miscellaneous" at bounding box center [206, 621] width 257 height 39
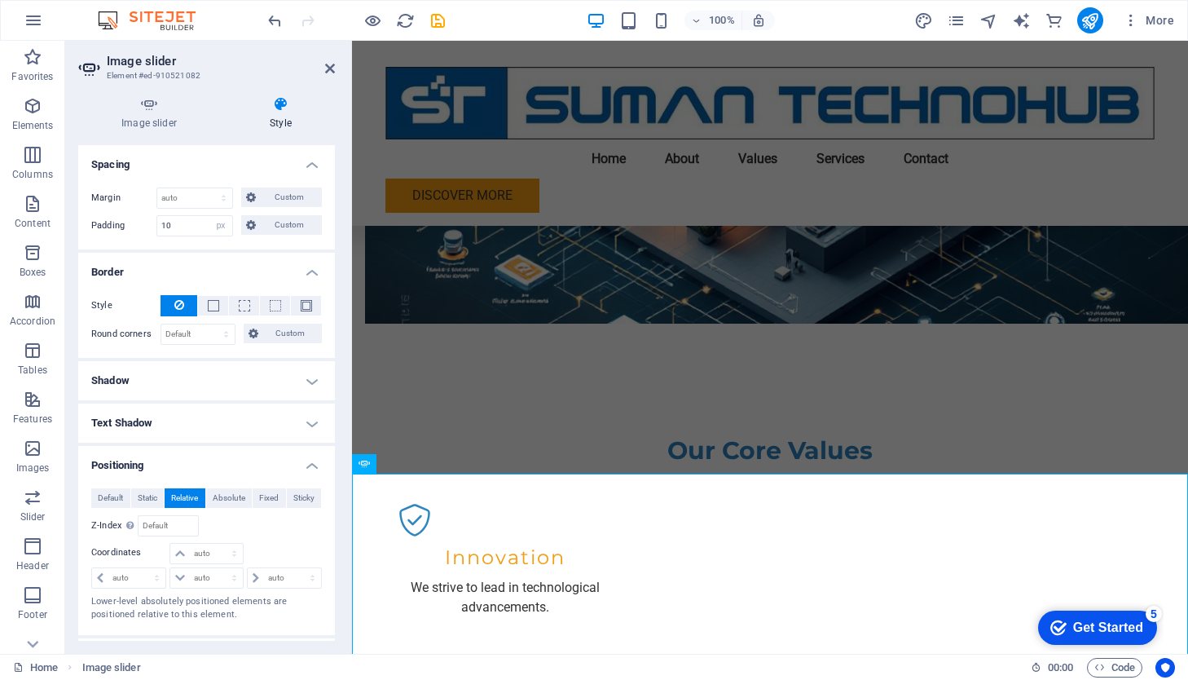
scroll to position [134, 0]
click at [231, 499] on span "Absolute" at bounding box center [229, 499] width 33 height 20
click at [266, 499] on span "Fixed" at bounding box center [269, 499] width 20 height 20
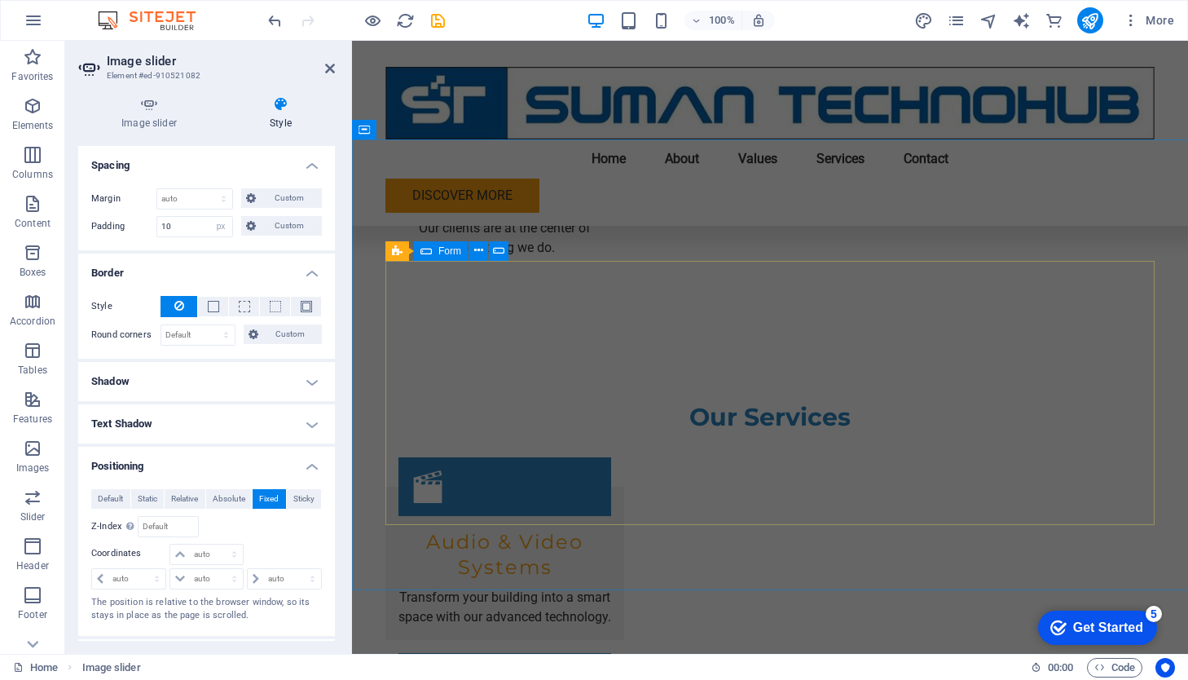
scroll to position [2139, 0]
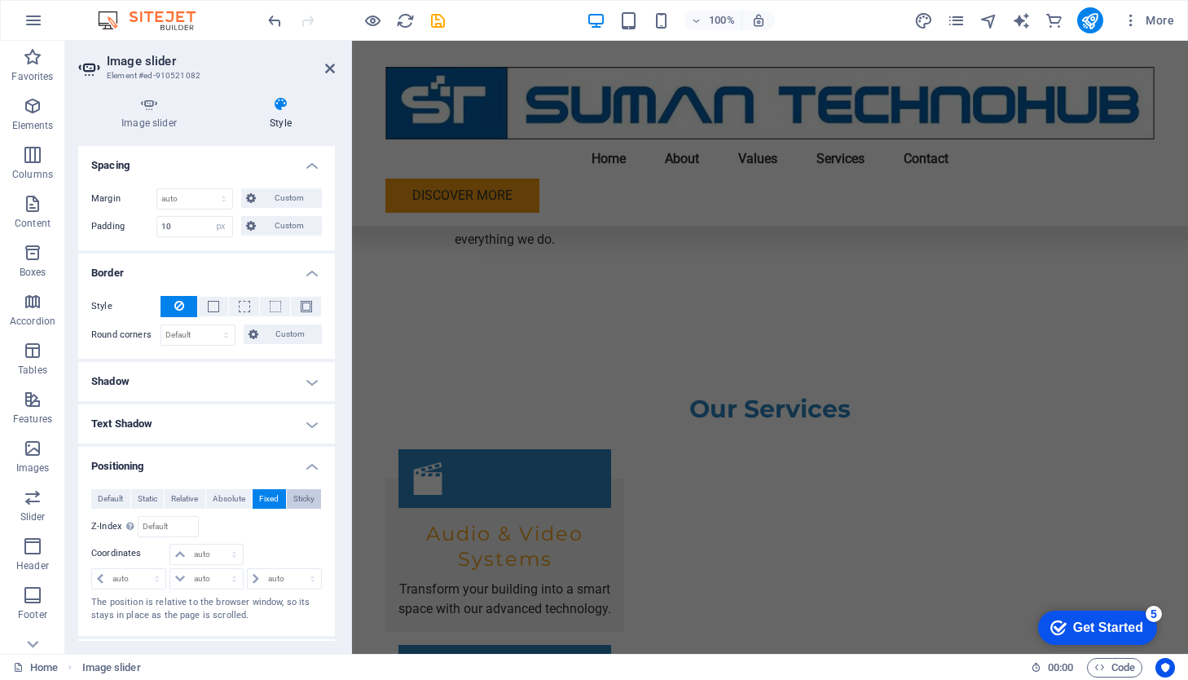
click at [301, 501] on span "Sticky" at bounding box center [303, 499] width 21 height 20
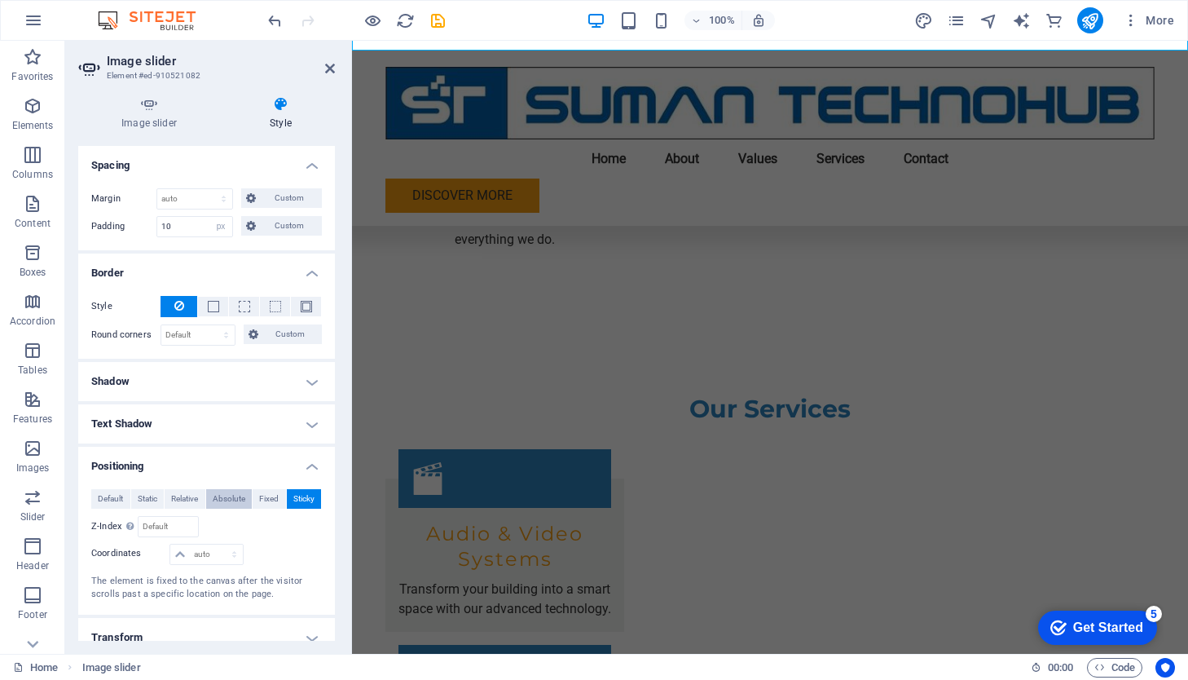
click at [231, 498] on span "Absolute" at bounding box center [229, 499] width 33 height 20
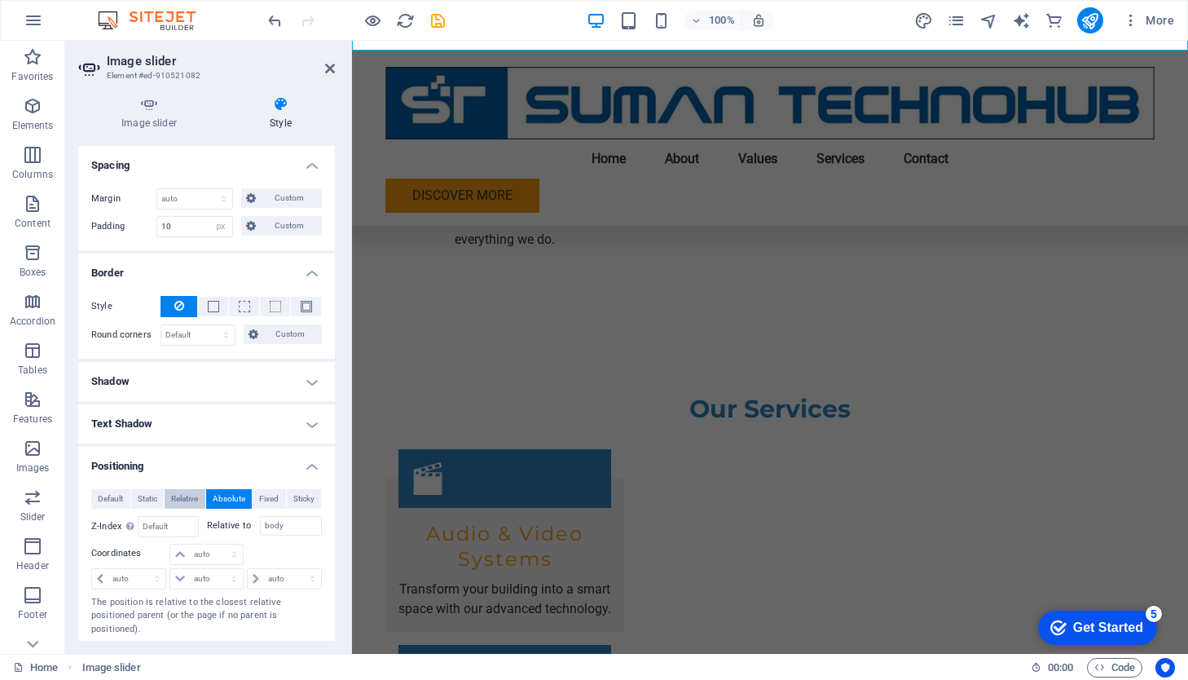
click at [189, 496] on span "Relative" at bounding box center [184, 499] width 27 height 20
click at [152, 497] on span "Static" at bounding box center [148, 499] width 20 height 20
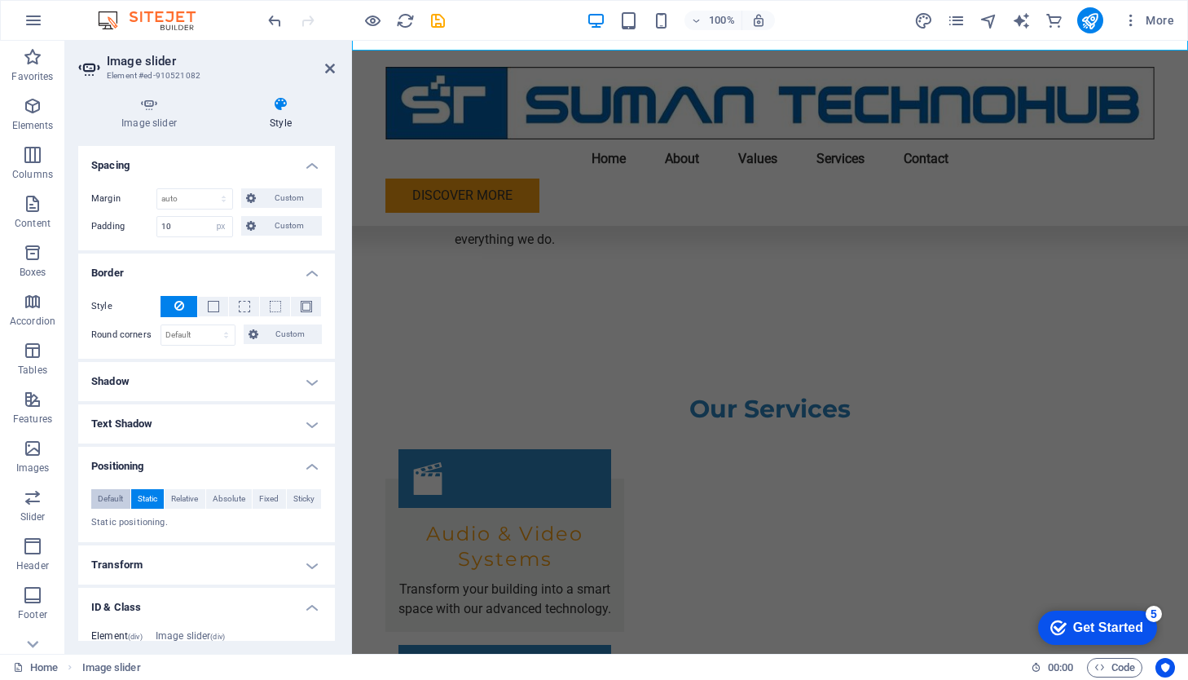
click at [117, 498] on span "Default" at bounding box center [110, 499] width 25 height 20
click at [328, 69] on icon at bounding box center [330, 68] width 10 height 13
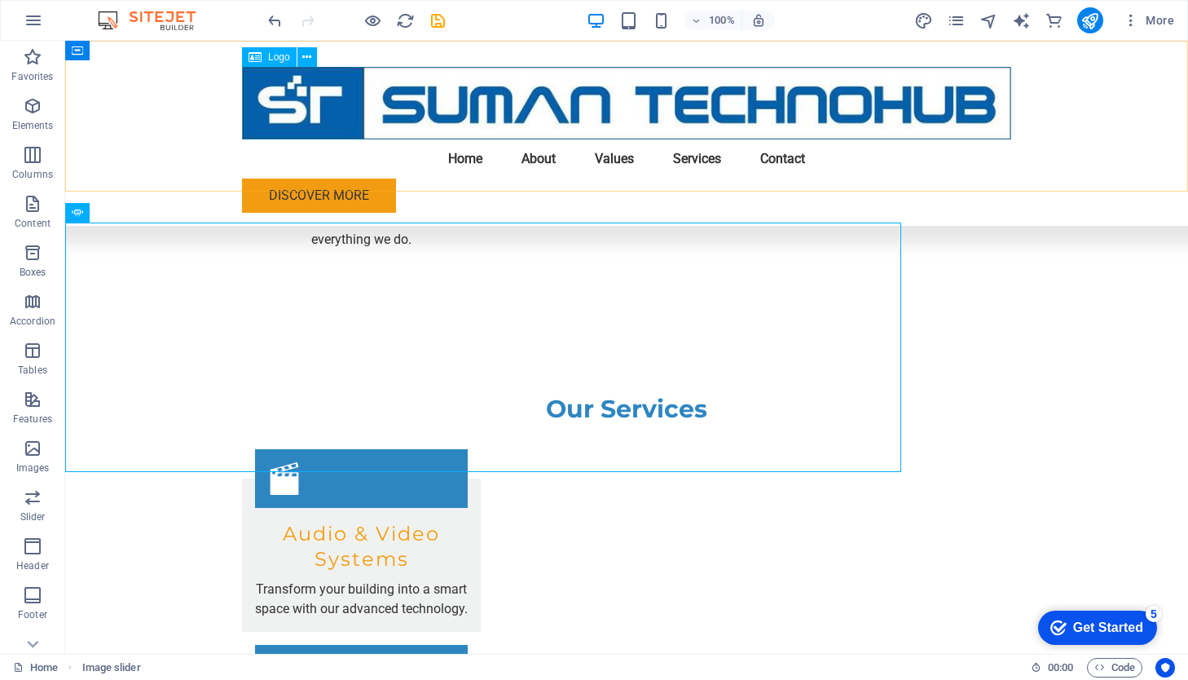
scroll to position [1717, 0]
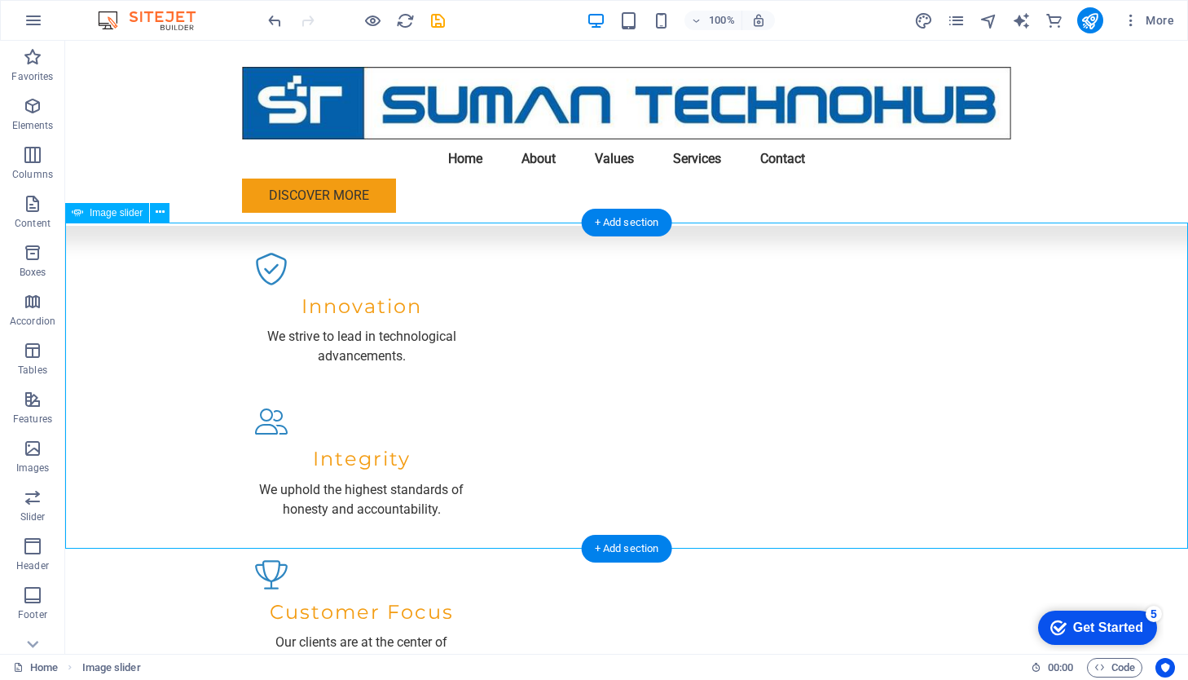
select select "px"
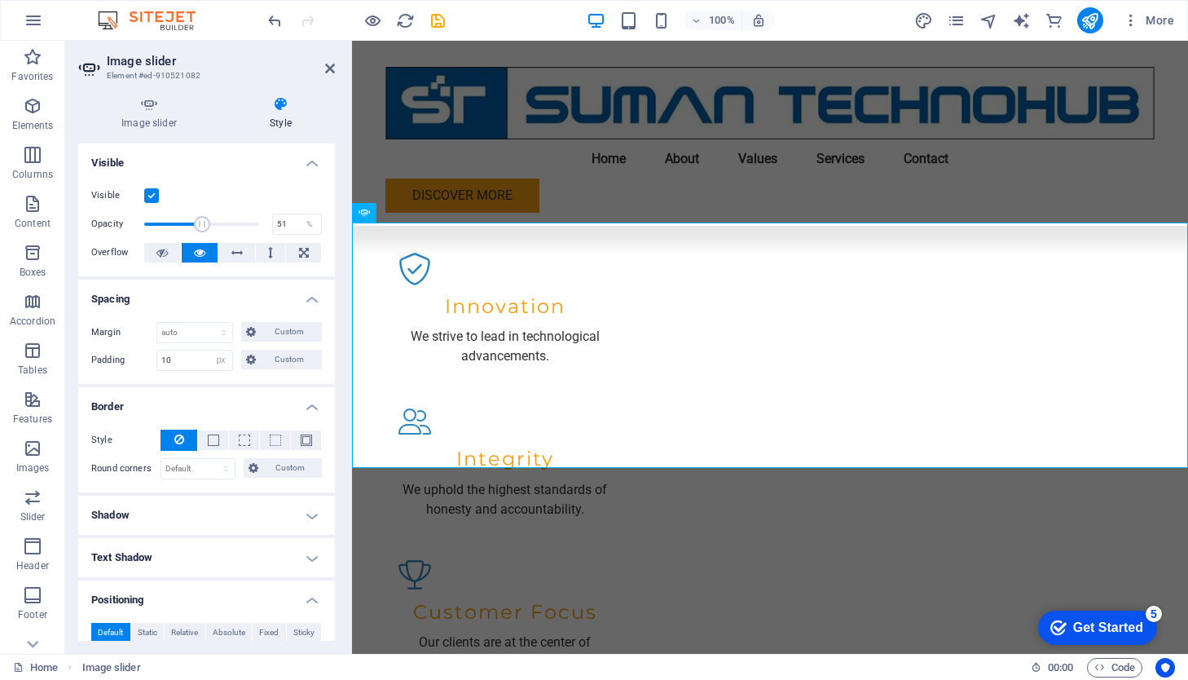
drag, startPoint x: 255, startPoint y: 225, endPoint x: 200, endPoint y: 231, distance: 54.9
click at [200, 231] on span at bounding box center [202, 224] width 16 height 16
type input "100"
drag, startPoint x: 200, startPoint y: 231, endPoint x: 256, endPoint y: 219, distance: 56.6
click at [256, 219] on span at bounding box center [259, 224] width 16 height 16
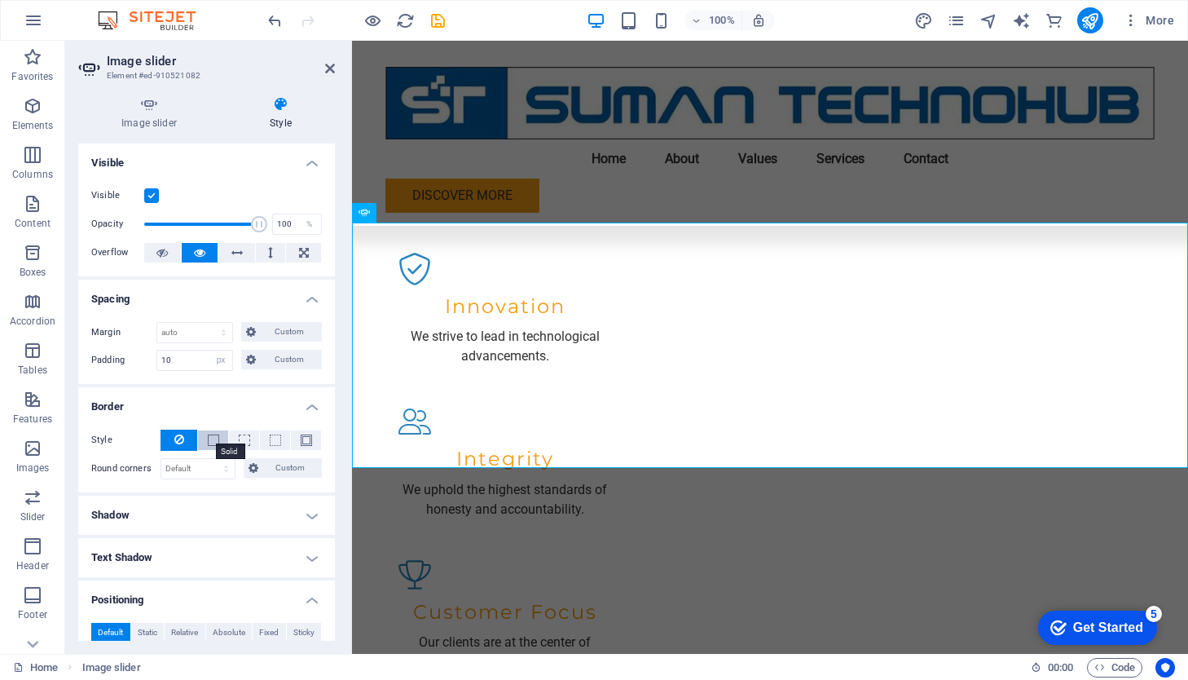
click at [208, 443] on span at bounding box center [213, 439] width 11 height 11
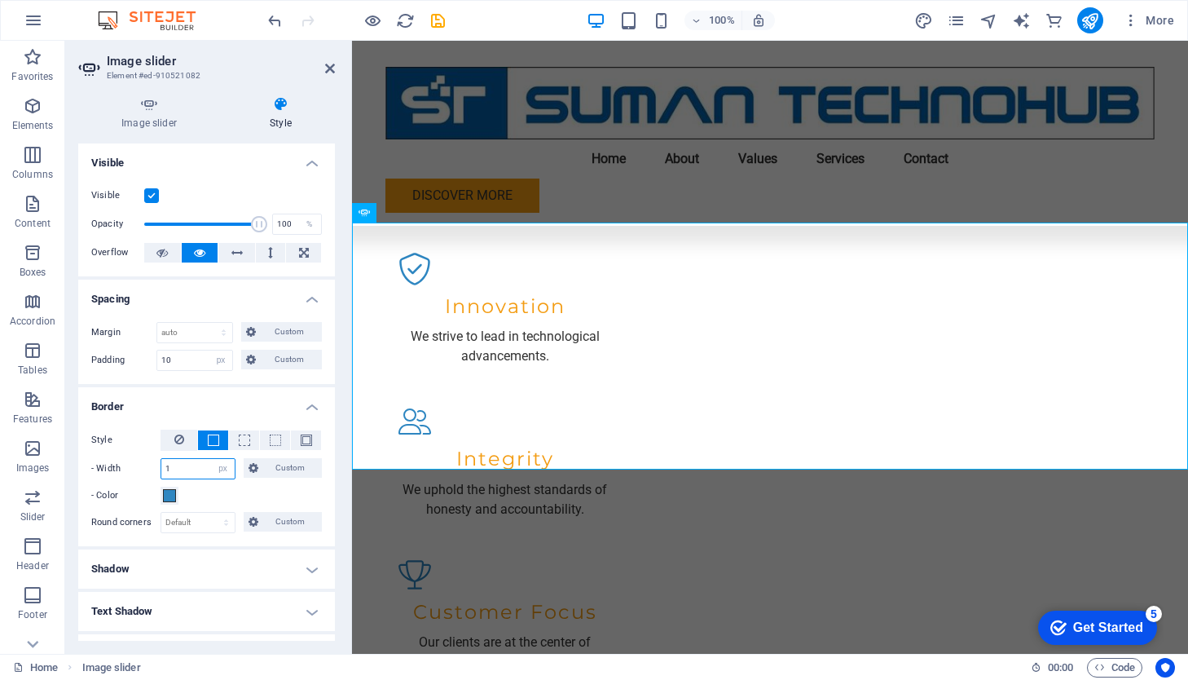
click at [175, 465] on input "1" at bounding box center [197, 469] width 73 height 20
type input "2"
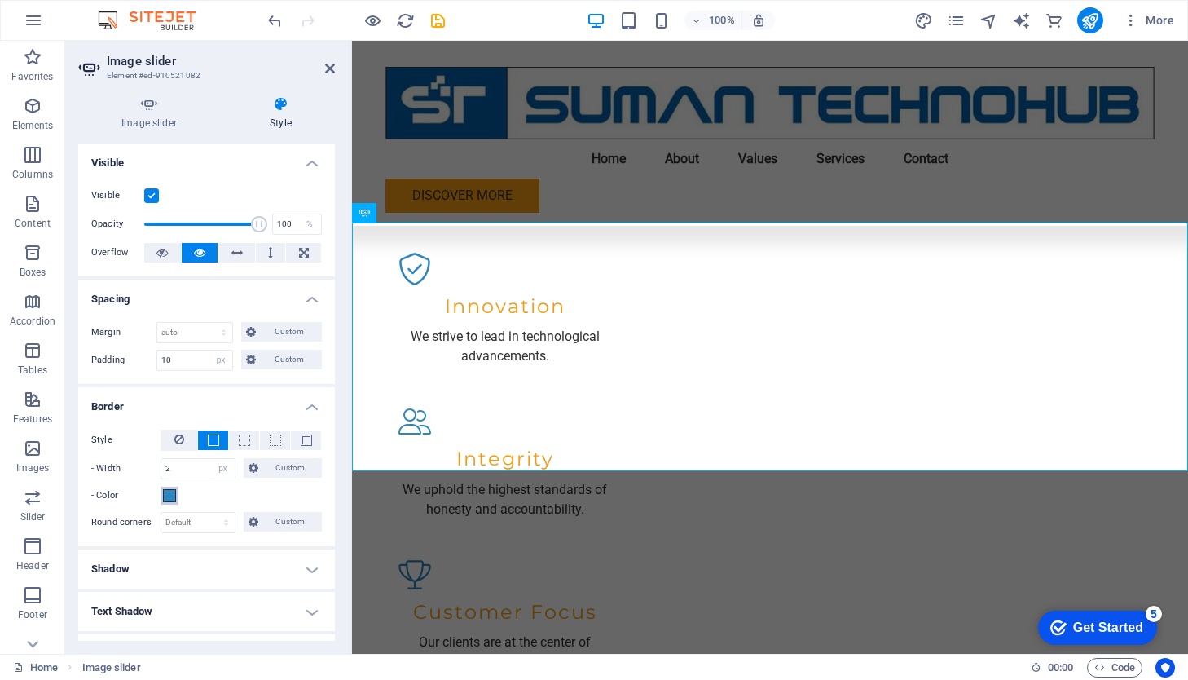
click at [171, 495] on span at bounding box center [169, 495] width 13 height 13
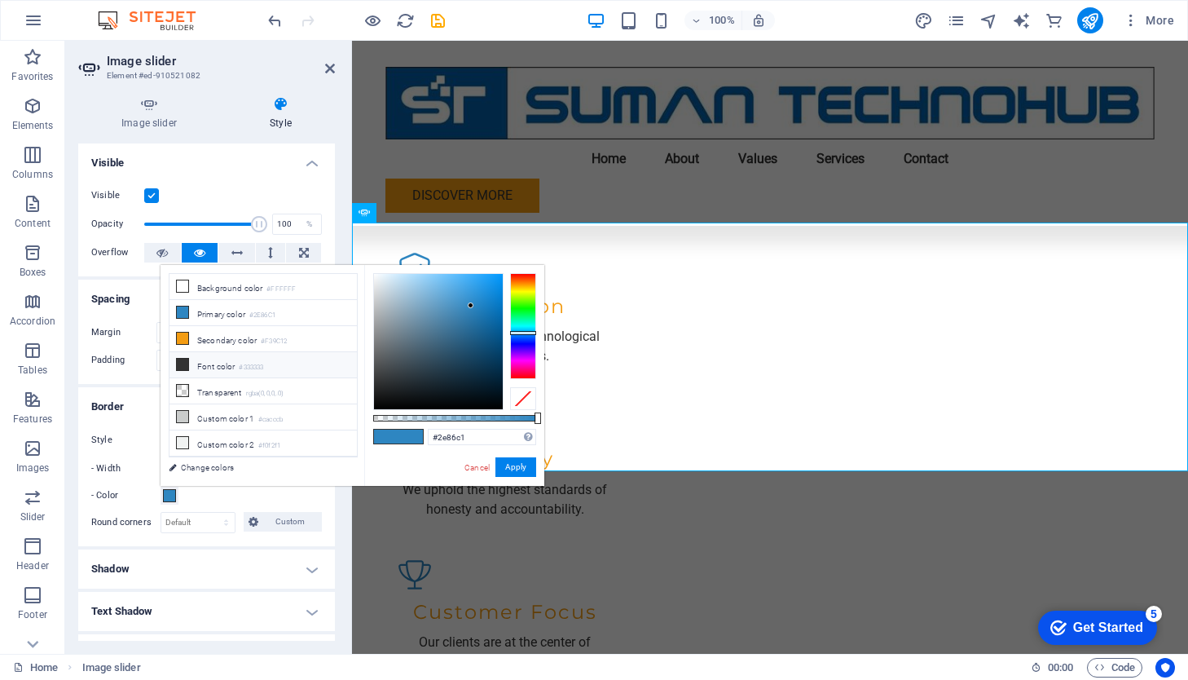
click at [184, 361] on icon at bounding box center [182, 364] width 11 height 11
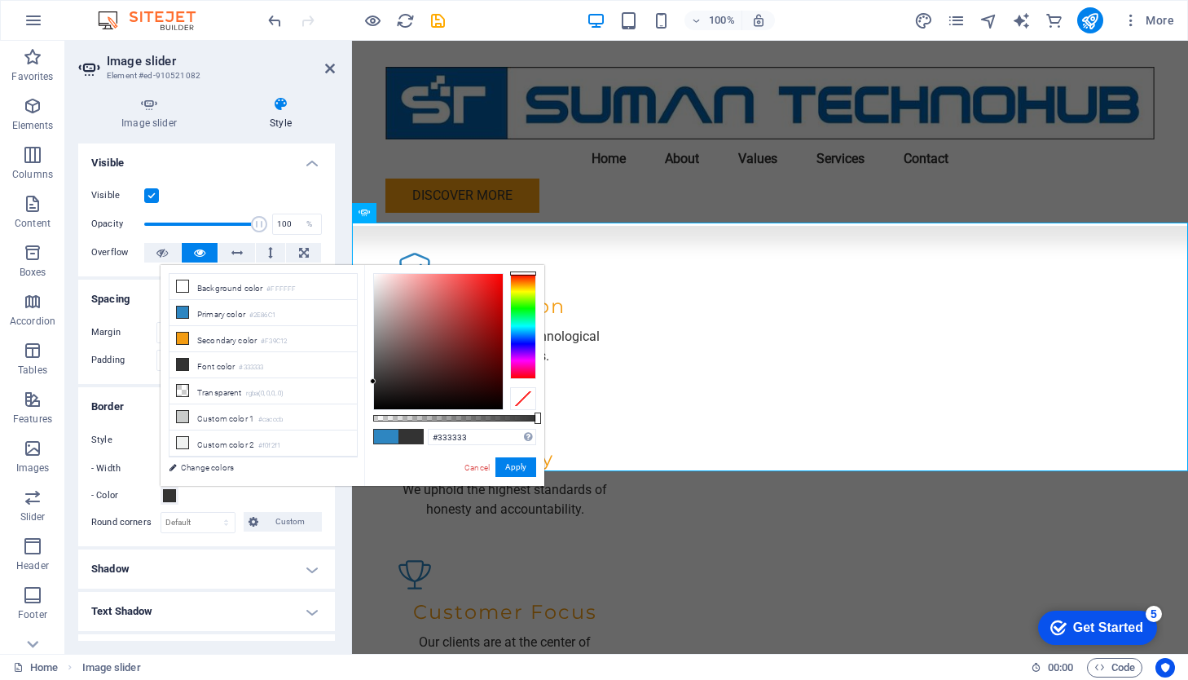
click at [411, 433] on span at bounding box center [411, 436] width 24 height 14
type input "#0e0d0d"
drag, startPoint x: 373, startPoint y: 380, endPoint x: 379, endPoint y: 401, distance: 21.9
click at [379, 401] on div at bounding box center [379, 401] width 6 height 6
click at [519, 471] on button "Apply" at bounding box center [515, 467] width 41 height 20
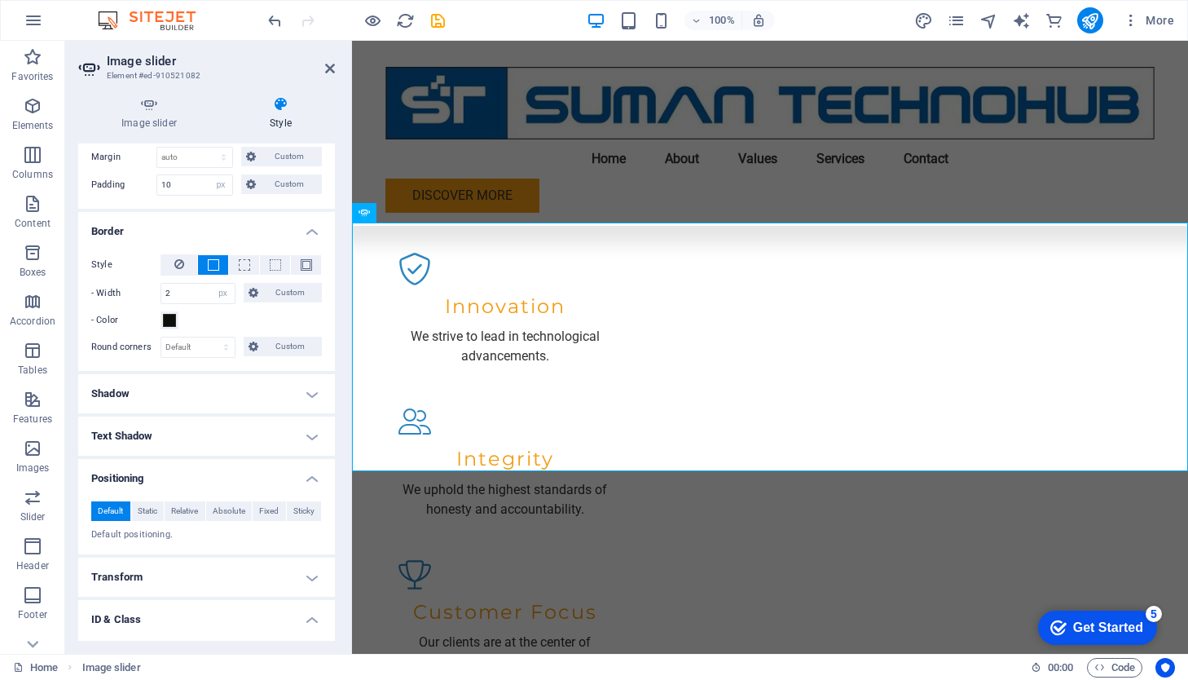
scroll to position [198, 0]
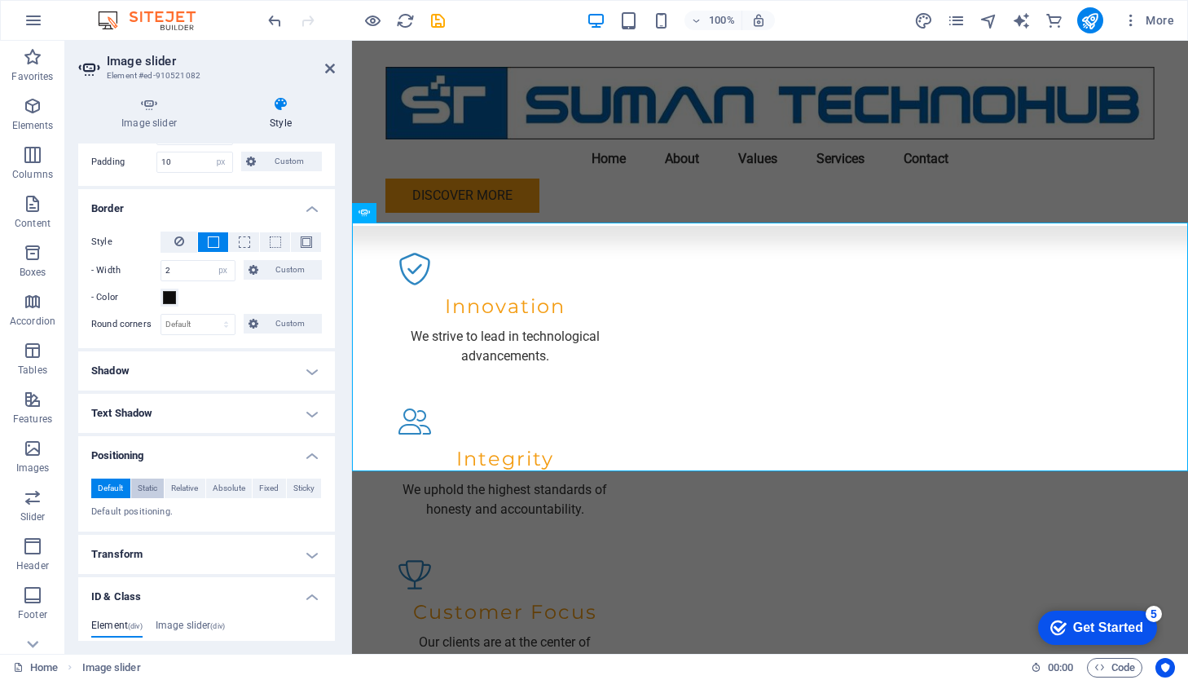
click at [154, 487] on span "Static" at bounding box center [148, 488] width 20 height 20
click at [188, 489] on span "Relative" at bounding box center [184, 488] width 27 height 20
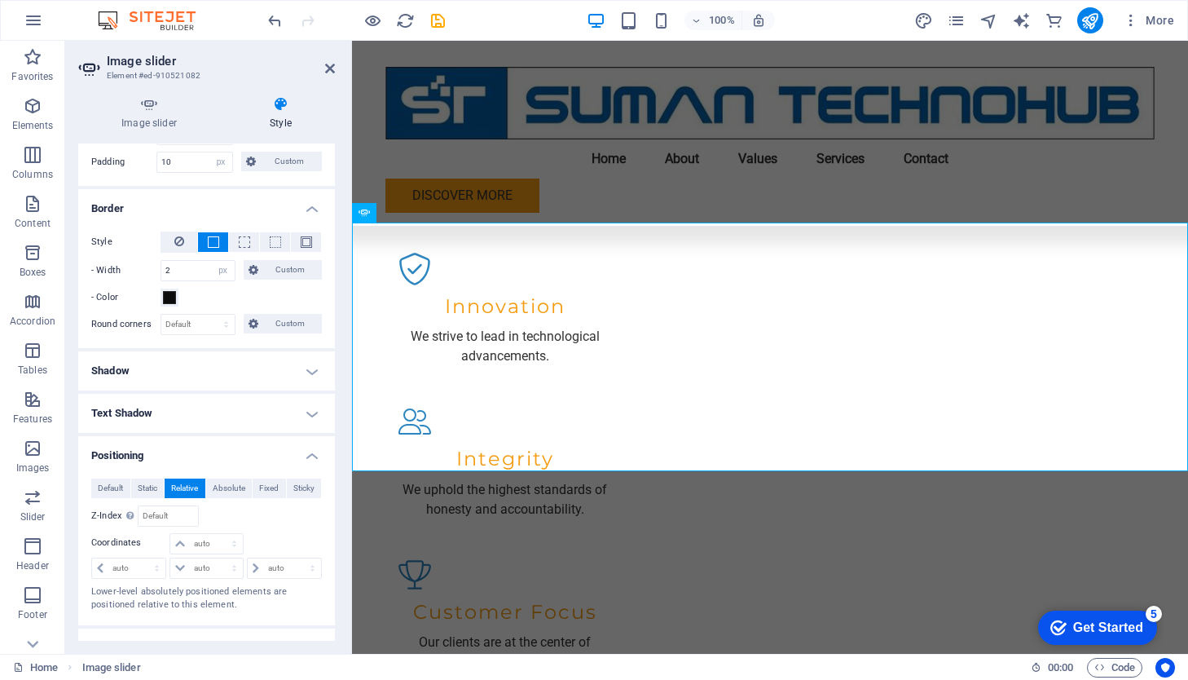
click at [222, 522] on div "Relative to body" at bounding box center [265, 515] width 116 height 21
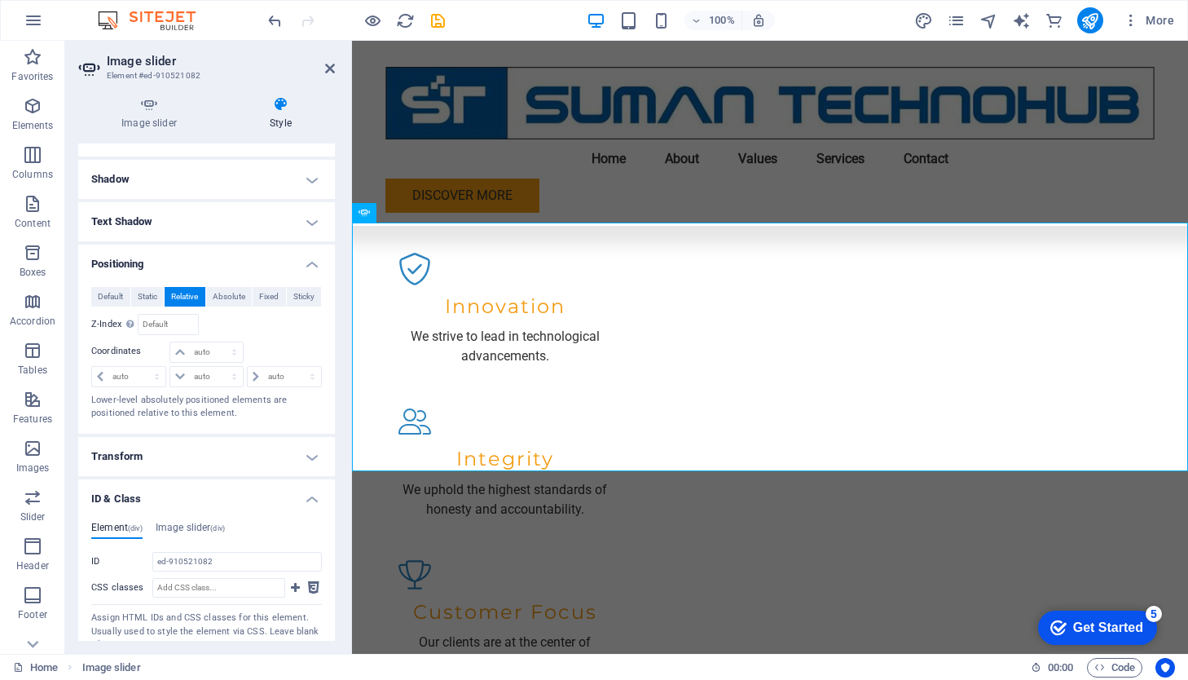
scroll to position [393, 0]
click at [310, 453] on h4 "Transform" at bounding box center [206, 453] width 257 height 39
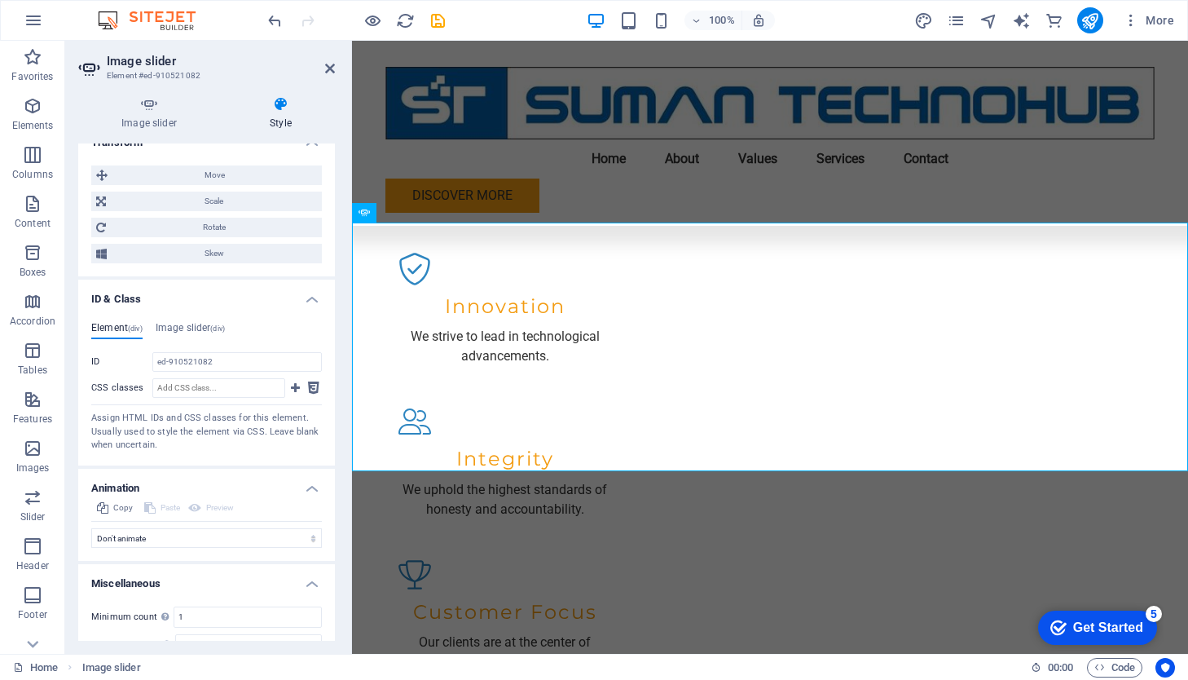
scroll to position [718, 0]
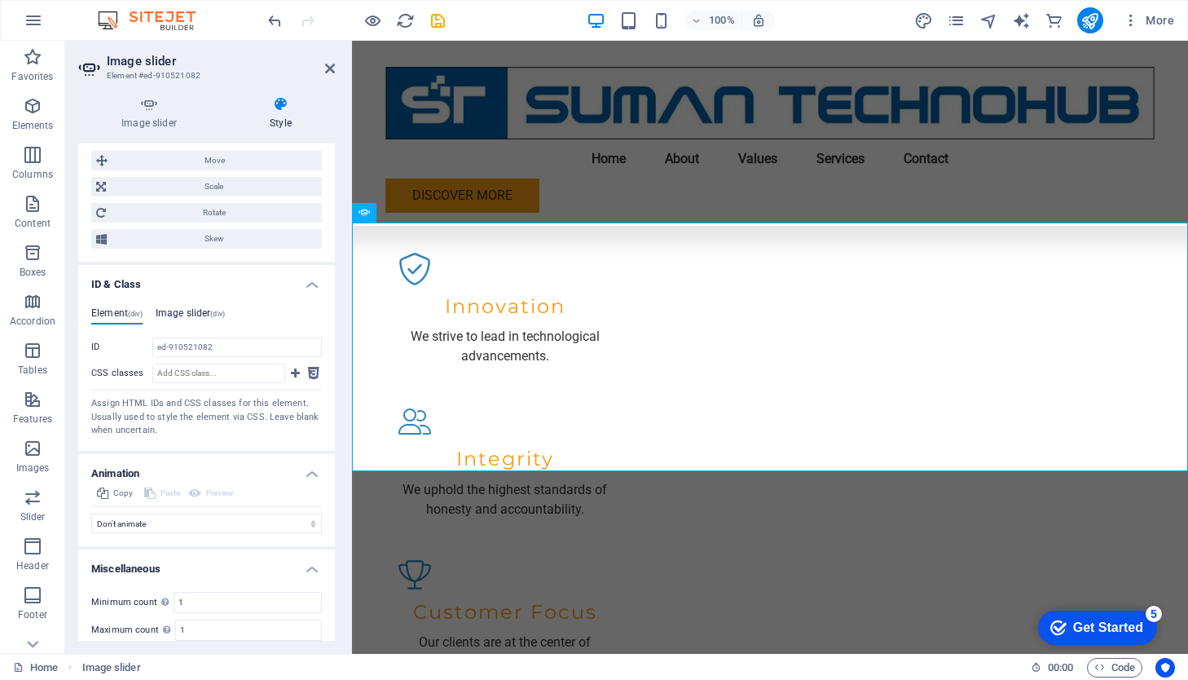
click at [191, 311] on h4 "Image slider (div)" at bounding box center [190, 316] width 69 height 18
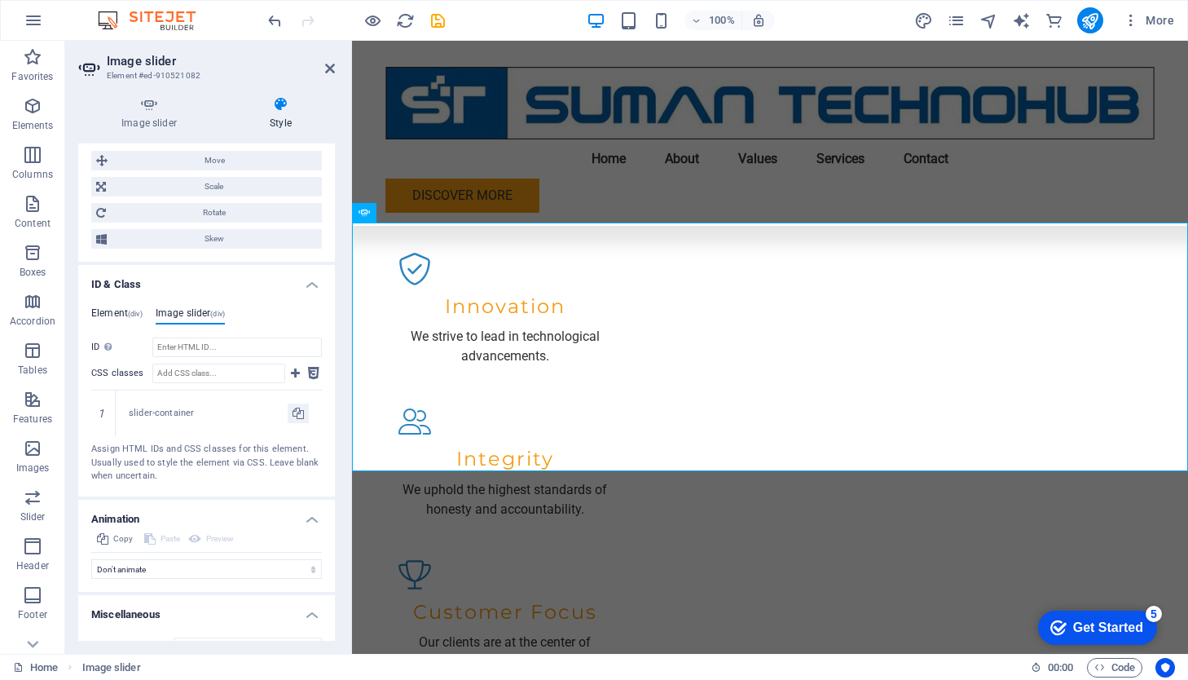
click at [123, 310] on h4 "Element (div)" at bounding box center [116, 316] width 51 height 18
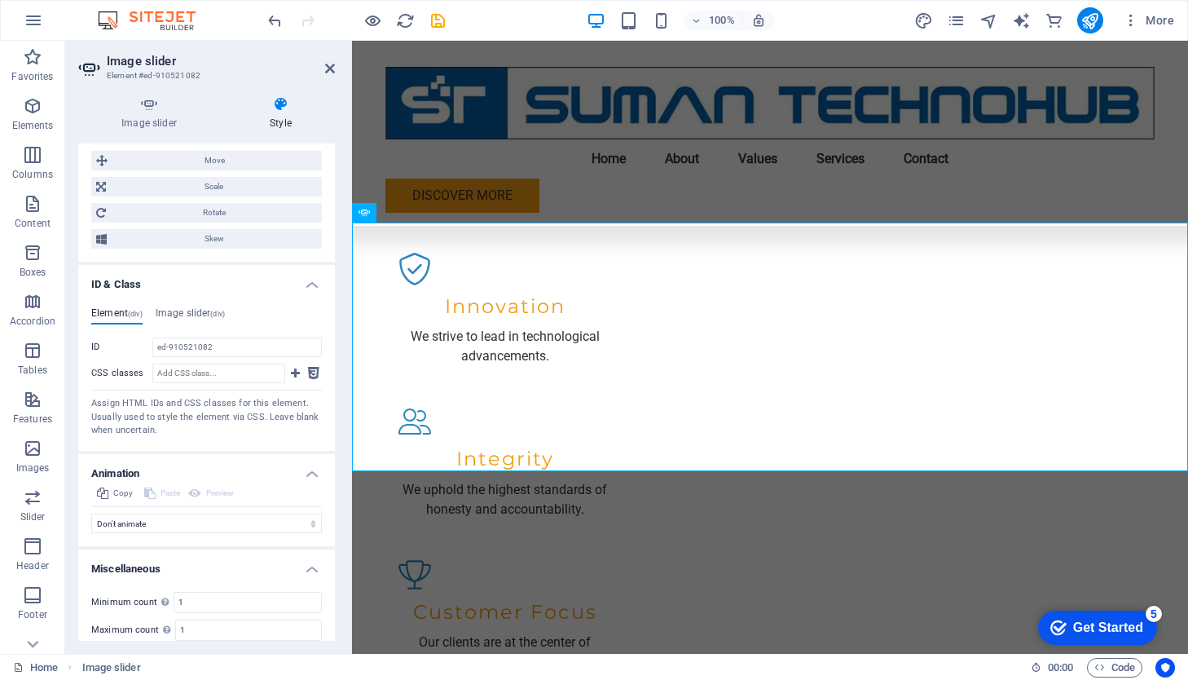
scroll to position [766, 0]
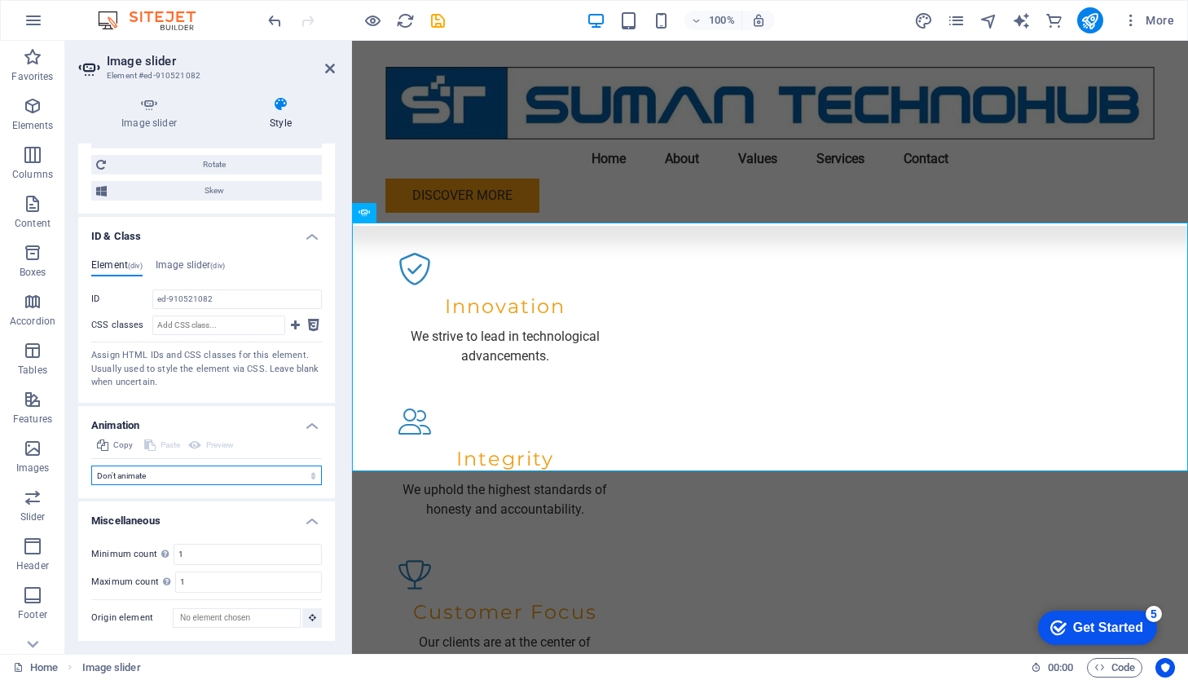
click at [314, 475] on select "Don't animate Show / Hide Slide up/down Zoom in/out Slide left to right Slide r…" at bounding box center [206, 475] width 231 height 20
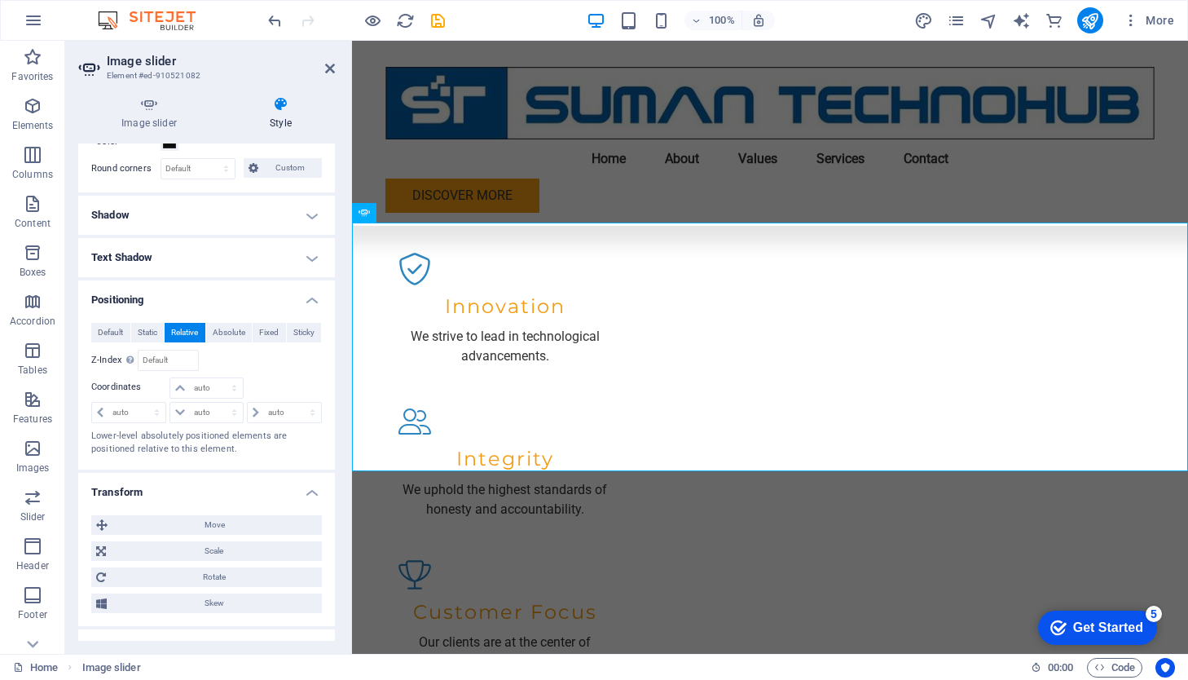
scroll to position [0, 0]
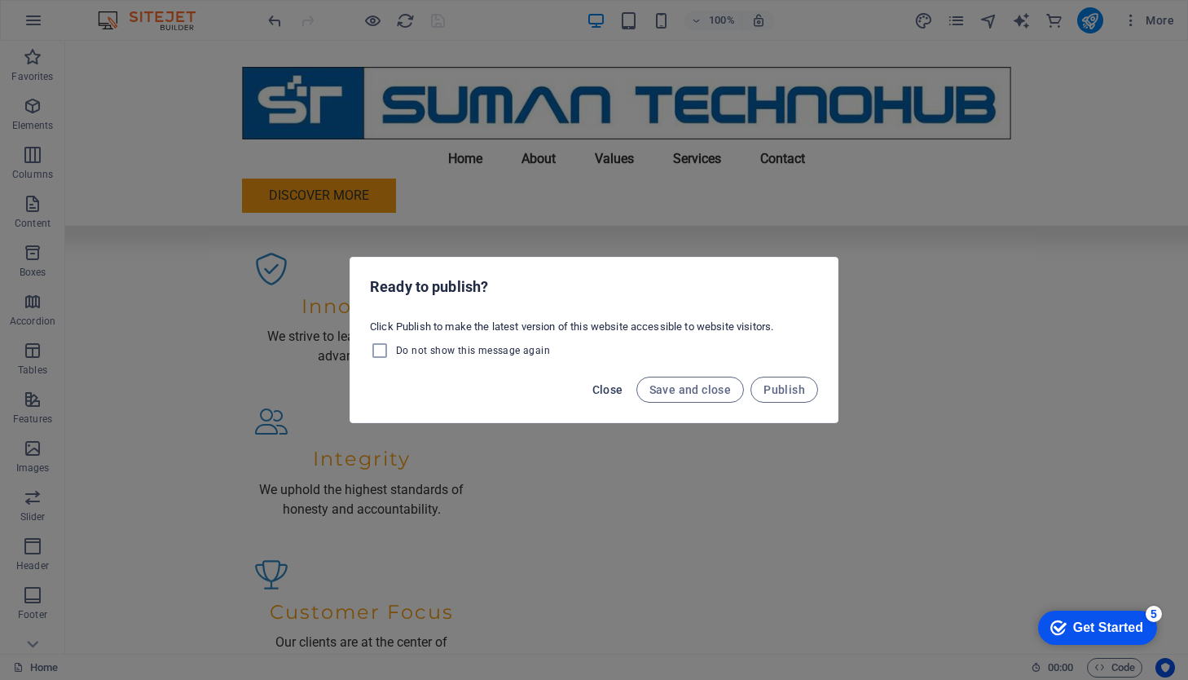
click at [622, 386] on span "Close" at bounding box center [607, 389] width 31 height 13
